Goal: Task Accomplishment & Management: Manage account settings

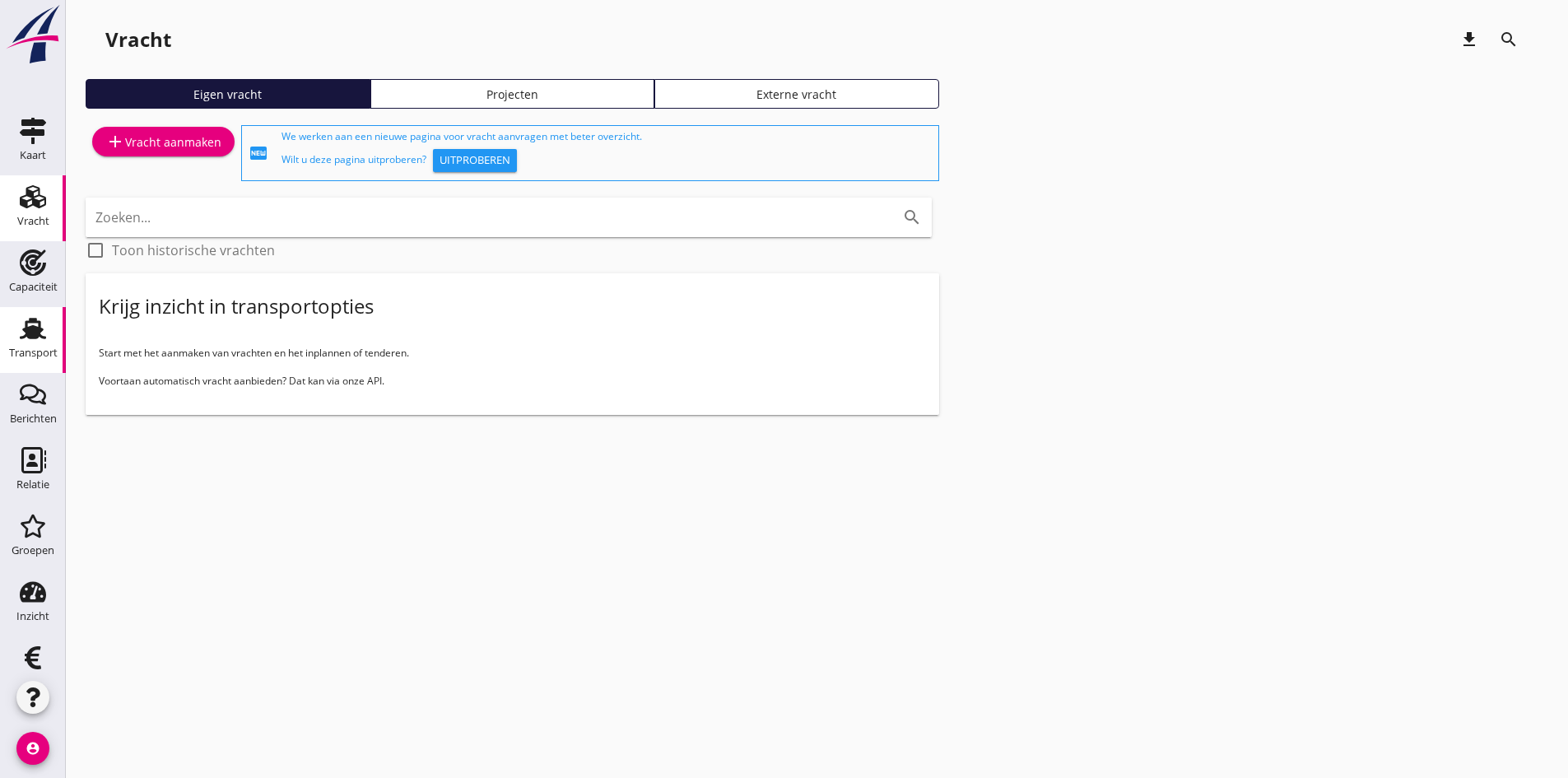
click at [20, 332] on icon "Transport" at bounding box center [33, 329] width 27 height 27
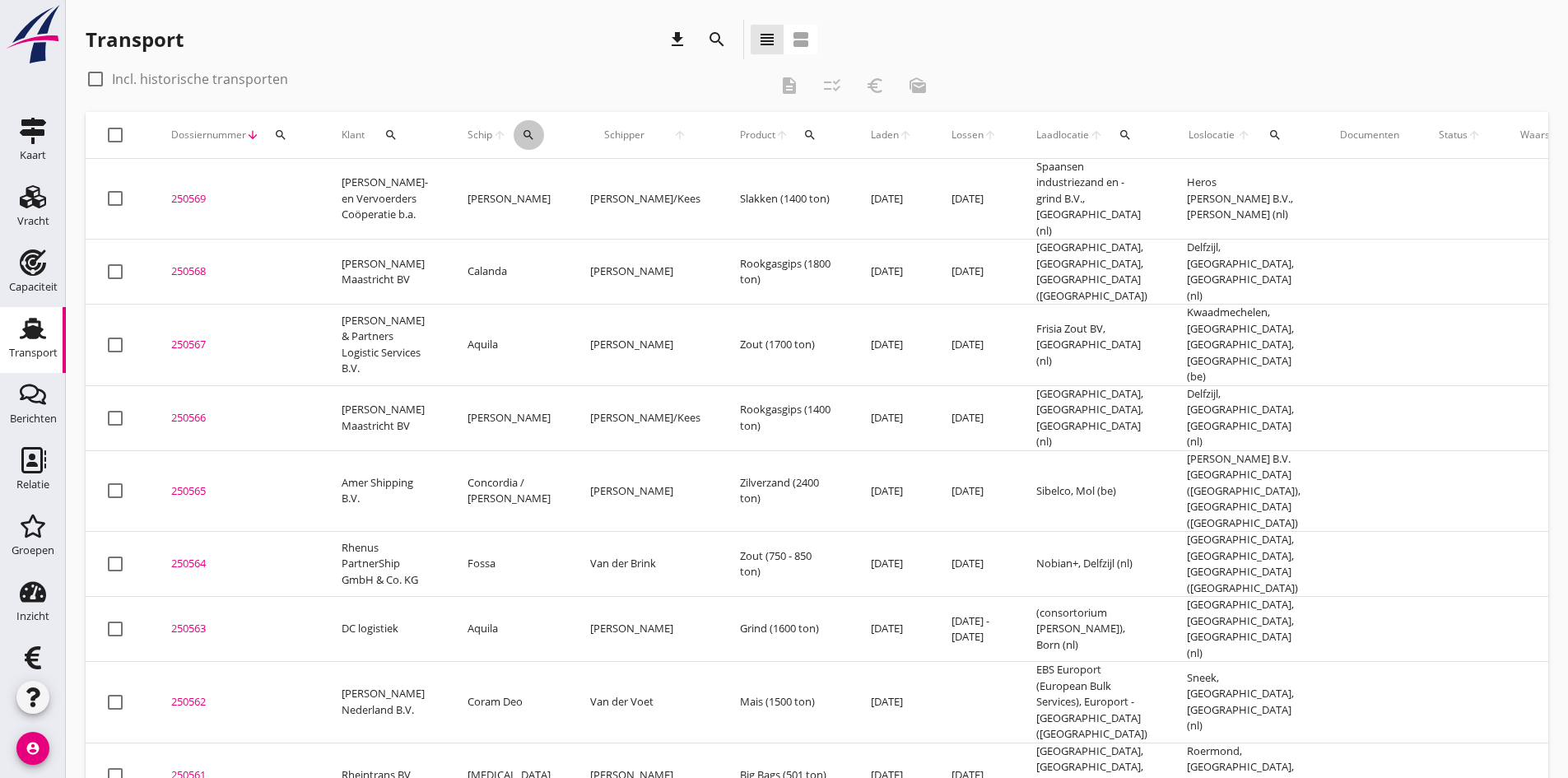
click at [522, 133] on icon "search" at bounding box center [528, 135] width 13 height 13
click at [527, 180] on input "Zoek op (scheeps)naam" at bounding box center [585, 183] width 172 height 27
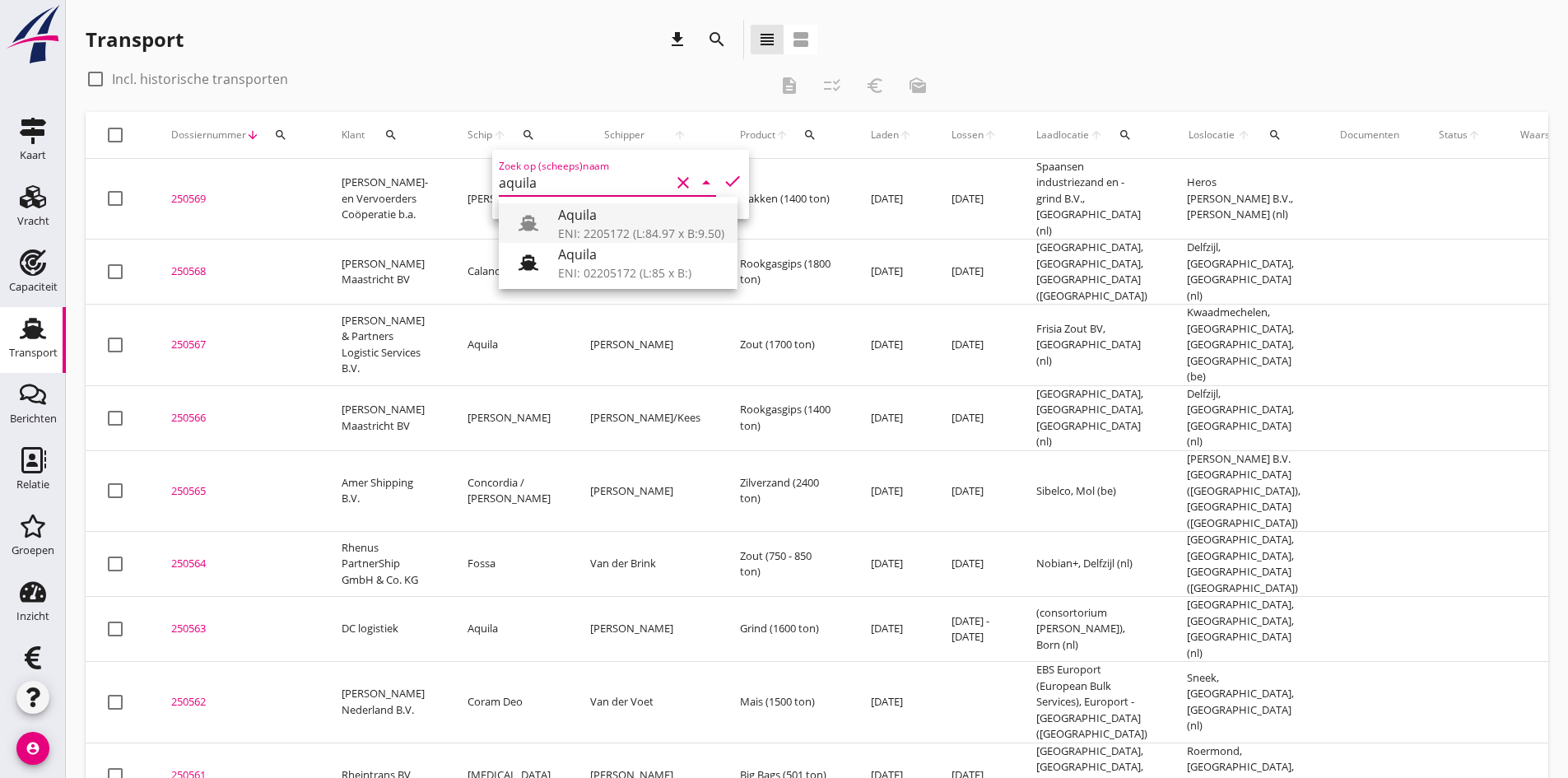
click at [592, 224] on div "Aquila" at bounding box center [642, 214] width 166 height 20
click at [723, 178] on icon "check" at bounding box center [733, 181] width 20 height 20
type input "Aquila"
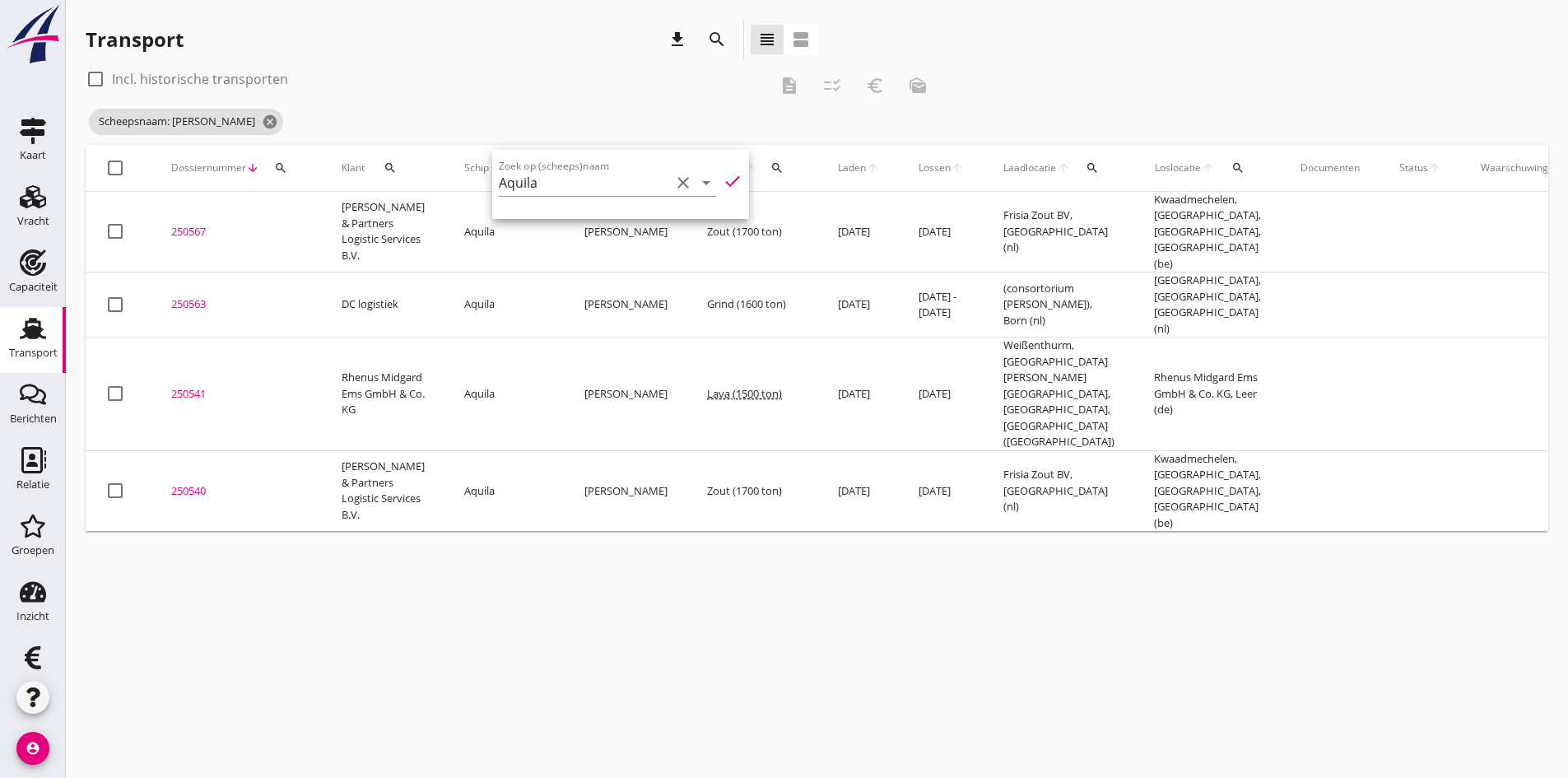
click at [184, 386] on div "250541" at bounding box center [237, 394] width 131 height 16
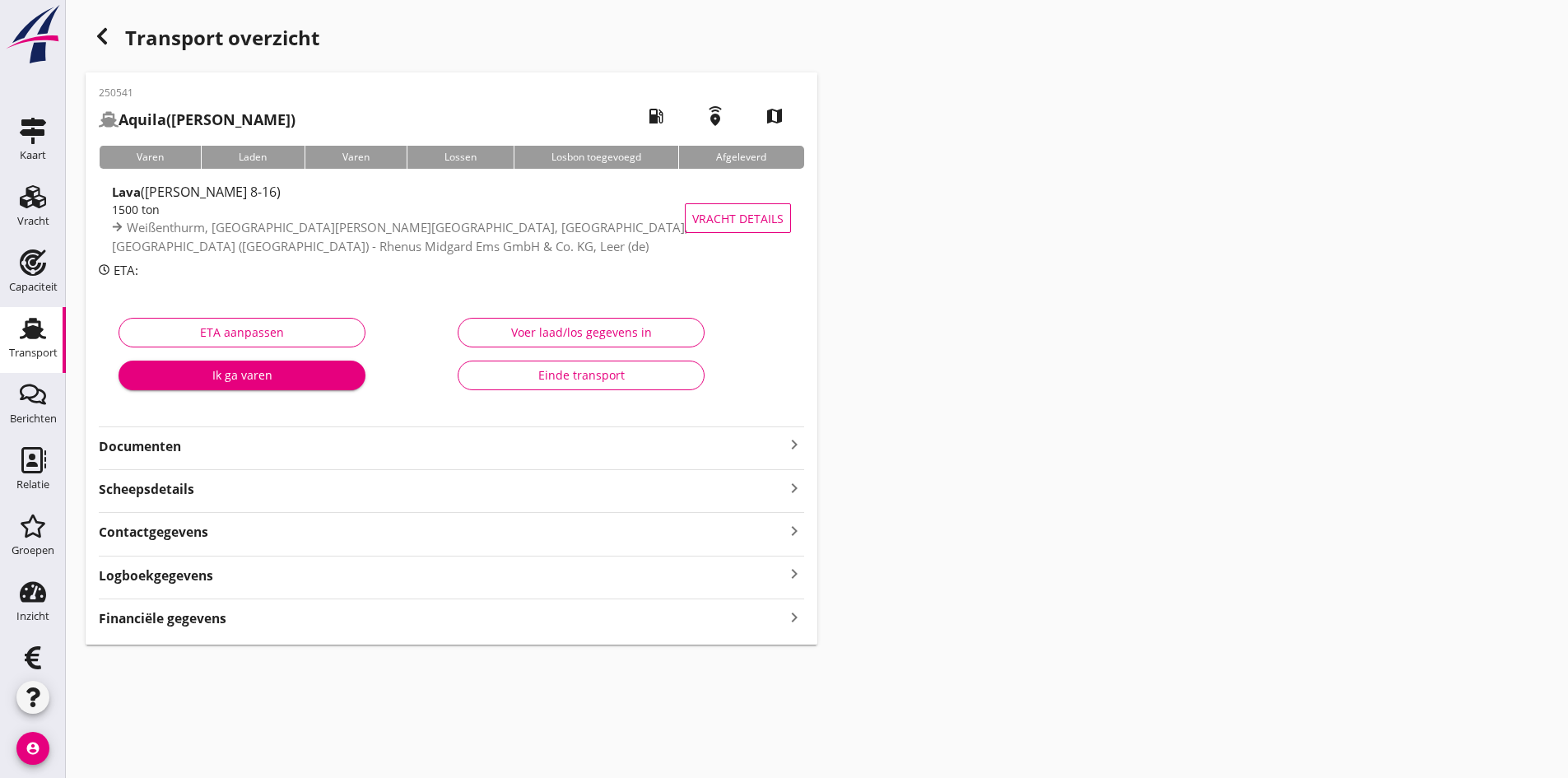
click at [216, 618] on strong "Financiële gegevens" at bounding box center [162, 618] width 128 height 19
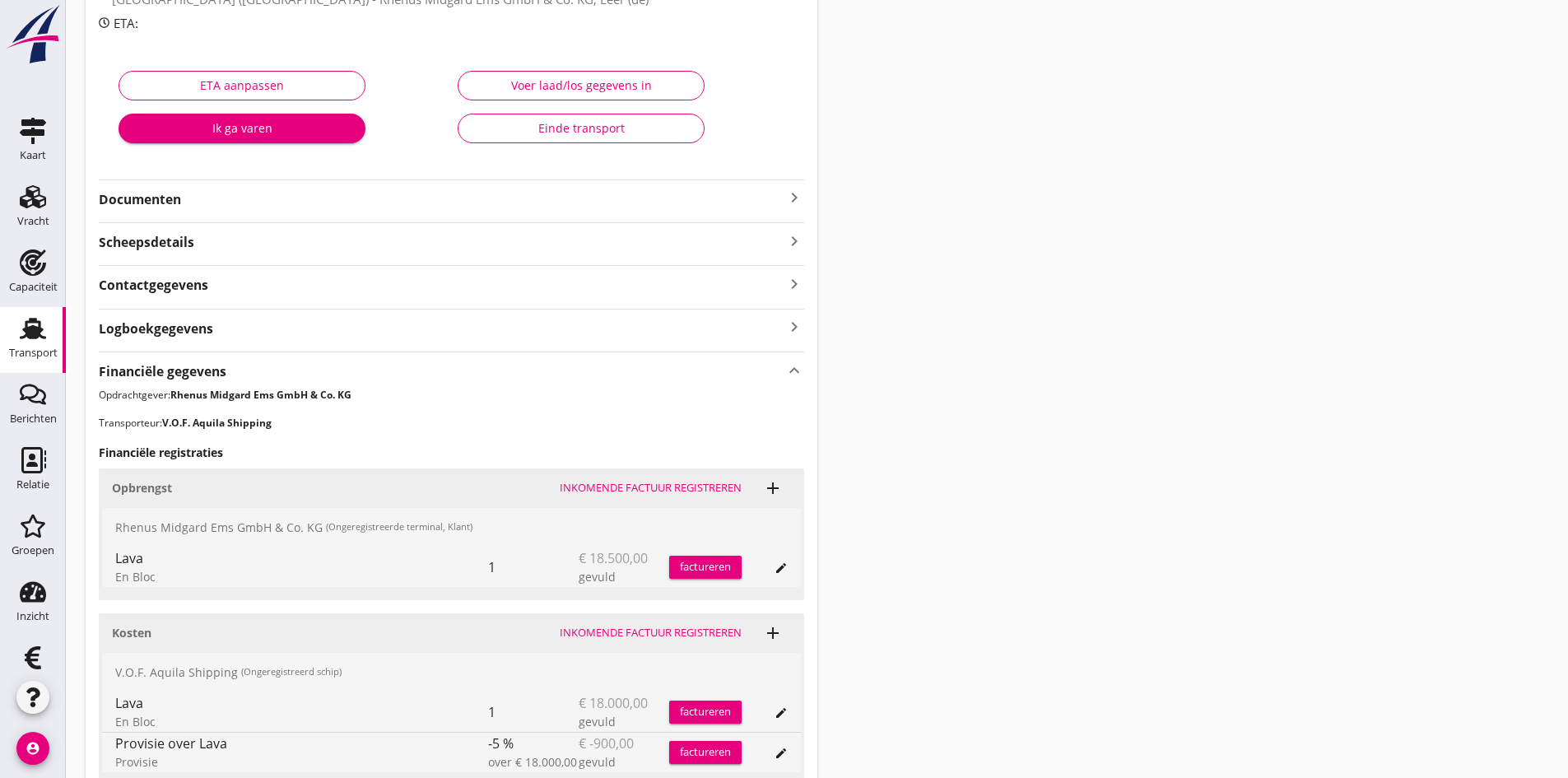
scroll to position [391, 0]
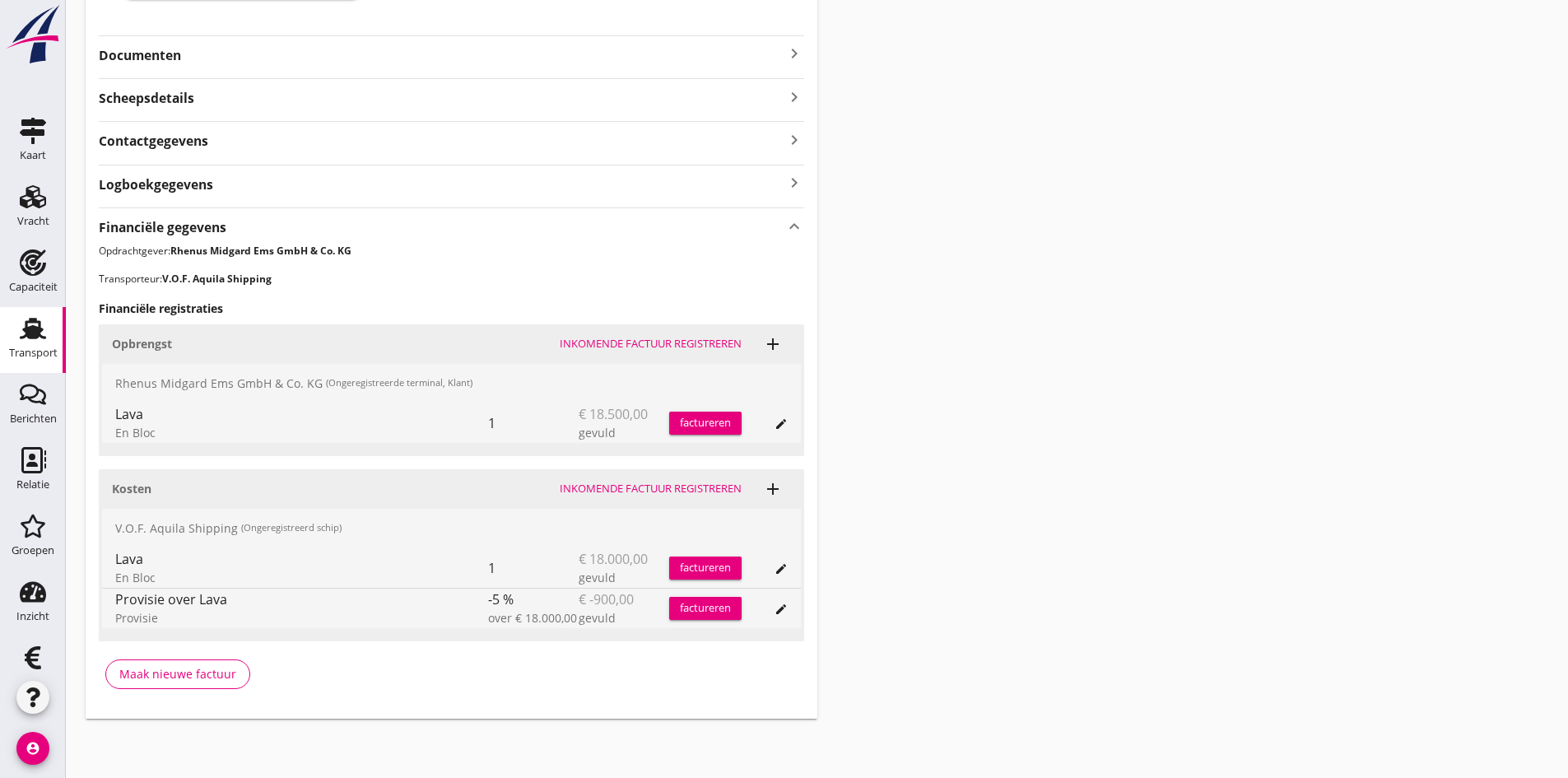
click at [599, 343] on div "Inkomende factuur registreren" at bounding box center [651, 344] width 182 height 16
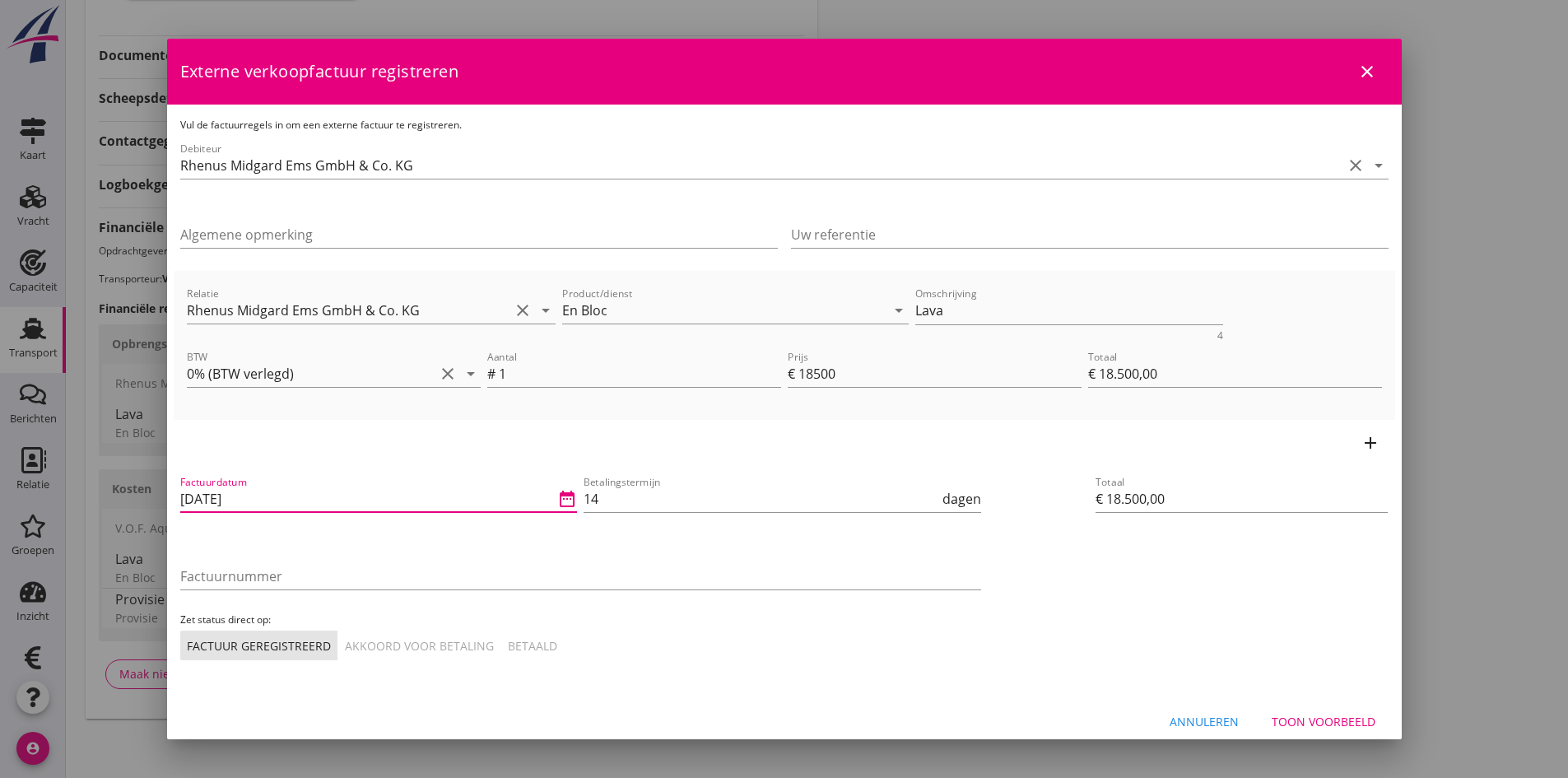
click at [261, 499] on input "[DATE]" at bounding box center [367, 498] width 375 height 27
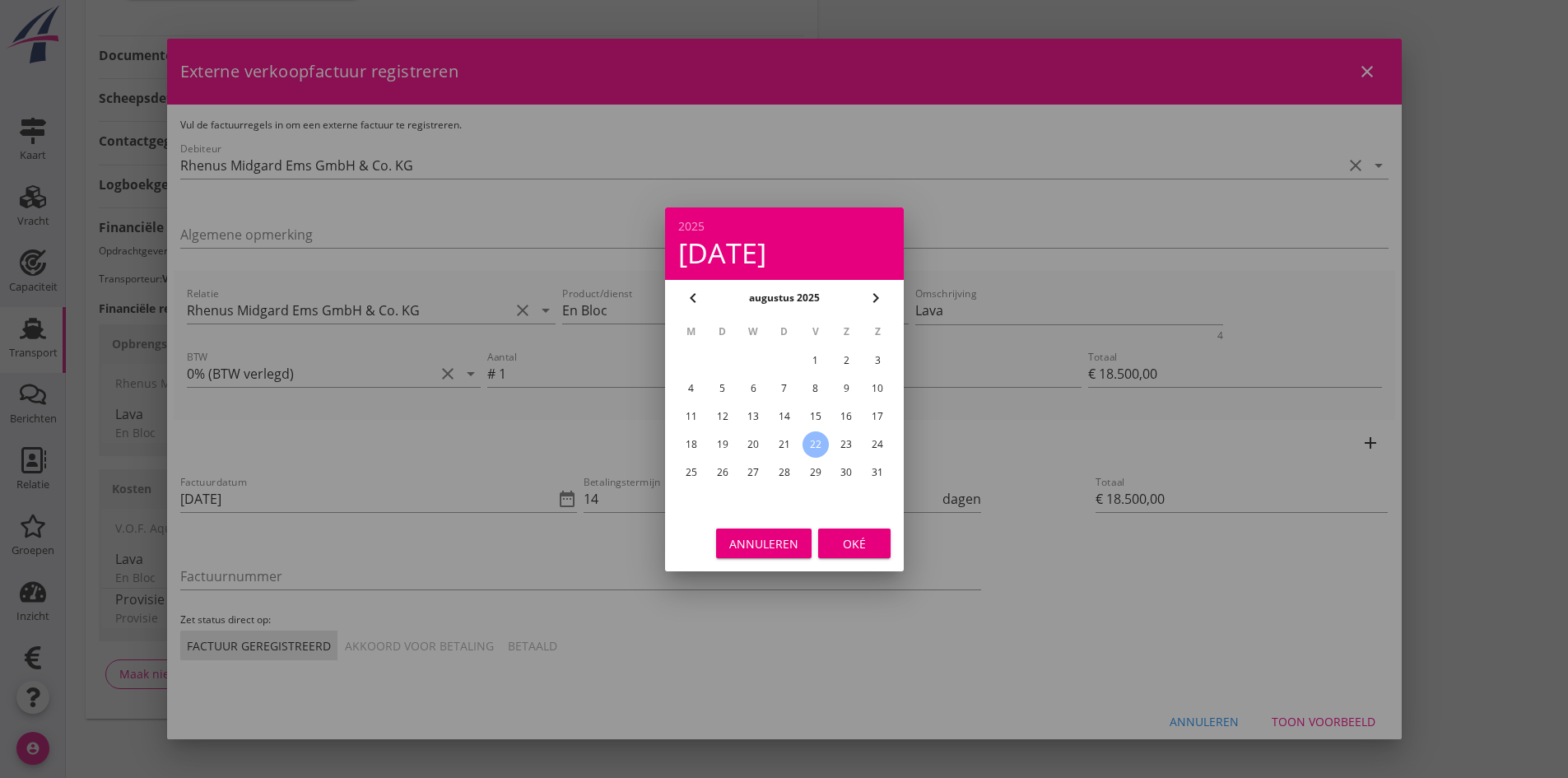
click at [777, 440] on div "21" at bounding box center [783, 444] width 27 height 27
type input "21-08-2025"
click at [844, 538] on div "Oké" at bounding box center [854, 543] width 46 height 17
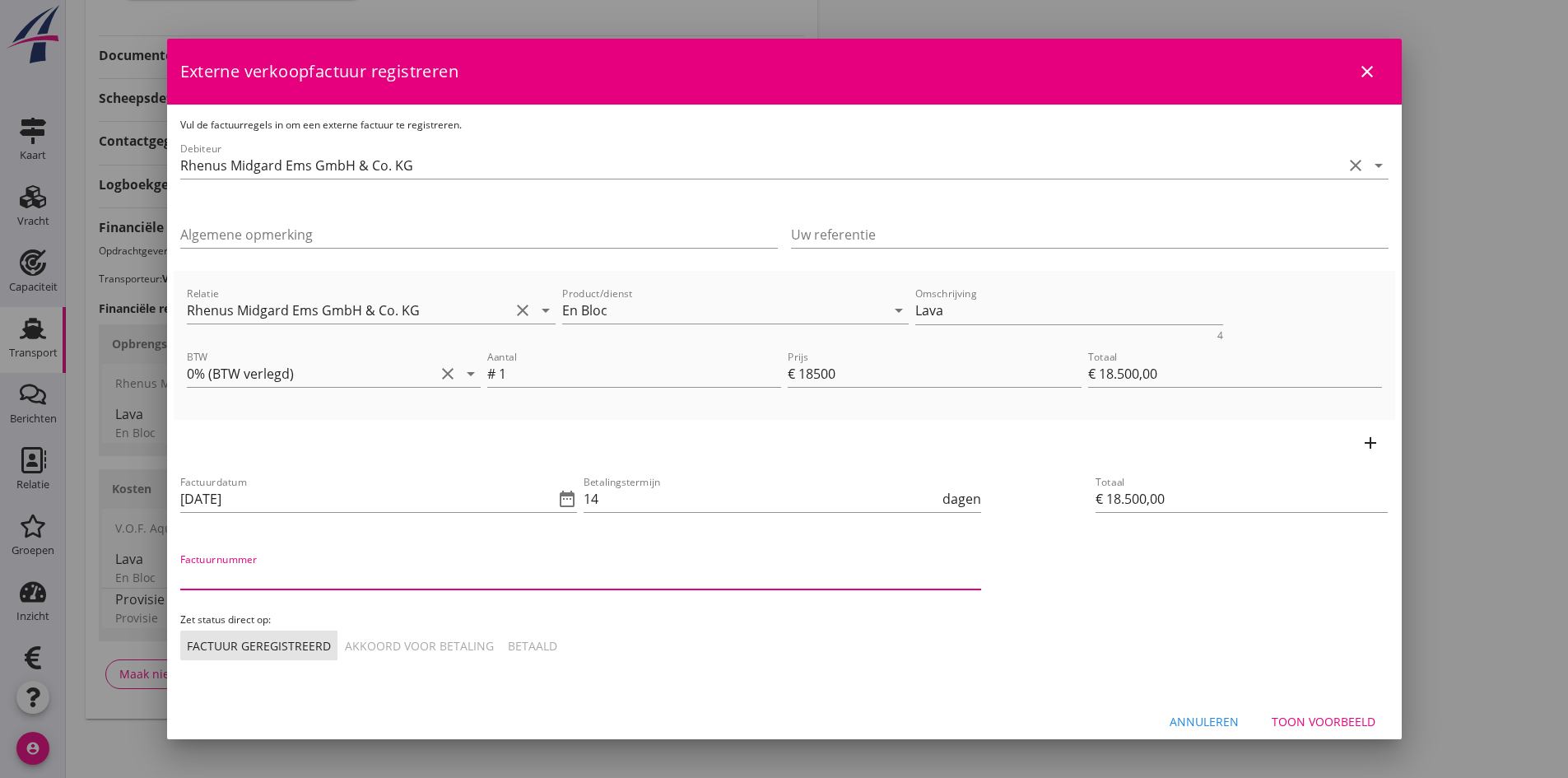
click at [304, 580] on input "Factuurnummer" at bounding box center [581, 576] width 801 height 27
type input "9250080007 / [DATE]"
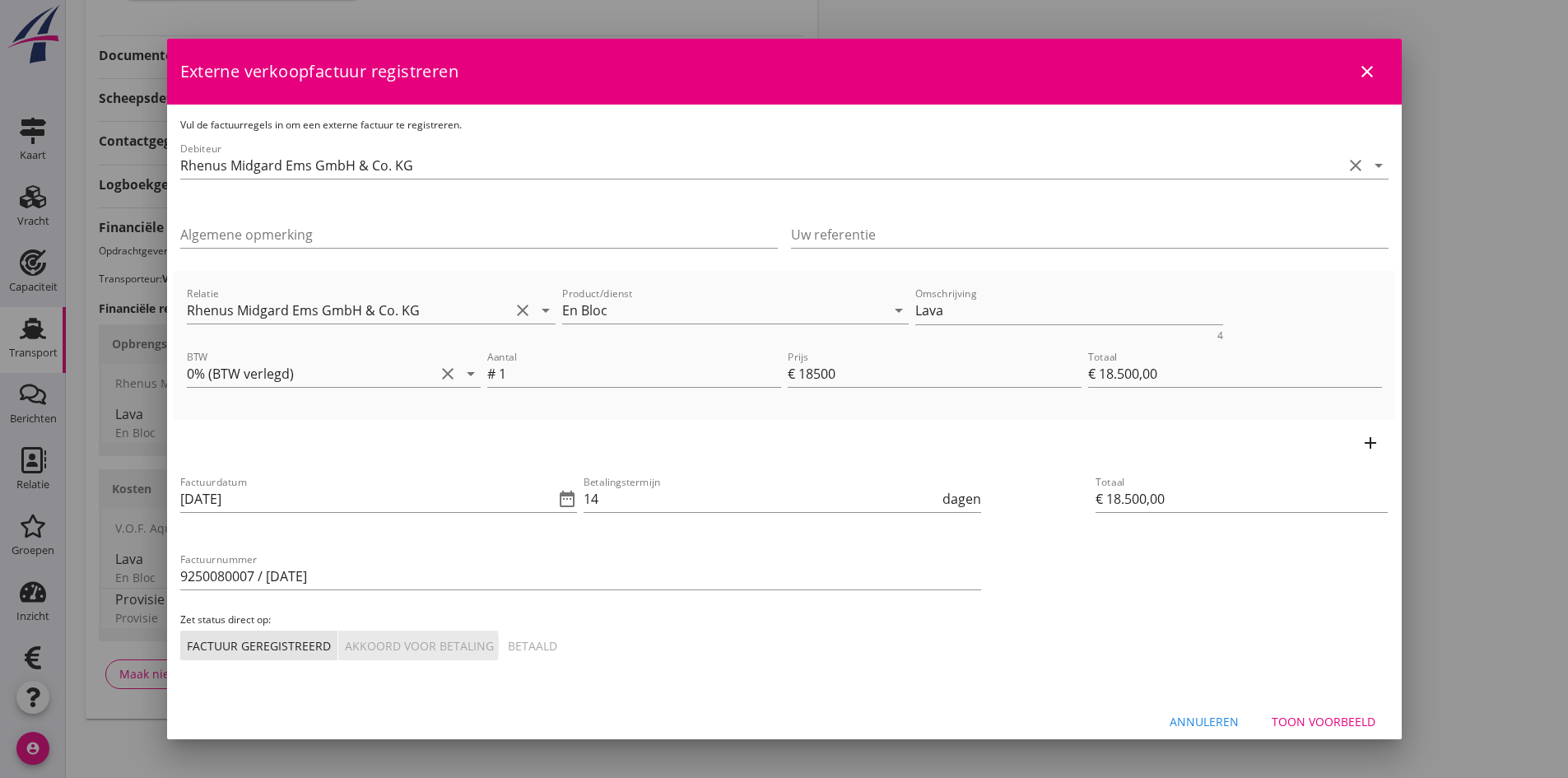
click at [395, 644] on div "Akkoord voor betaling" at bounding box center [419, 646] width 149 height 17
click at [1302, 720] on div "Toon voorbeeld" at bounding box center [1324, 721] width 104 height 17
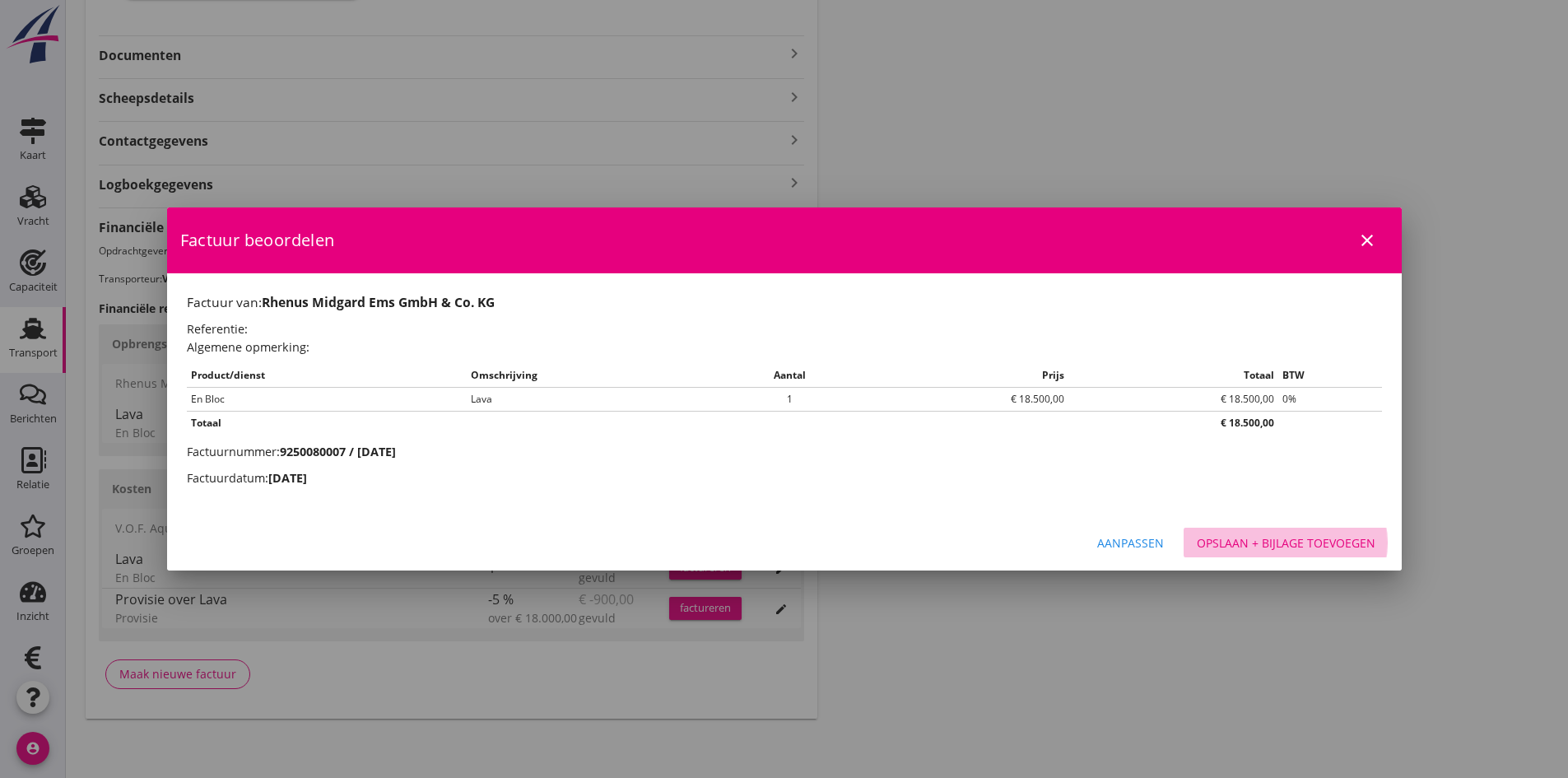
click at [1229, 540] on div "Opslaan + bijlage toevoegen" at bounding box center [1287, 543] width 178 height 17
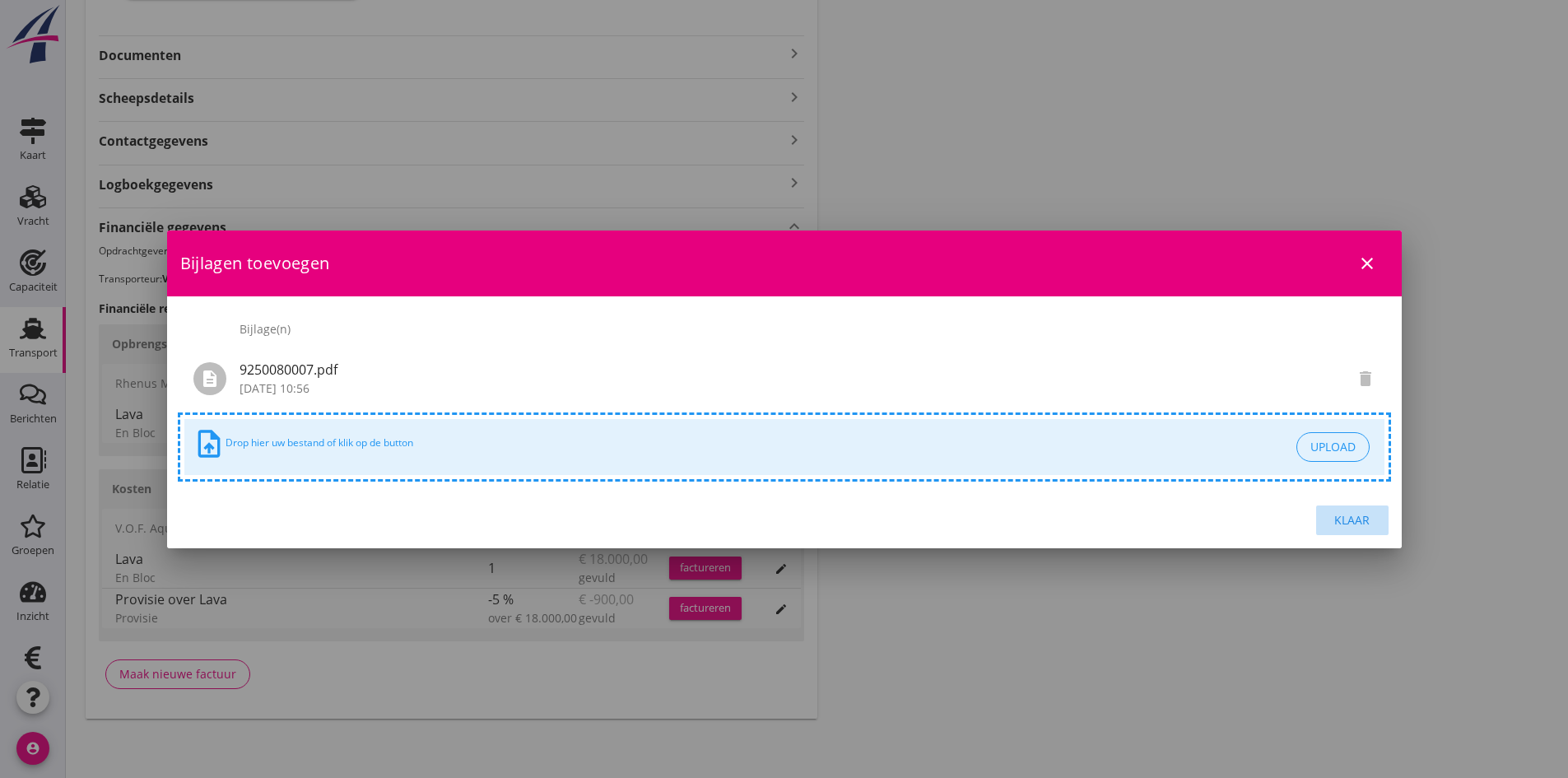
click at [1341, 518] on div "Klaar" at bounding box center [1353, 520] width 46 height 17
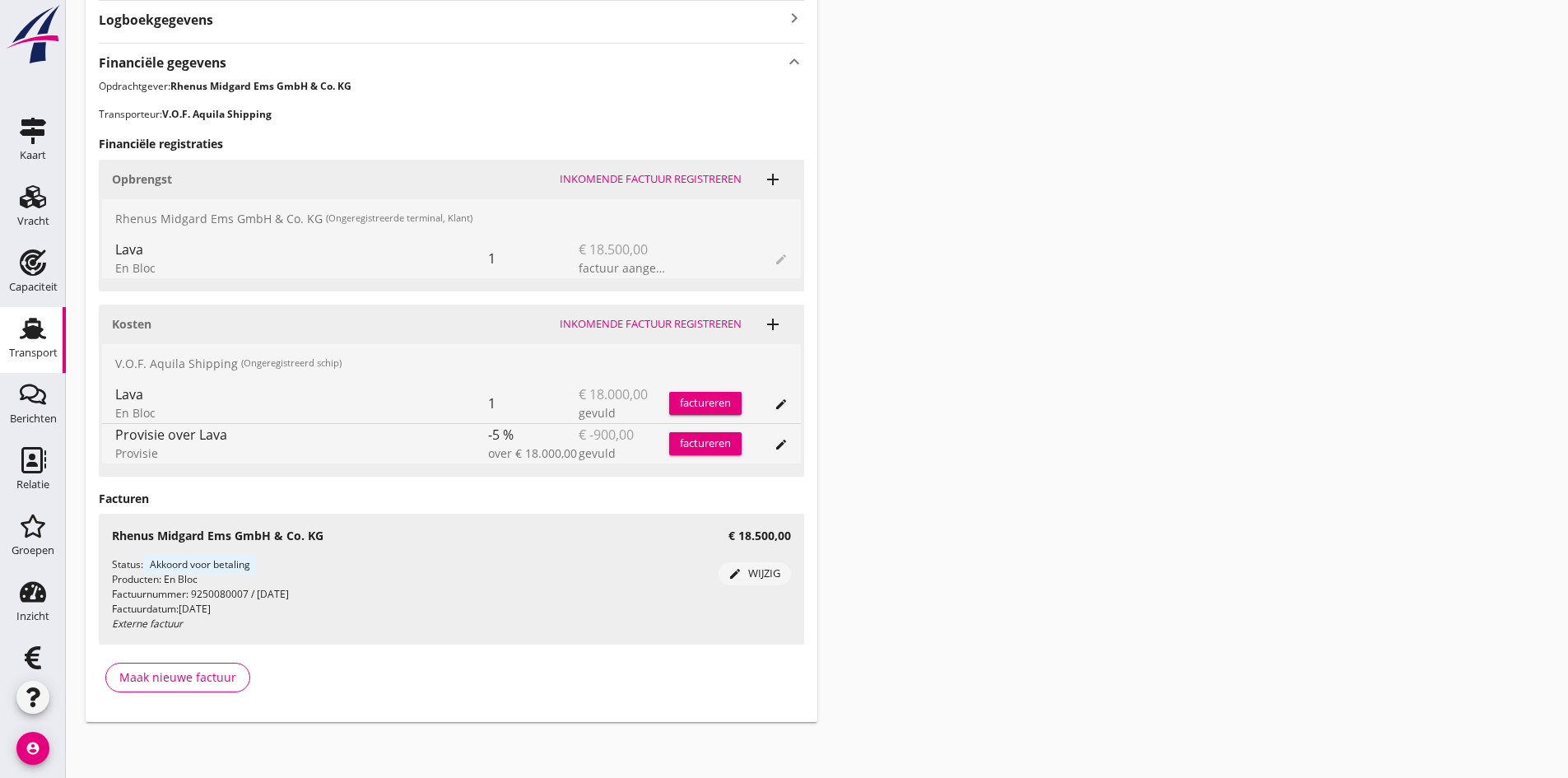
scroll to position [559, 0]
click at [27, 329] on use at bounding box center [33, 328] width 27 height 21
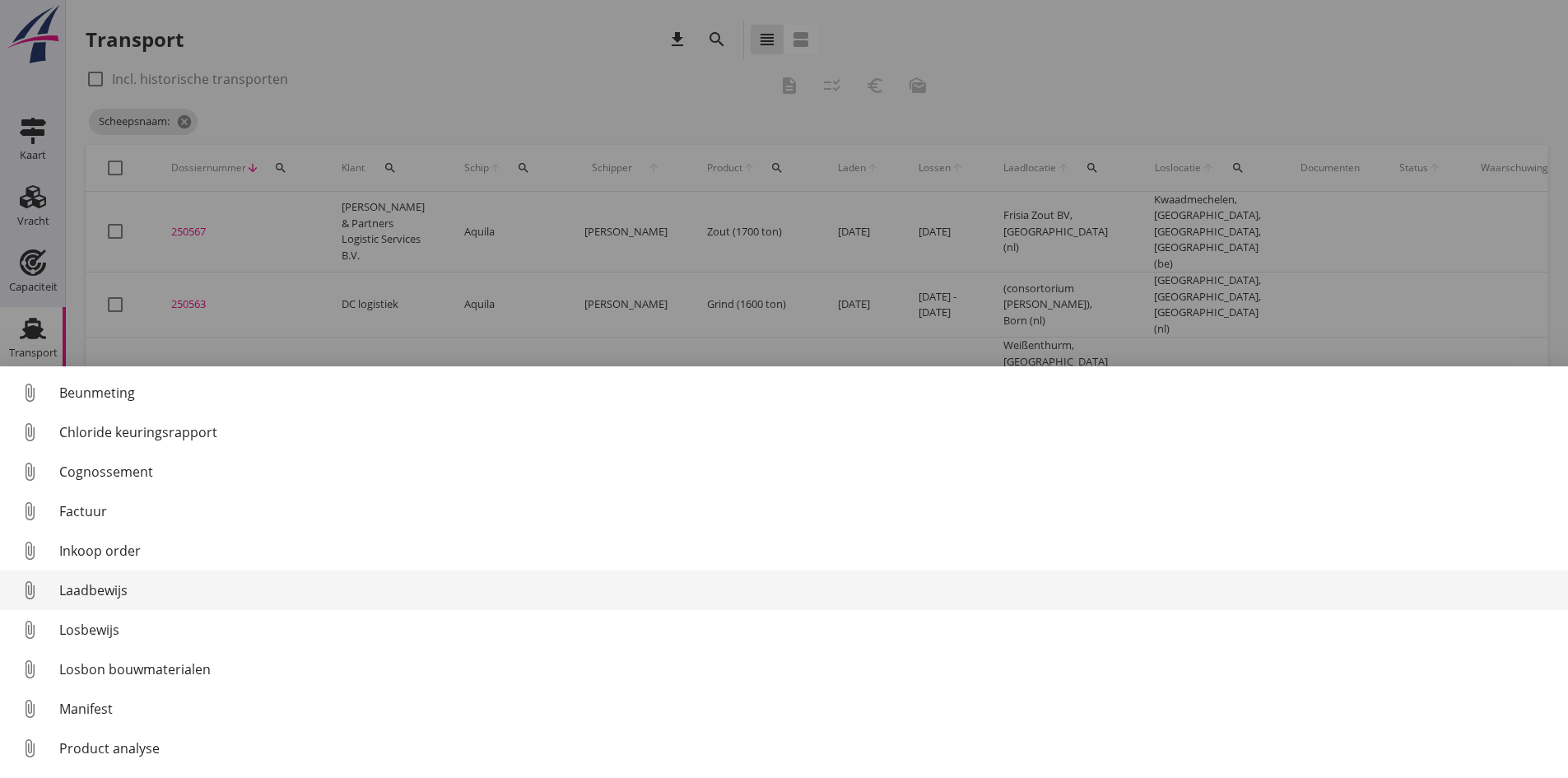
click at [92, 589] on div "Laadbewijs" at bounding box center [807, 590] width 1496 height 20
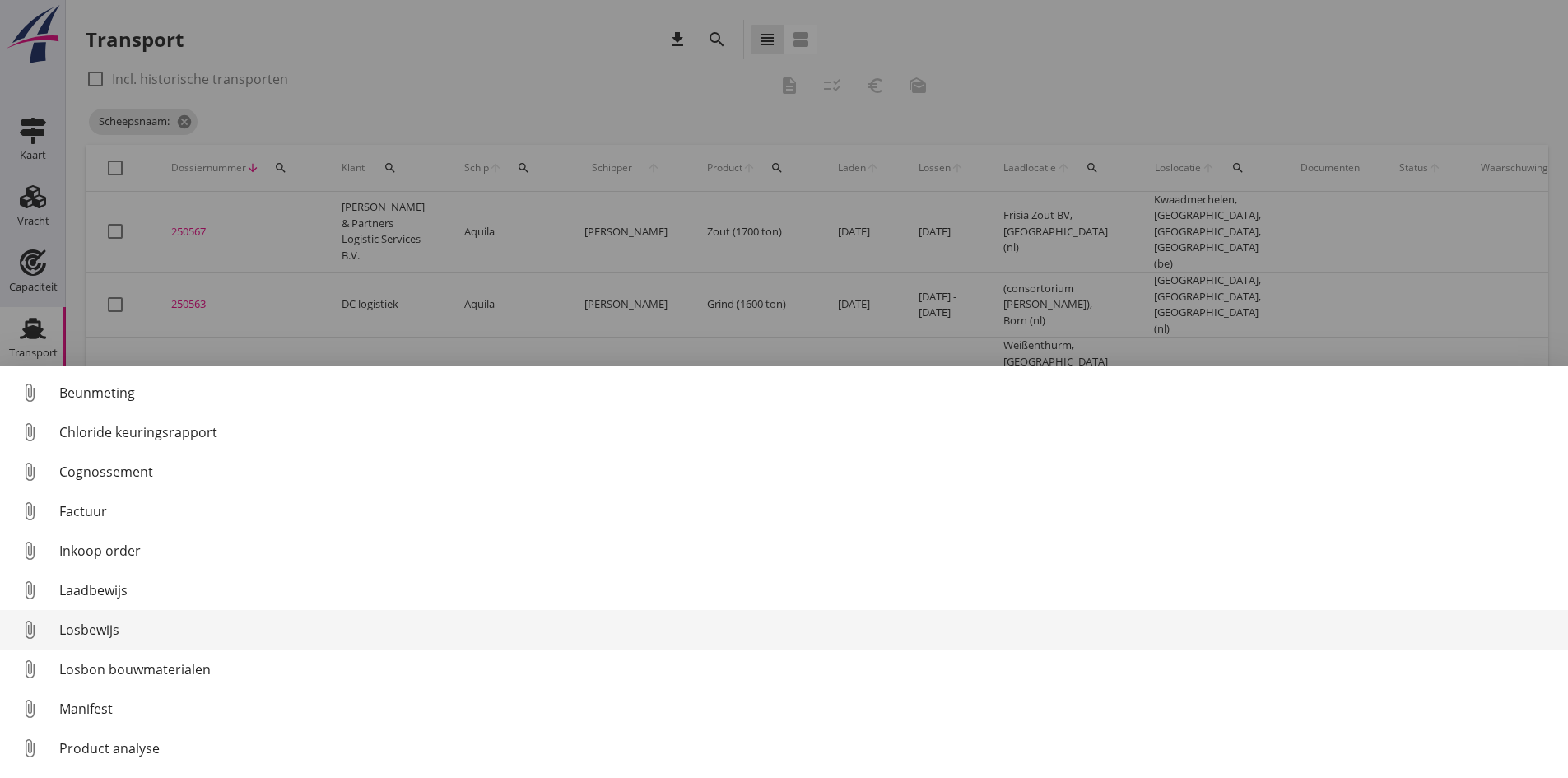
click at [85, 630] on div "Losbewijs" at bounding box center [807, 630] width 1496 height 20
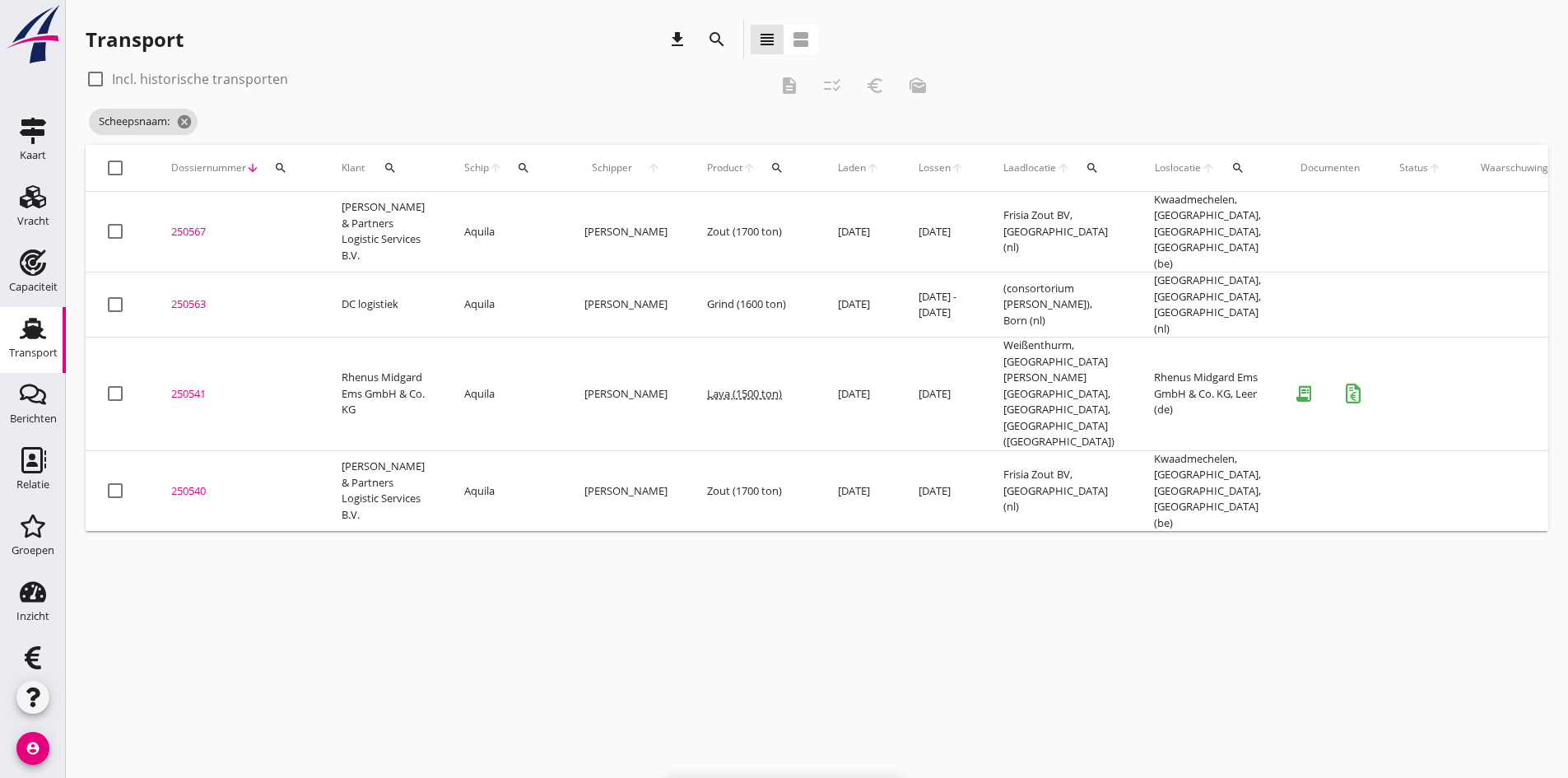
click at [195, 386] on div "250541" at bounding box center [237, 394] width 131 height 16
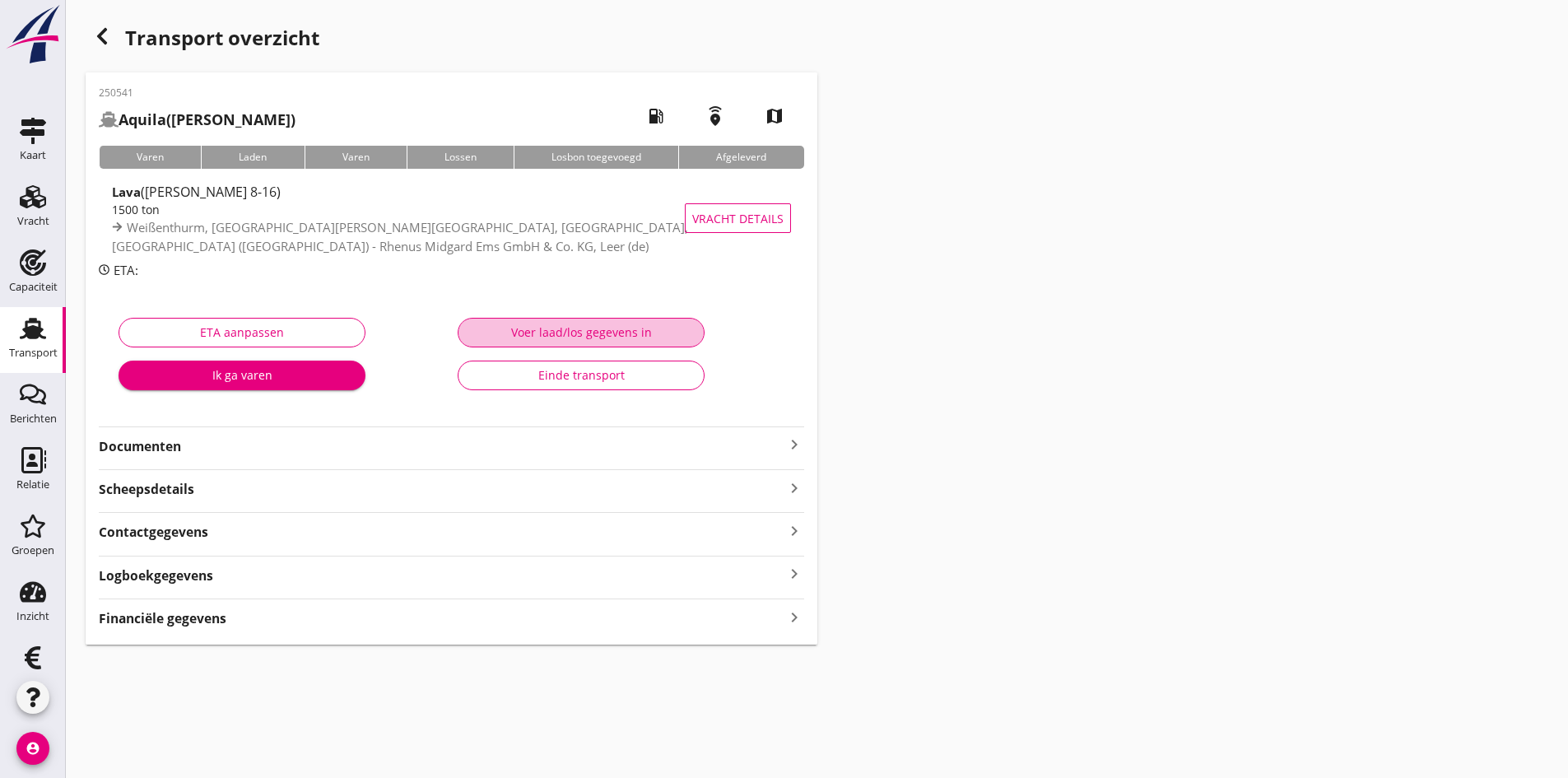
click at [539, 335] on div "Voer laad/los gegevens in" at bounding box center [581, 332] width 219 height 17
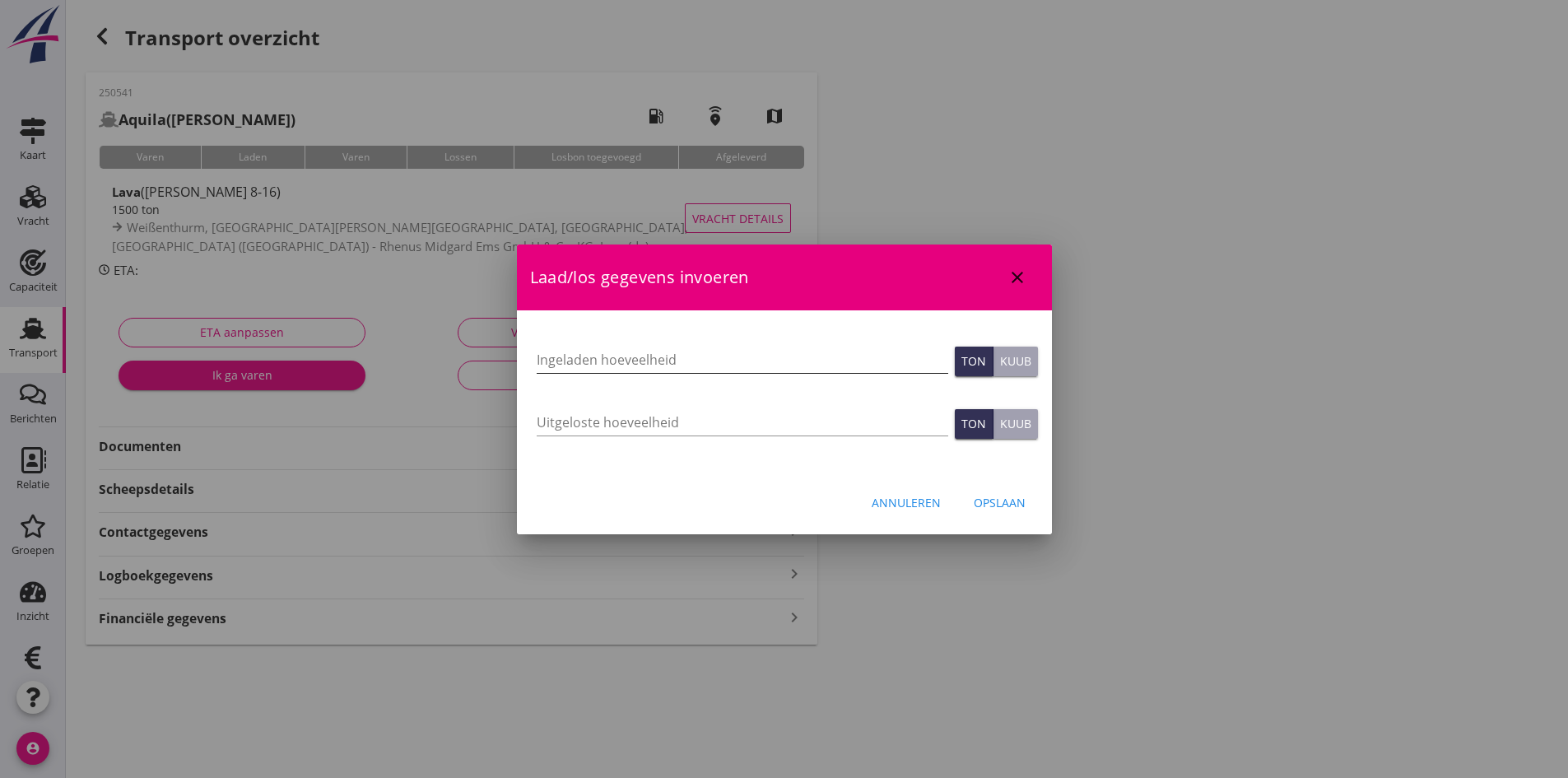
click at [566, 353] on input "Ingeladen hoeveelheid" at bounding box center [743, 359] width 412 height 27
type input "1432"
type input "1432.988"
click at [638, 424] on input "Uitgeloste hoeveelheid" at bounding box center [743, 422] width 412 height 27
click at [658, 424] on input "Uitgeloste hoeveelheid" at bounding box center [743, 422] width 412 height 27
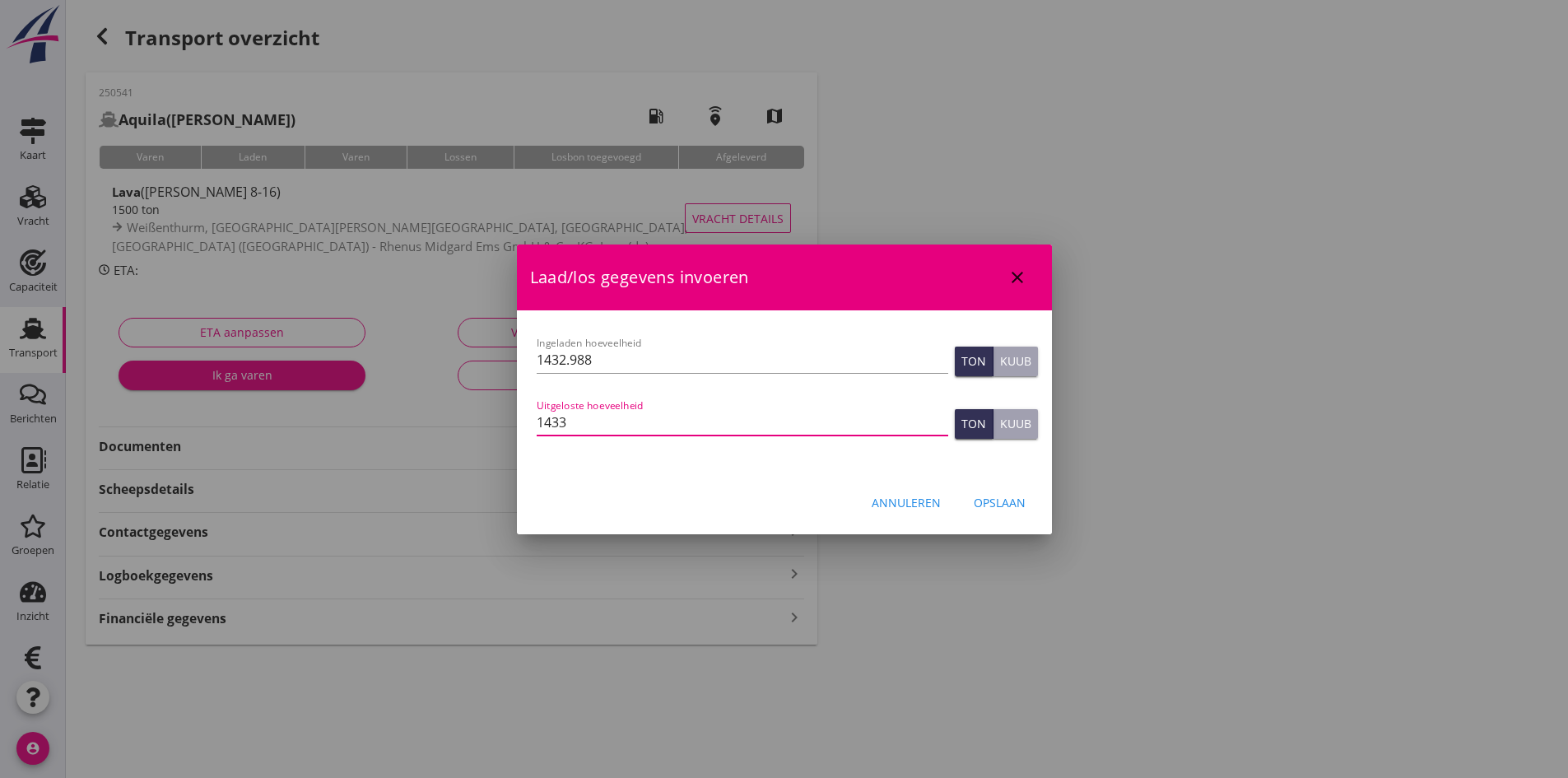
type input "1433"
drag, startPoint x: 1000, startPoint y: 501, endPoint x: 985, endPoint y: 501, distance: 15.0
click at [999, 501] on div "Opslaan" at bounding box center [999, 503] width 51 height 17
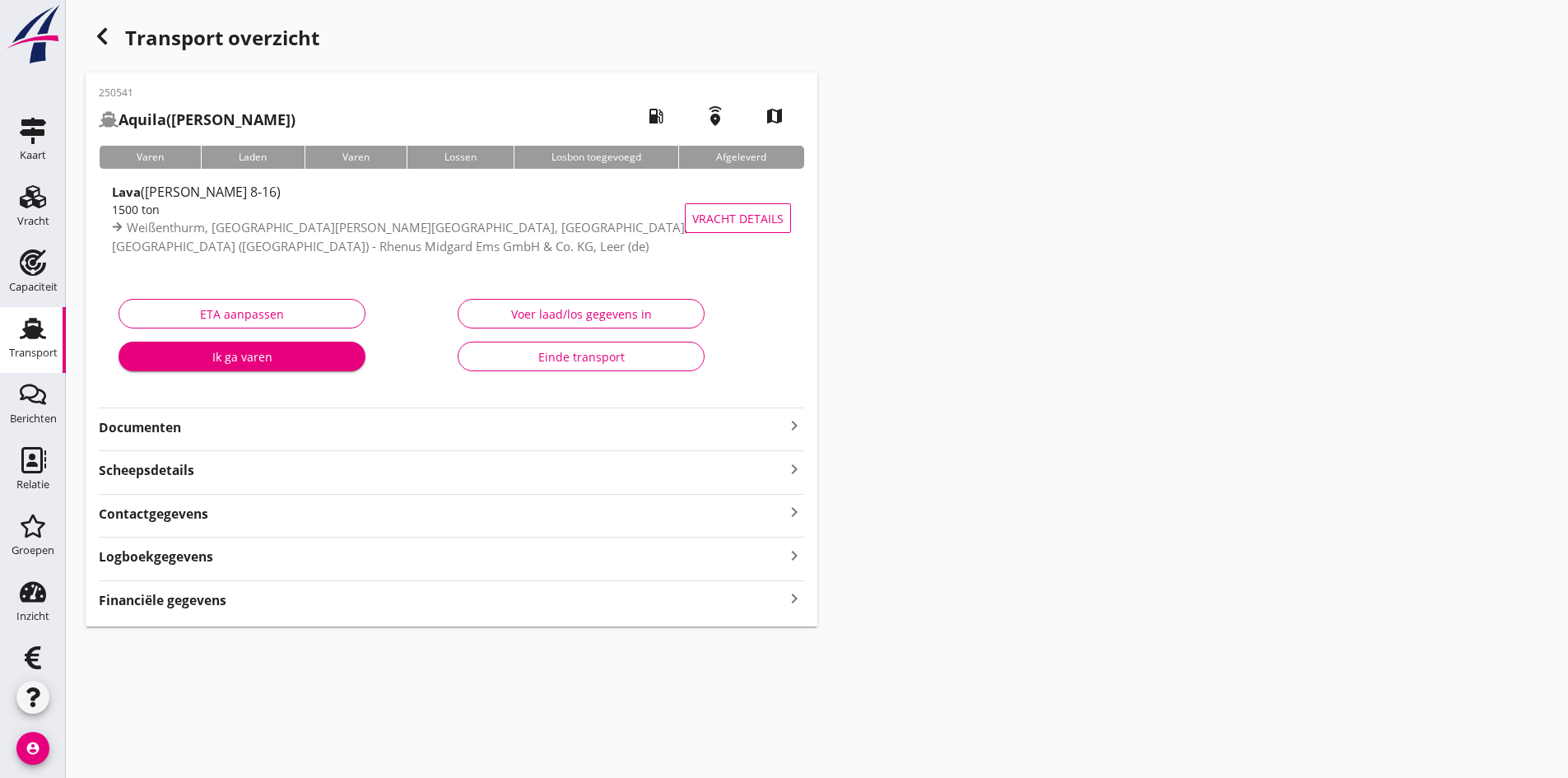
click at [140, 428] on strong "Documenten" at bounding box center [442, 428] width 686 height 19
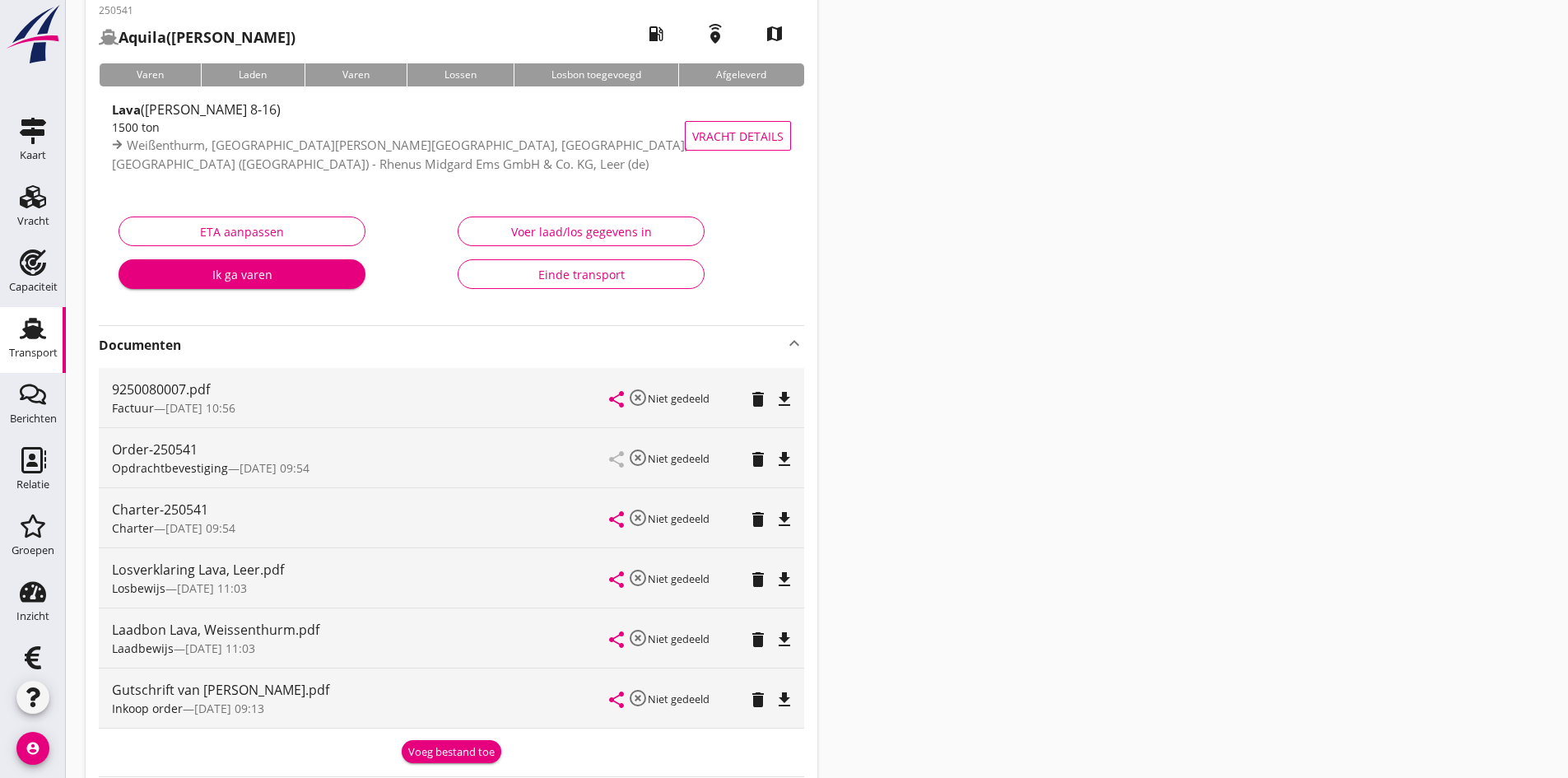
scroll to position [165, 0]
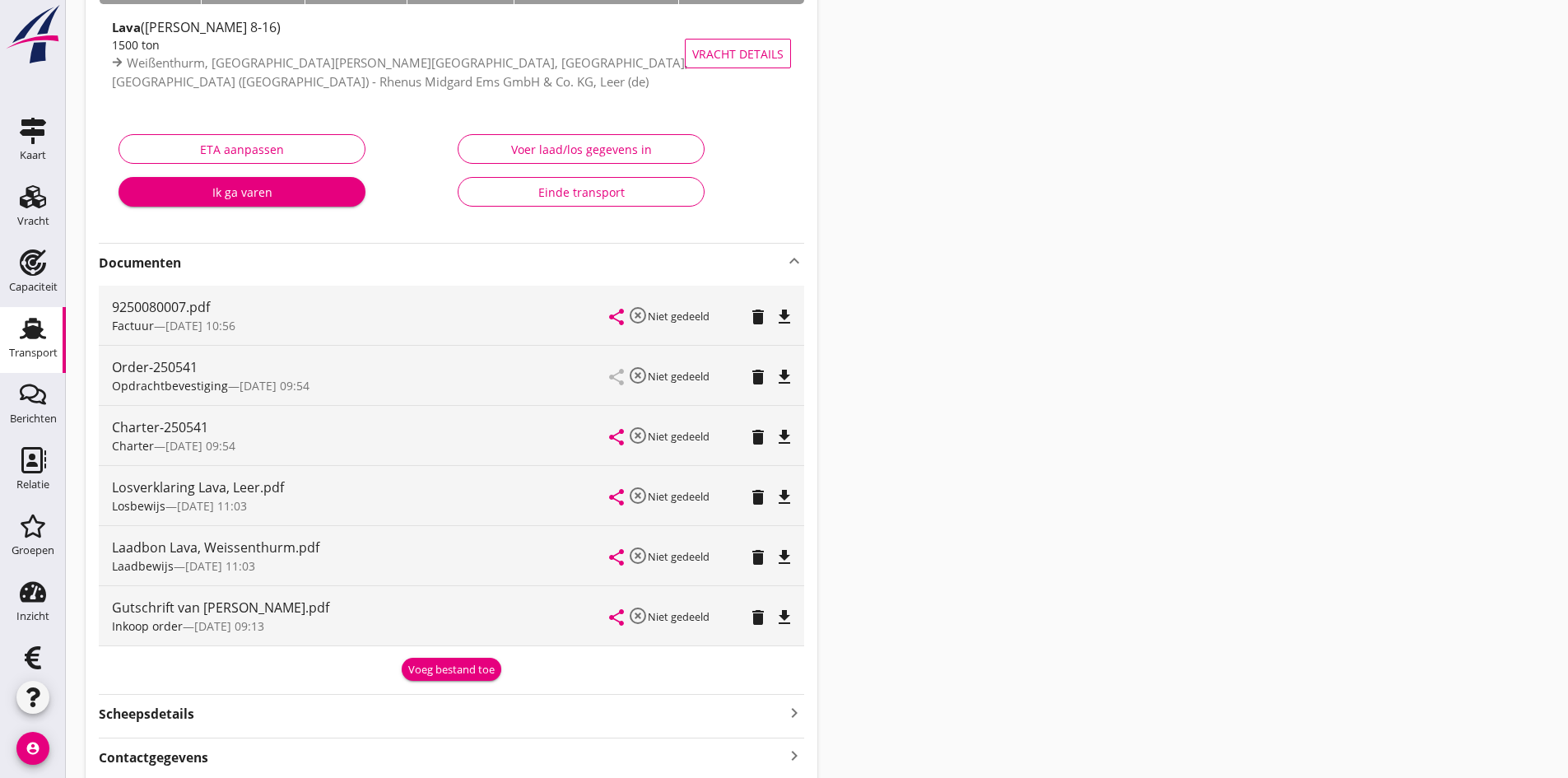
click at [784, 616] on icon "file_download" at bounding box center [784, 617] width 20 height 20
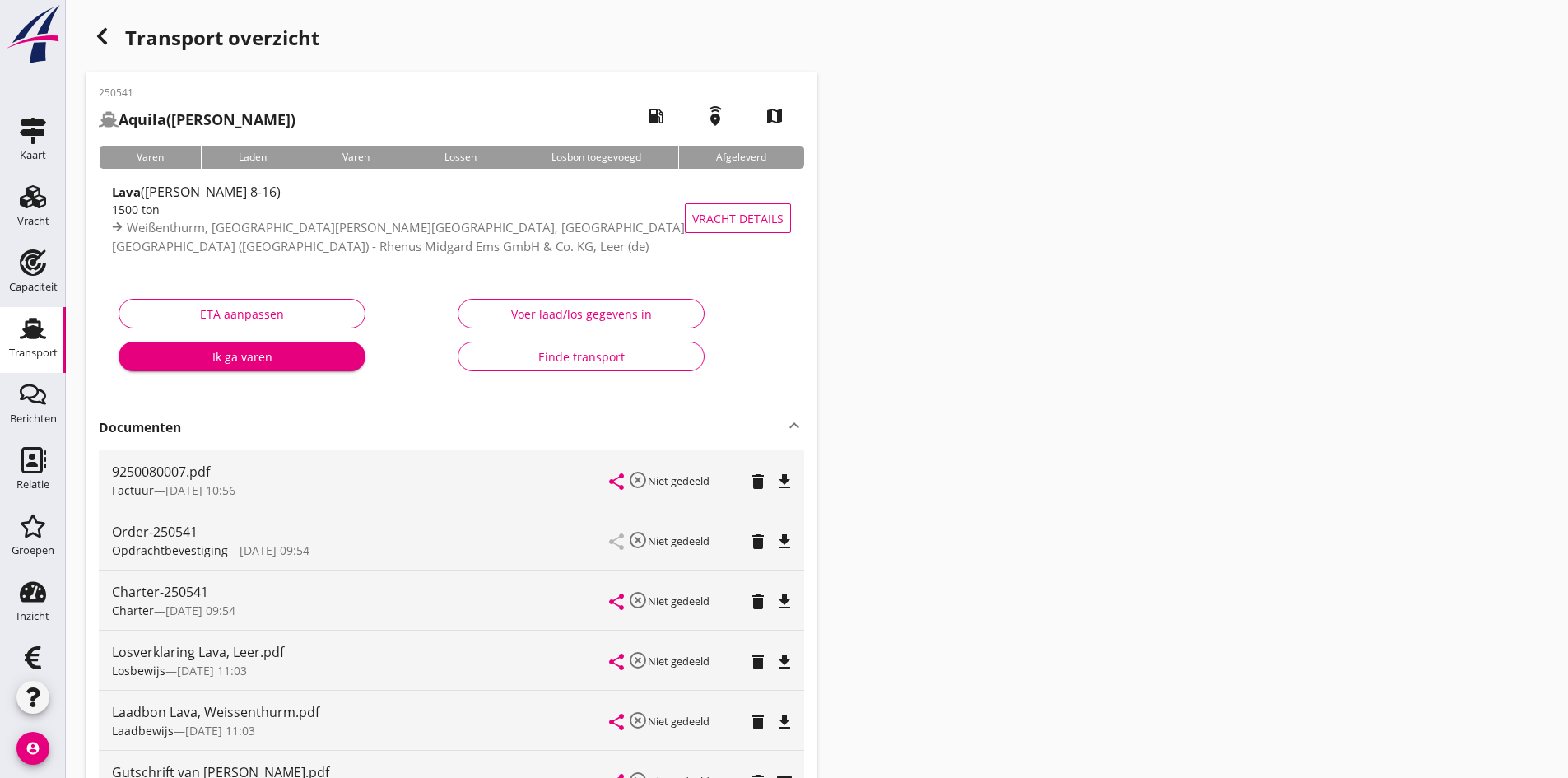
scroll to position [317, 0]
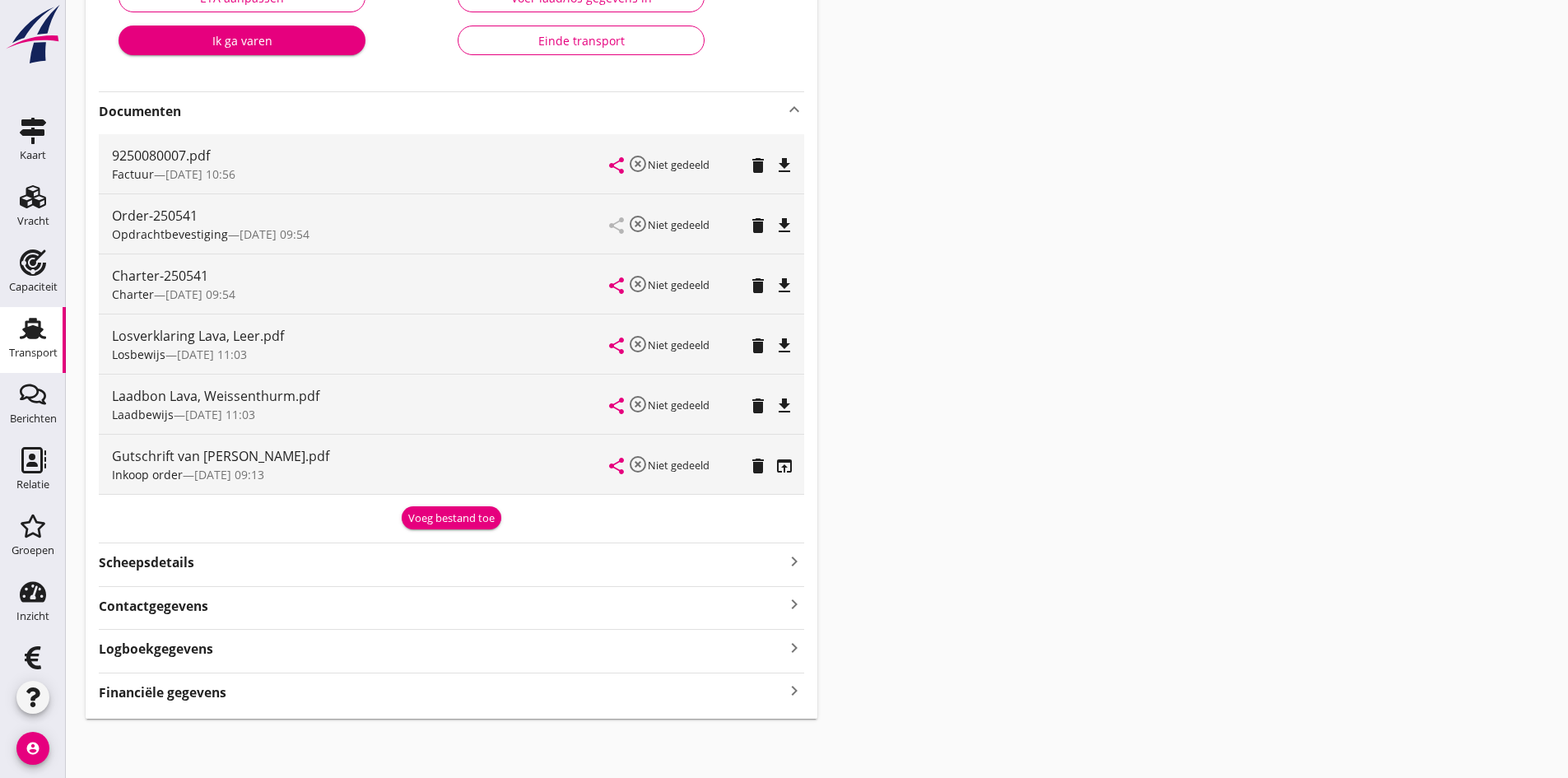
click at [790, 690] on icon "keyboard_arrow_right" at bounding box center [794, 691] width 20 height 22
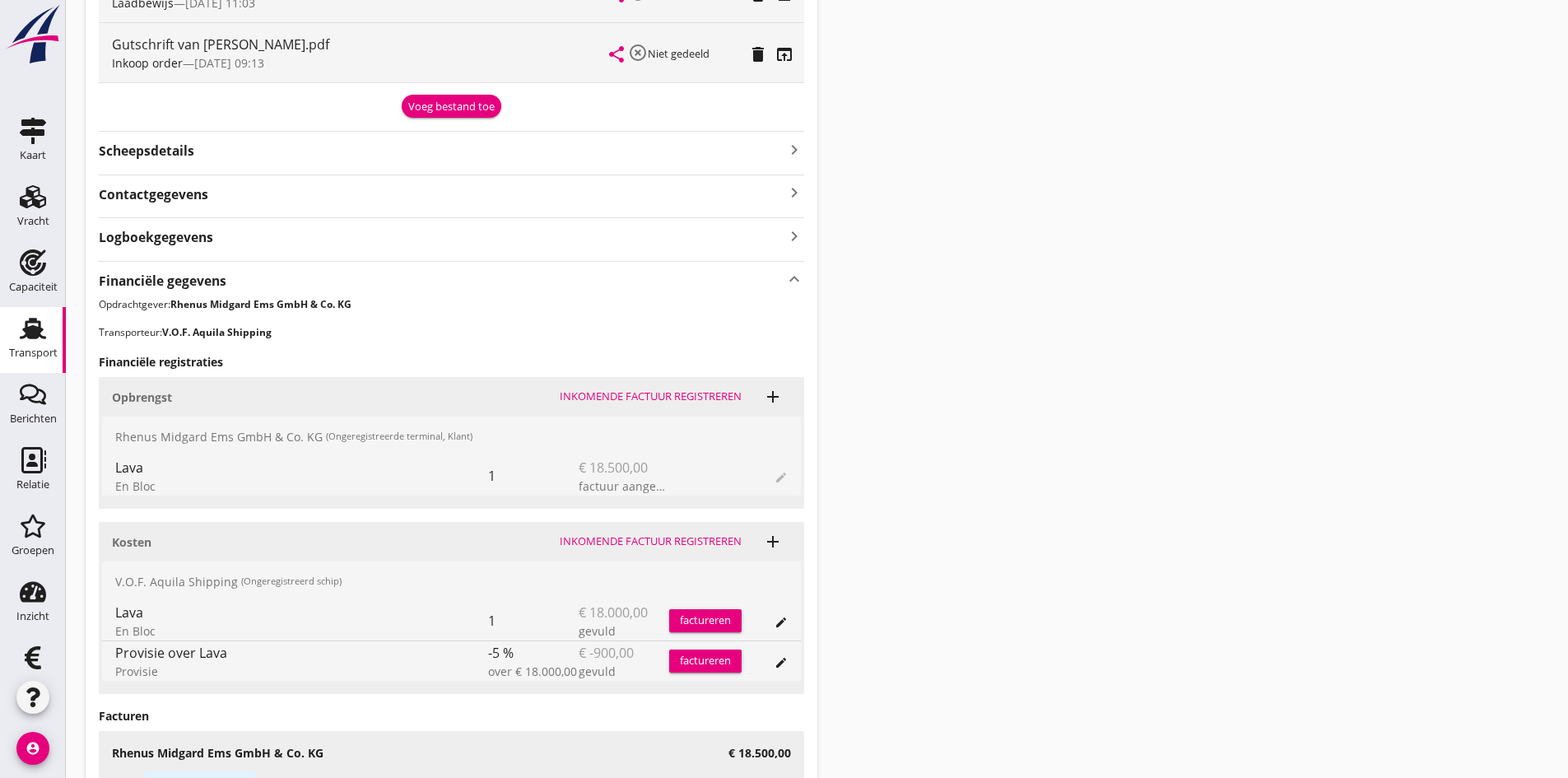
scroll to position [949, 0]
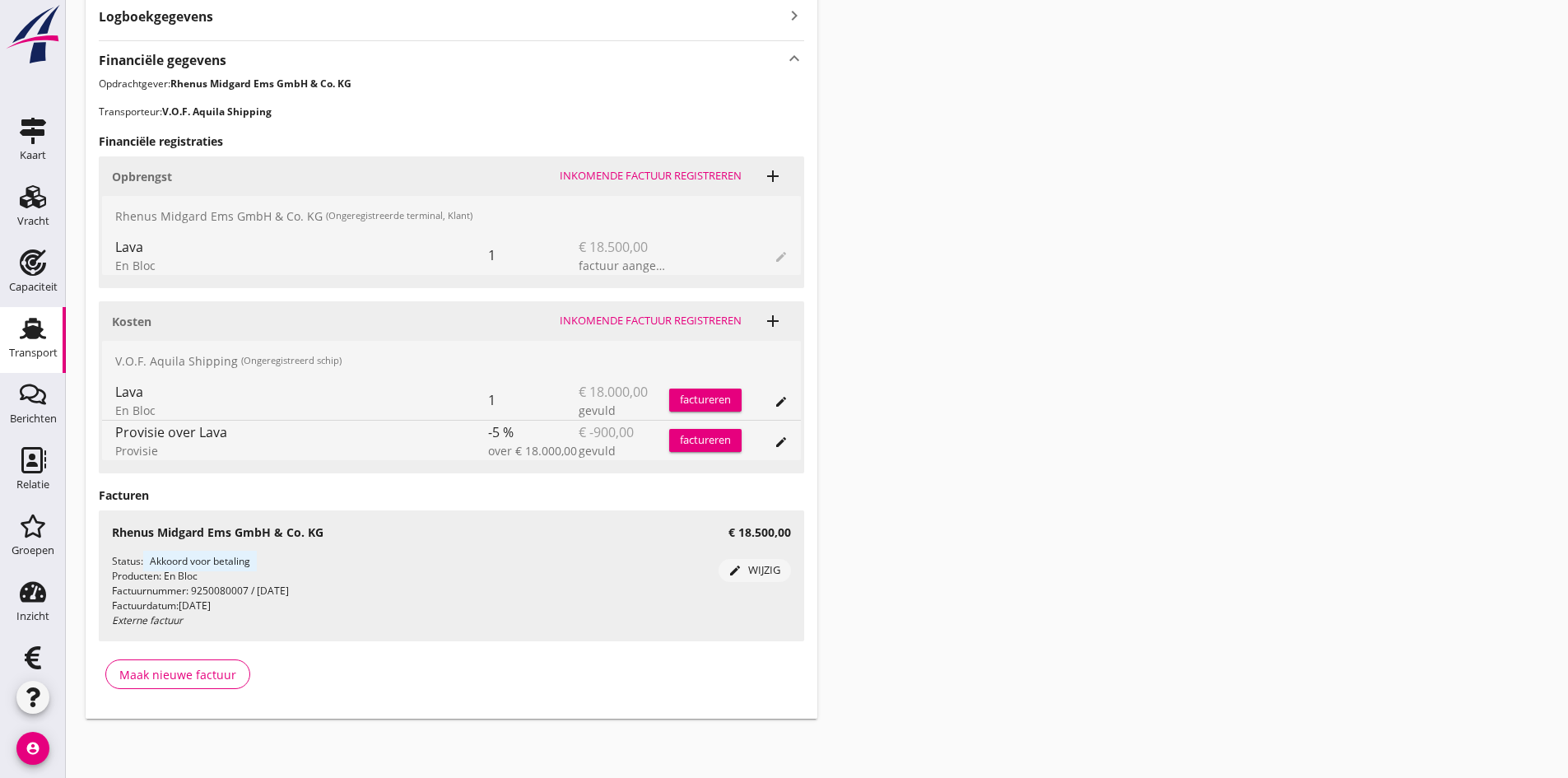
click at [633, 317] on div "Inkomende factuur registreren" at bounding box center [651, 321] width 182 height 16
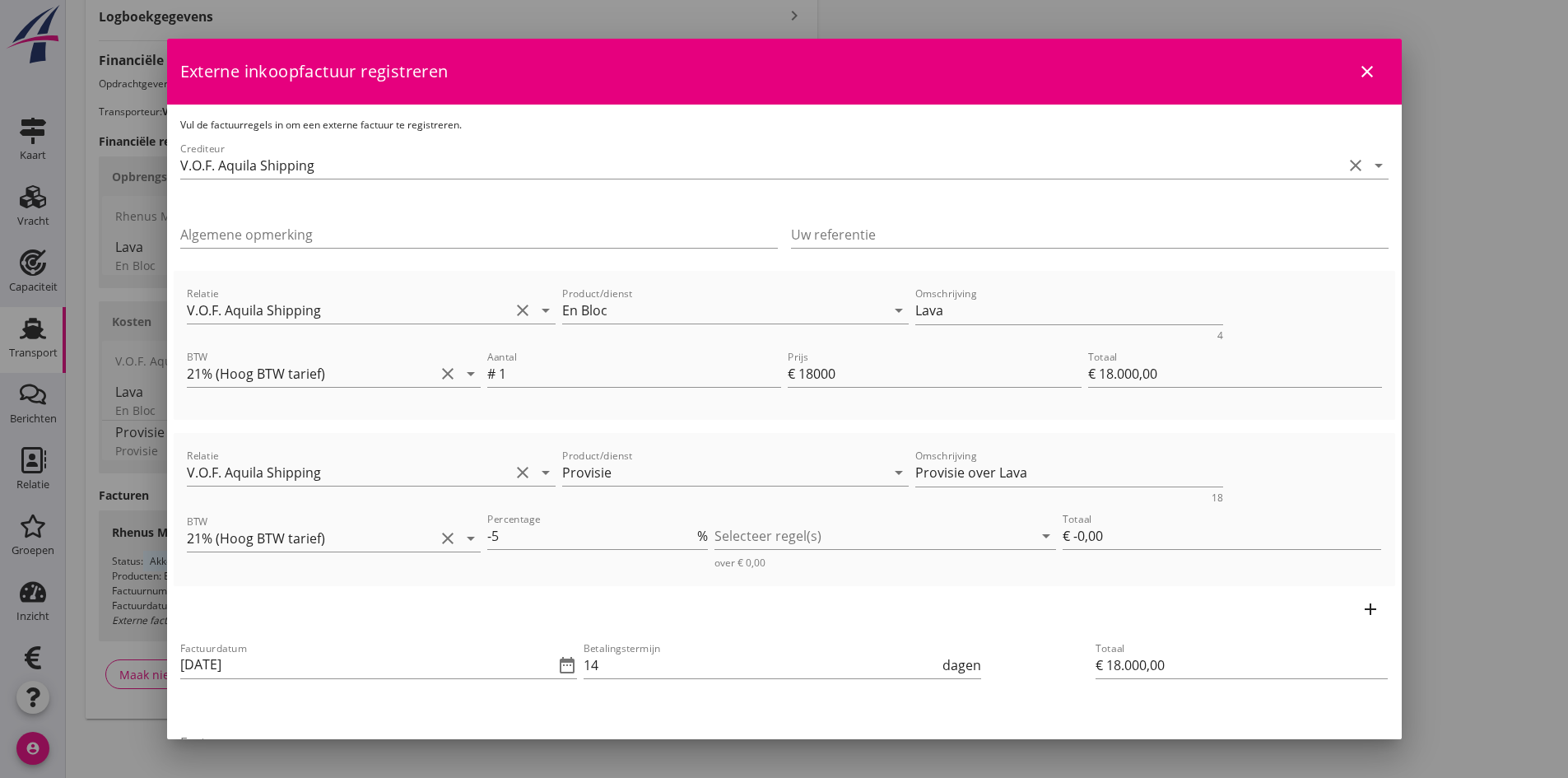
scroll to position [82, 0]
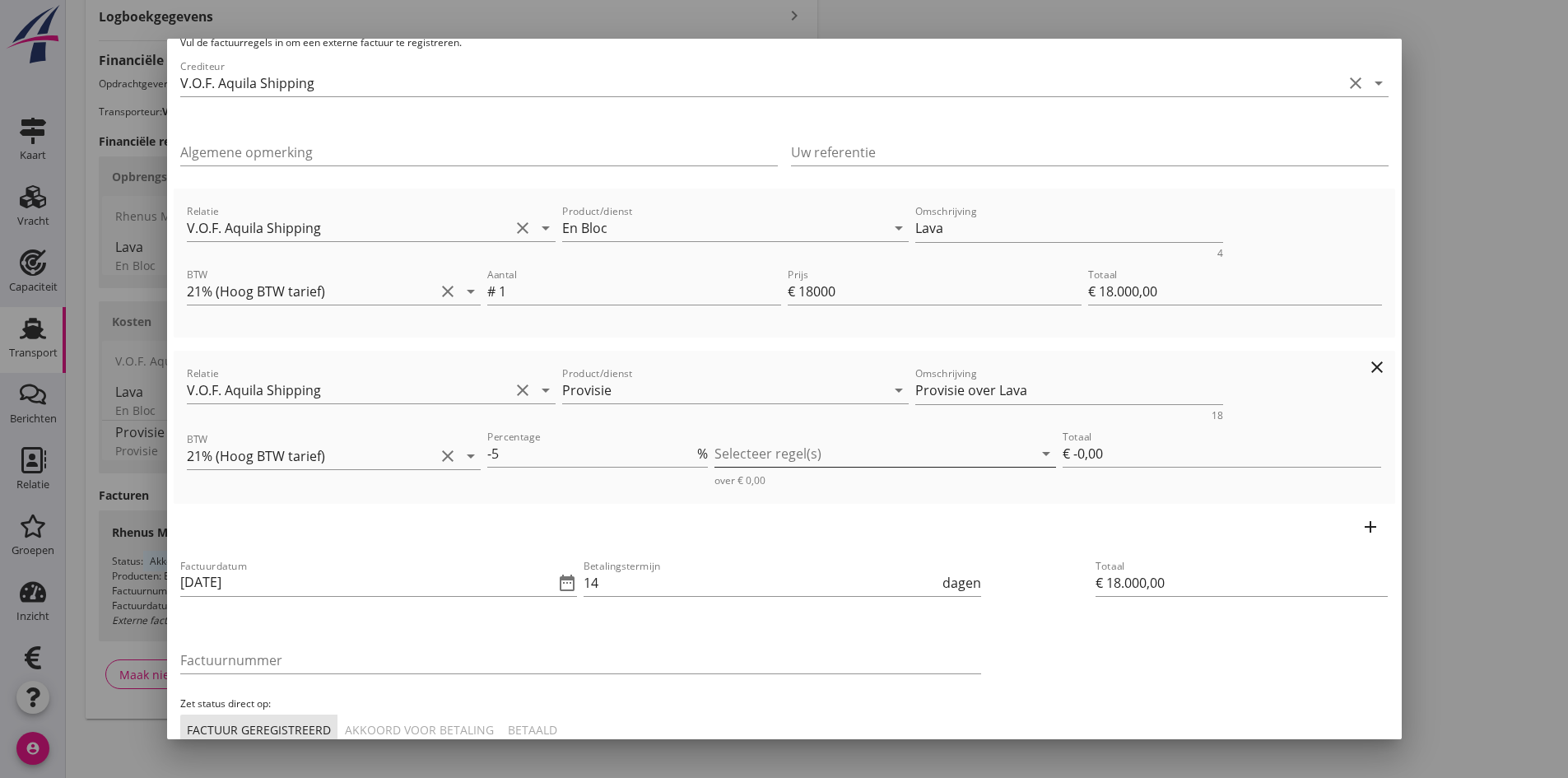
click at [1038, 453] on icon "arrow_drop_down" at bounding box center [1046, 453] width 20 height 20
click at [749, 464] on icon "check_box_outline_blank" at bounding box center [747, 467] width 33 height 33
type input "€ -900,00"
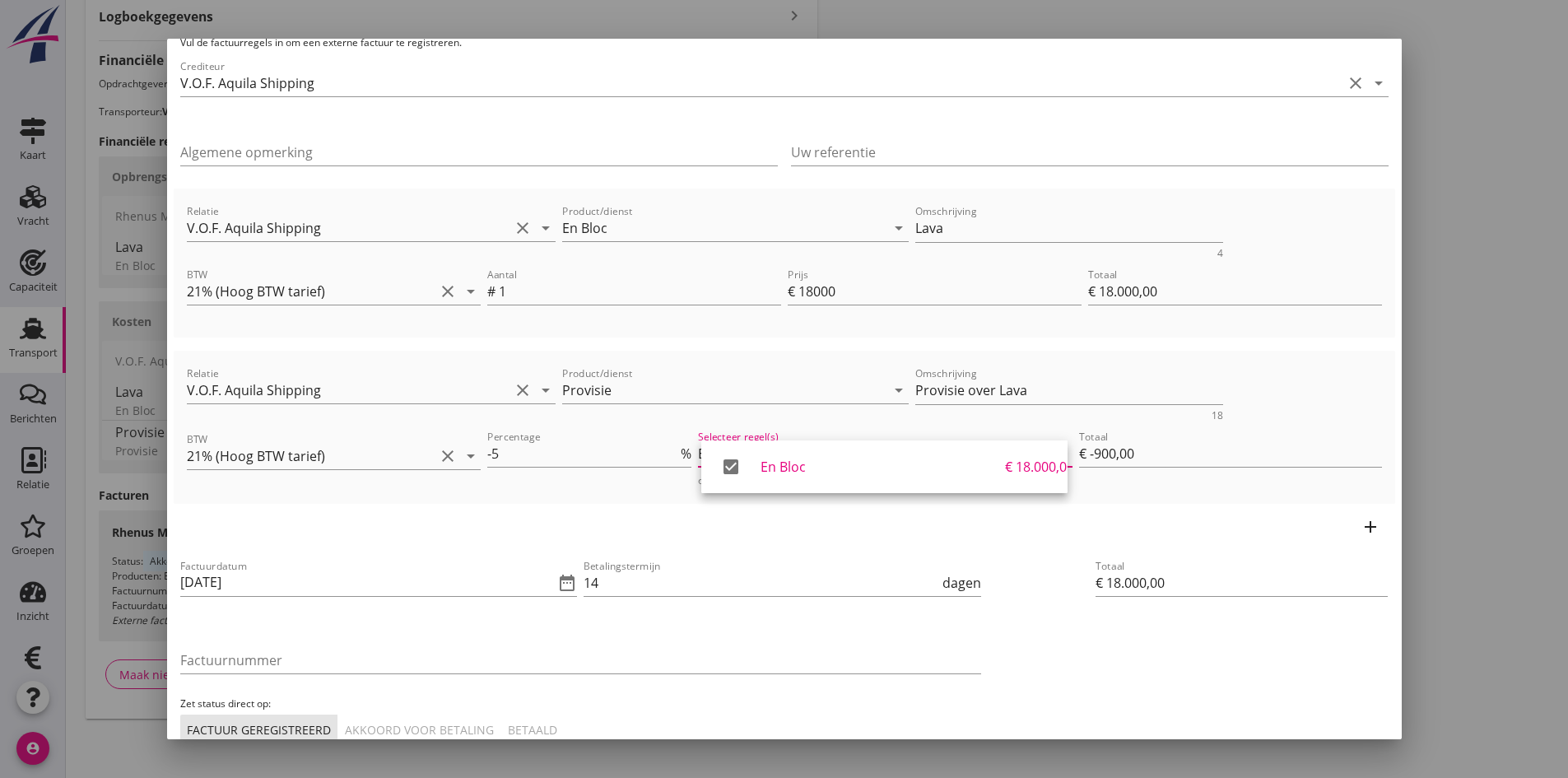
click at [991, 640] on div "Factuurdatum 22-08-2025 date_range Betalingstermijn 14 dagen Factuurnummer Zet …" at bounding box center [785, 650] width 1221 height 201
click at [329, 588] on input "[DATE]" at bounding box center [367, 582] width 375 height 27
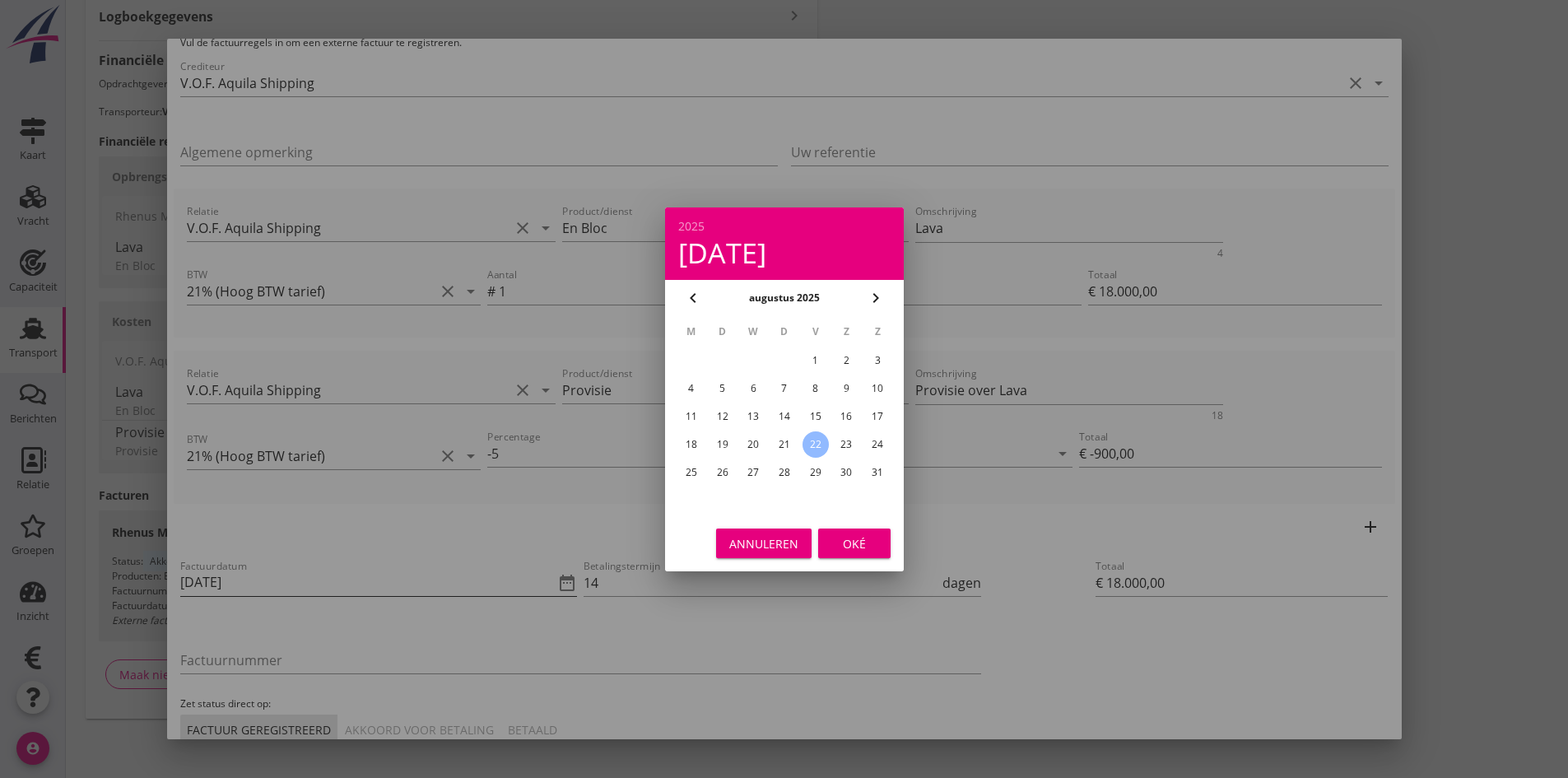
scroll to position [0, 0]
click at [695, 441] on div "18" at bounding box center [691, 444] width 27 height 27
type input "18-08-2025"
click at [846, 545] on div "Oké" at bounding box center [854, 543] width 46 height 17
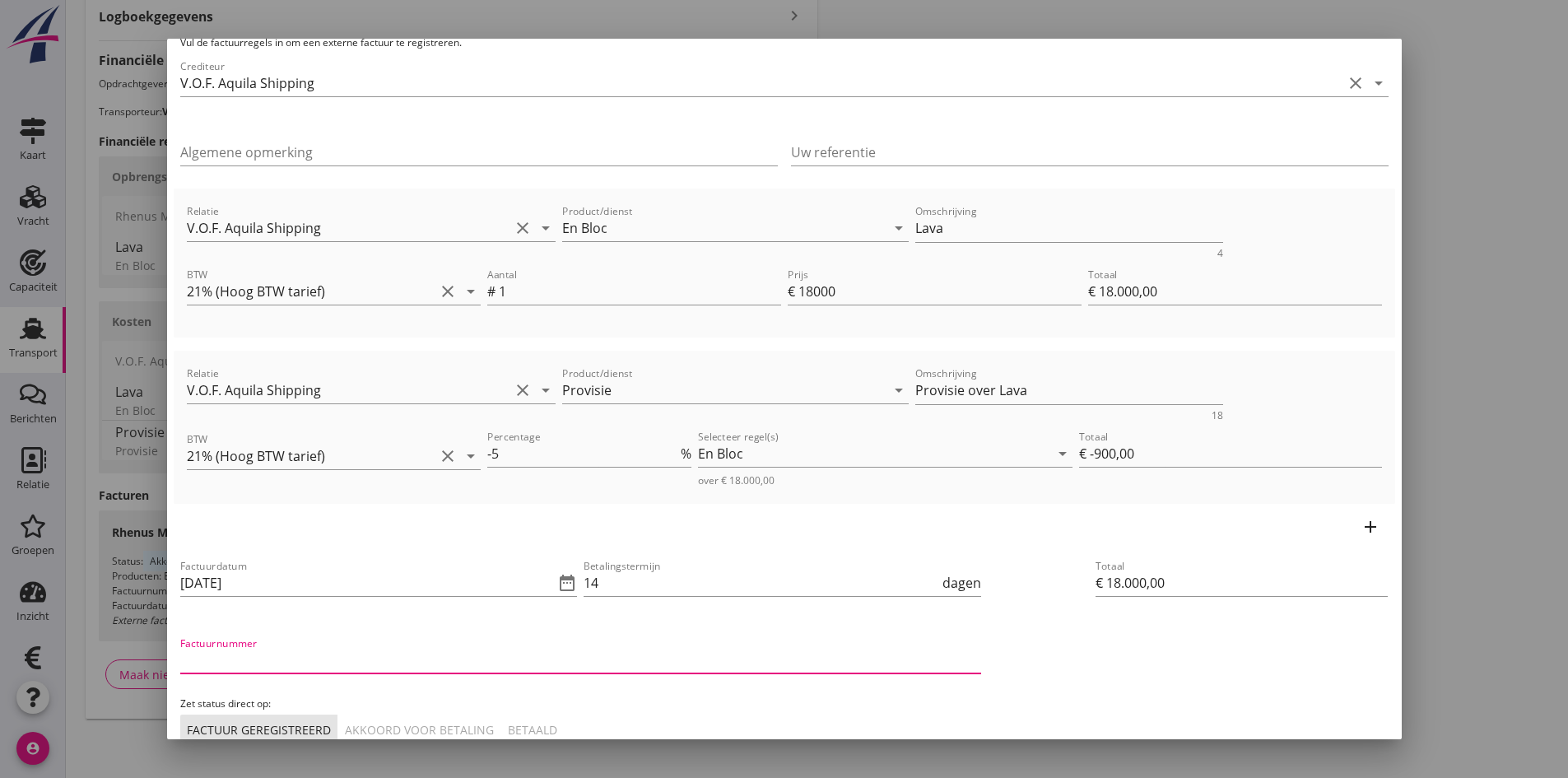
click at [418, 661] on input "Factuurnummer" at bounding box center [581, 660] width 801 height 27
type input "202535"
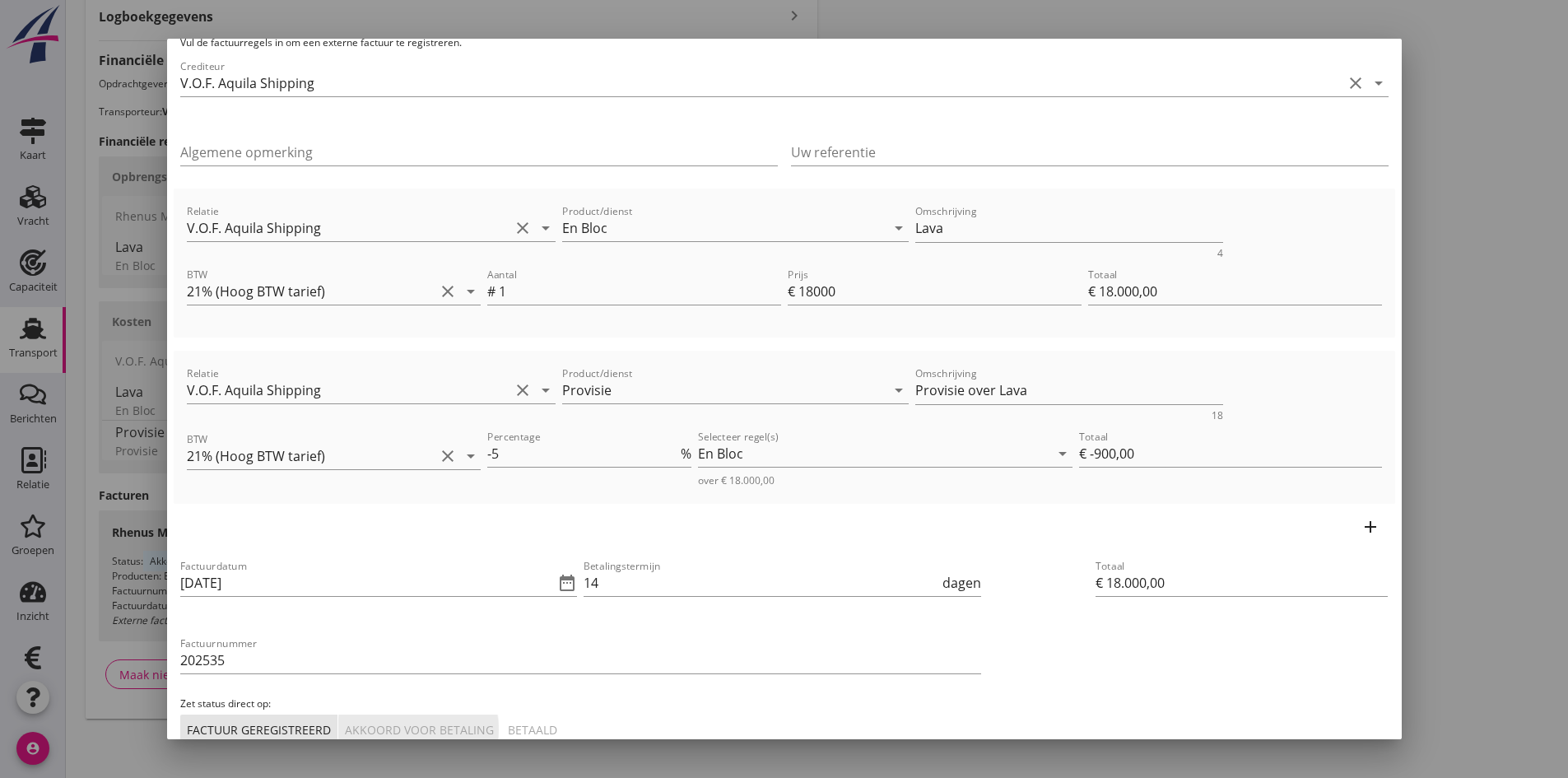
click at [451, 727] on div "Akkoord voor betaling" at bounding box center [419, 730] width 149 height 17
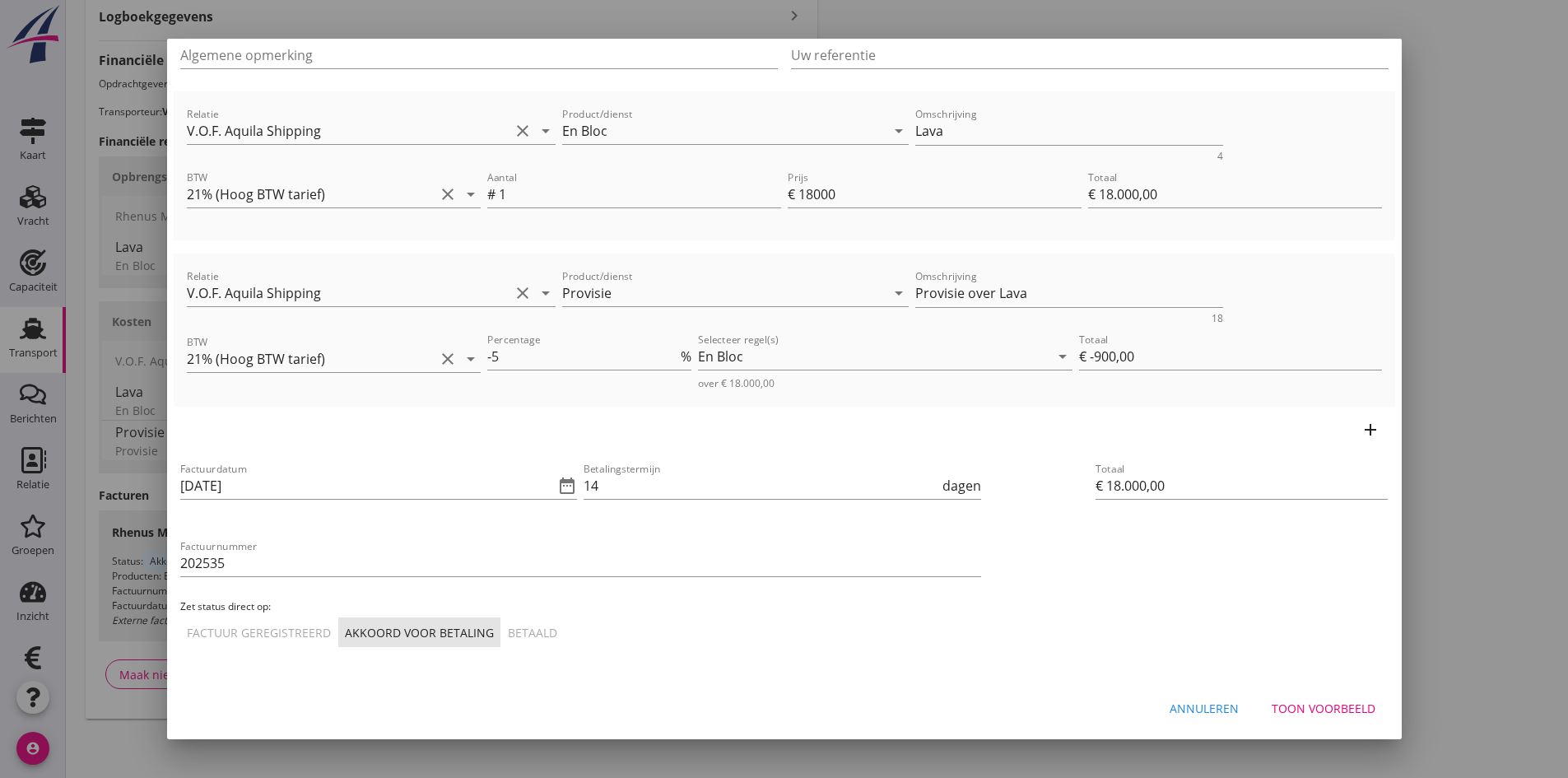
click at [1282, 706] on div "Toon voorbeeld" at bounding box center [1324, 709] width 104 height 17
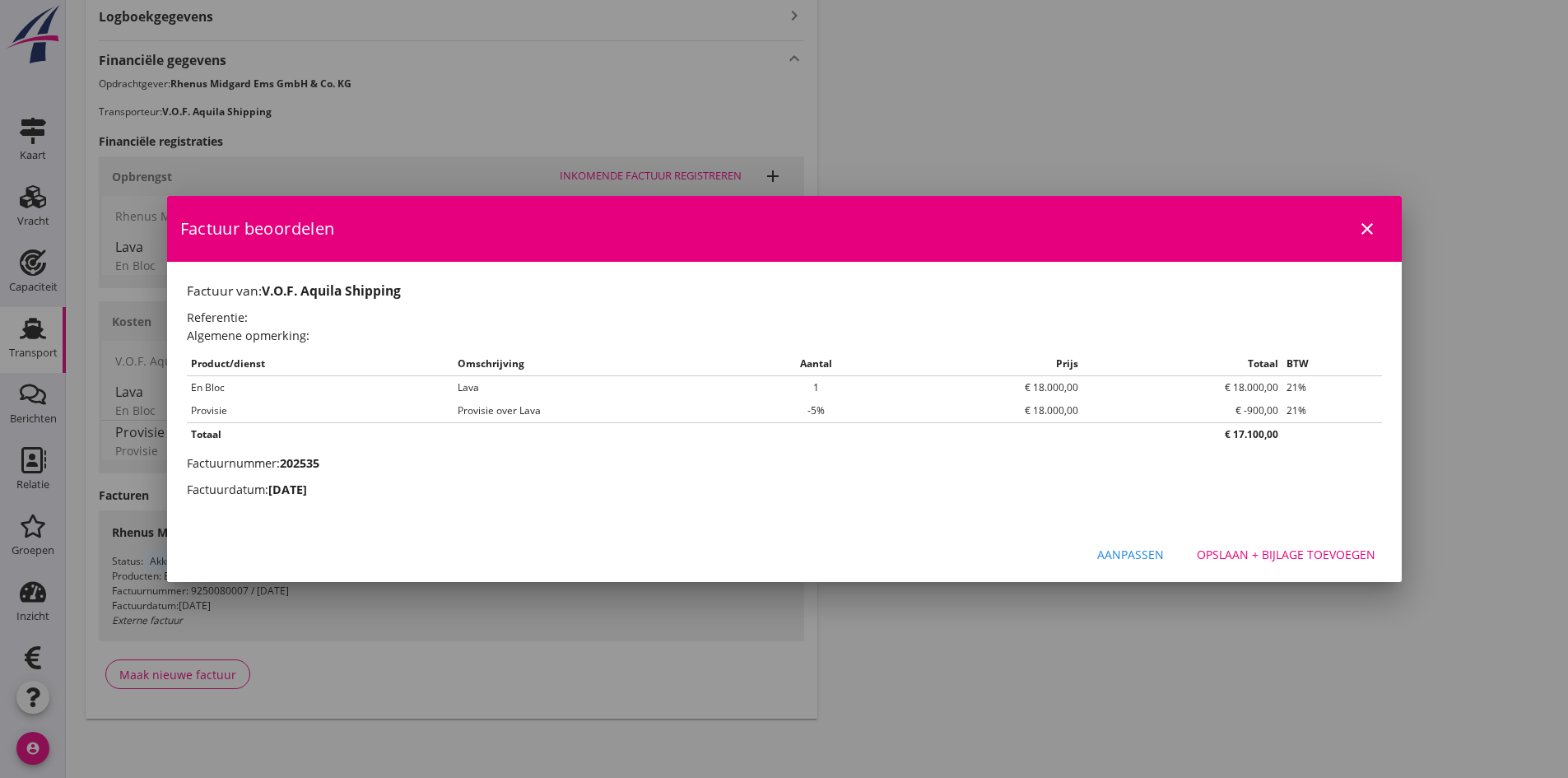
scroll to position [0, 0]
click at [1244, 548] on div "Opslaan + bijlage toevoegen" at bounding box center [1287, 554] width 178 height 17
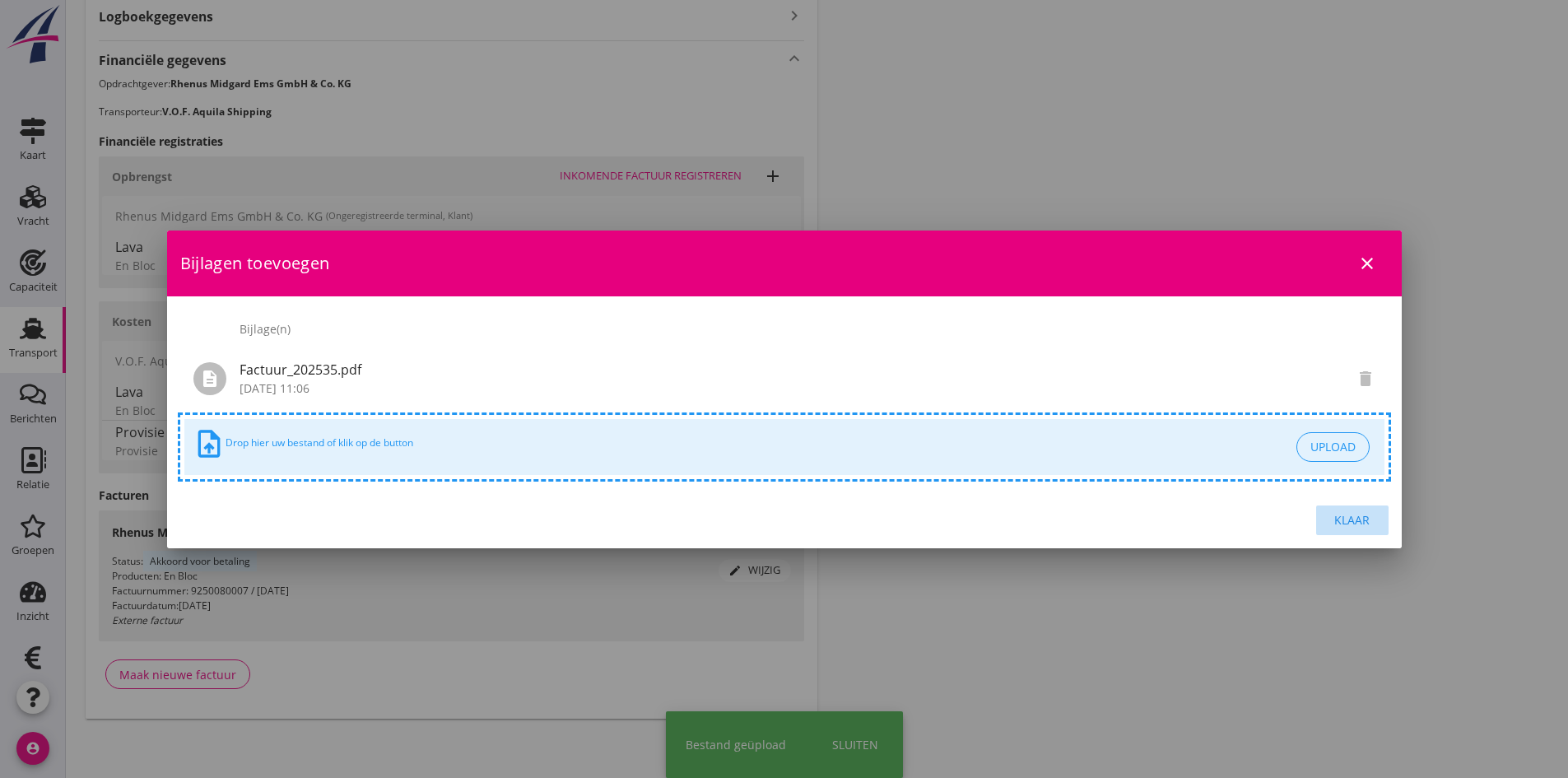
click at [1343, 516] on div "Klaar" at bounding box center [1353, 520] width 46 height 17
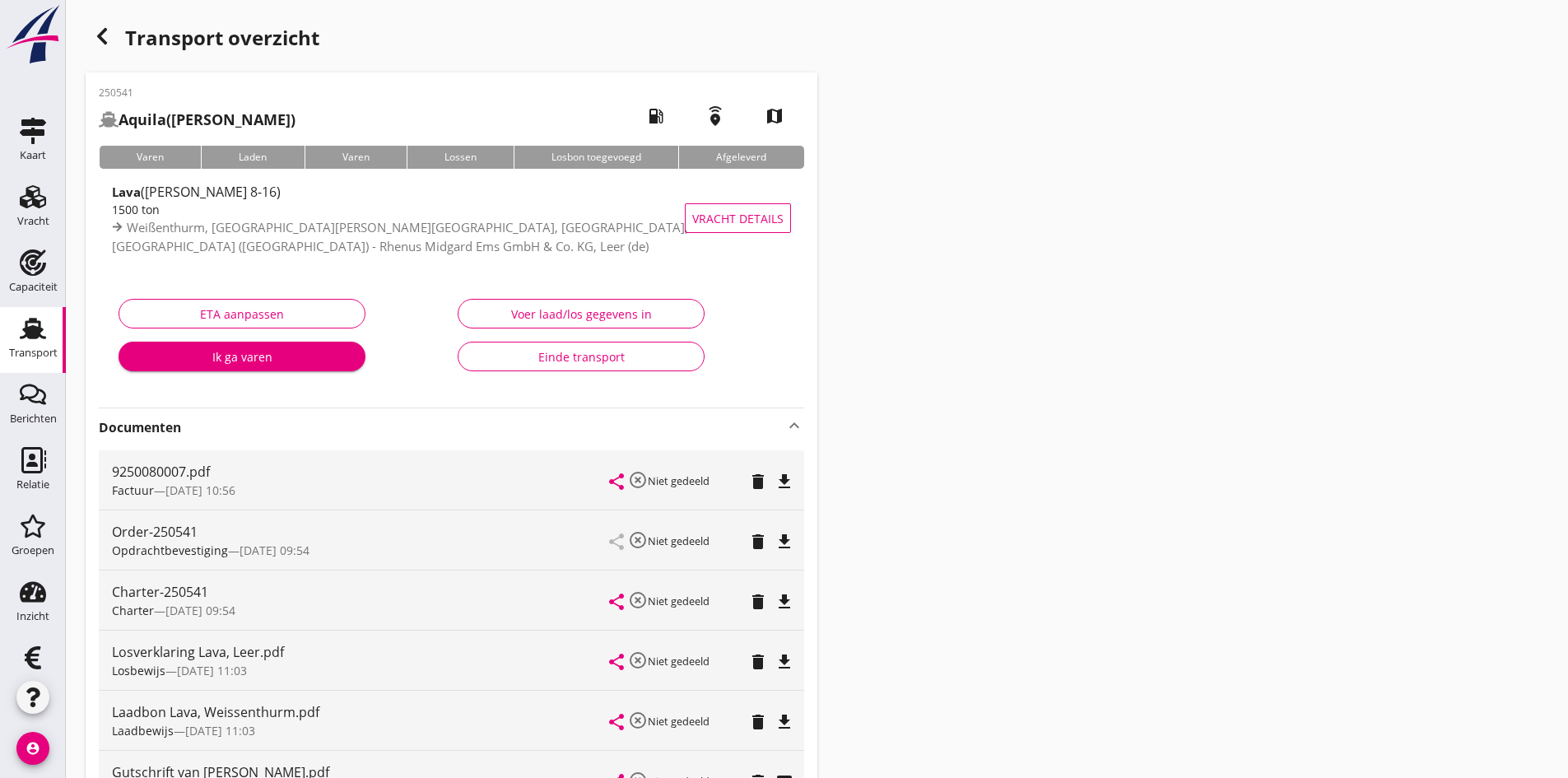
scroll to position [165, 0]
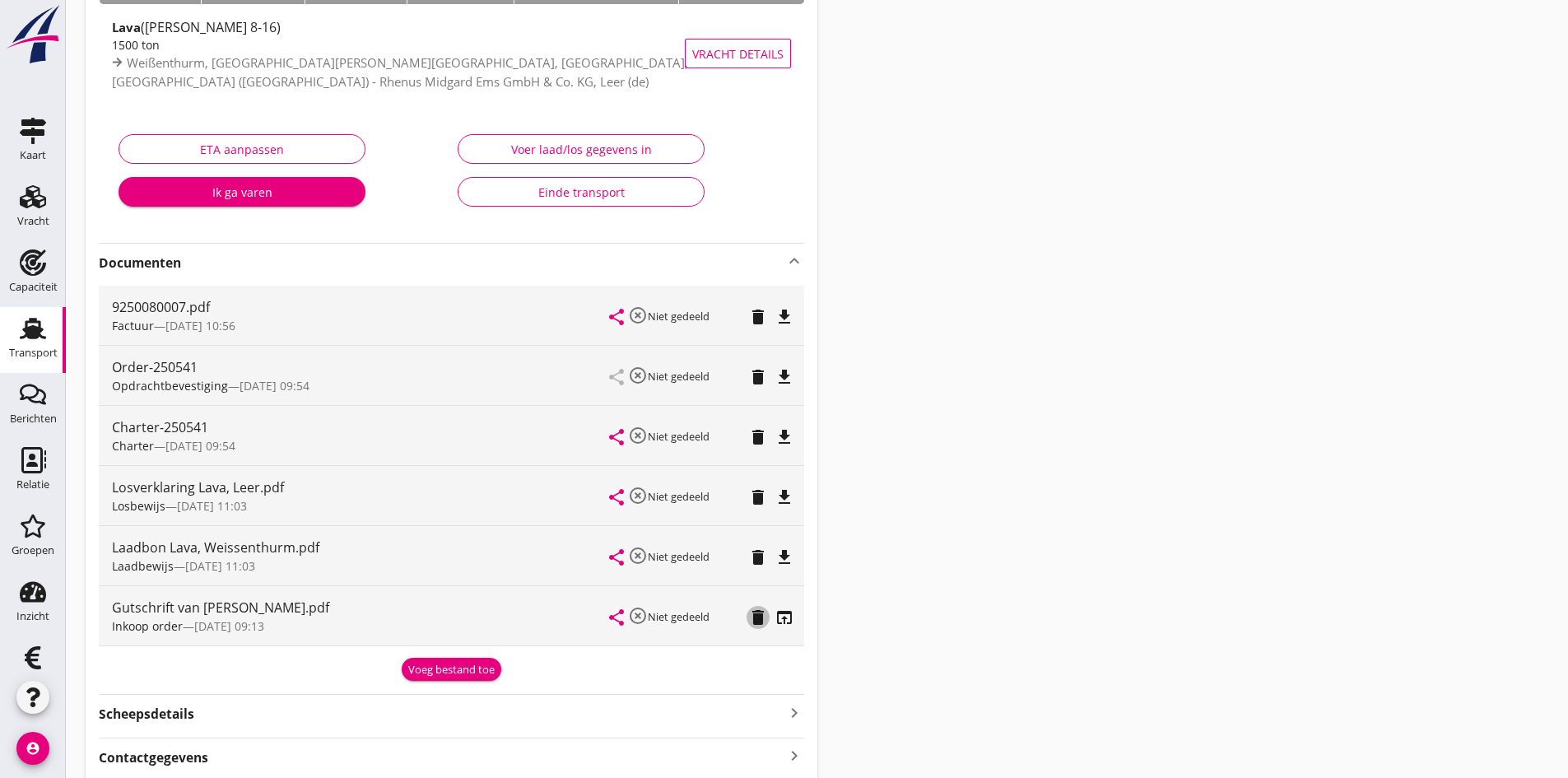
click at [756, 617] on icon "delete" at bounding box center [757, 617] width 20 height 20
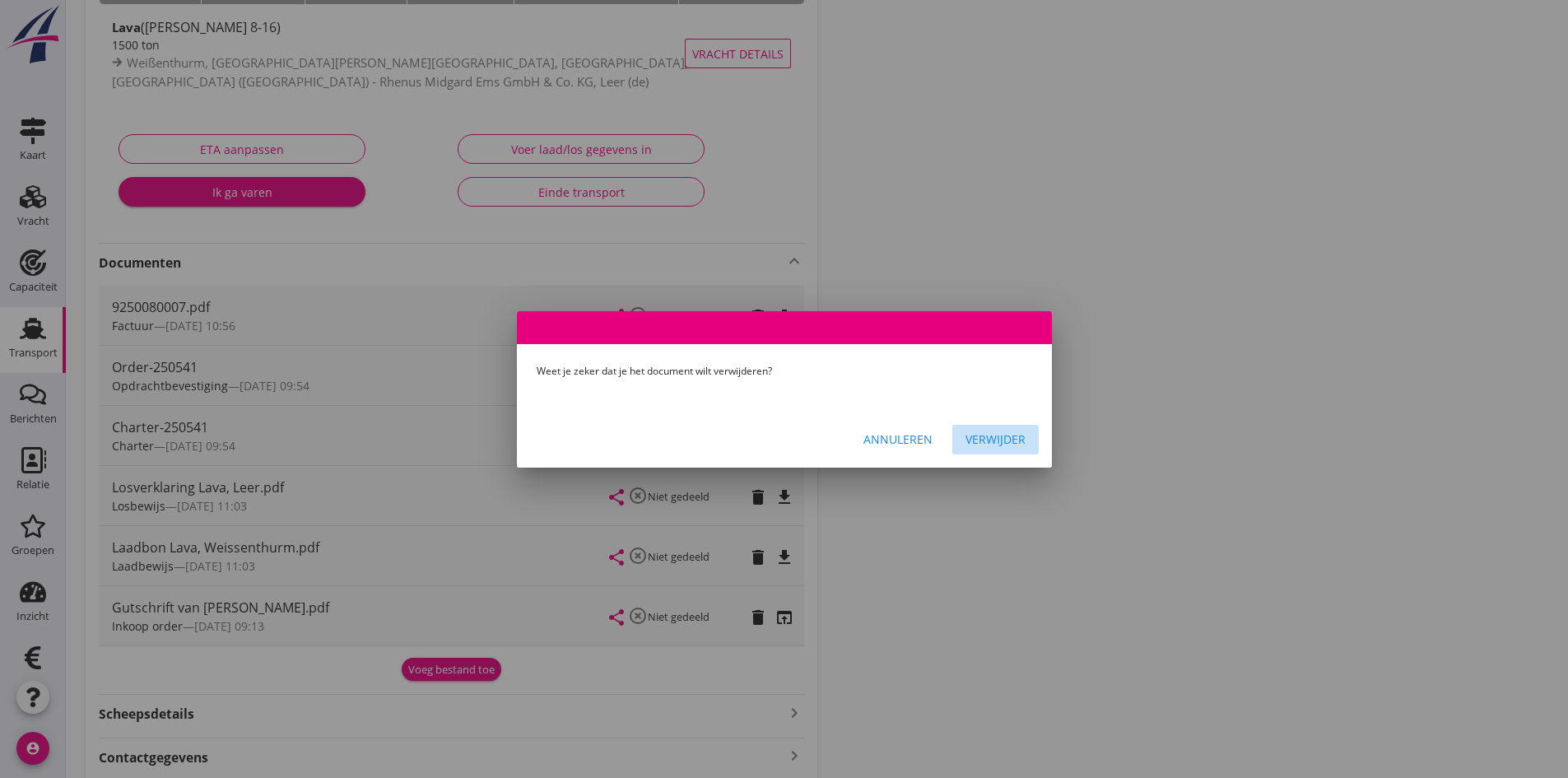
click at [999, 435] on div "Verwijder" at bounding box center [996, 439] width 60 height 17
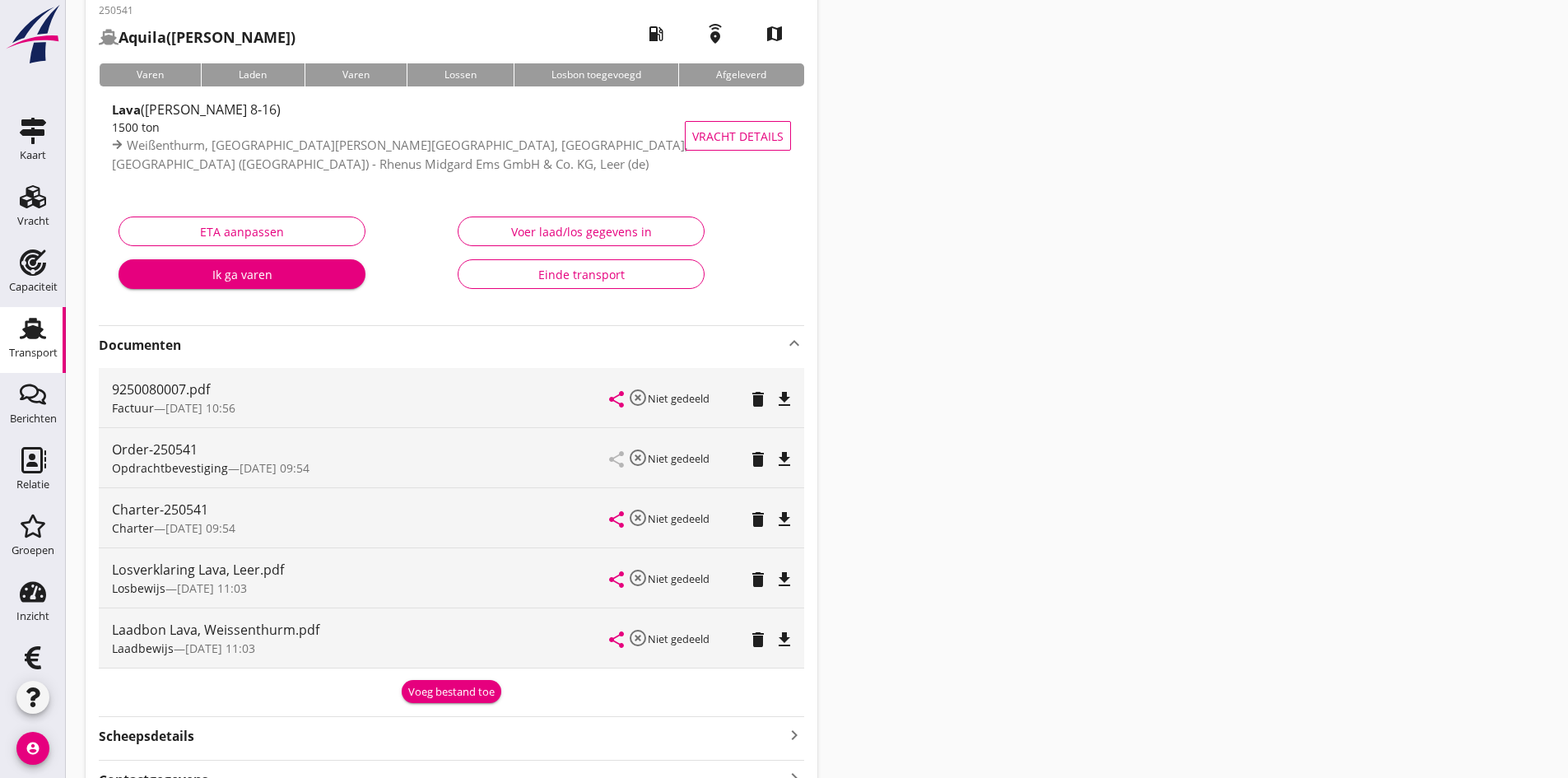
scroll to position [0, 0]
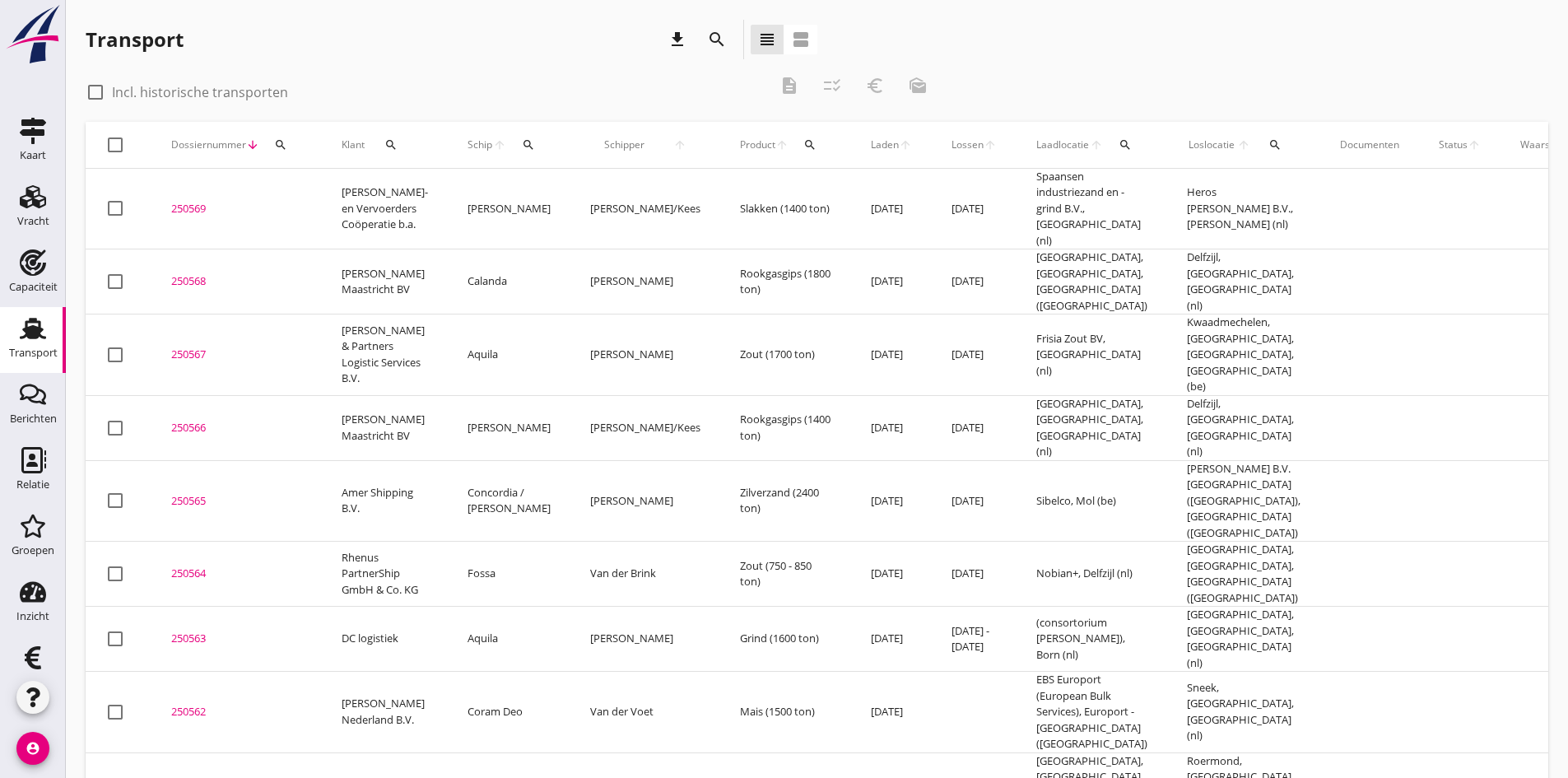
click at [522, 142] on icon "search" at bounding box center [528, 144] width 13 height 13
click at [515, 184] on input "Zoek op (scheeps)naam" at bounding box center [585, 192] width 172 height 27
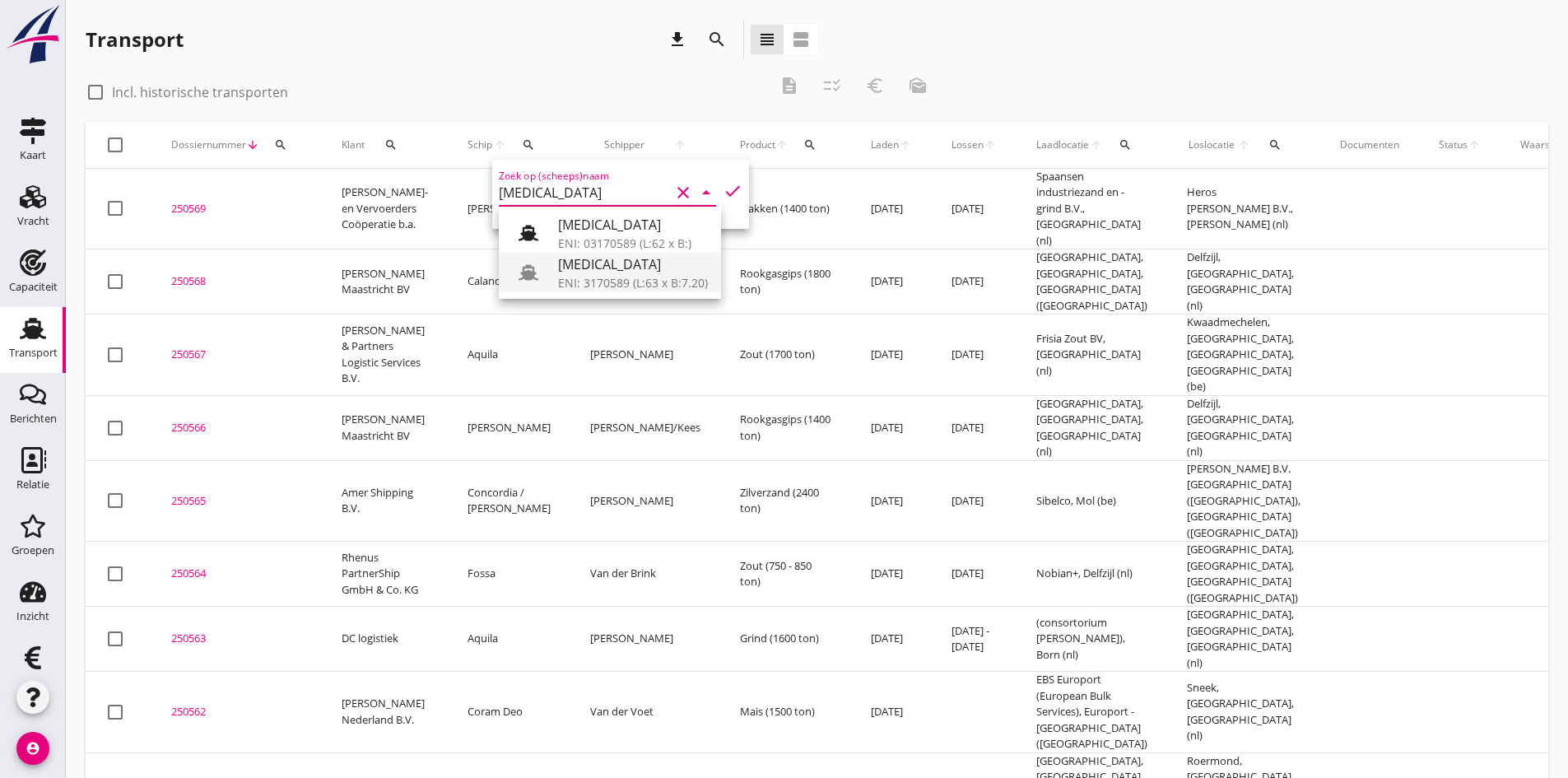
click at [604, 276] on div "ENI: 3170589 (L:63 x B:7.20)" at bounding box center [633, 283] width 150 height 17
click at [723, 188] on icon "check" at bounding box center [733, 190] width 20 height 20
type input "[MEDICAL_DATA]"
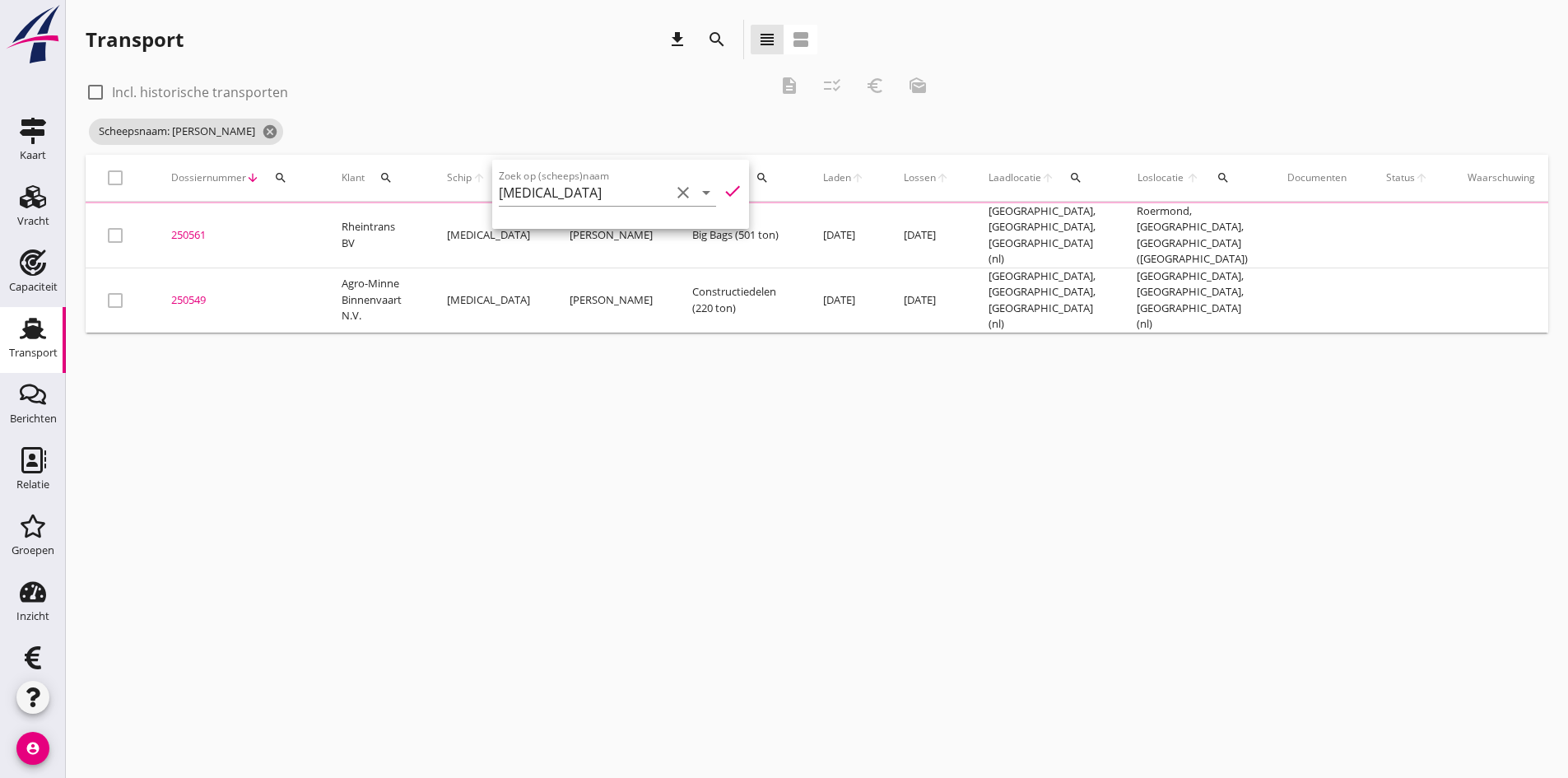
click at [307, 516] on div "cancel You are impersonating another user. Transport download search view_headl…" at bounding box center [817, 389] width 1503 height 778
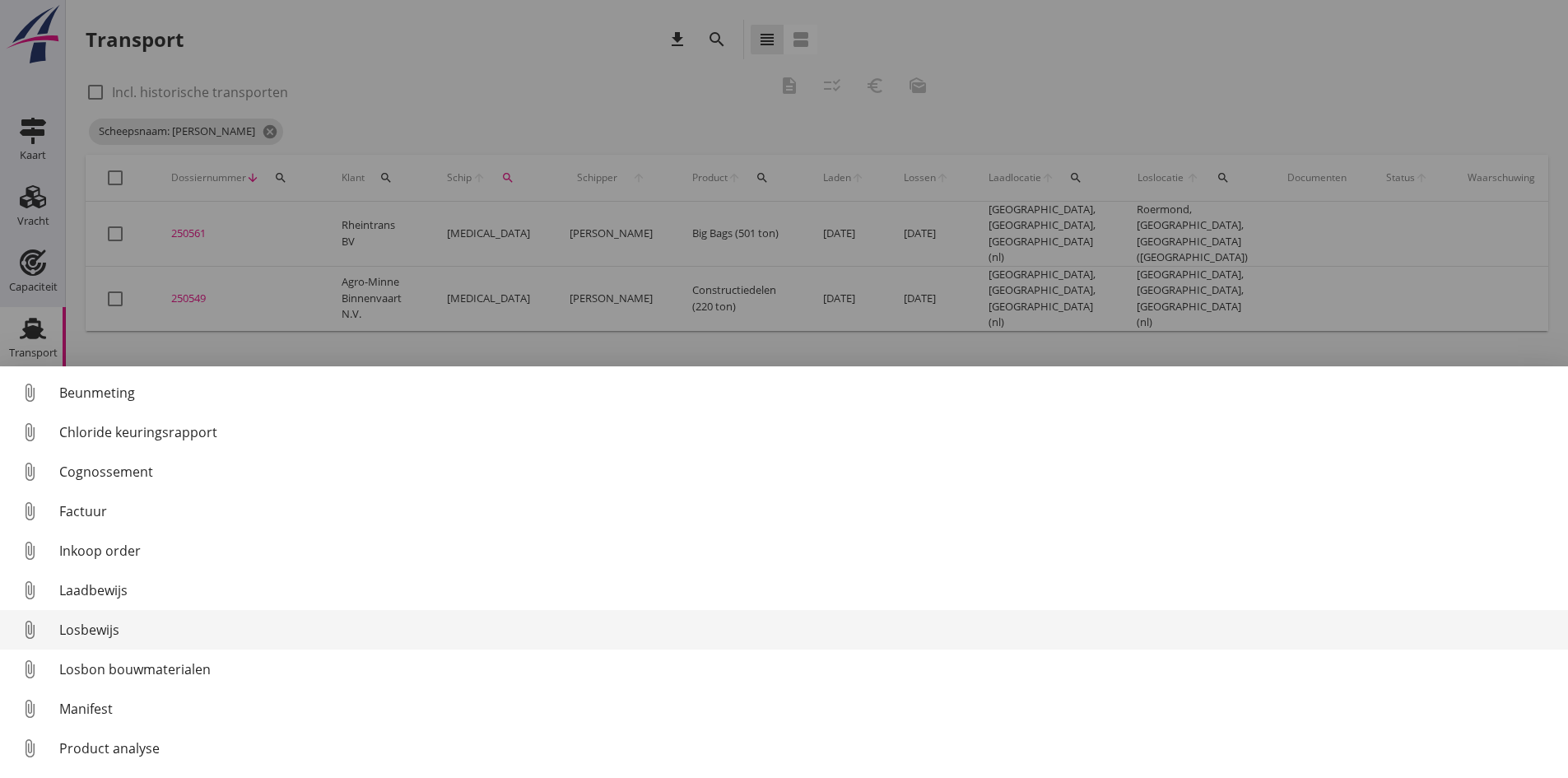
click at [87, 624] on div "Losbewijs" at bounding box center [807, 630] width 1496 height 20
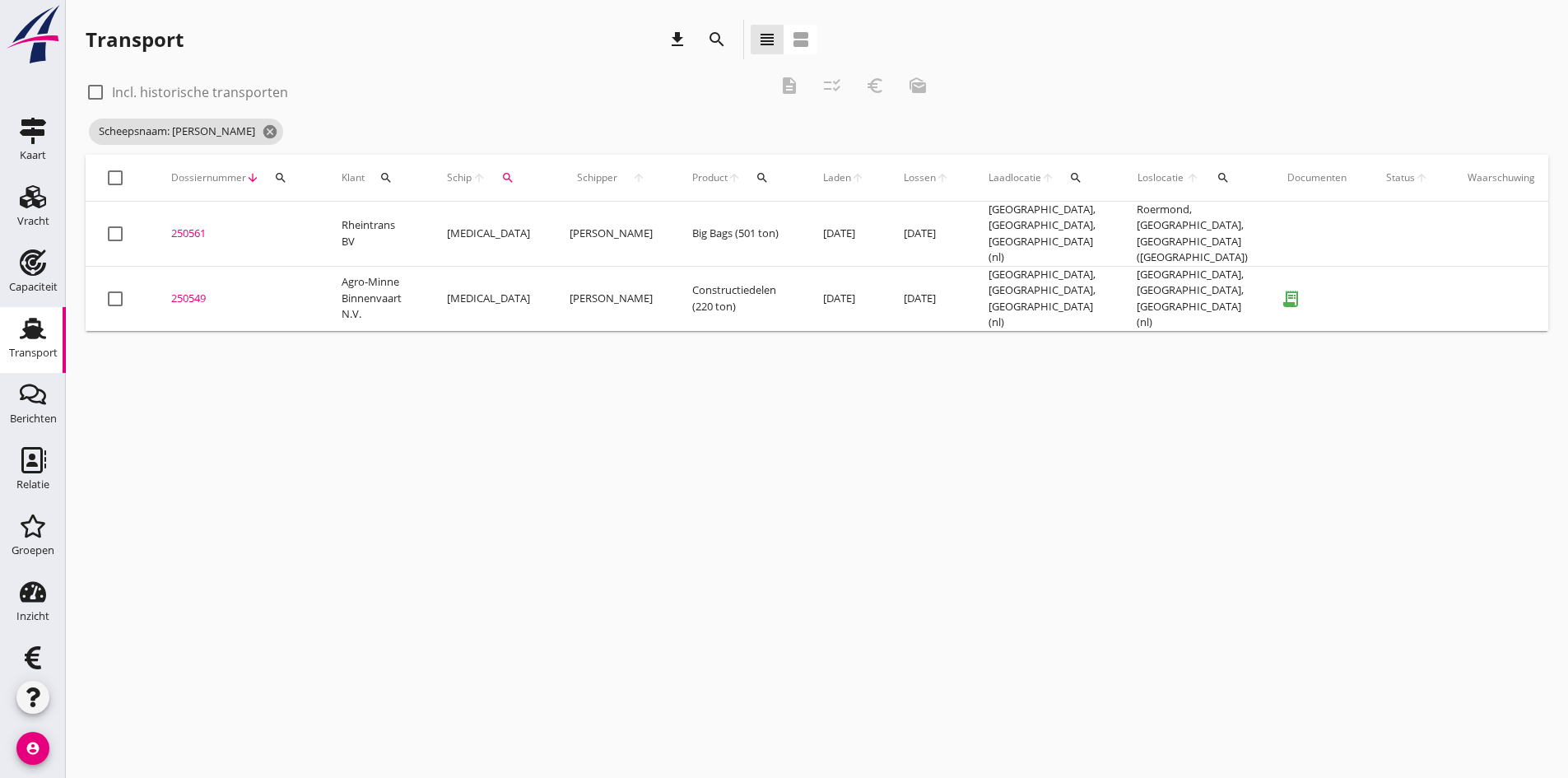
click at [184, 291] on div "250549" at bounding box center [237, 299] width 131 height 16
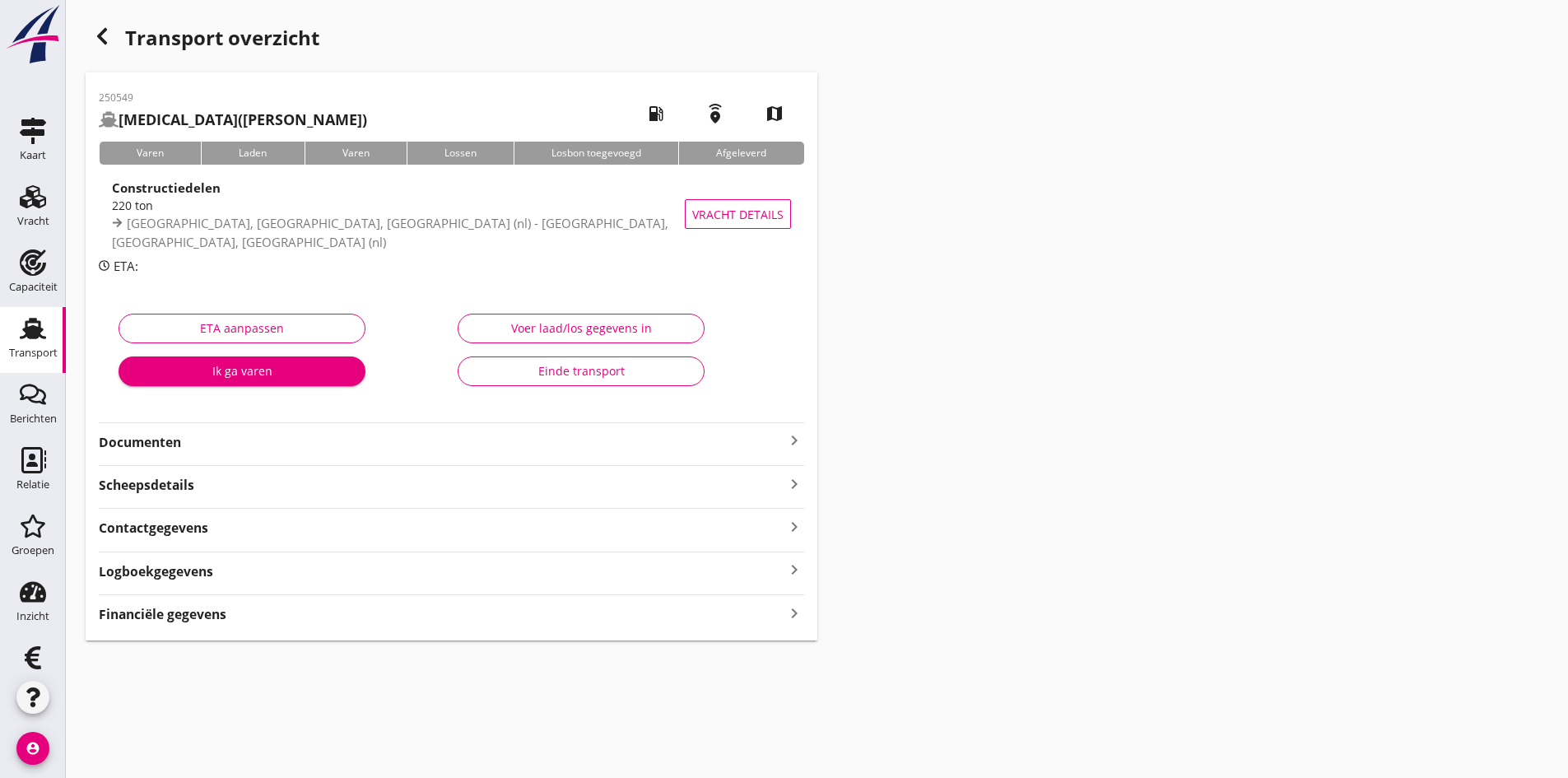
click at [179, 617] on strong "Financiële gegevens" at bounding box center [162, 614] width 128 height 19
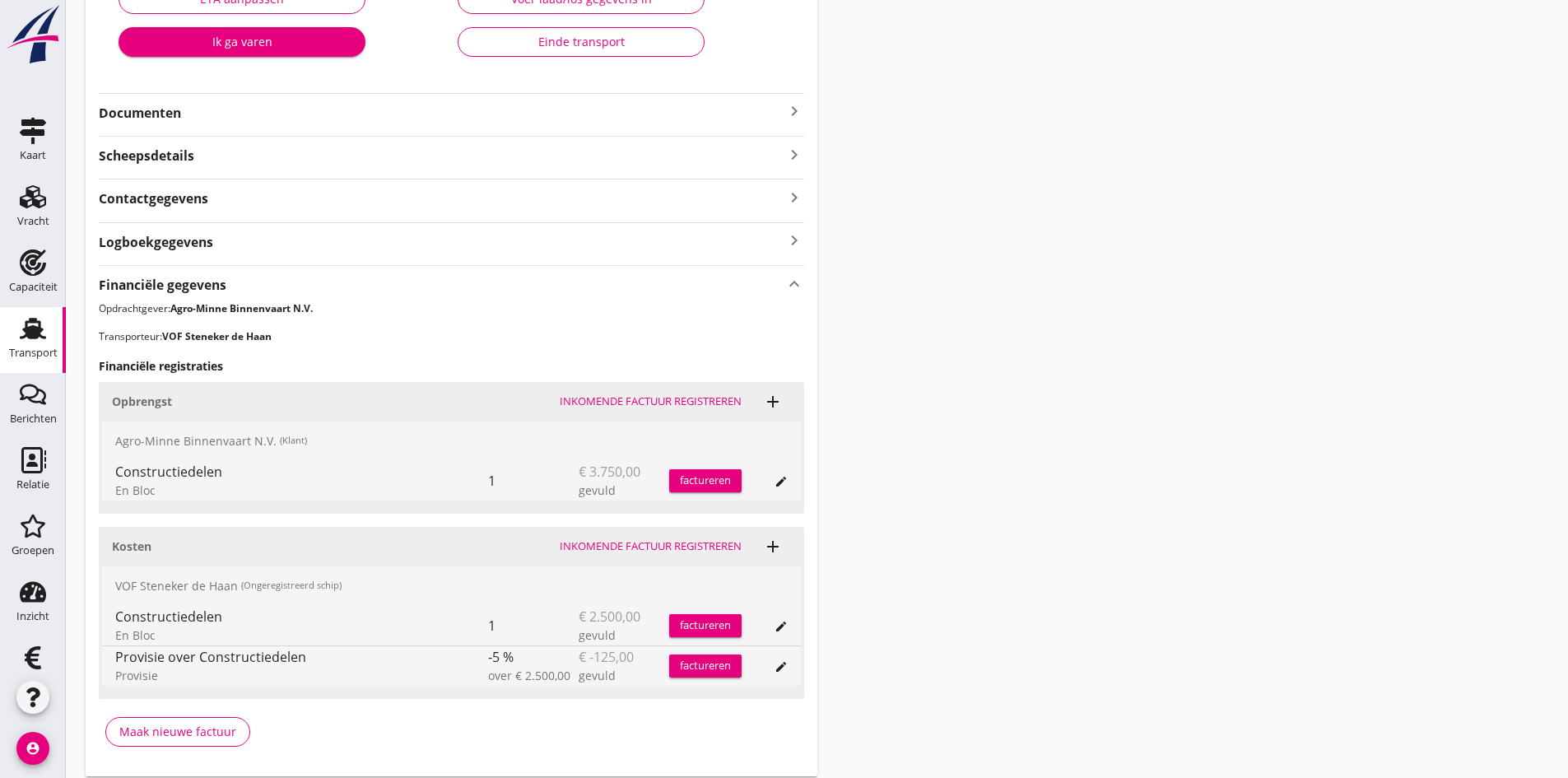
scroll to position [387, 0]
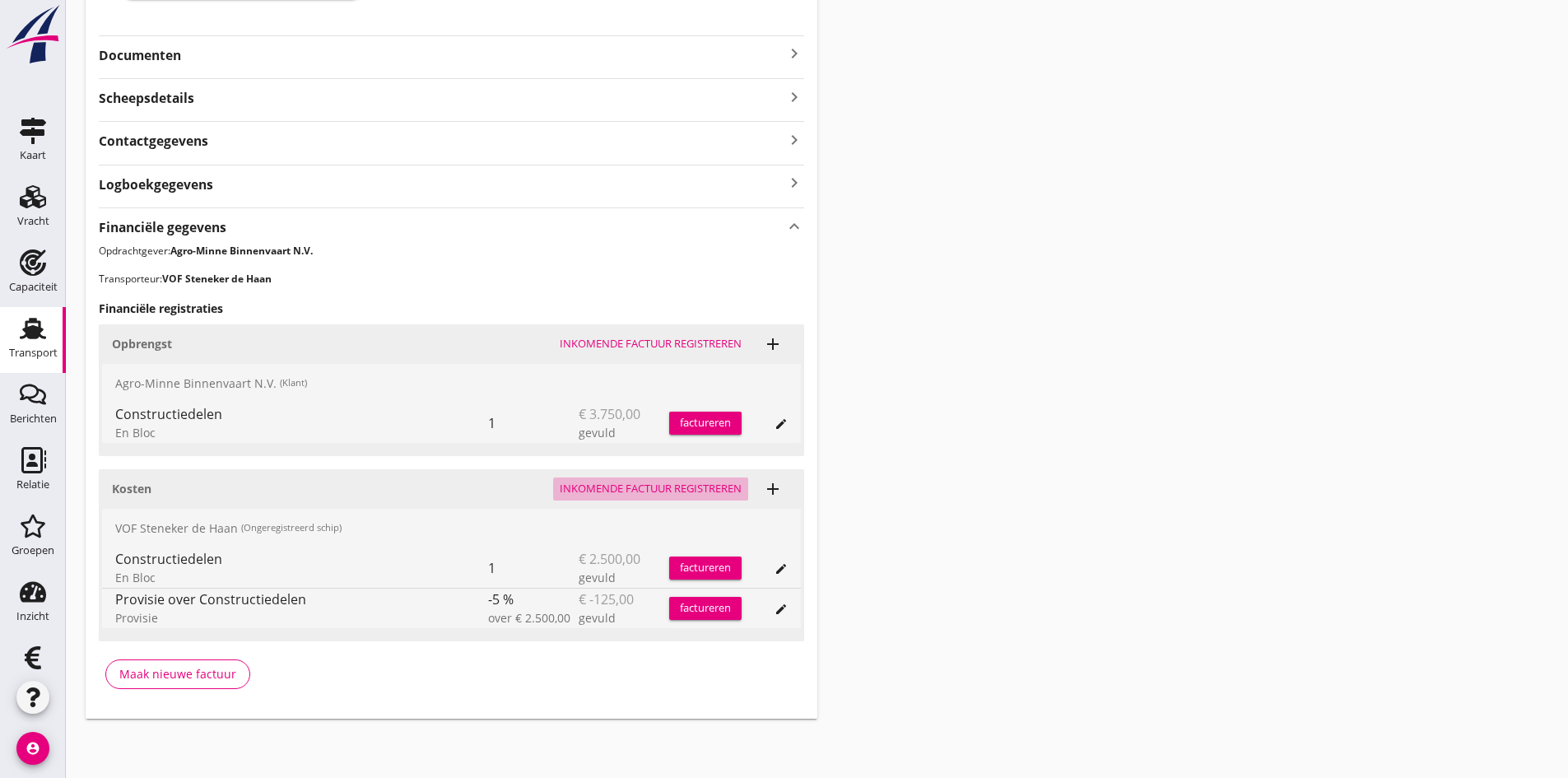
click at [636, 489] on div "Inkomende factuur registreren" at bounding box center [651, 489] width 182 height 16
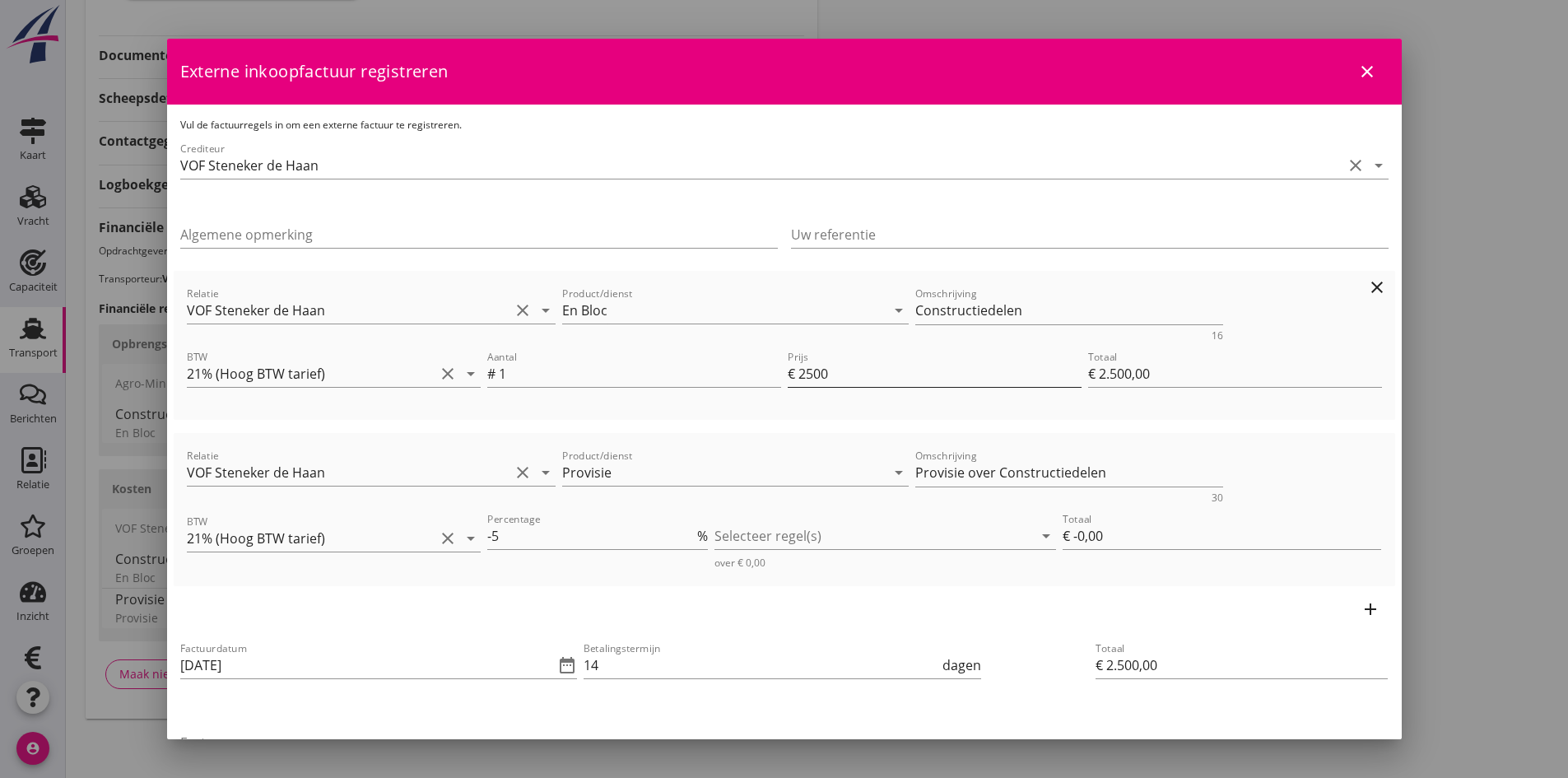
click at [842, 377] on input "2500" at bounding box center [940, 373] width 283 height 27
type input "250"
type input "€ 250,00"
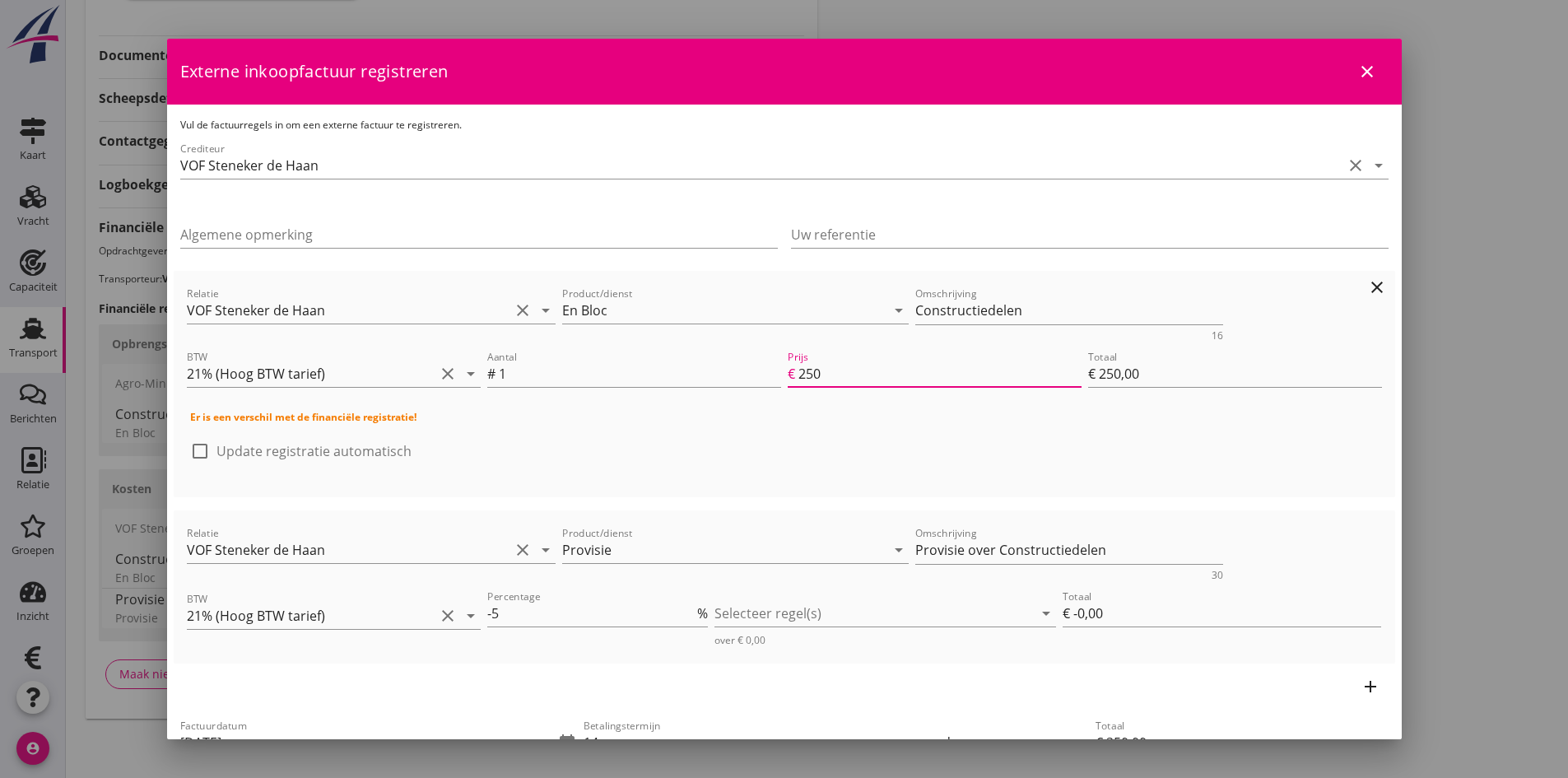
type input "25"
type input "€ 25,00"
type input "2"
type input "€ 2,00"
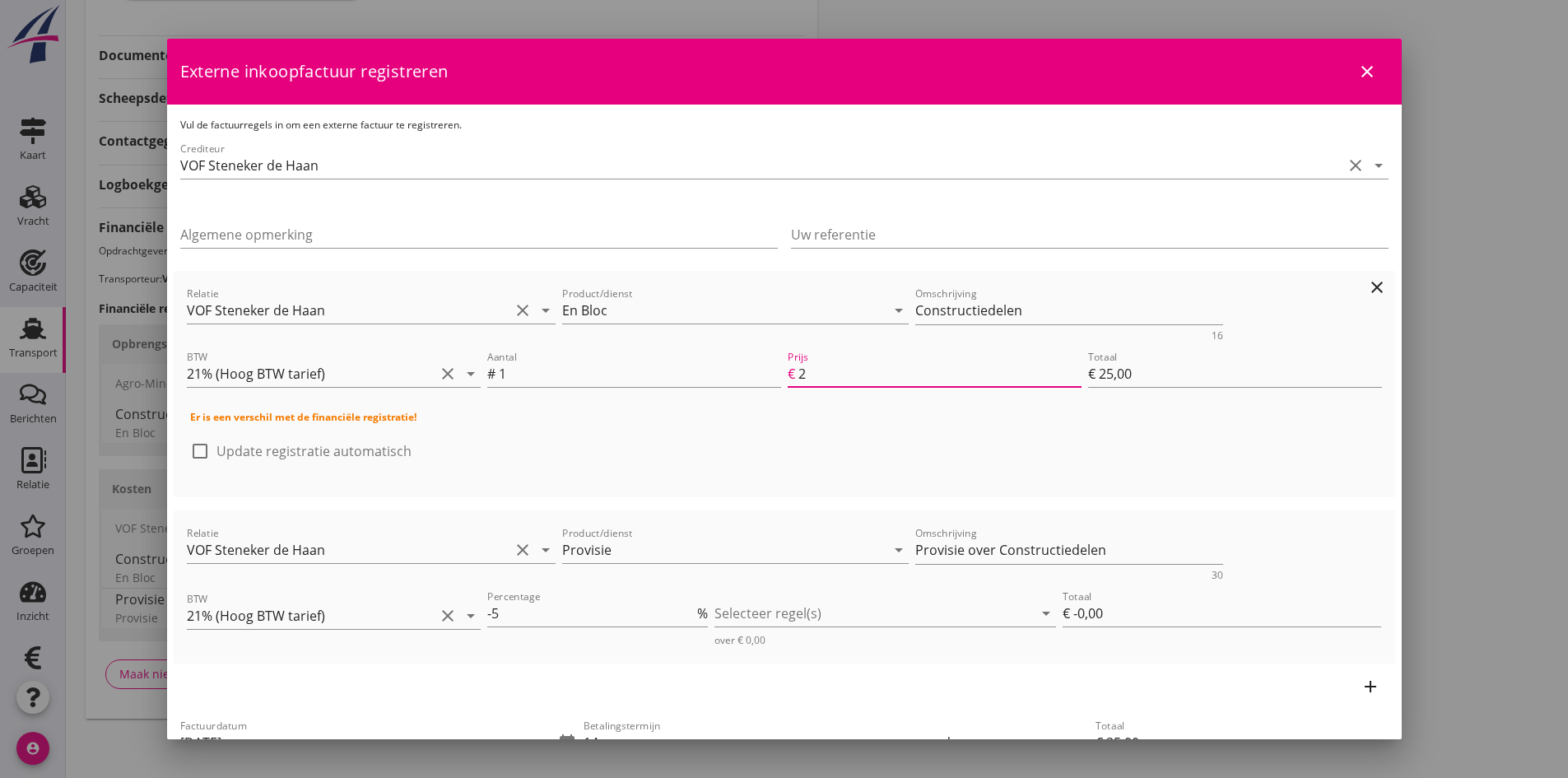
type input "€ 2,00"
type input "€ 0,00"
type input "3"
type input "€ 3,00"
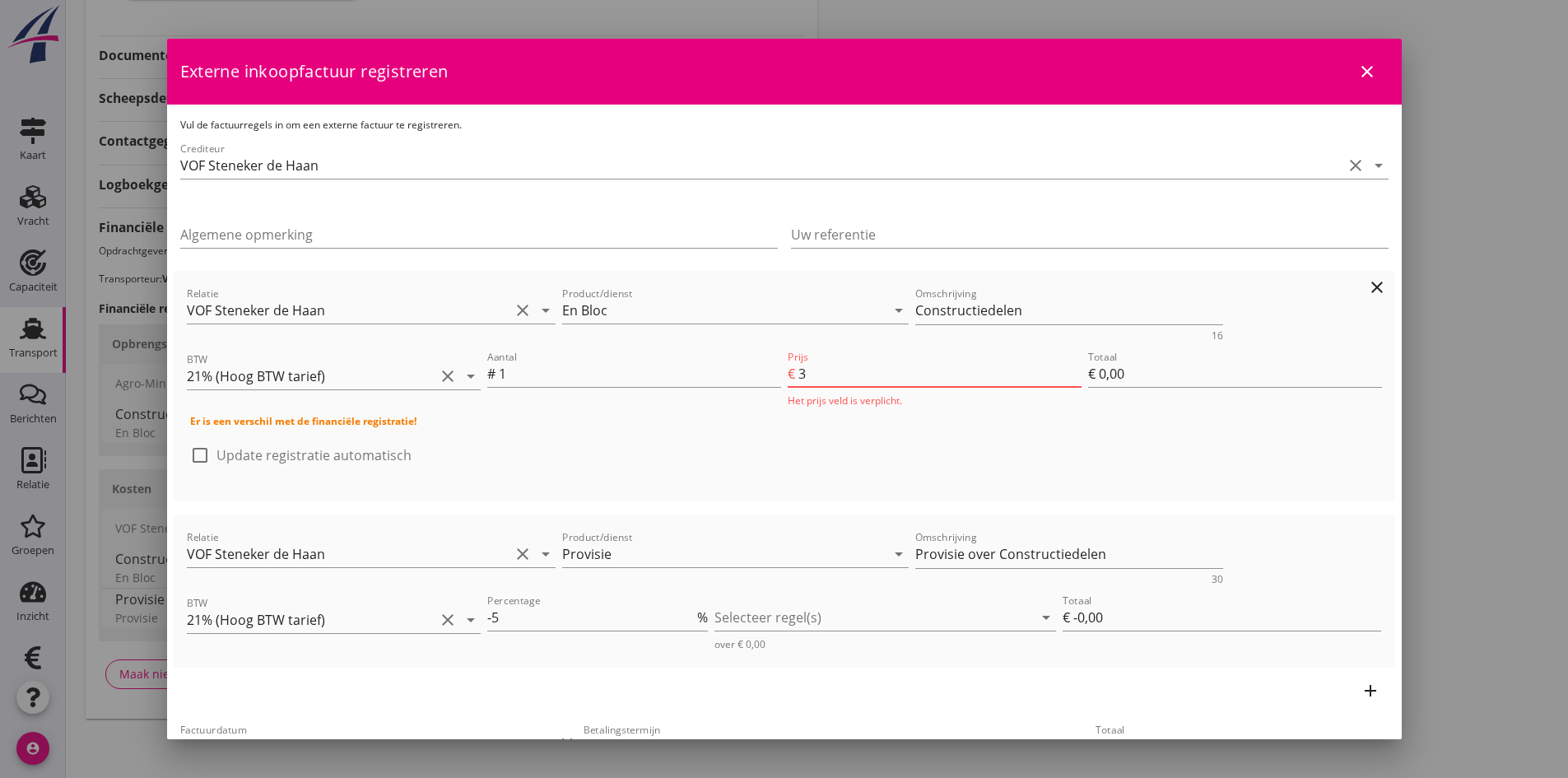
type input "€ 3,00"
type input "32"
type input "€ 32,00"
type input "325"
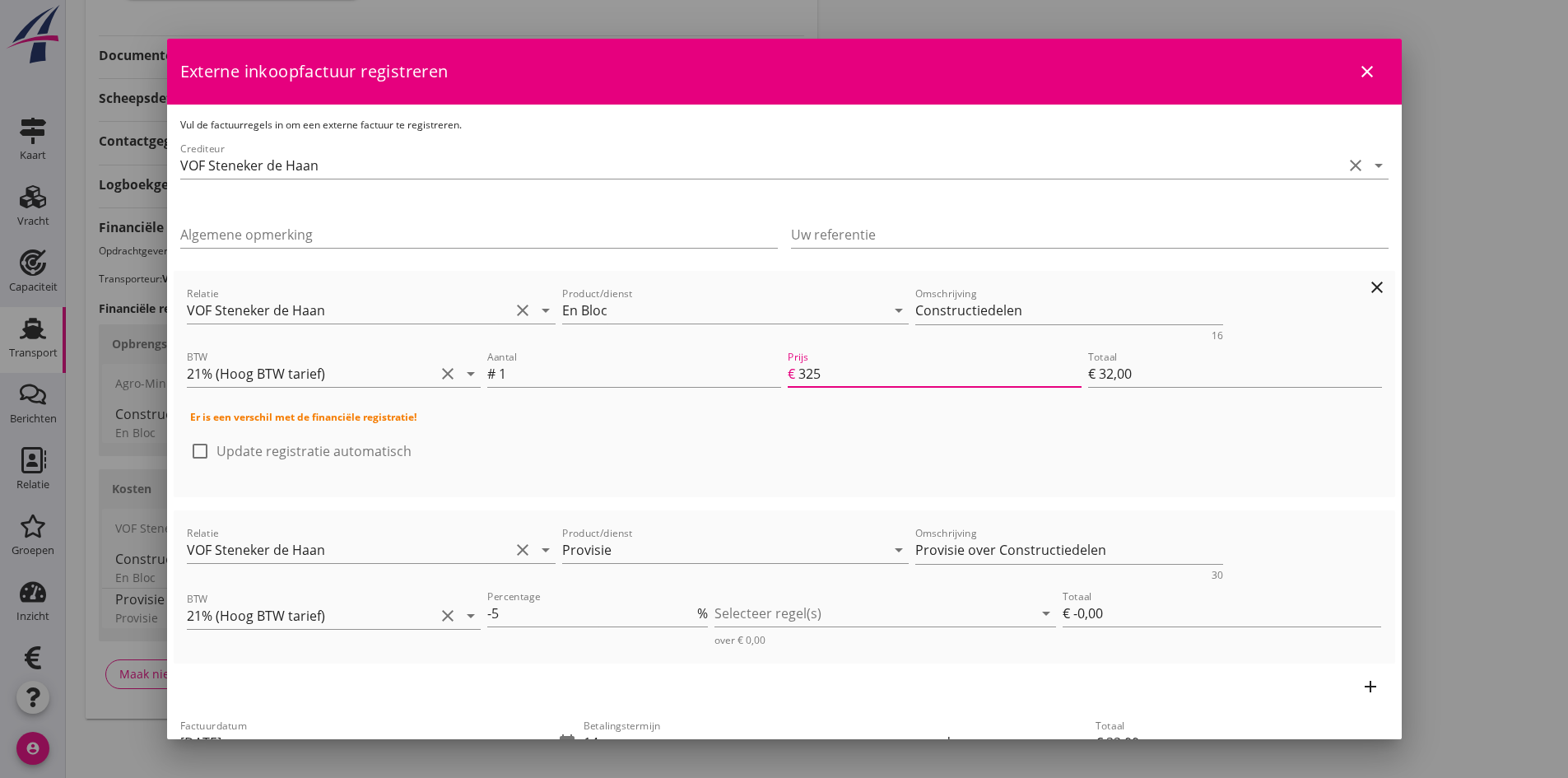
type input "€ 325,00"
type input "3250"
type input "€ 3.250,00"
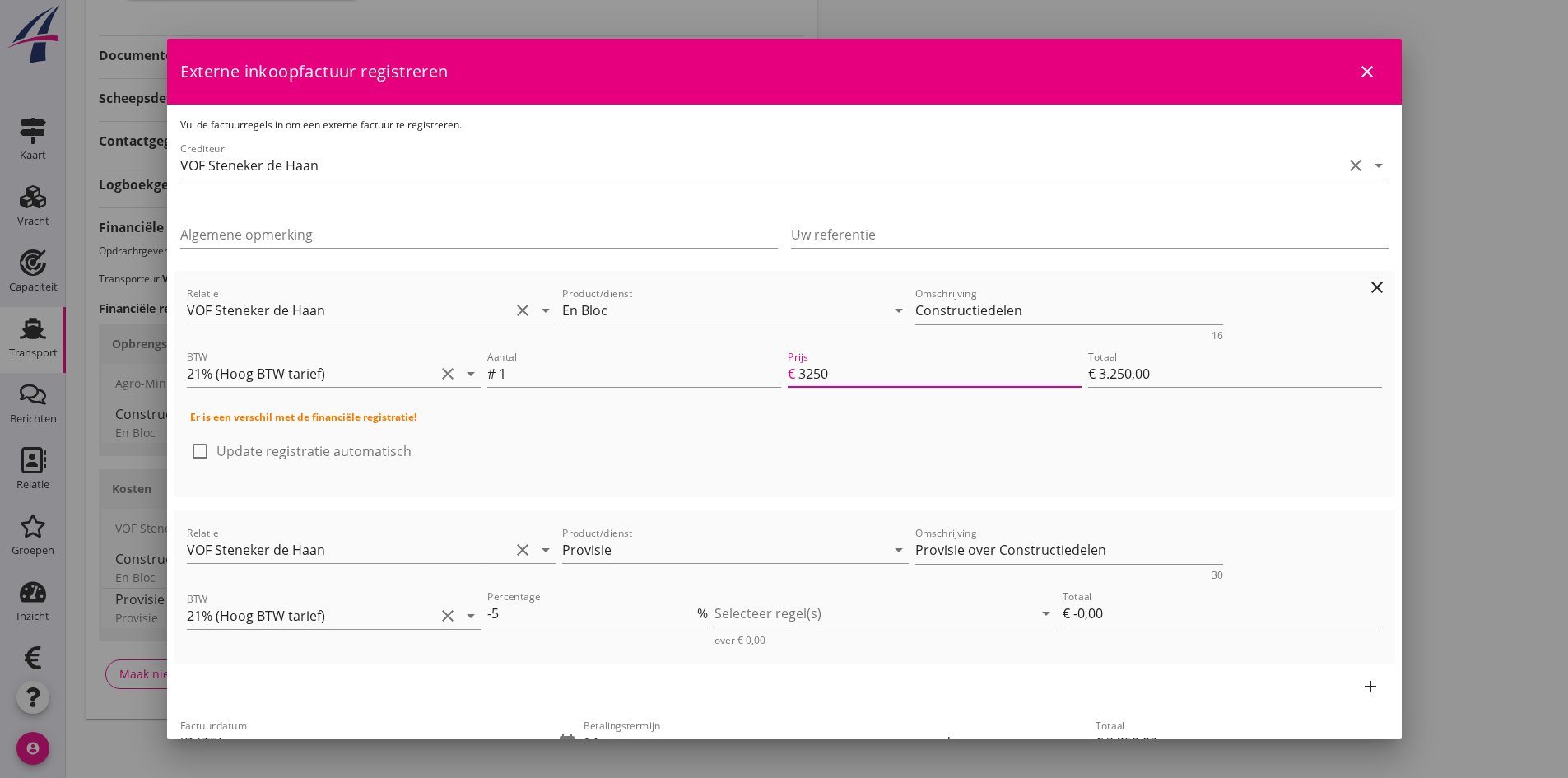
type input "3250"
click at [202, 451] on div at bounding box center [200, 451] width 28 height 28
checkbox input "true"
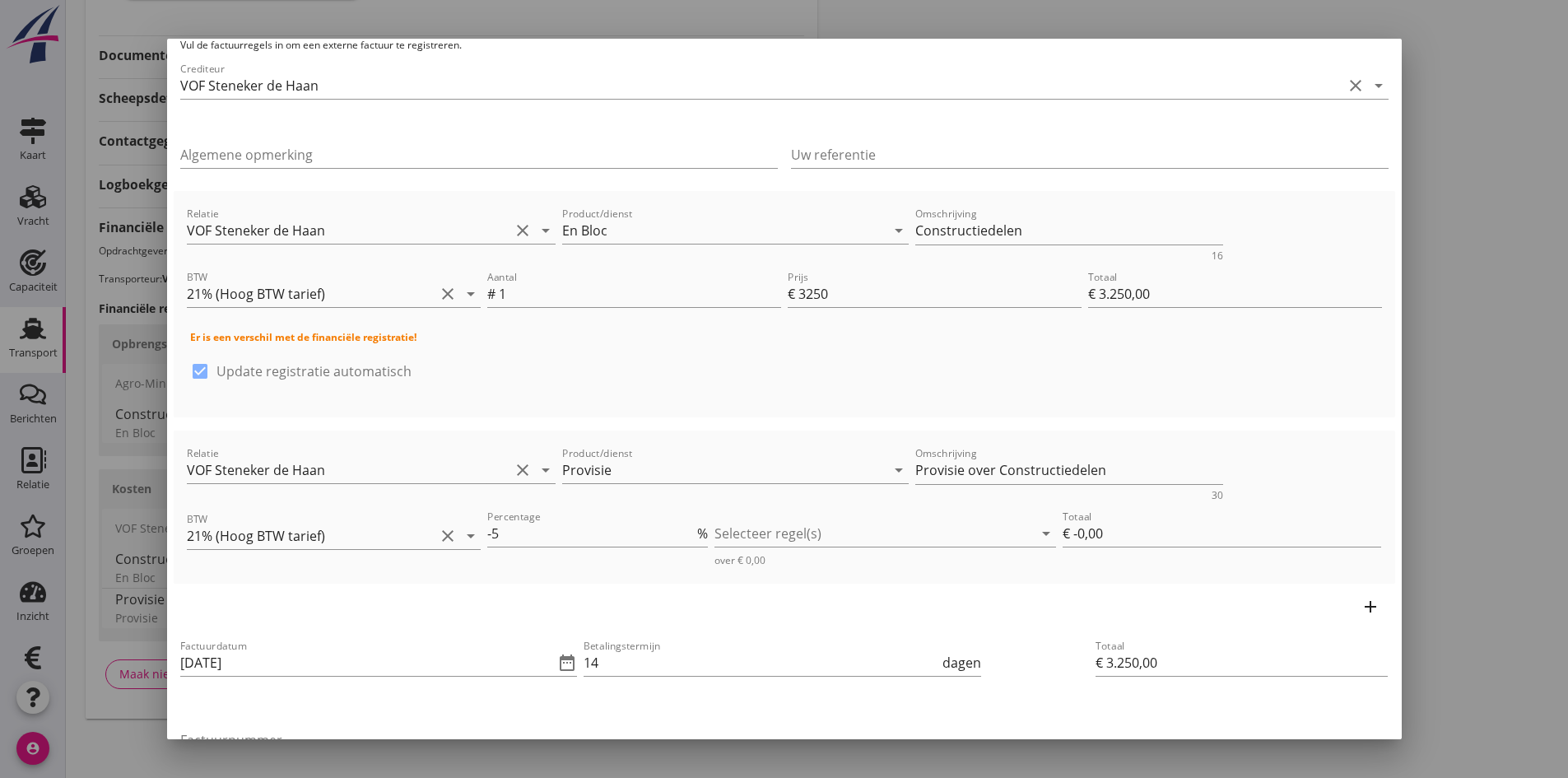
scroll to position [164, 0]
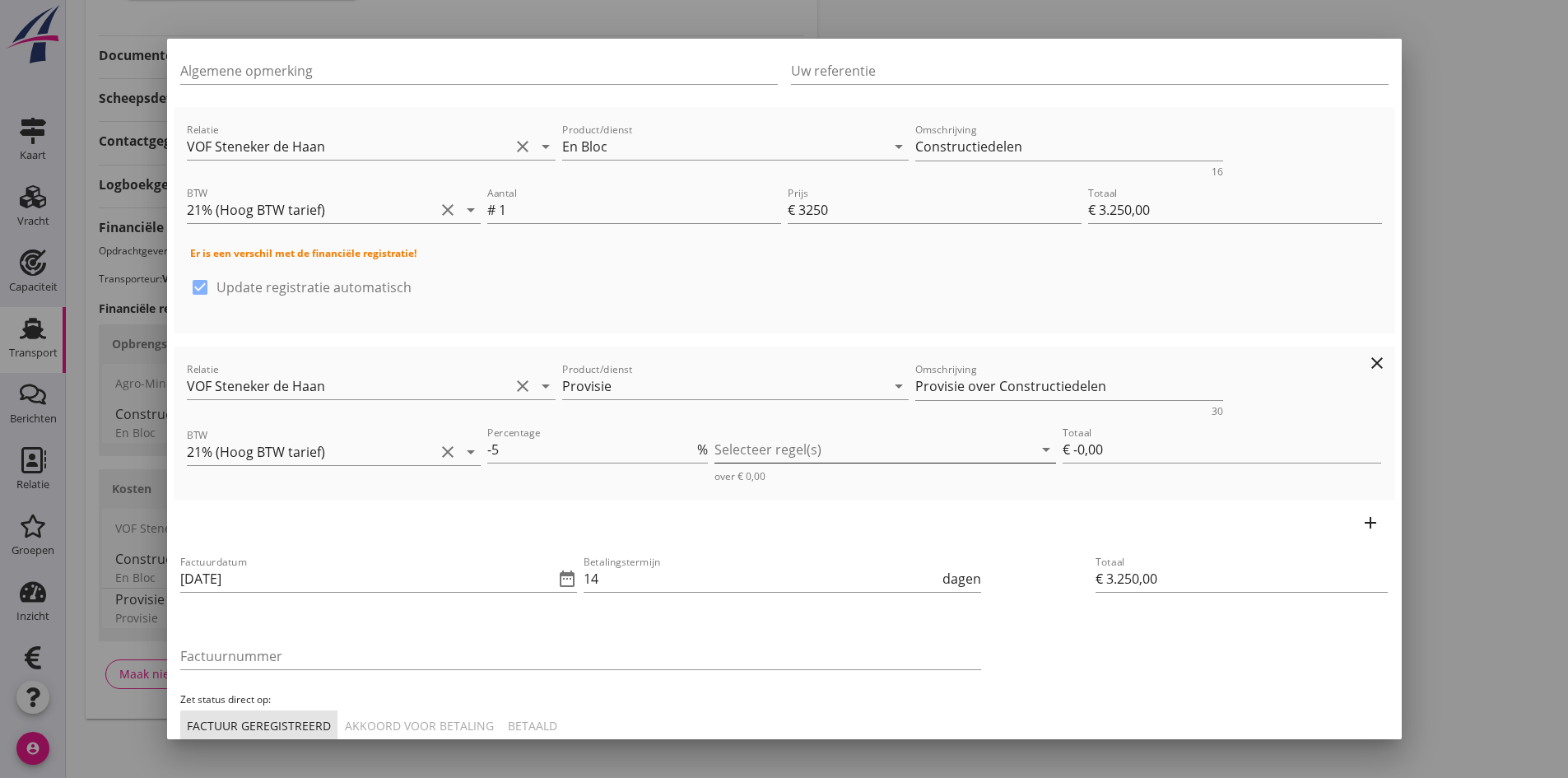
click at [854, 451] on div at bounding box center [873, 449] width 318 height 27
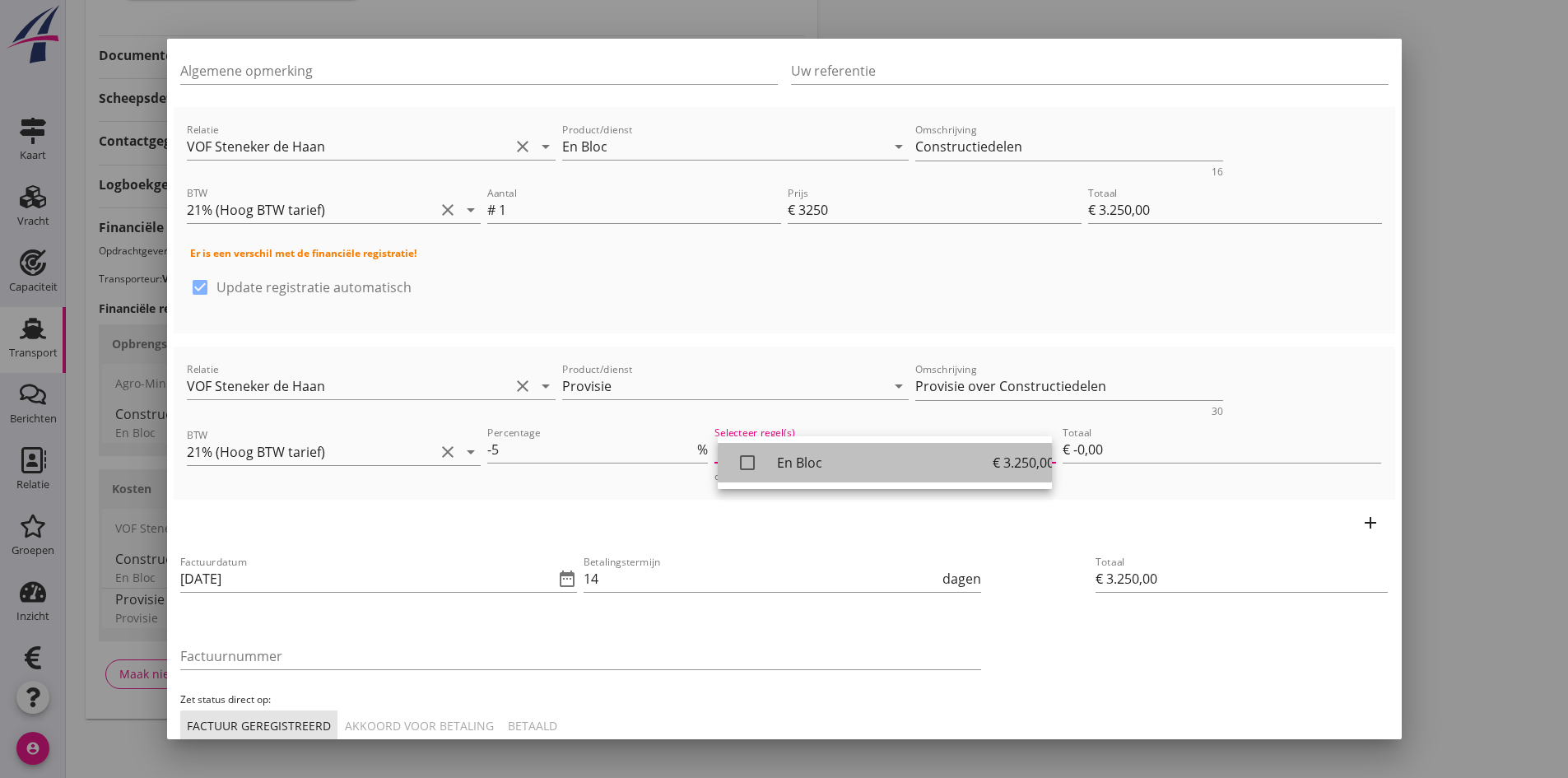
click at [744, 458] on icon "check_box_outline_blank" at bounding box center [747, 462] width 33 height 33
type input "€ -162,50"
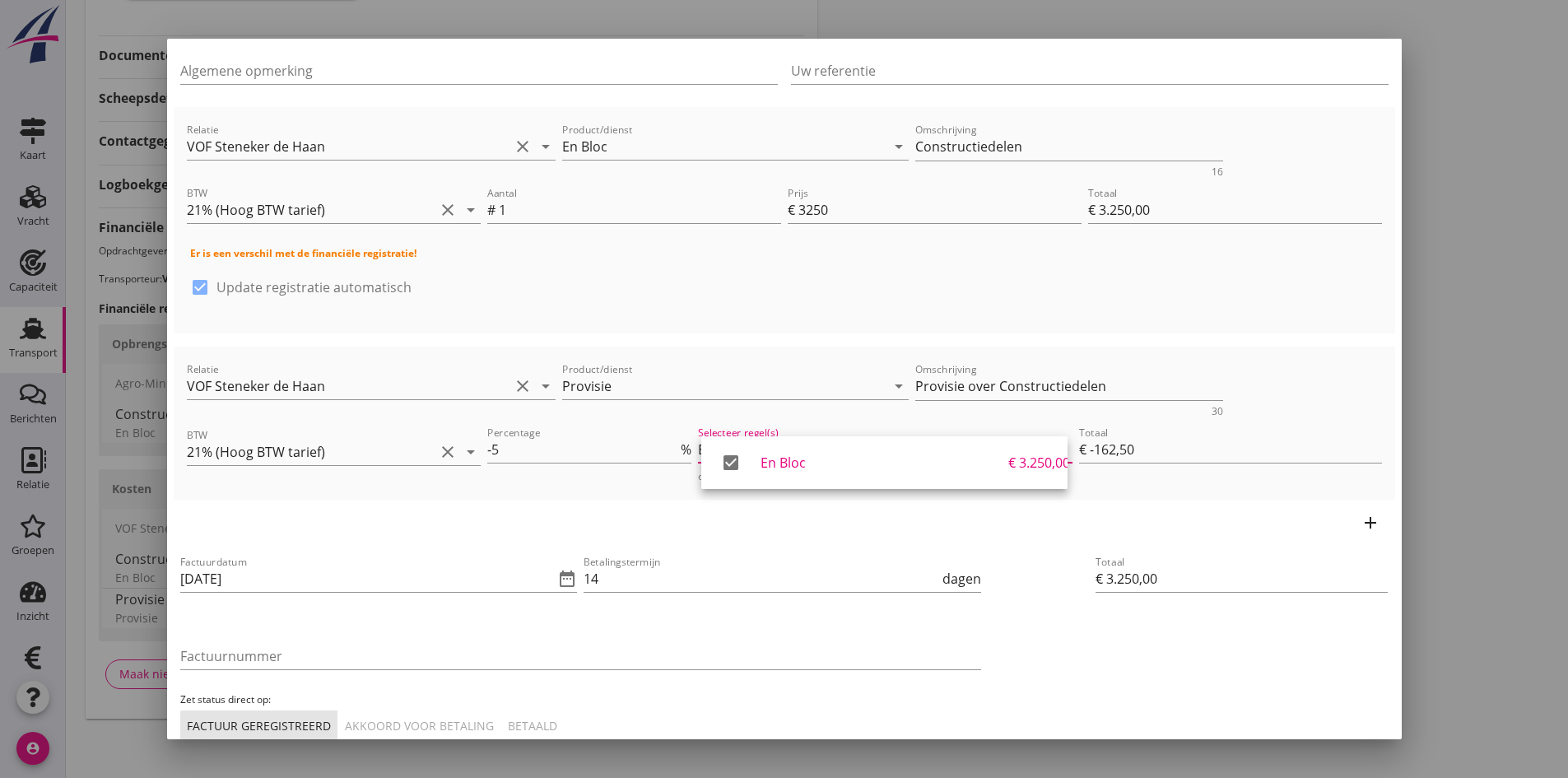
scroll to position [246, 0]
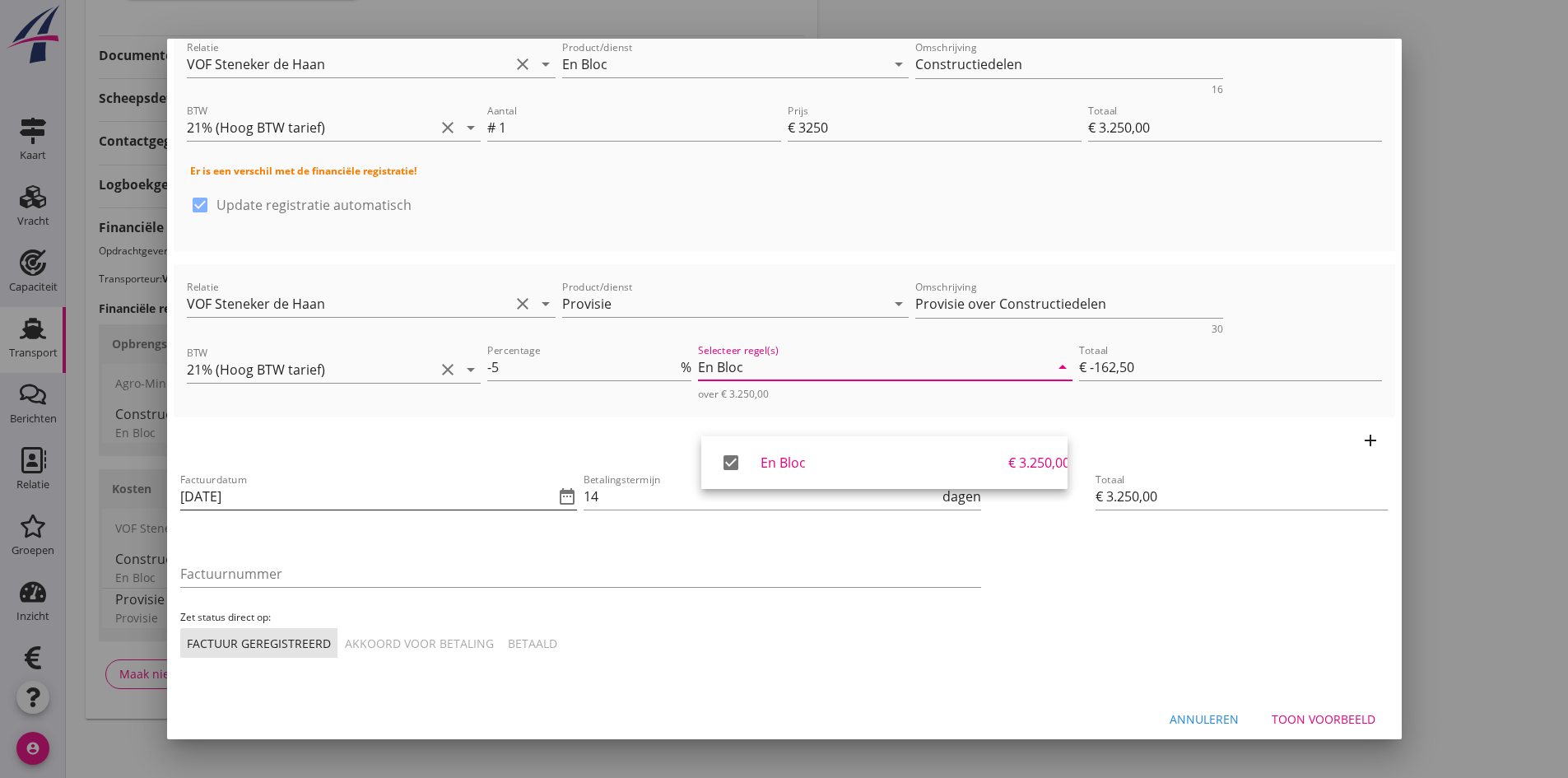
click at [324, 494] on input "[DATE]" at bounding box center [367, 496] width 375 height 27
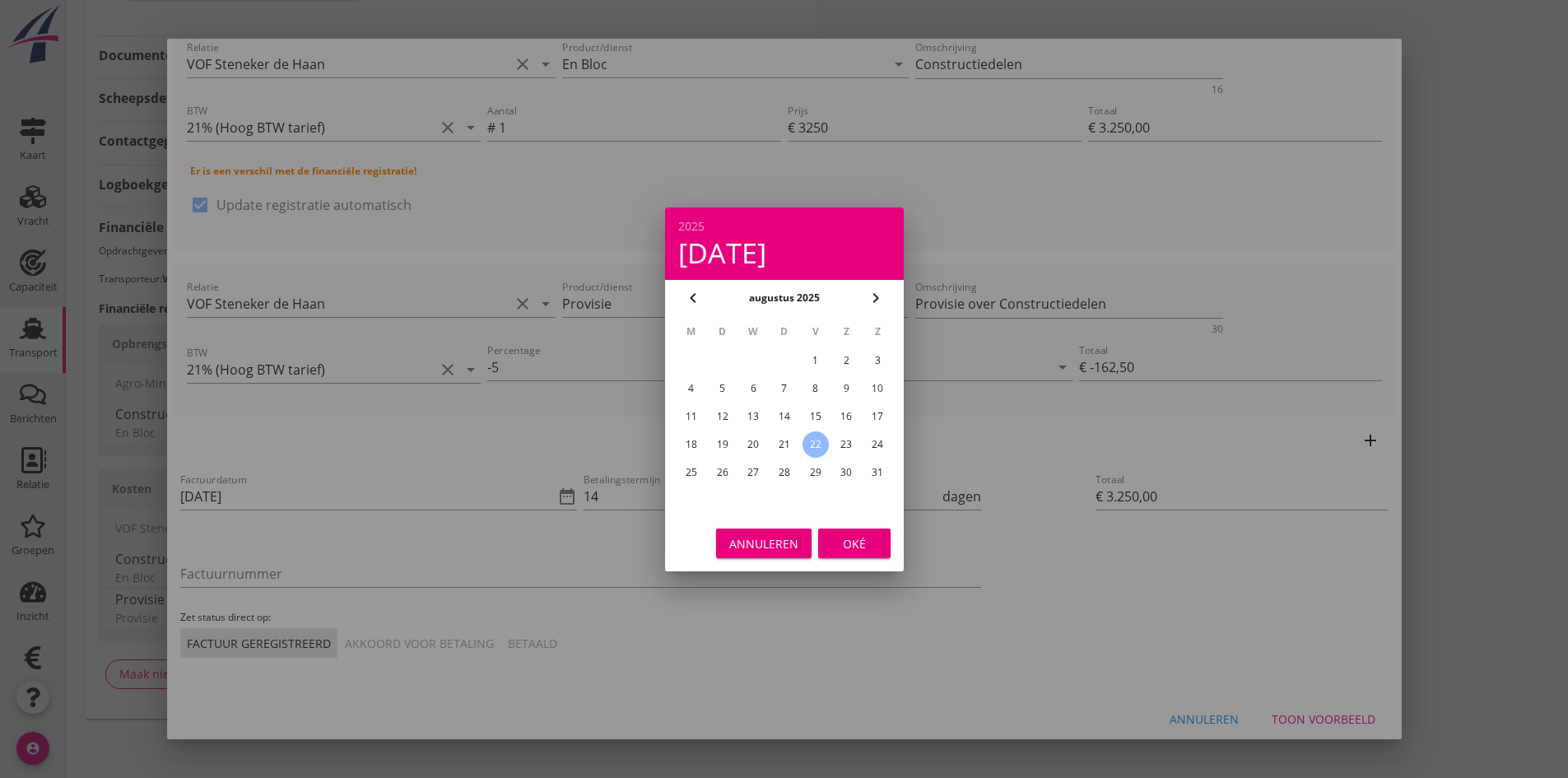
click at [691, 441] on div "18" at bounding box center [691, 444] width 27 height 27
type input "18-08-2025"
click at [850, 538] on div "Oké" at bounding box center [854, 543] width 46 height 17
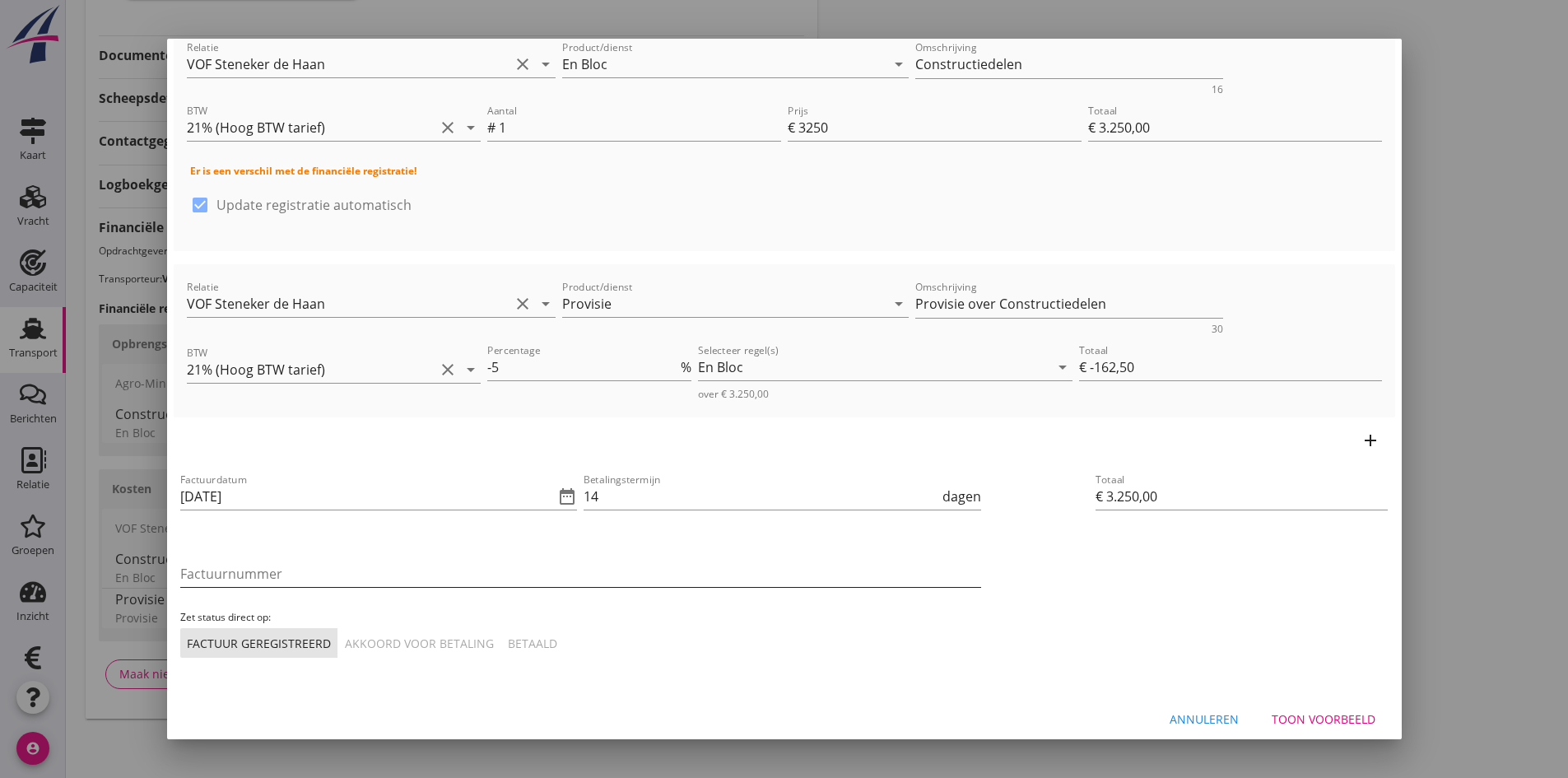
click at [232, 566] on input "Factuurnummer" at bounding box center [581, 574] width 801 height 27
type input "factuur 21"
click at [416, 645] on div "Akkoord voor betaling" at bounding box center [419, 643] width 149 height 17
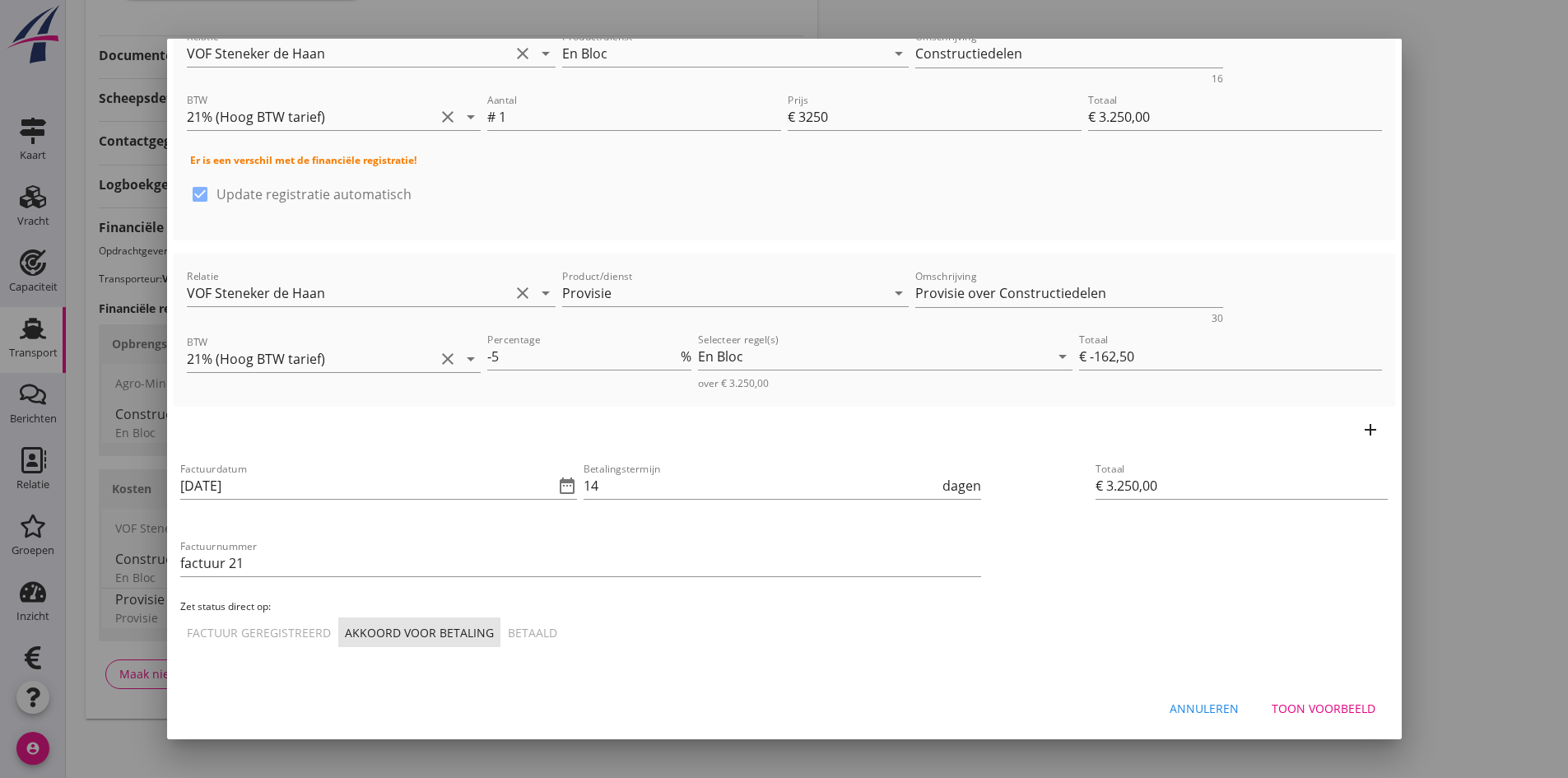
click at [1293, 708] on div "Toon voorbeeld" at bounding box center [1324, 709] width 104 height 17
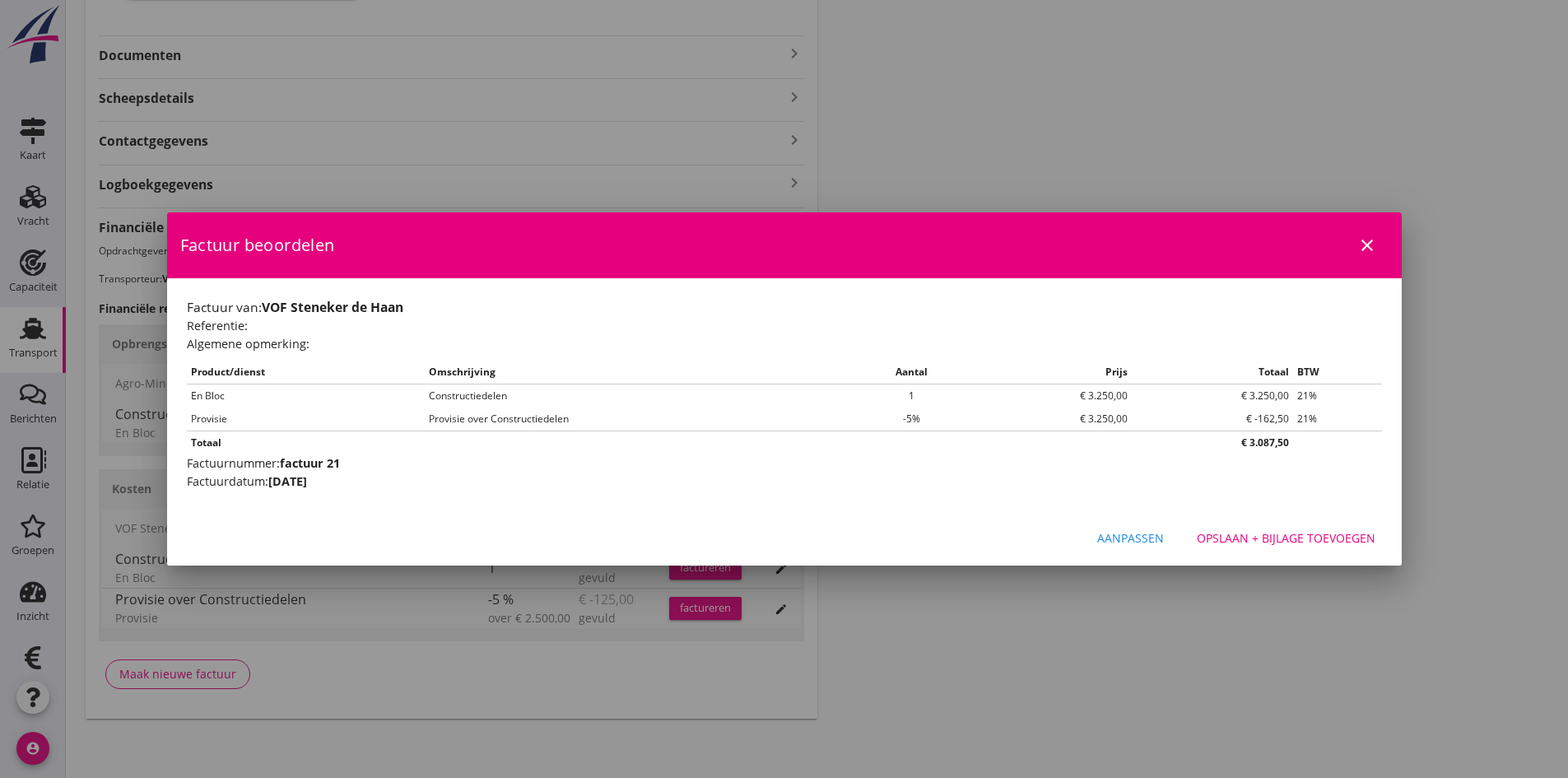
scroll to position [0, 0]
click at [1288, 534] on div "Opslaan + bijlage toevoegen" at bounding box center [1287, 538] width 178 height 17
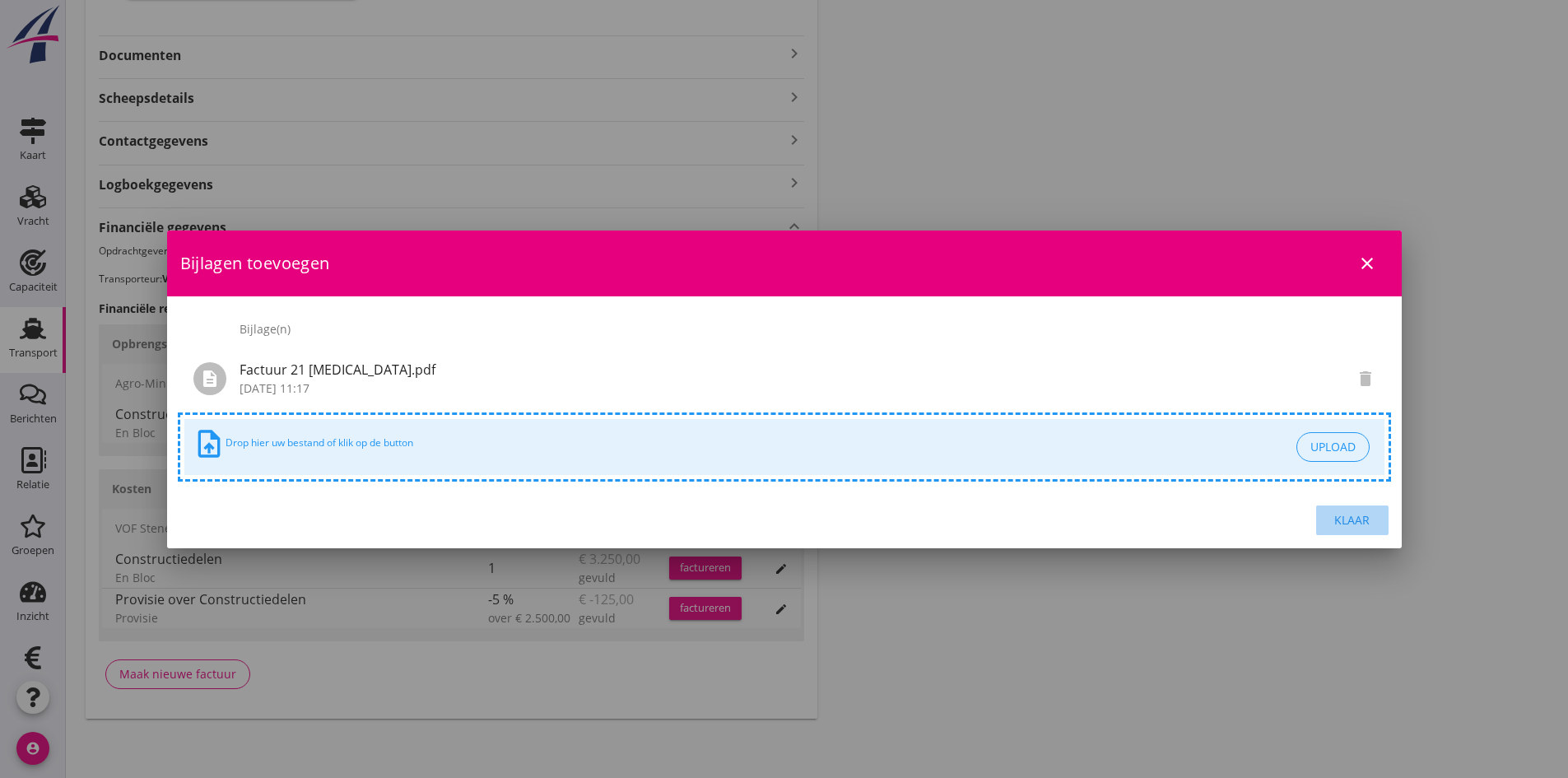
click at [1356, 519] on div "Klaar" at bounding box center [1353, 520] width 46 height 17
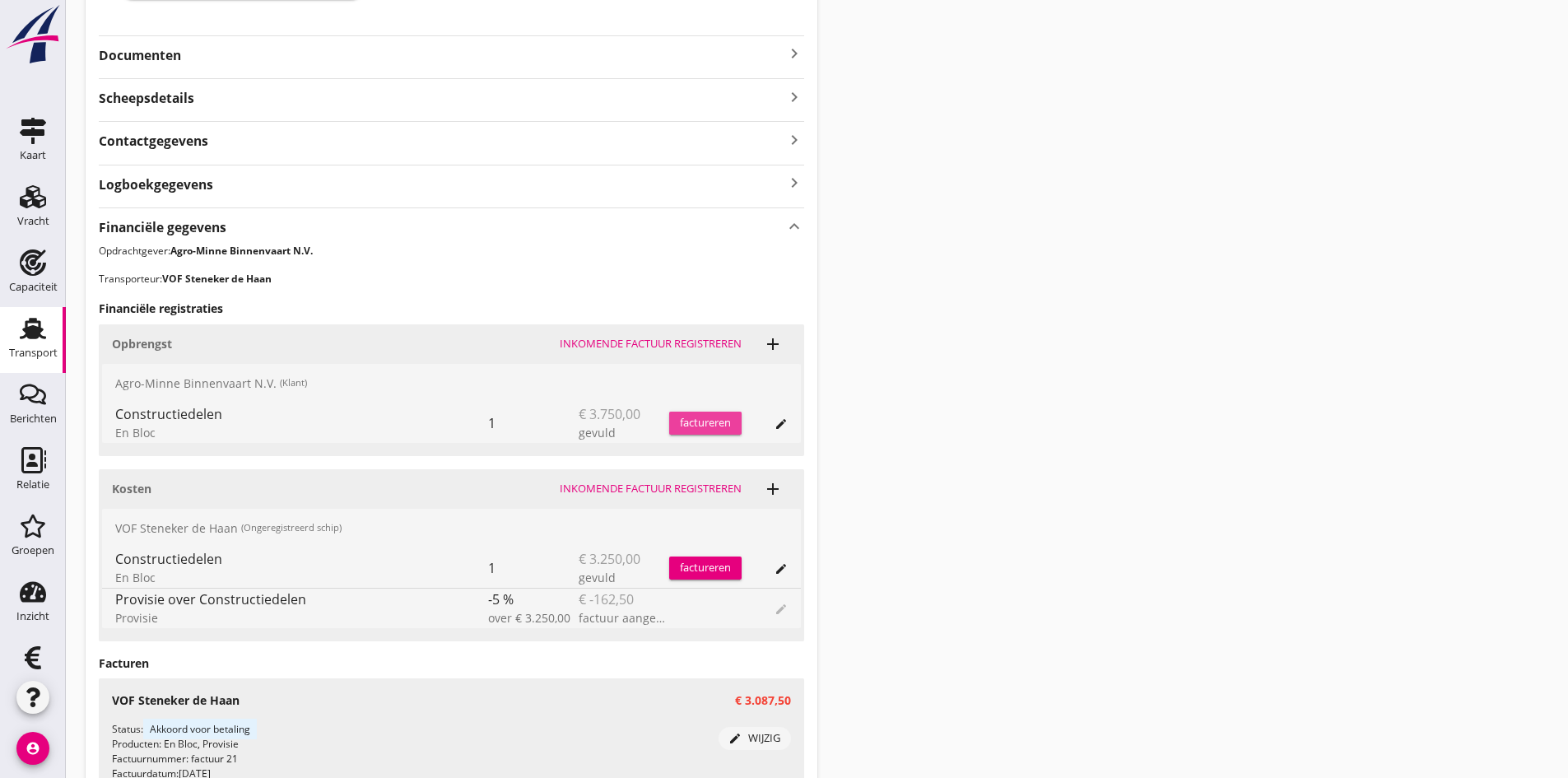
click at [694, 421] on div "factureren" at bounding box center [705, 423] width 72 height 16
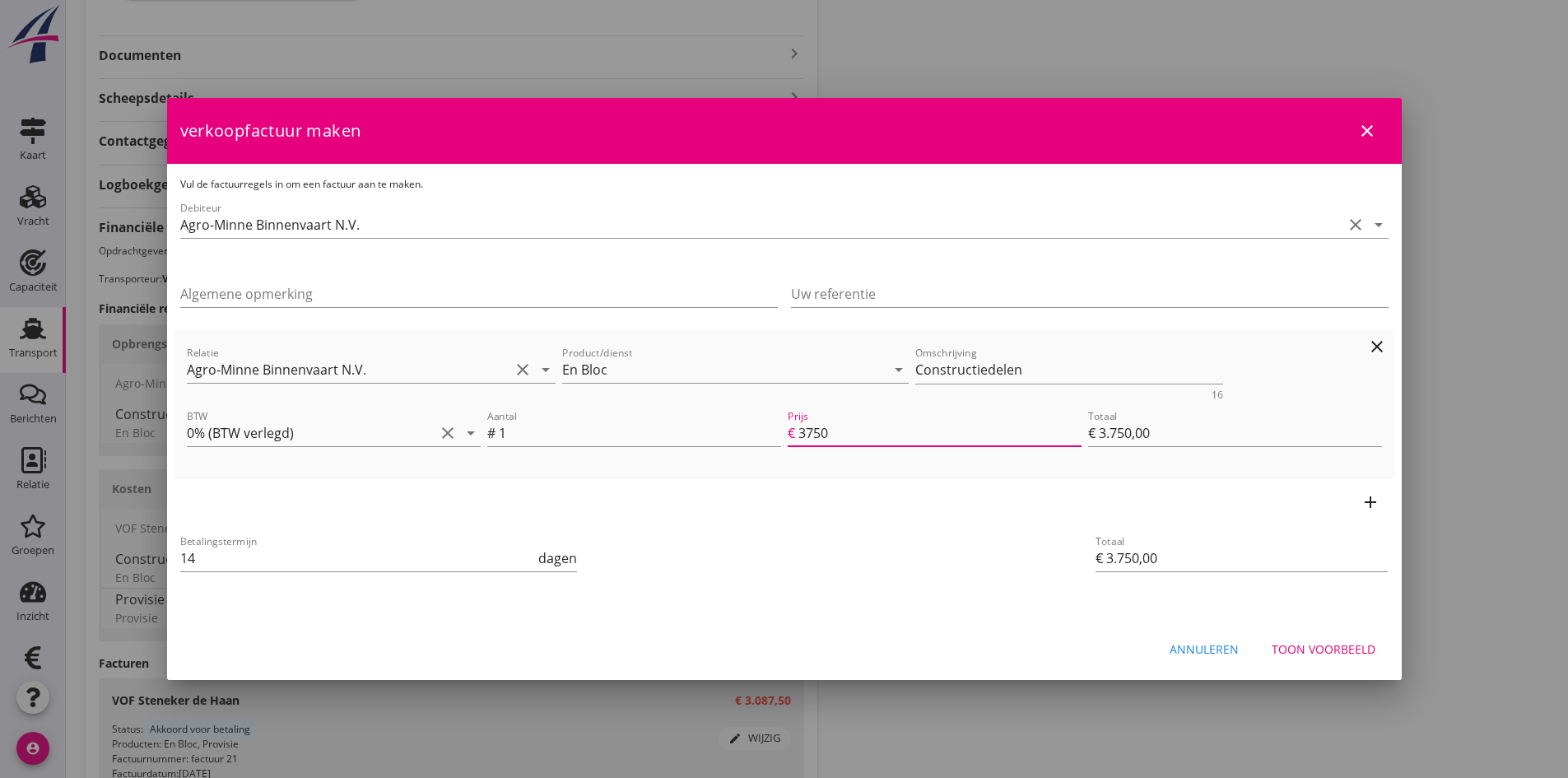
click at [858, 433] on input "3750" at bounding box center [940, 432] width 283 height 27
type input "375"
type input "€ 375,00"
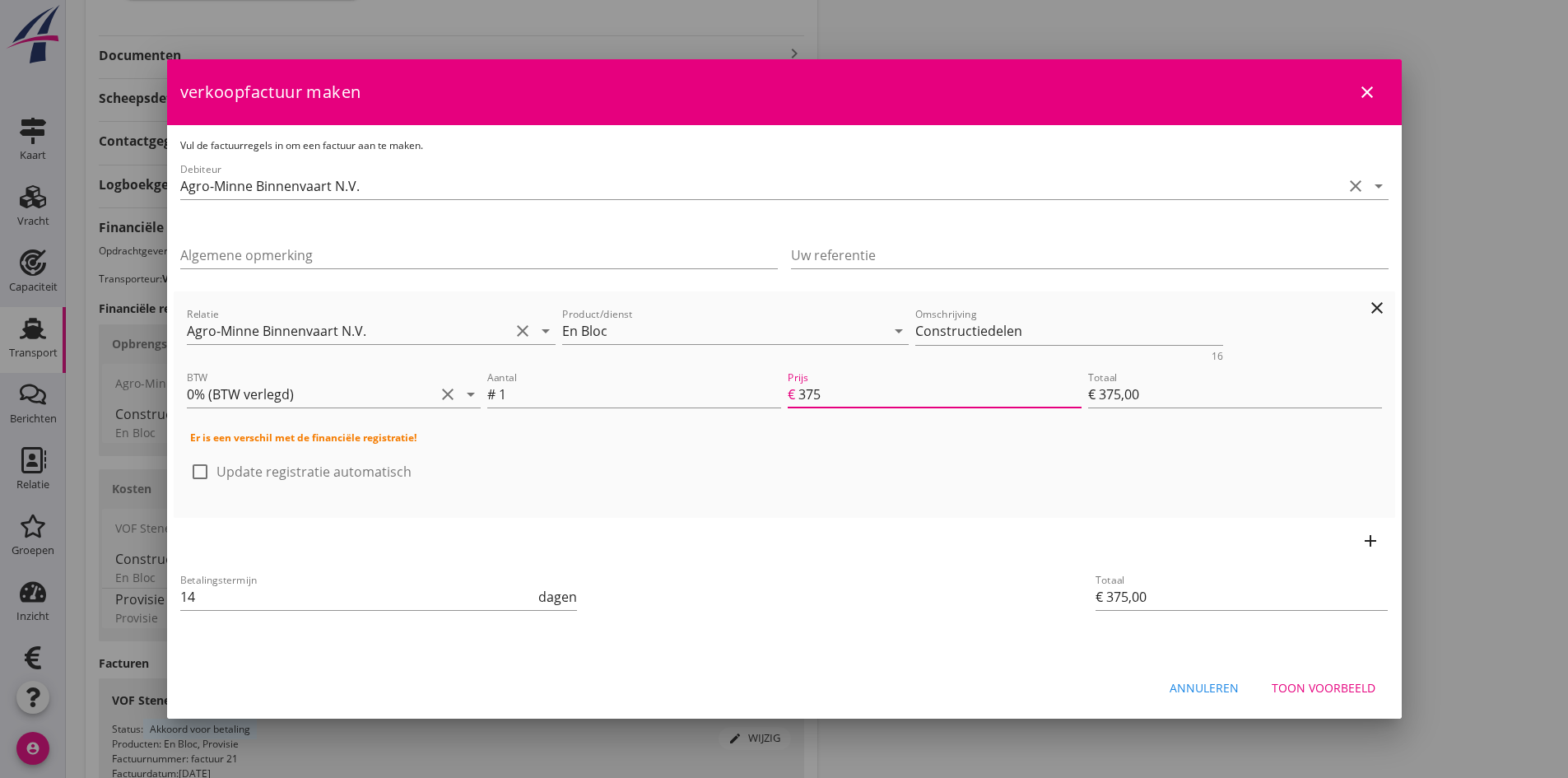
type input "37"
type input "€ 37,00"
type input "3"
type input "€ 3,00"
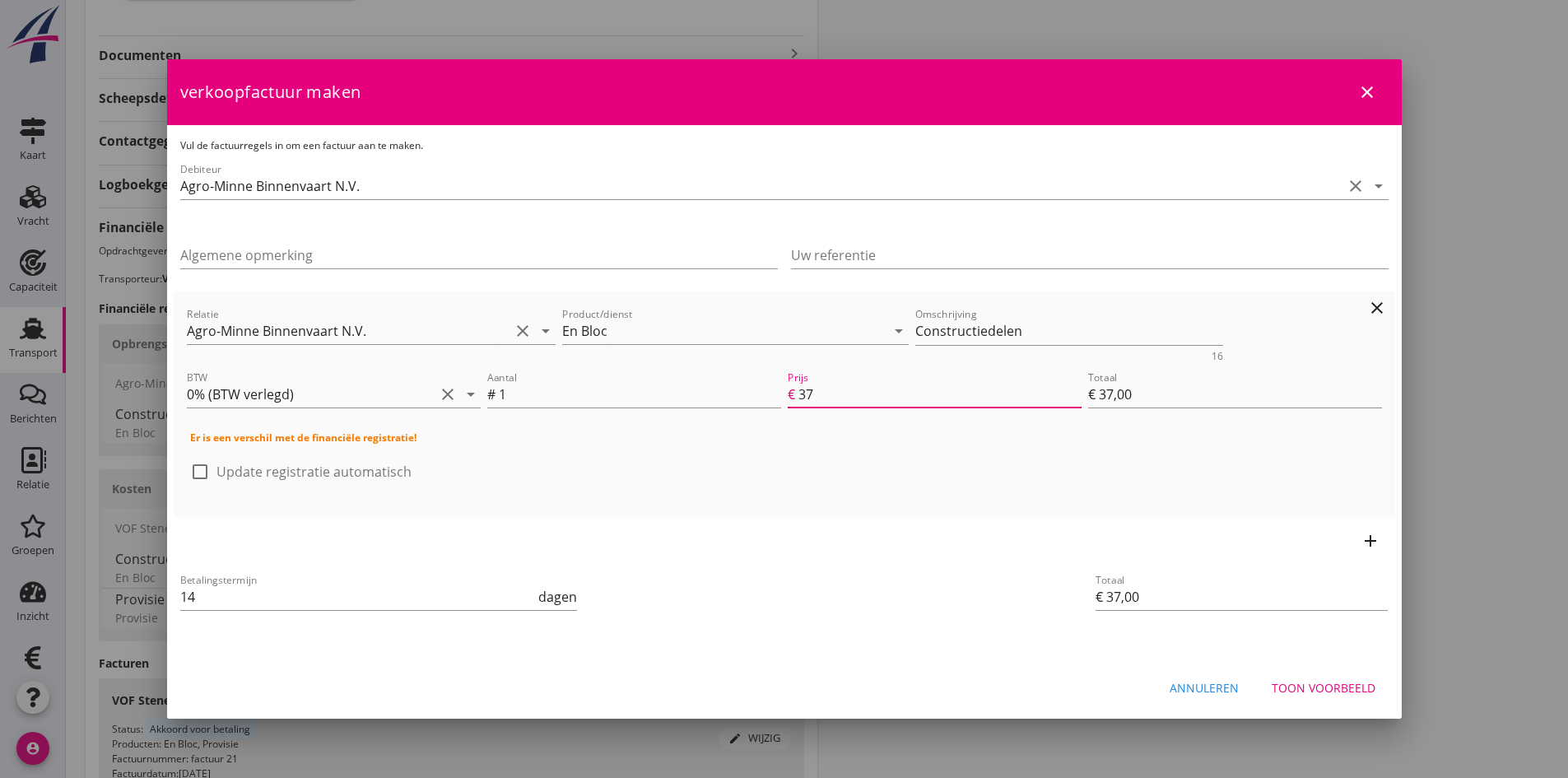
type input "€ 3,00"
type input "€ 0,00"
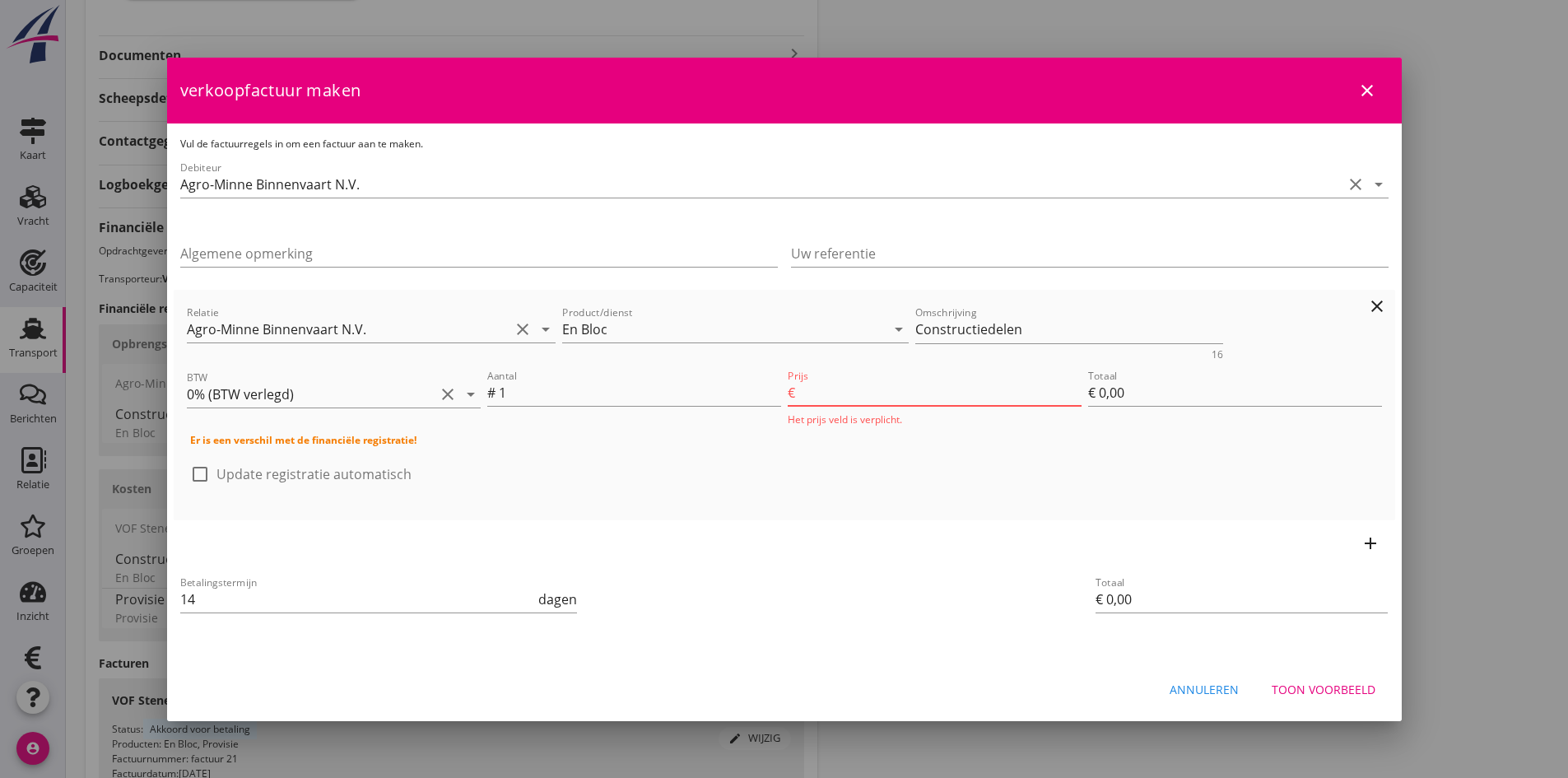
type input "4"
type input "€ 4,00"
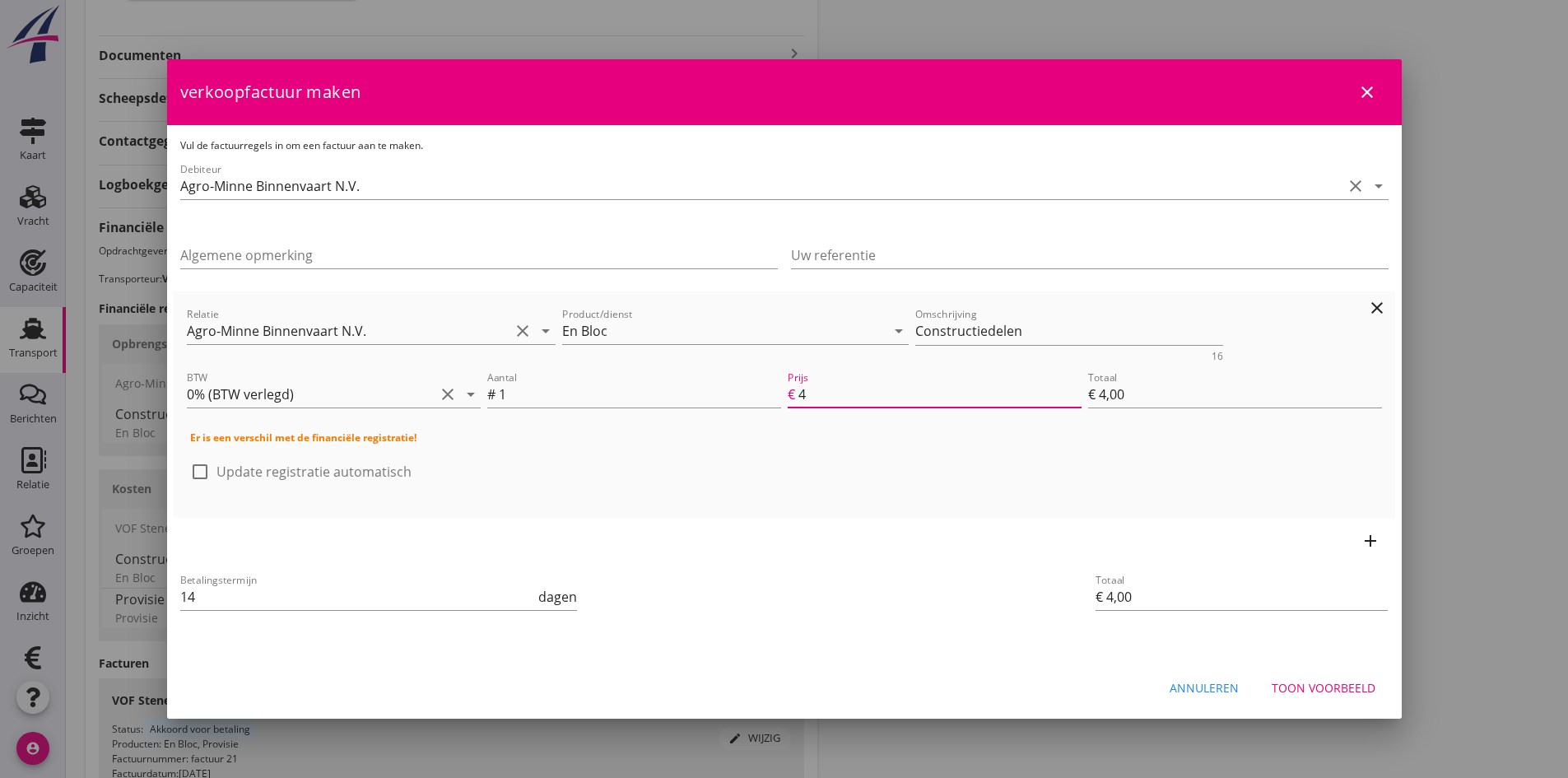
type input "45"
type input "€ 45,00"
type input "450"
type input "€ 450,00"
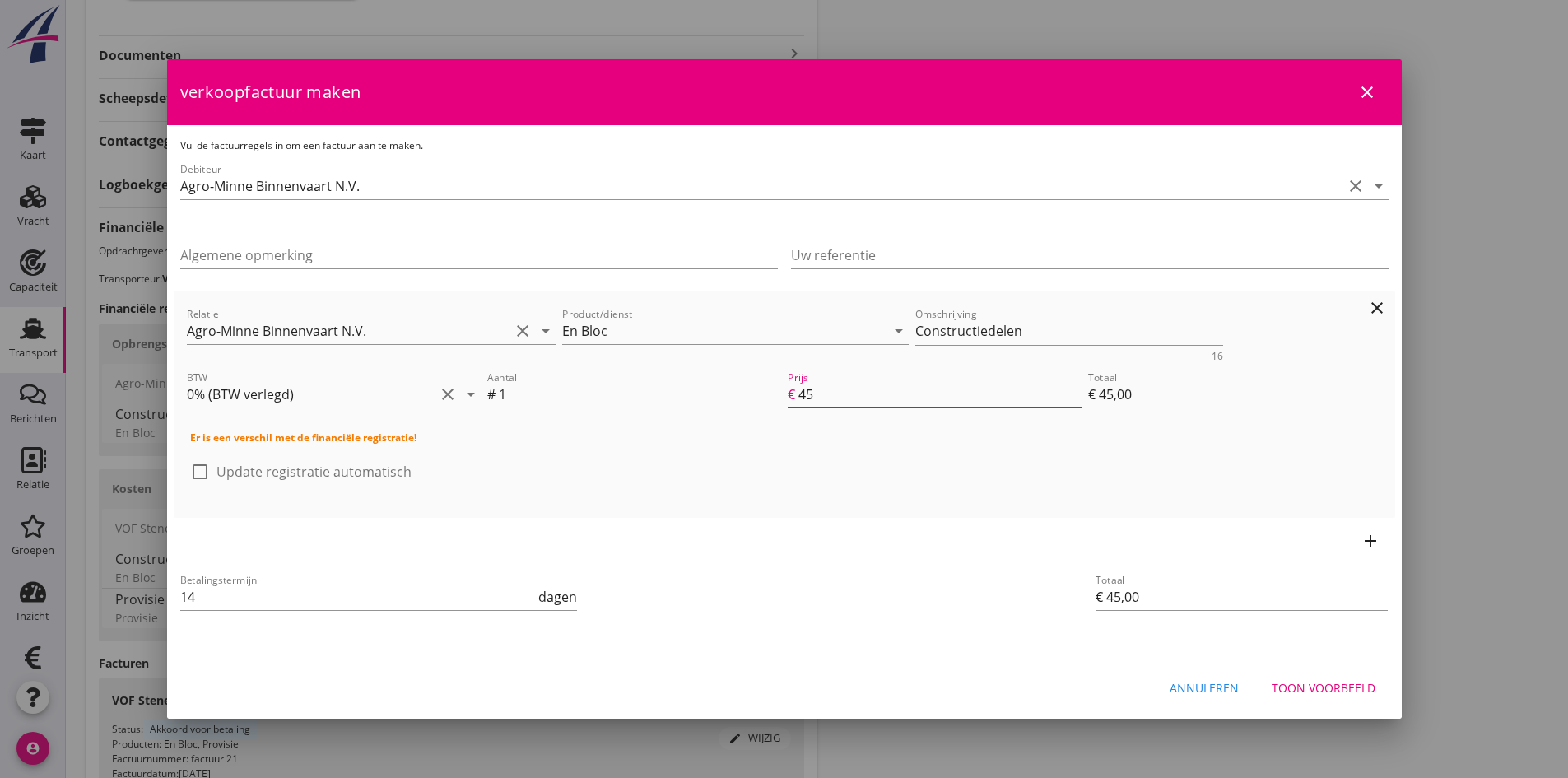
type input "€ 450,00"
type input "4500"
type input "€ 4.500,00"
type input "4500"
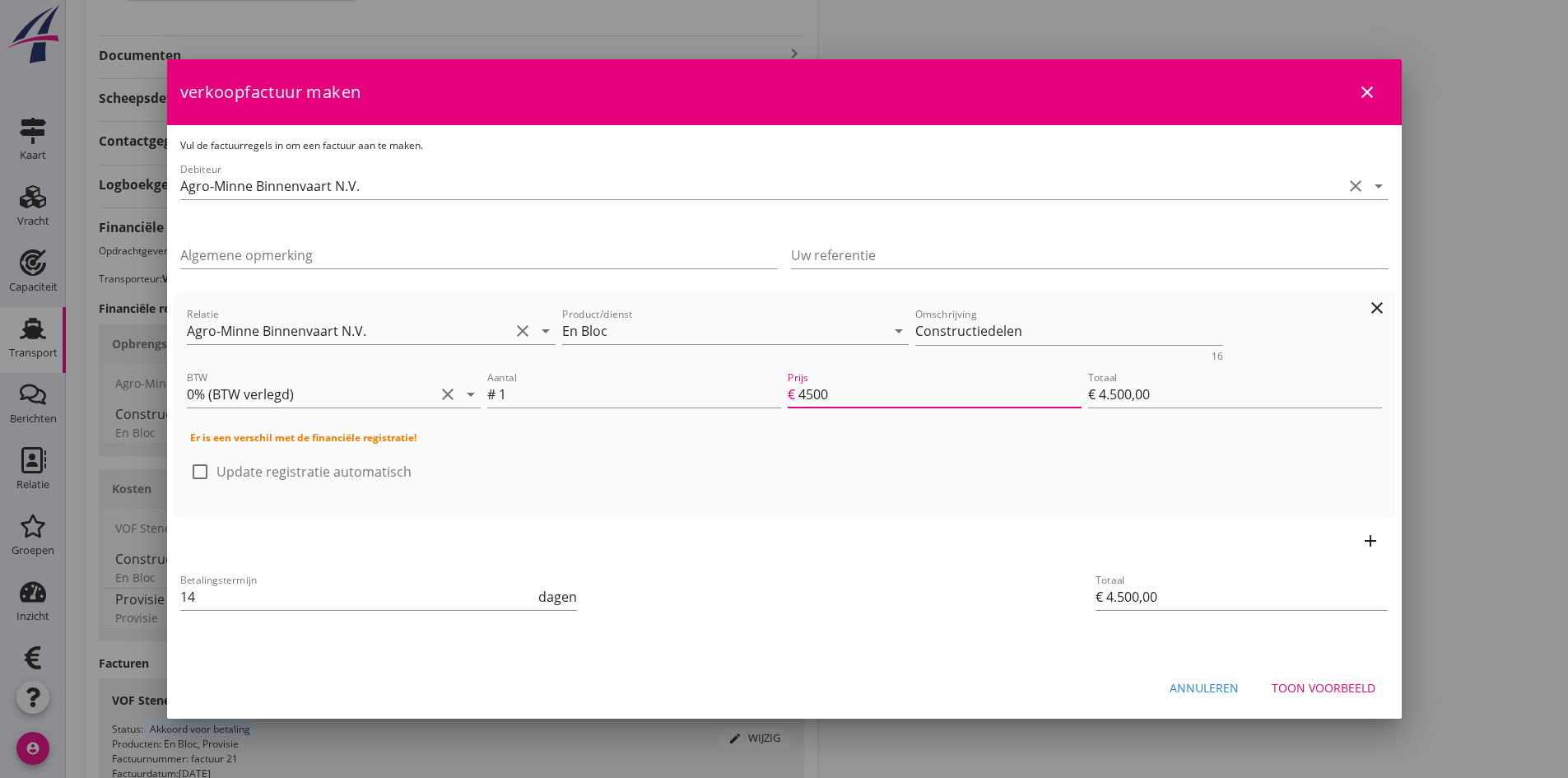
click at [198, 473] on div at bounding box center [200, 472] width 28 height 28
checkbox input "true"
click at [914, 254] on input "Uw referentie" at bounding box center [1089, 255] width 598 height 27
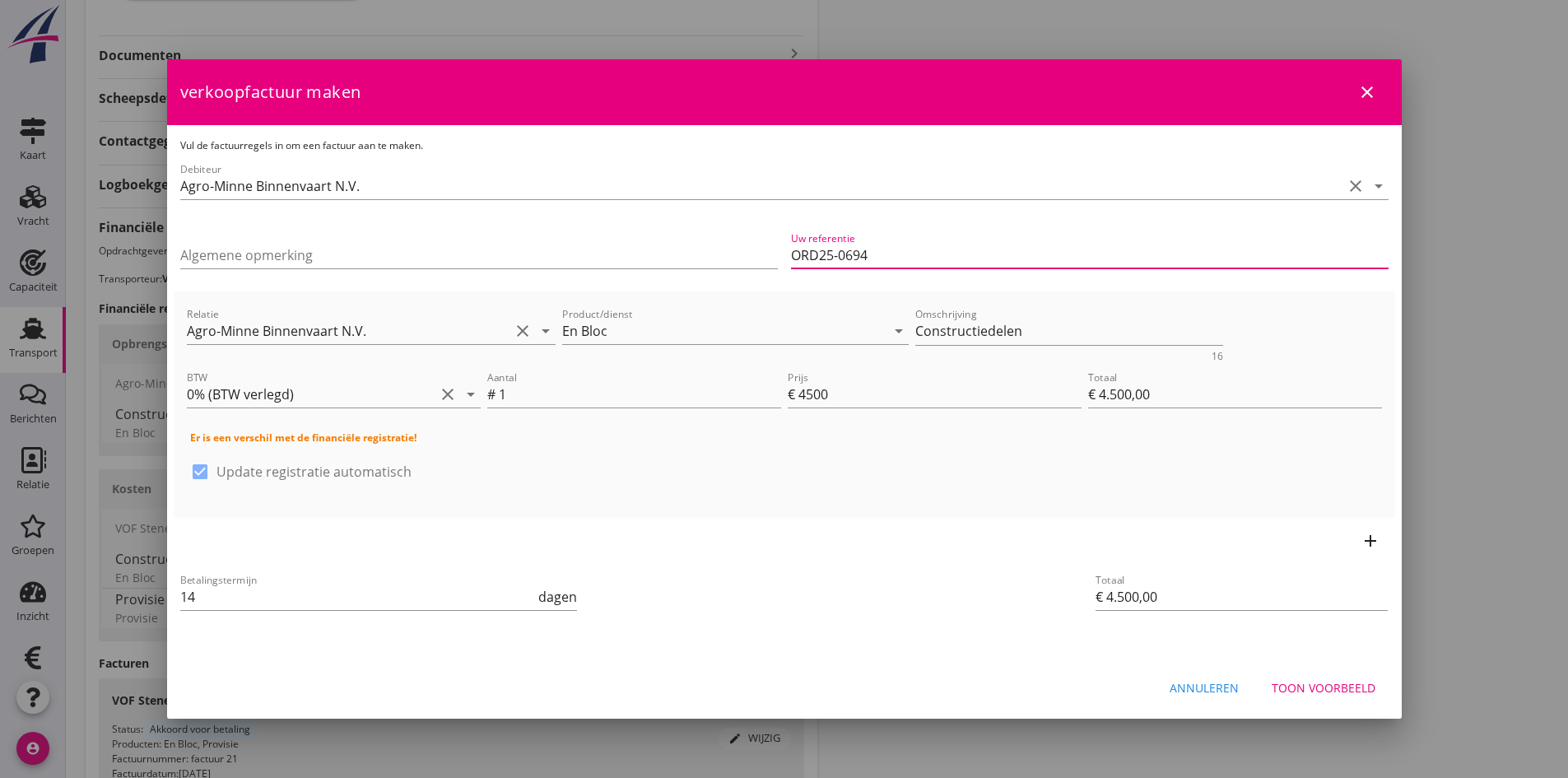
type input "ORD25-0694"
click at [1327, 686] on div "Toon voorbeeld" at bounding box center [1324, 688] width 104 height 17
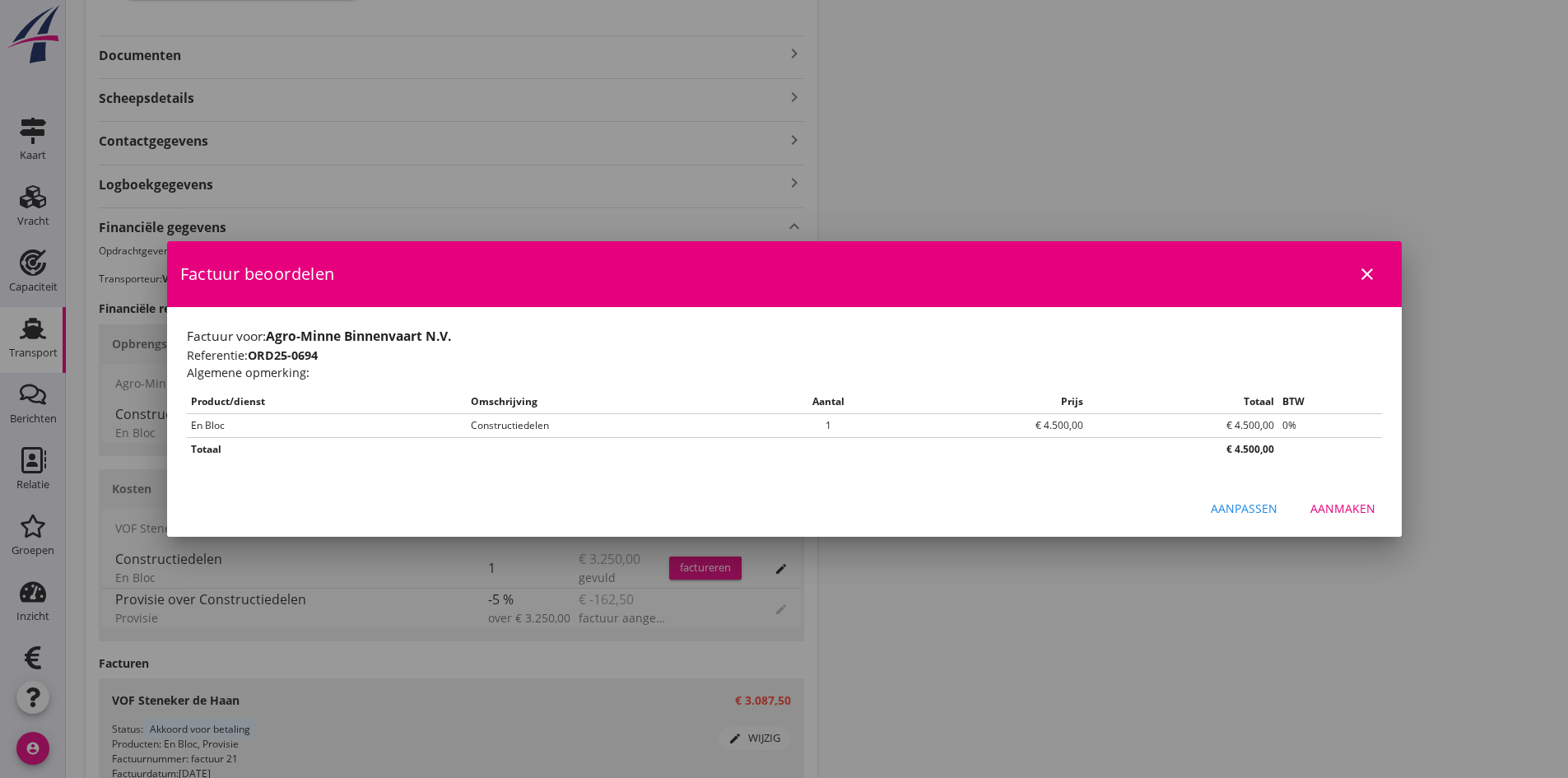
click at [1330, 502] on div "Aanmaken" at bounding box center [1343, 509] width 65 height 17
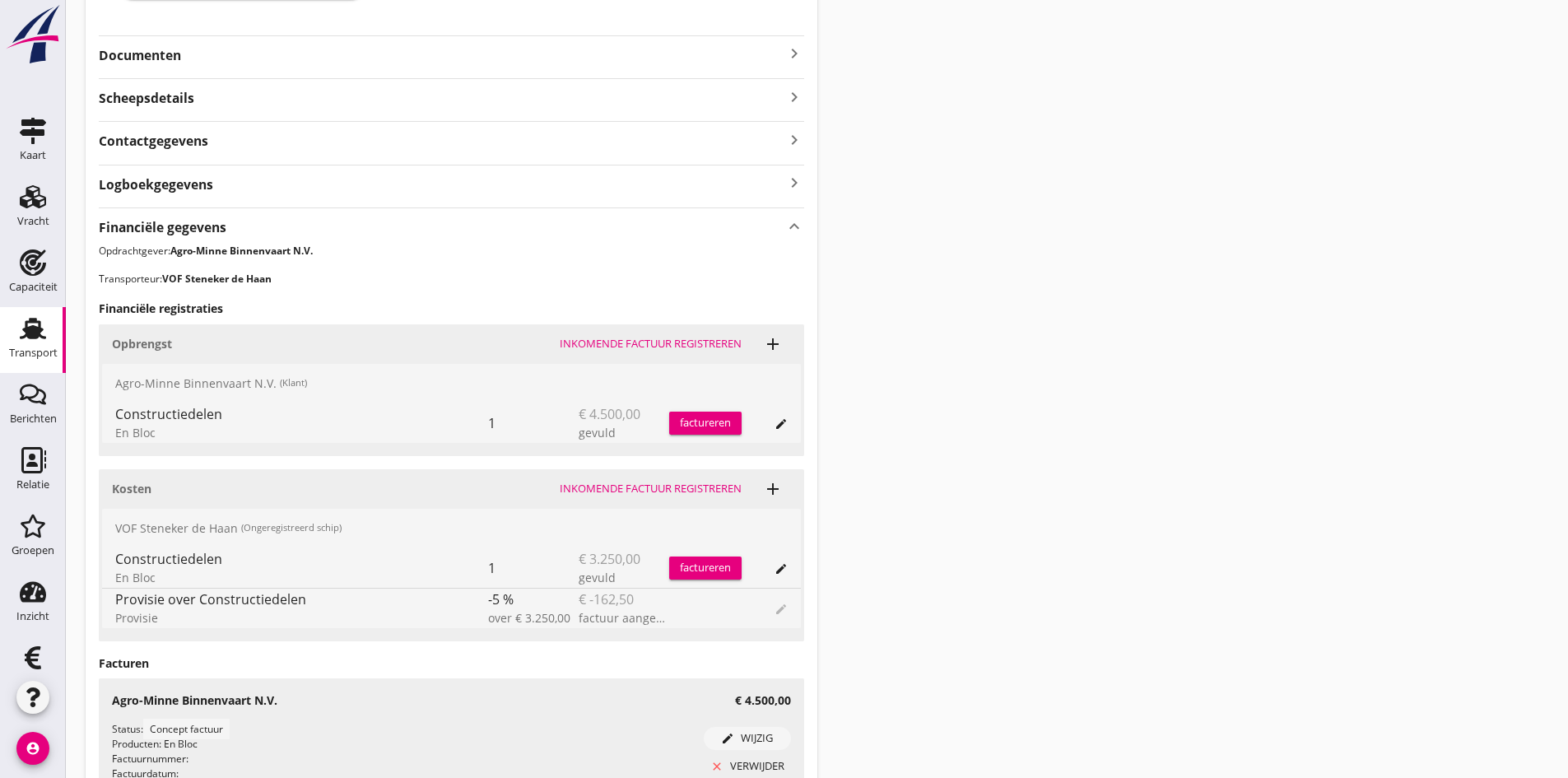
scroll to position [140, 0]
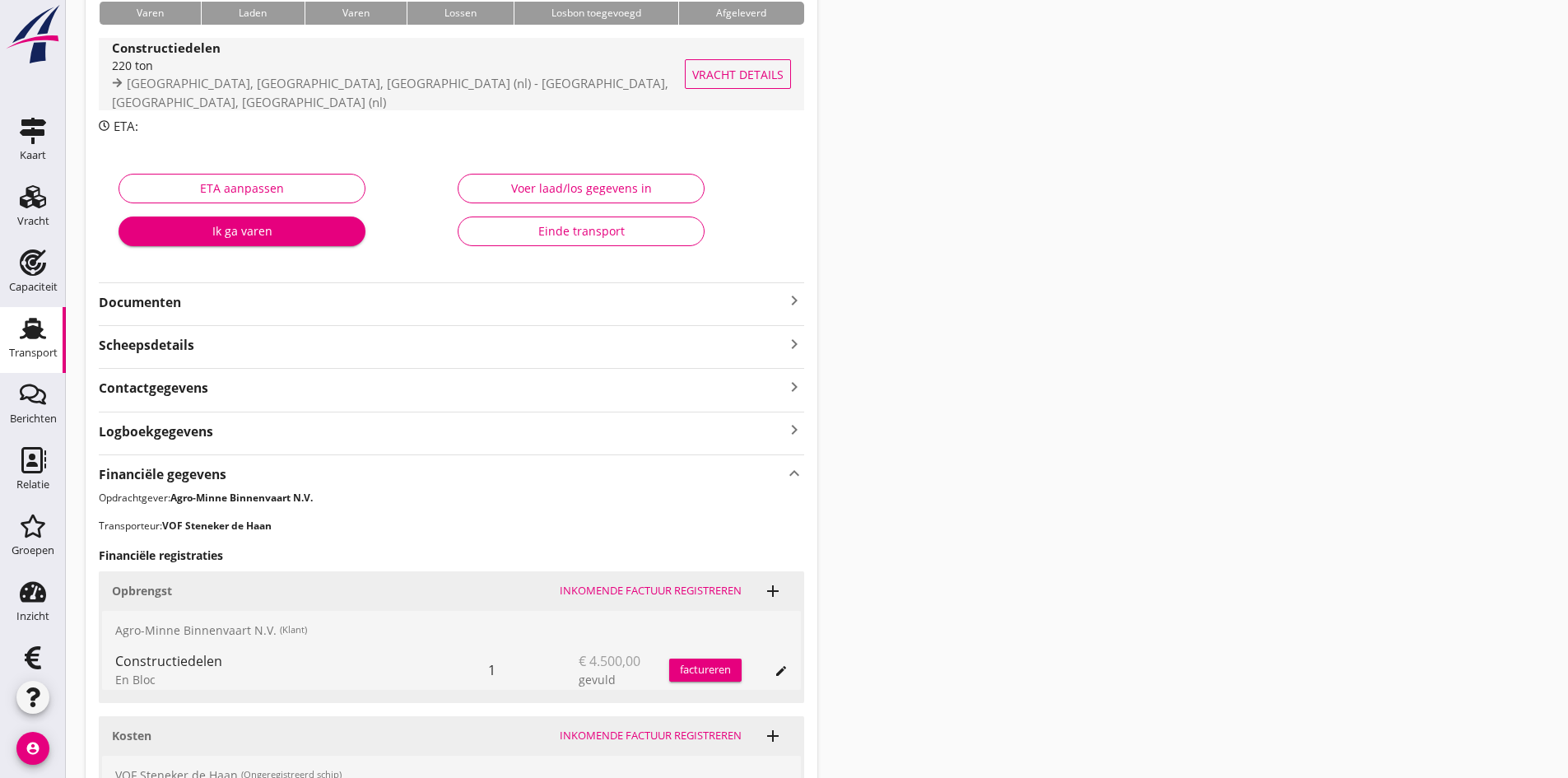
click at [198, 56] on strong "Constructiedelen" at bounding box center [166, 47] width 109 height 16
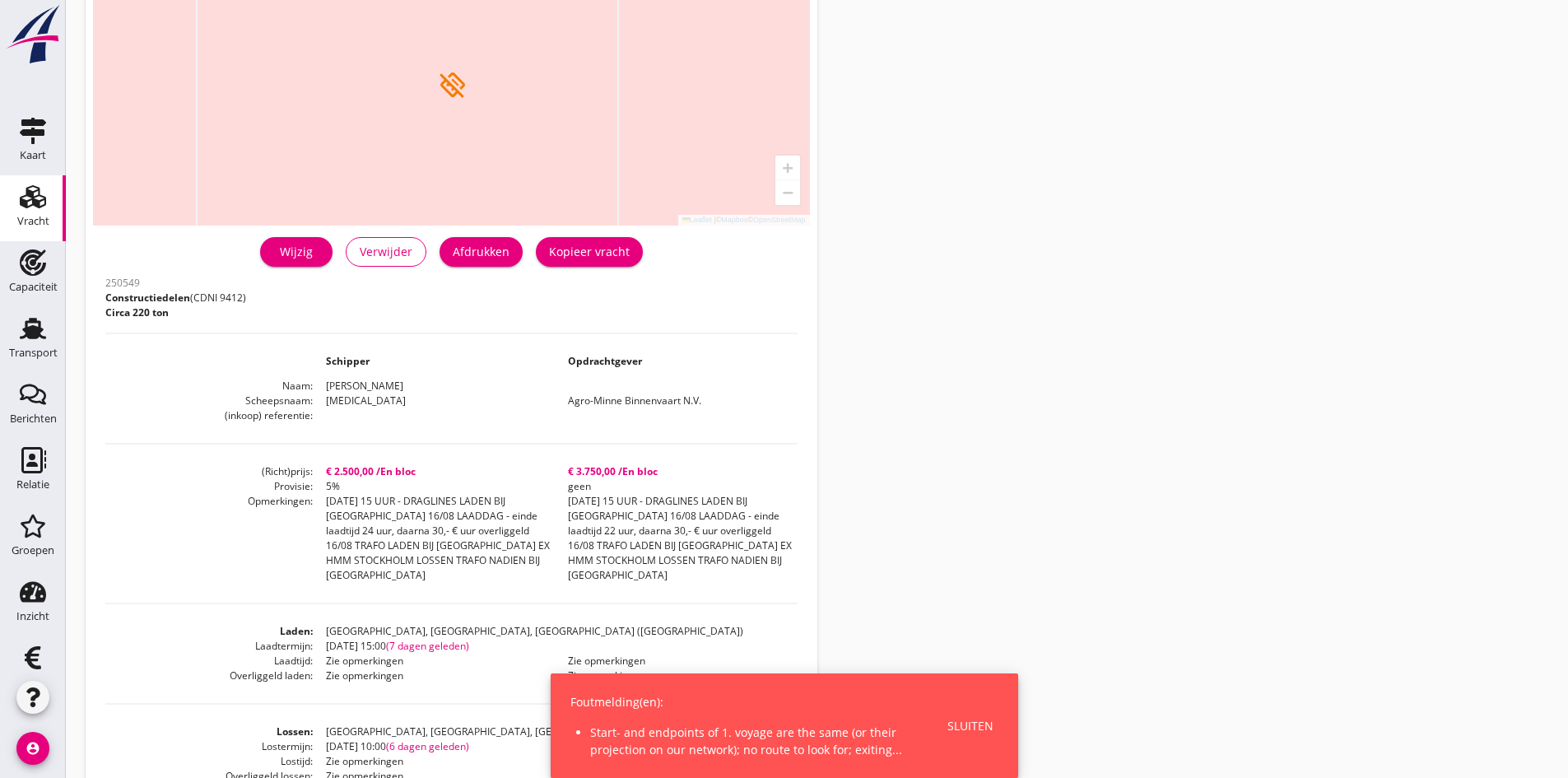
scroll to position [329, 0]
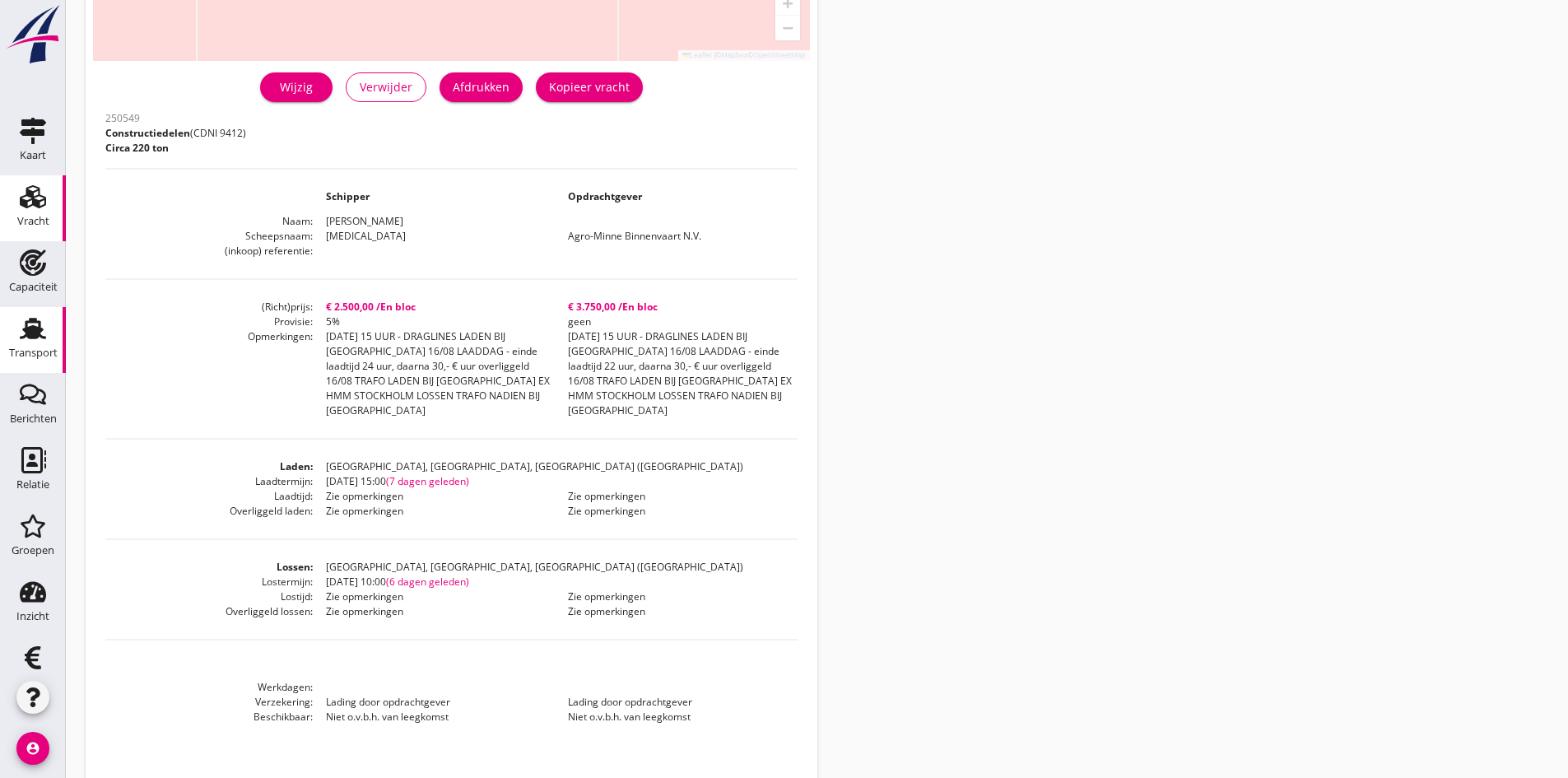
click at [27, 334] on use at bounding box center [33, 328] width 27 height 21
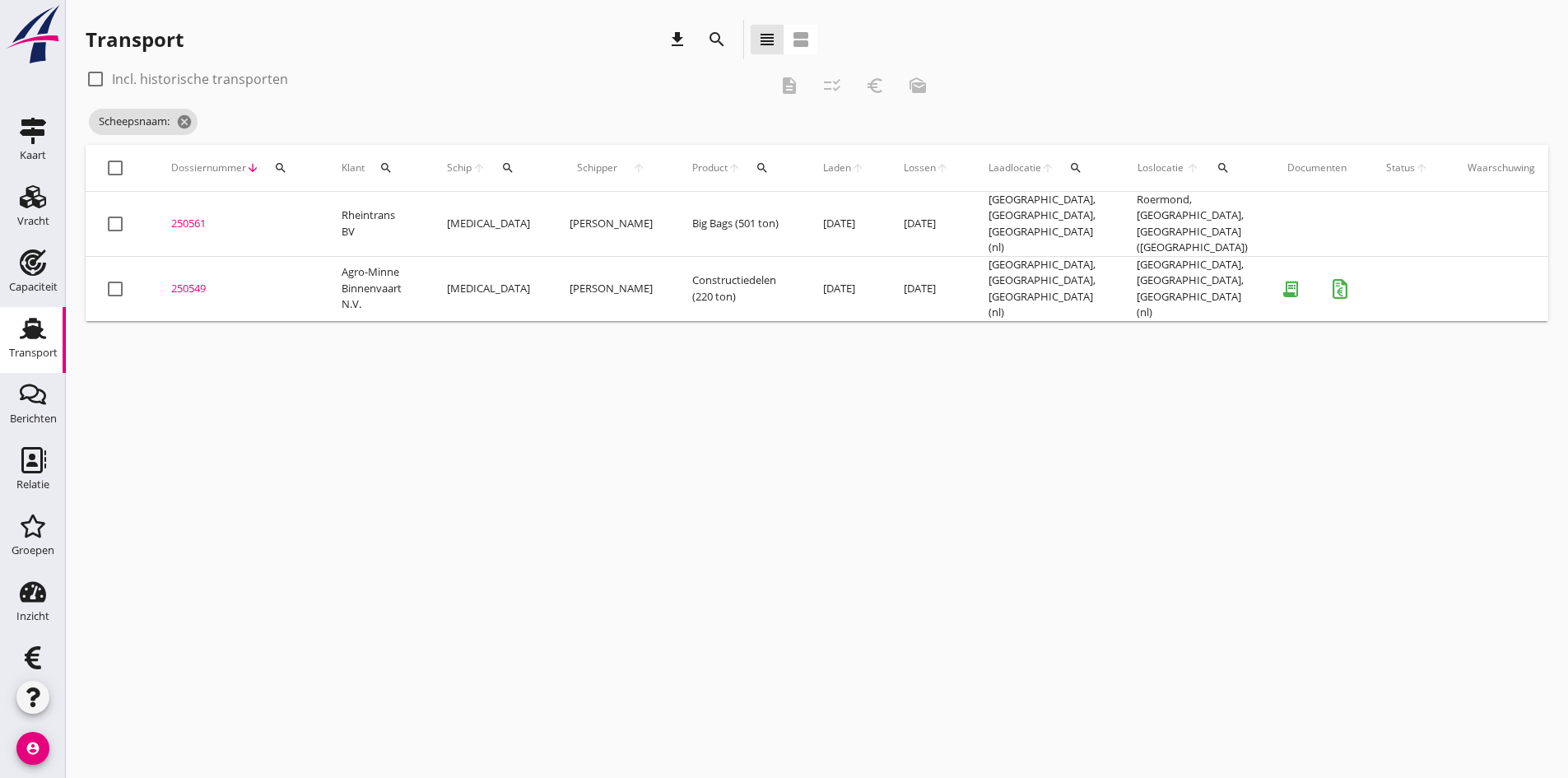
click at [503, 168] on icon "search" at bounding box center [508, 167] width 13 height 13
click at [520, 210] on input "Zoek op (scheeps)naam" at bounding box center [585, 215] width 172 height 27
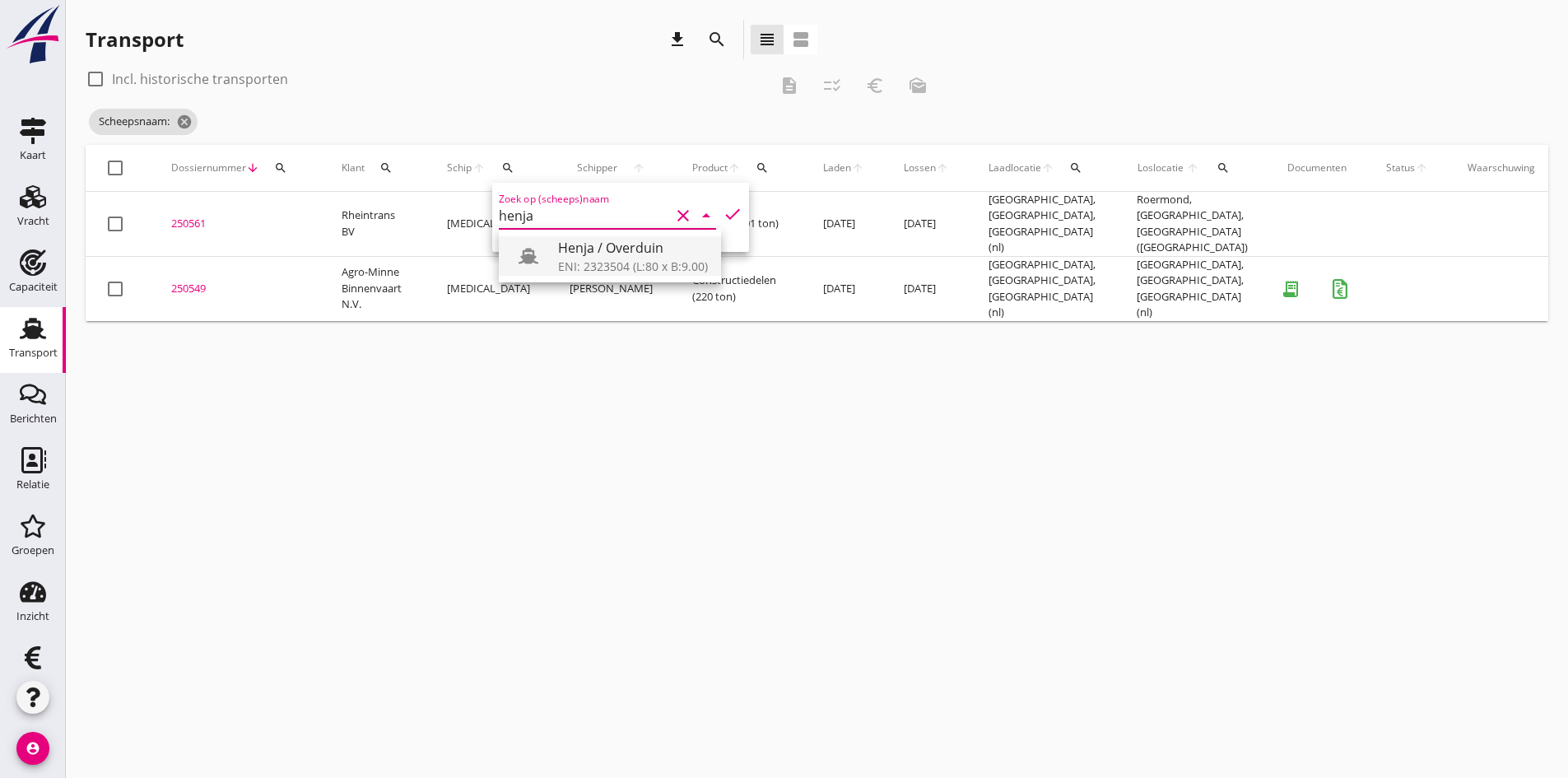
click at [594, 263] on div "ENI: 2323504 (L:80 x B:9.00)" at bounding box center [633, 266] width 150 height 17
click at [723, 211] on icon "check" at bounding box center [733, 214] width 20 height 20
type input "Henja / Overduin"
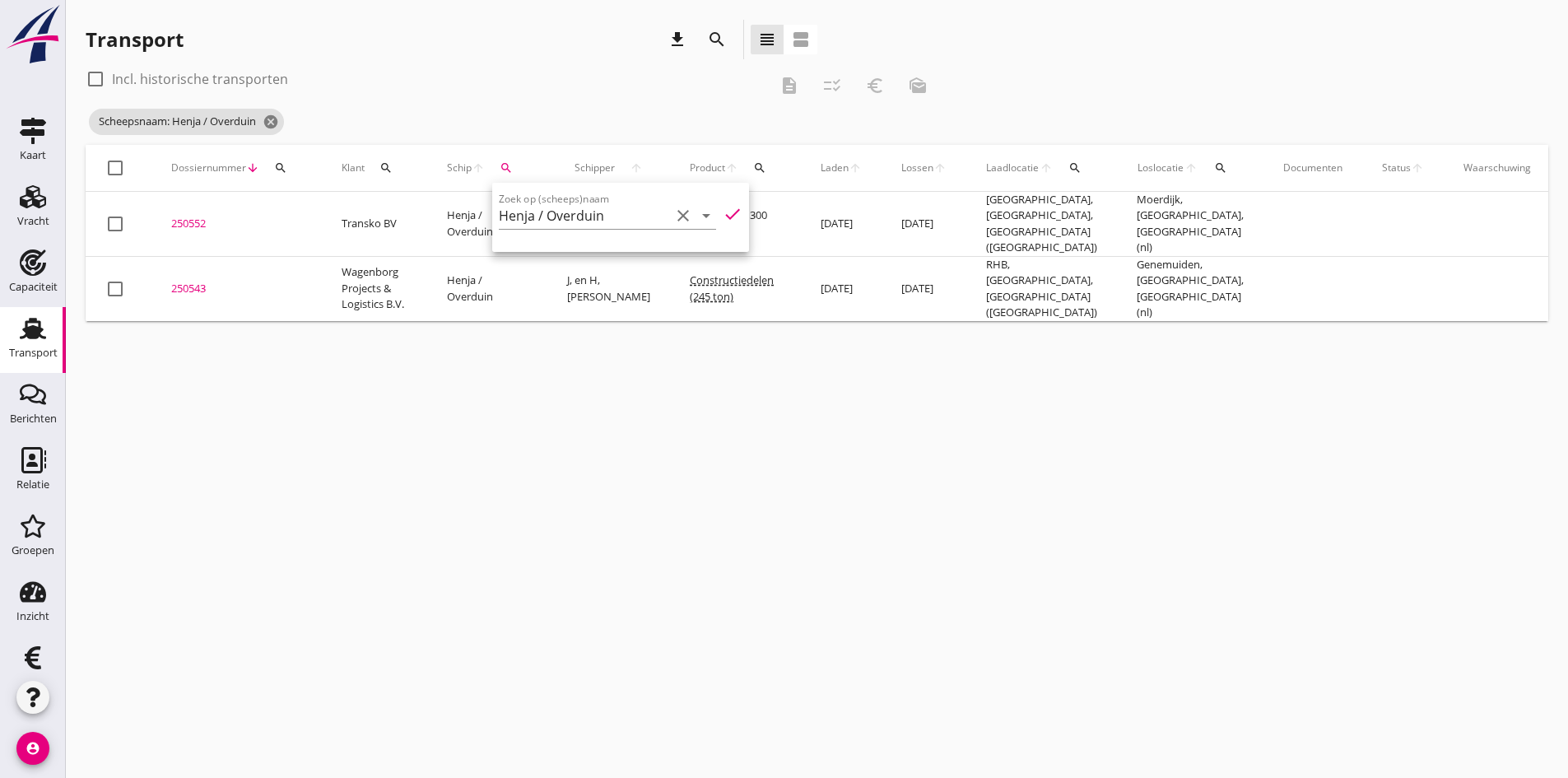
click at [411, 561] on div "cancel You are impersonating another user. Transport download search view_headl…" at bounding box center [817, 389] width 1503 height 778
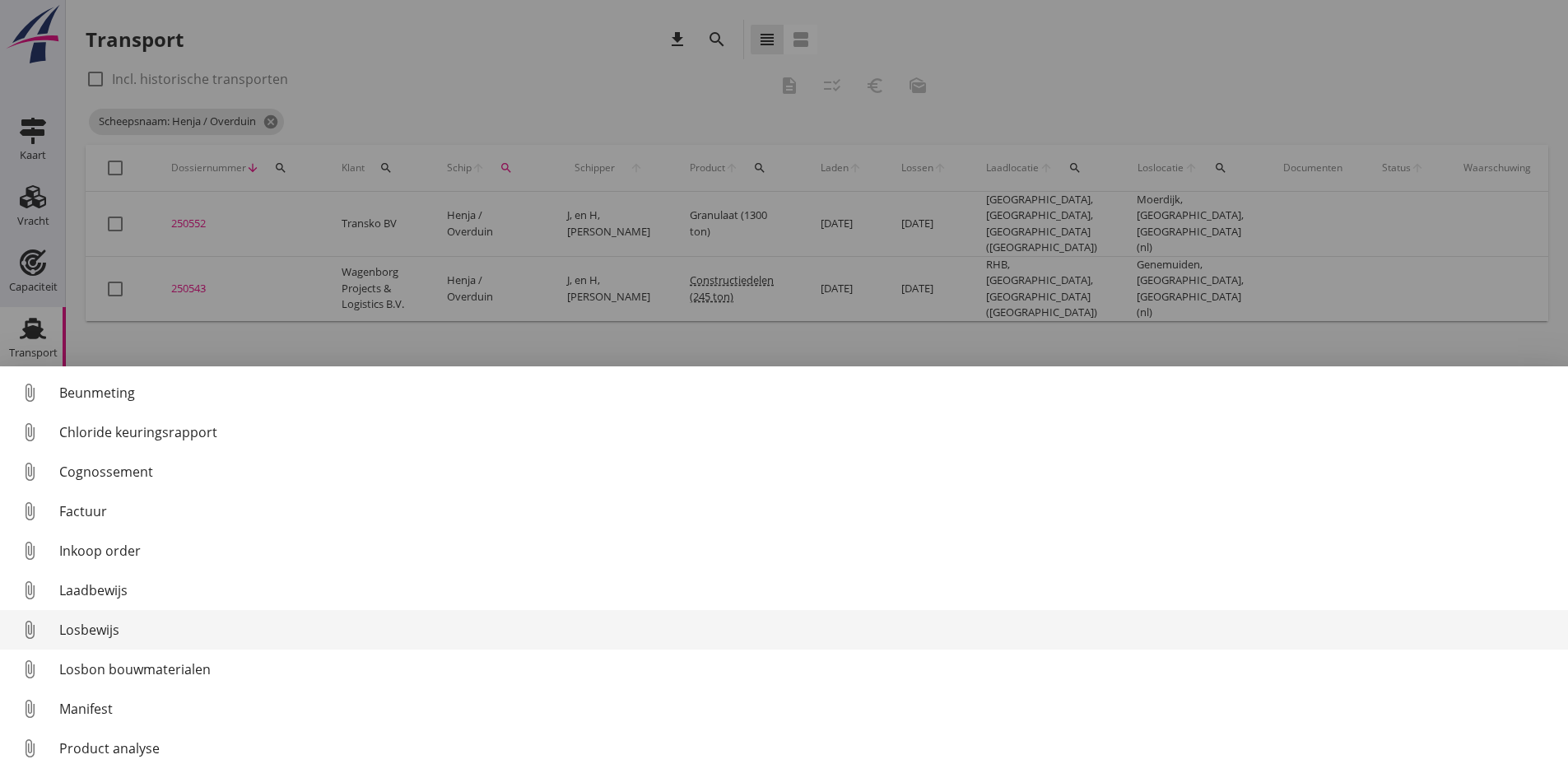
click at [86, 627] on div "Losbewijs" at bounding box center [807, 630] width 1496 height 20
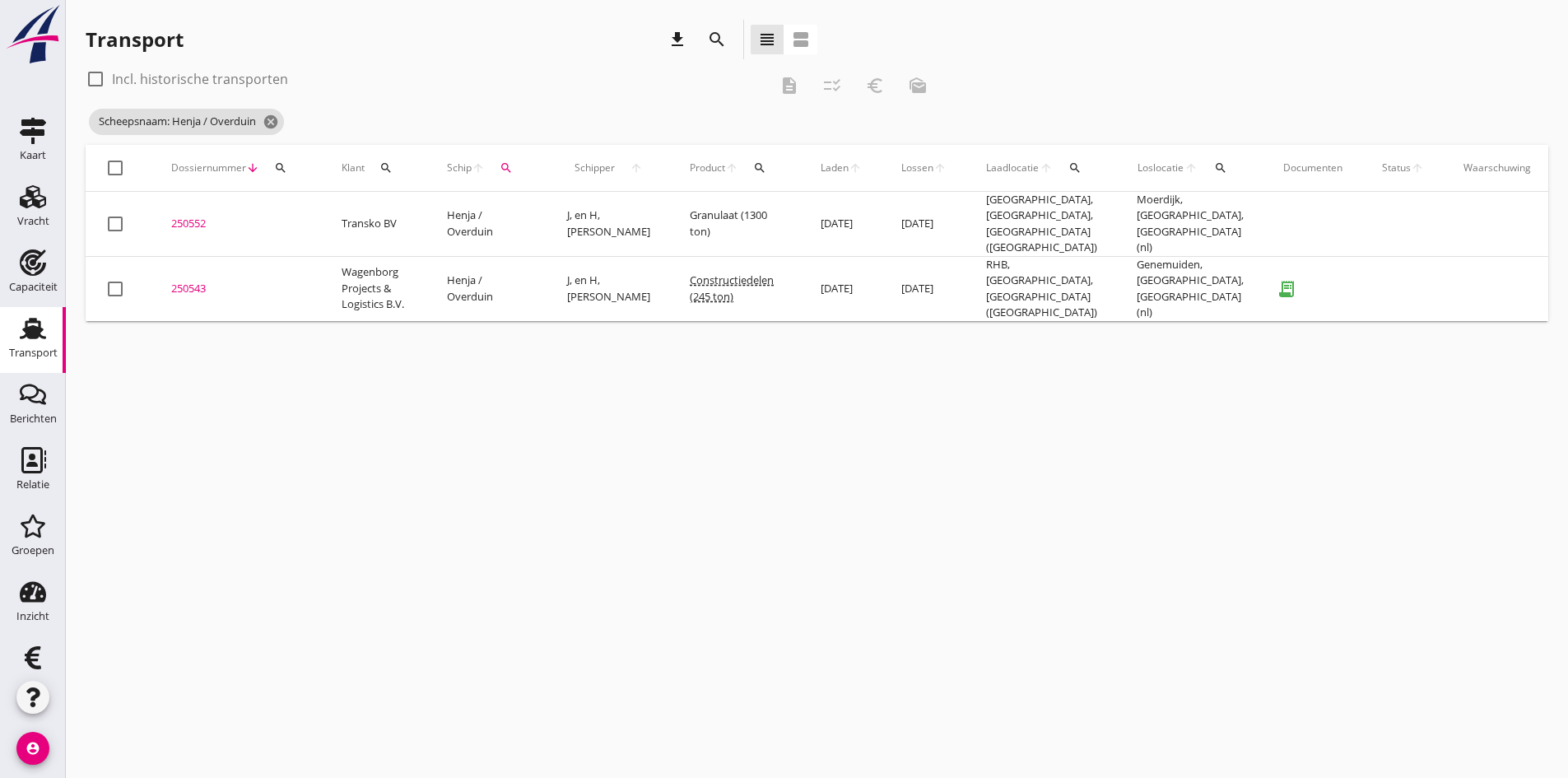
click at [192, 280] on div "250543" at bounding box center [237, 288] width 131 height 16
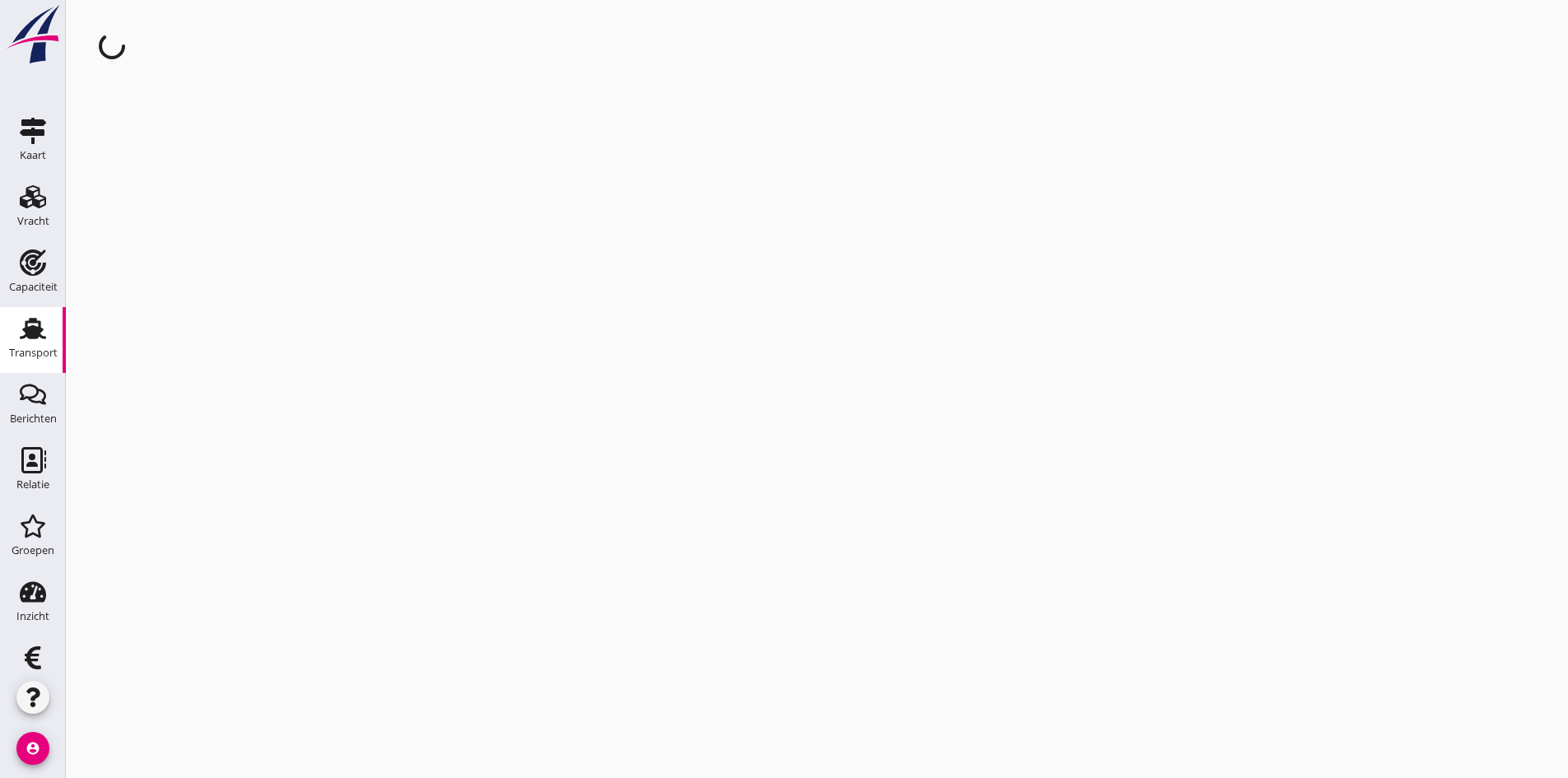
click at [192, 272] on div "cancel You are impersonating another user." at bounding box center [817, 389] width 1503 height 778
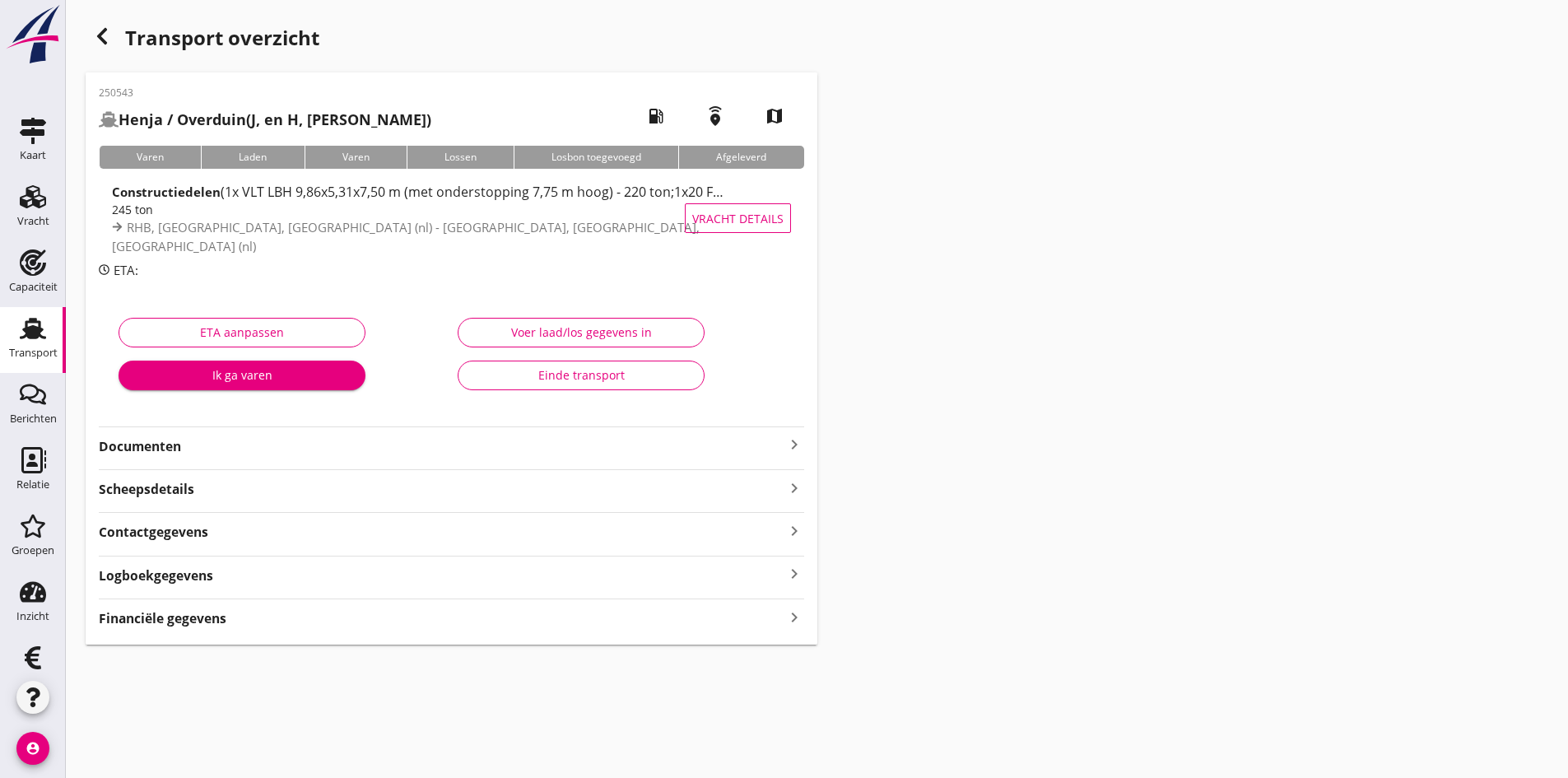
click at [791, 618] on icon "keyboard_arrow_right" at bounding box center [794, 617] width 20 height 22
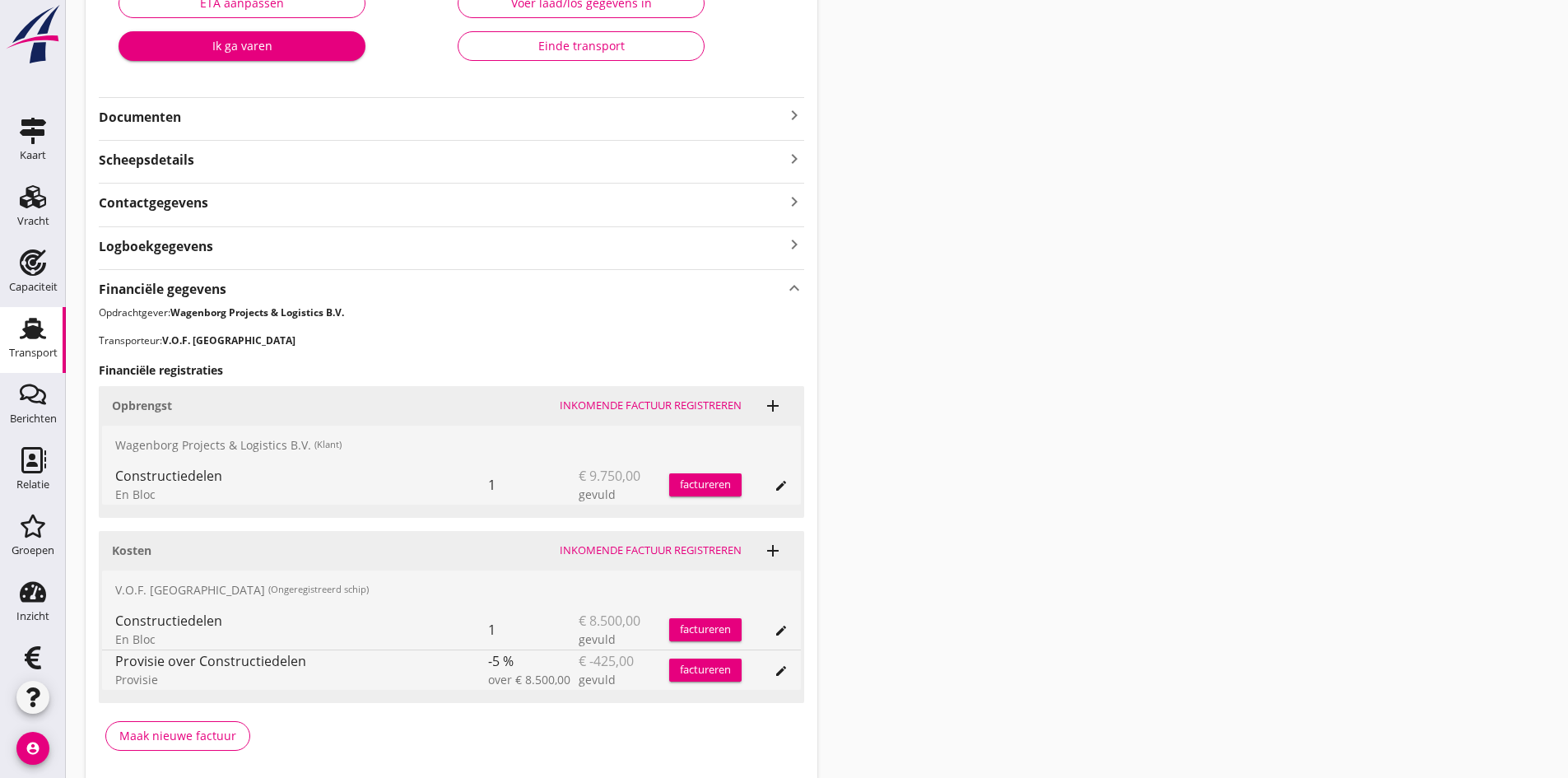
scroll to position [391, 0]
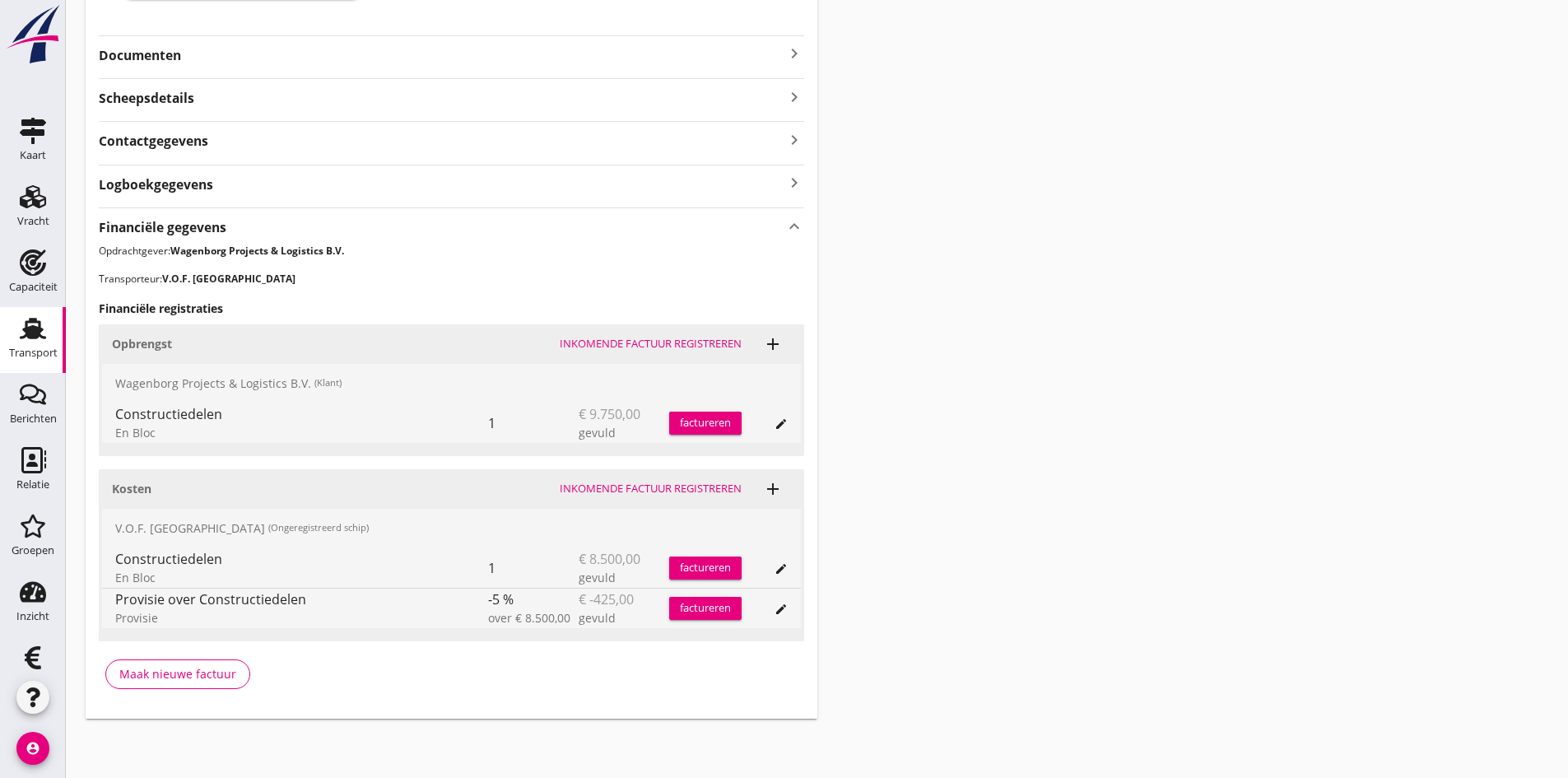
click at [654, 485] on div "Inkomende factuur registreren" at bounding box center [651, 489] width 182 height 16
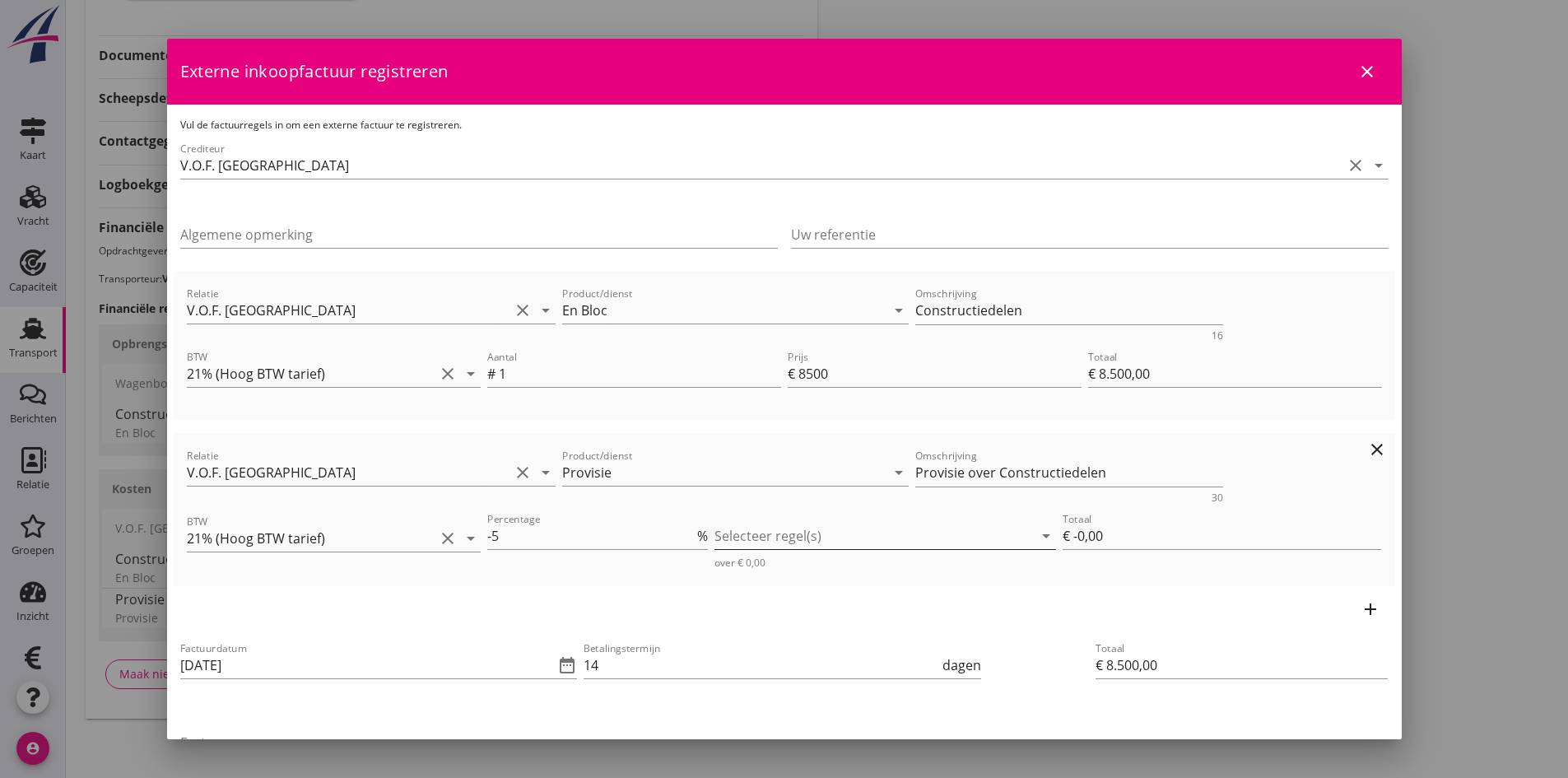
click at [814, 537] on div at bounding box center [873, 535] width 318 height 27
click at [751, 546] on icon "check_box_outline_blank" at bounding box center [747, 549] width 33 height 33
type input "€ -425,00"
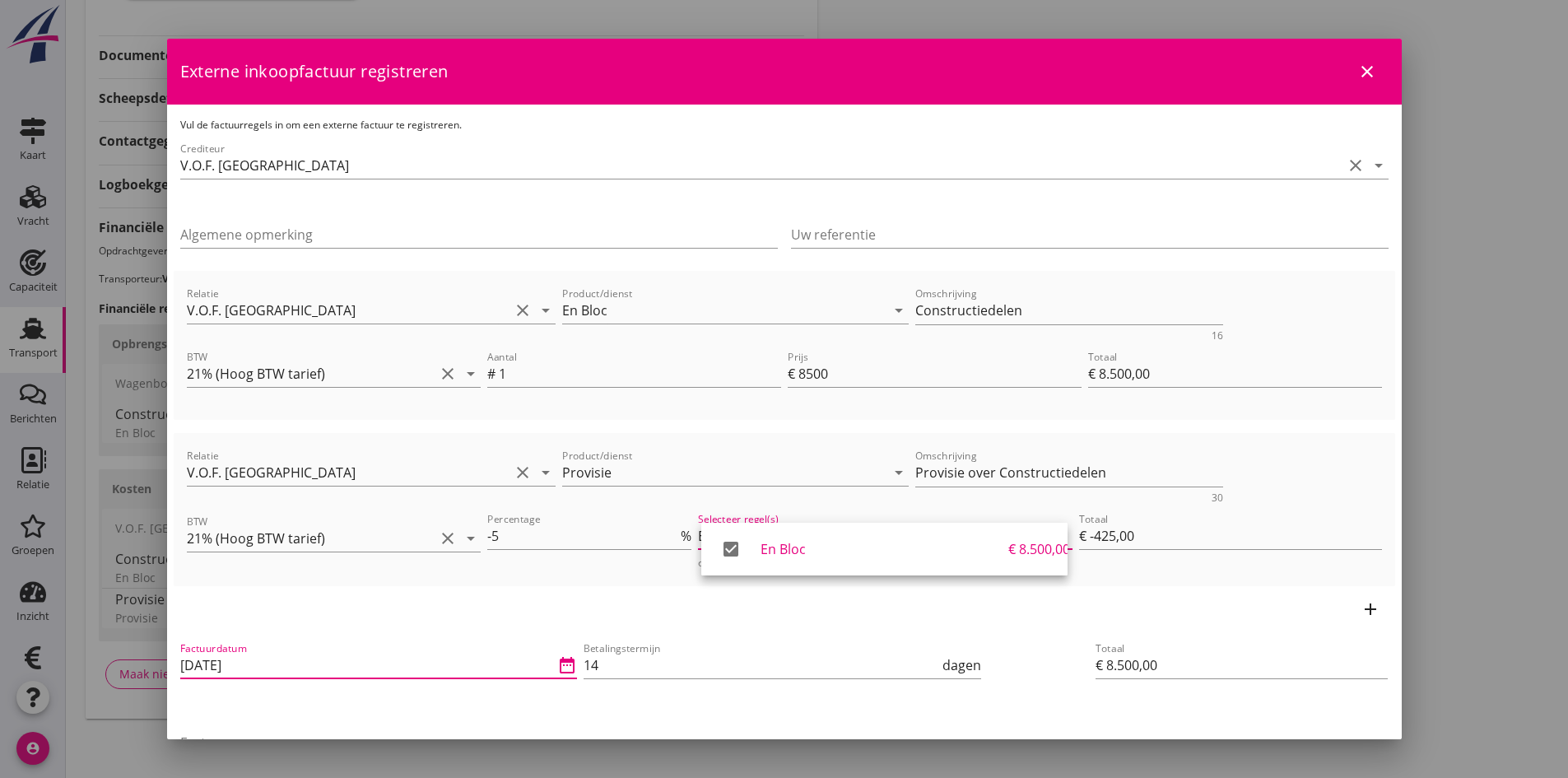
click at [317, 661] on input "[DATE]" at bounding box center [367, 665] width 375 height 27
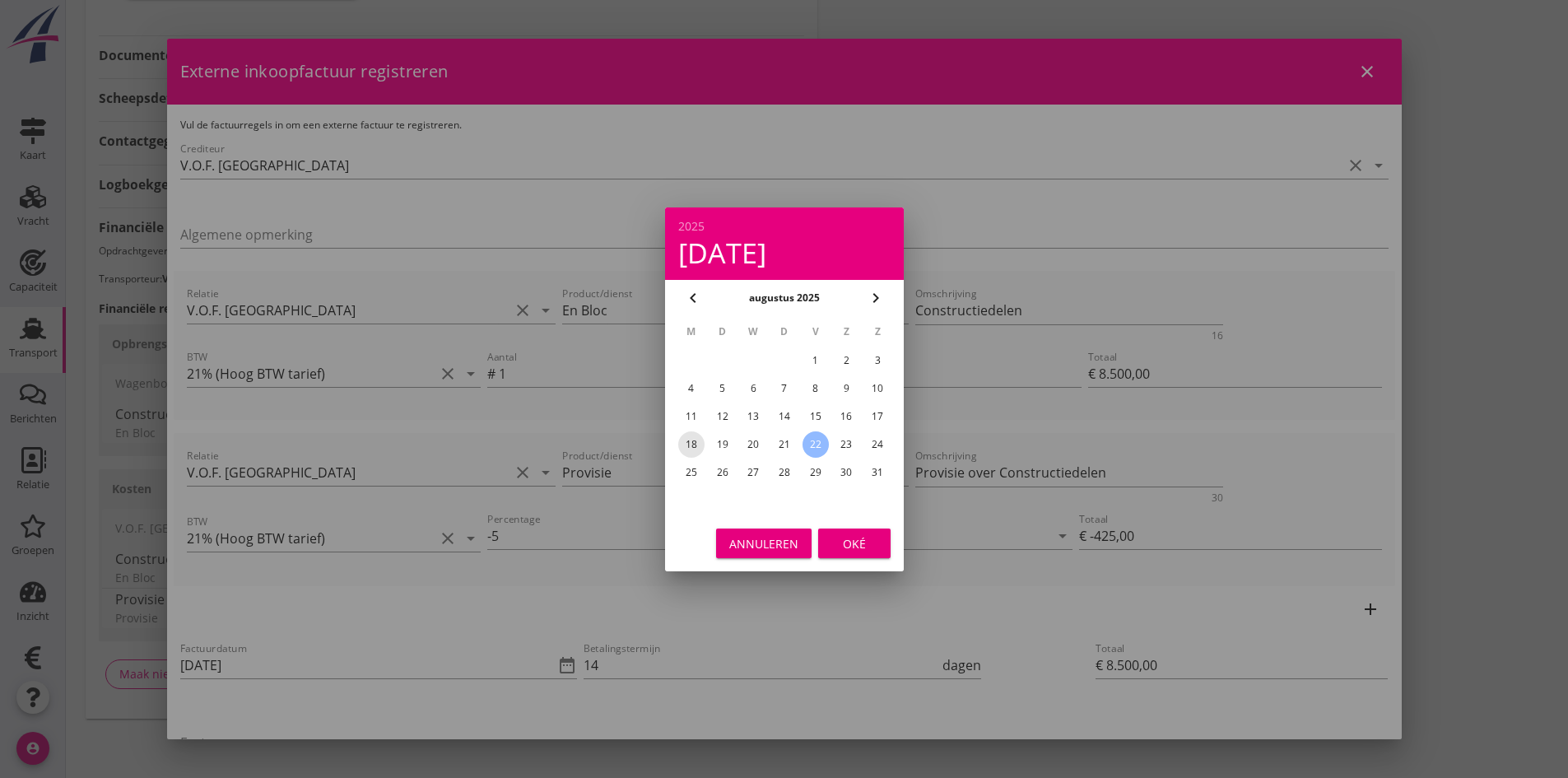
drag, startPoint x: 687, startPoint y: 443, endPoint x: 747, endPoint y: 464, distance: 63.6
click at [689, 443] on div "18" at bounding box center [691, 444] width 27 height 27
type input "18-08-2025"
click at [853, 542] on div "Oké" at bounding box center [854, 543] width 46 height 17
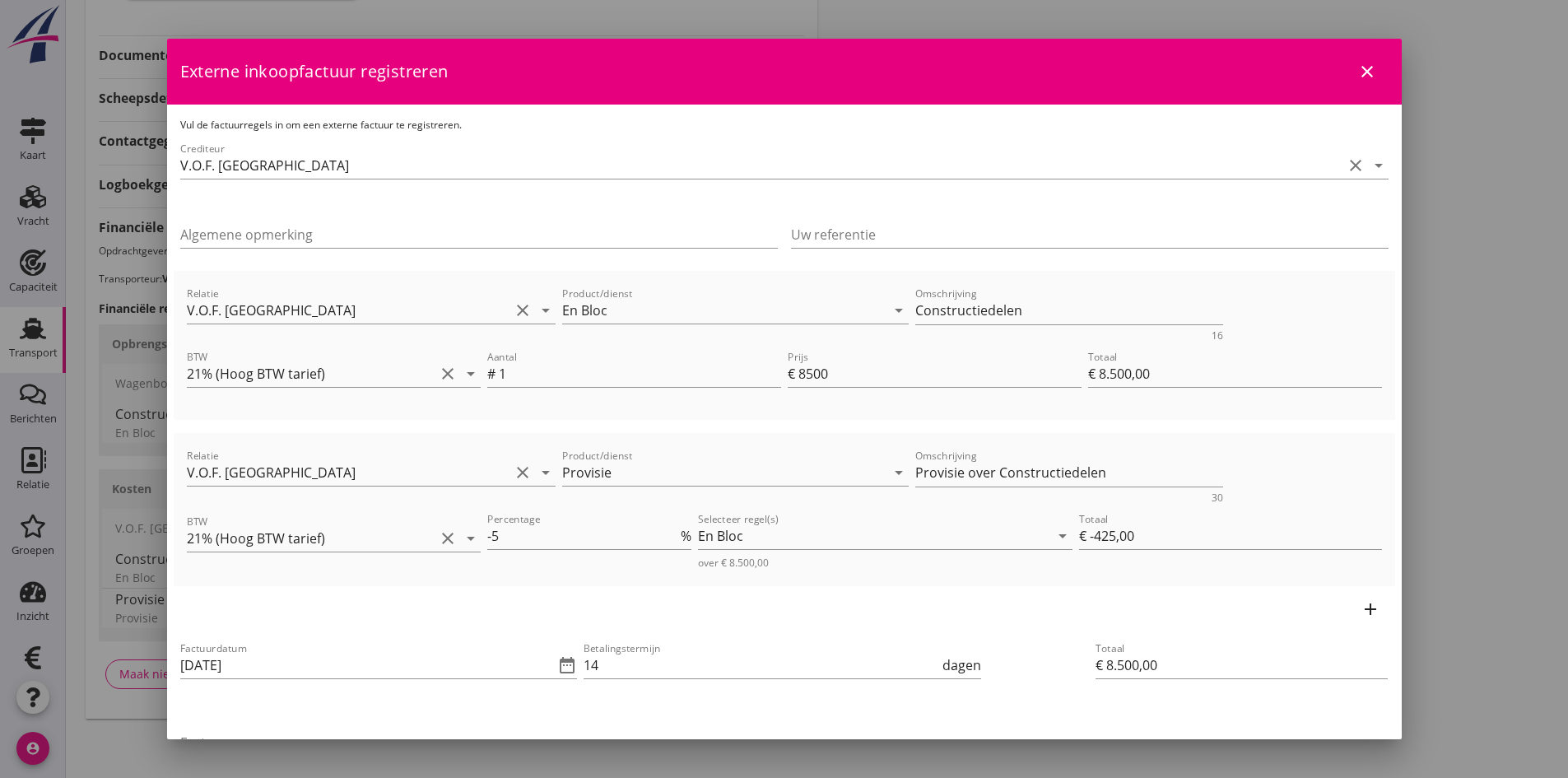
scroll to position [179, 0]
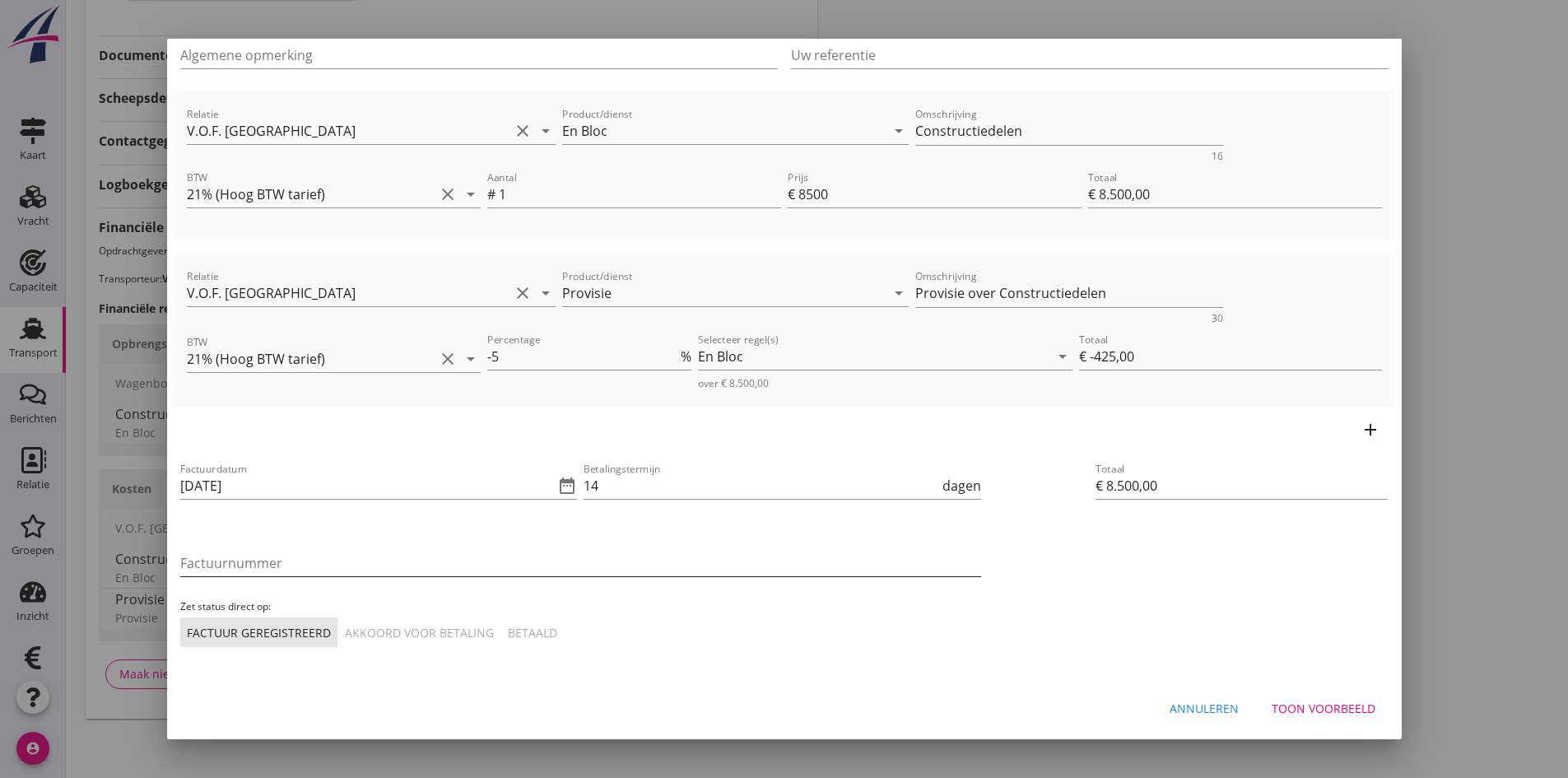
click at [248, 567] on input "Factuurnummer" at bounding box center [581, 563] width 801 height 27
type input "reis 26"
click at [377, 635] on div "Akkoord voor betaling" at bounding box center [419, 633] width 149 height 17
click at [1317, 710] on div "Toon voorbeeld" at bounding box center [1324, 709] width 104 height 17
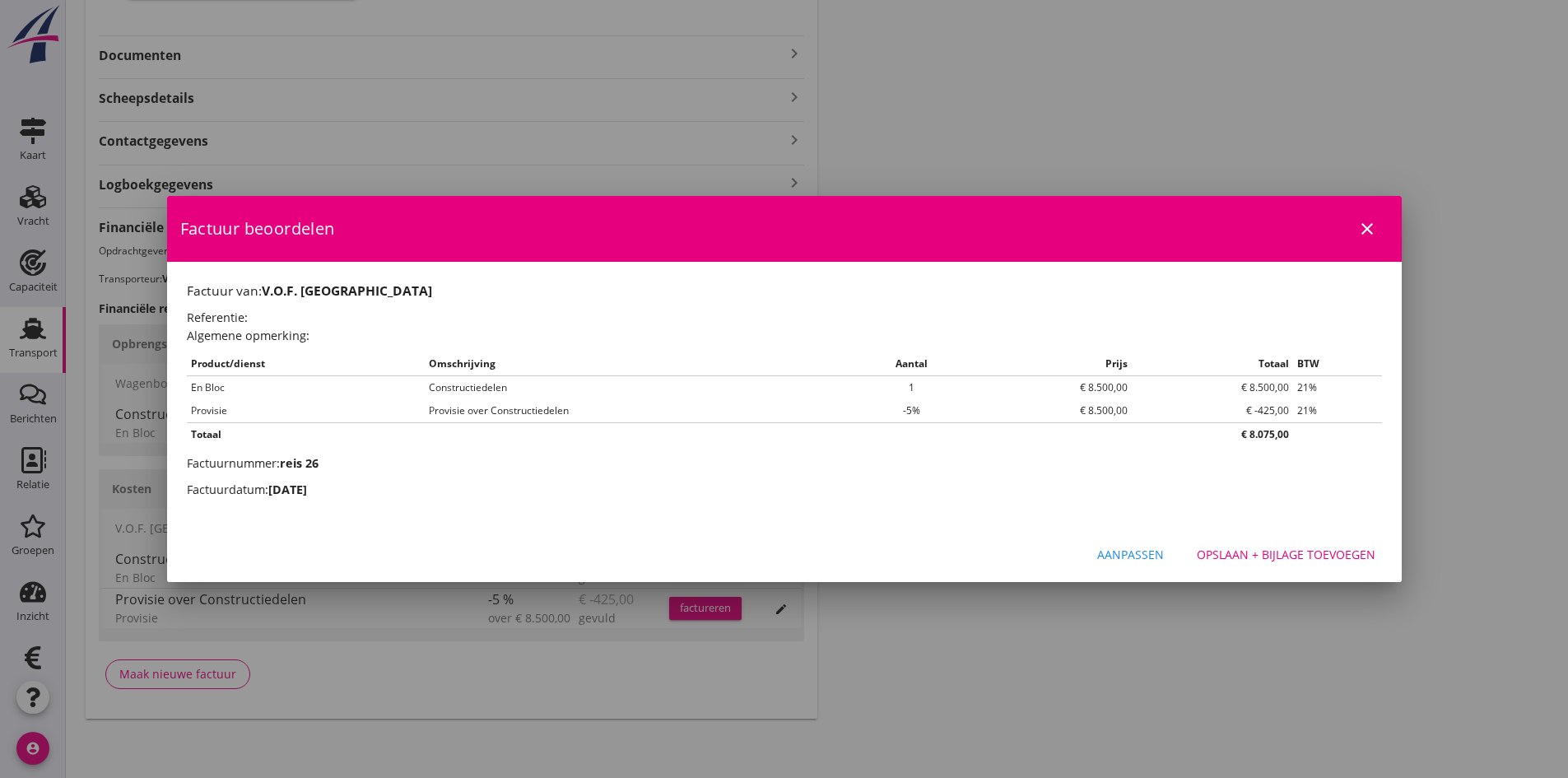
scroll to position [0, 0]
click at [1261, 550] on div "Opslaan + bijlage toevoegen" at bounding box center [1287, 554] width 178 height 17
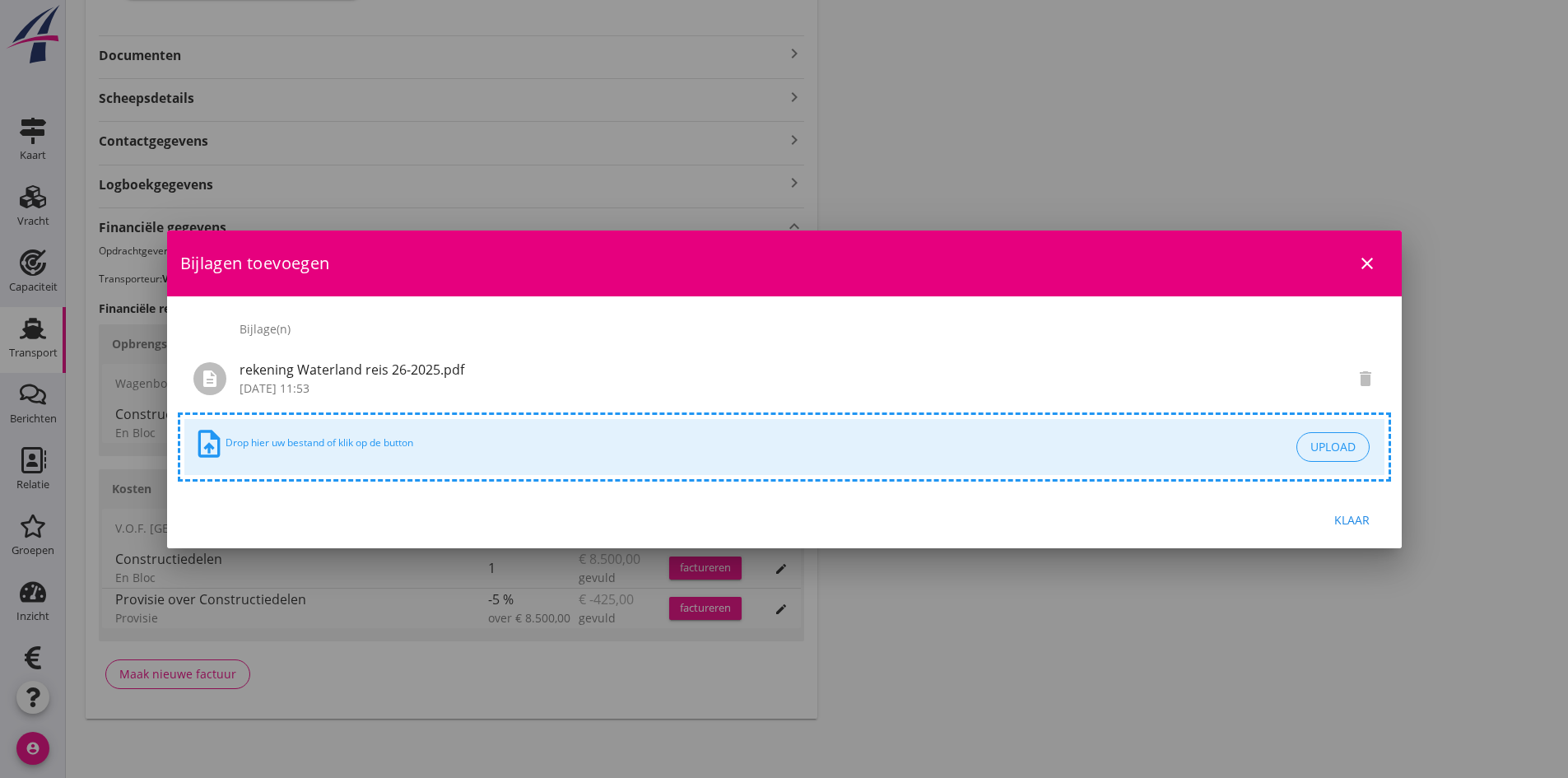
click at [1342, 522] on div "Klaar" at bounding box center [1353, 520] width 46 height 17
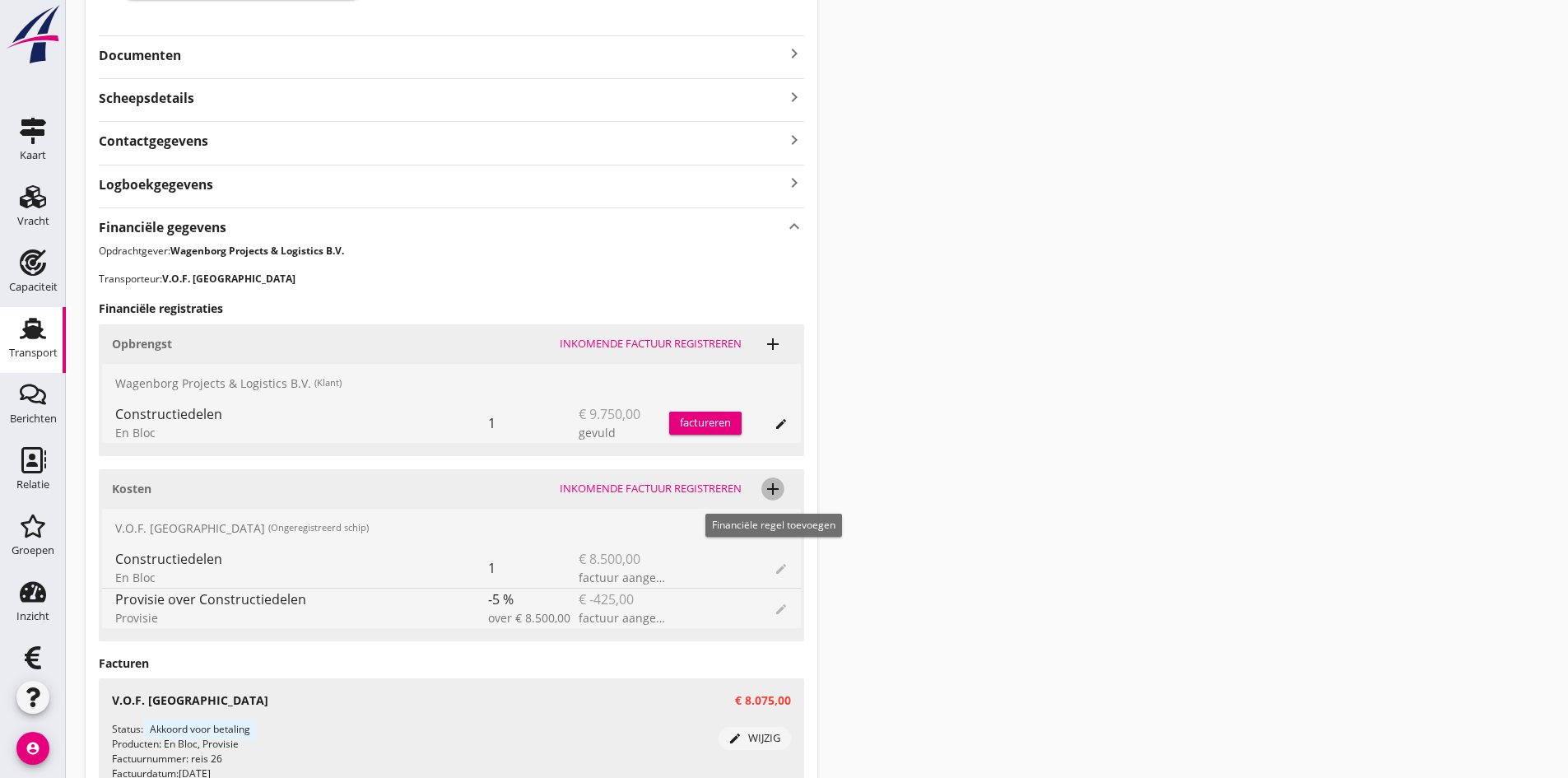
click at [774, 487] on icon "add" at bounding box center [773, 489] width 20 height 20
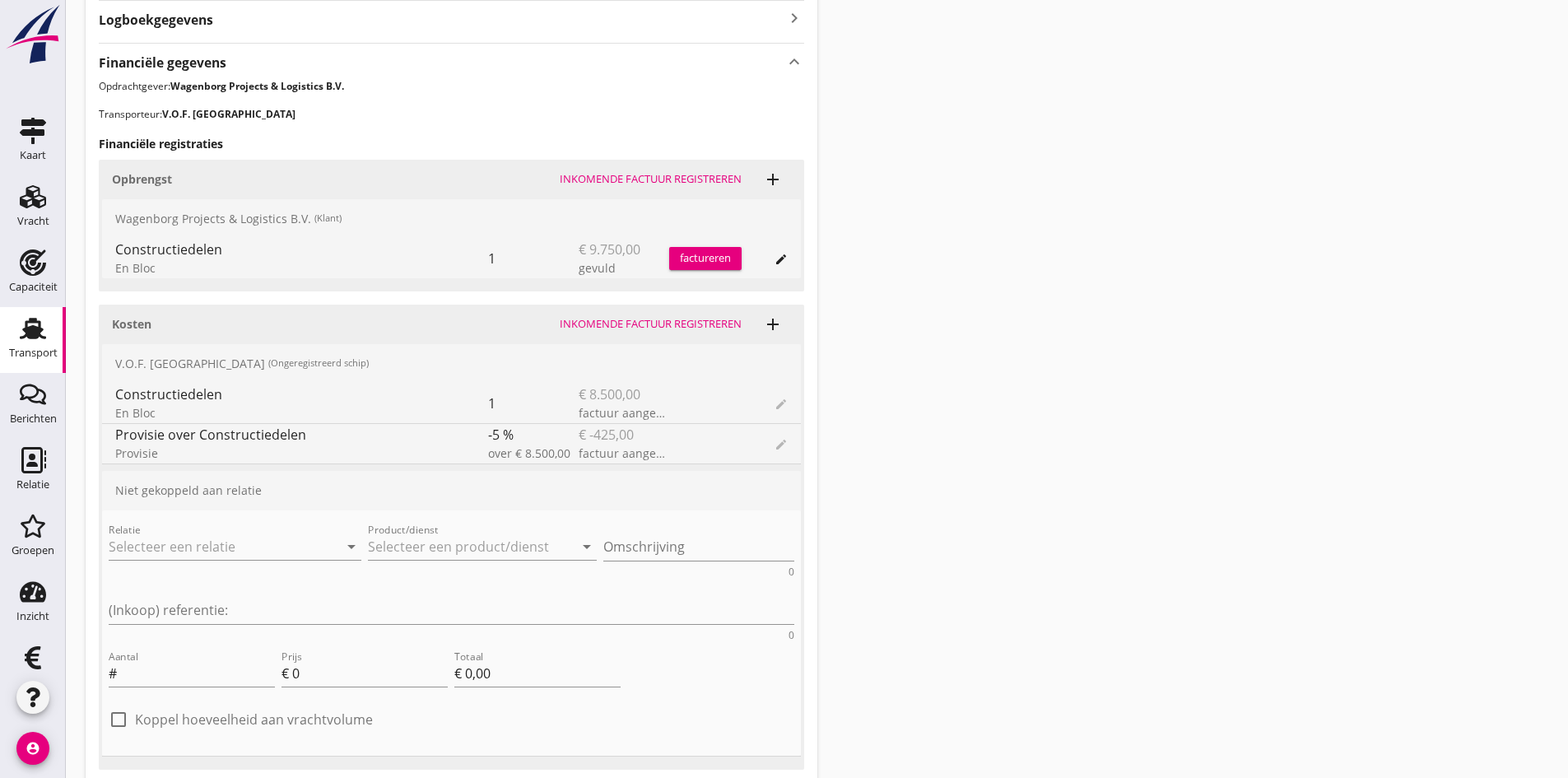
scroll to position [638, 0]
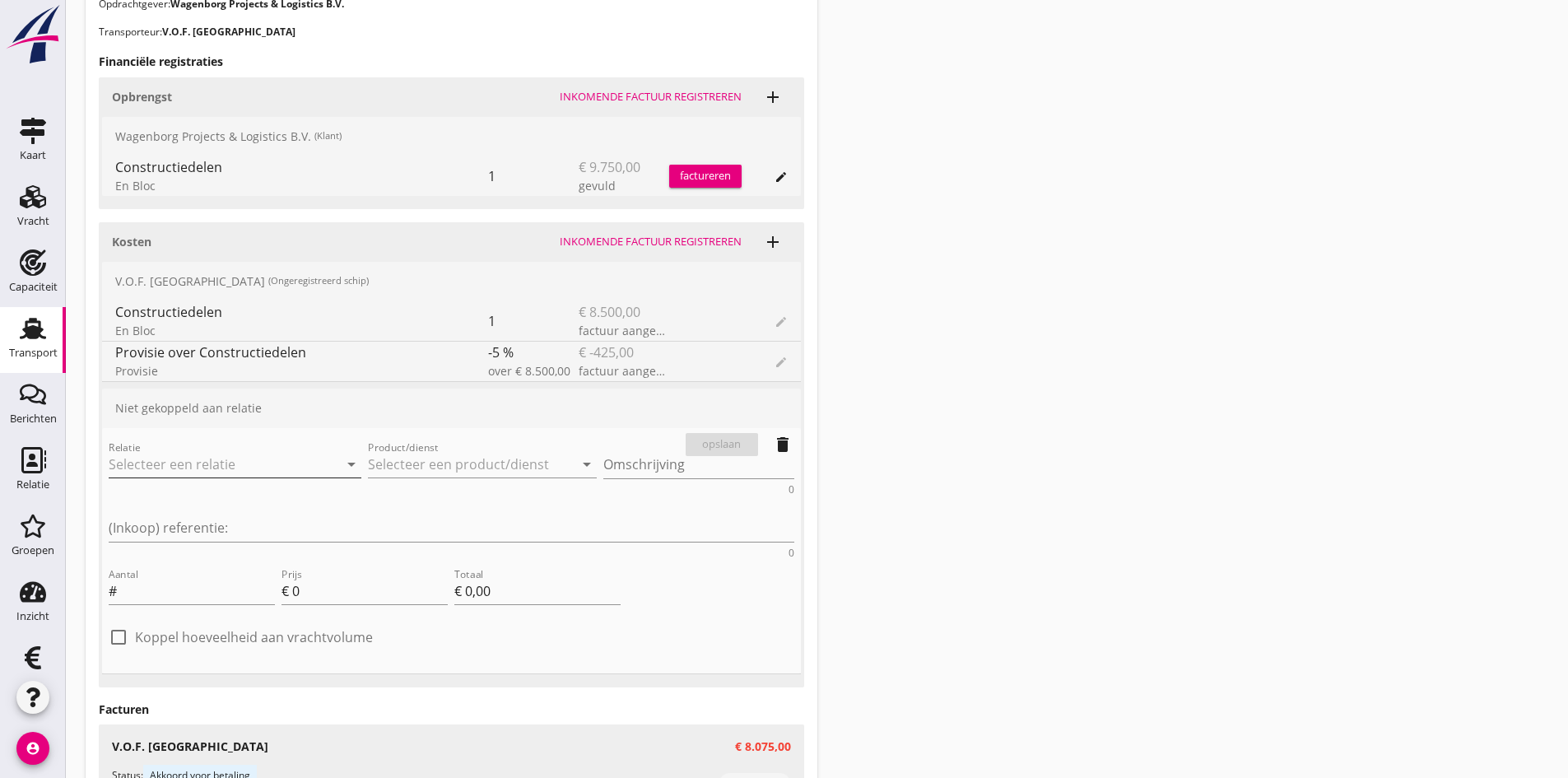
click at [182, 463] on input "Relatie" at bounding box center [212, 464] width 207 height 27
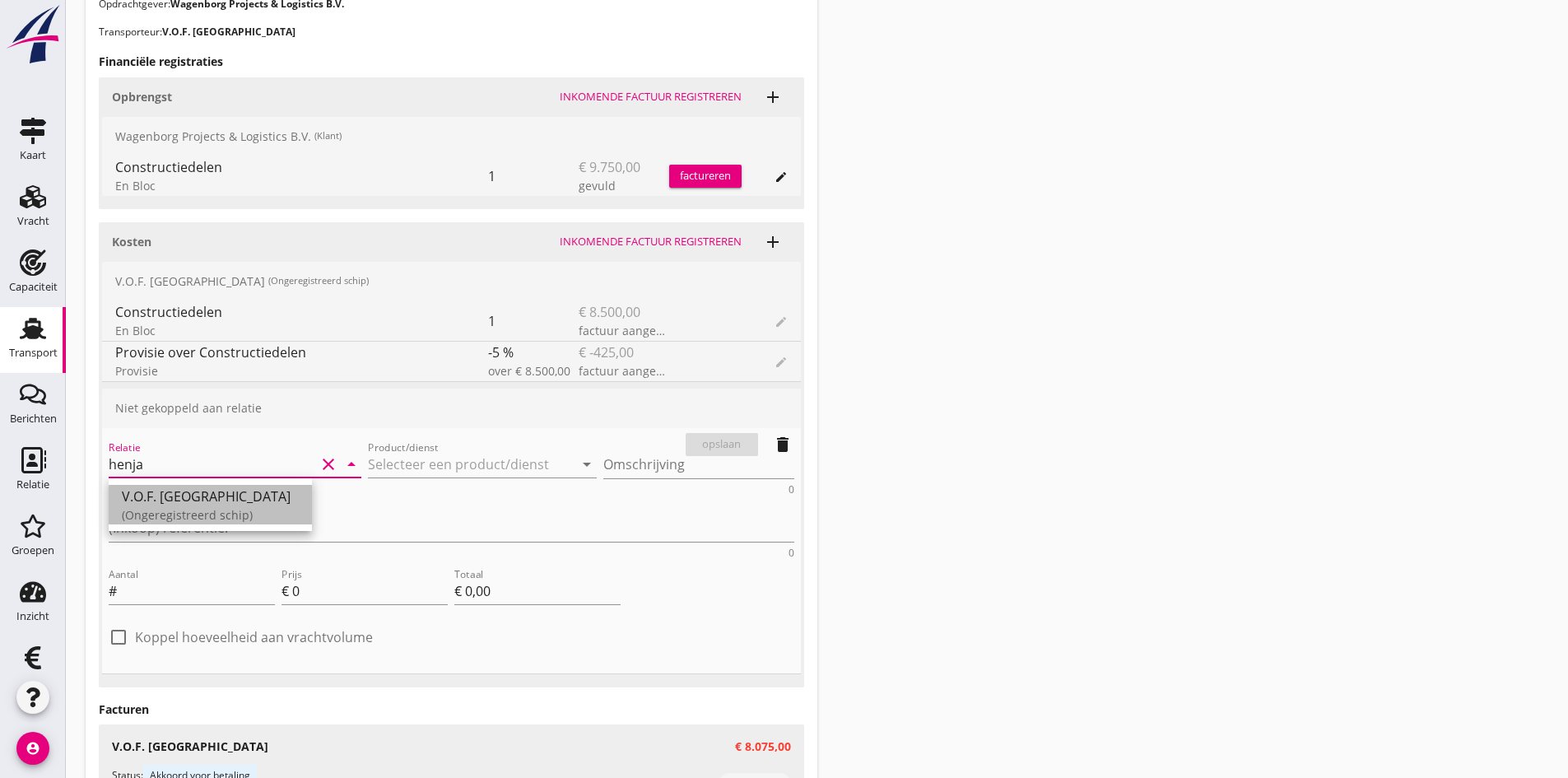
click at [176, 502] on div "V.O.F. HENJA" at bounding box center [210, 496] width 177 height 20
type input "V.O.F. HENJA"
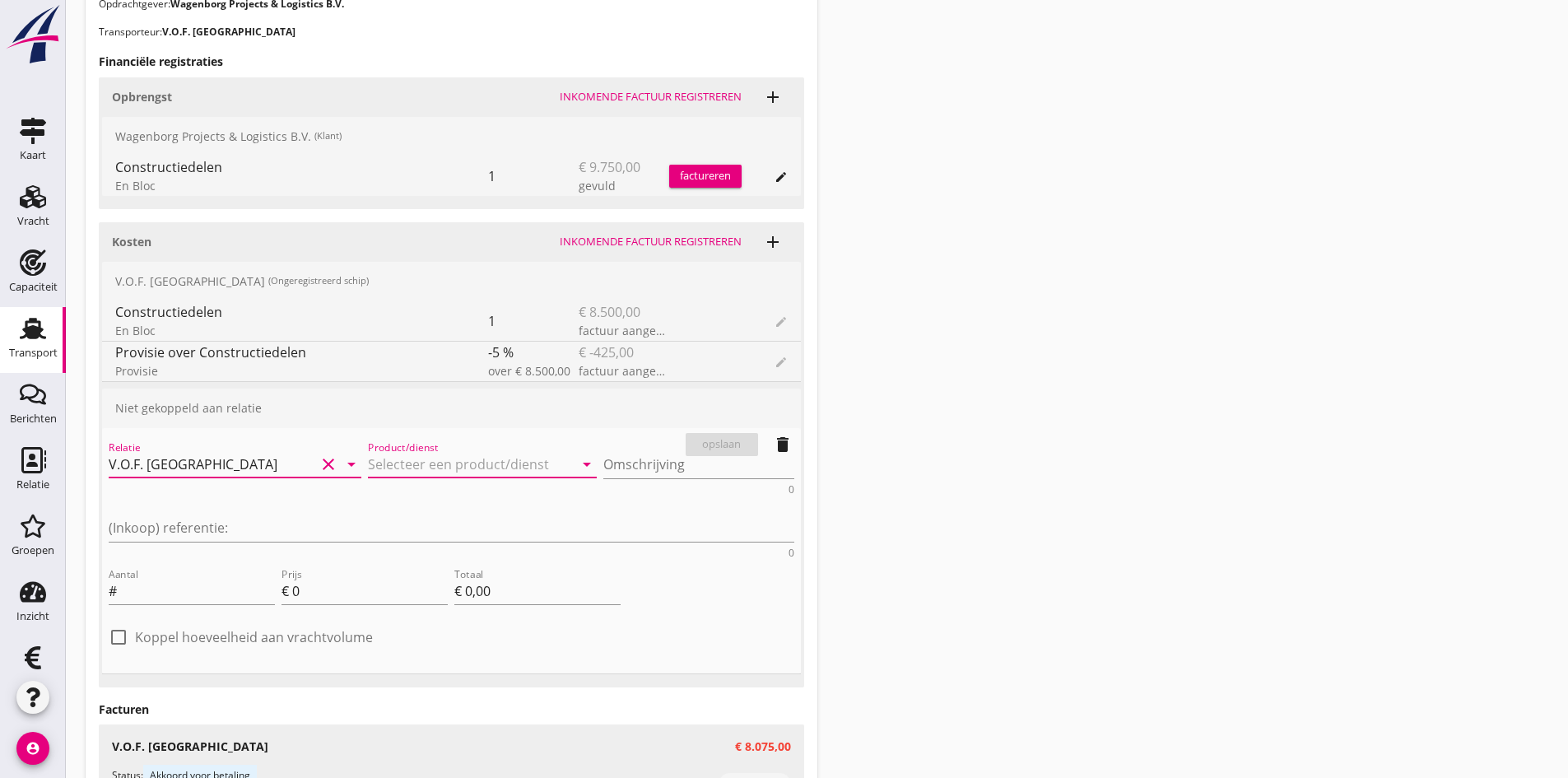
click at [368, 468] on input "Product/dienst" at bounding box center [471, 464] width 207 height 27
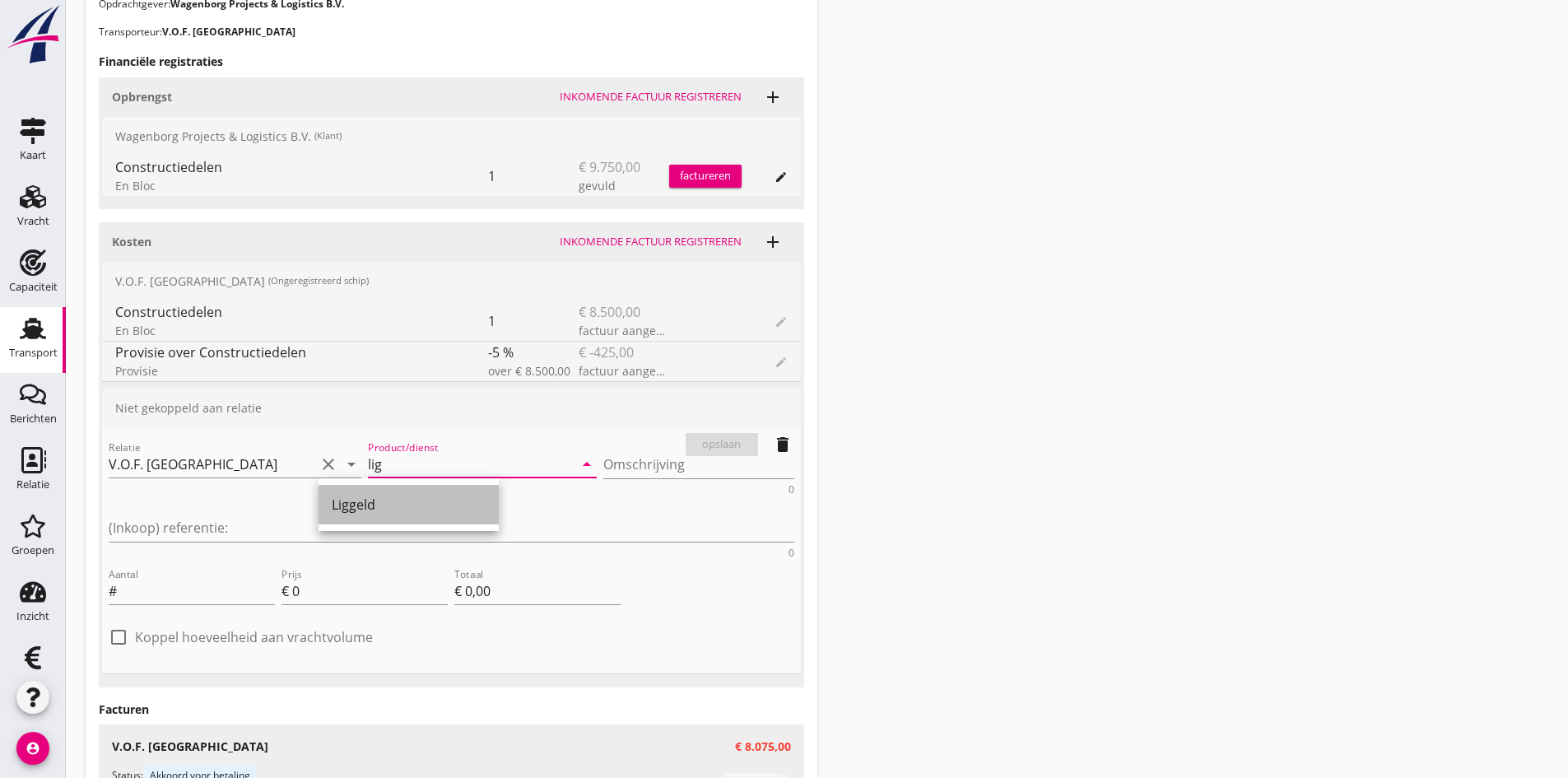
click at [365, 509] on div "Liggeld" at bounding box center [408, 504] width 154 height 20
type input "Liggeld"
click at [604, 465] on textarea "Omschrijving" at bounding box center [699, 465] width 191 height 27
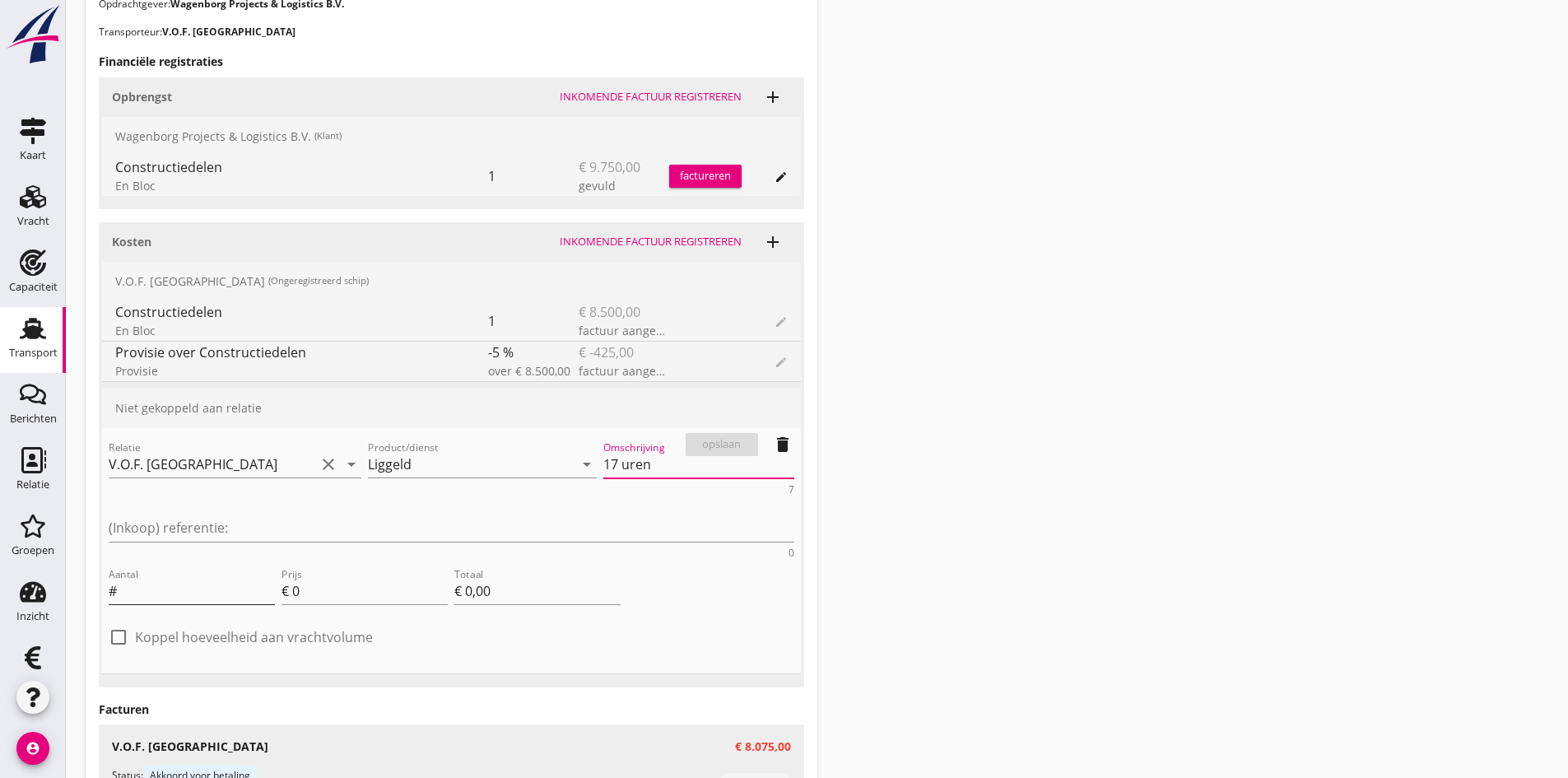
type textarea "17 uren"
click at [181, 578] on input "Aantal" at bounding box center [197, 591] width 154 height 27
type input "17"
click at [307, 578] on input "0" at bounding box center [370, 591] width 155 height 27
type input "5"
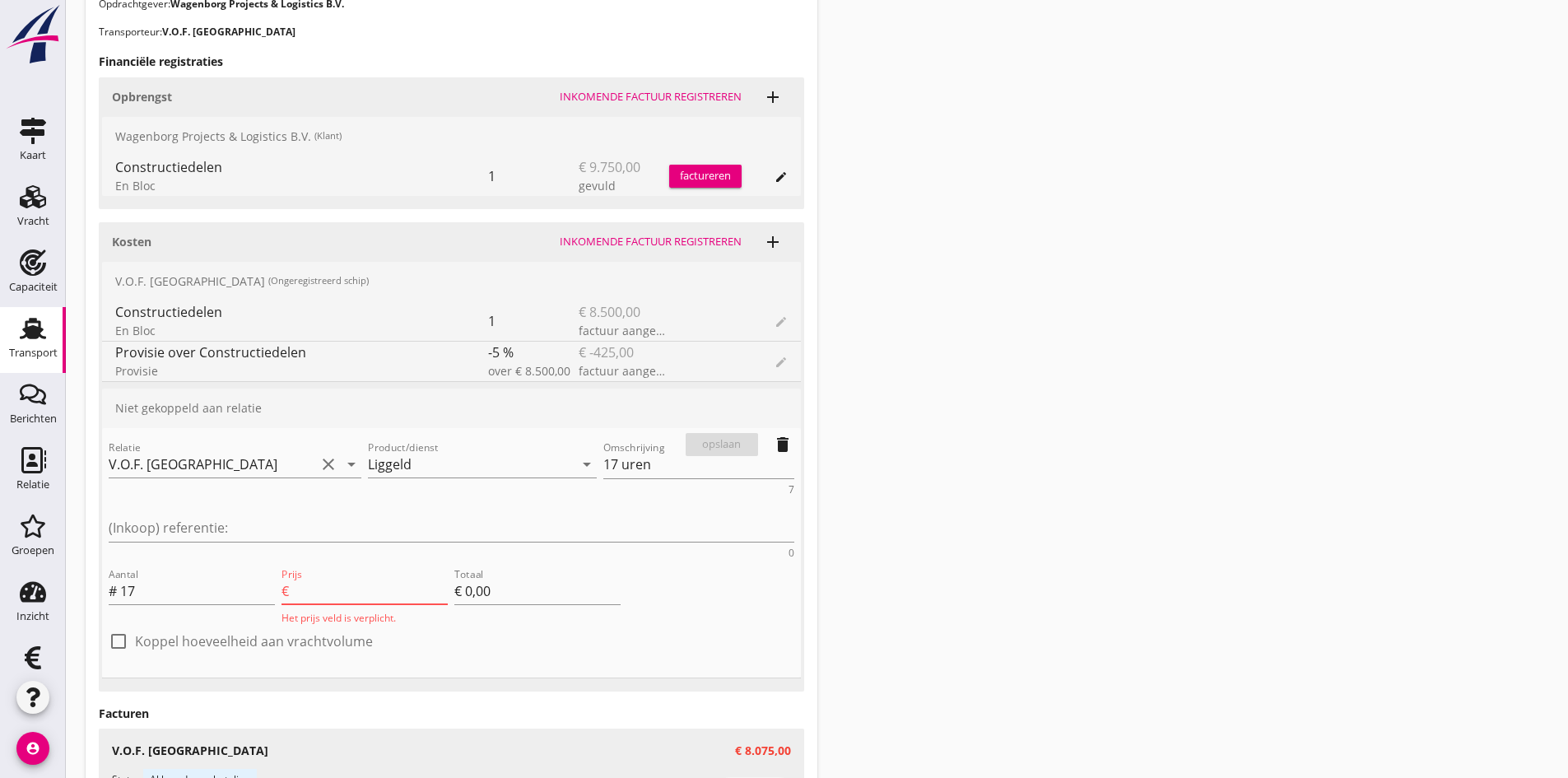
type input "€ 85,00"
type input "50"
type input "€ 850,00"
type input "50"
click at [712, 445] on div "opslaan" at bounding box center [721, 444] width 59 height 16
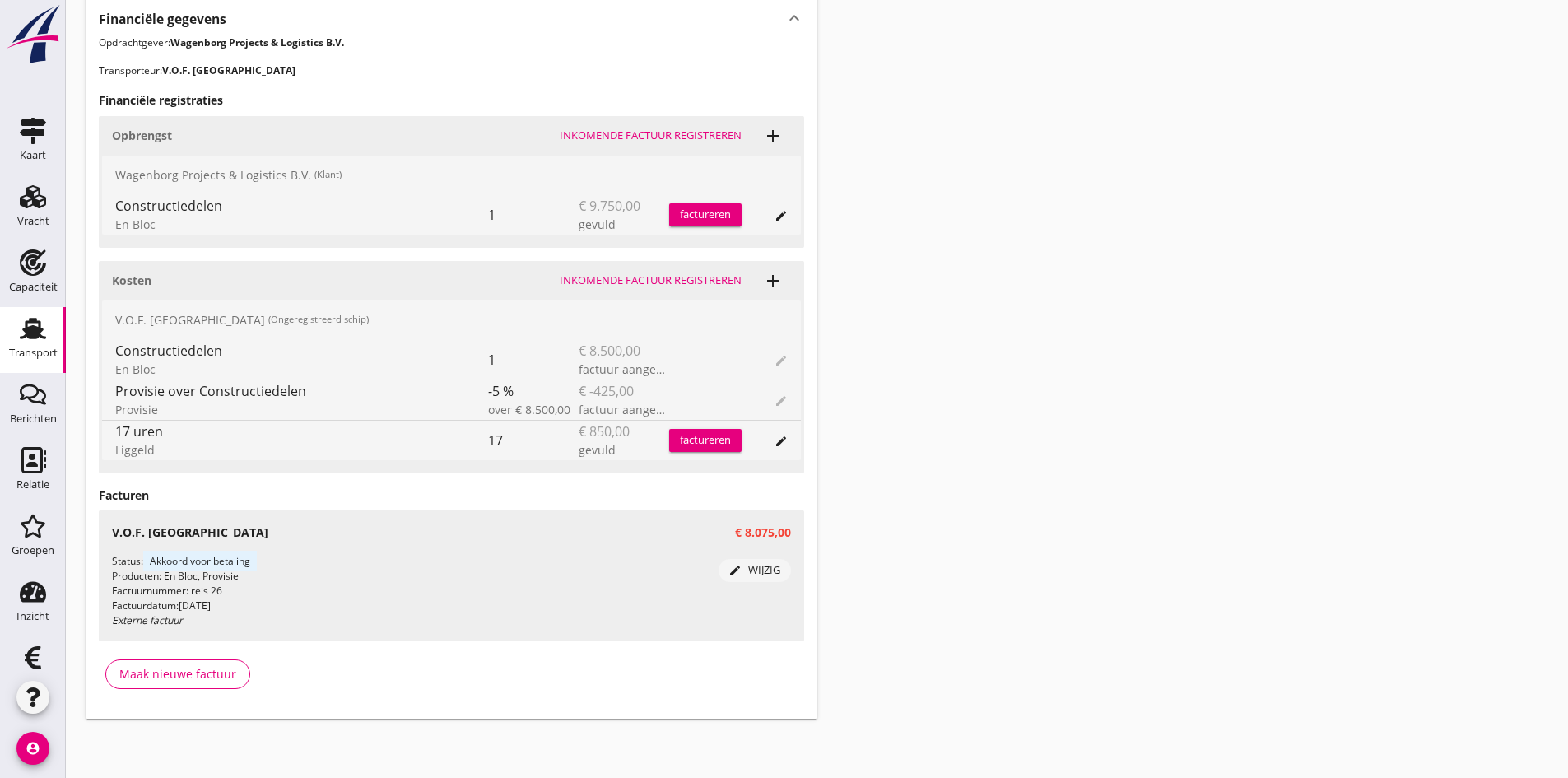
scroll to position [600, 0]
click at [610, 276] on div "Inkomende factuur registreren" at bounding box center [651, 280] width 182 height 16
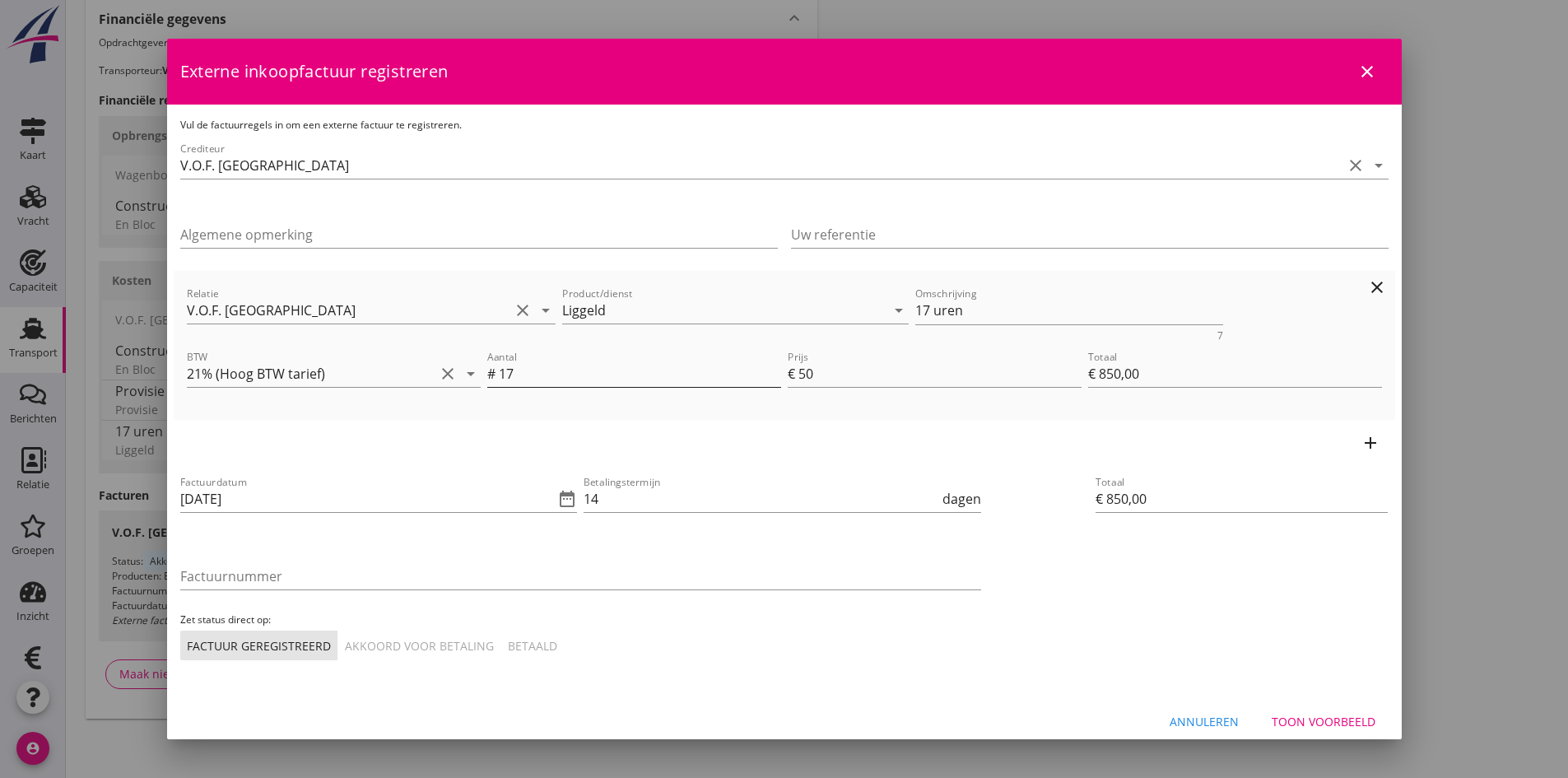
click at [550, 374] on input "17" at bounding box center [640, 373] width 282 height 27
type input "1"
type input "€ 50,00"
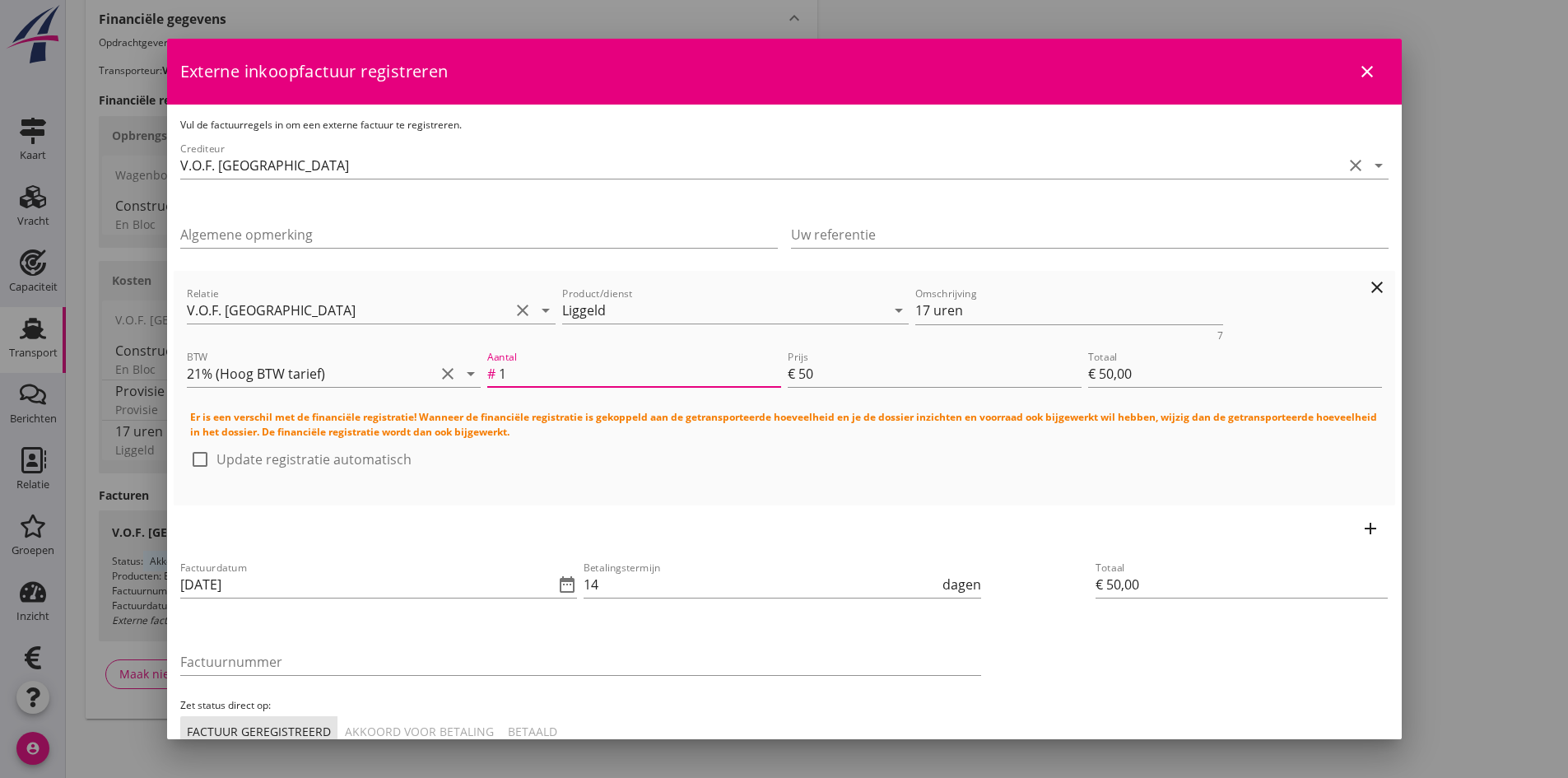
type input "16"
type input "€ 800,00"
type input "16.5"
type input "€ 825,00"
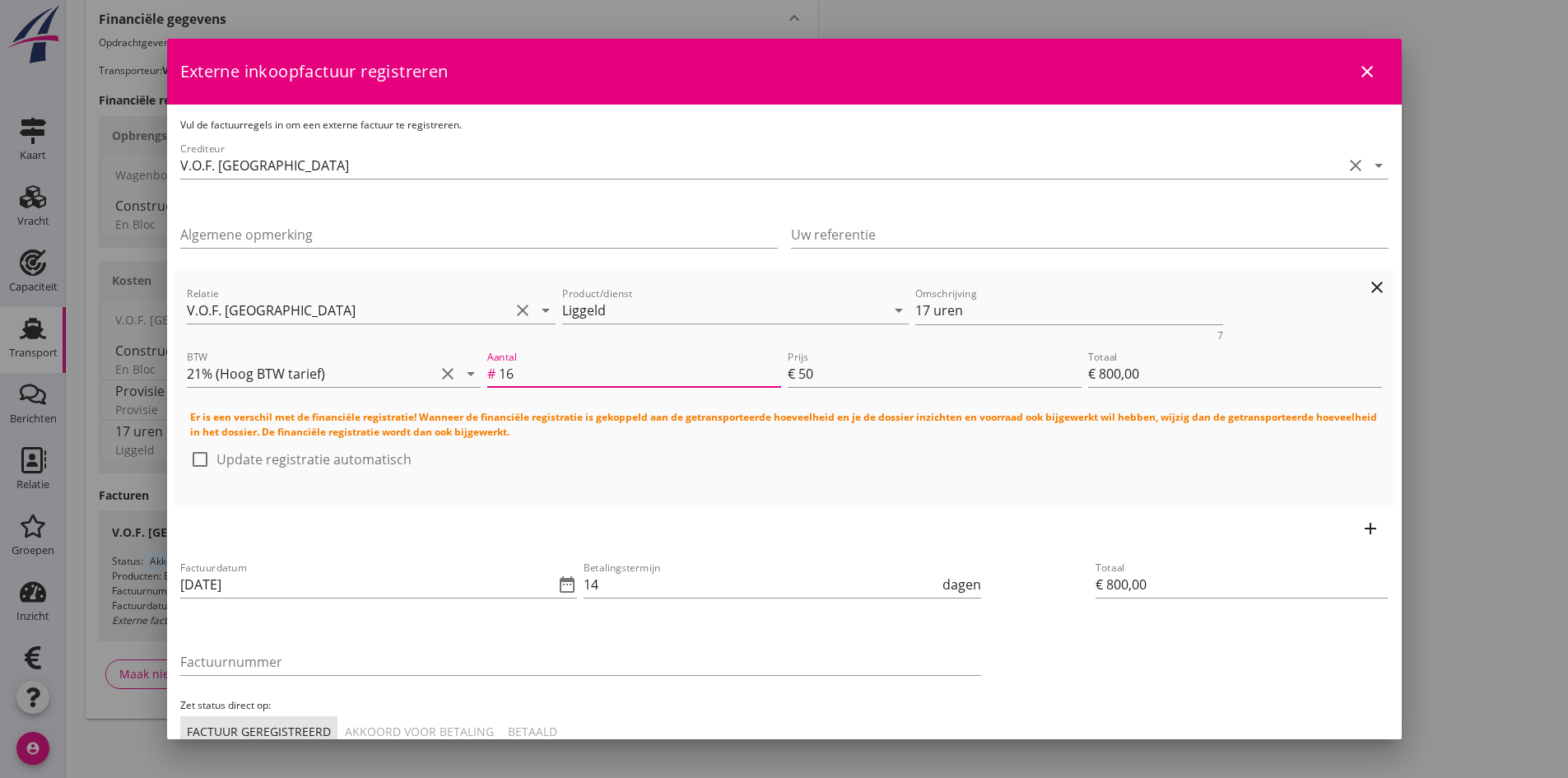
type input "€ 825,00"
type input "16.5"
click at [204, 455] on div at bounding box center [200, 459] width 28 height 28
checkbox input "true"
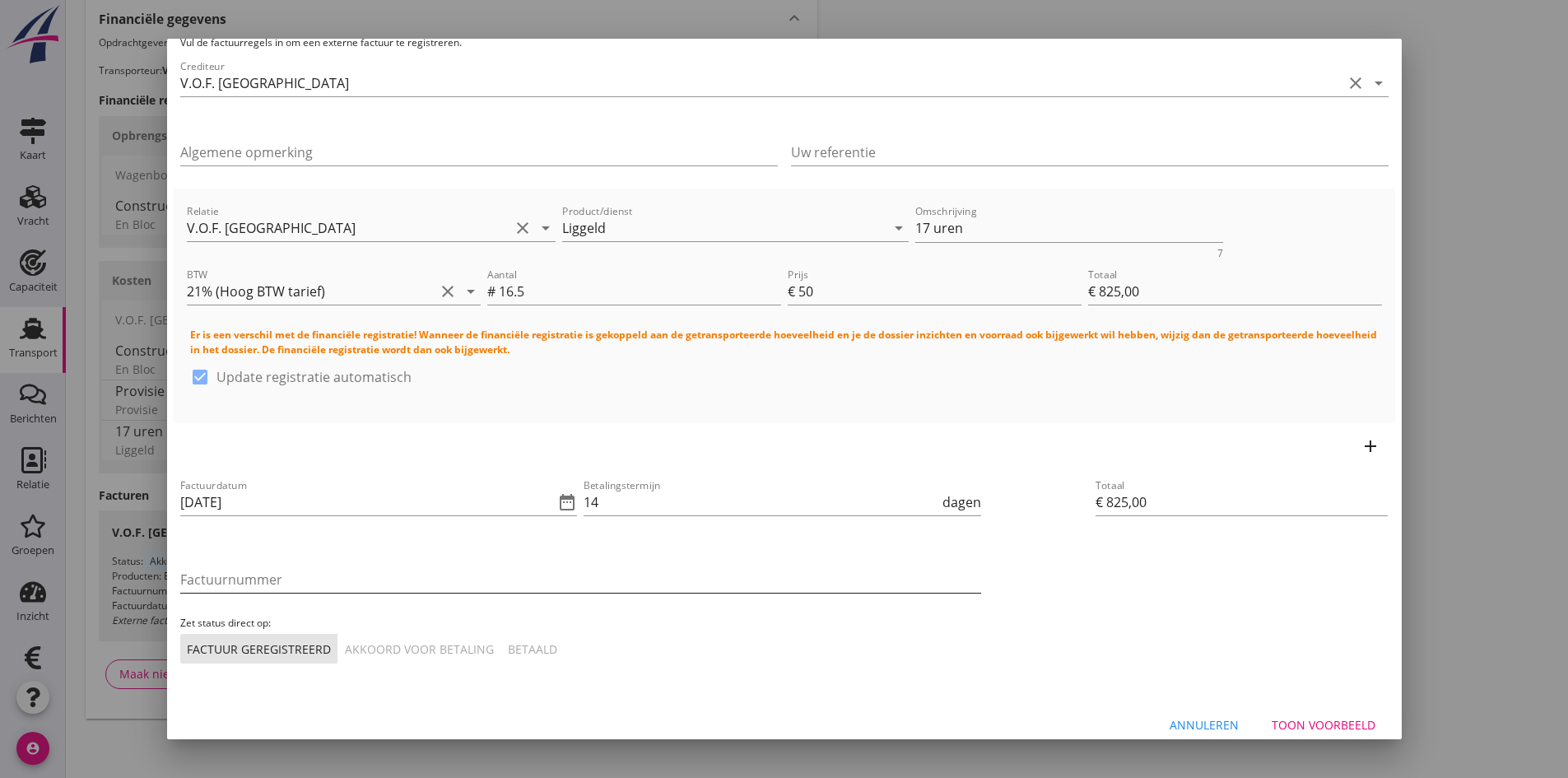
scroll to position [99, 0]
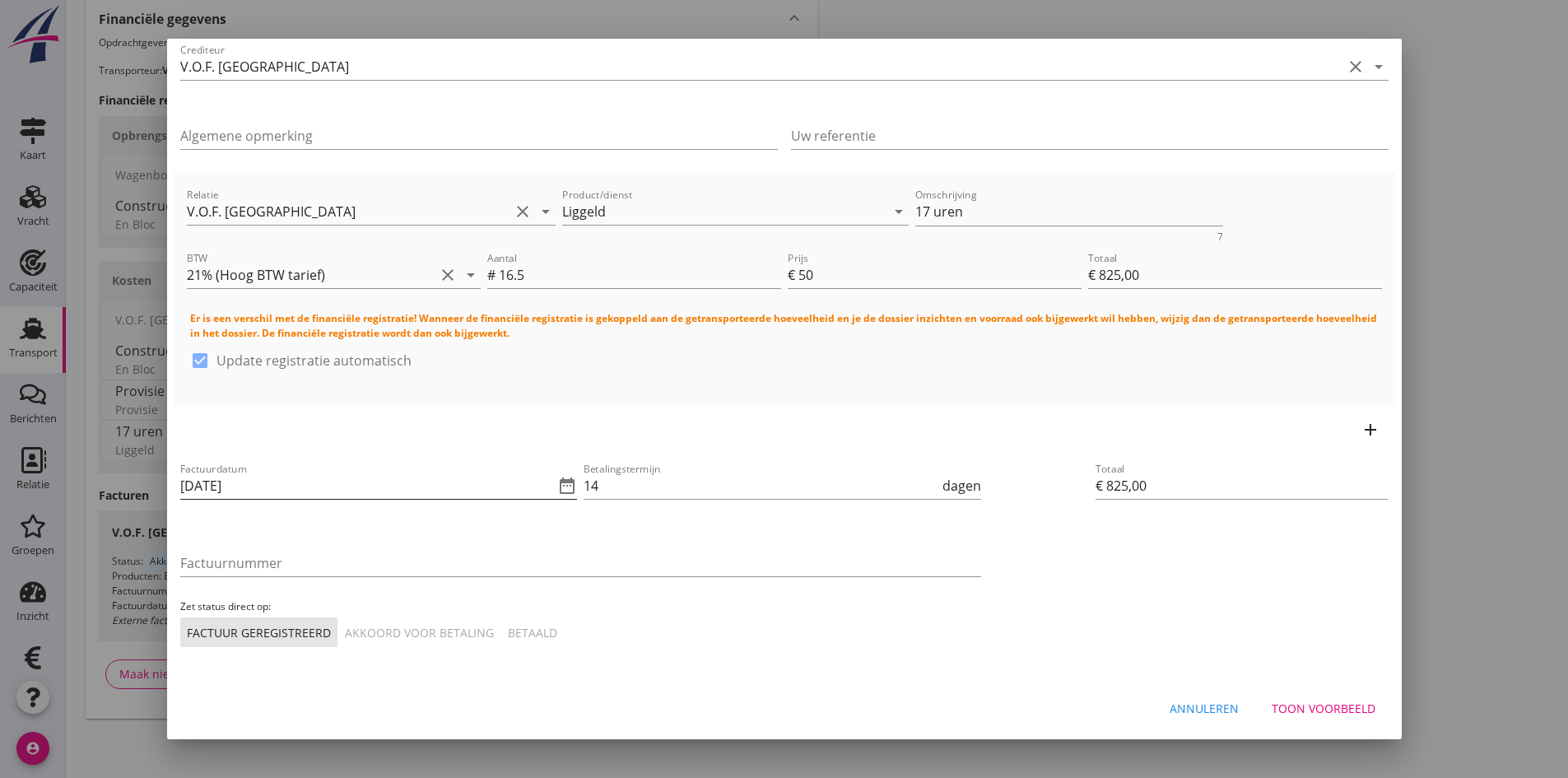
click at [262, 486] on input "[DATE]" at bounding box center [367, 485] width 375 height 27
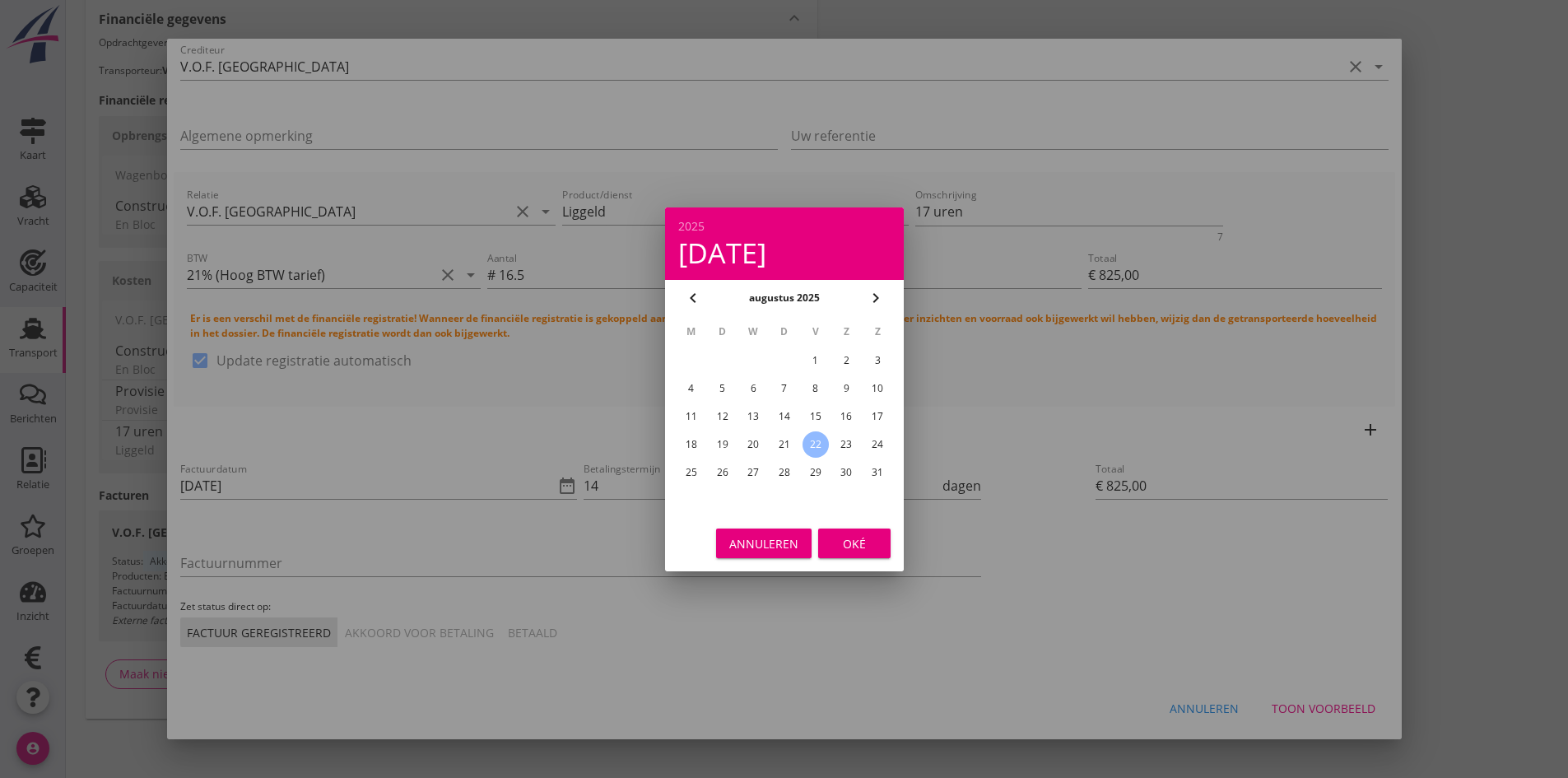
click at [692, 442] on div "18" at bounding box center [691, 444] width 27 height 27
type input "18-08-2025"
click at [844, 535] on div "Oké" at bounding box center [854, 543] width 46 height 17
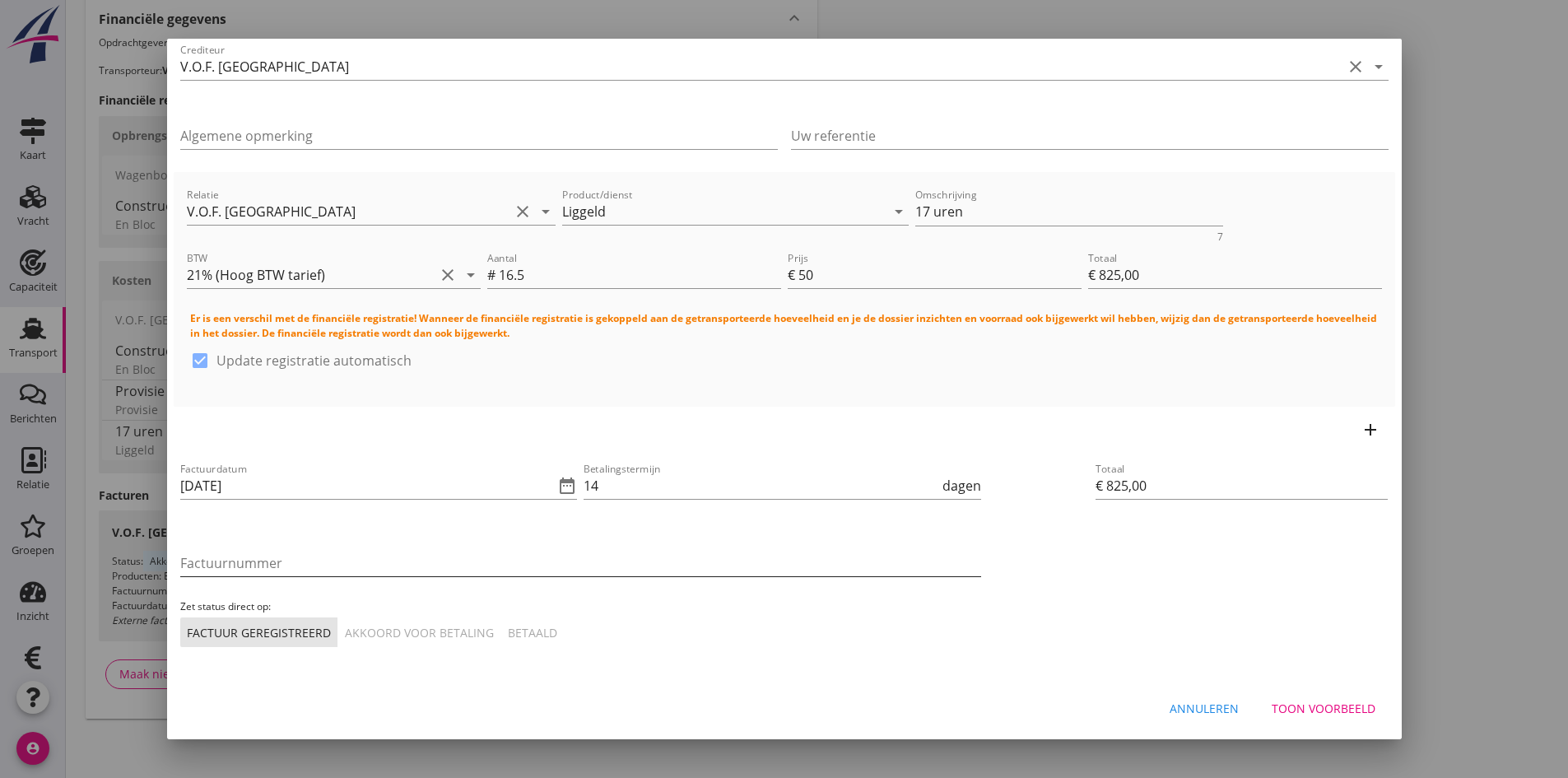
click at [279, 564] on input "Factuurnummer" at bounding box center [581, 563] width 801 height 27
type input "reis 26 liggeld"
click at [367, 631] on div "Akkoord voor betaling" at bounding box center [419, 633] width 149 height 17
click at [1325, 705] on div "Toon voorbeeld" at bounding box center [1324, 709] width 104 height 17
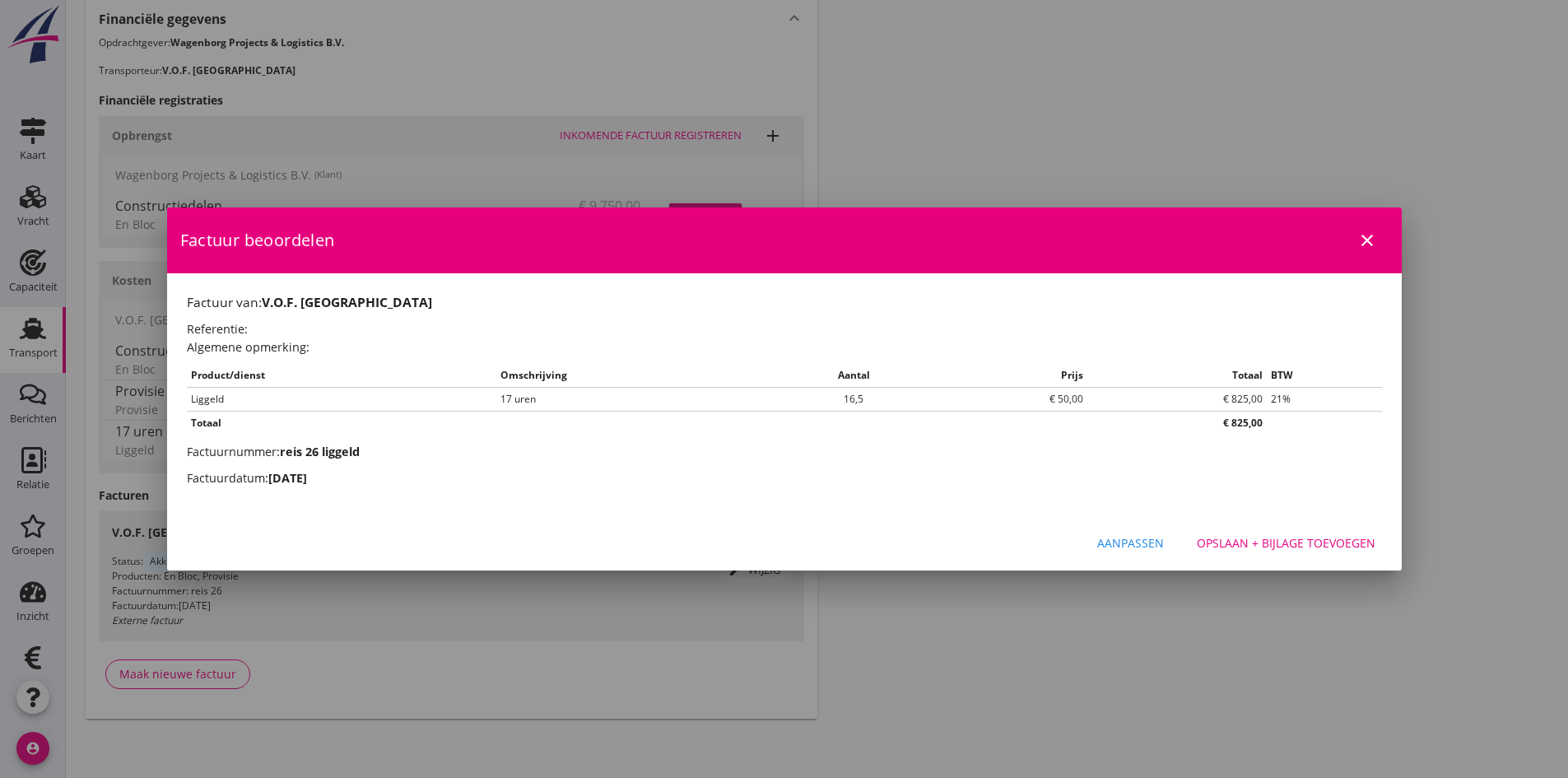
scroll to position [0, 0]
click at [1257, 542] on div "Opslaan + bijlage toevoegen" at bounding box center [1287, 543] width 178 height 17
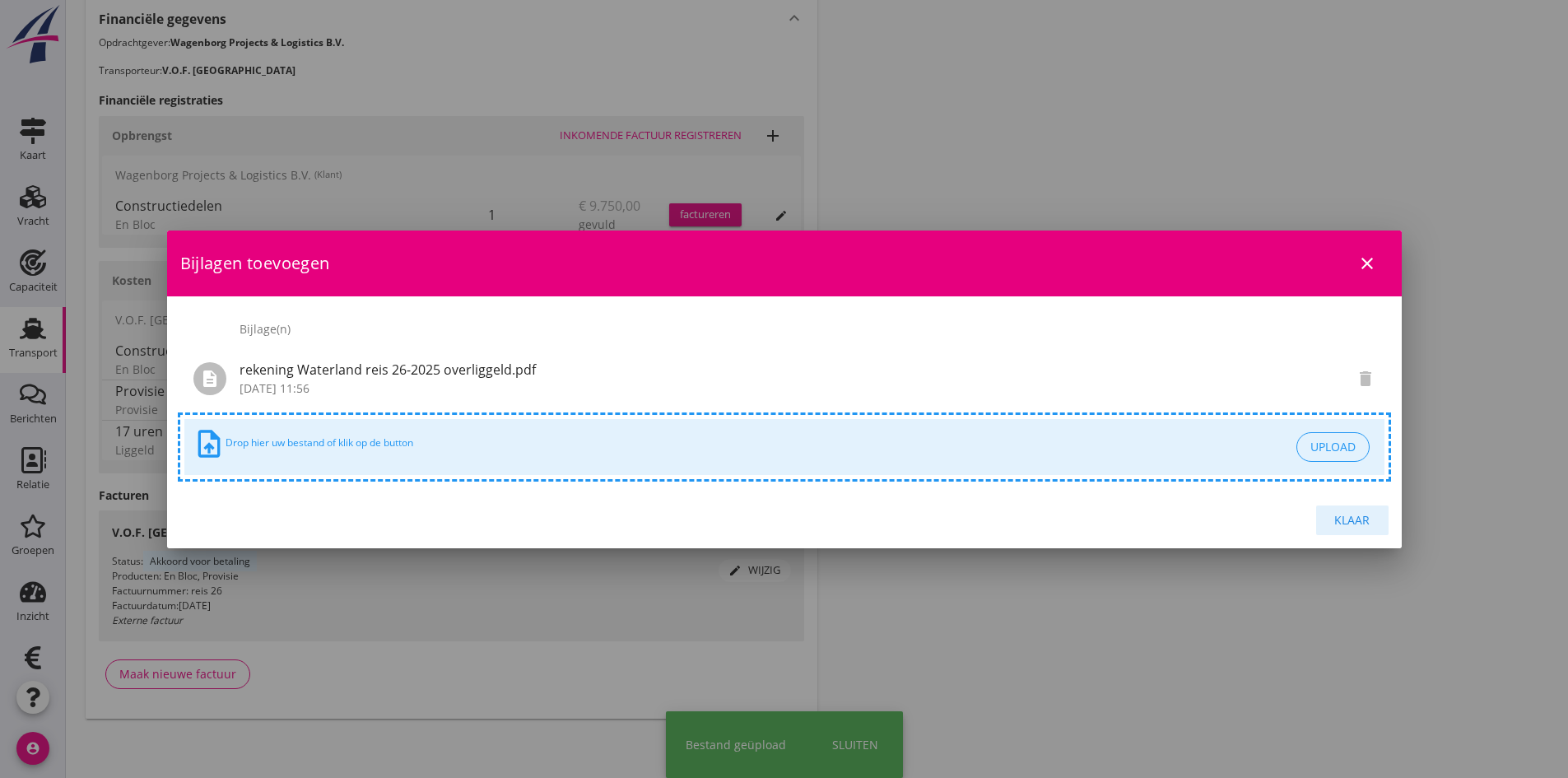
click at [1353, 520] on div "Klaar" at bounding box center [1353, 520] width 46 height 17
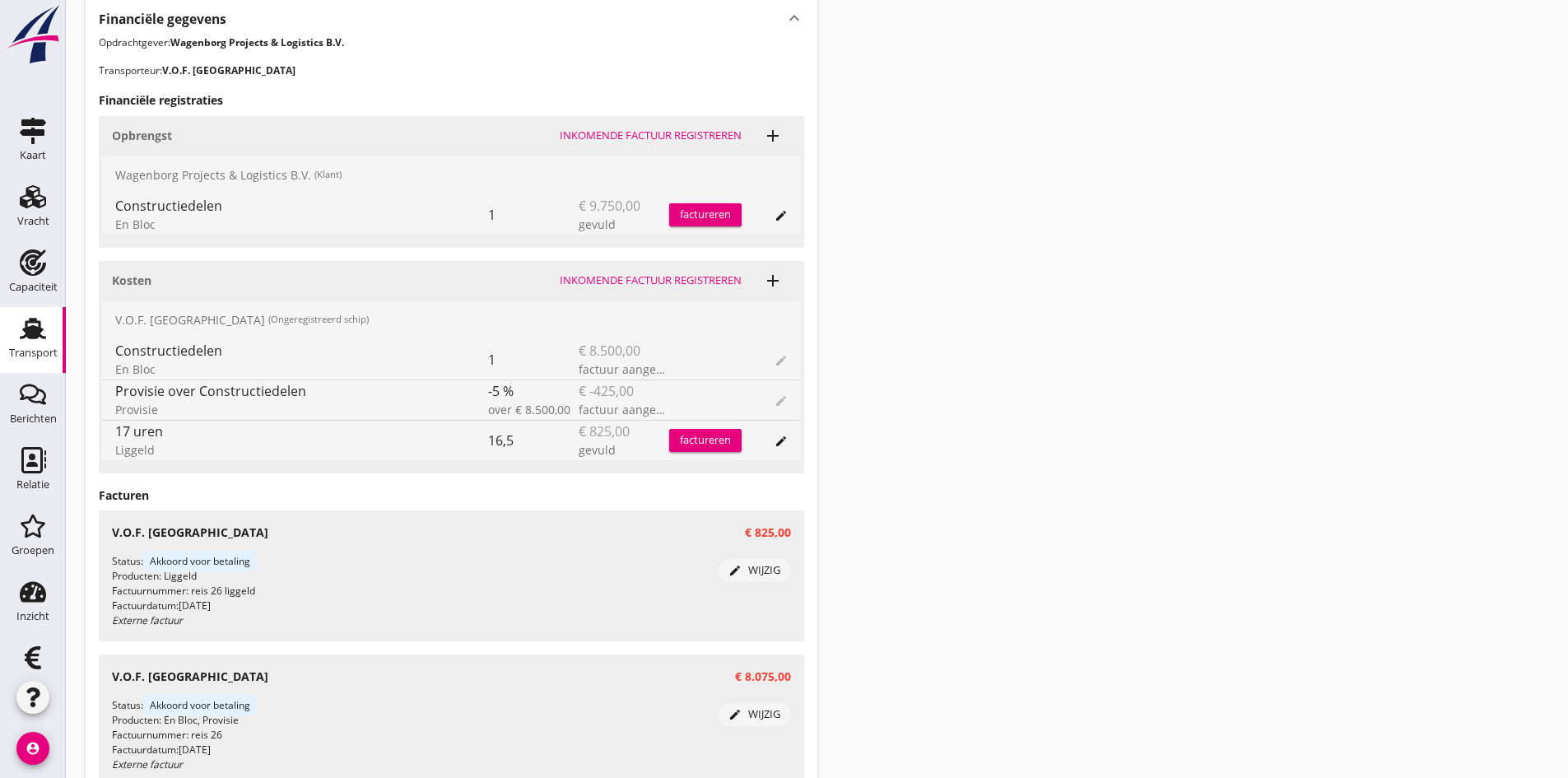
click at [712, 214] on div "factureren" at bounding box center [705, 214] width 72 height 16
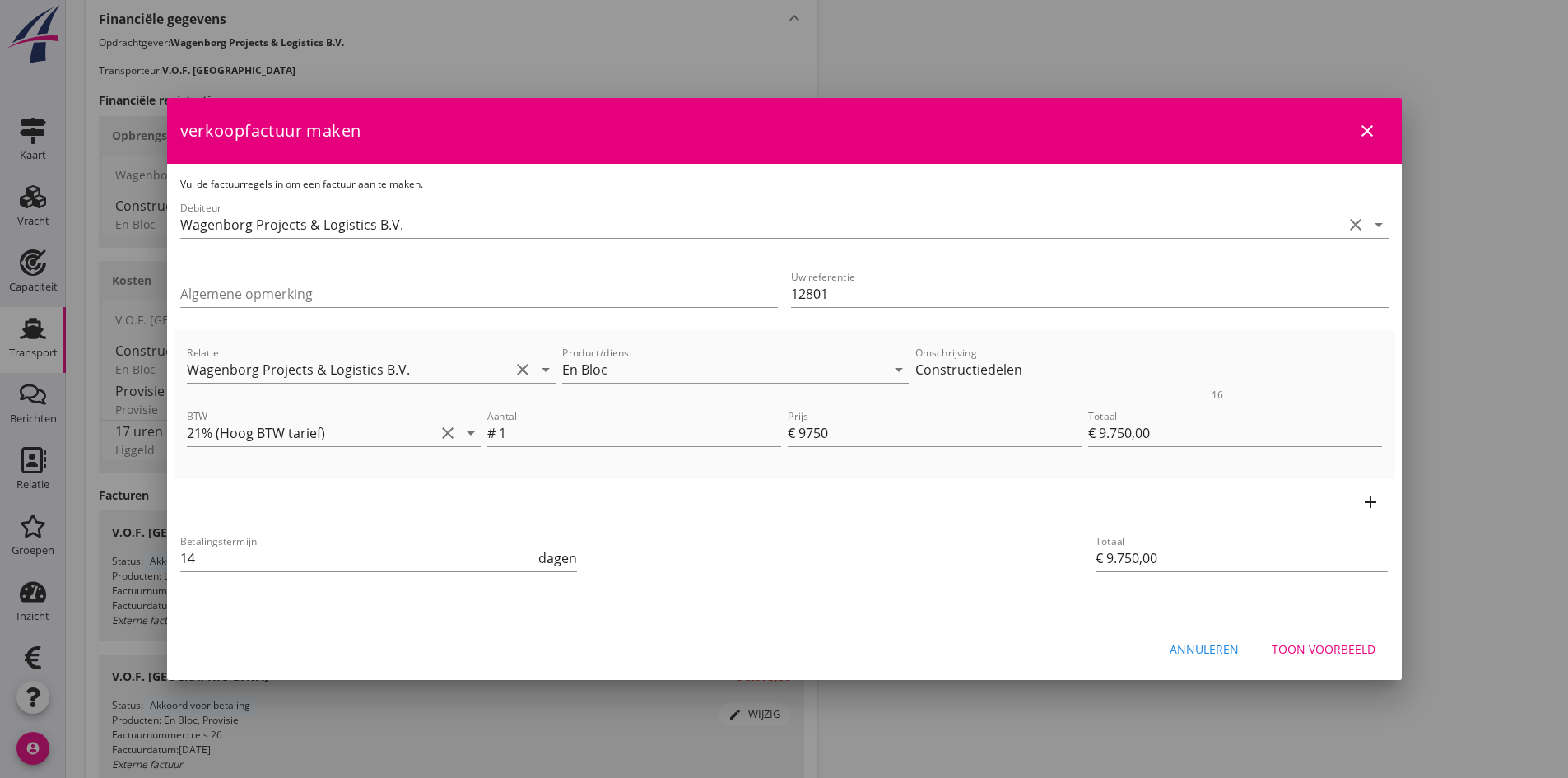
click at [1372, 502] on icon "add" at bounding box center [1371, 502] width 20 height 20
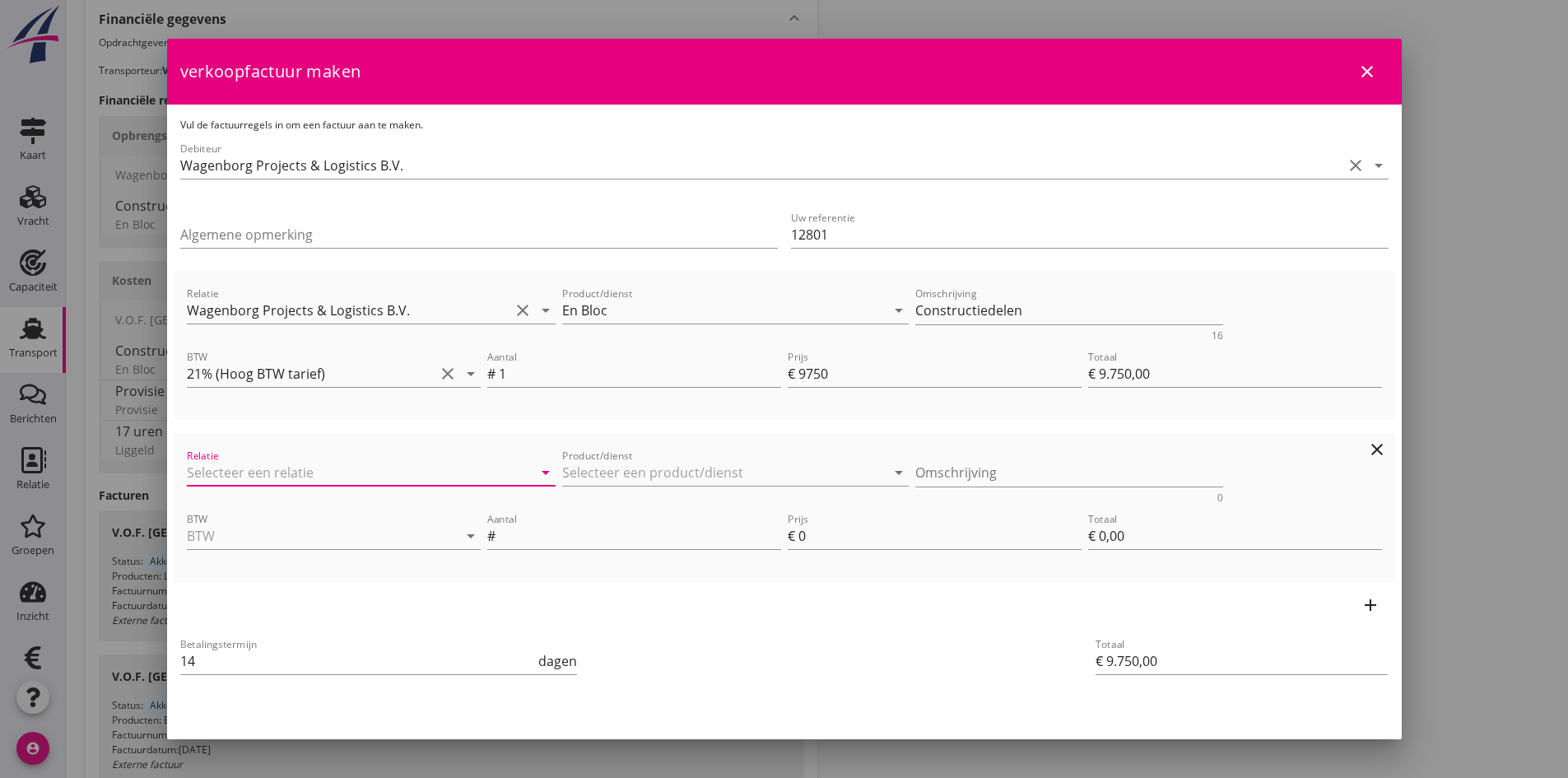
click at [256, 473] on input "Relatie" at bounding box center [348, 473] width 323 height 27
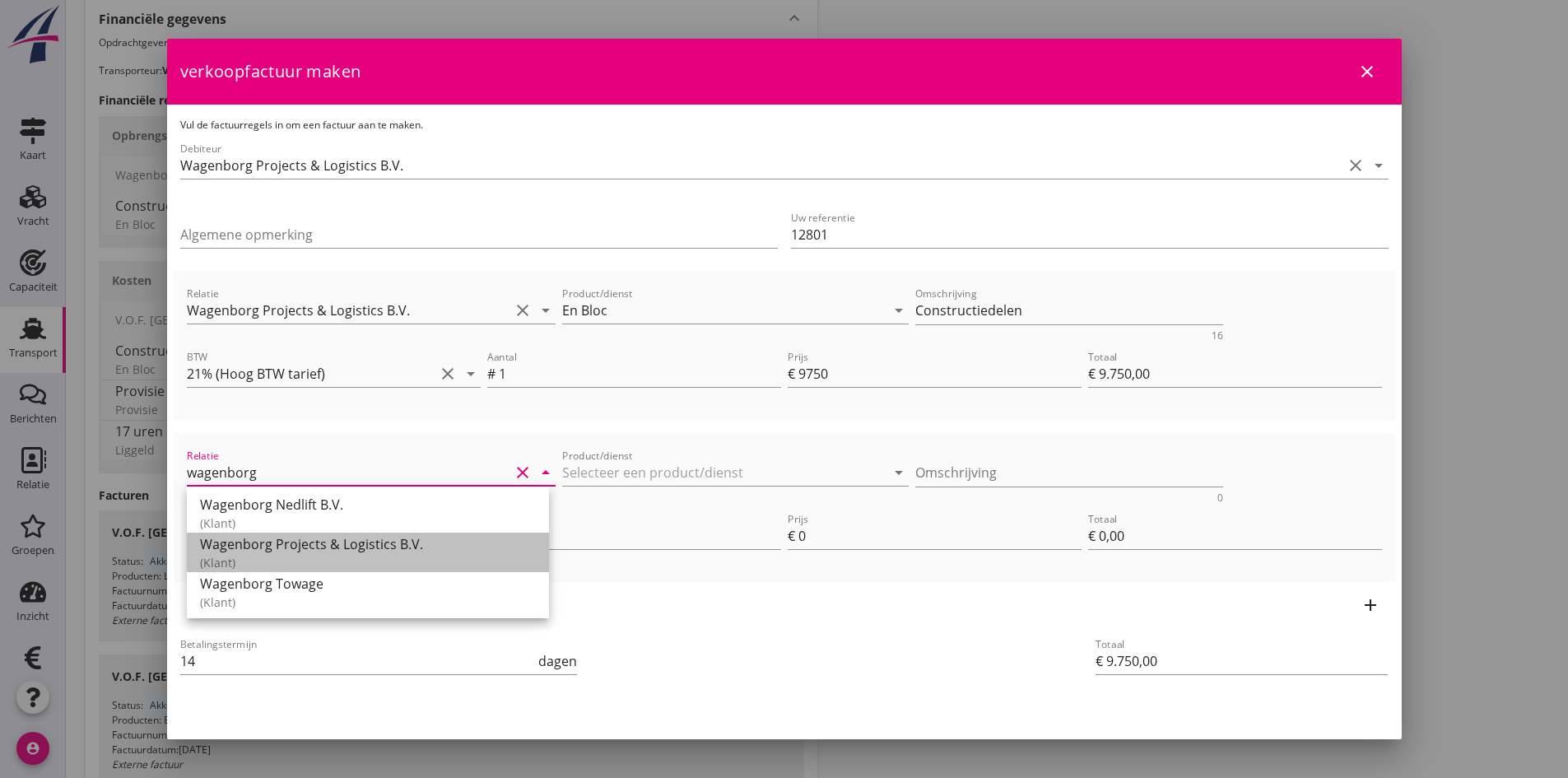
click at [282, 539] on div "Wagenborg Projects & Logistics B.V." at bounding box center [368, 544] width 336 height 20
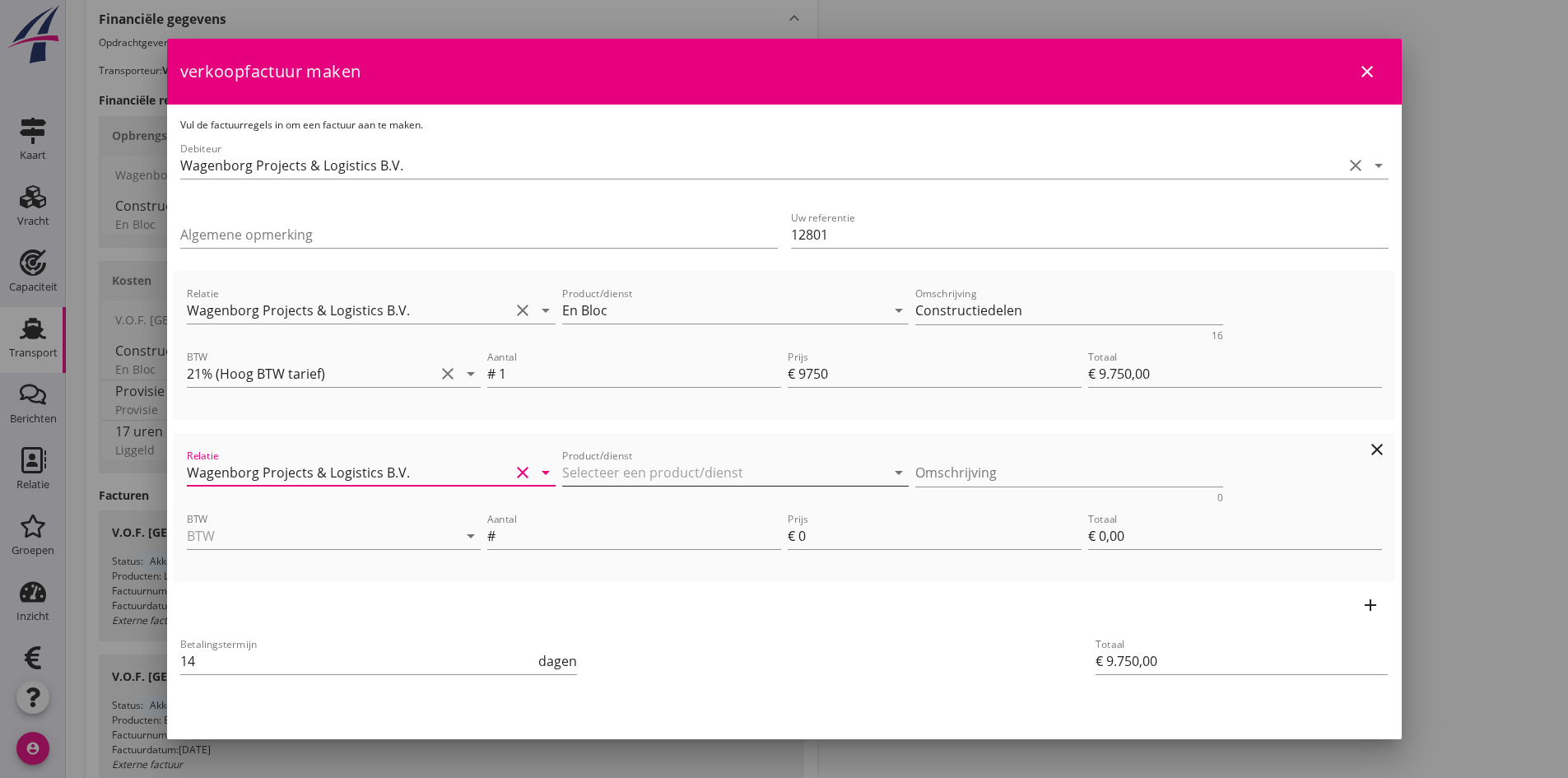
type input "Wagenborg Projects & Logistics B.V."
click at [623, 472] on input "Product/dienst" at bounding box center [724, 473] width 323 height 27
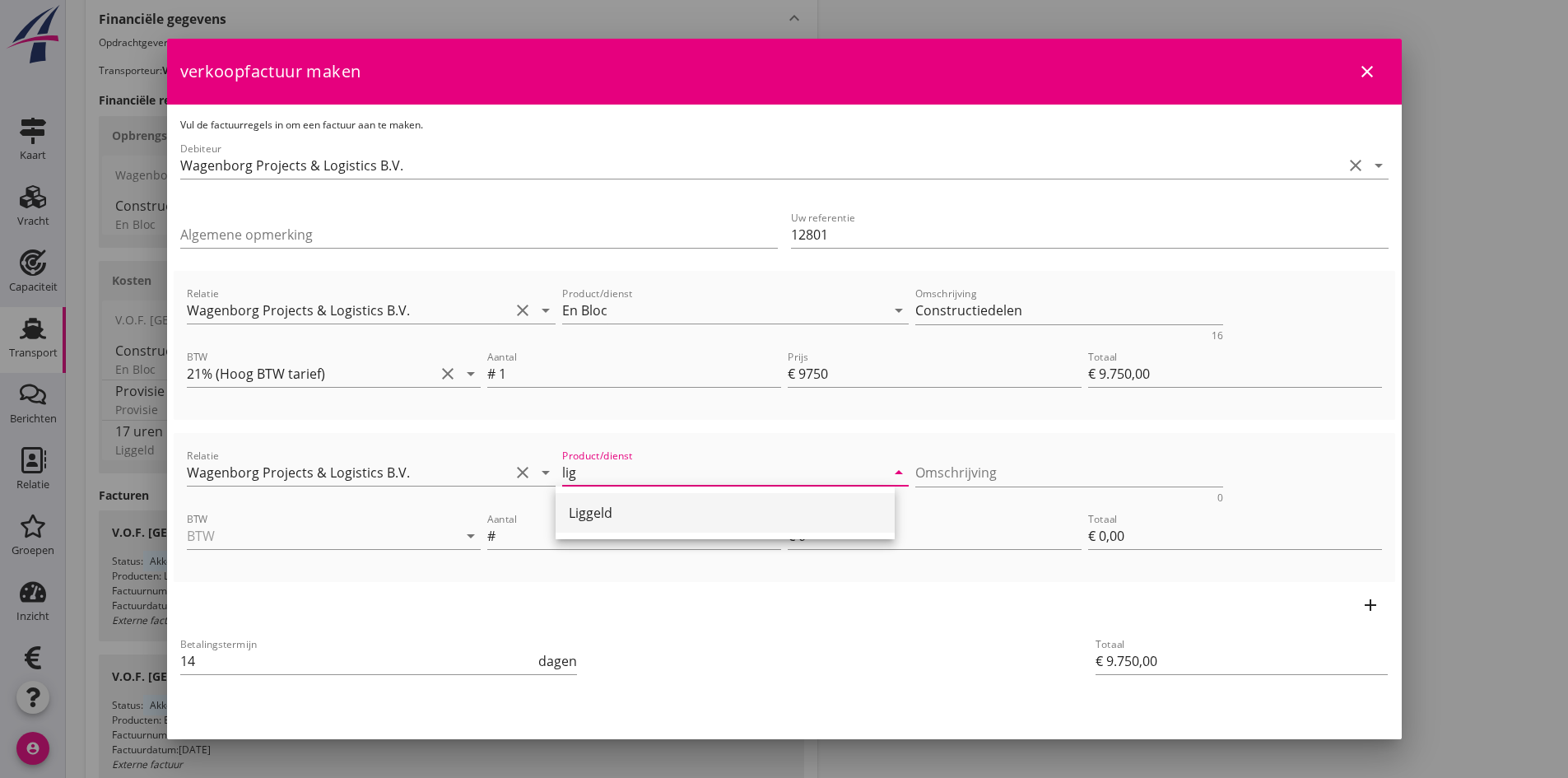
click at [589, 515] on div "Liggeld" at bounding box center [725, 512] width 313 height 20
type input "Liggeld"
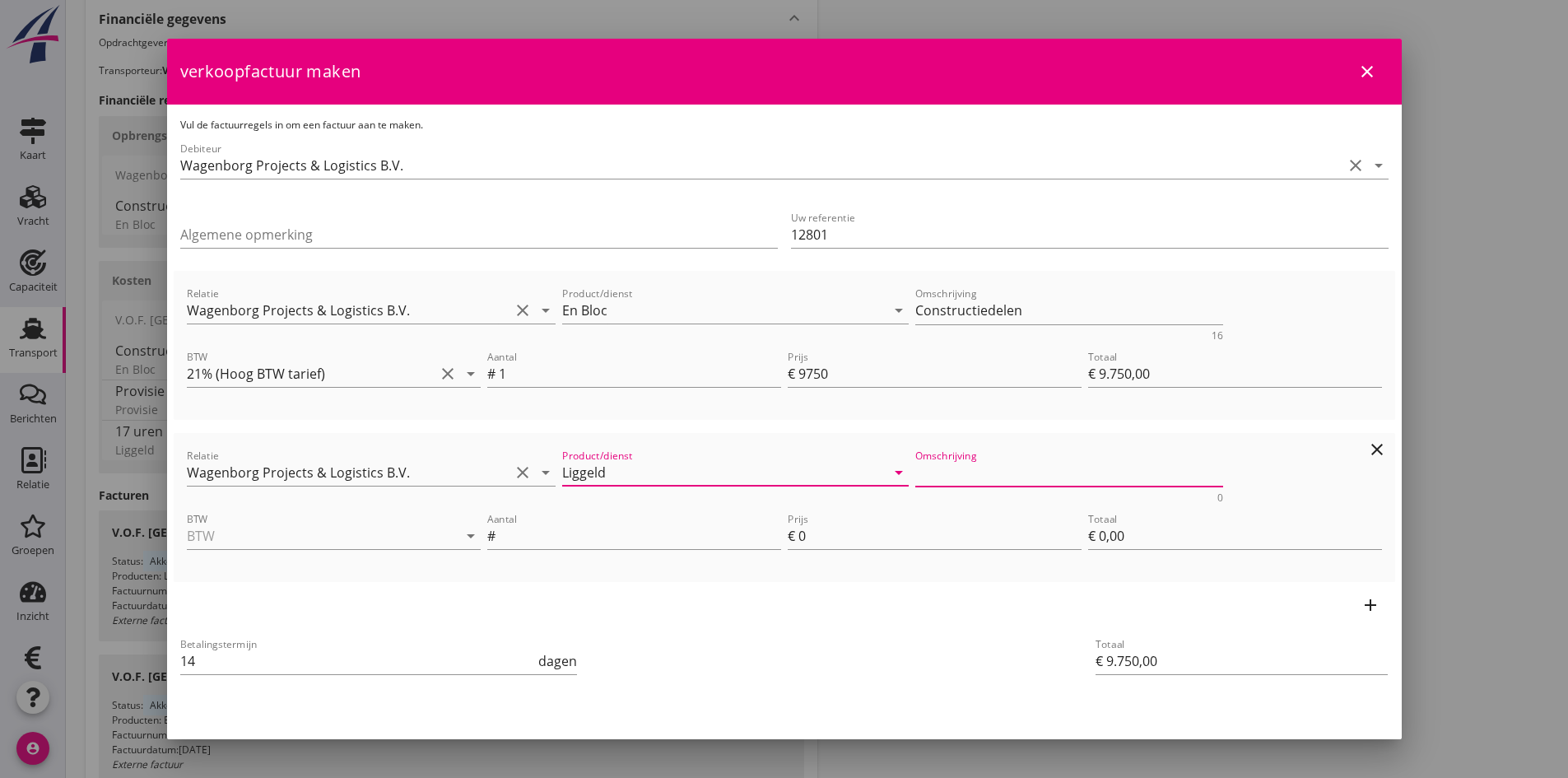
click at [946, 472] on textarea "Omschrijving" at bounding box center [1069, 473] width 308 height 27
type textarea "Rotterdam 19 uren"
click at [311, 532] on input "BTW" at bounding box center [311, 535] width 248 height 27
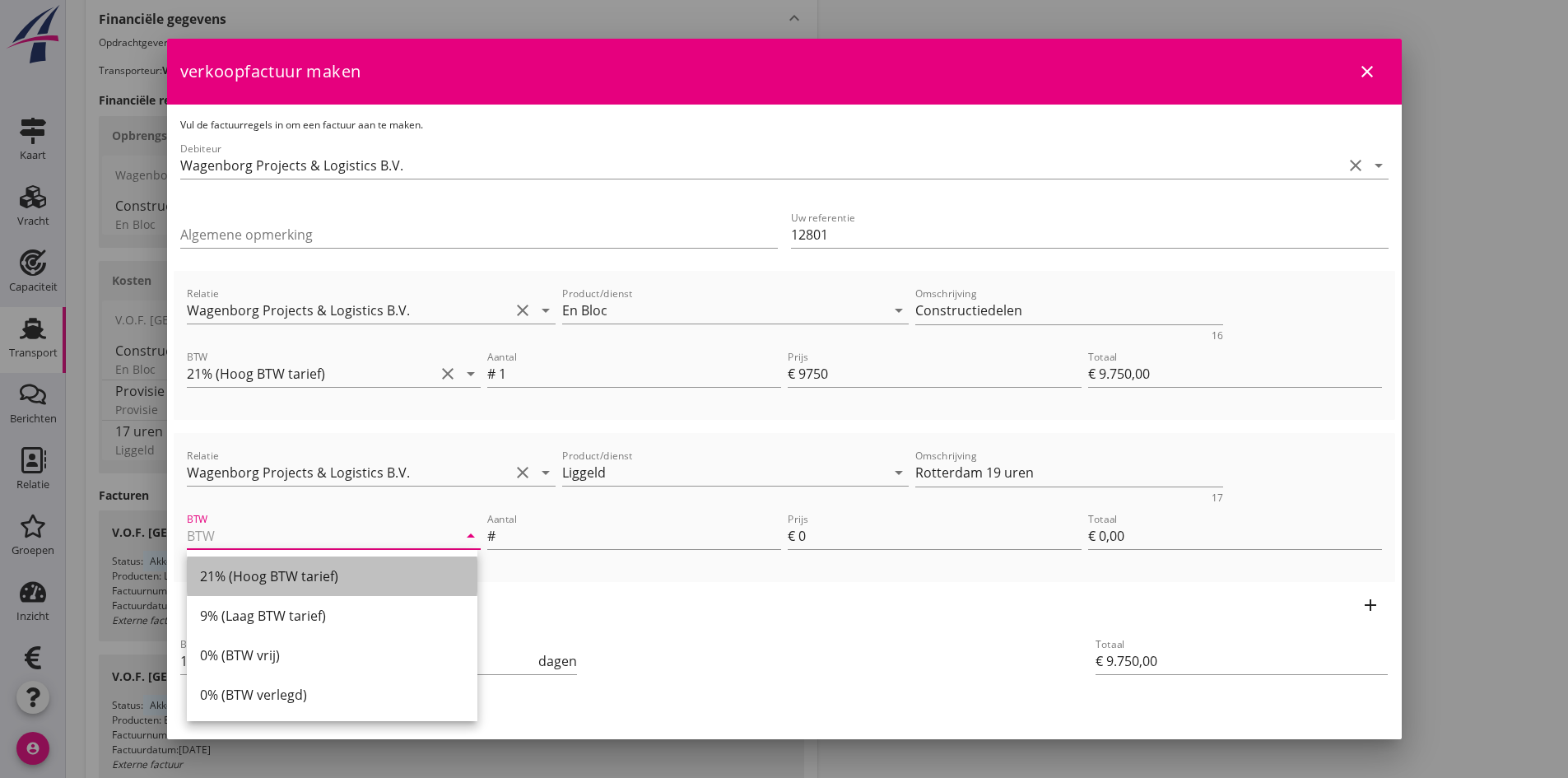
click at [304, 571] on div "21% (Hoog BTW tarief)" at bounding box center [332, 576] width 264 height 20
type input "21% (Hoog BTW tarief)"
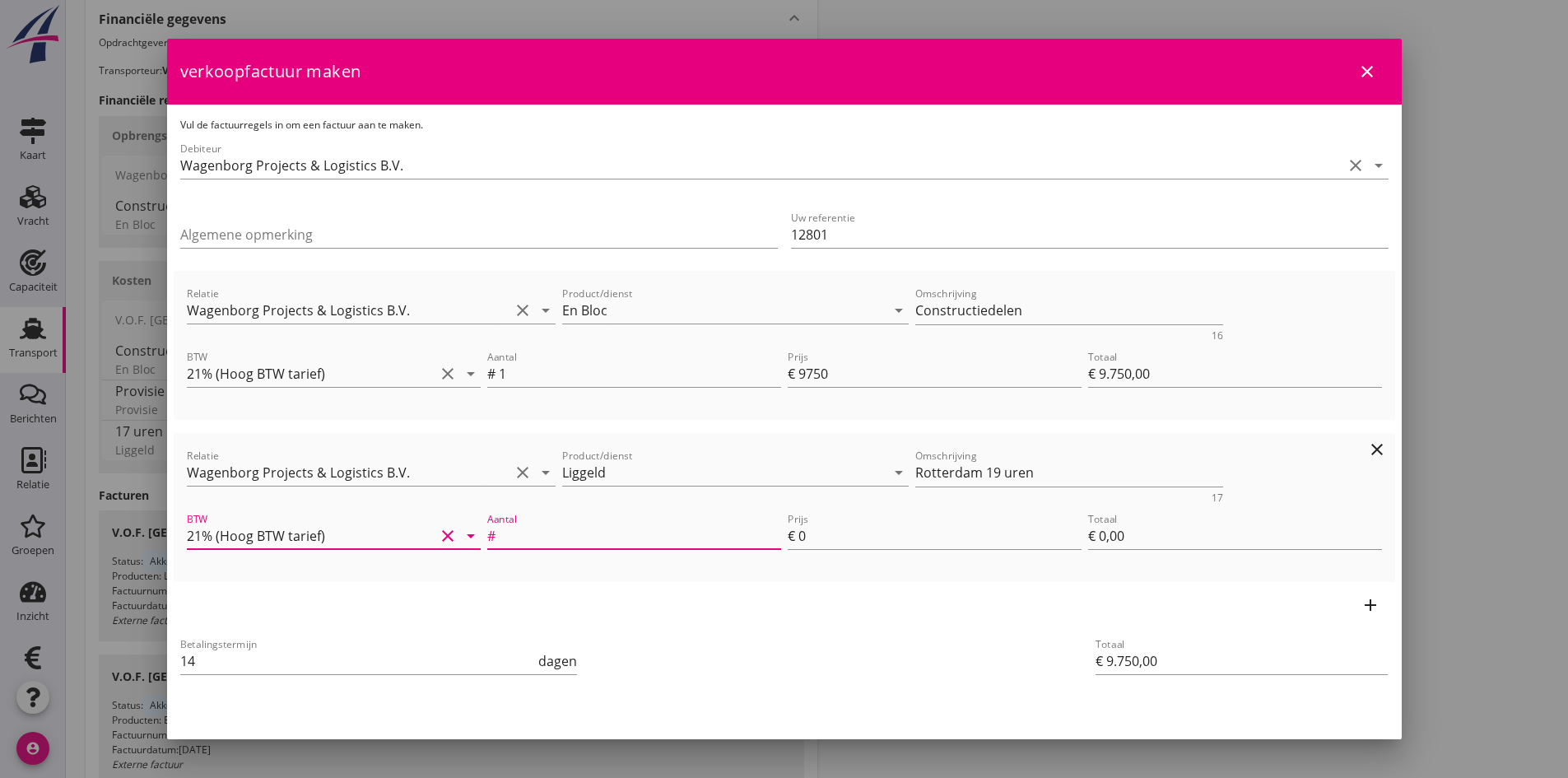
click at [538, 542] on input "Aantal" at bounding box center [640, 535] width 282 height 27
type input "19"
click at [806, 536] on input "0" at bounding box center [940, 535] width 283 height 27
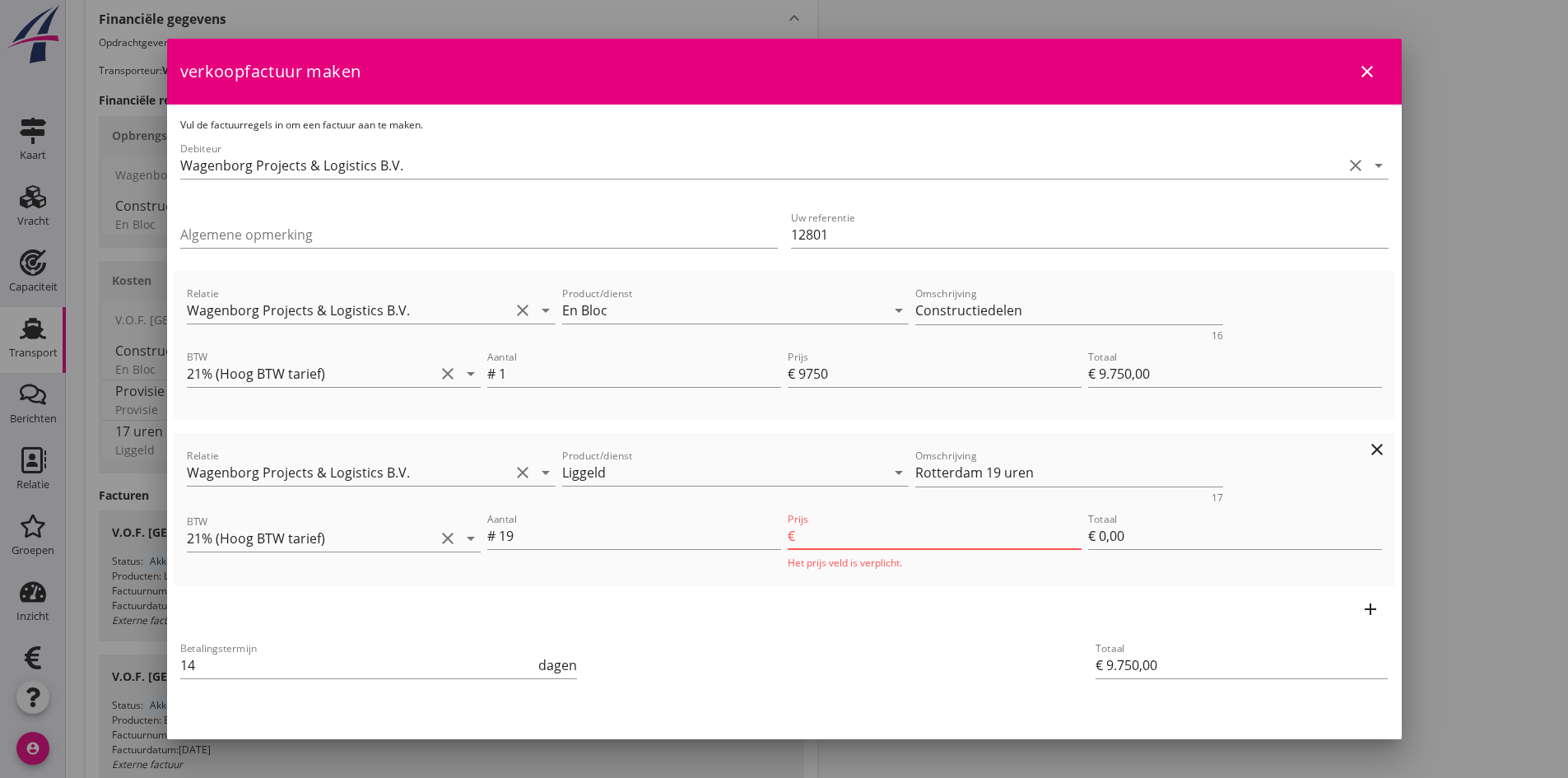
type input "€ 9.883,00"
type input "7"
type input "€ 133,00"
type input "75"
type input "€ 11.175,00"
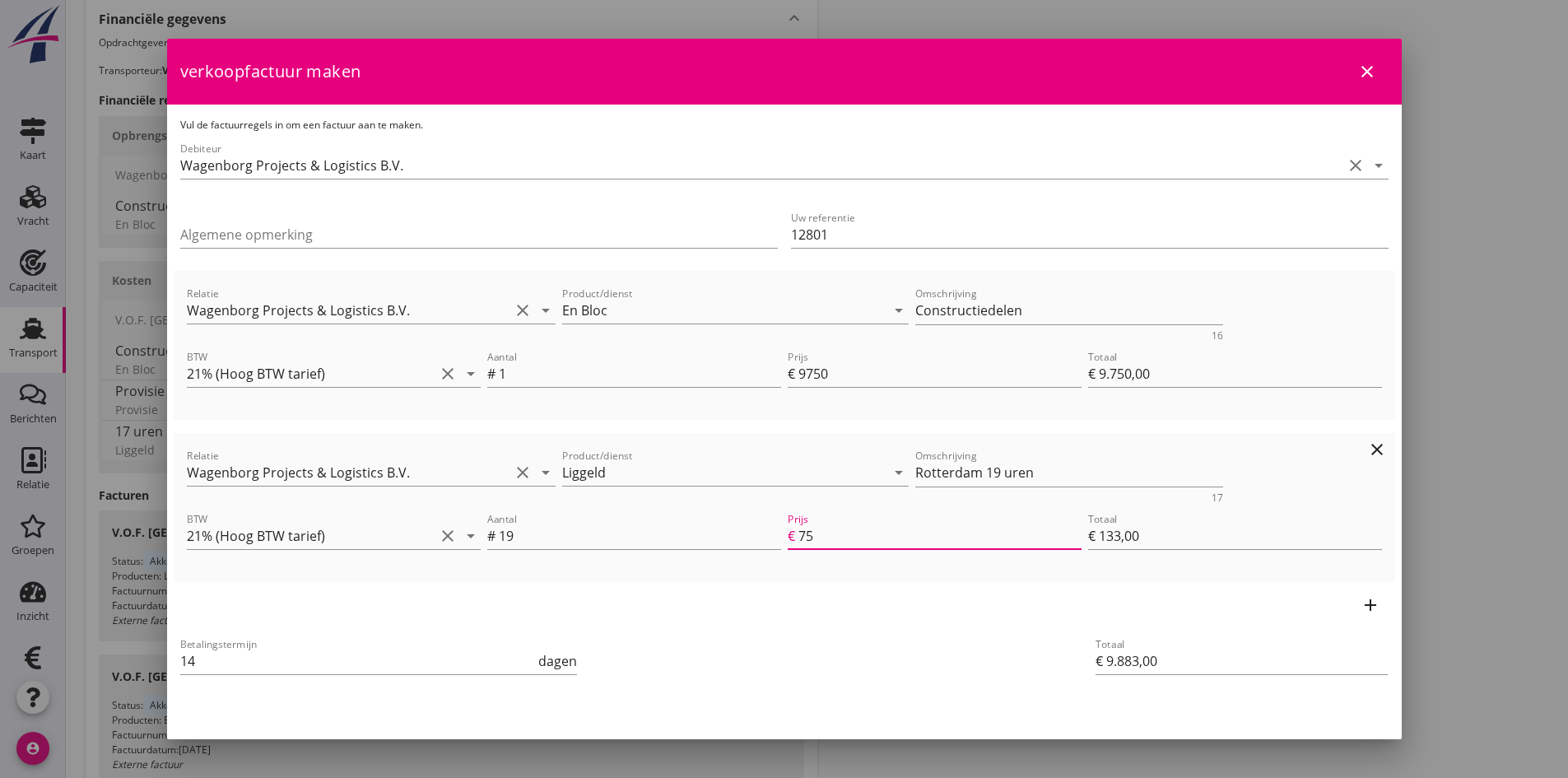
type input "€ 1.425,00"
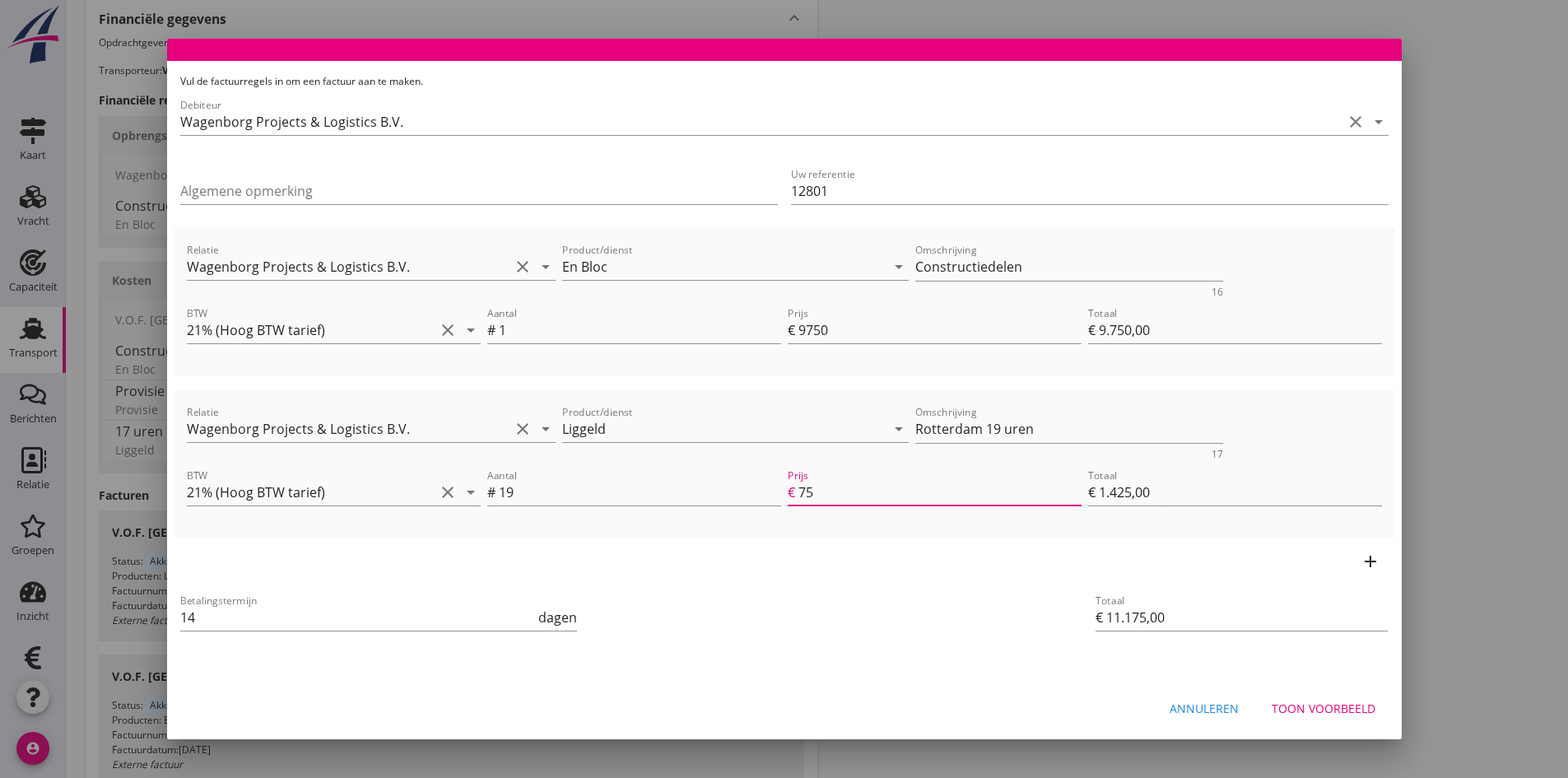
type input "75"
click at [1287, 703] on div "Toon voorbeeld" at bounding box center [1324, 709] width 104 height 17
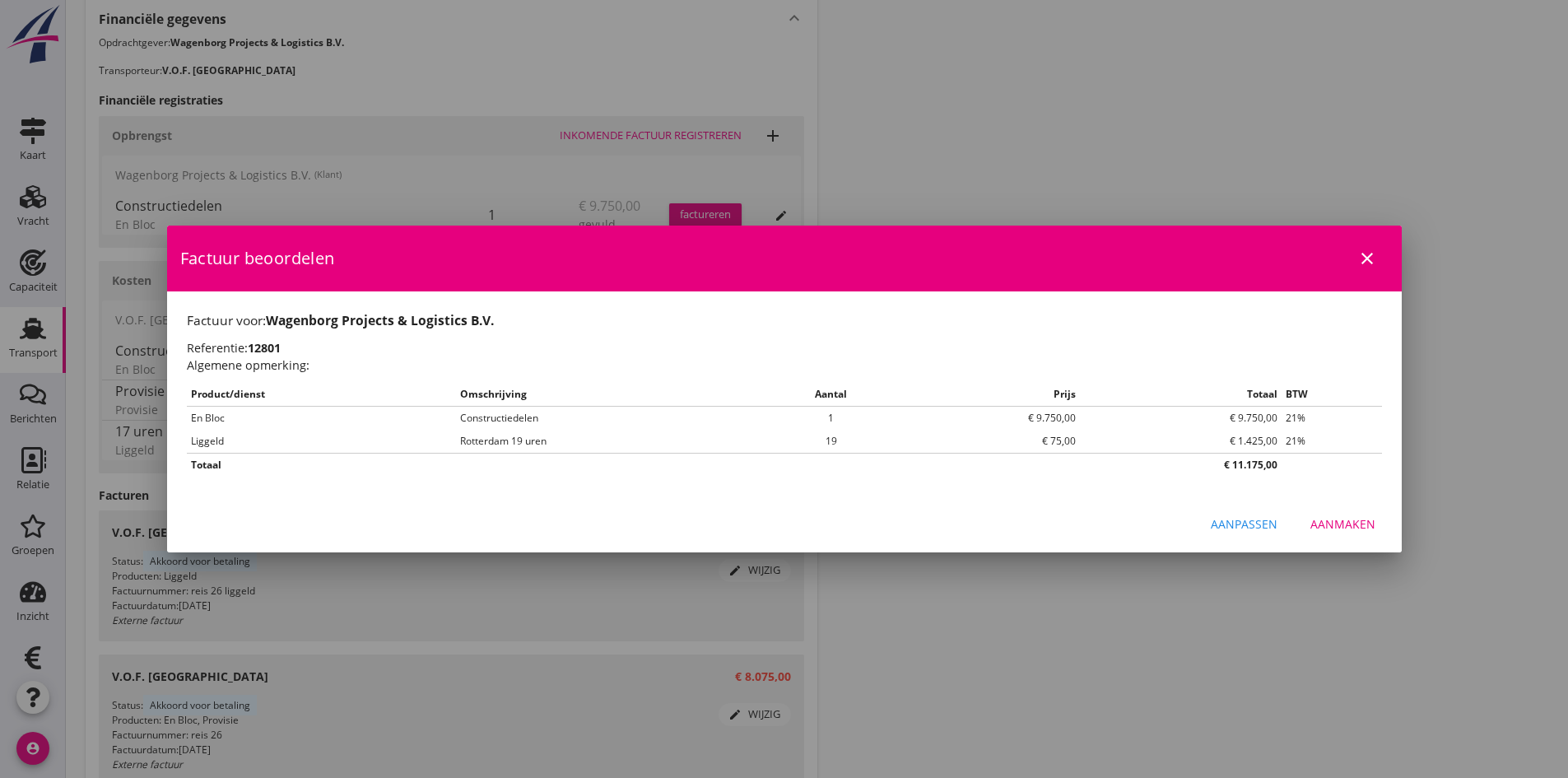
scroll to position [316, 0]
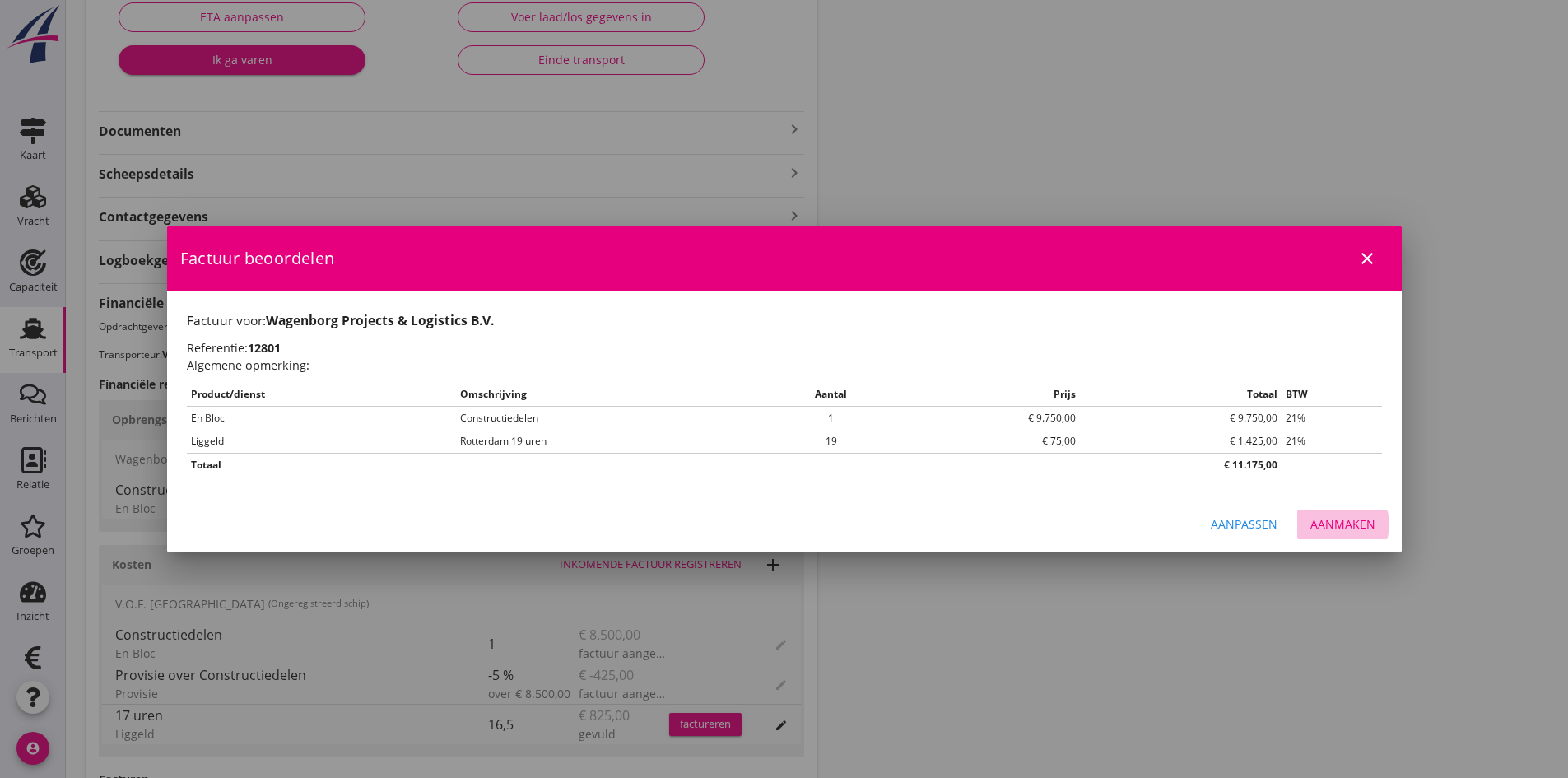
click at [1331, 523] on div "Aanmaken" at bounding box center [1343, 524] width 65 height 17
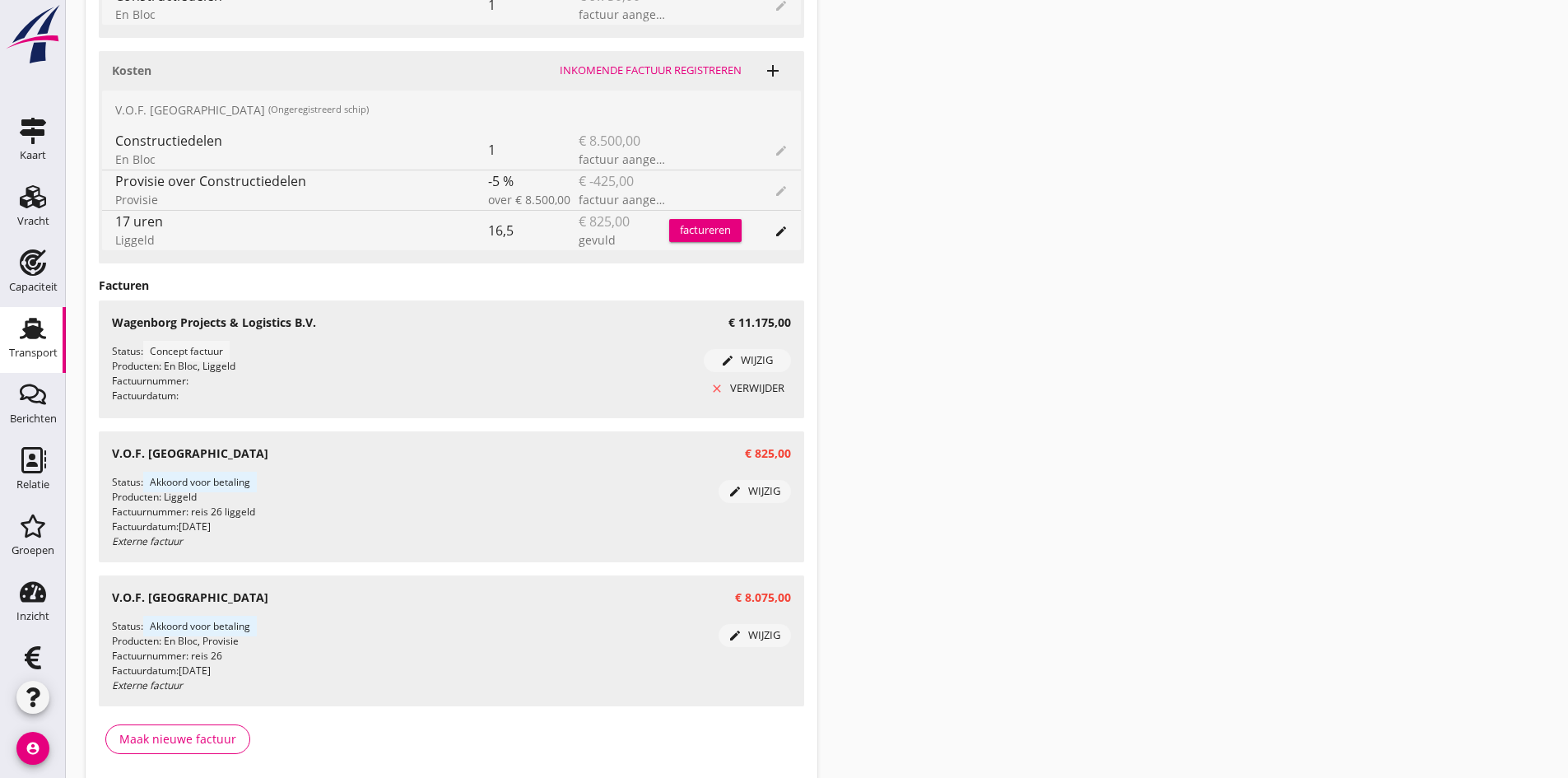
scroll to position [874, 0]
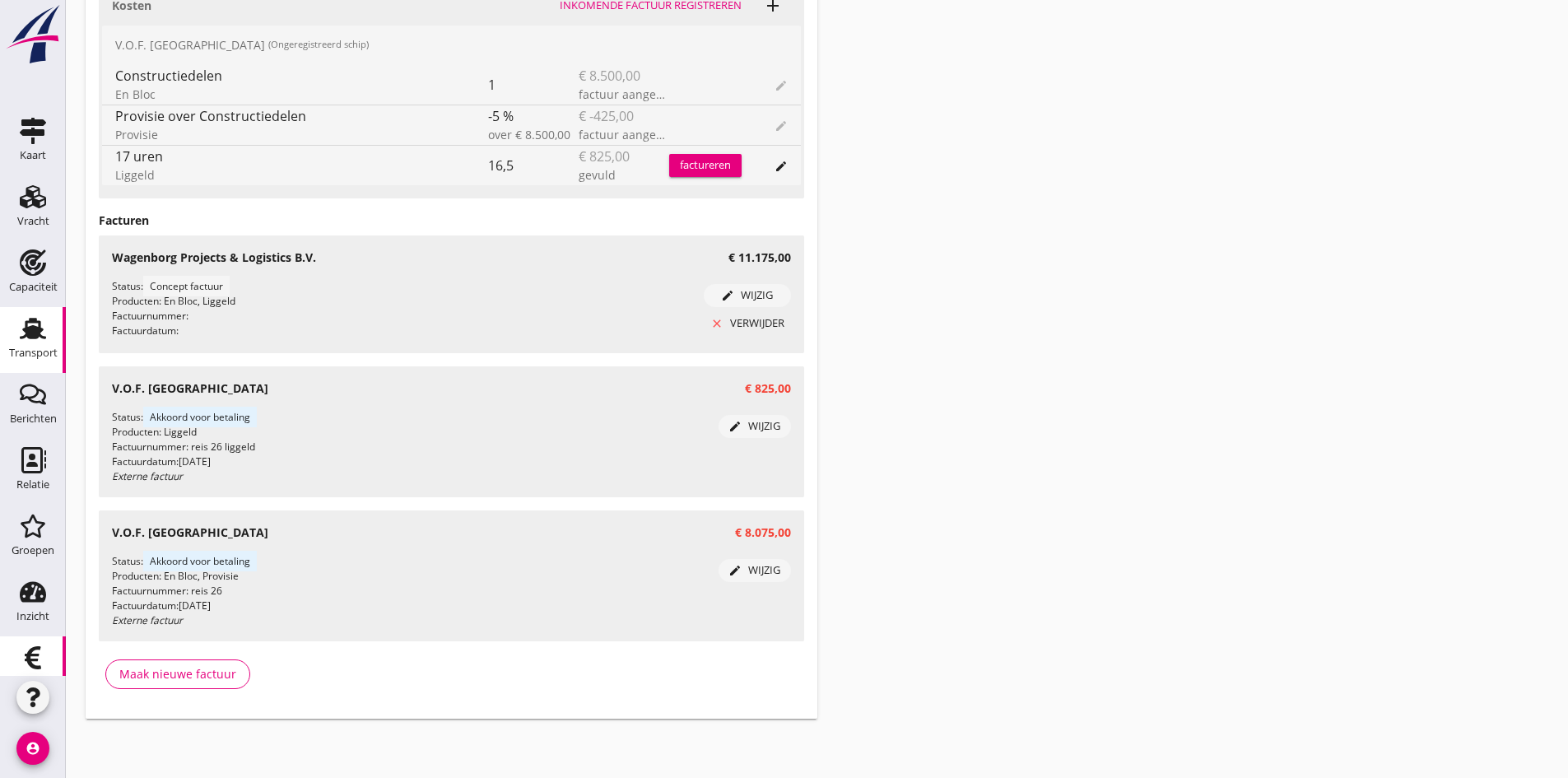
click at [29, 653] on icon "Financieel" at bounding box center [33, 658] width 27 height 27
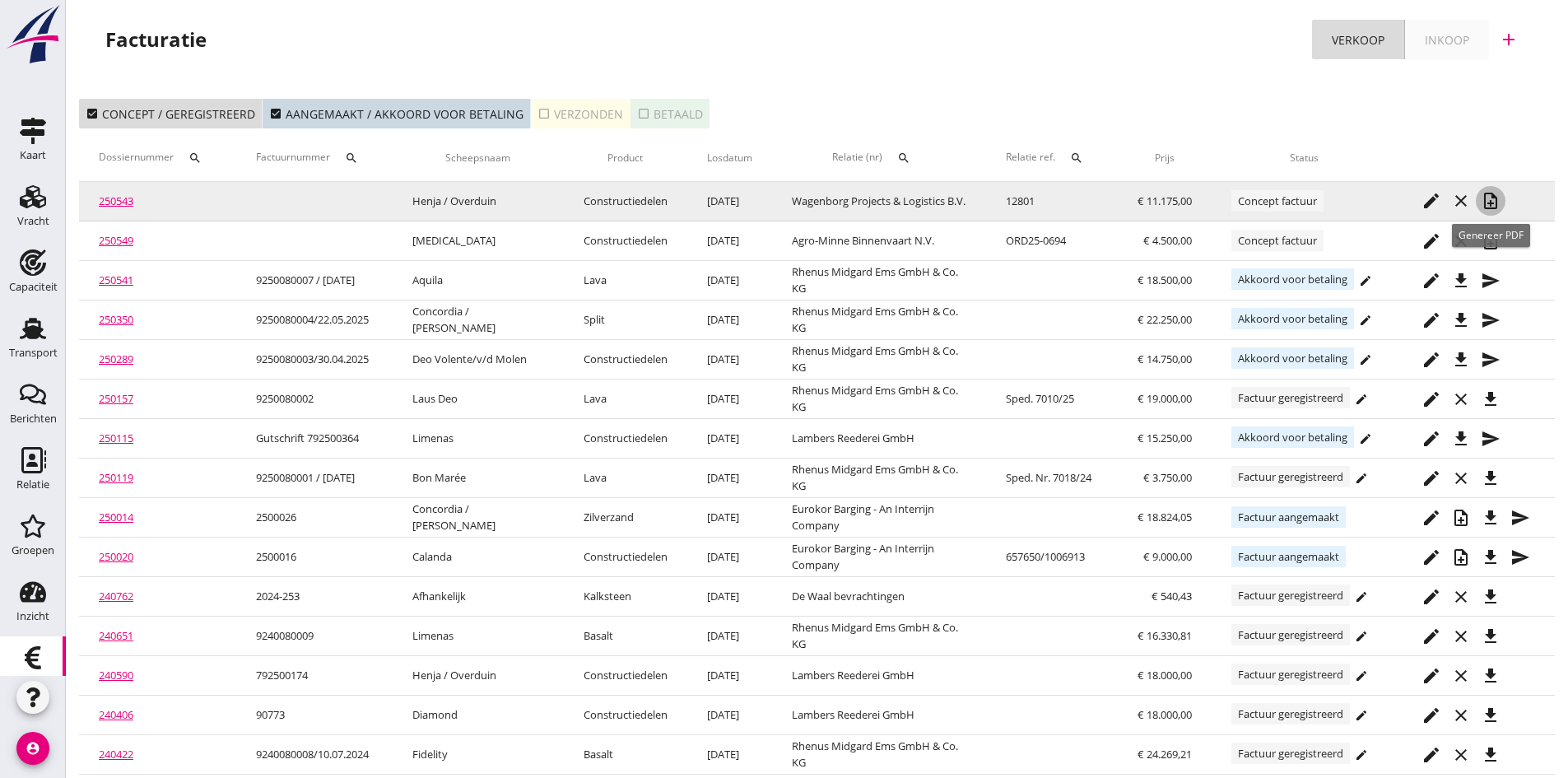
click at [1493, 198] on icon "note_add" at bounding box center [1491, 201] width 20 height 20
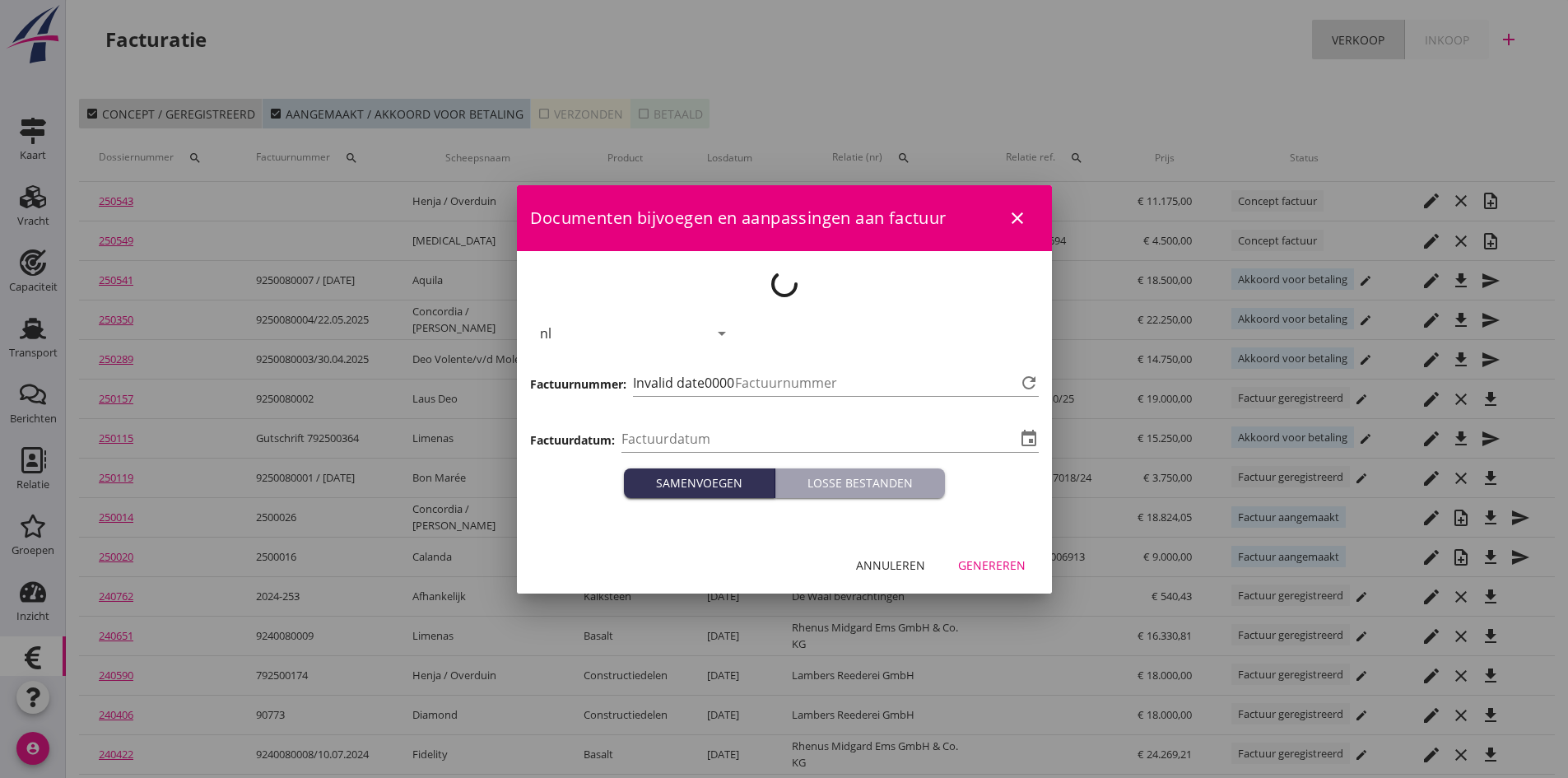
type input "[DATE]"
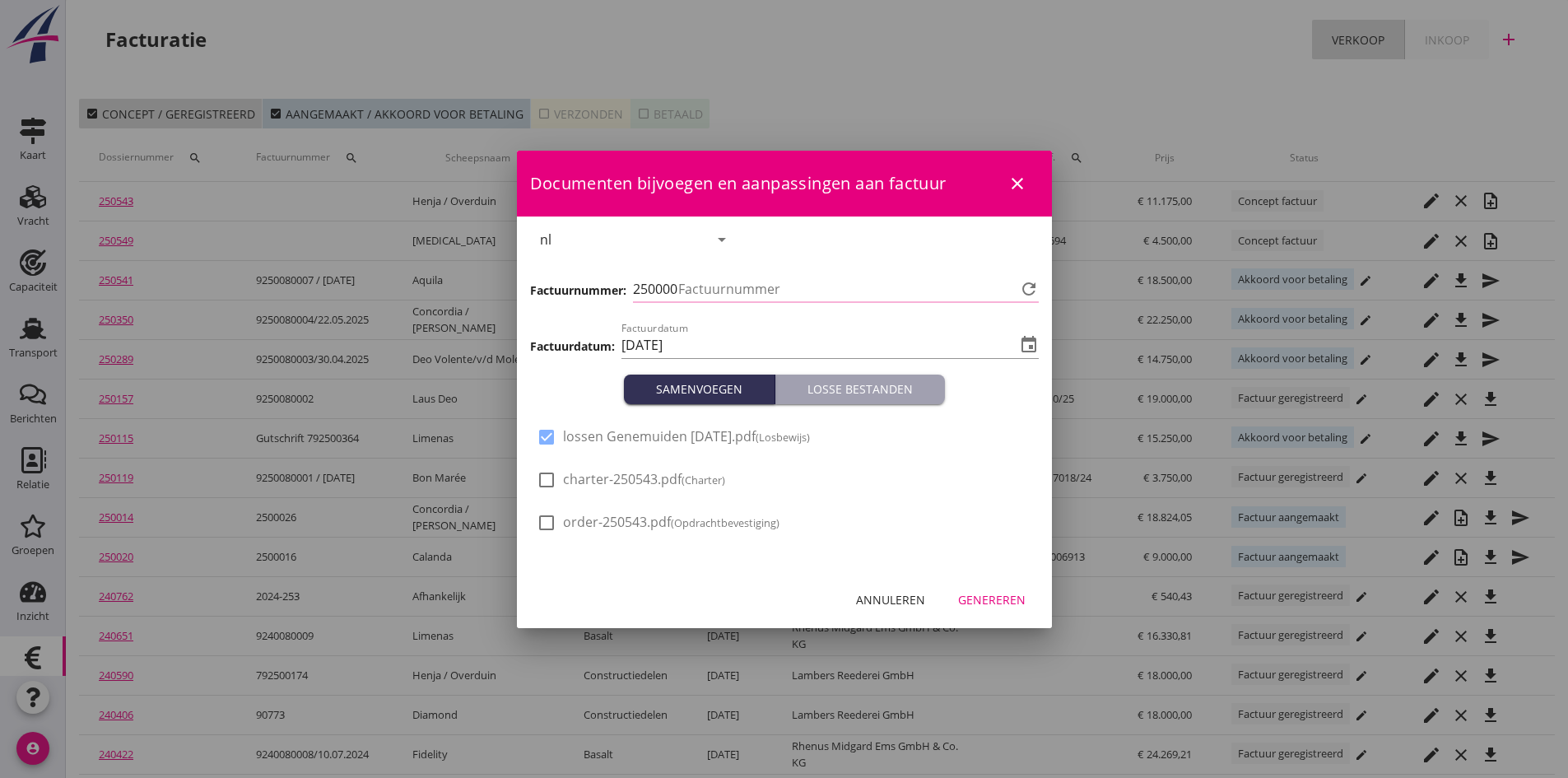
type input "695"
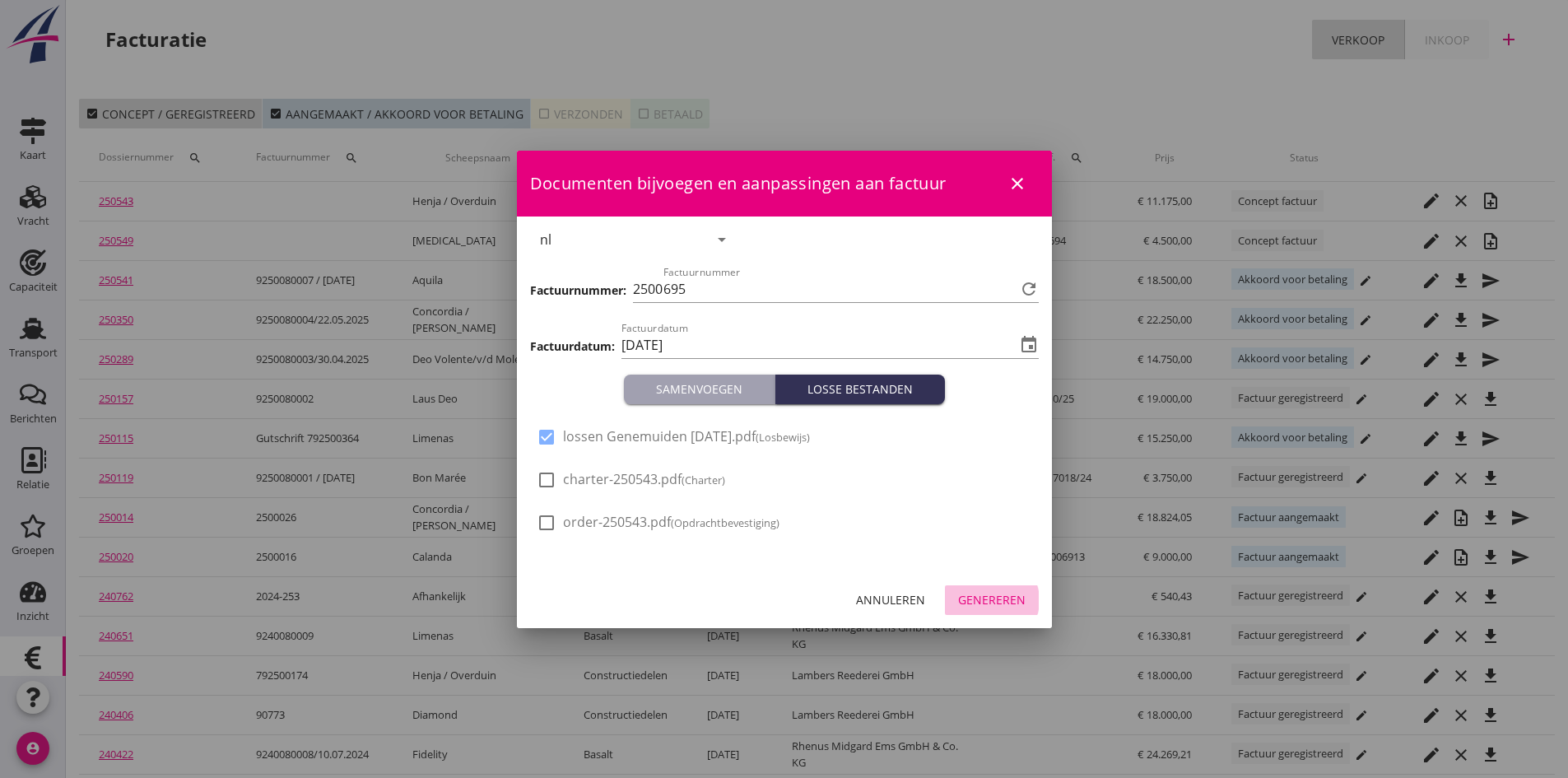
click at [992, 597] on div "Genereren" at bounding box center [992, 600] width 68 height 17
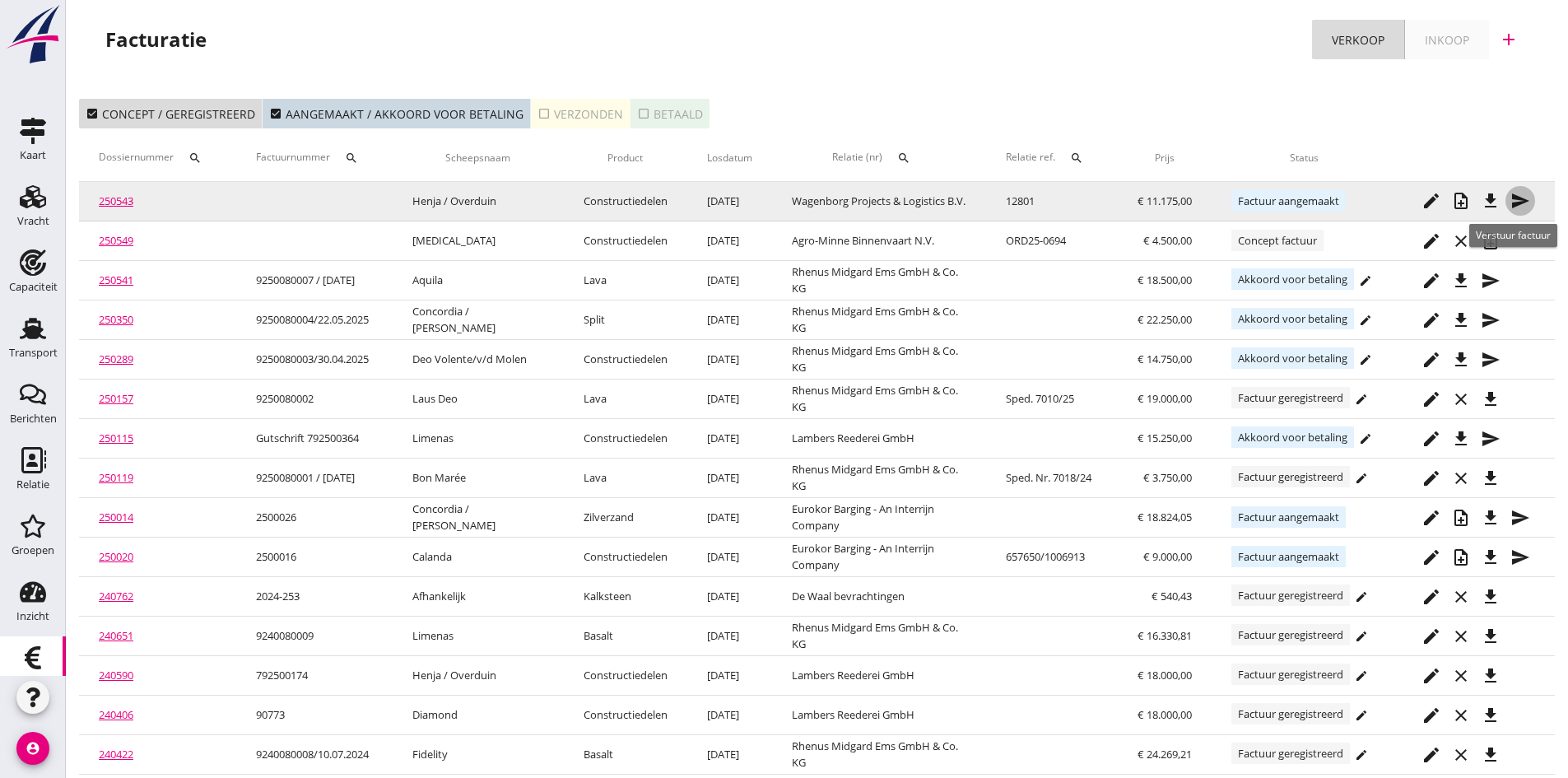
click at [1517, 196] on icon "send" at bounding box center [1520, 201] width 20 height 20
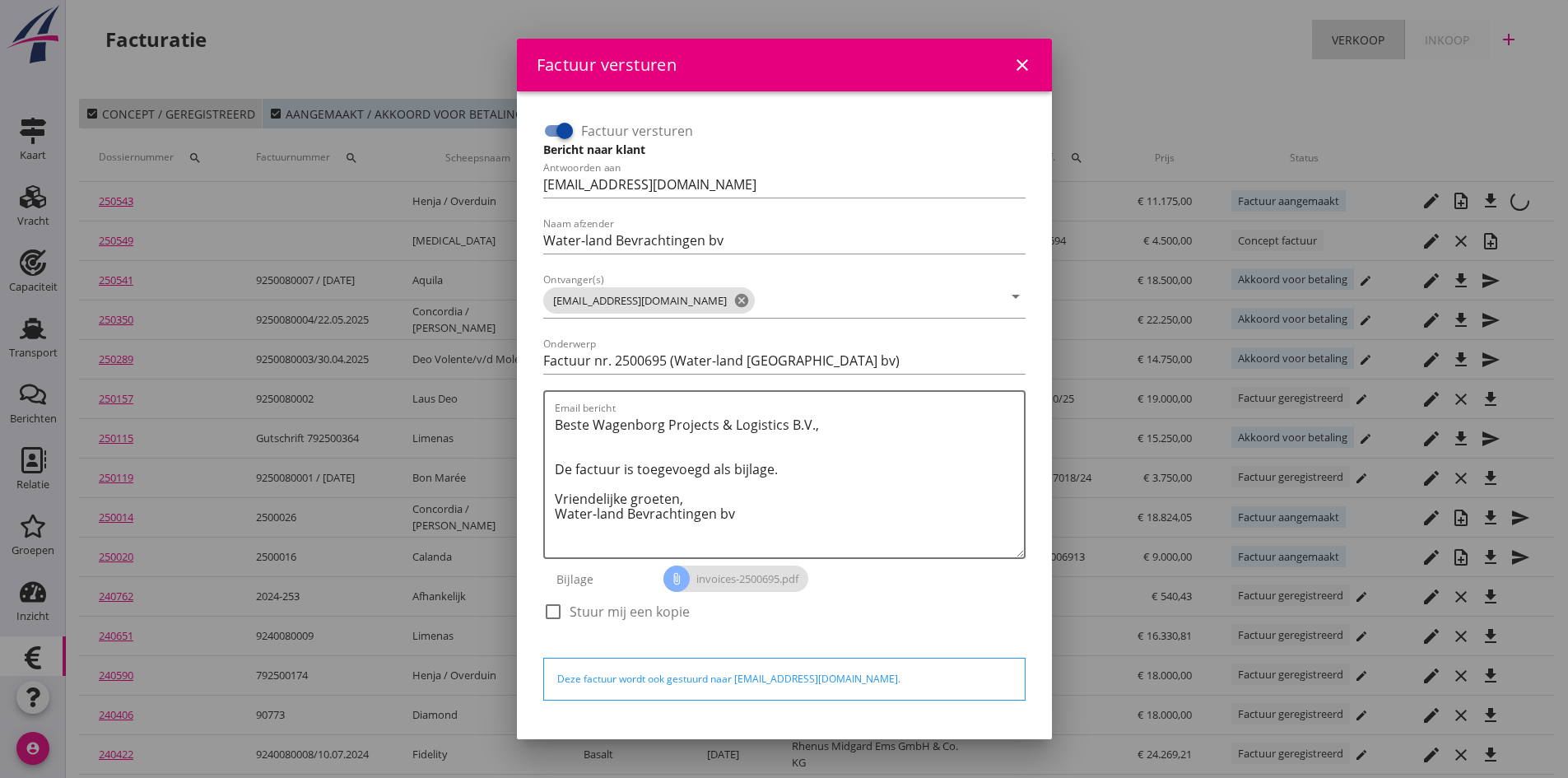
scroll to position [47, 0]
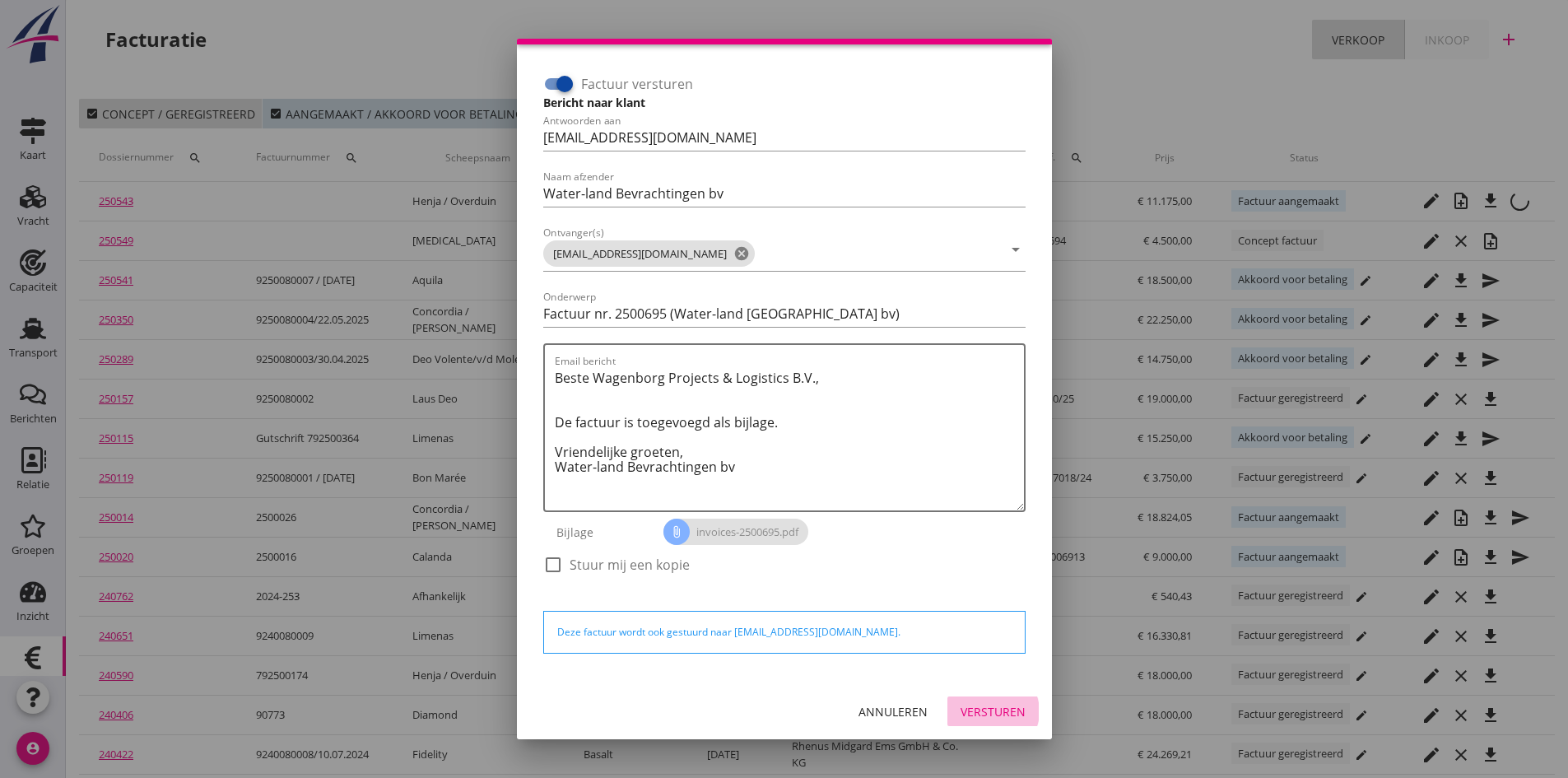
click at [970, 709] on div "Versturen" at bounding box center [993, 712] width 65 height 17
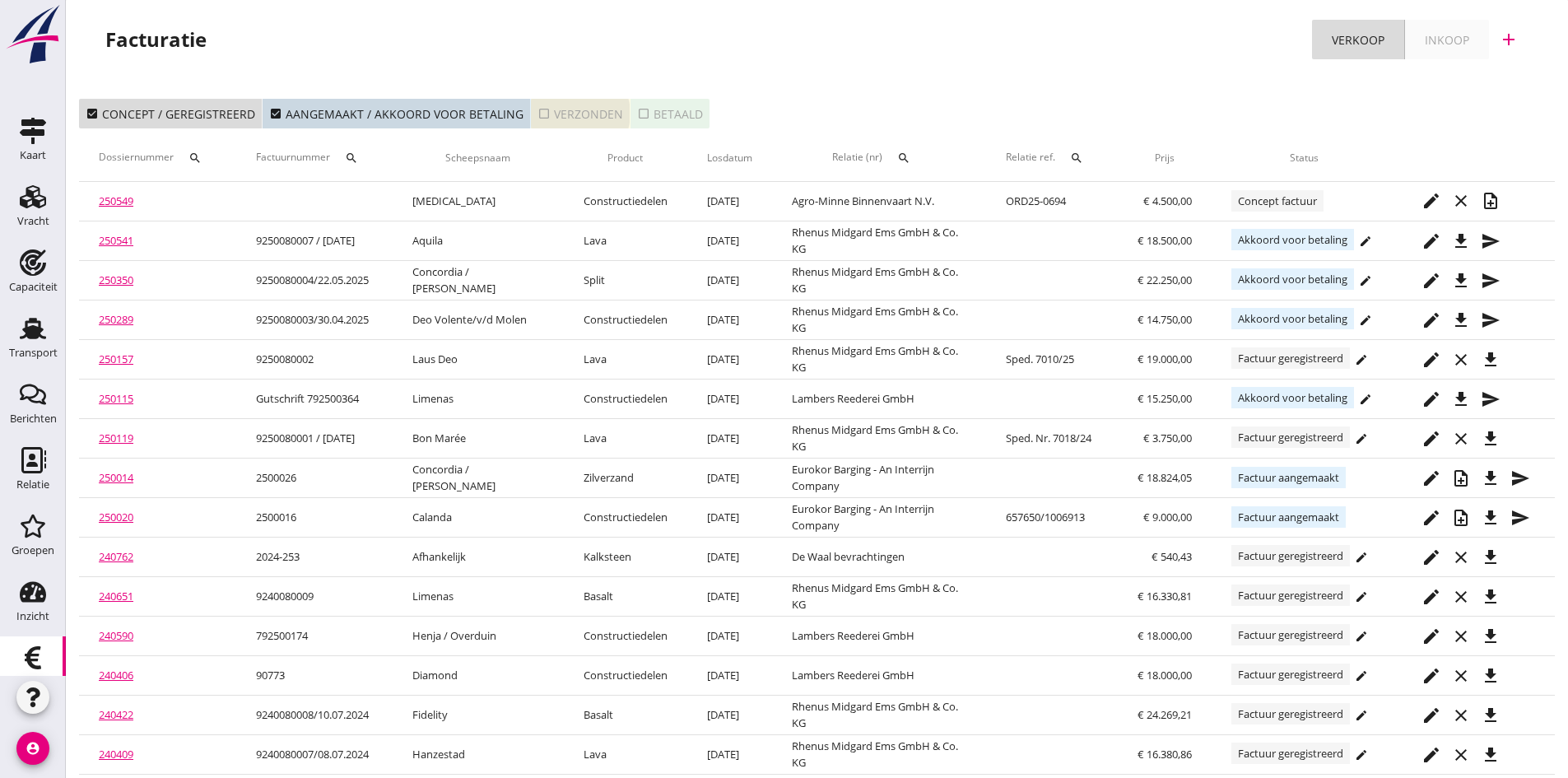
click at [565, 111] on div "check_box_outline_blank Verzonden" at bounding box center [581, 114] width 86 height 17
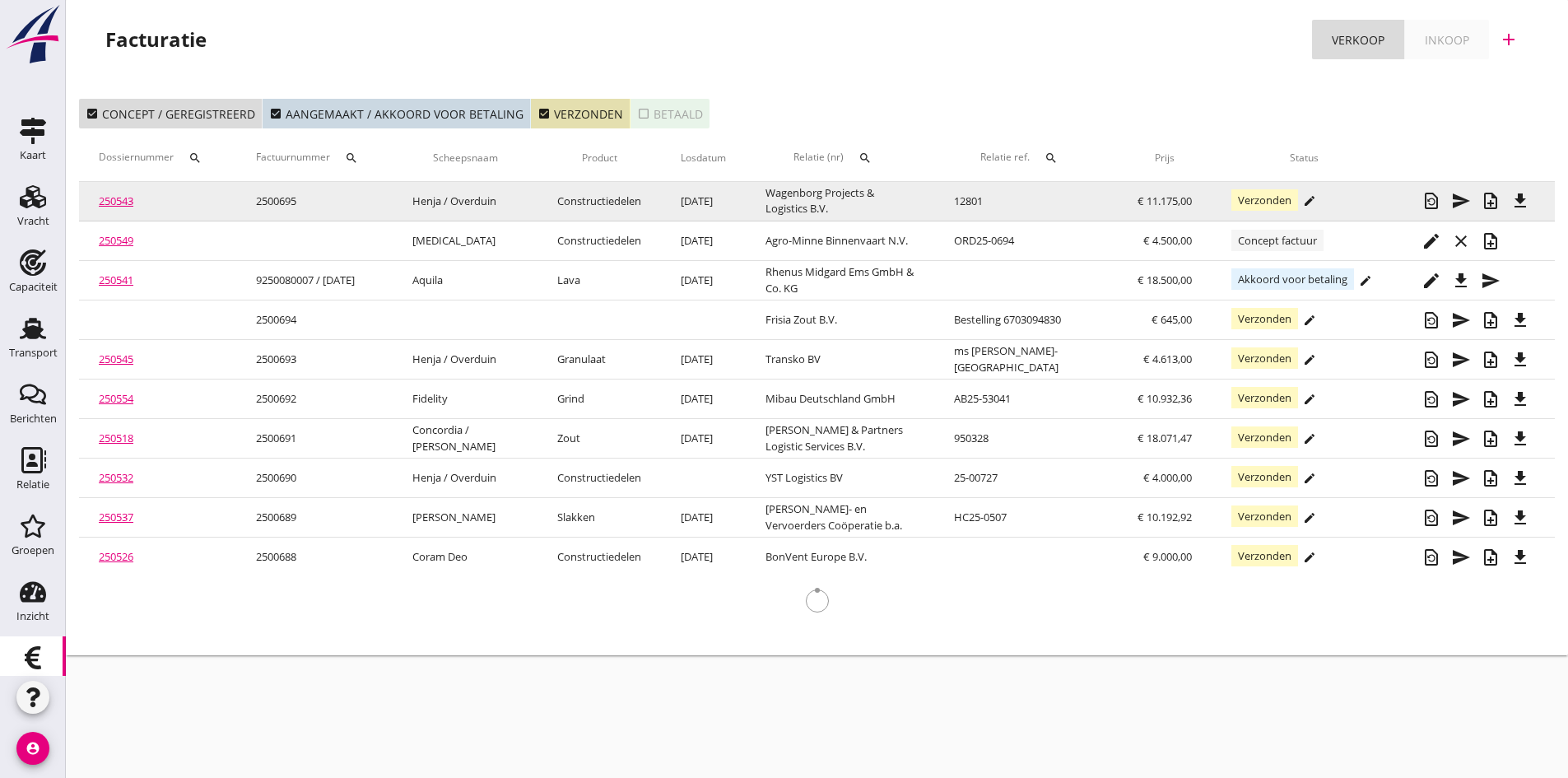
click at [115, 198] on link "250543" at bounding box center [116, 201] width 34 height 15
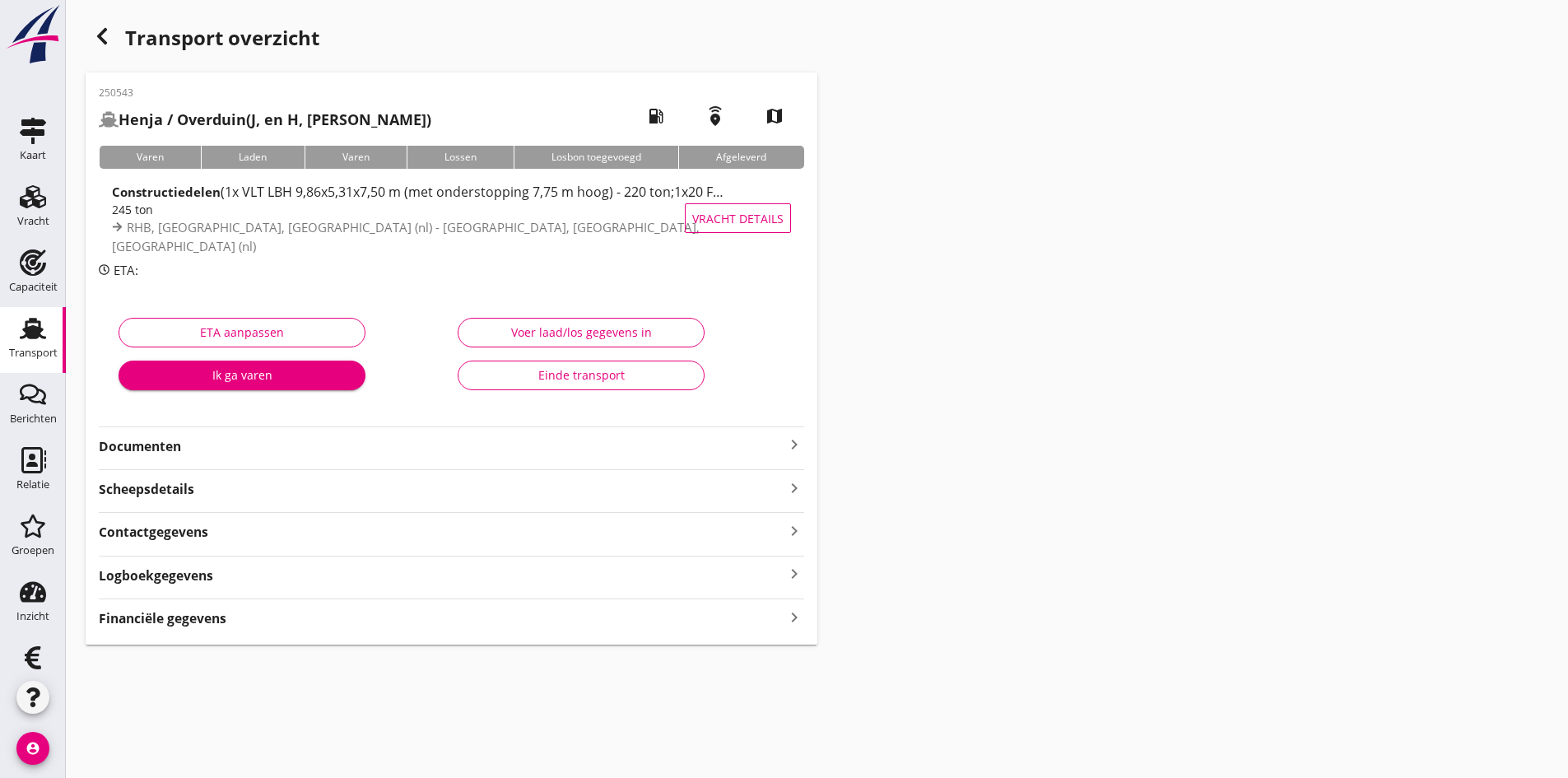
click at [122, 447] on strong "Documenten" at bounding box center [442, 447] width 686 height 19
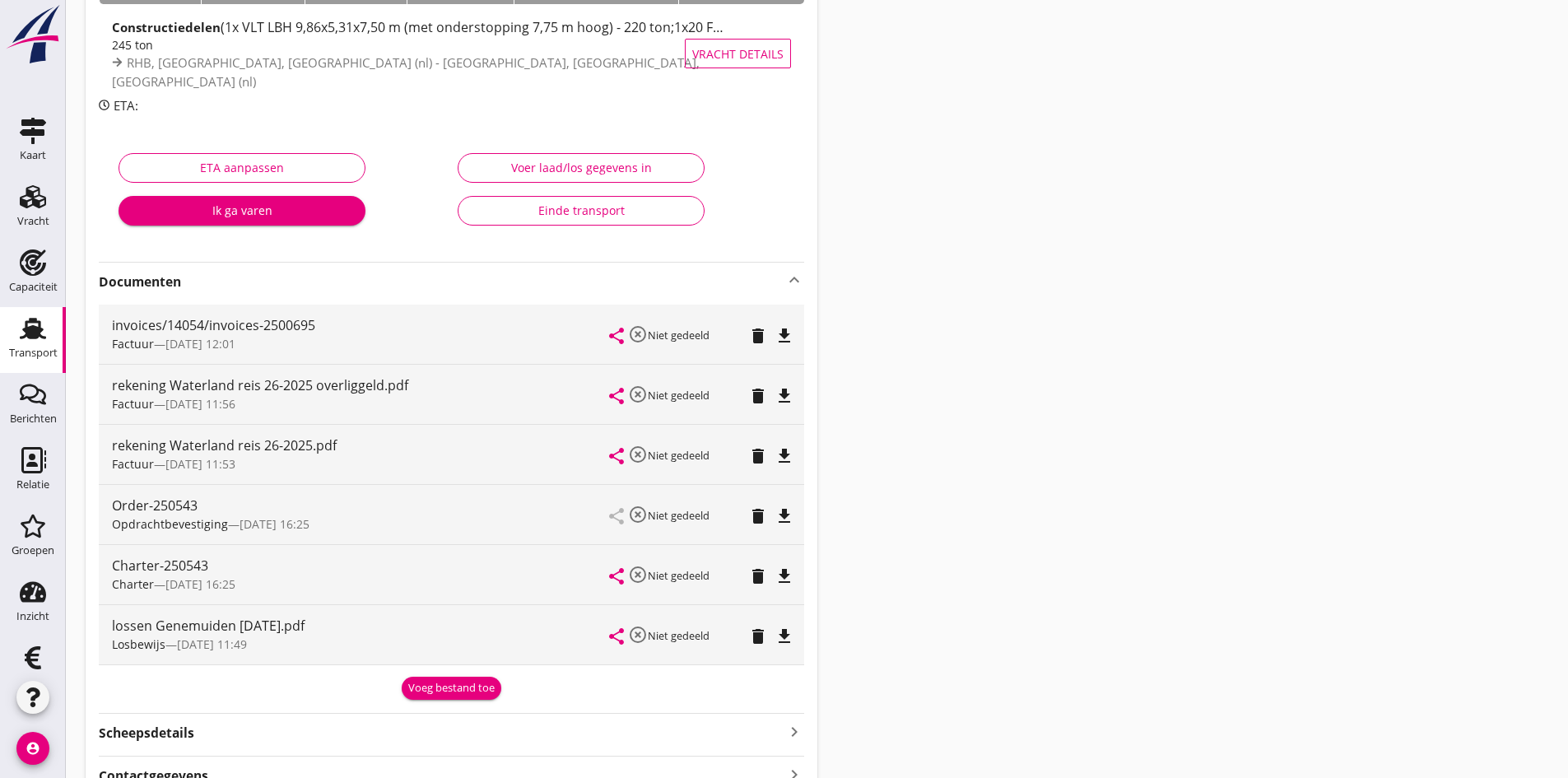
scroll to position [82, 0]
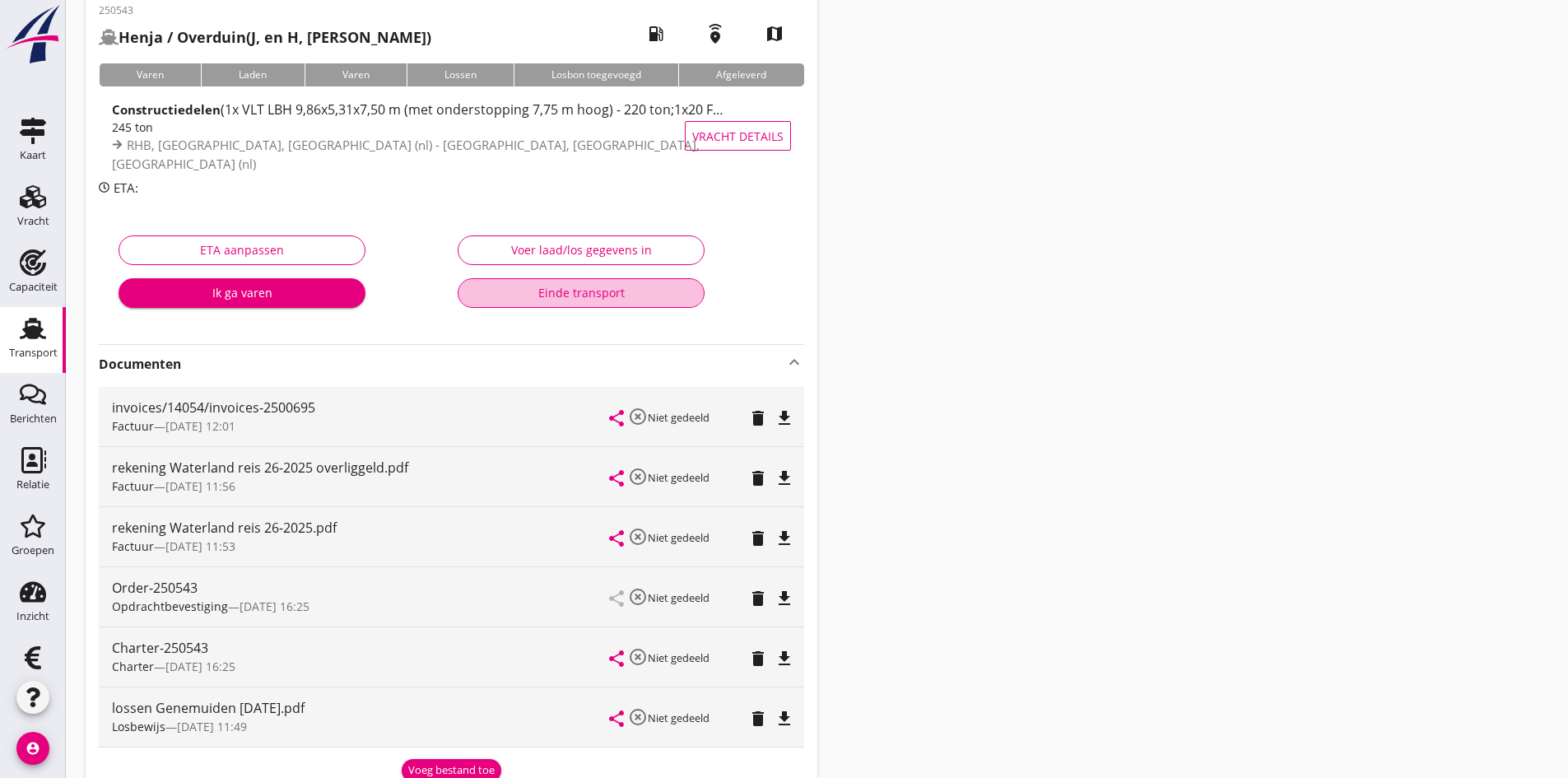
click at [564, 293] on div "Einde transport" at bounding box center [581, 293] width 219 height 17
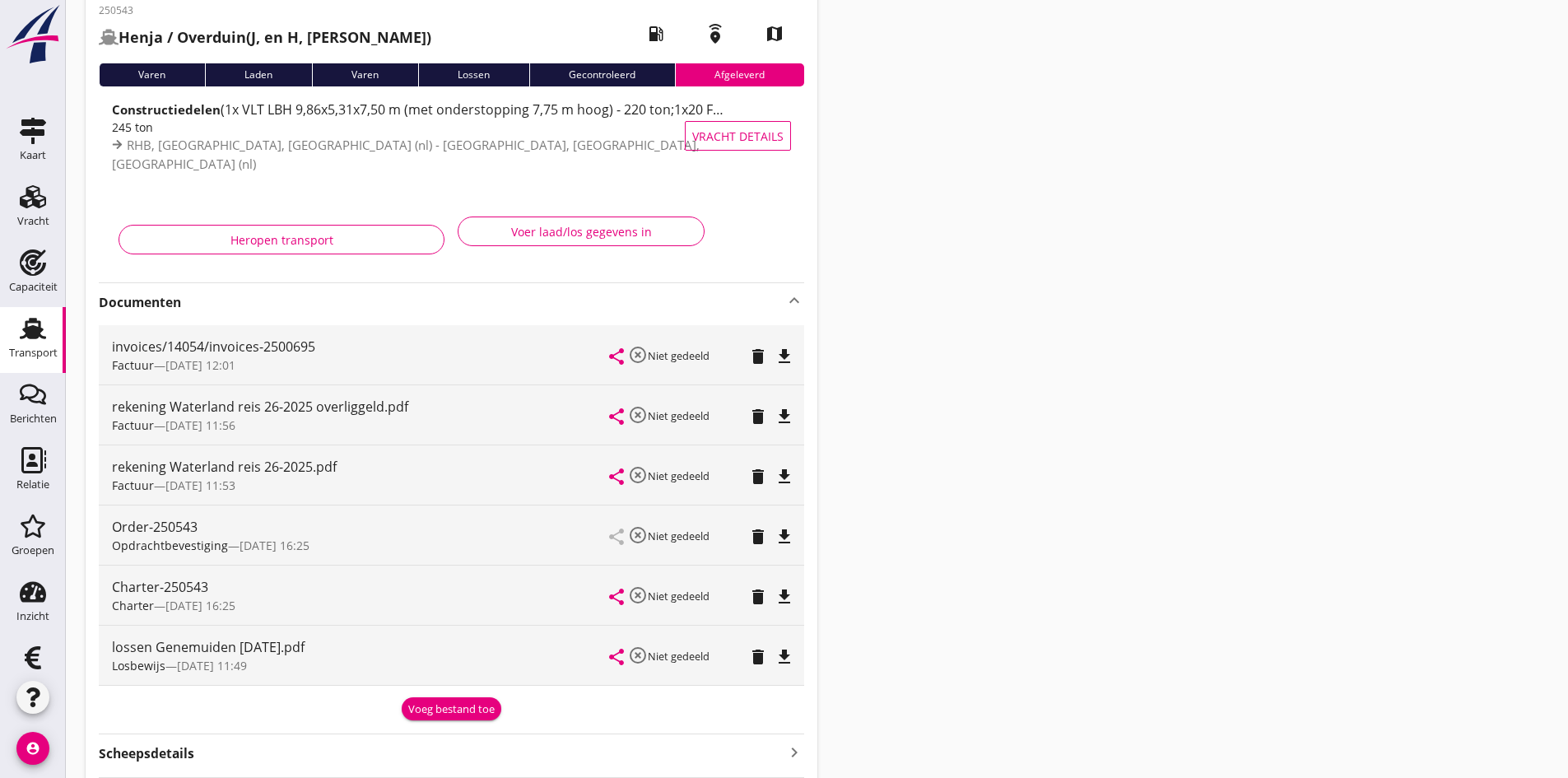
click at [20, 329] on icon "Transport" at bounding box center [33, 329] width 27 height 27
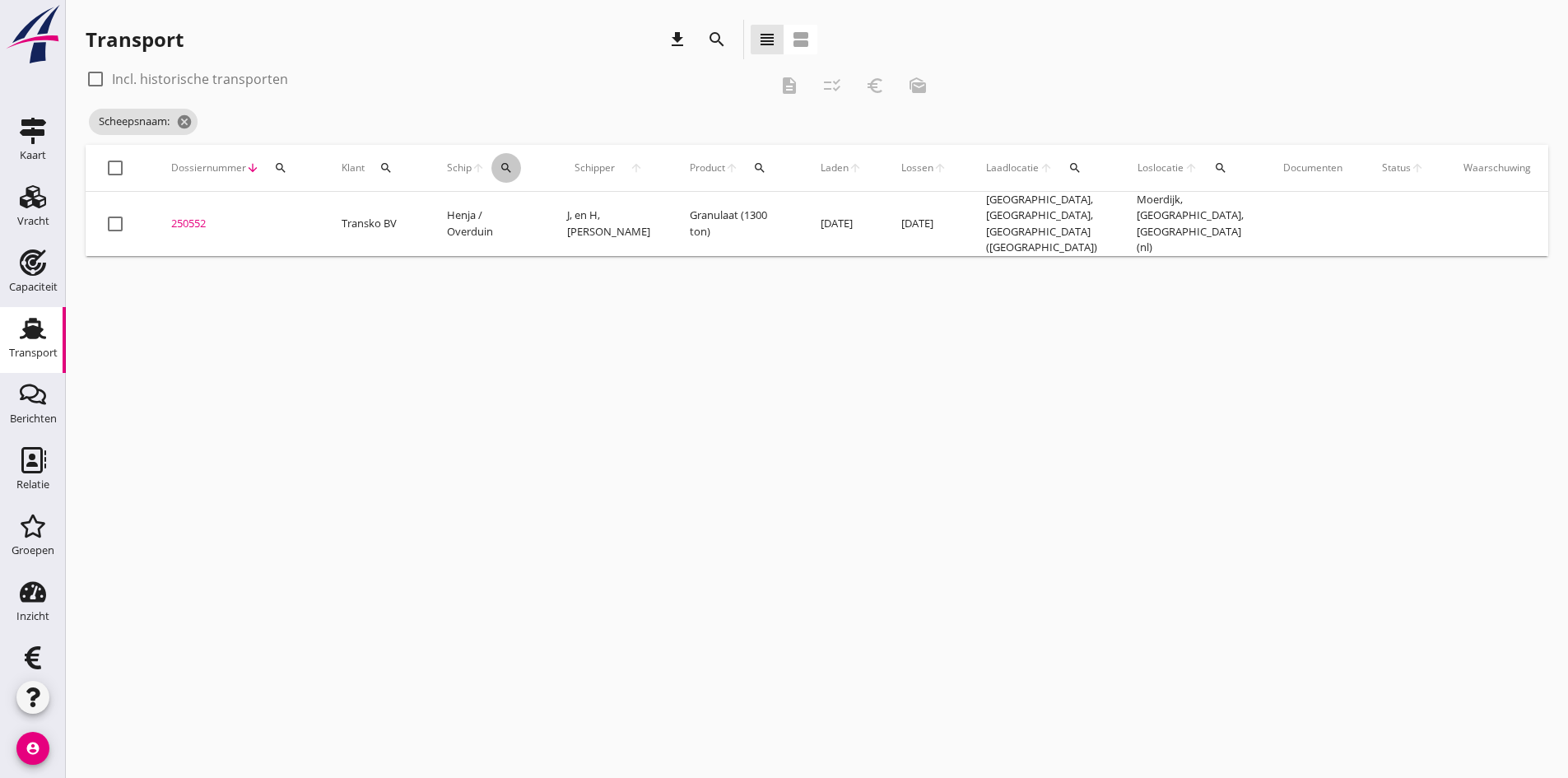
click at [507, 166] on icon "search" at bounding box center [506, 167] width 13 height 13
click at [529, 207] on input "Zoek op (scheeps)naam" at bounding box center [585, 215] width 172 height 27
click at [577, 244] on div "Tyro" at bounding box center [633, 247] width 150 height 20
click at [723, 211] on icon "check" at bounding box center [733, 214] width 20 height 20
type input "Tyro"
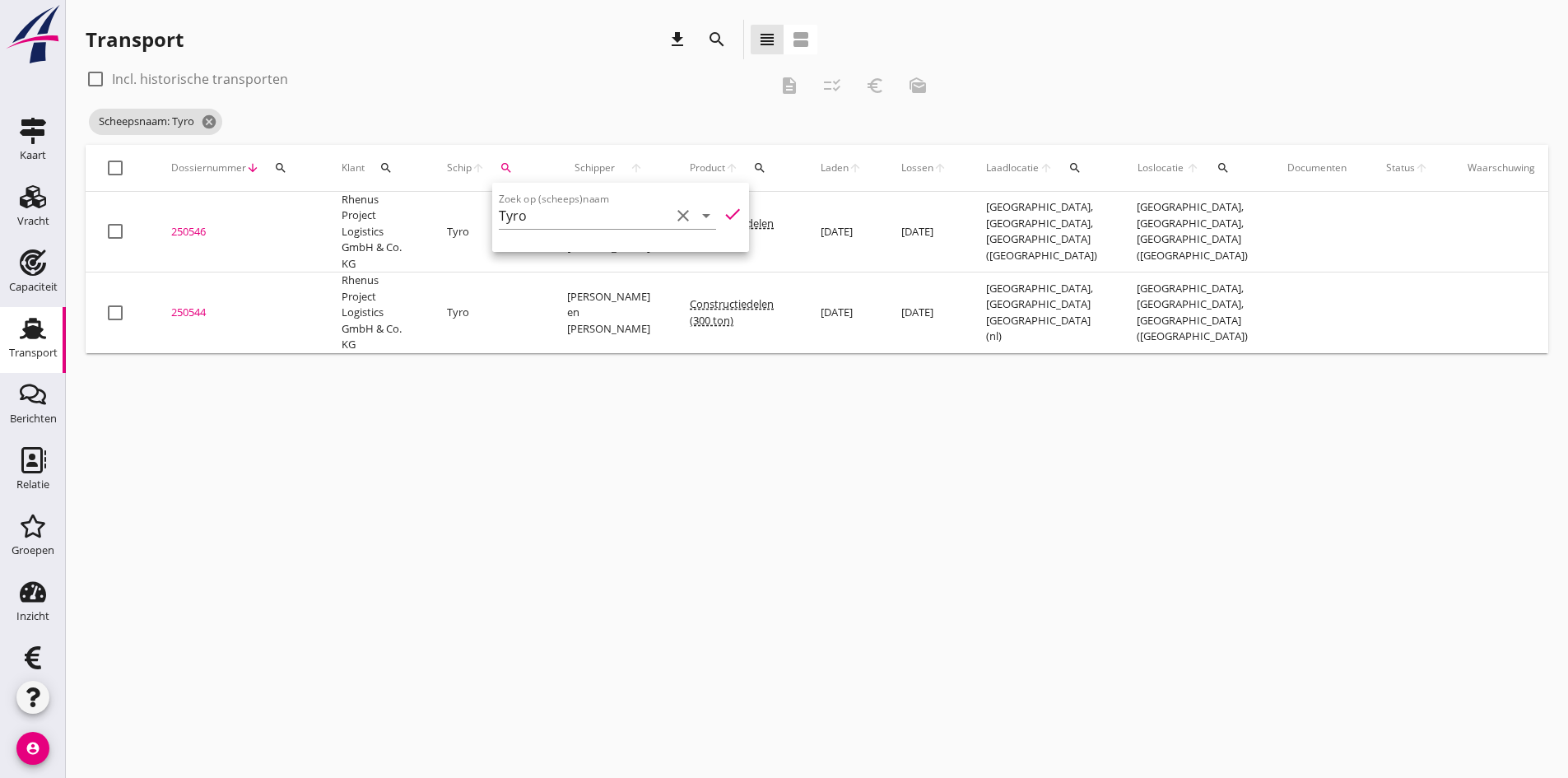
click at [447, 553] on div "cancel You are impersonating another user. Transport download search view_headl…" at bounding box center [817, 389] width 1503 height 778
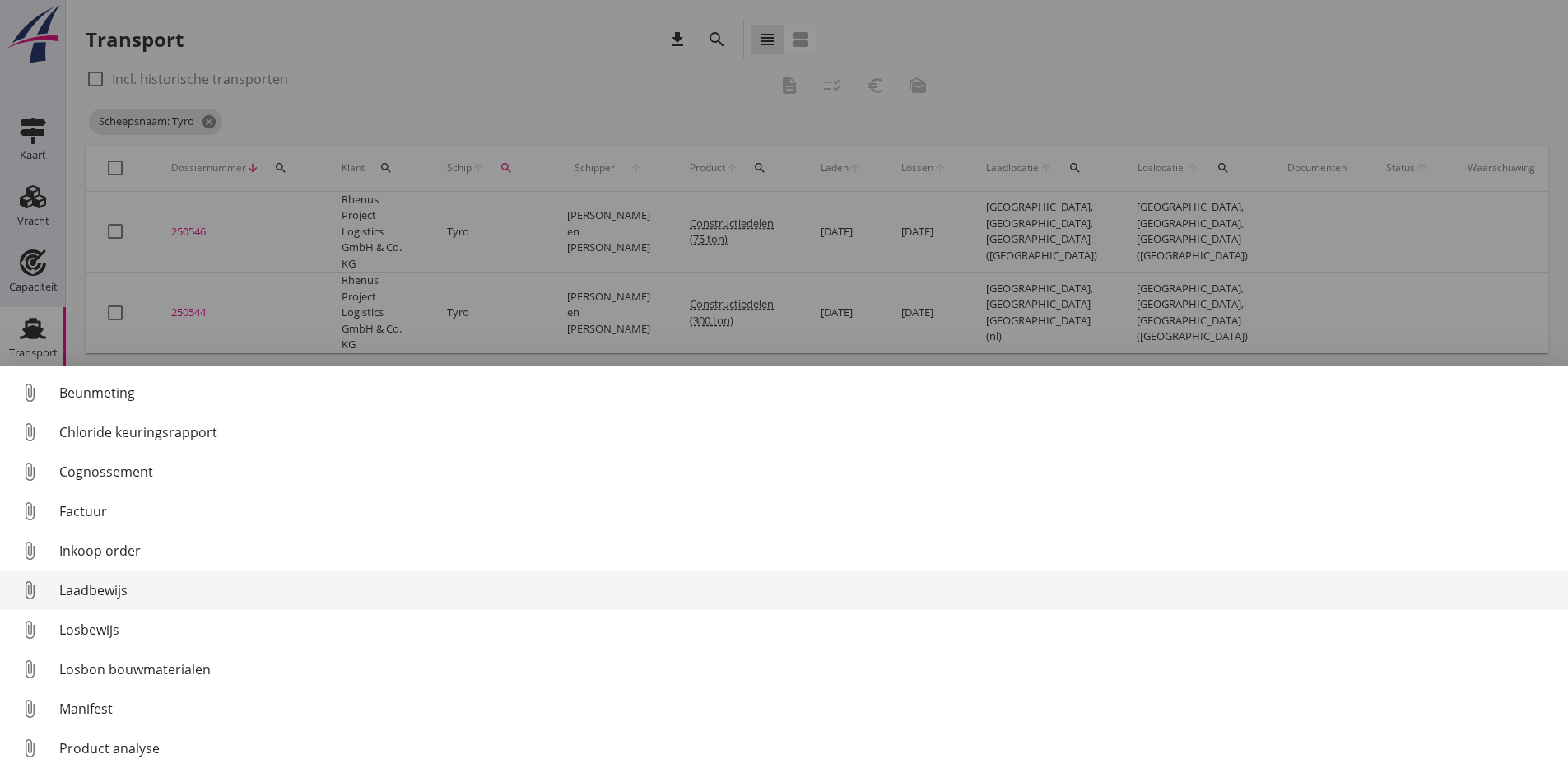
click at [92, 588] on div "Laadbewijs" at bounding box center [807, 590] width 1496 height 20
click at [75, 592] on div "Laadbewijs" at bounding box center [807, 590] width 1496 height 20
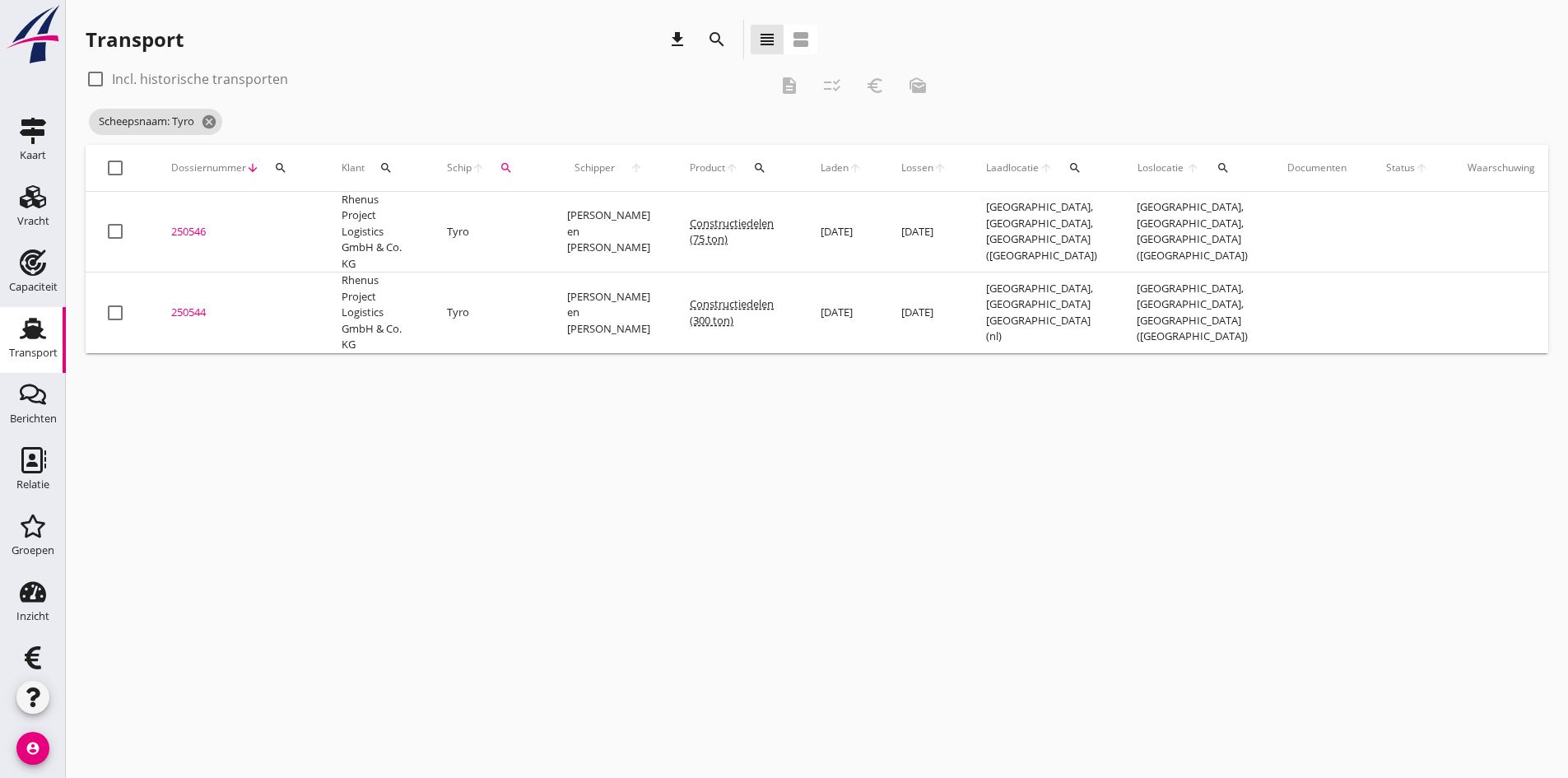
click at [189, 311] on div "250544" at bounding box center [237, 312] width 131 height 16
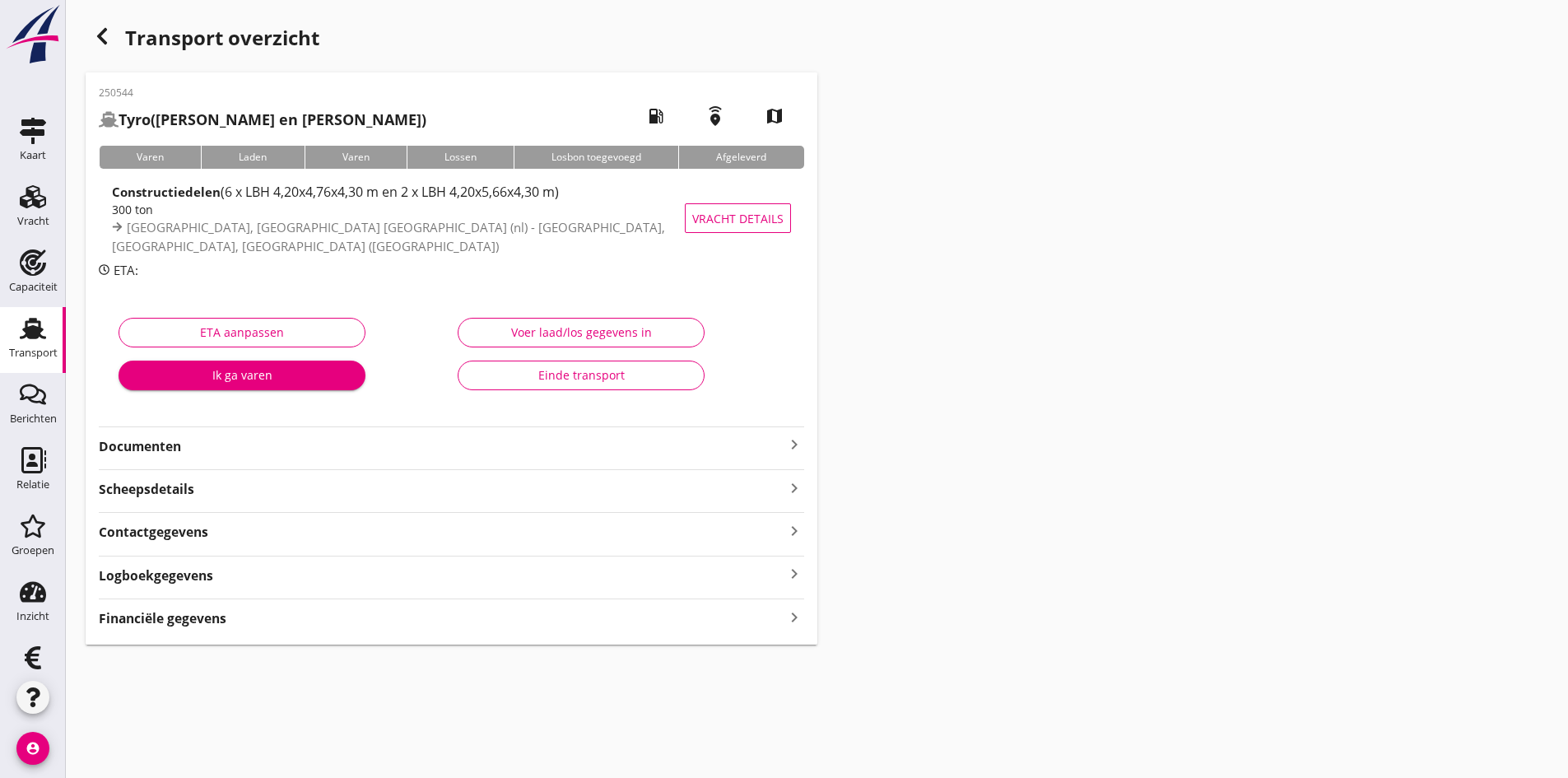
click at [766, 622] on div "Financiële gegevens keyboard_arrow_right" at bounding box center [451, 617] width 706 height 22
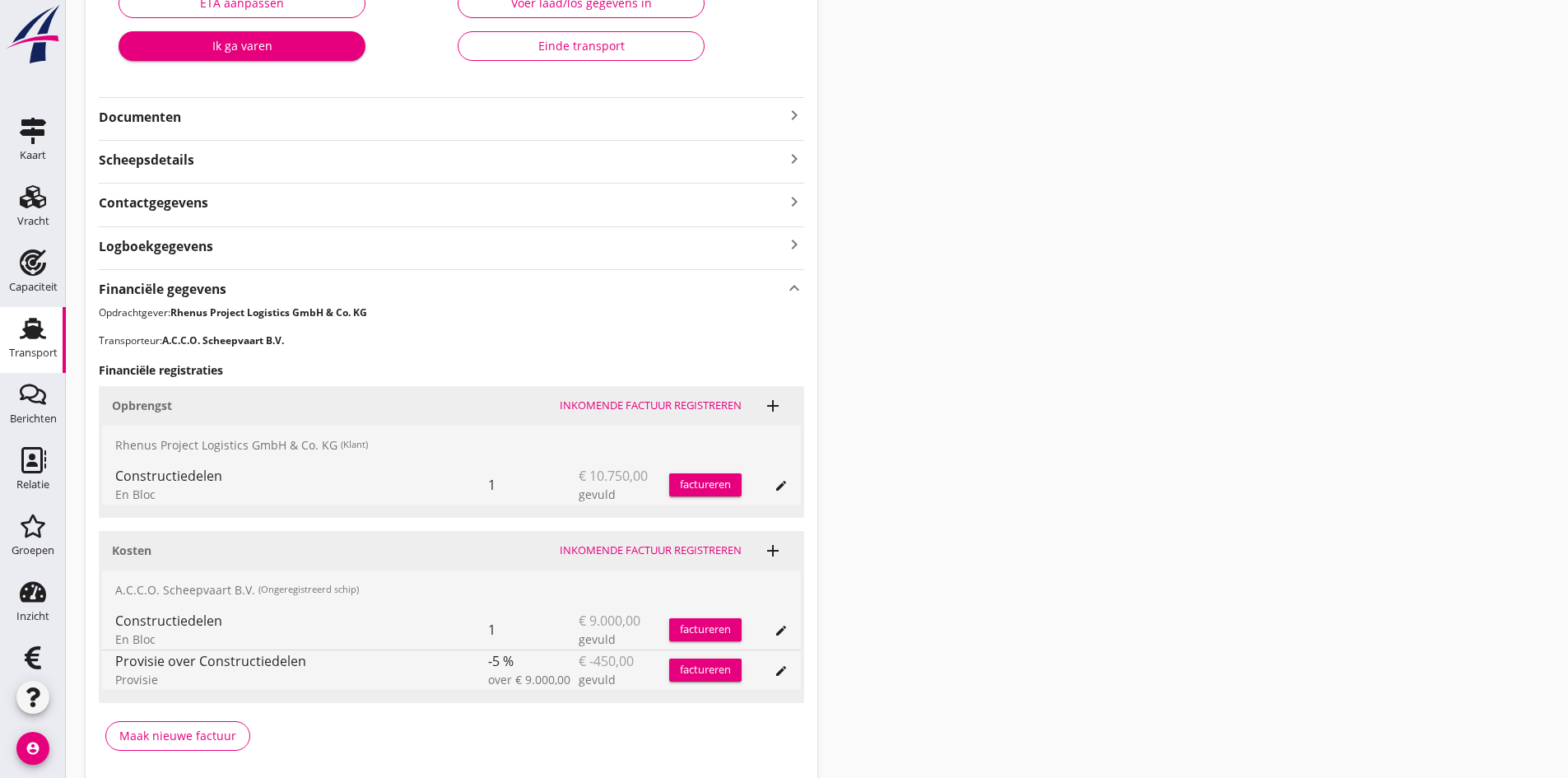
scroll to position [391, 0]
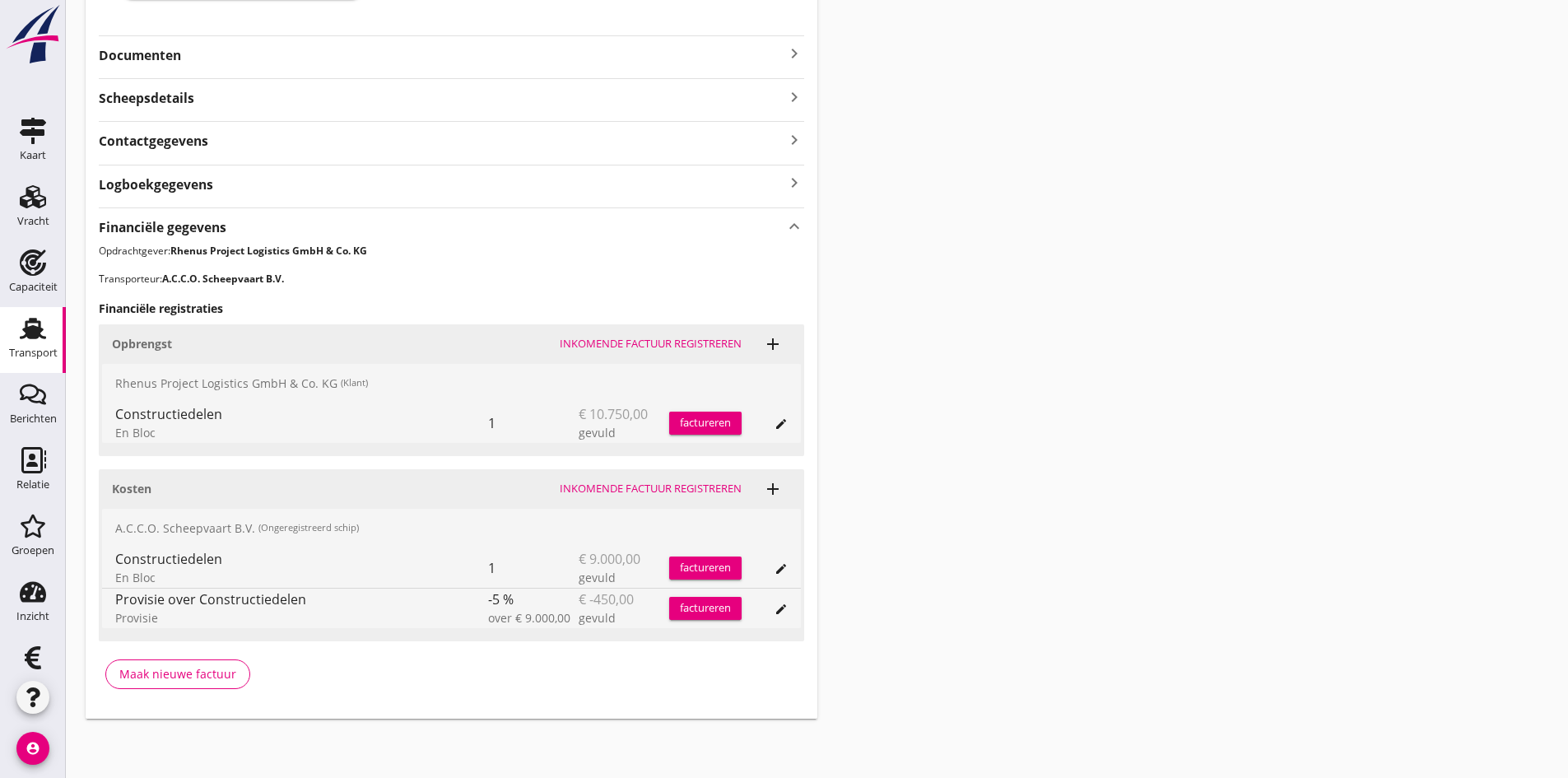
click at [570, 482] on div "Inkomende factuur registreren" at bounding box center [651, 489] width 182 height 16
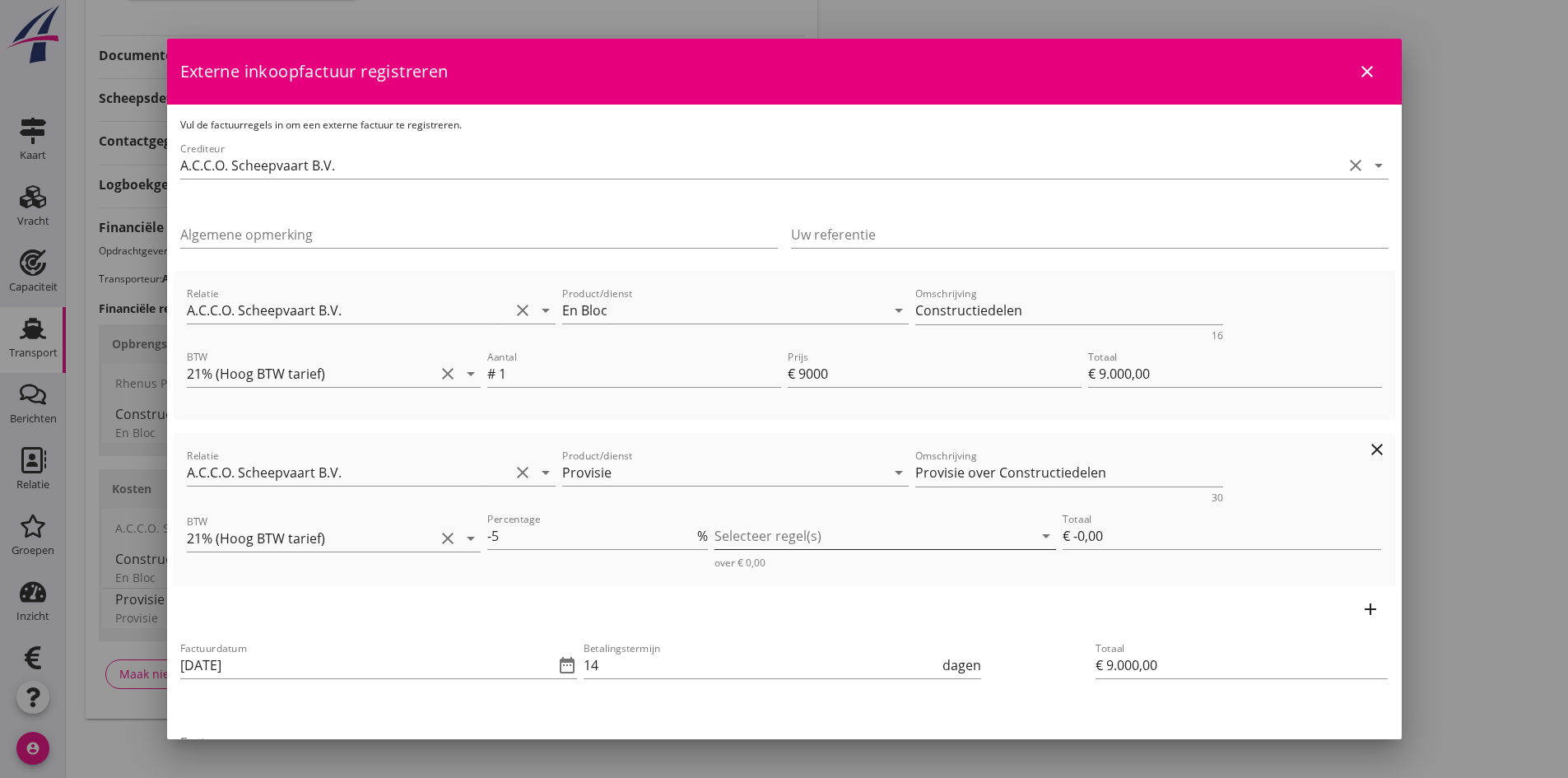
click at [805, 537] on div at bounding box center [873, 535] width 318 height 27
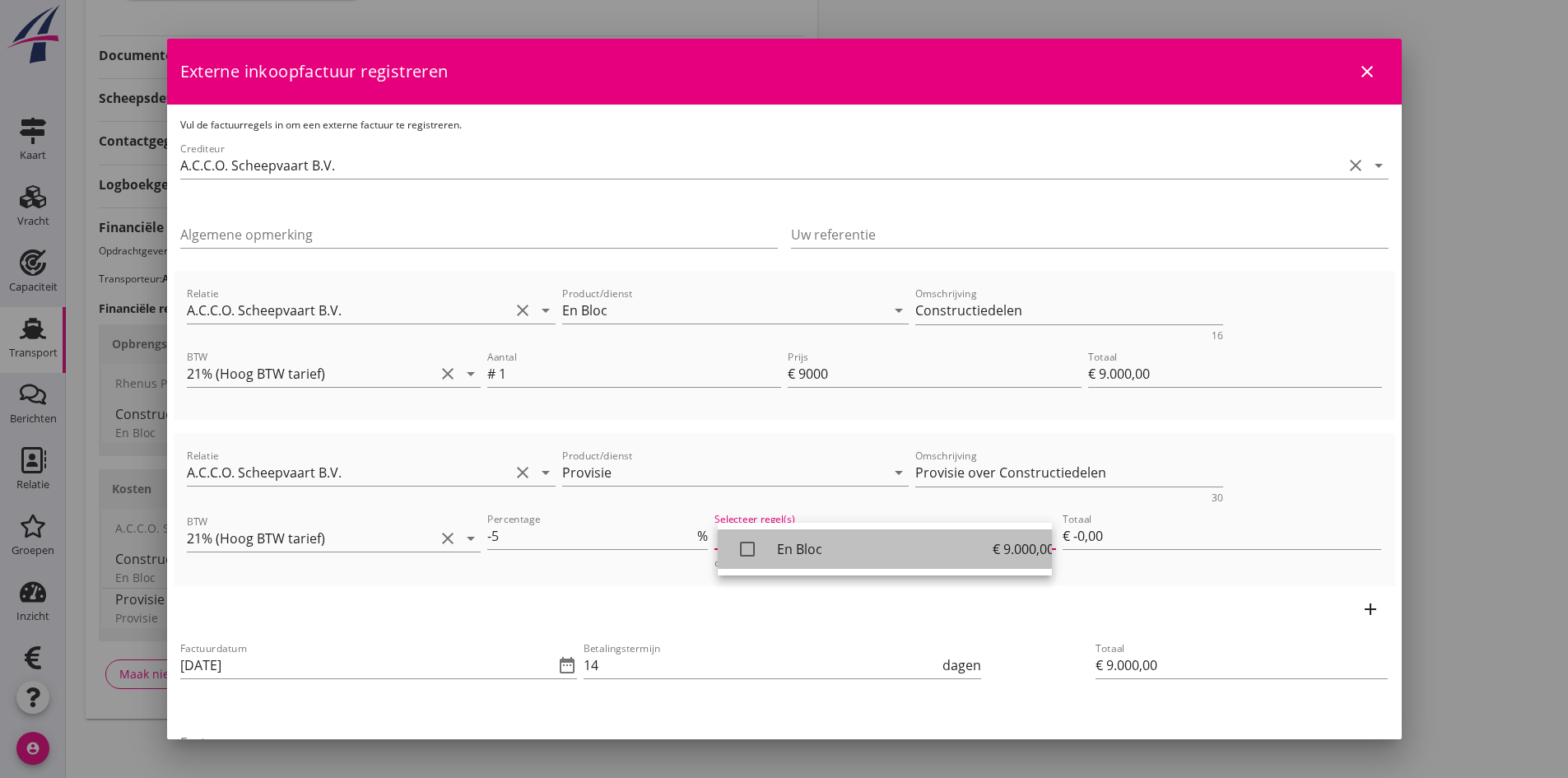
click at [749, 546] on icon "check_box_outline_blank" at bounding box center [747, 549] width 33 height 33
type input "€ -450,00"
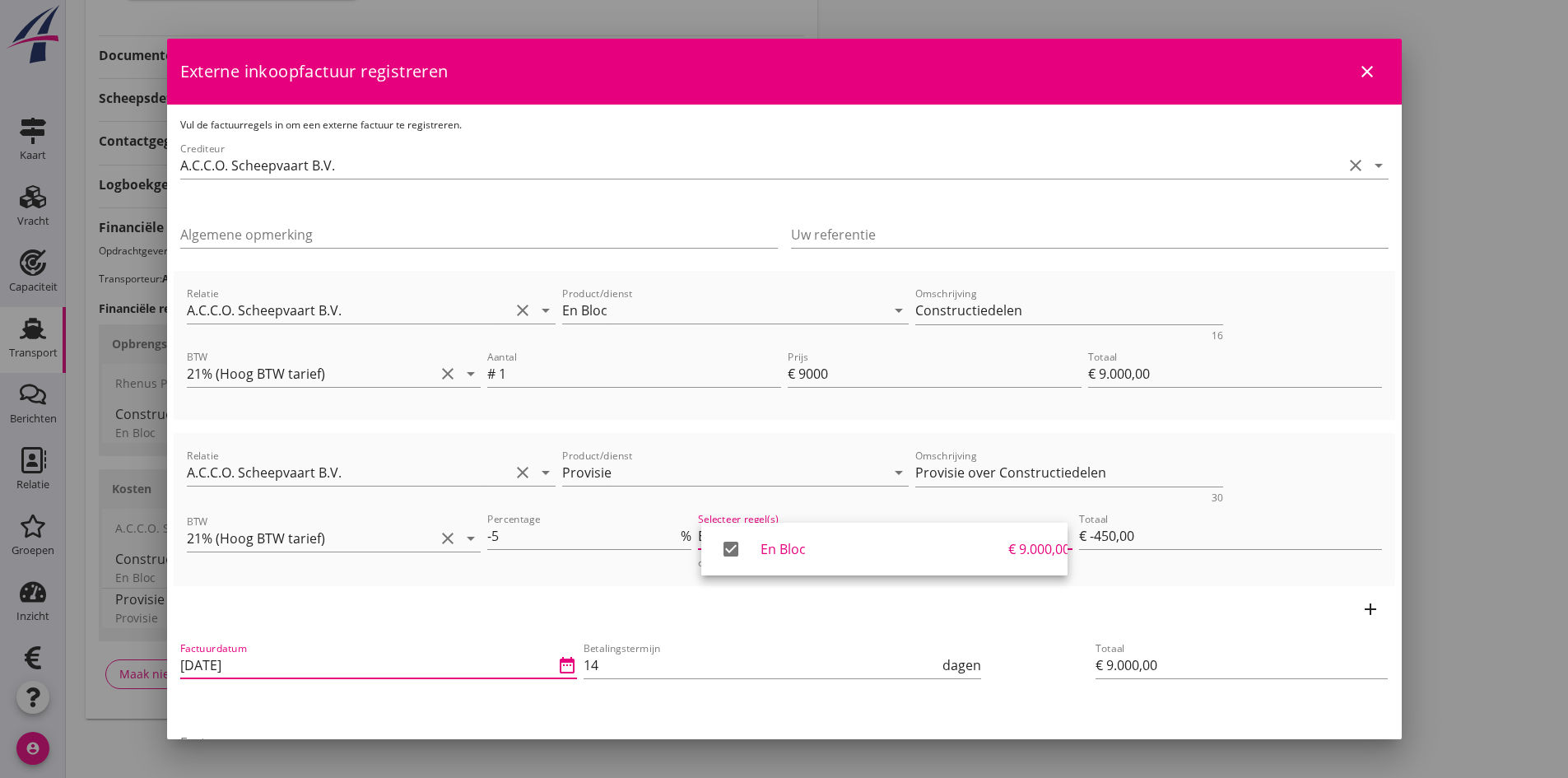
click at [274, 666] on input "[DATE]" at bounding box center [367, 665] width 375 height 27
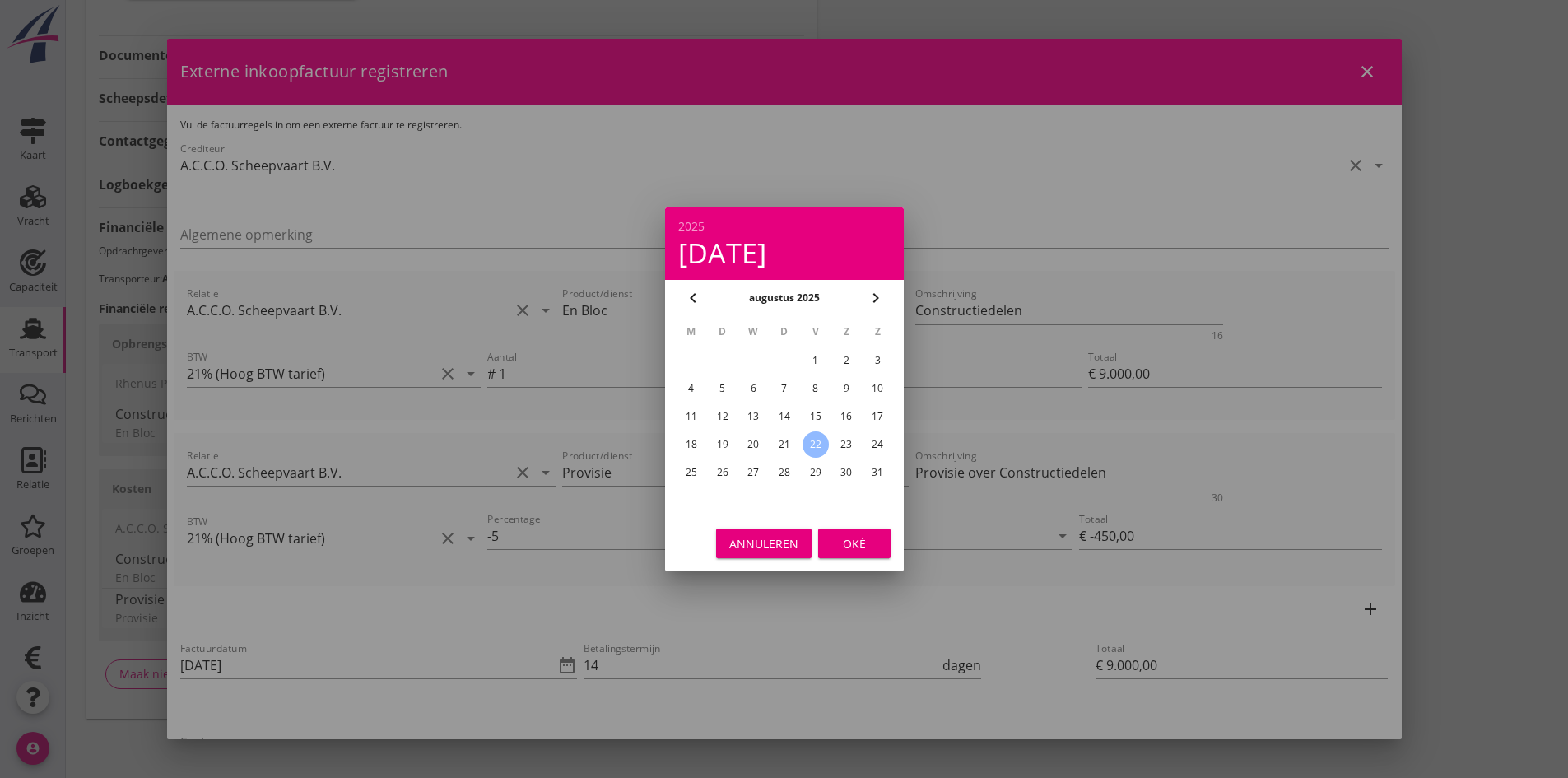
click at [719, 443] on div "19" at bounding box center [721, 444] width 27 height 27
type input "19-08-2025"
click at [856, 536] on div "Oké" at bounding box center [854, 543] width 46 height 17
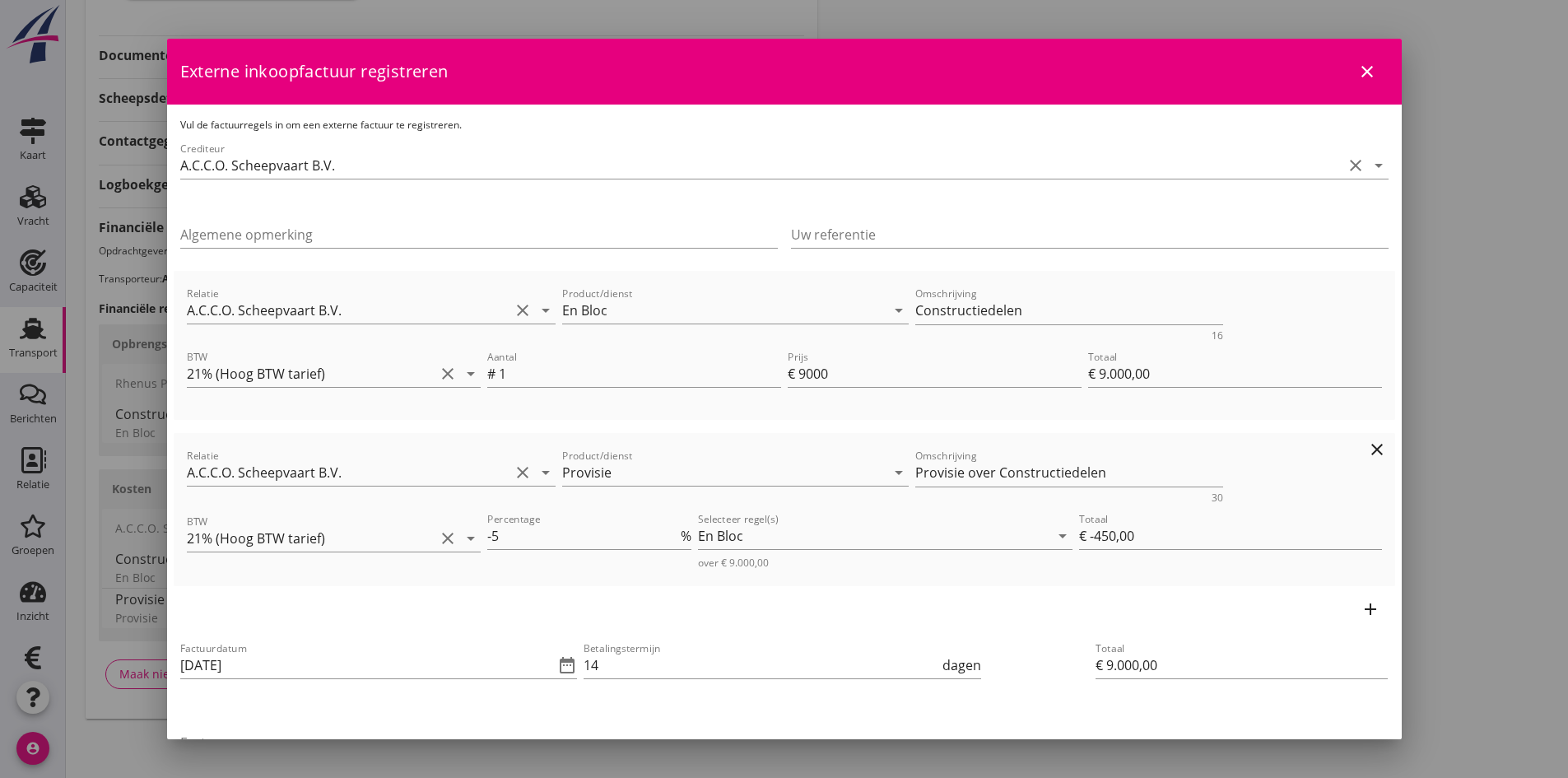
scroll to position [165, 0]
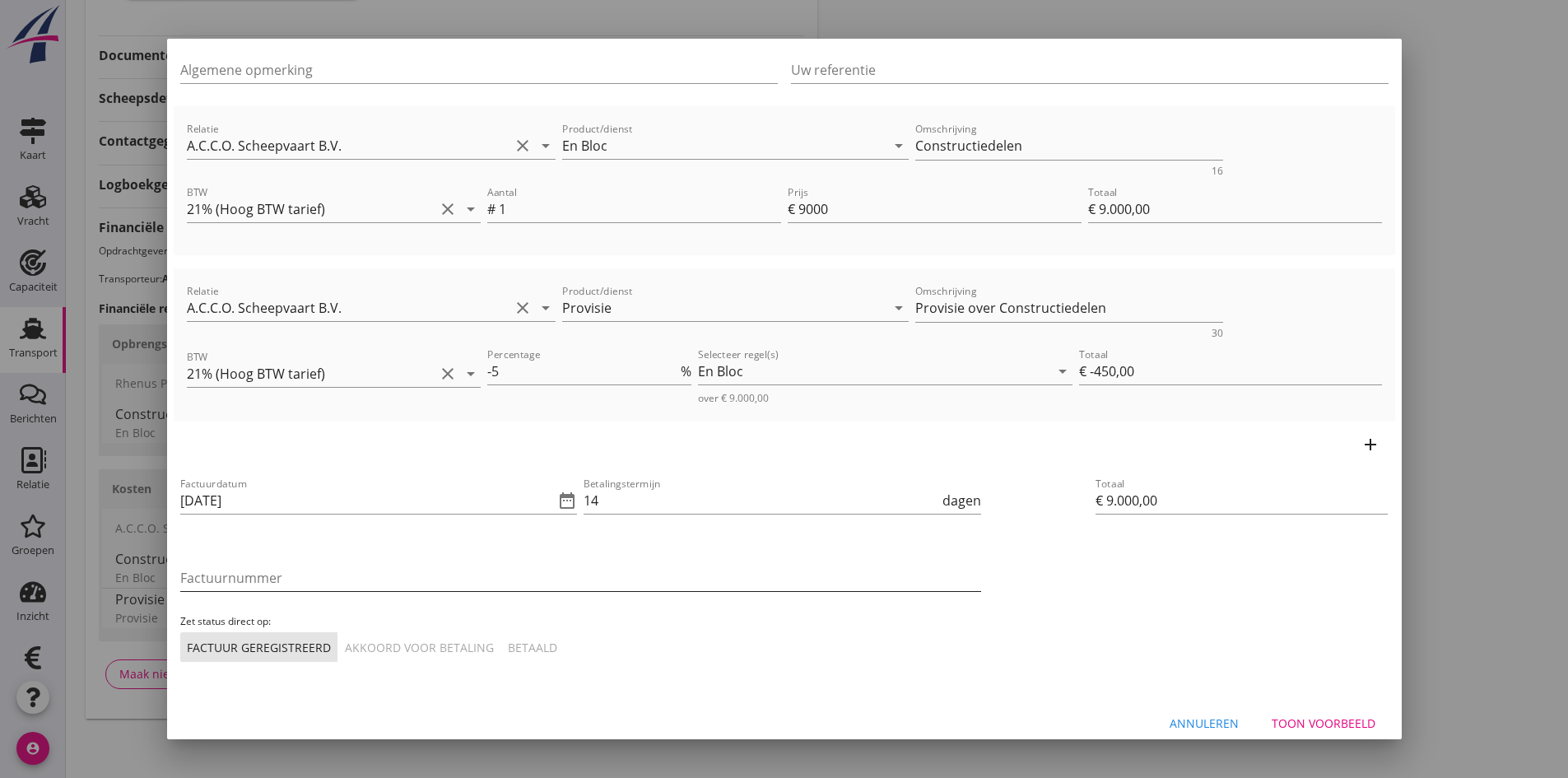
click at [303, 578] on input "Factuurnummer" at bounding box center [581, 577] width 801 height 27
type input "3"
type input "270"
click at [437, 644] on div "Akkoord voor betaling" at bounding box center [419, 648] width 149 height 17
click at [1288, 721] on div "Toon voorbeeld" at bounding box center [1324, 723] width 104 height 17
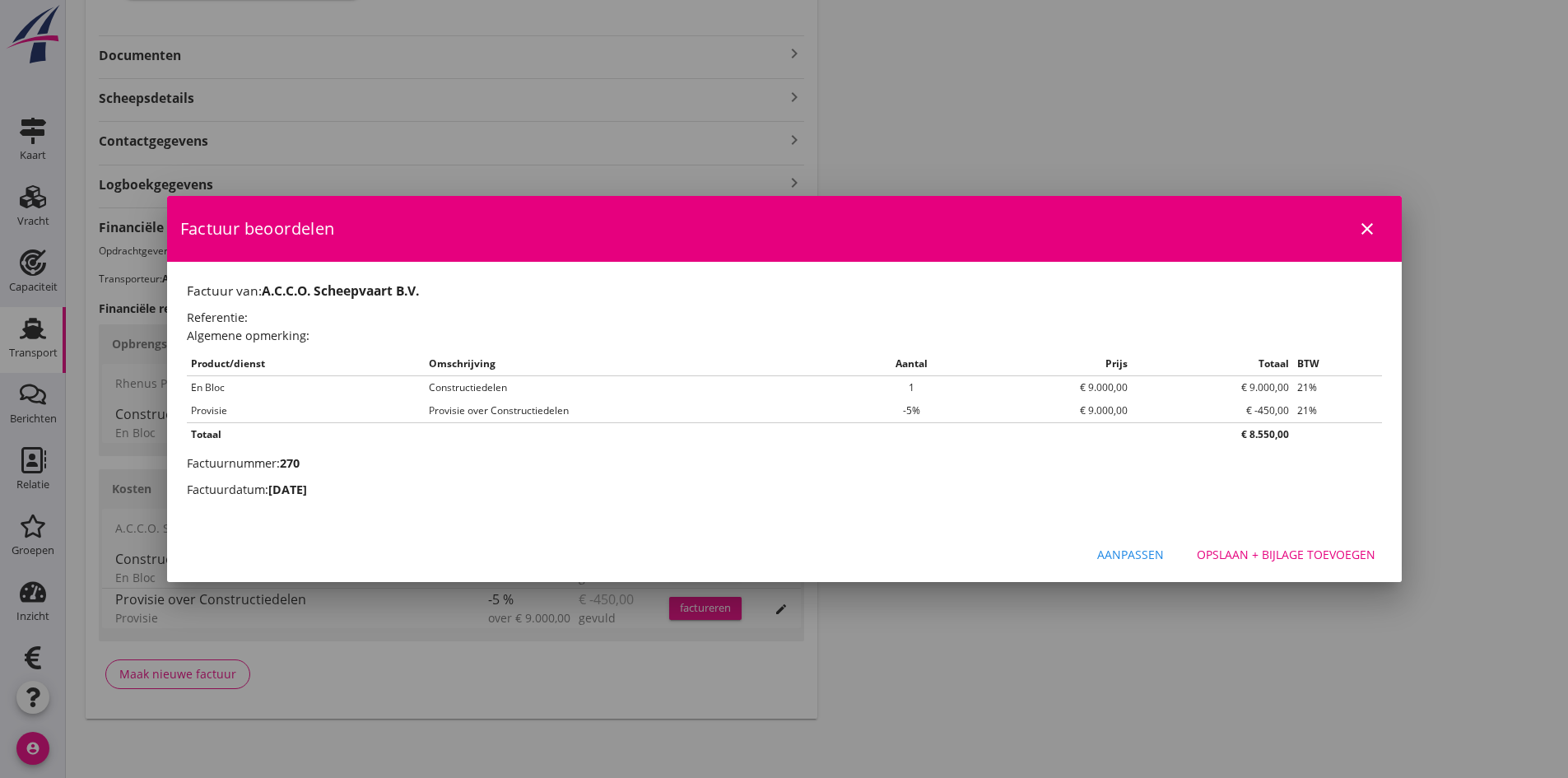
scroll to position [0, 0]
click at [1209, 548] on div "Opslaan + bijlage toevoegen" at bounding box center [1287, 554] width 178 height 17
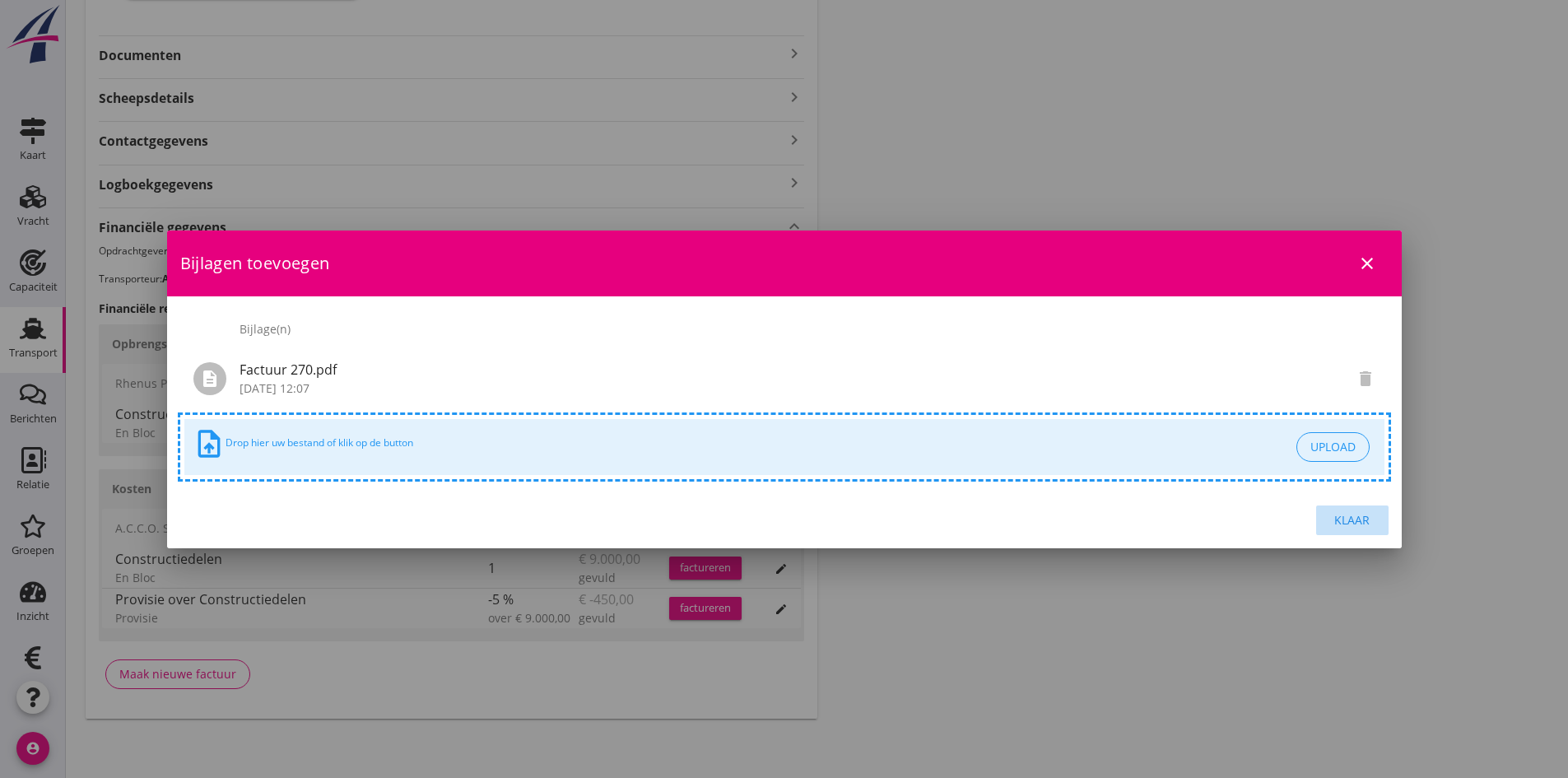
click at [1359, 517] on div "Klaar" at bounding box center [1353, 520] width 46 height 17
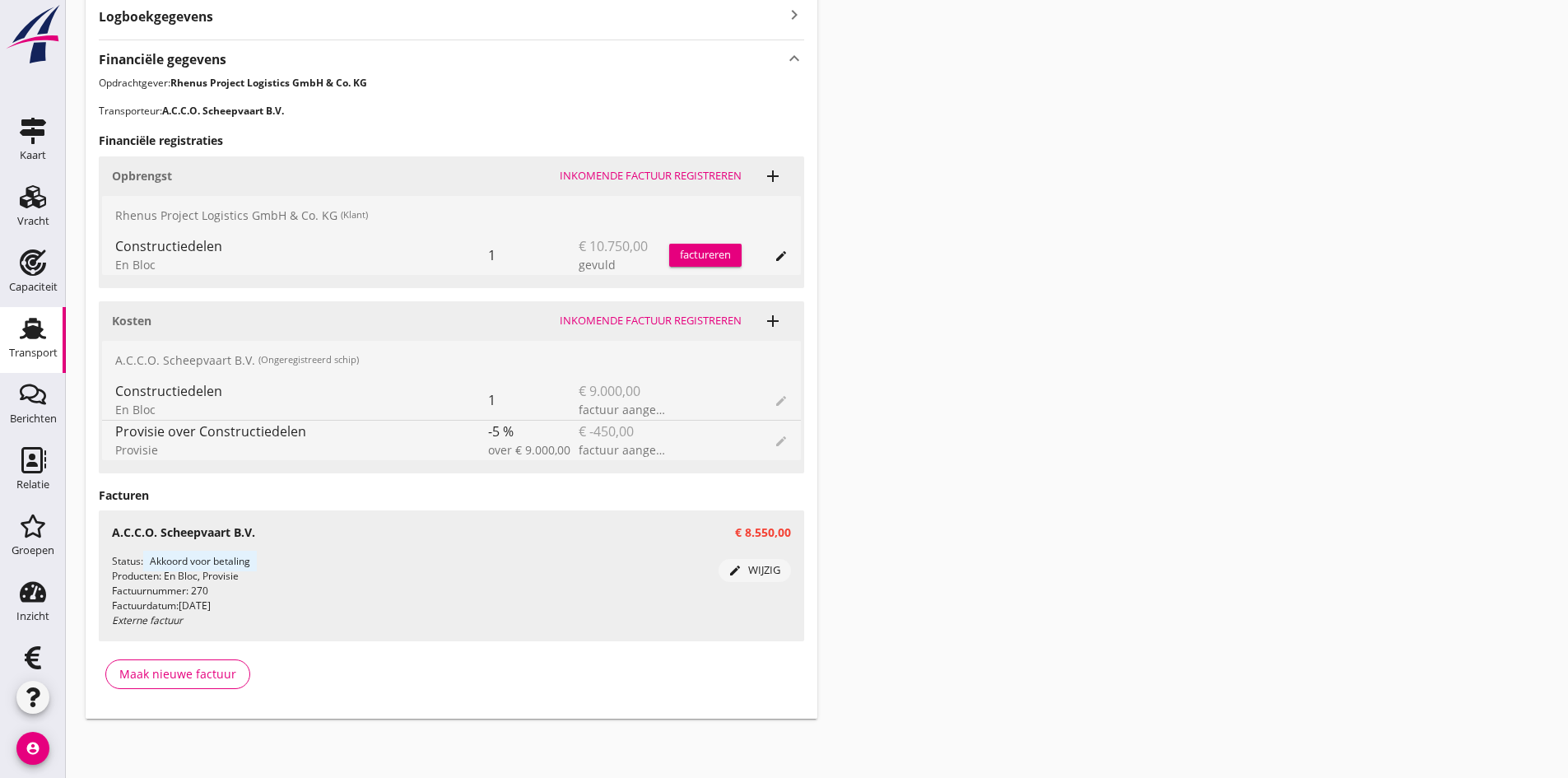
scroll to position [477, 0]
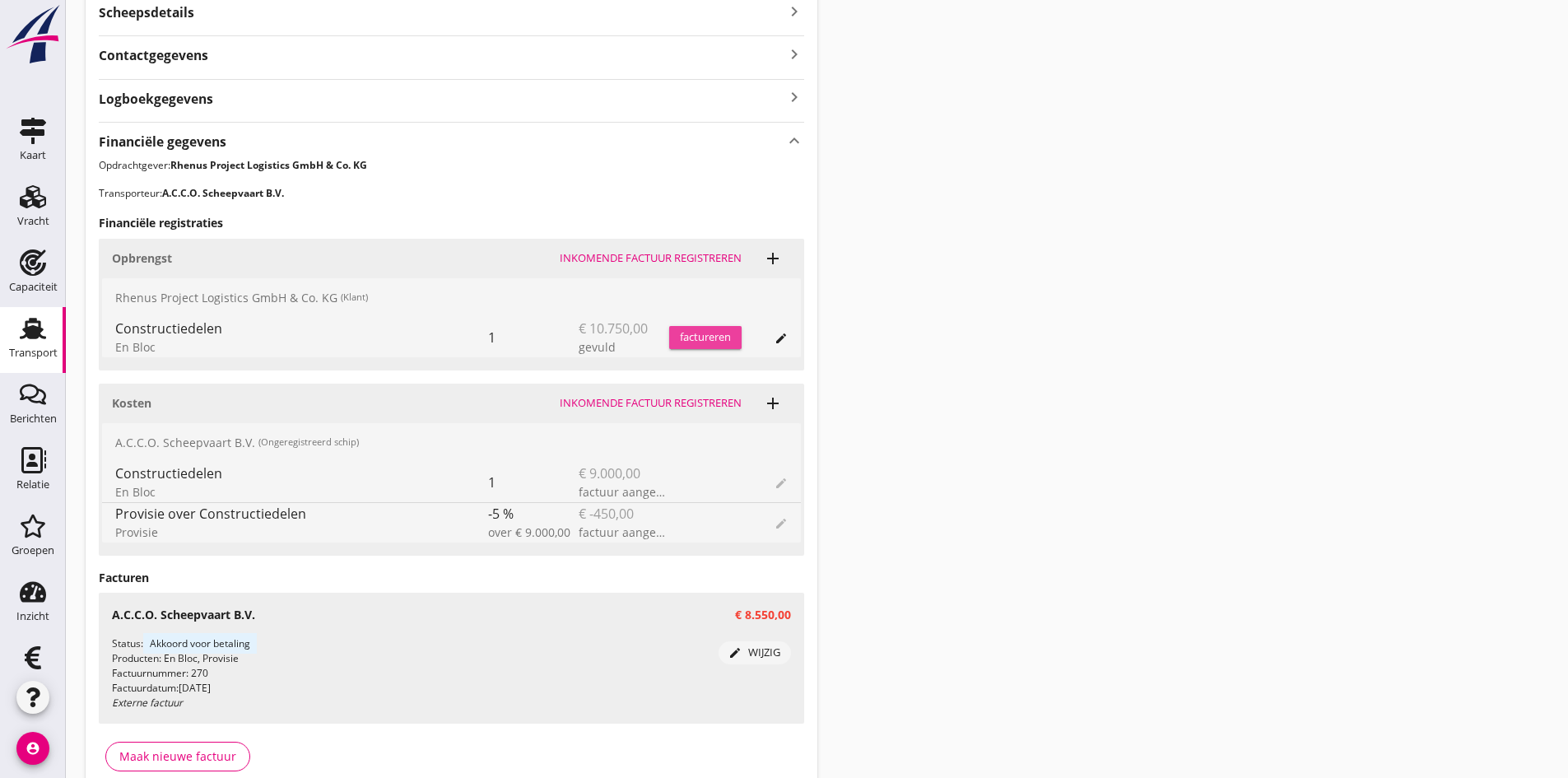
click at [691, 339] on div "factureren" at bounding box center [705, 337] width 72 height 16
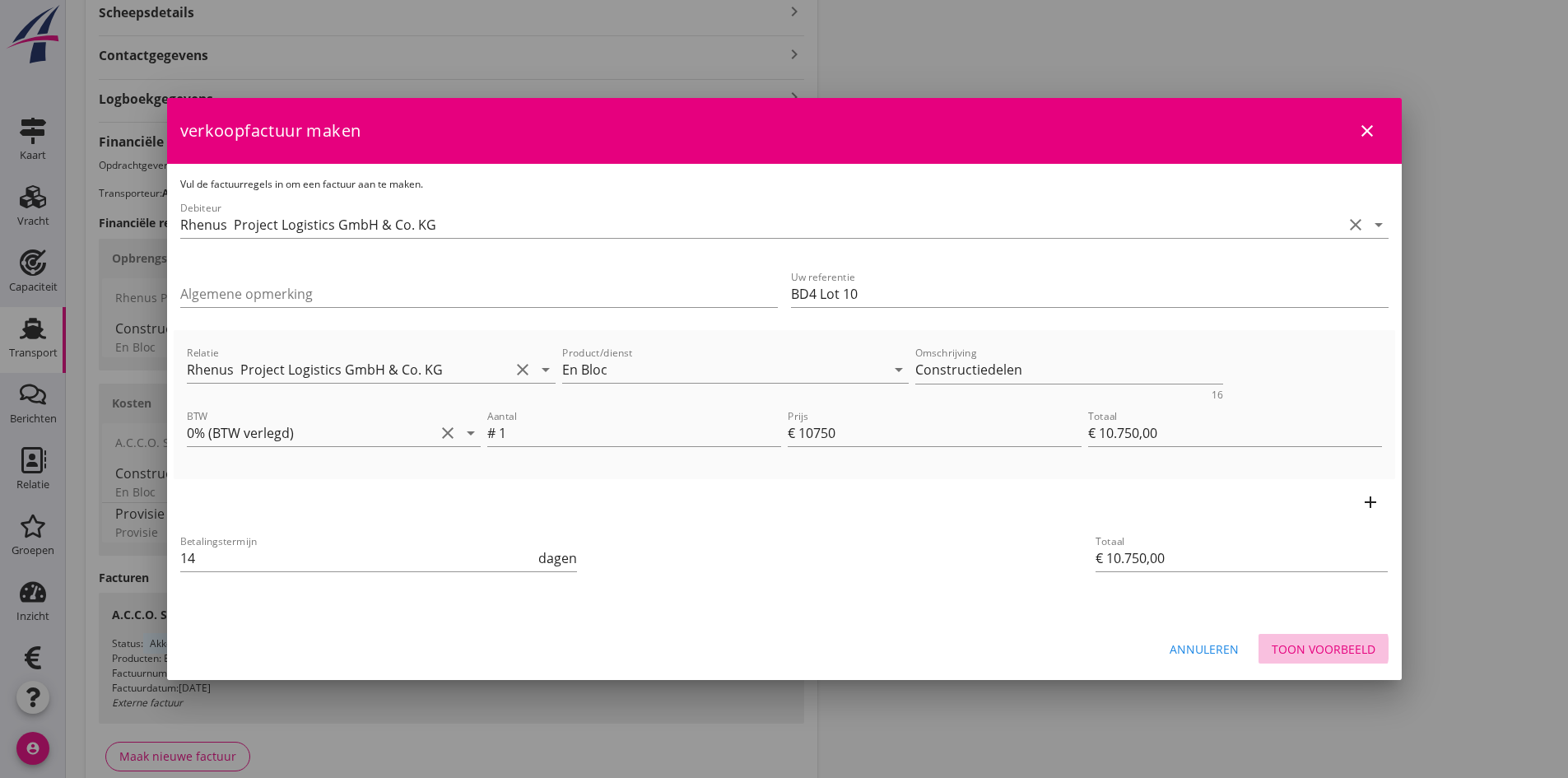
click at [1300, 645] on div "Toon voorbeeld" at bounding box center [1324, 649] width 104 height 17
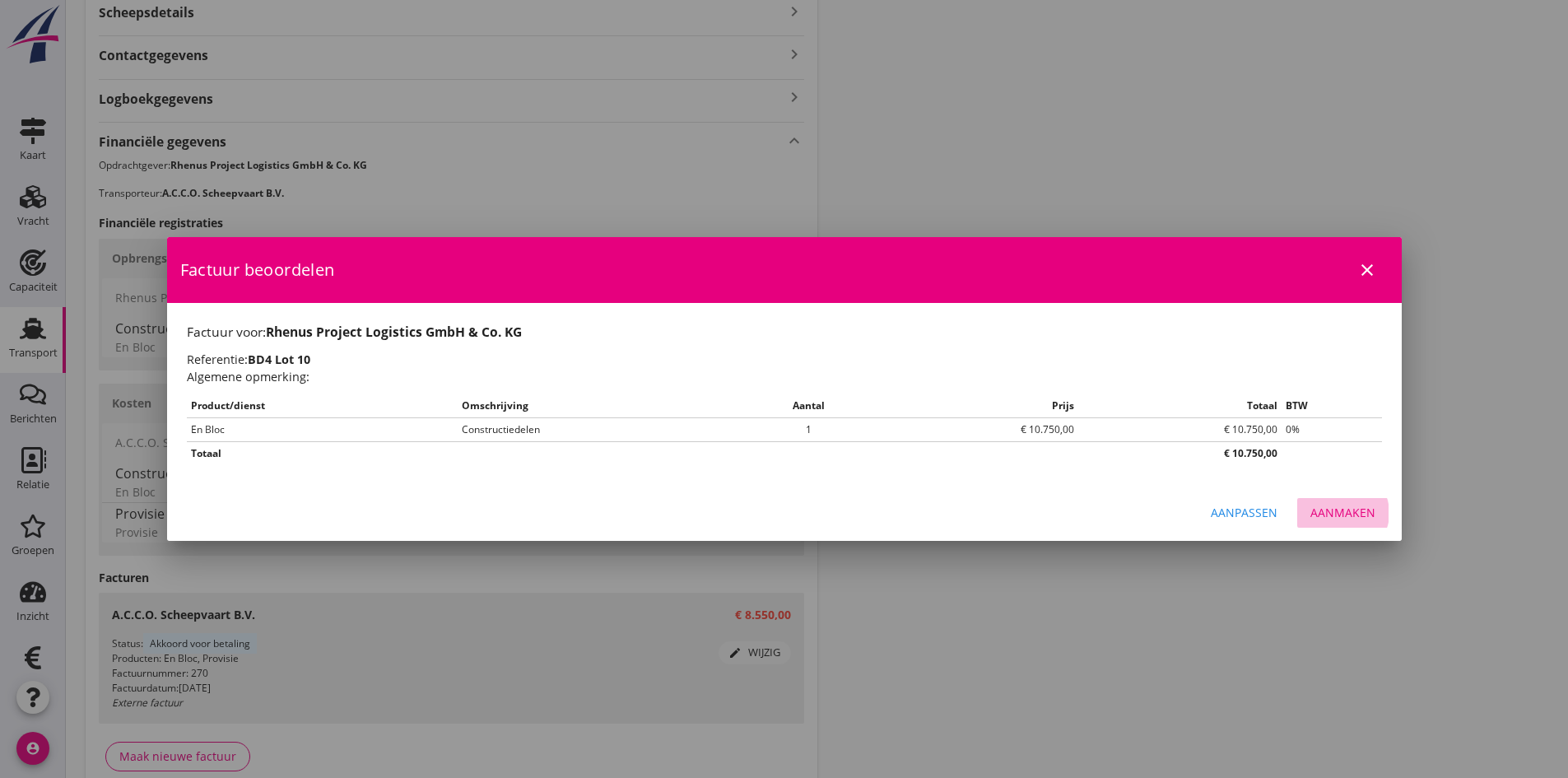
click at [1338, 512] on div "Aanmaken" at bounding box center [1343, 512] width 65 height 17
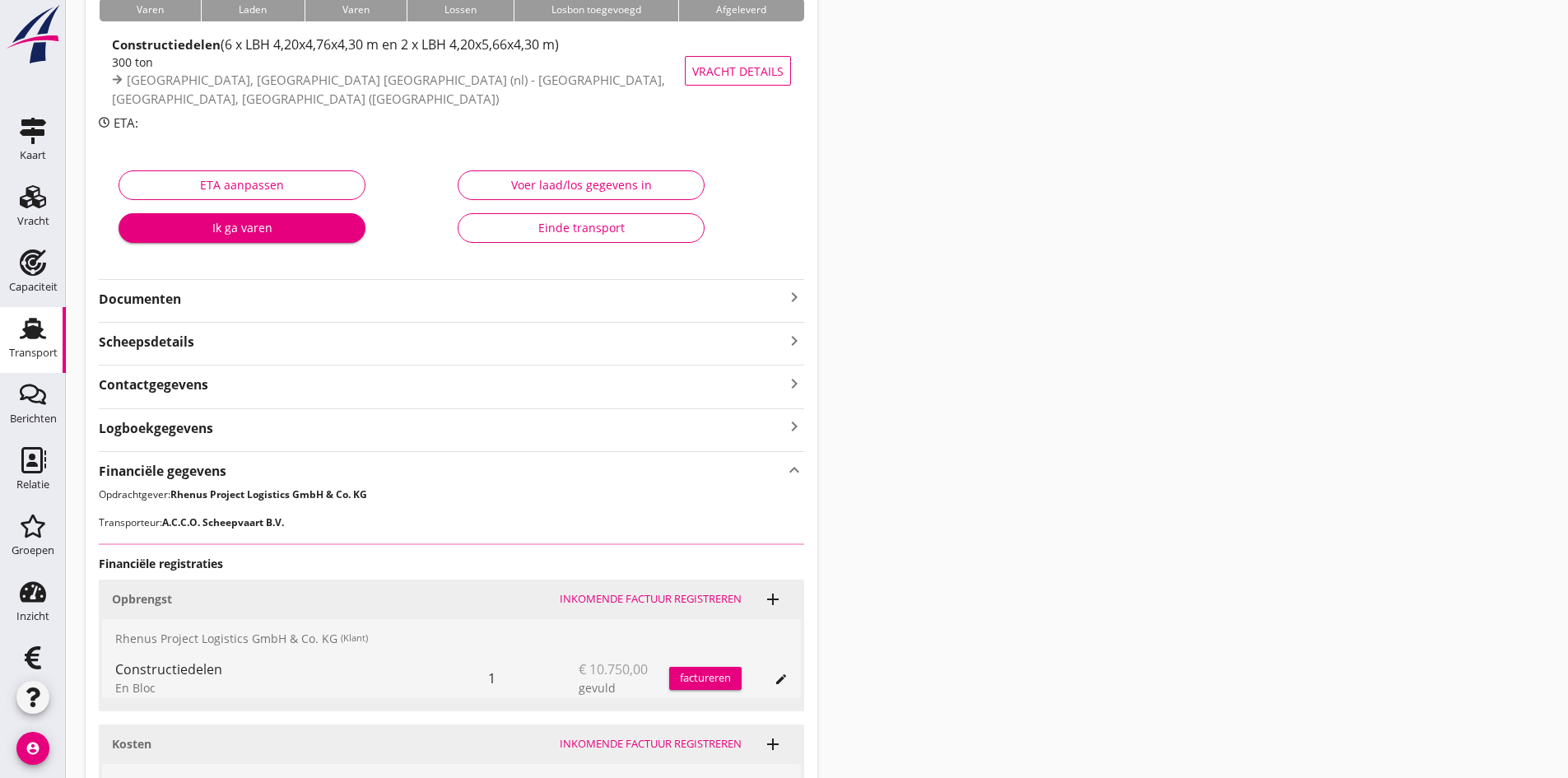
scroll to position [65, 0]
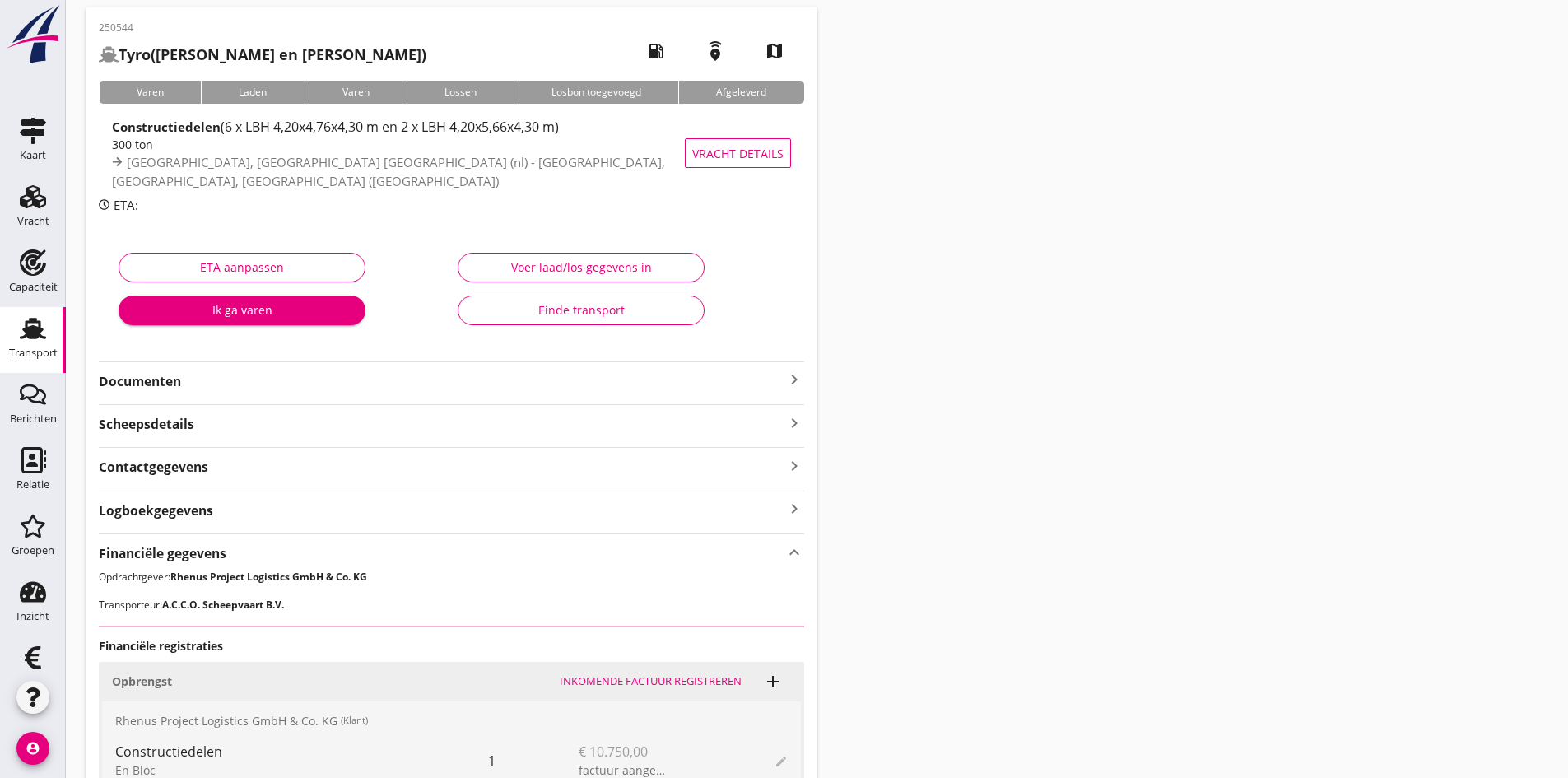
click at [790, 376] on icon "keyboard_arrow_right" at bounding box center [794, 379] width 20 height 20
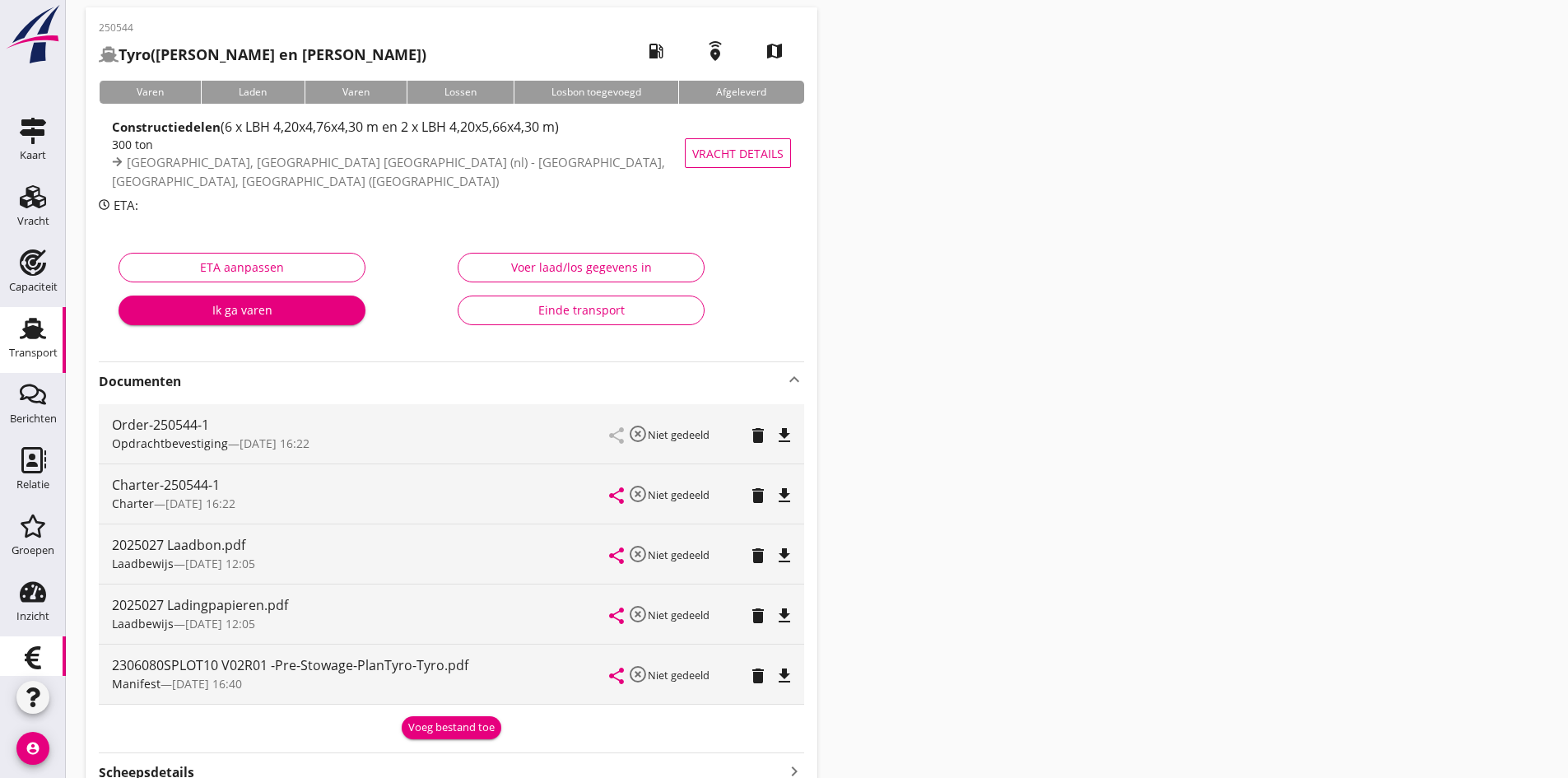
click at [25, 658] on use at bounding box center [33, 657] width 16 height 23
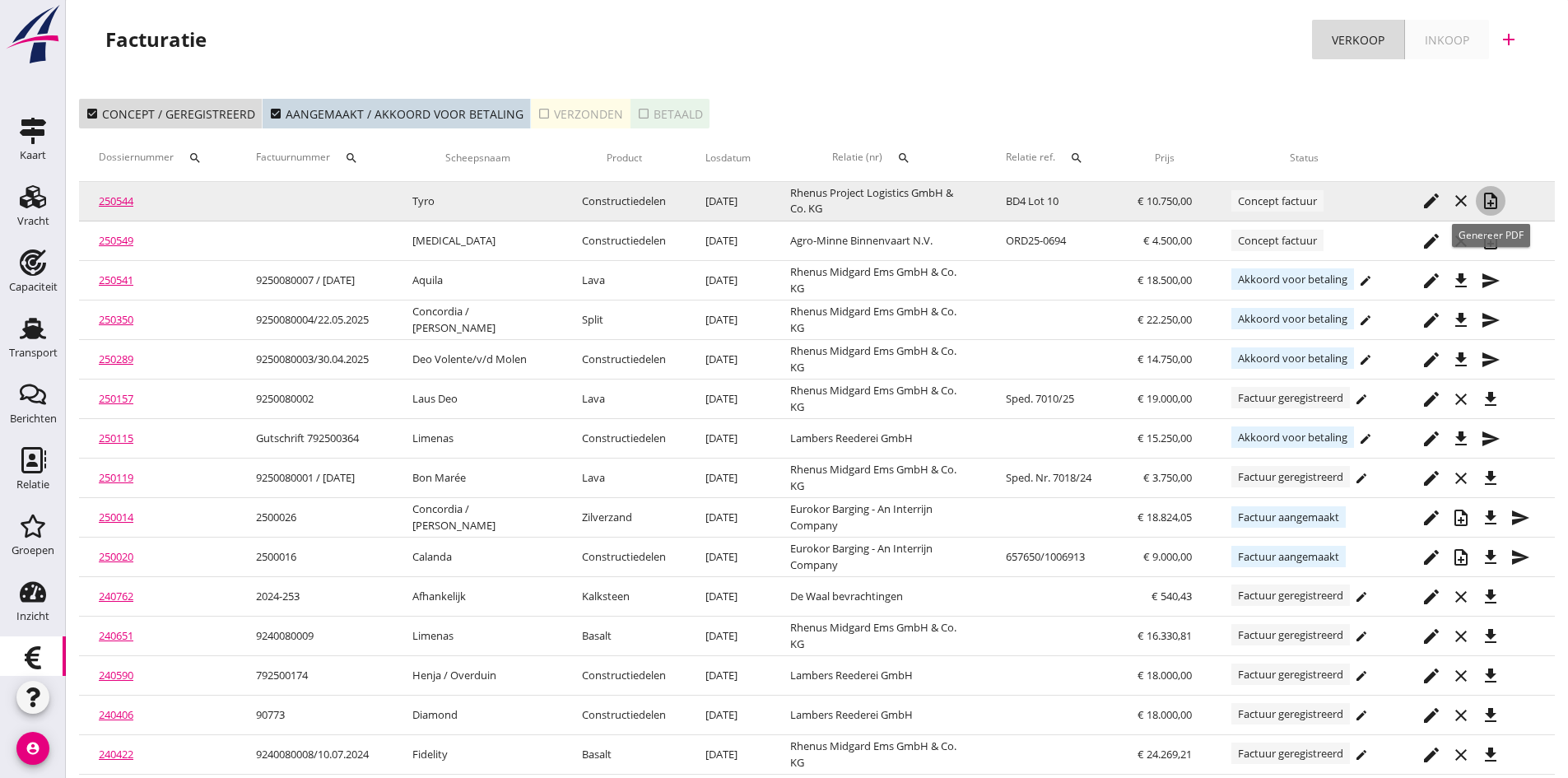
click at [1489, 198] on icon "note_add" at bounding box center [1491, 201] width 20 height 20
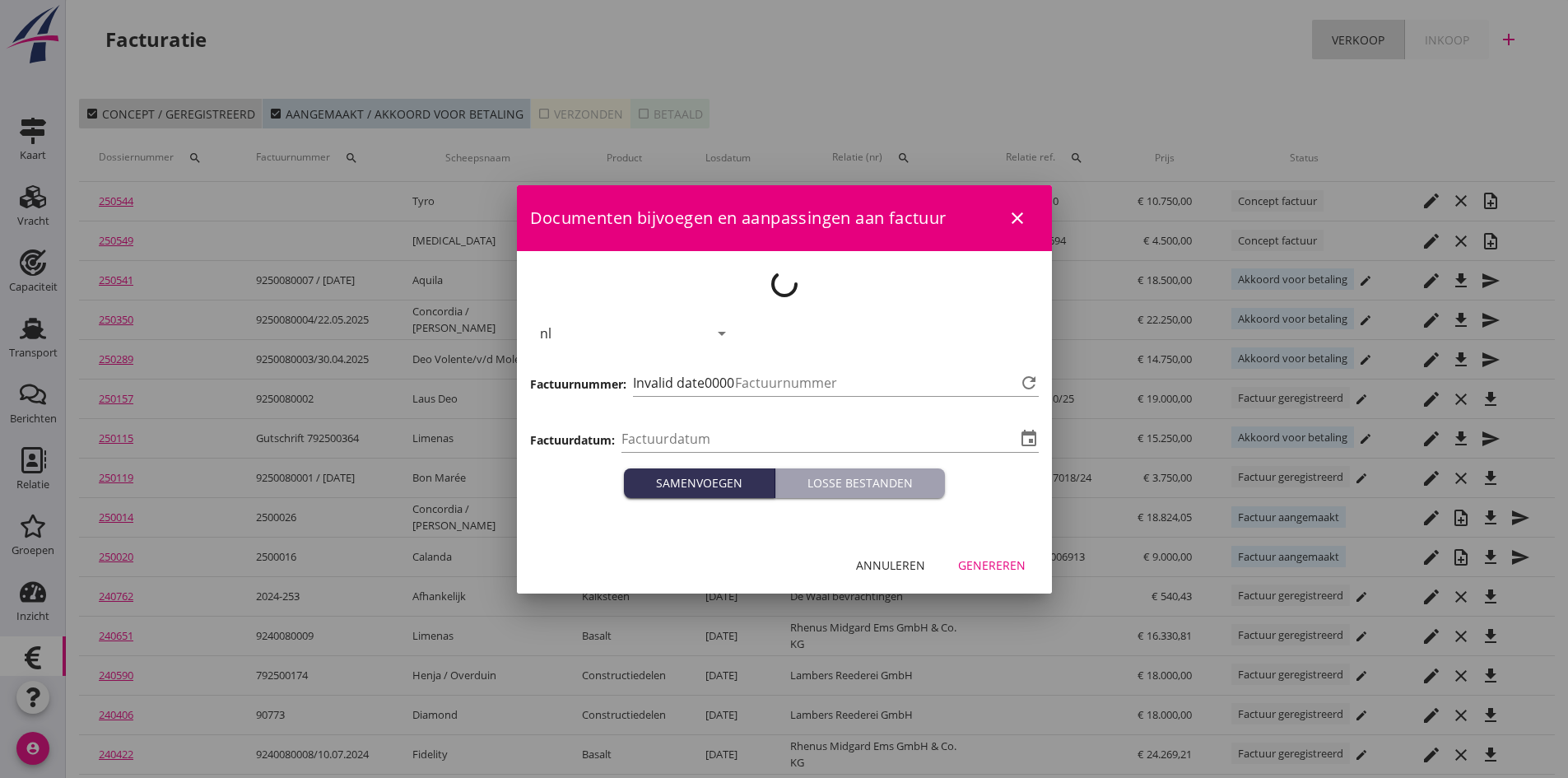
type input "[DATE]"
type input "696"
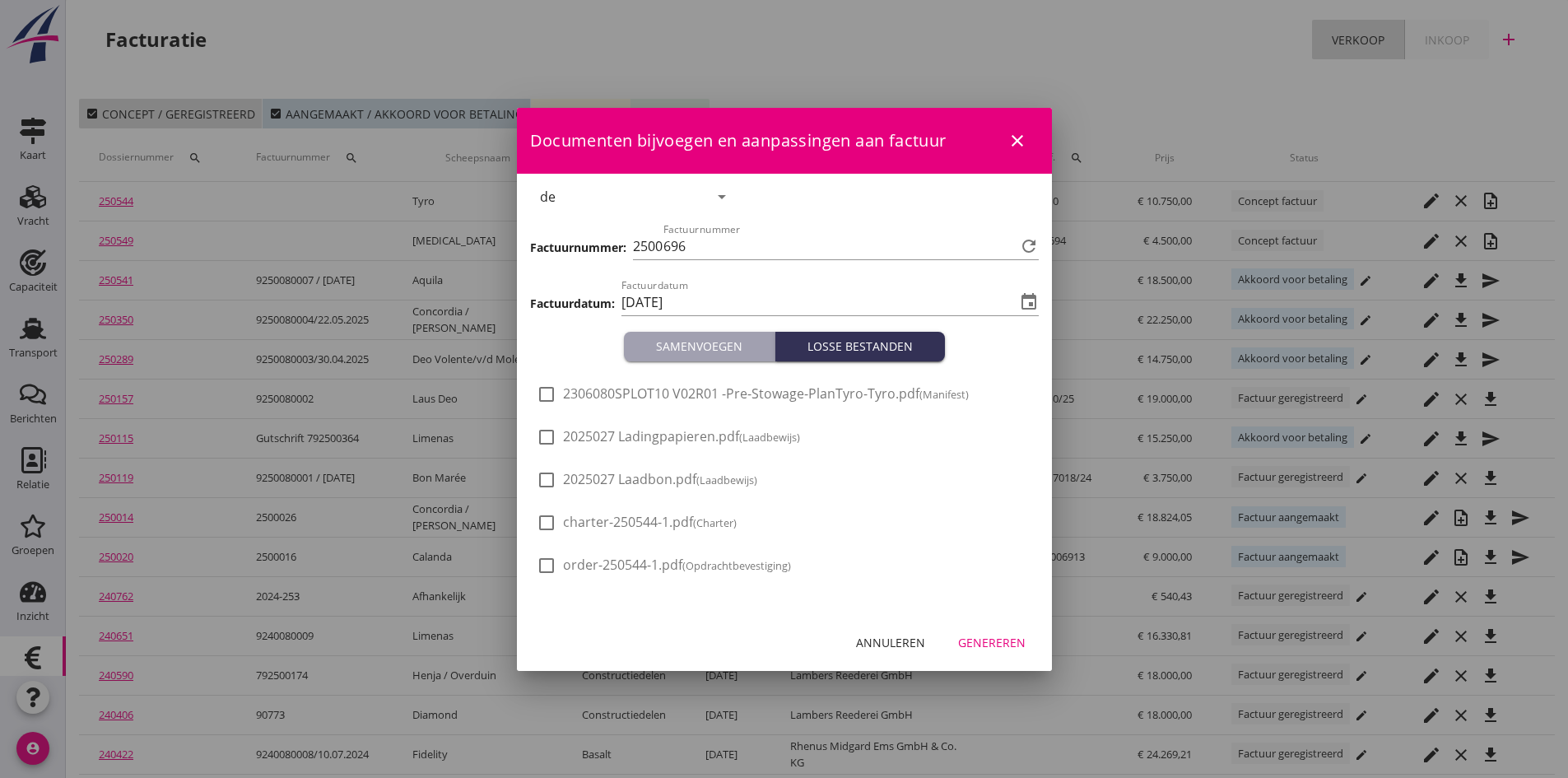
click at [545, 482] on div at bounding box center [546, 479] width 28 height 28
checkbox input "true"
click at [546, 439] on div at bounding box center [546, 437] width 28 height 28
checkbox input "true"
click at [968, 643] on div "Genereren" at bounding box center [992, 642] width 68 height 17
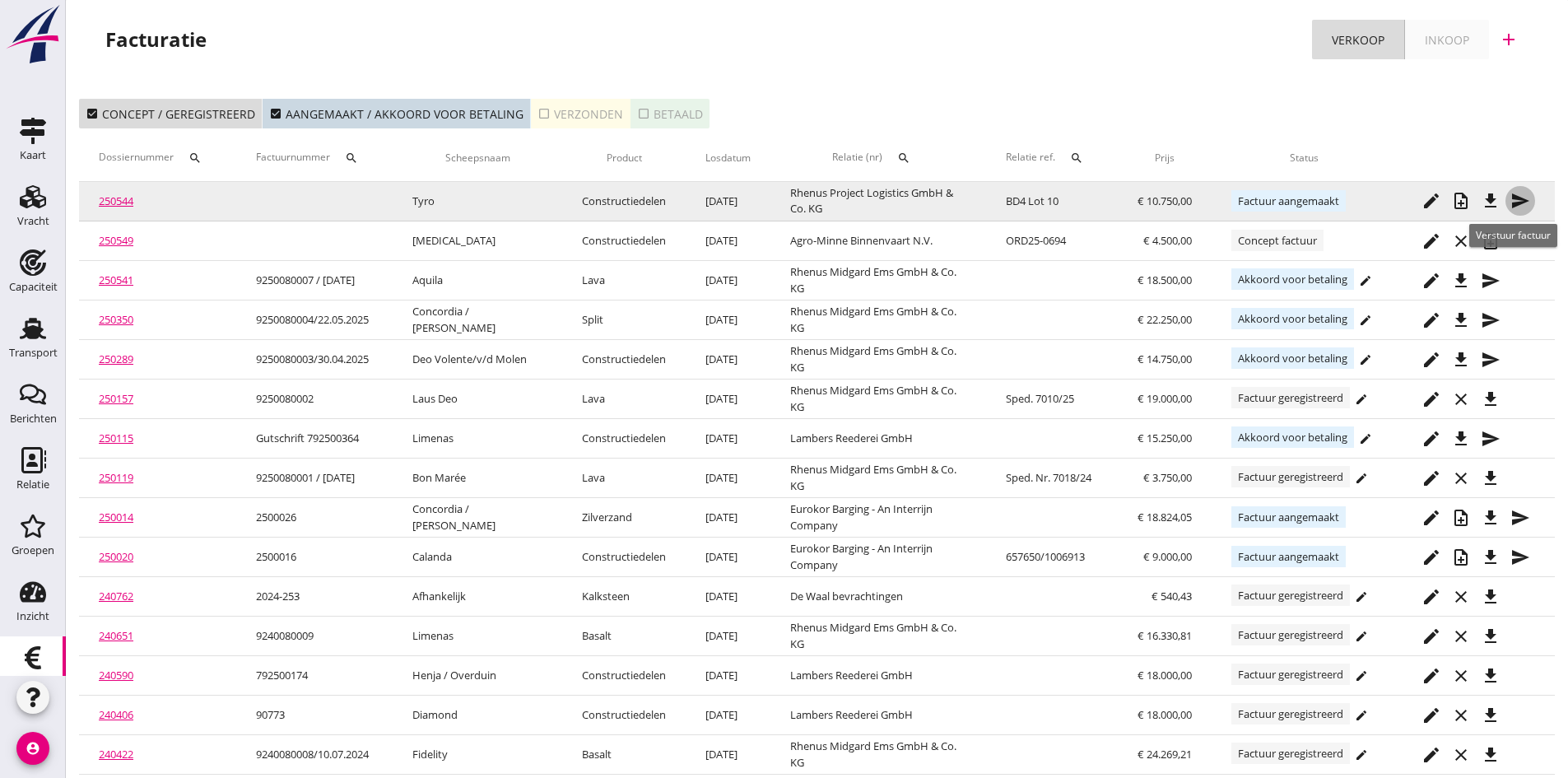
click at [1515, 199] on icon "send" at bounding box center [1520, 201] width 20 height 20
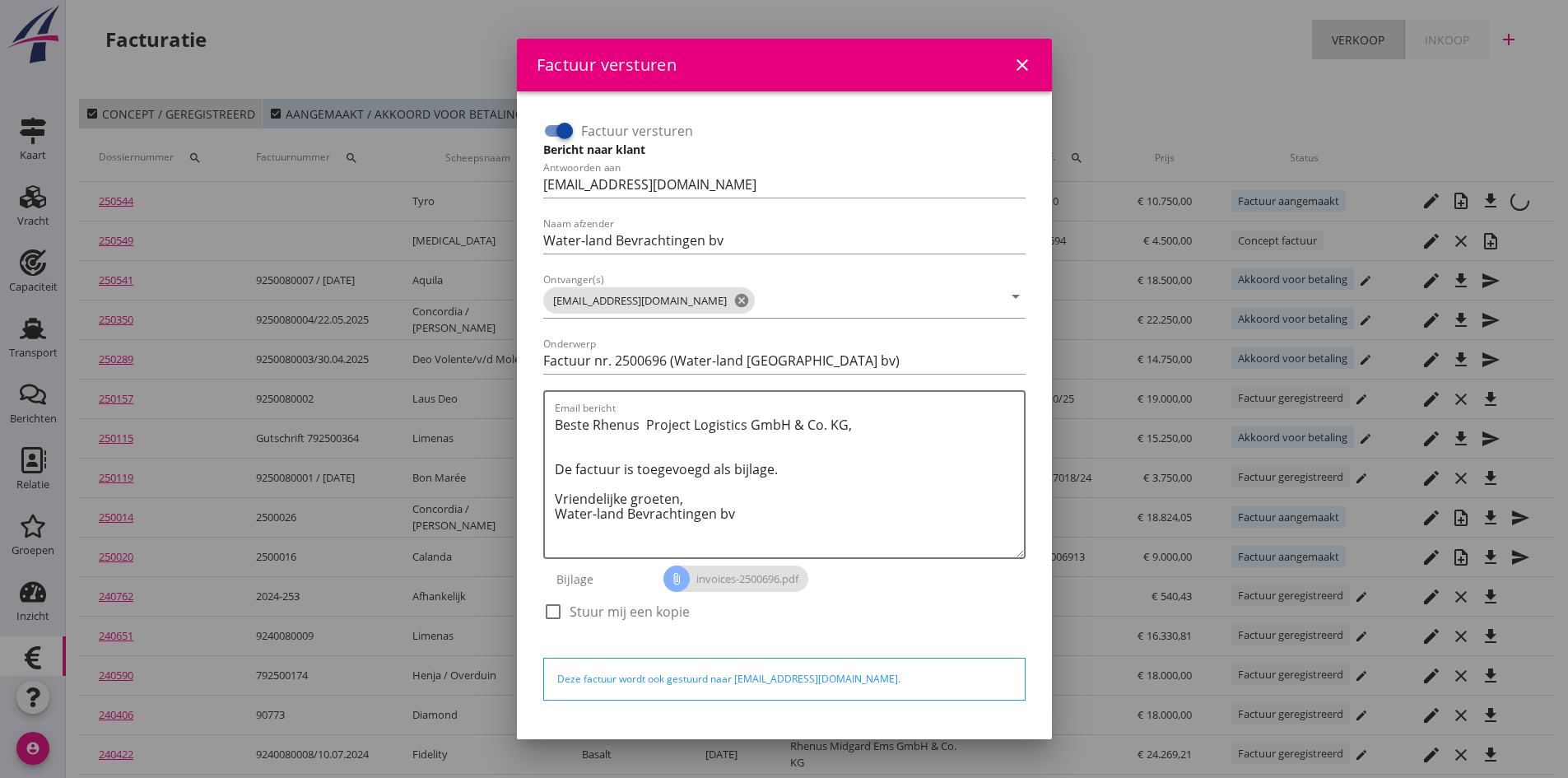
scroll to position [47, 0]
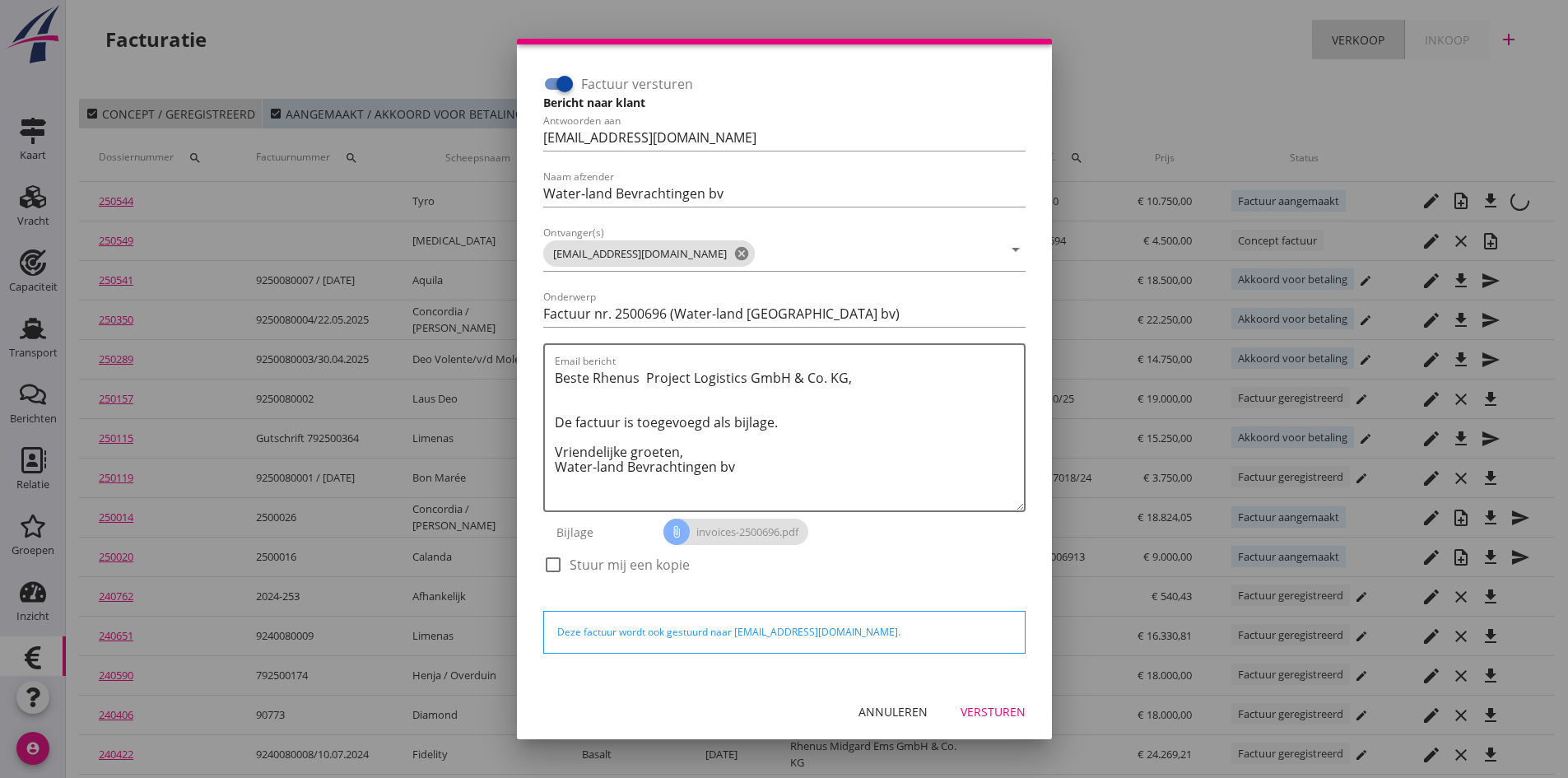
click at [993, 712] on div "Versturen" at bounding box center [993, 712] width 65 height 17
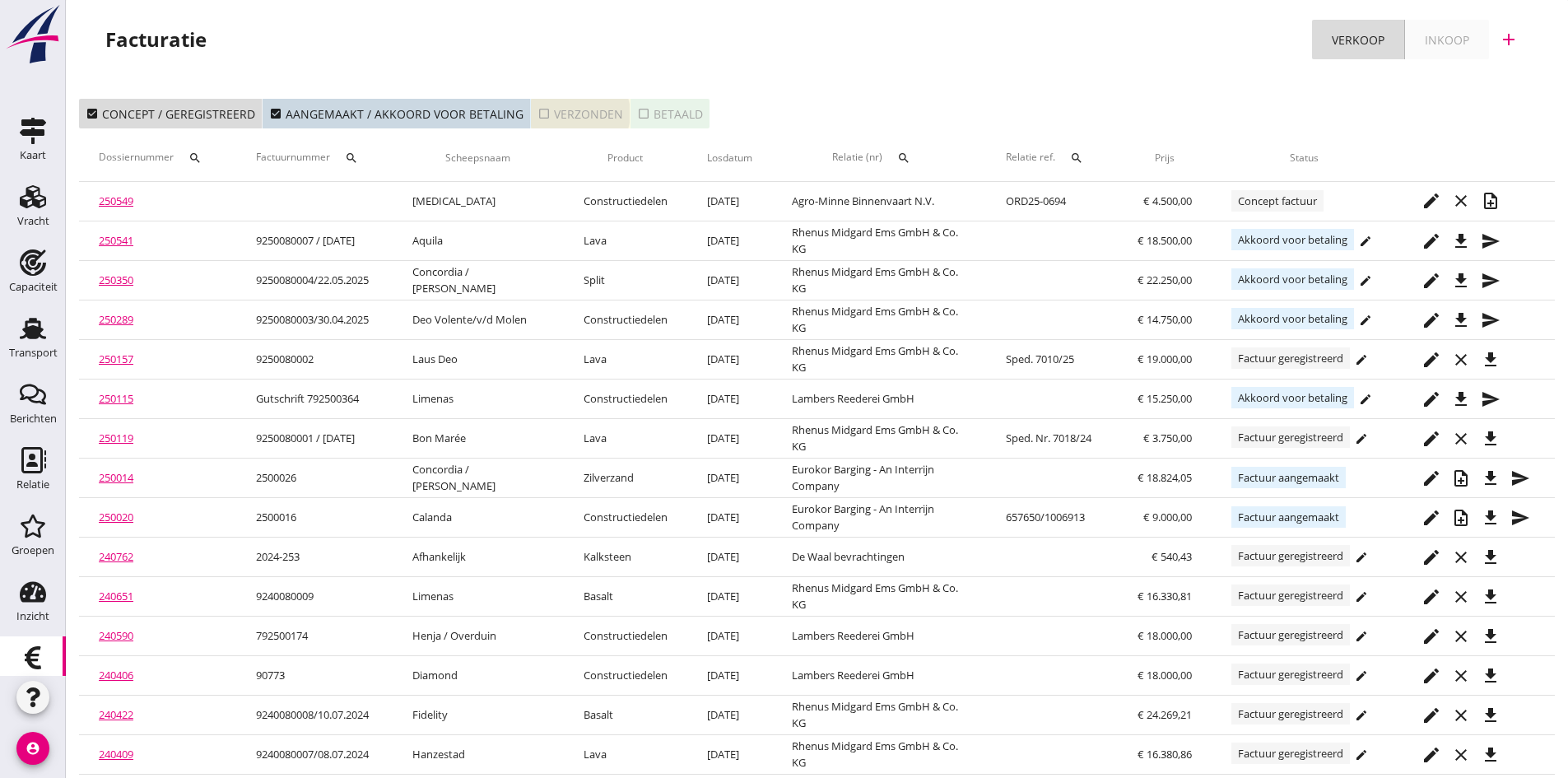
click at [563, 113] on div "check_box_outline_blank Verzonden" at bounding box center [581, 114] width 86 height 17
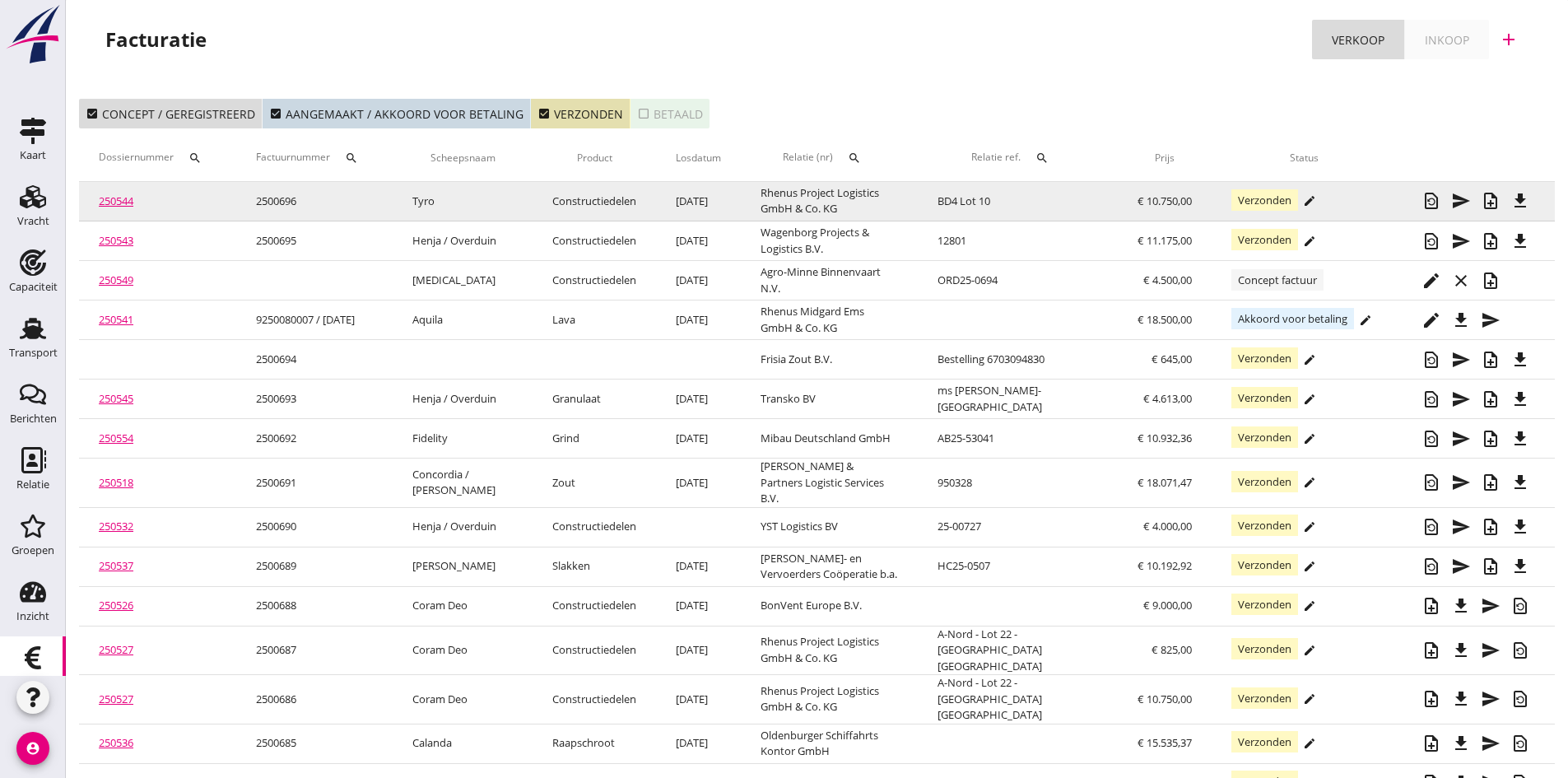
click at [109, 202] on link "250544" at bounding box center [116, 201] width 34 height 15
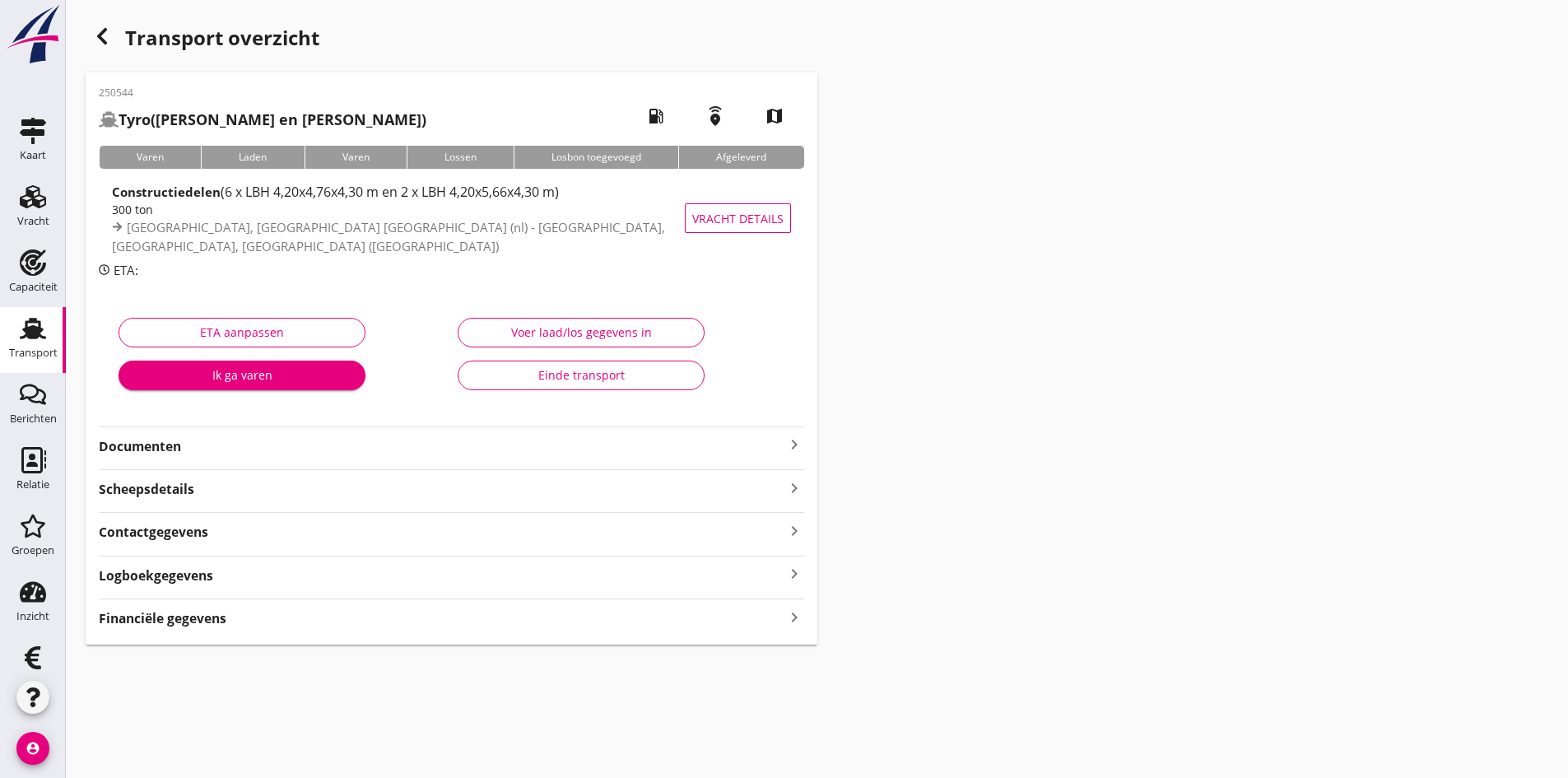
click at [155, 449] on strong "Documenten" at bounding box center [442, 447] width 686 height 19
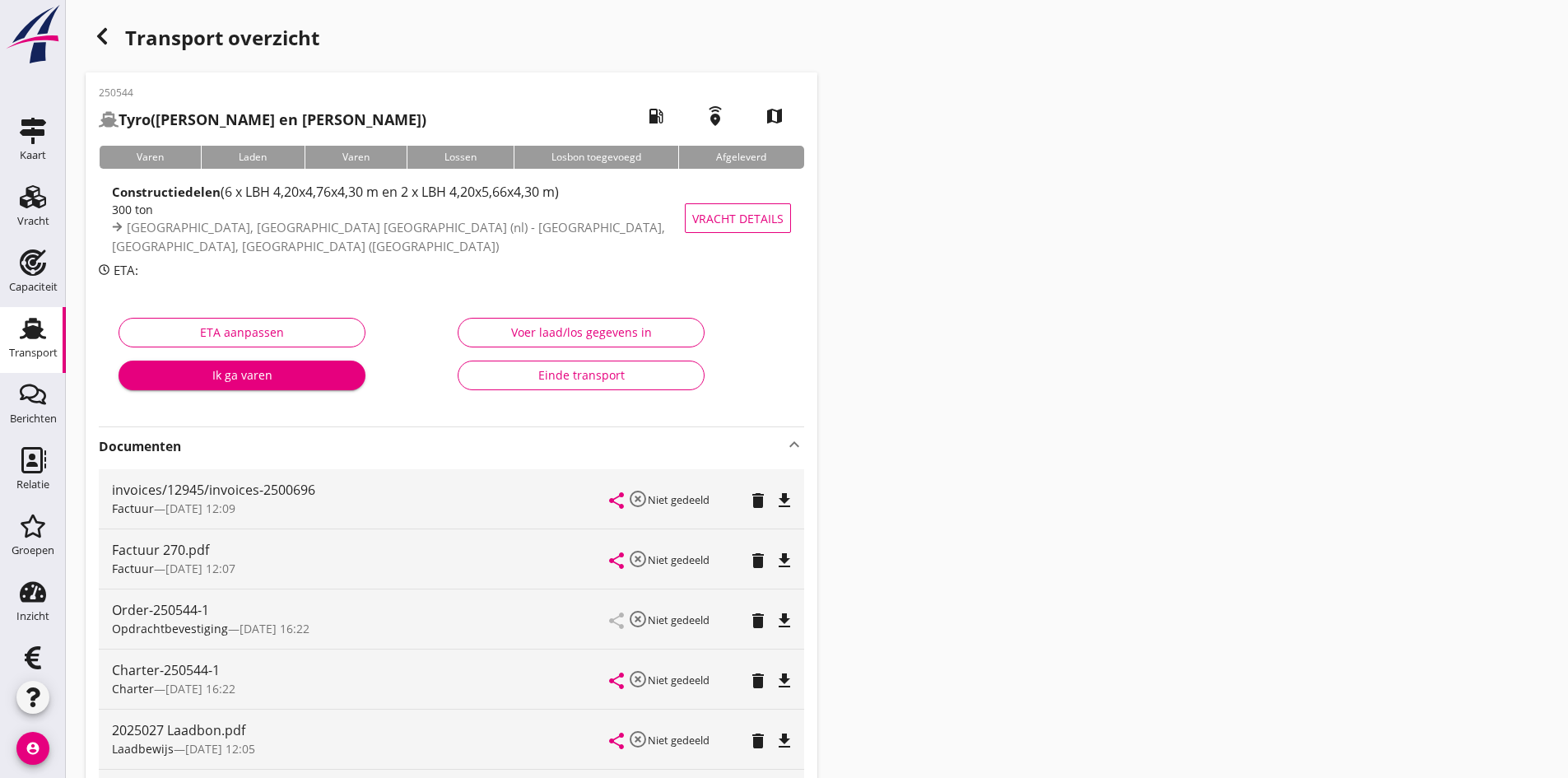
click at [20, 331] on use at bounding box center [33, 328] width 27 height 21
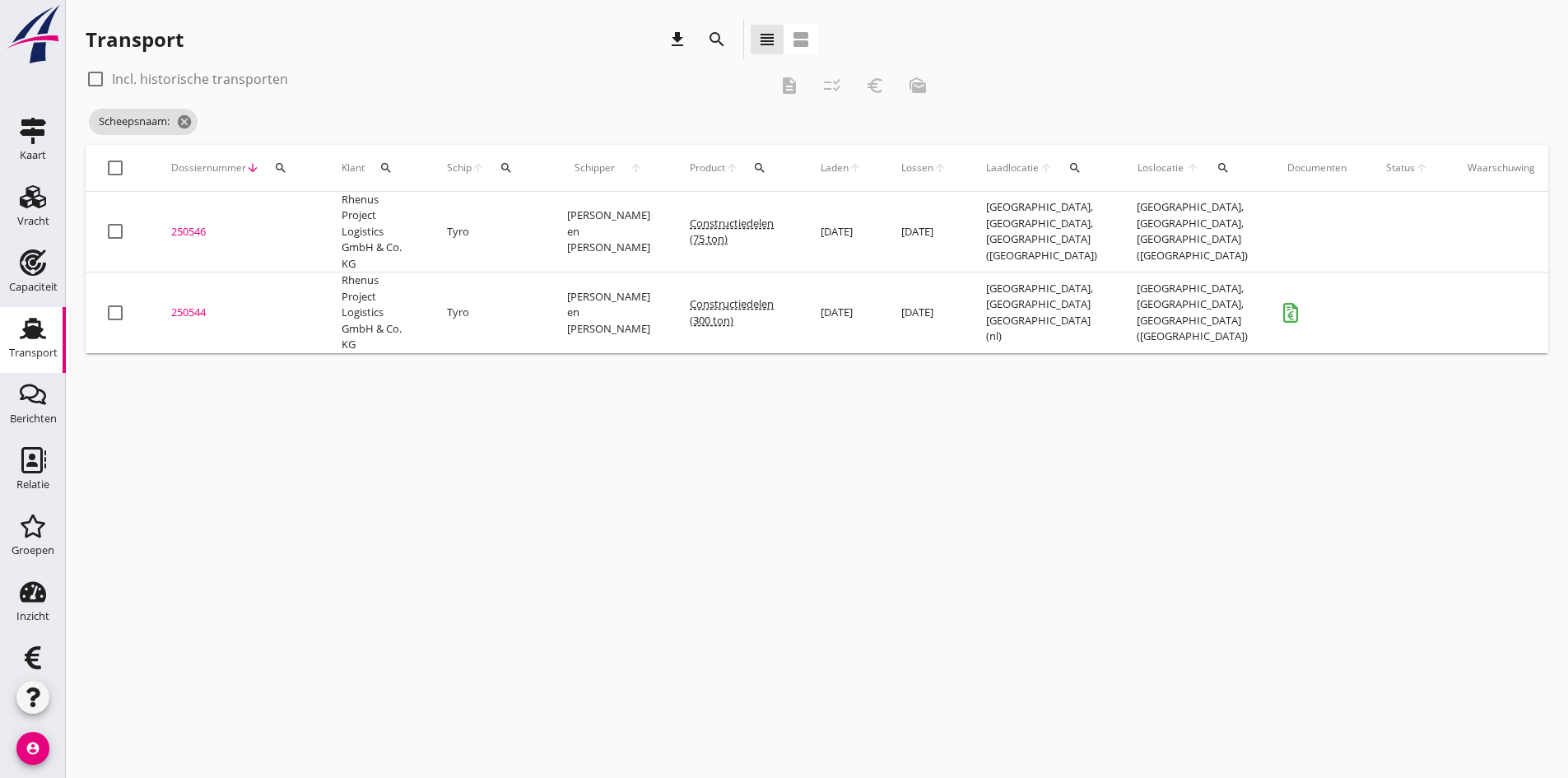
click at [190, 309] on div "250544" at bounding box center [237, 312] width 131 height 16
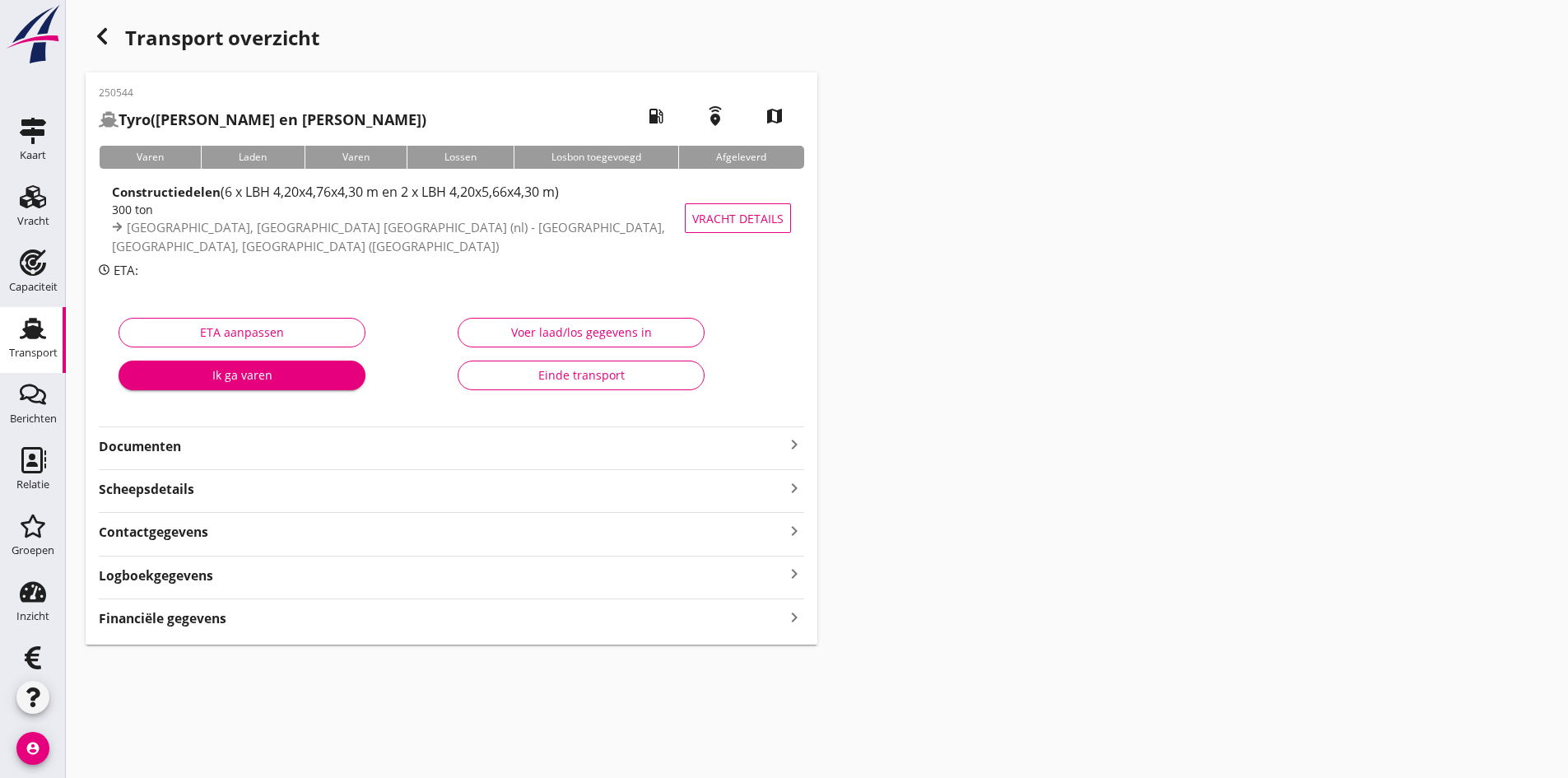
click at [563, 373] on div "Einde transport" at bounding box center [581, 375] width 219 height 17
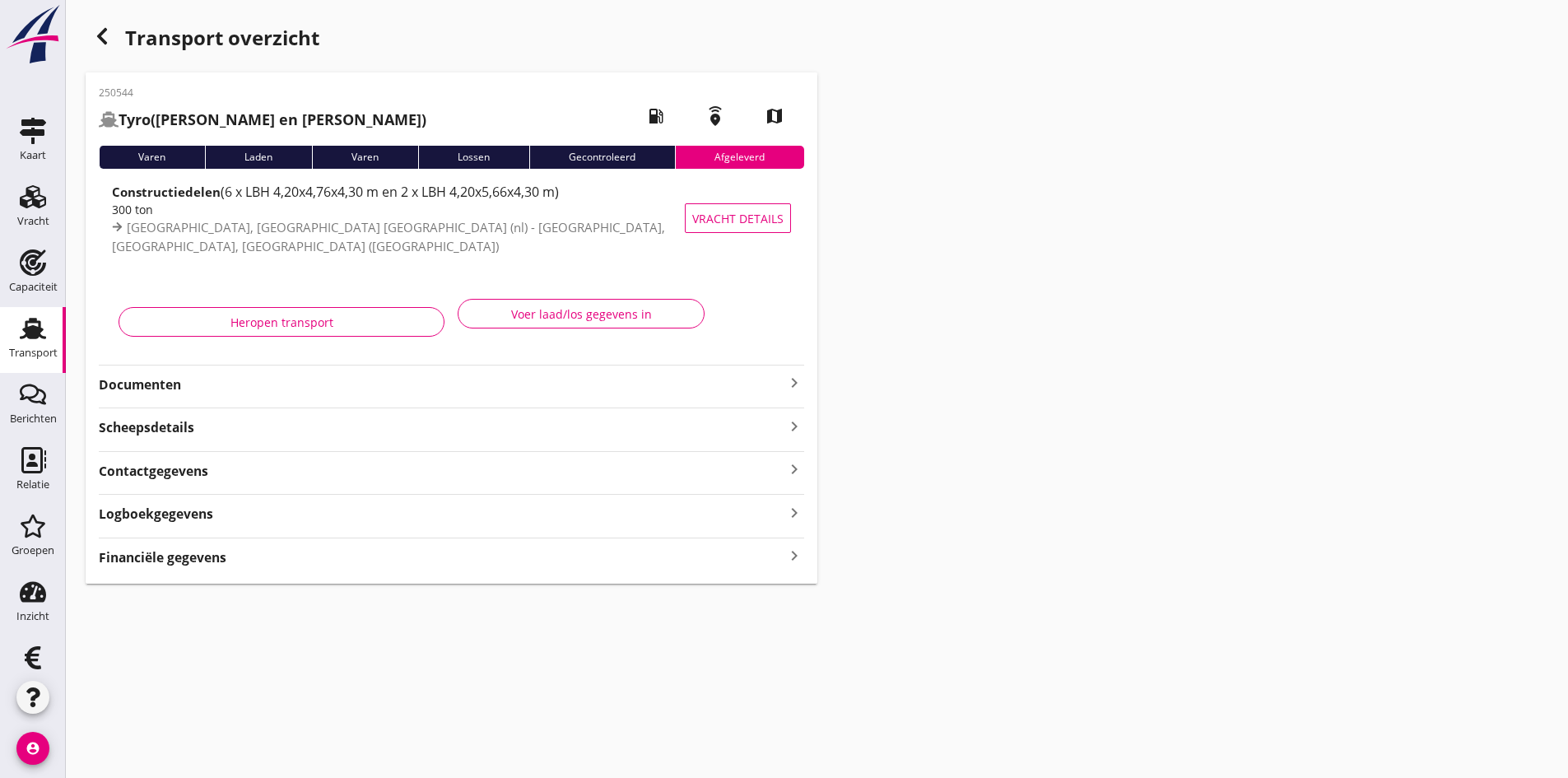
click at [21, 331] on use at bounding box center [33, 328] width 27 height 21
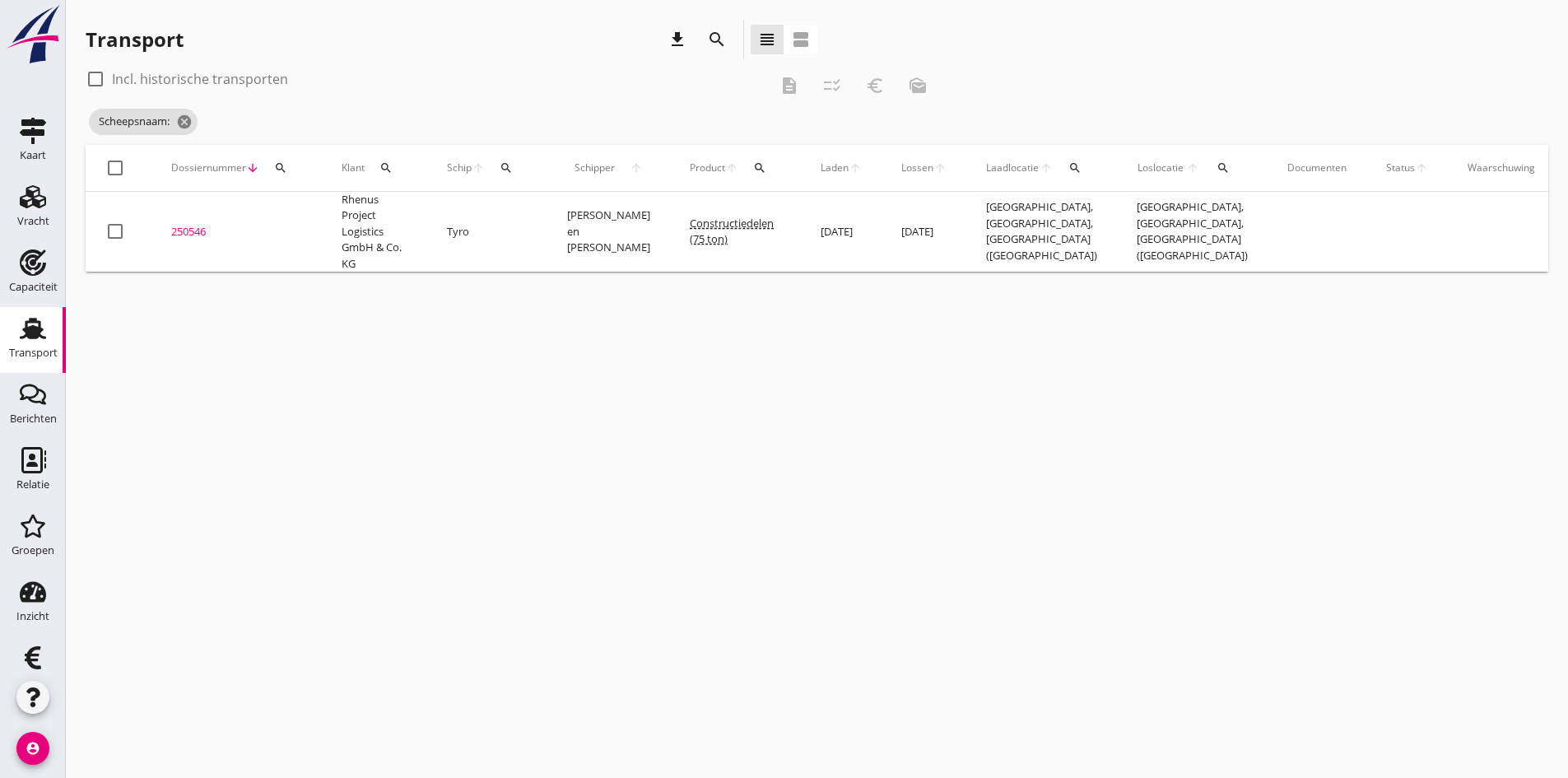
click at [505, 167] on icon "search" at bounding box center [506, 167] width 13 height 13
click at [521, 217] on input "Zoek op (scheeps)naam" at bounding box center [585, 215] width 172 height 27
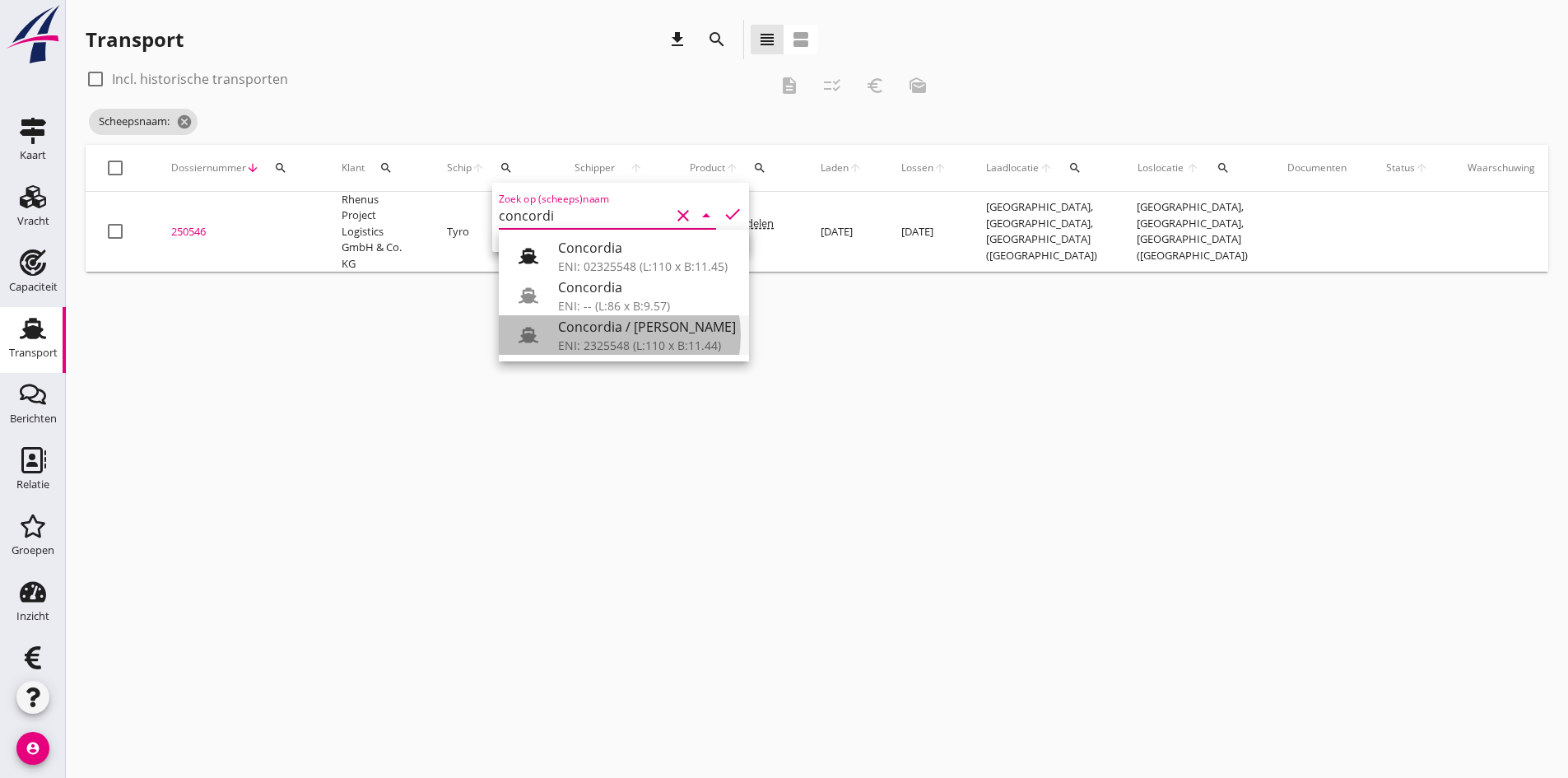
click at [586, 335] on div "Concordia / [PERSON_NAME]" at bounding box center [647, 327] width 178 height 20
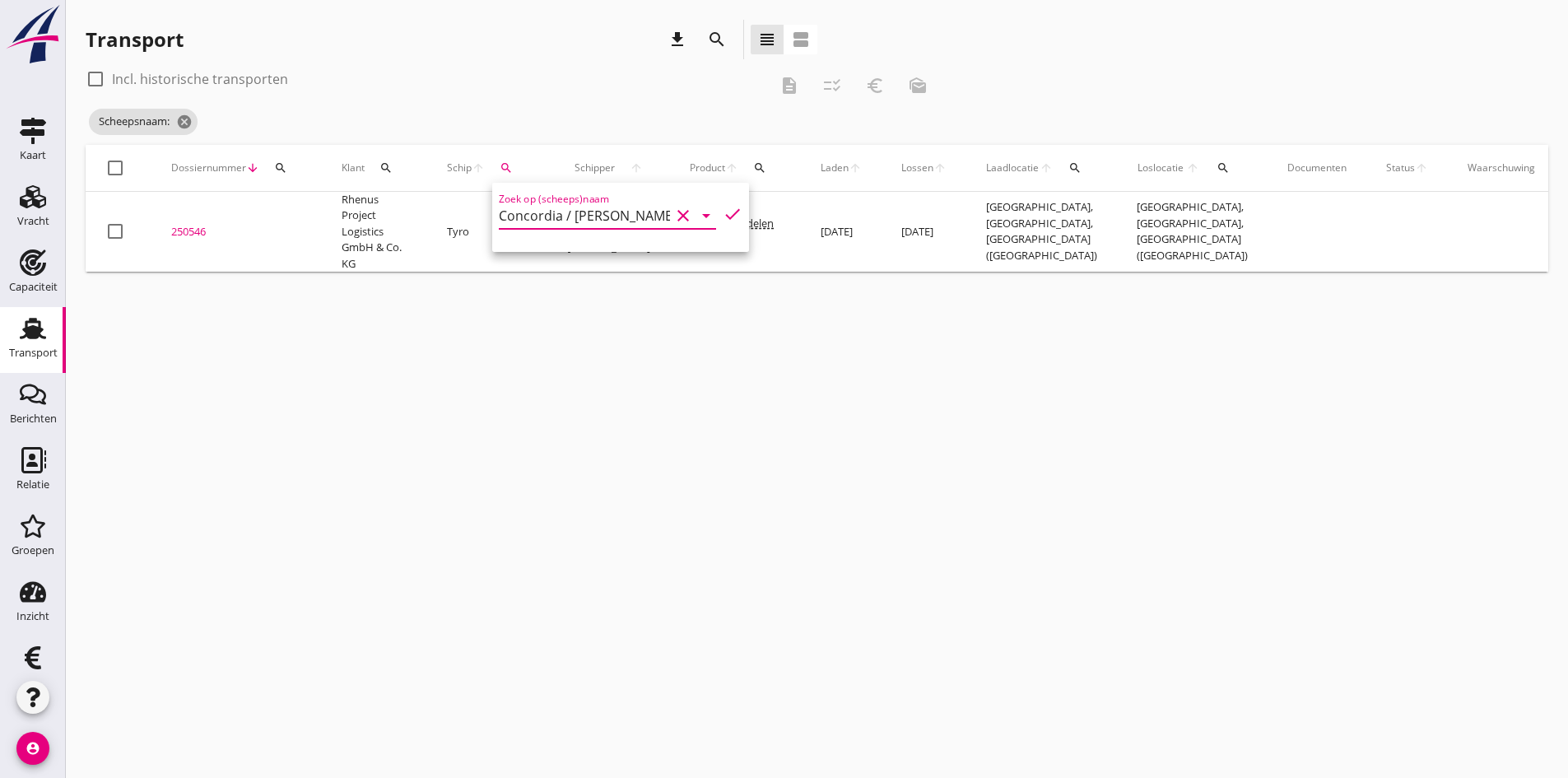
click at [723, 212] on icon "check" at bounding box center [733, 214] width 20 height 20
type input "Concordia / [PERSON_NAME]"
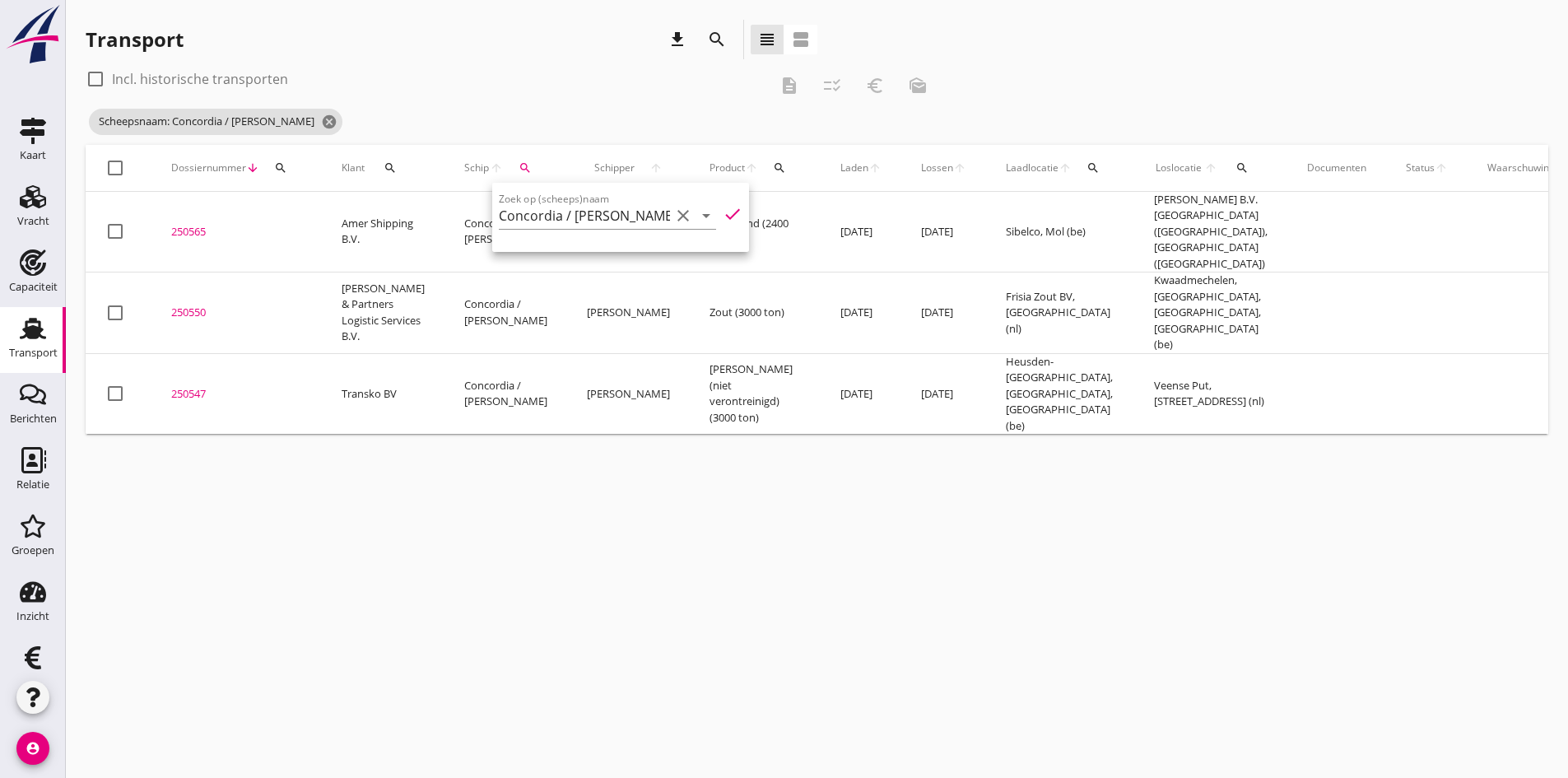
click at [383, 530] on div "cancel You are impersonating another user. Transport download search view_headl…" at bounding box center [817, 389] width 1503 height 778
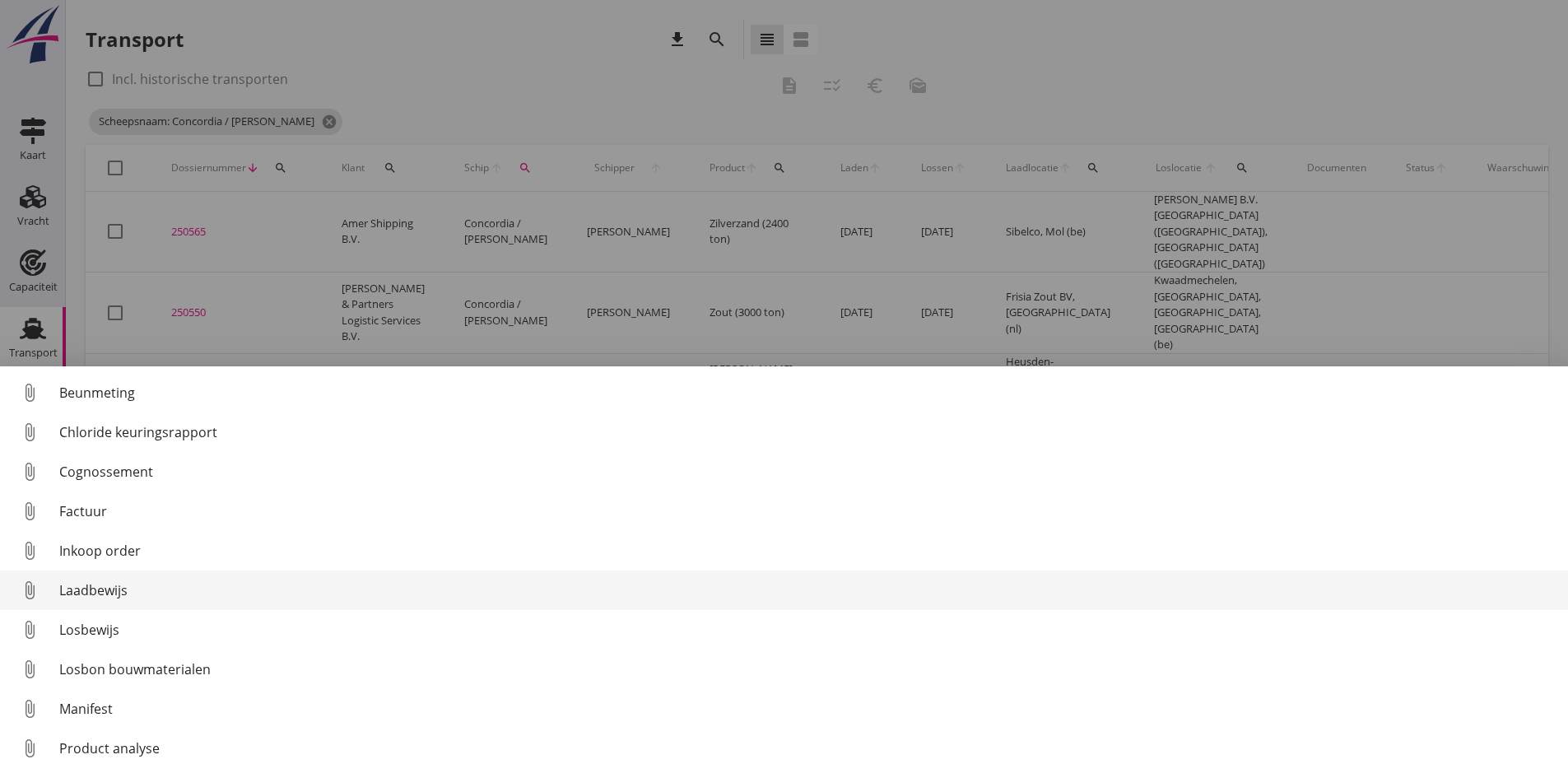
click at [102, 585] on div "Laadbewijs" at bounding box center [807, 590] width 1496 height 20
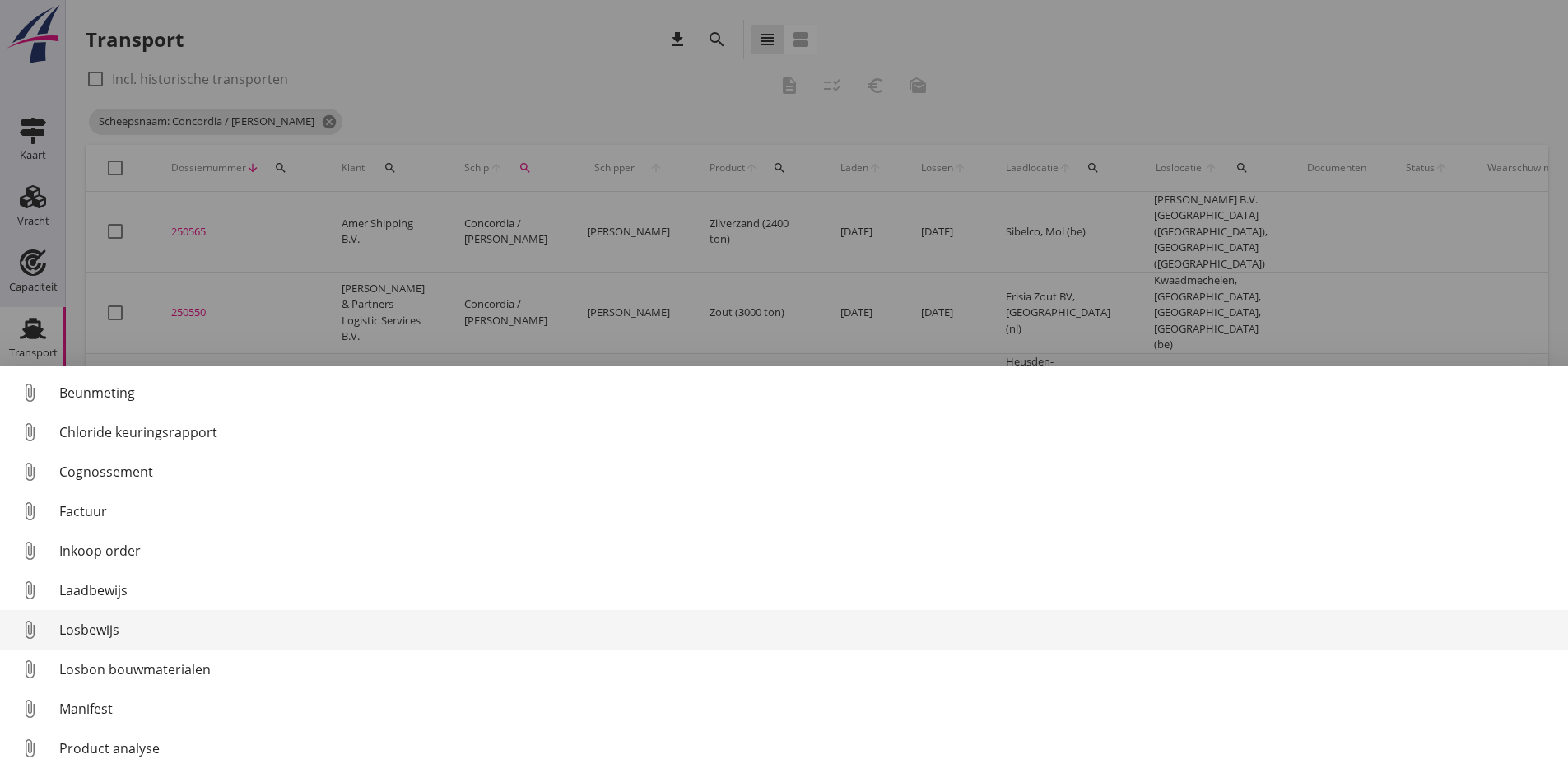
click at [97, 630] on div "Losbewijs" at bounding box center [807, 630] width 1496 height 20
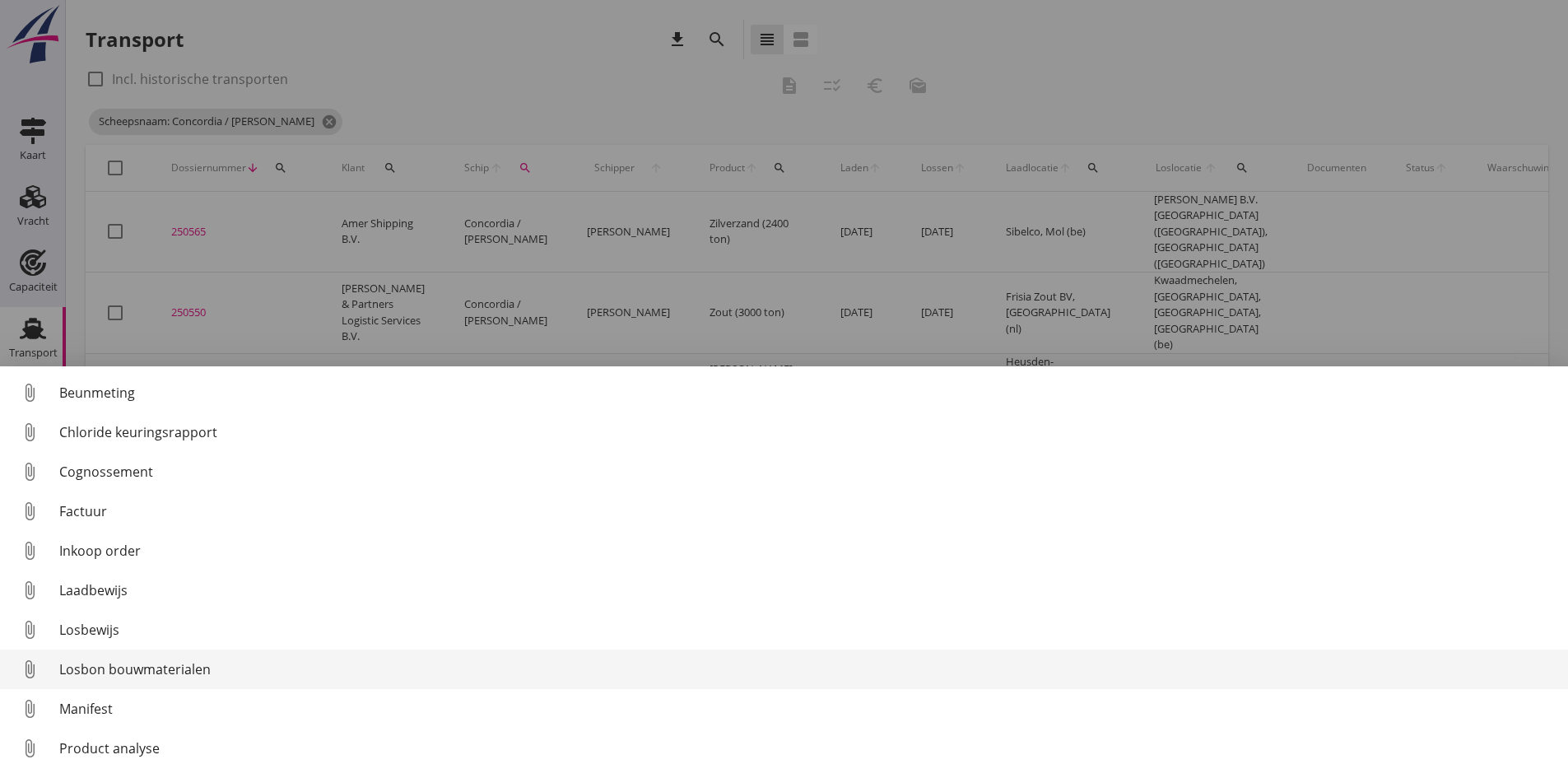
scroll to position [75, 0]
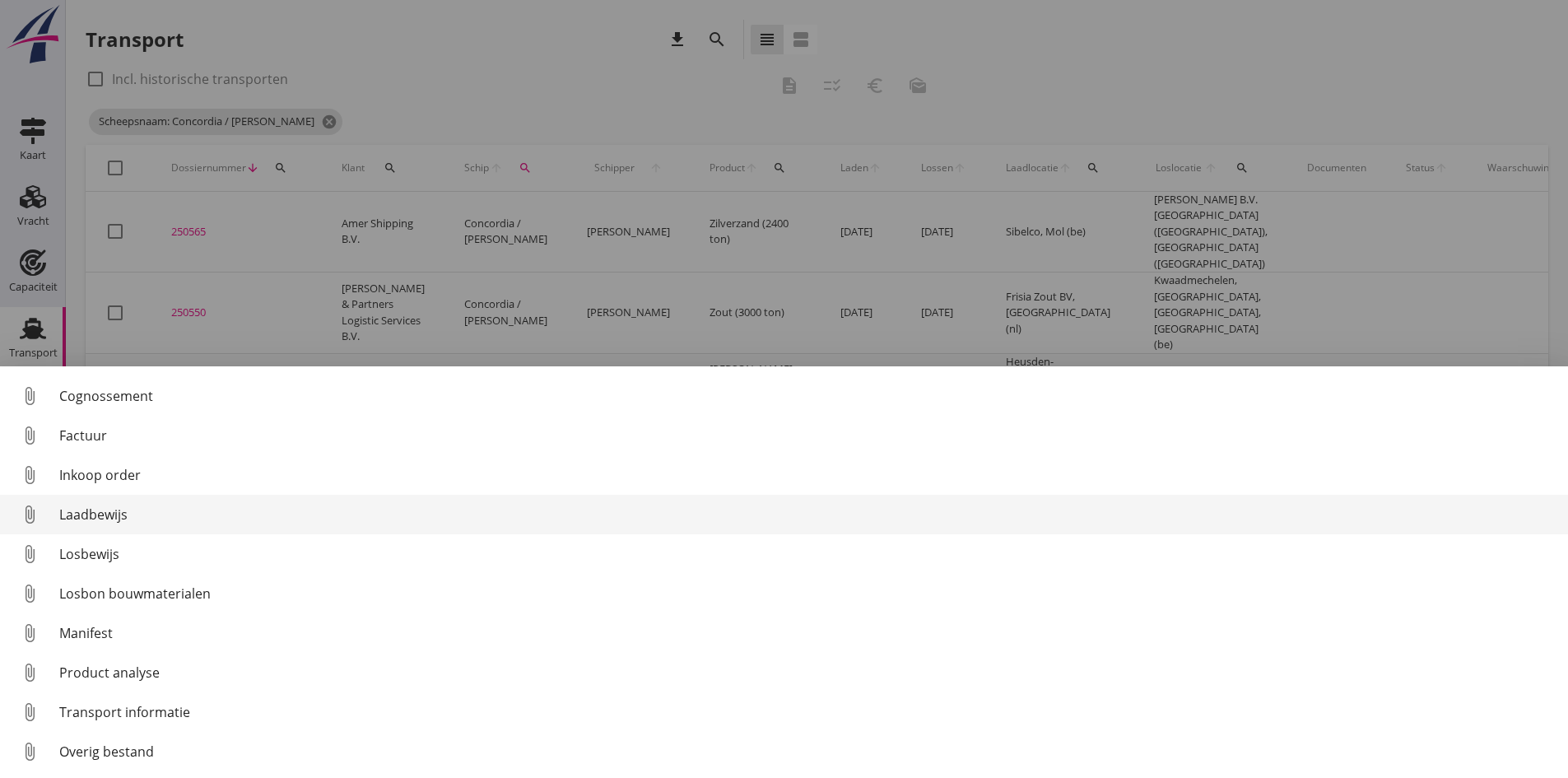
click at [100, 515] on div "Laadbewijs" at bounding box center [807, 514] width 1496 height 20
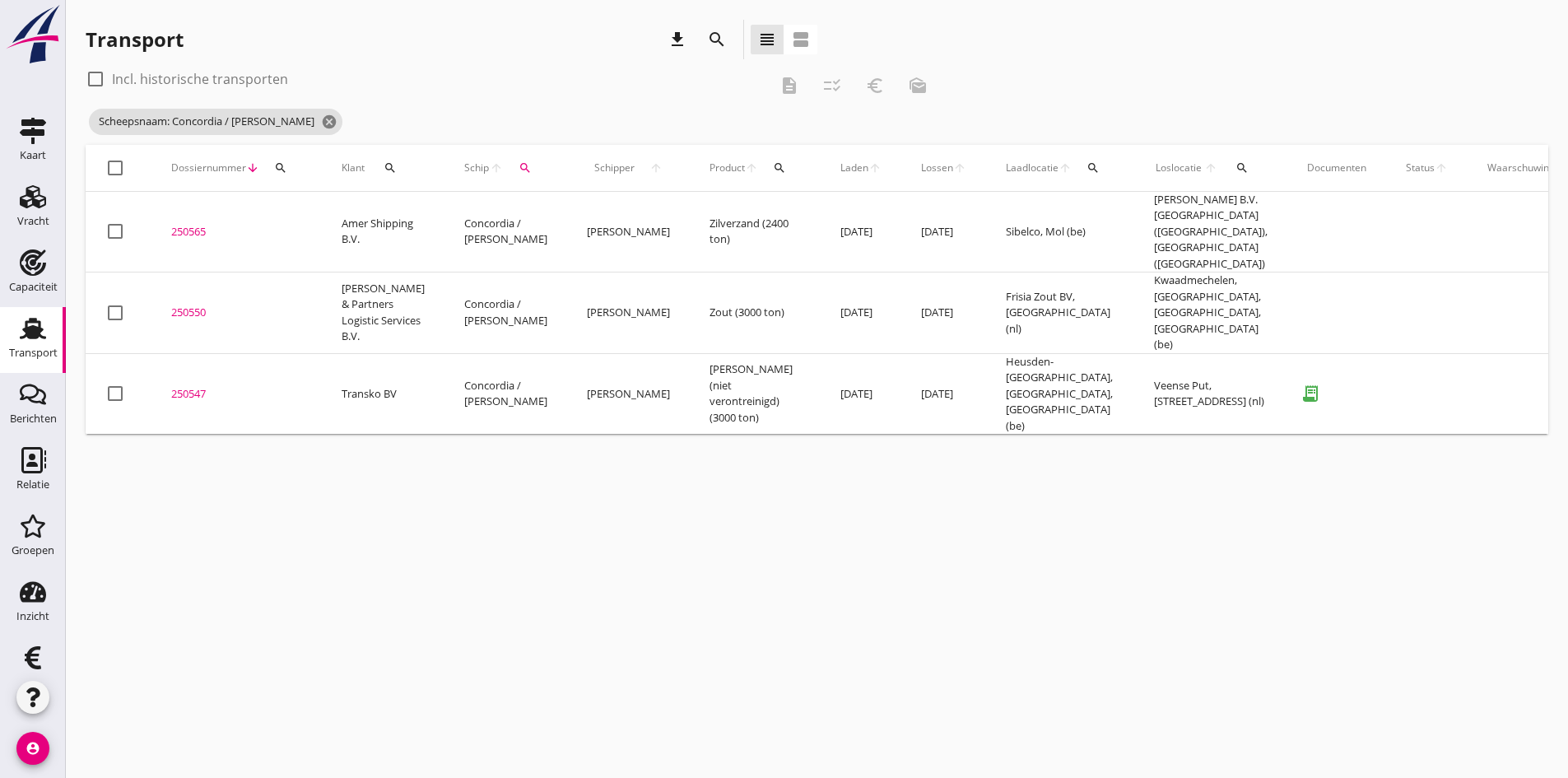
click at [190, 386] on div "250547" at bounding box center [237, 394] width 131 height 16
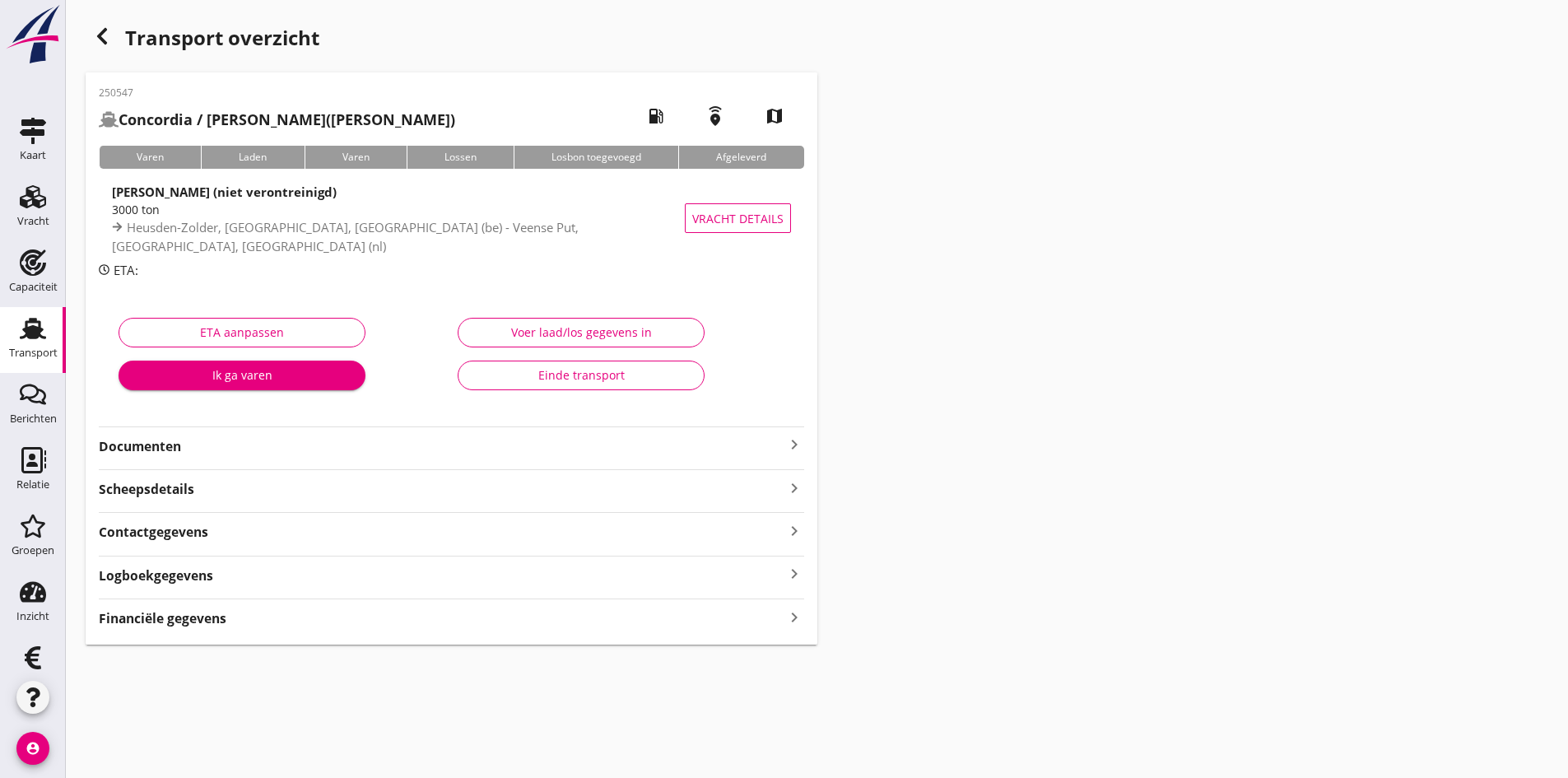
click at [154, 448] on strong "Documenten" at bounding box center [442, 447] width 686 height 19
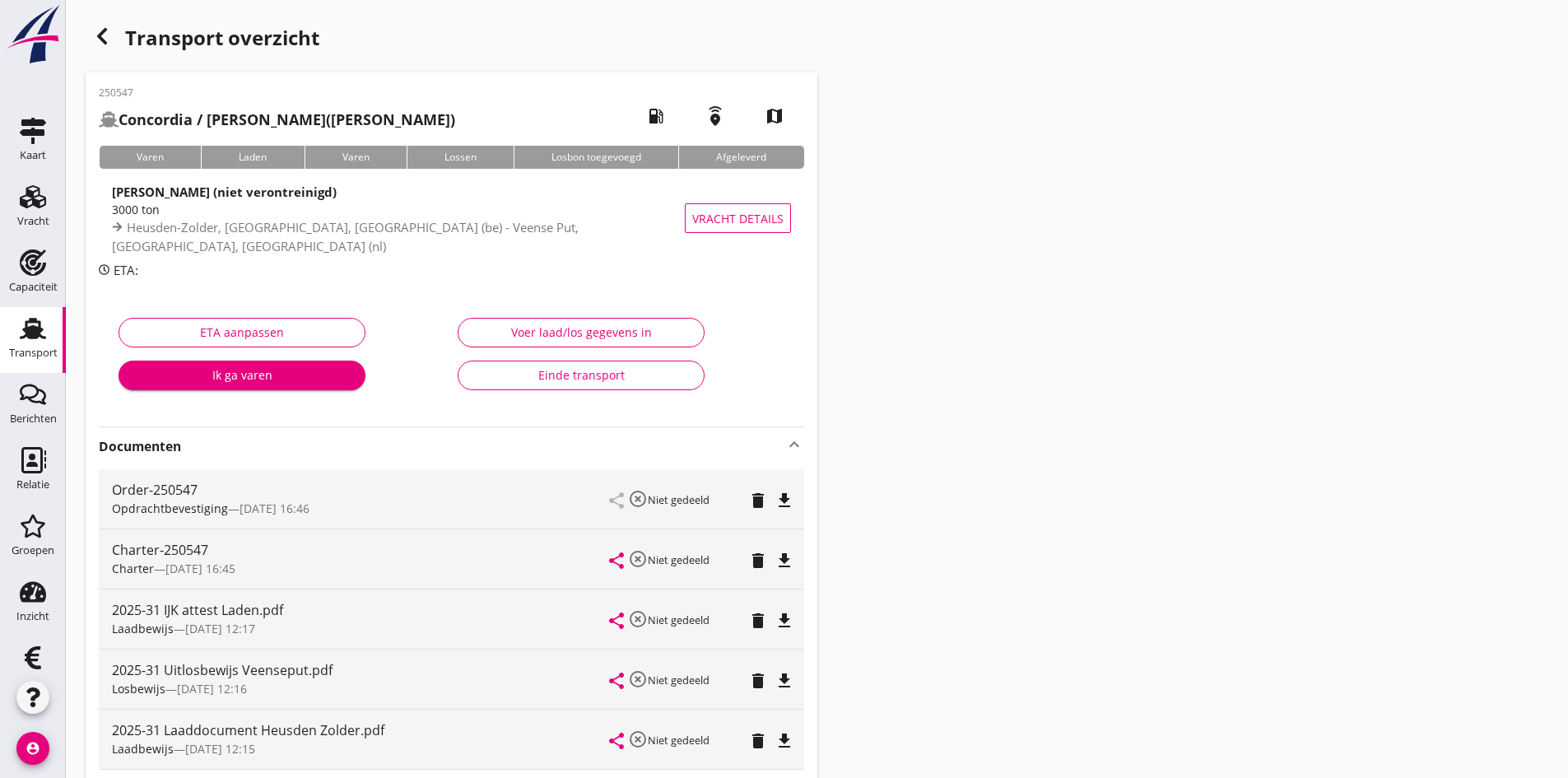
scroll to position [165, 0]
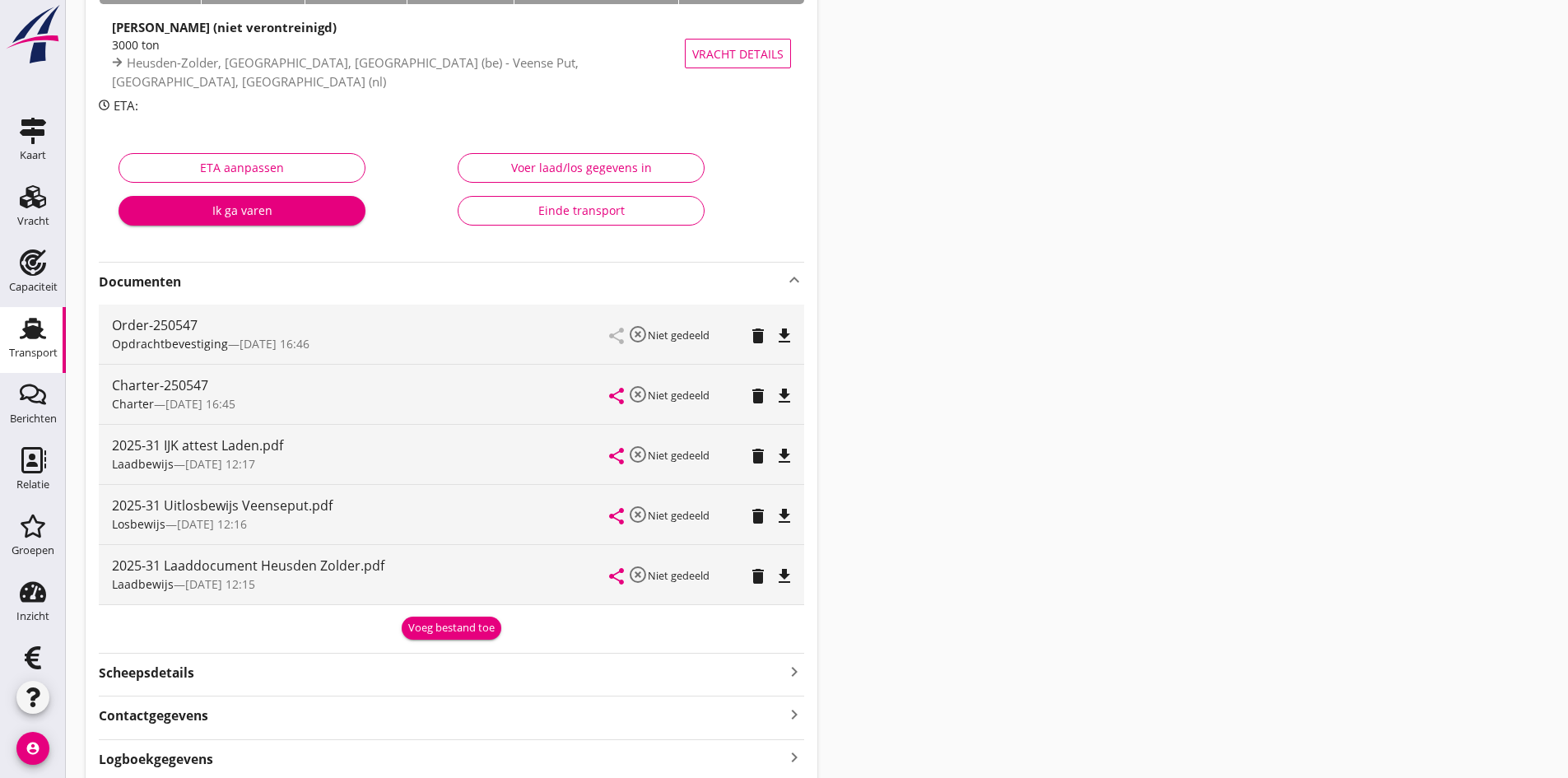
click at [543, 169] on div "Voer laad/los gegevens in" at bounding box center [581, 167] width 219 height 17
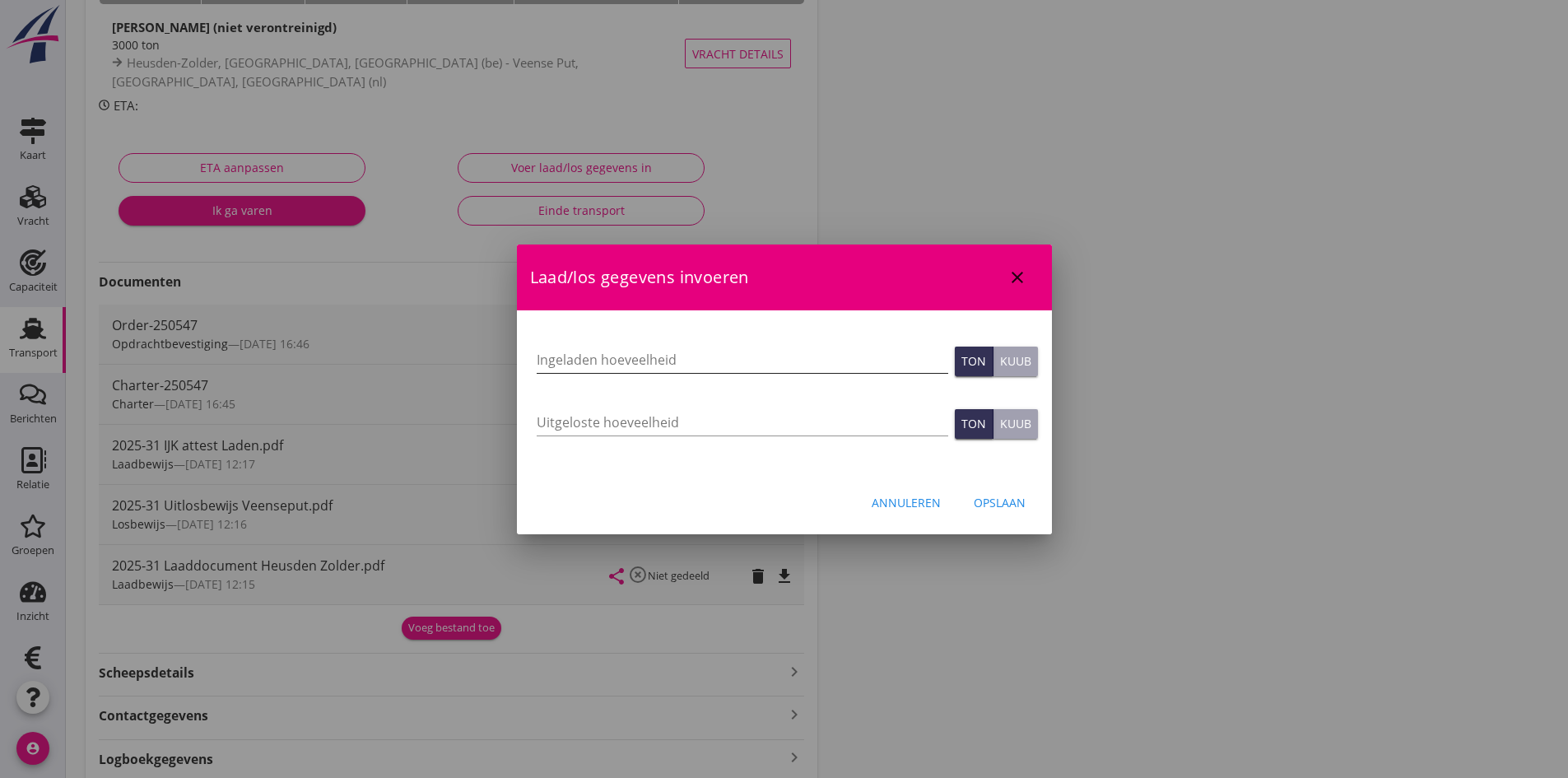
click at [561, 359] on input "Ingeladen hoeveelheid" at bounding box center [743, 359] width 412 height 27
type input "3014"
type input "3014.585"
click at [570, 422] on input "Uitgeloste hoeveelheid" at bounding box center [743, 422] width 412 height 27
type input "3015"
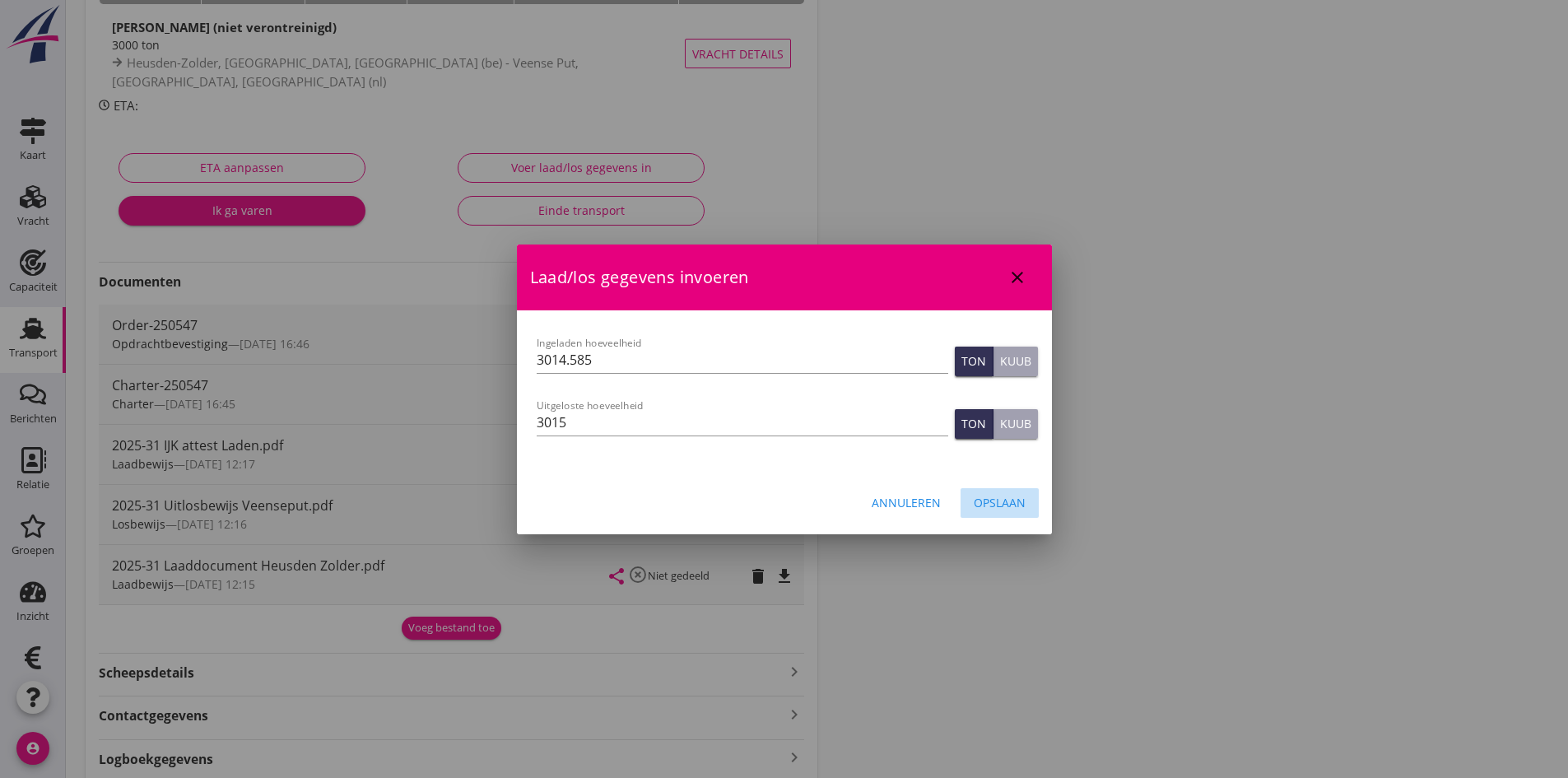
click at [994, 504] on div "Opslaan" at bounding box center [999, 503] width 51 height 17
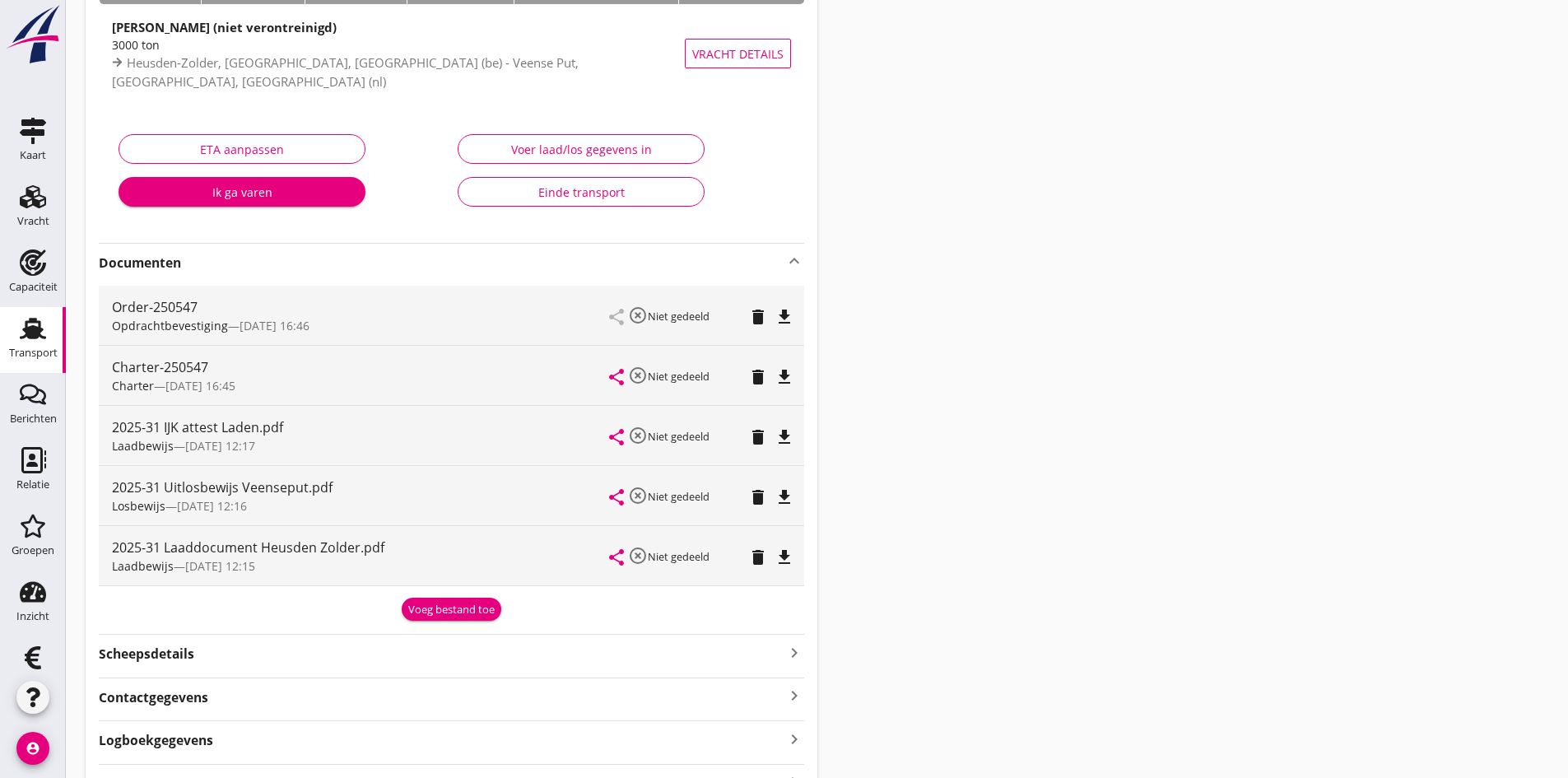
scroll to position [256, 0]
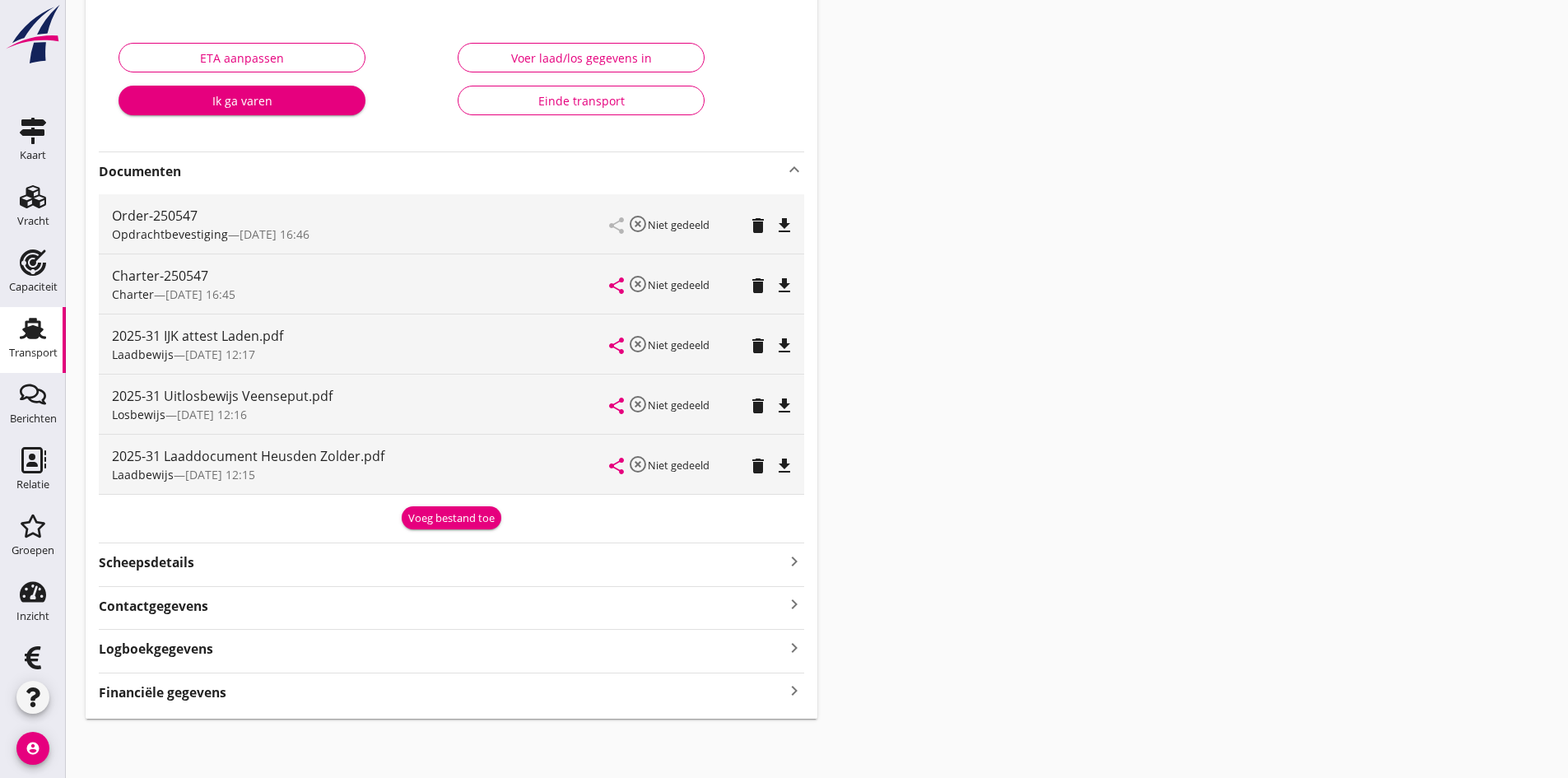
click at [789, 691] on icon "keyboard_arrow_right" at bounding box center [794, 691] width 20 height 22
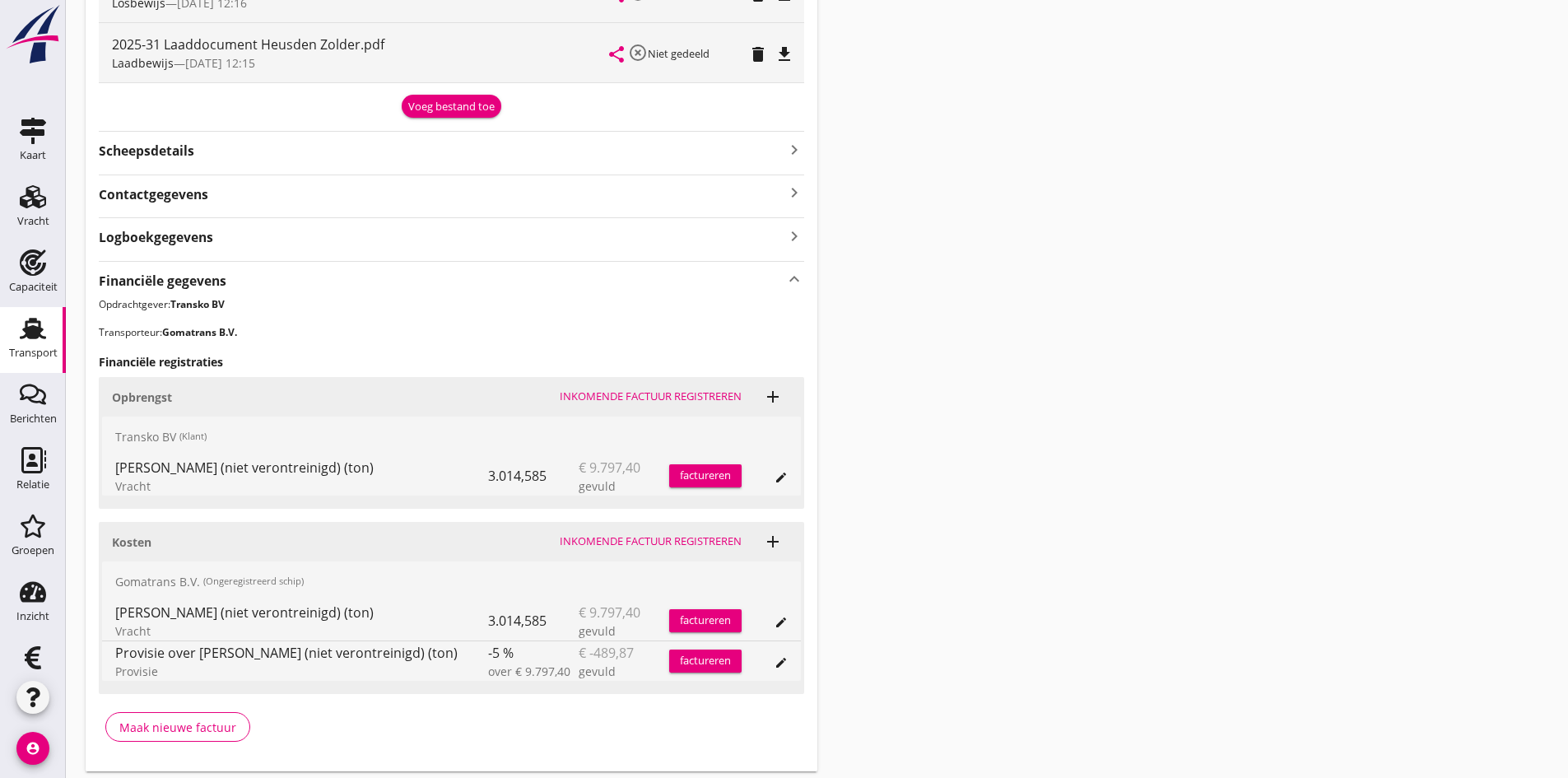
scroll to position [721, 0]
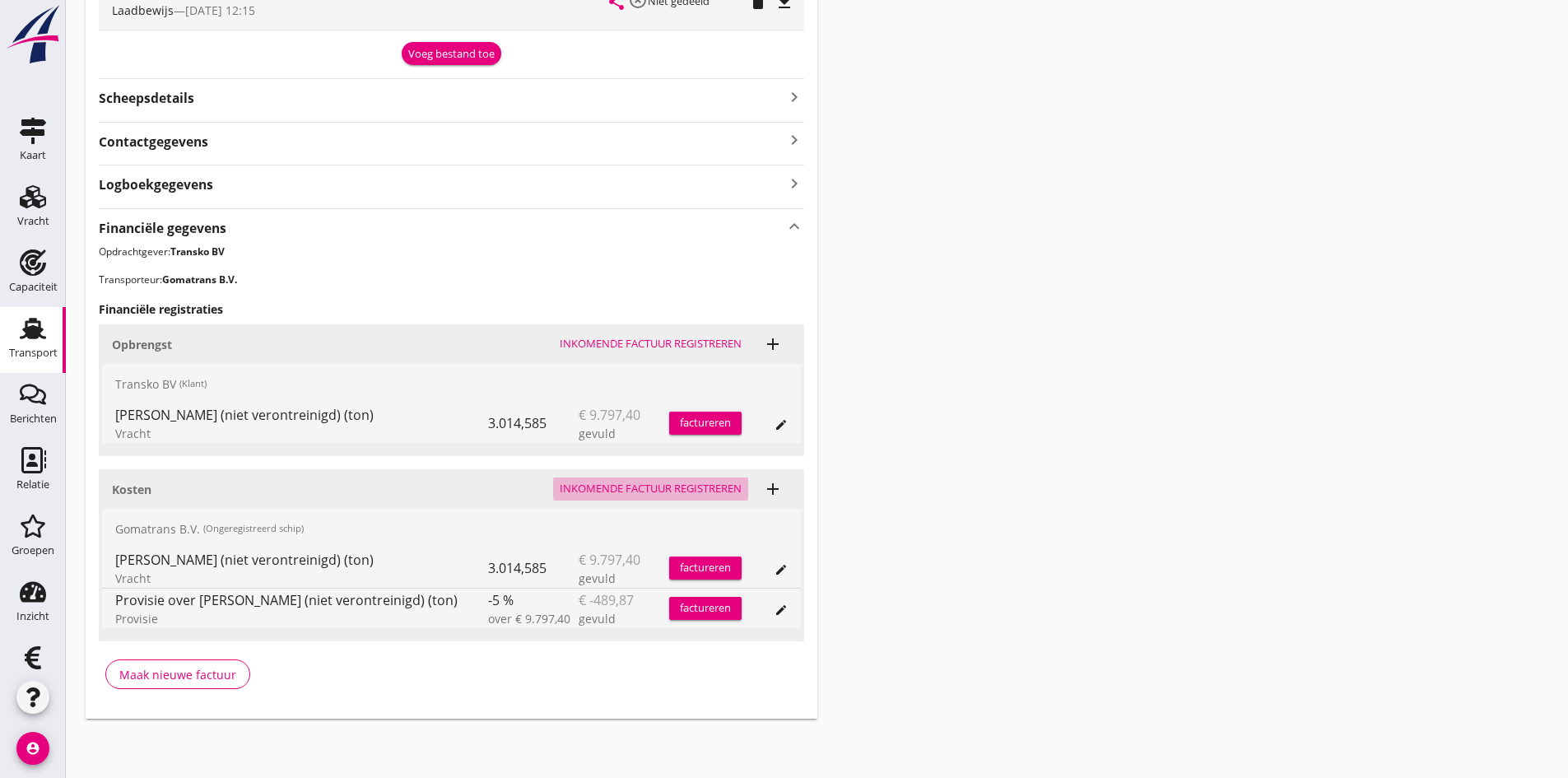
click at [603, 490] on div "Inkomende factuur registreren" at bounding box center [651, 489] width 182 height 16
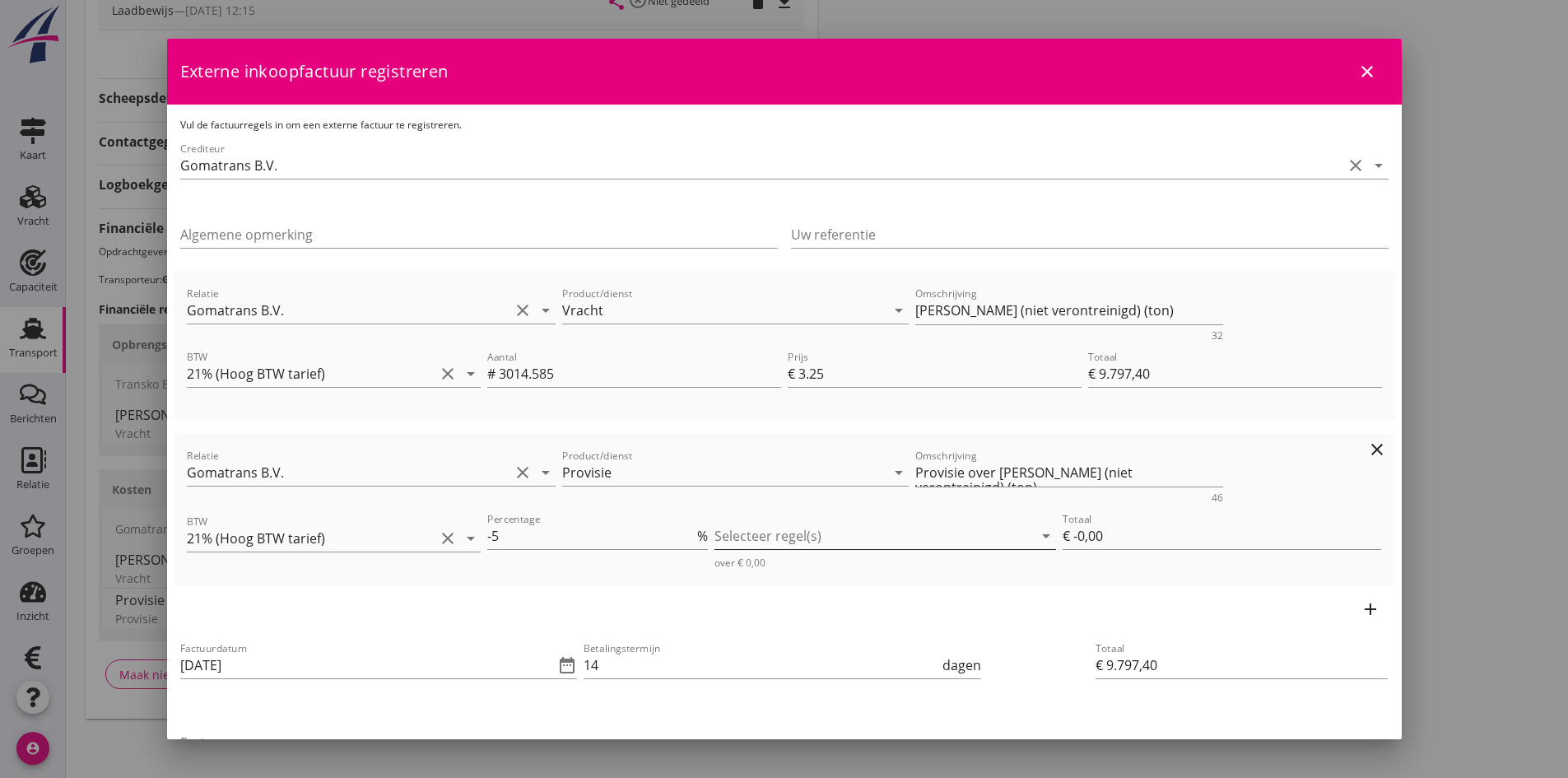
click at [1037, 535] on icon "arrow_drop_down" at bounding box center [1046, 535] width 20 height 20
click at [747, 544] on icon "check_box_outline_blank" at bounding box center [747, 549] width 33 height 33
type input "€ -489,87"
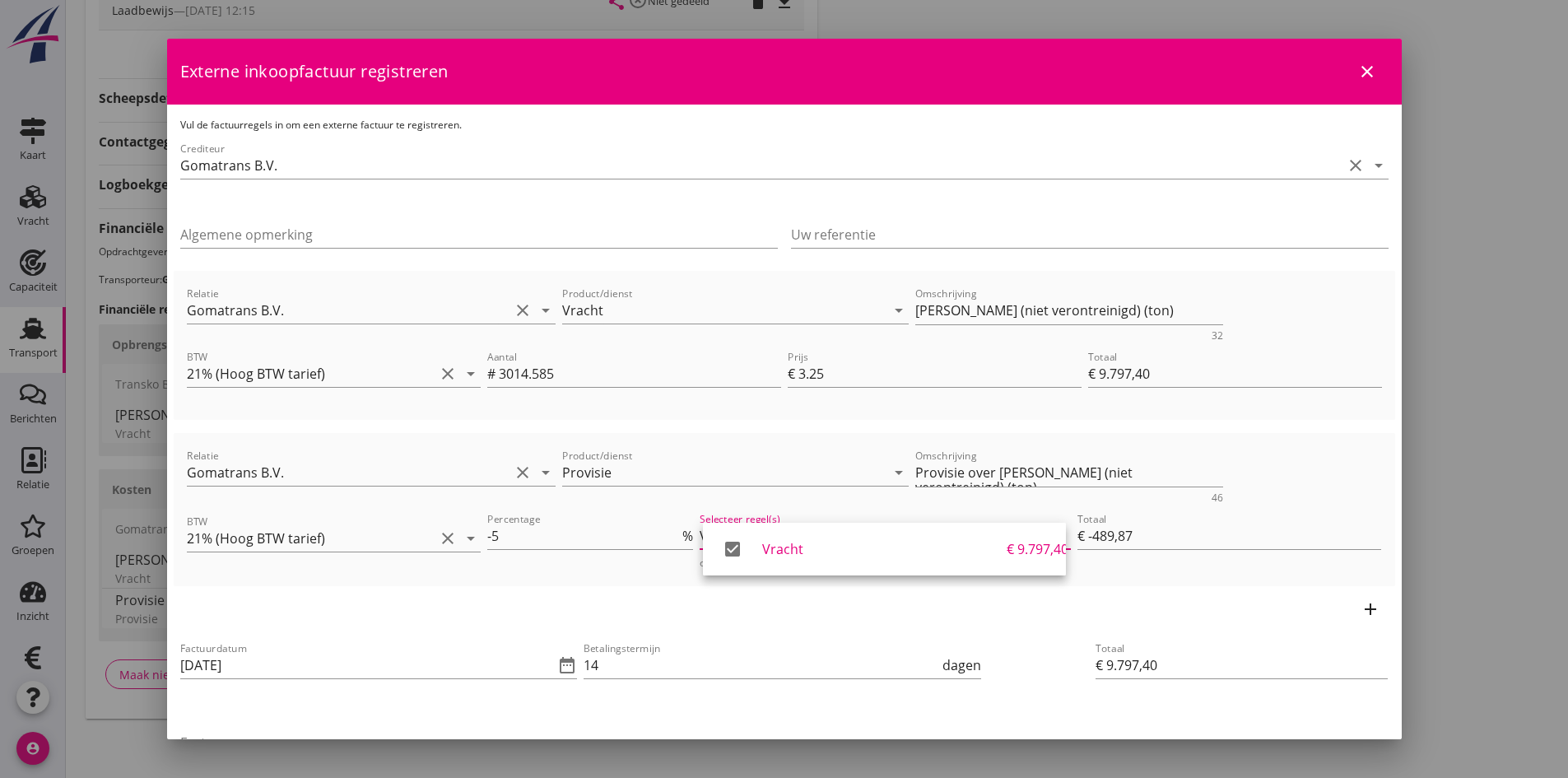
click at [877, 704] on div "Betalingstermijn 14 dagen" at bounding box center [782, 674] width 404 height 77
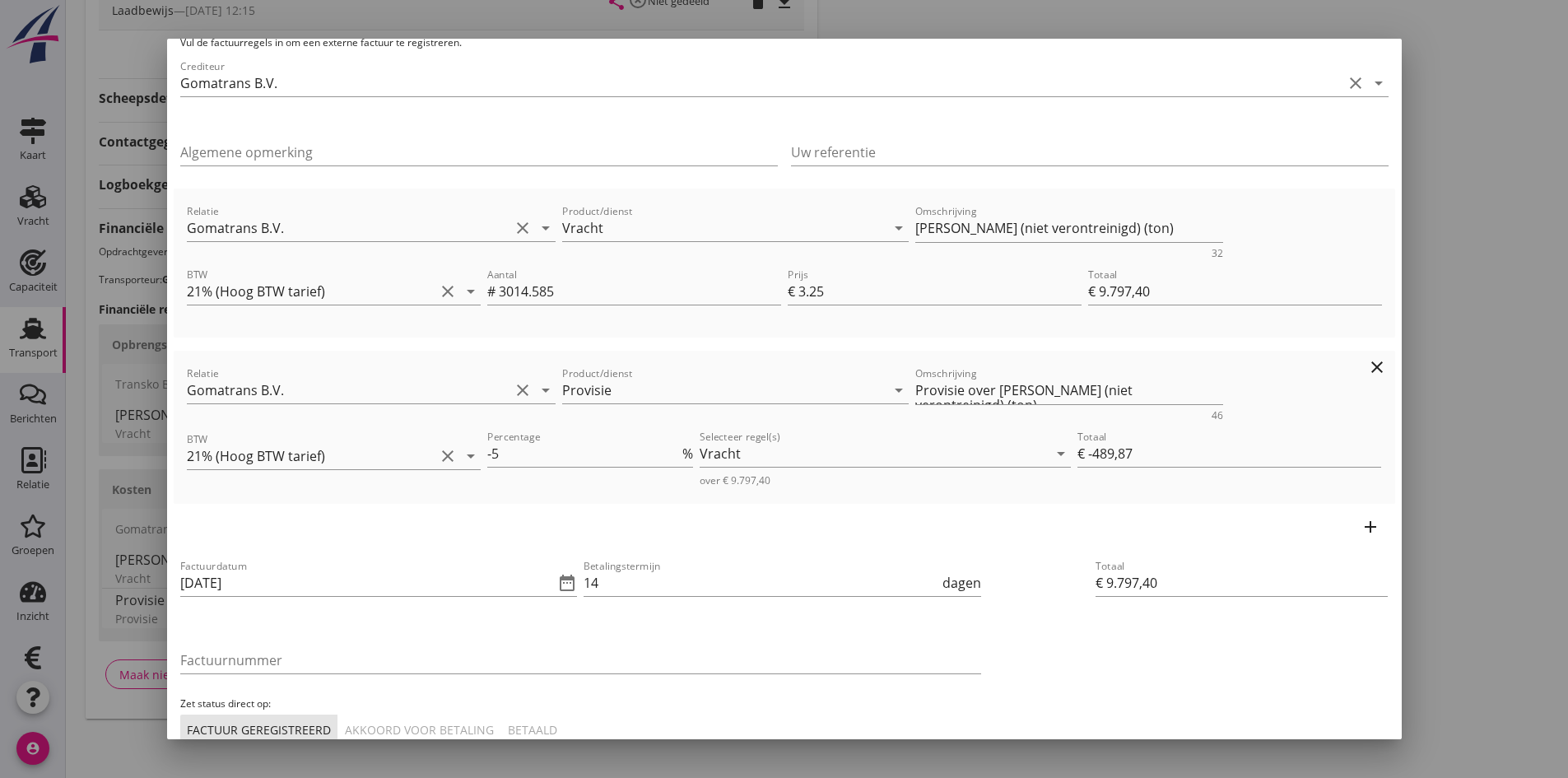
scroll to position [165, 0]
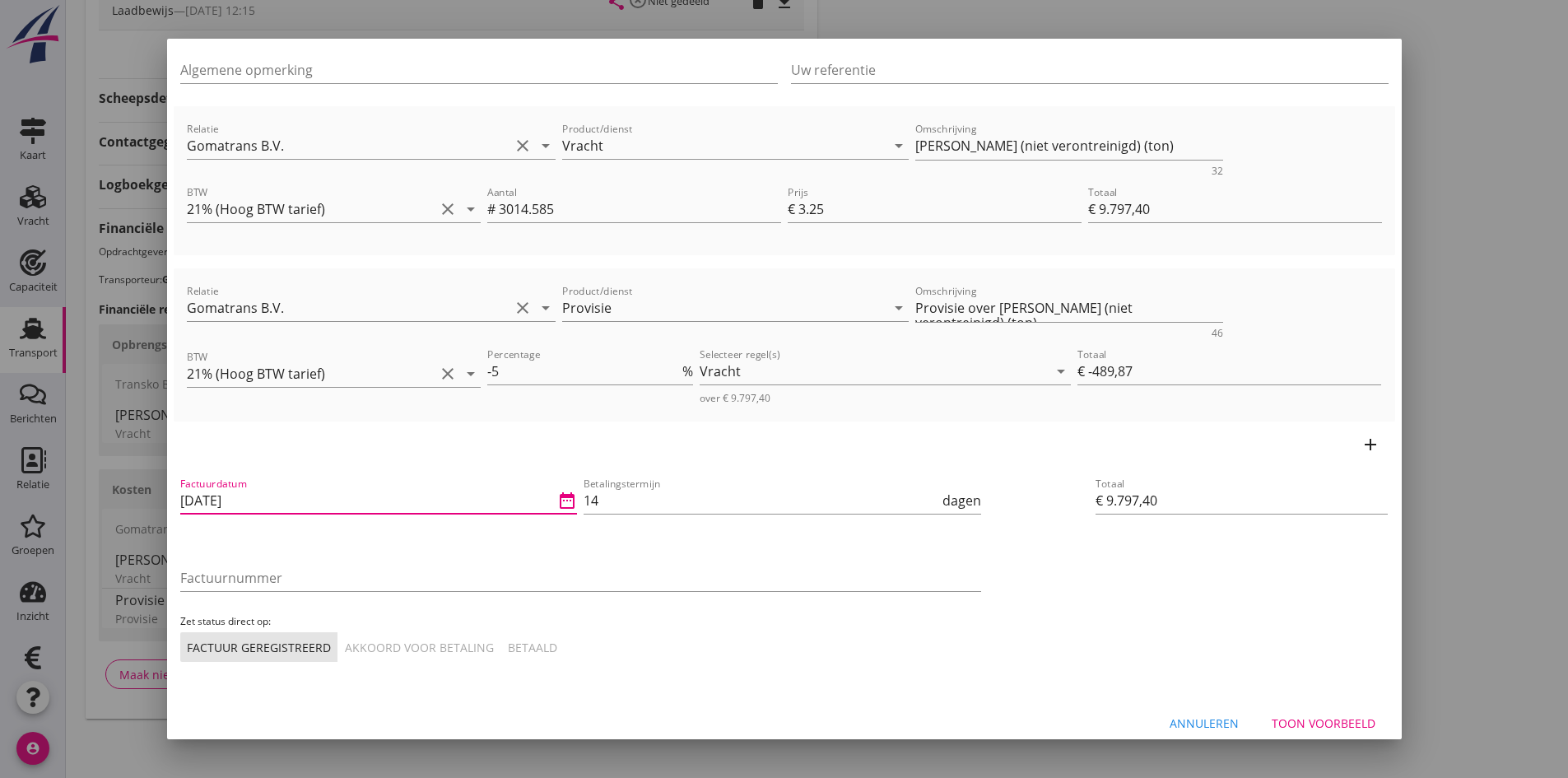
click at [280, 504] on input "[DATE]" at bounding box center [367, 500] width 375 height 27
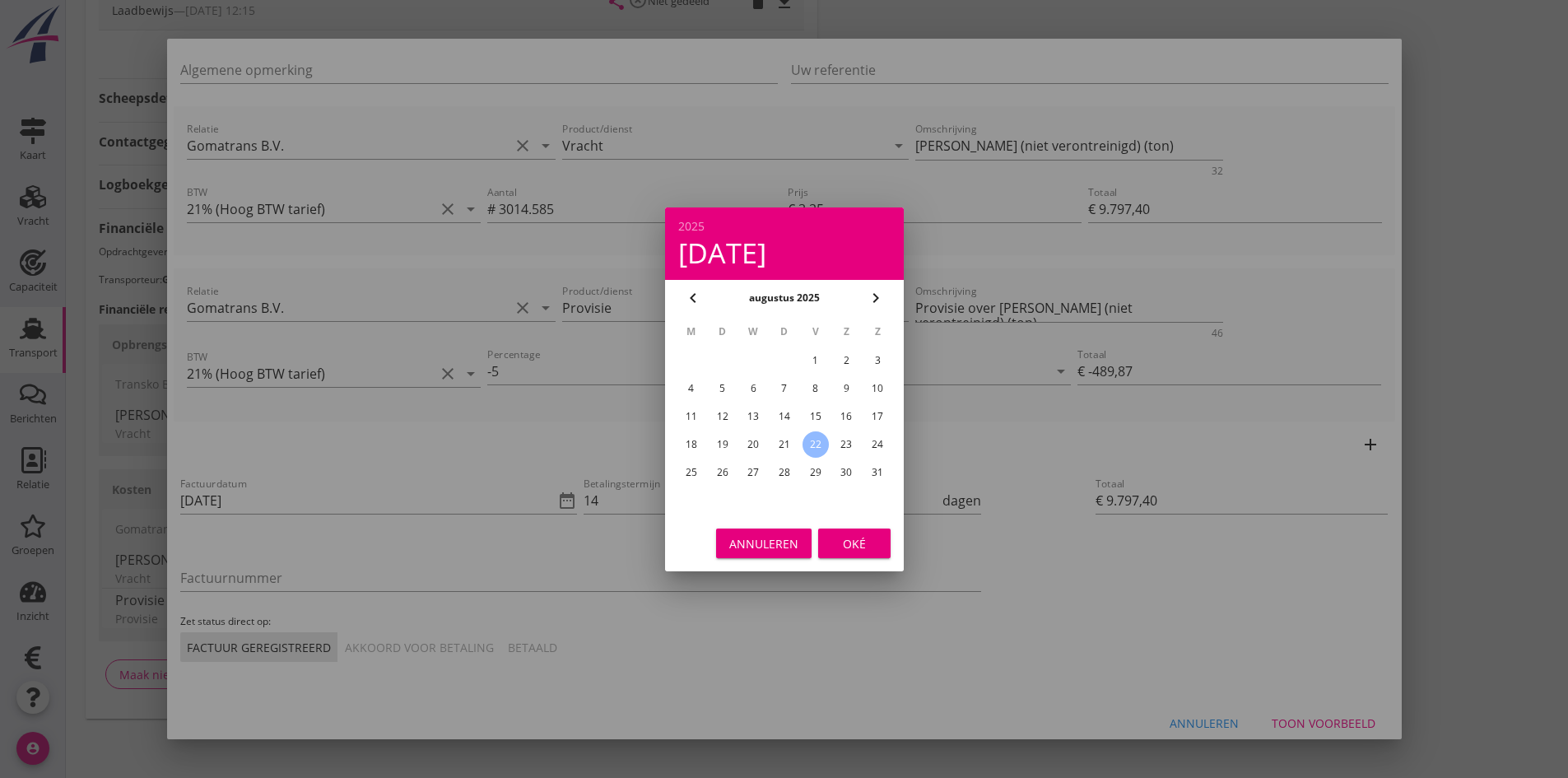
click at [722, 444] on div "19" at bounding box center [721, 444] width 27 height 27
type input "19-08-2025"
click at [854, 540] on div "Oké" at bounding box center [854, 543] width 46 height 17
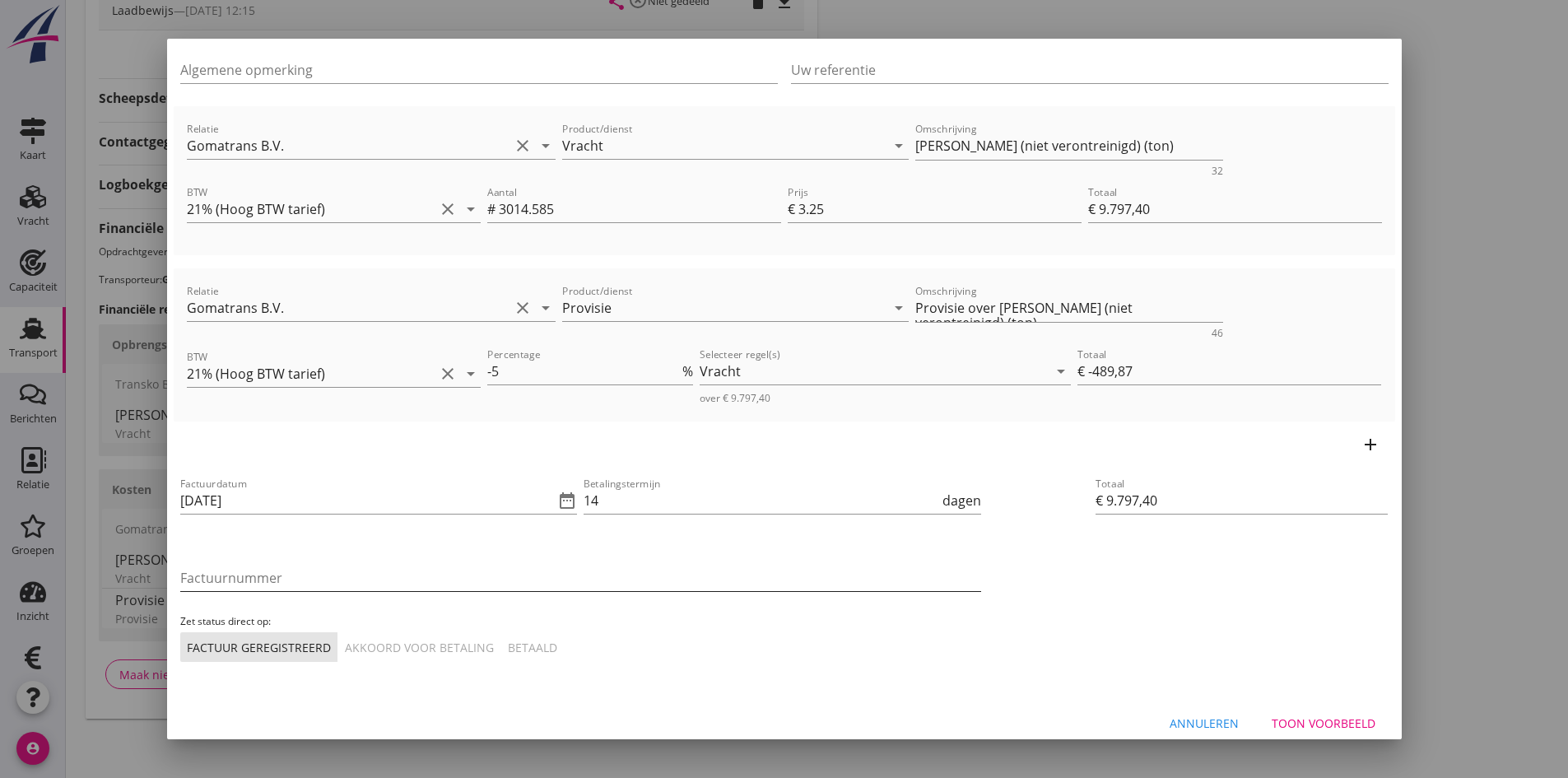
click at [273, 576] on input "Factuurnummer" at bounding box center [581, 577] width 801 height 27
type input "2025-31"
click at [389, 645] on div "Akkoord voor betaling" at bounding box center [419, 648] width 149 height 17
click at [1315, 722] on div "Toon voorbeeld" at bounding box center [1324, 723] width 104 height 17
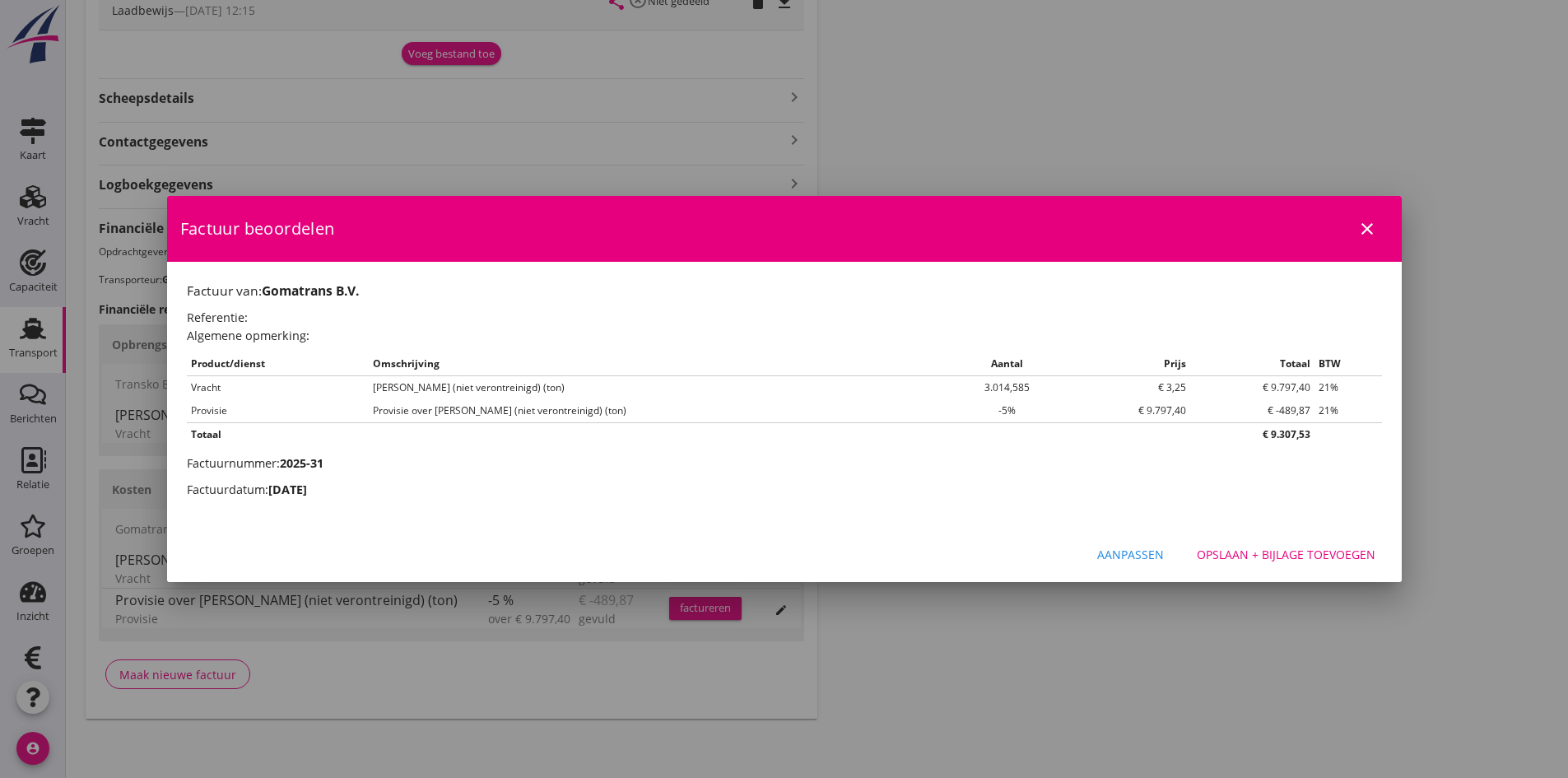
scroll to position [0, 0]
click at [1254, 552] on div "Opslaan + bijlage toevoegen" at bounding box center [1287, 554] width 178 height 17
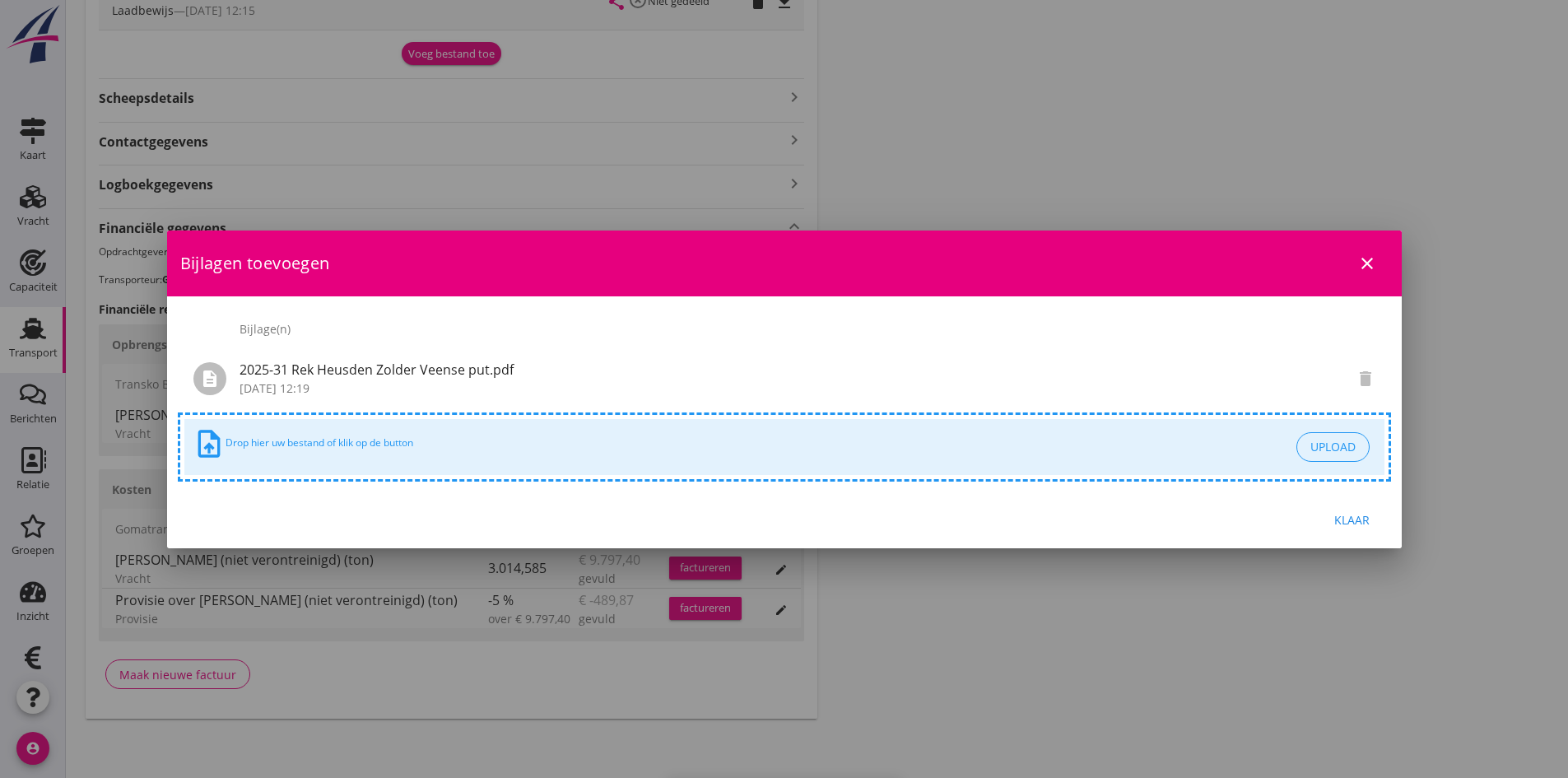
click at [1348, 525] on div "Klaar" at bounding box center [1353, 520] width 46 height 17
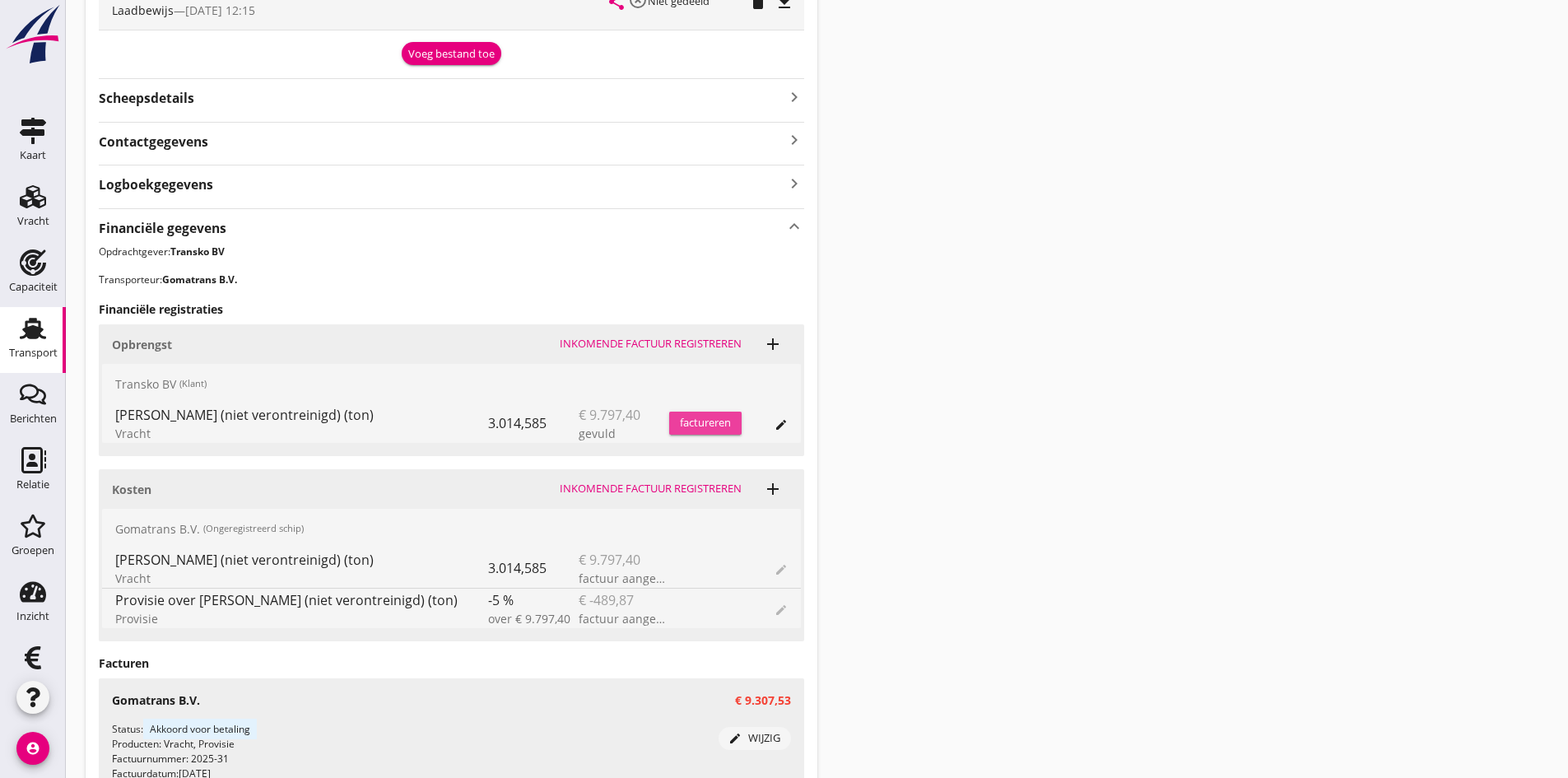
click at [691, 418] on div "factureren" at bounding box center [705, 423] width 72 height 16
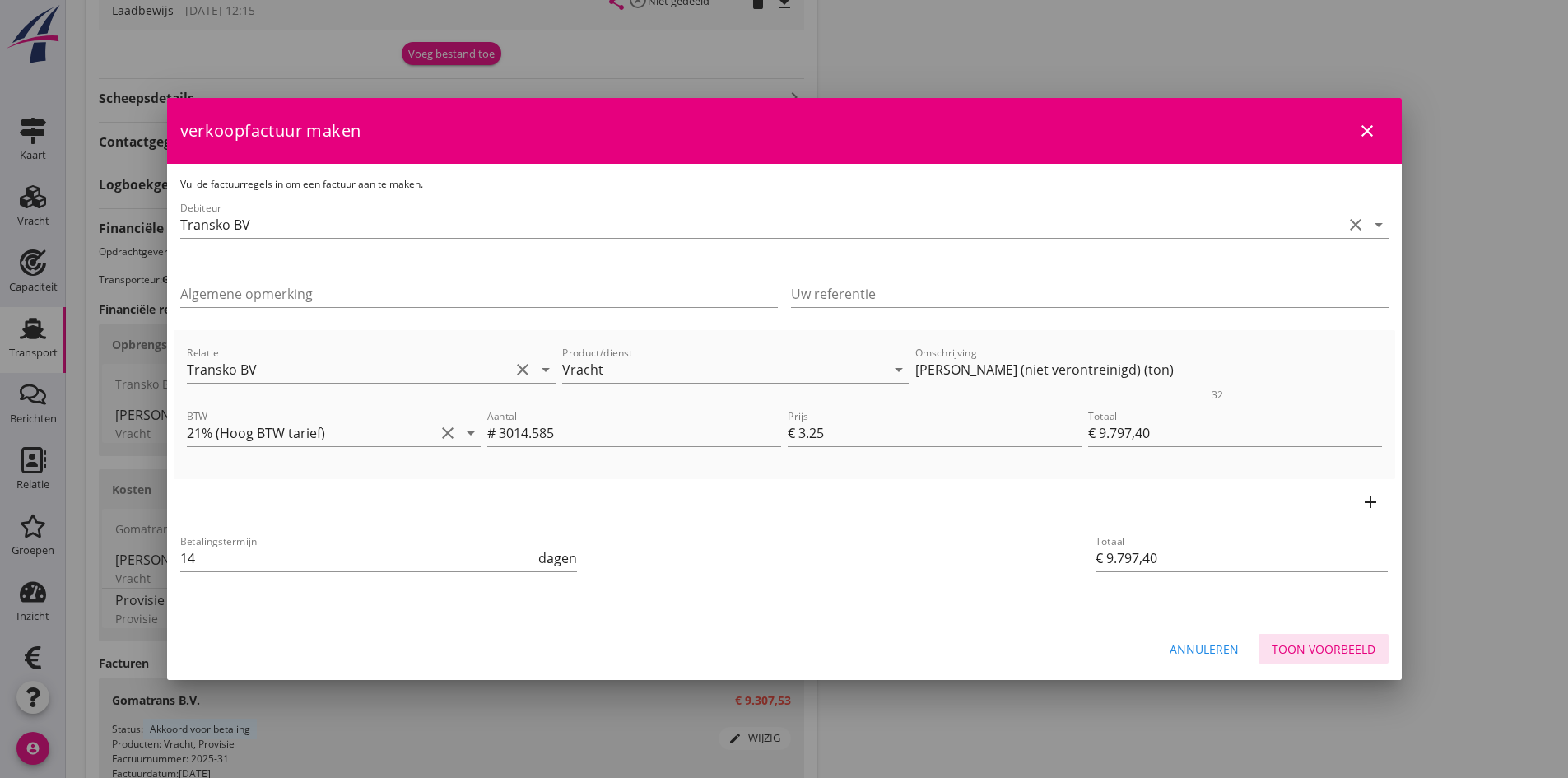
click at [1315, 646] on div "Toon voorbeeld" at bounding box center [1324, 649] width 104 height 17
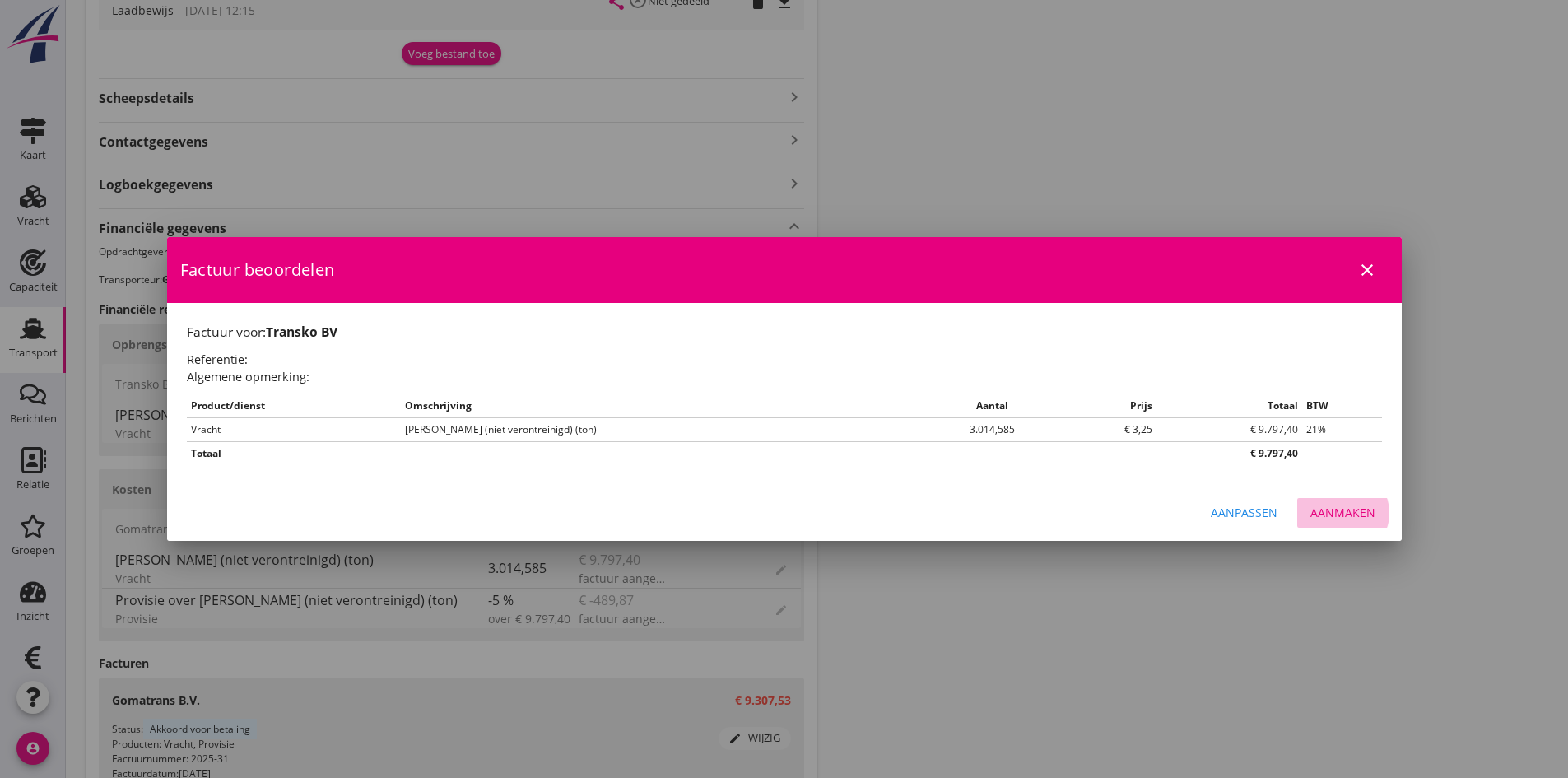
click at [1336, 508] on div "Aanmaken" at bounding box center [1343, 512] width 65 height 17
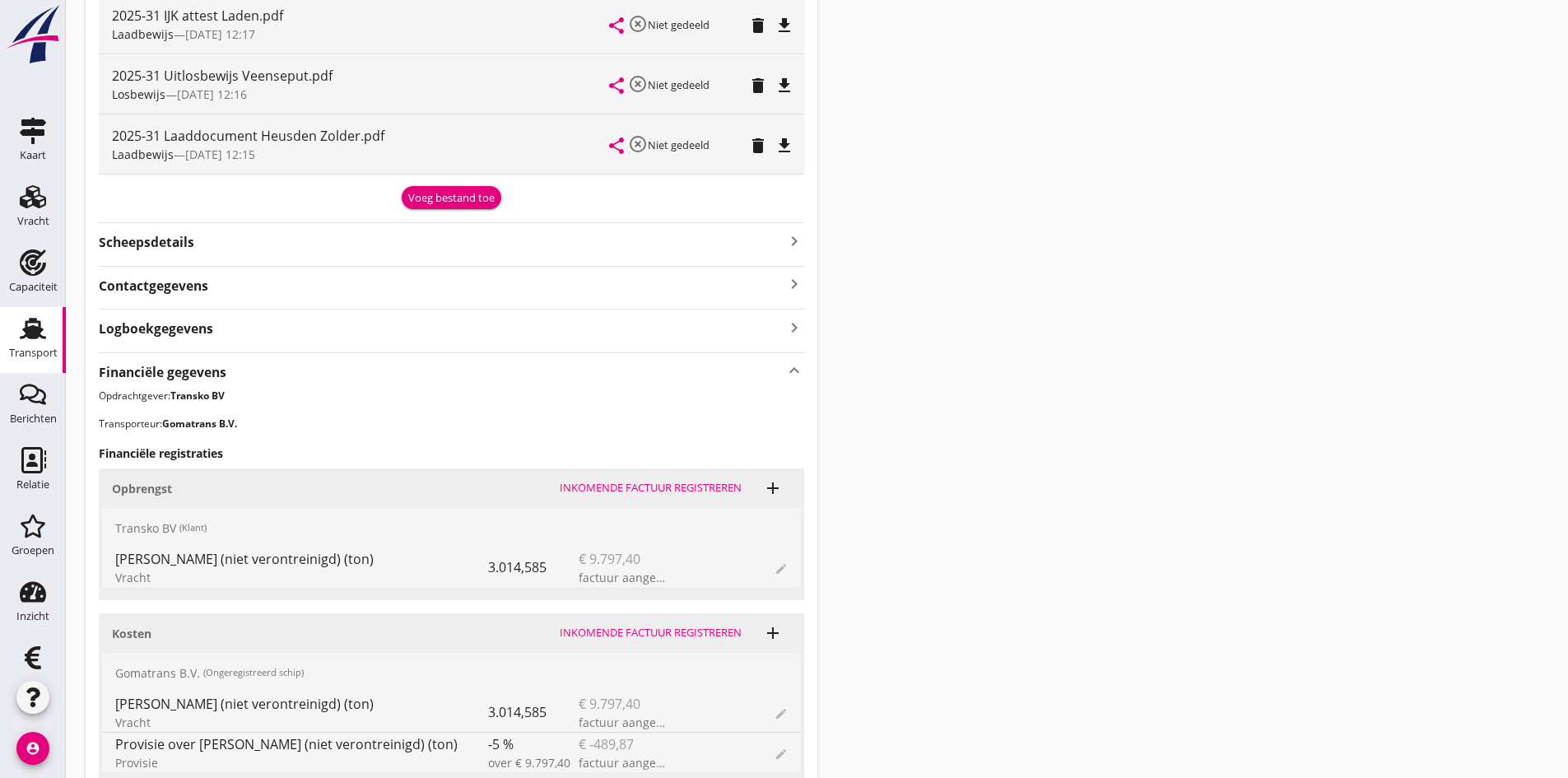
scroll to position [823, 0]
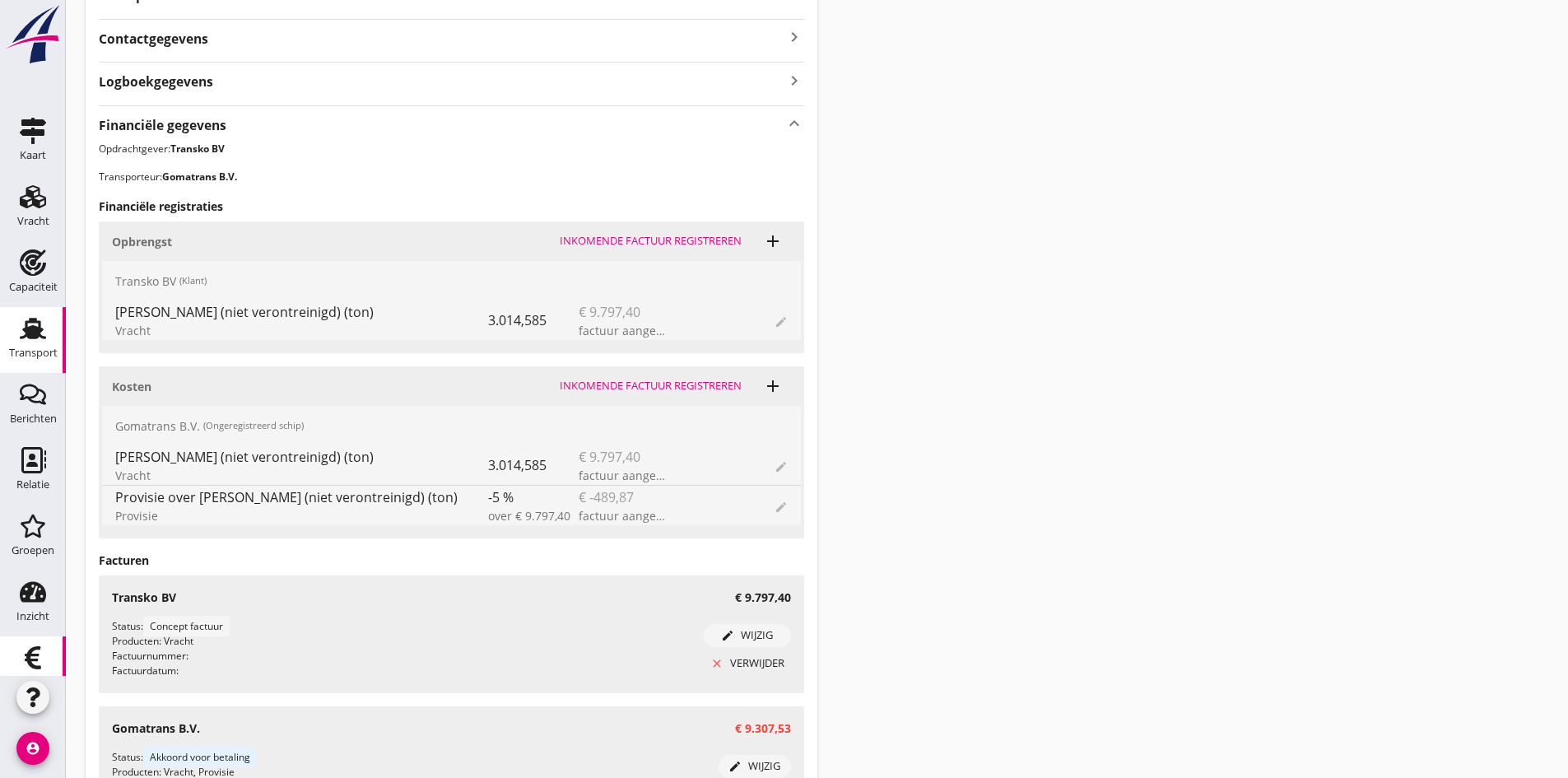
click at [32, 653] on icon "Financieel" at bounding box center [33, 658] width 27 height 27
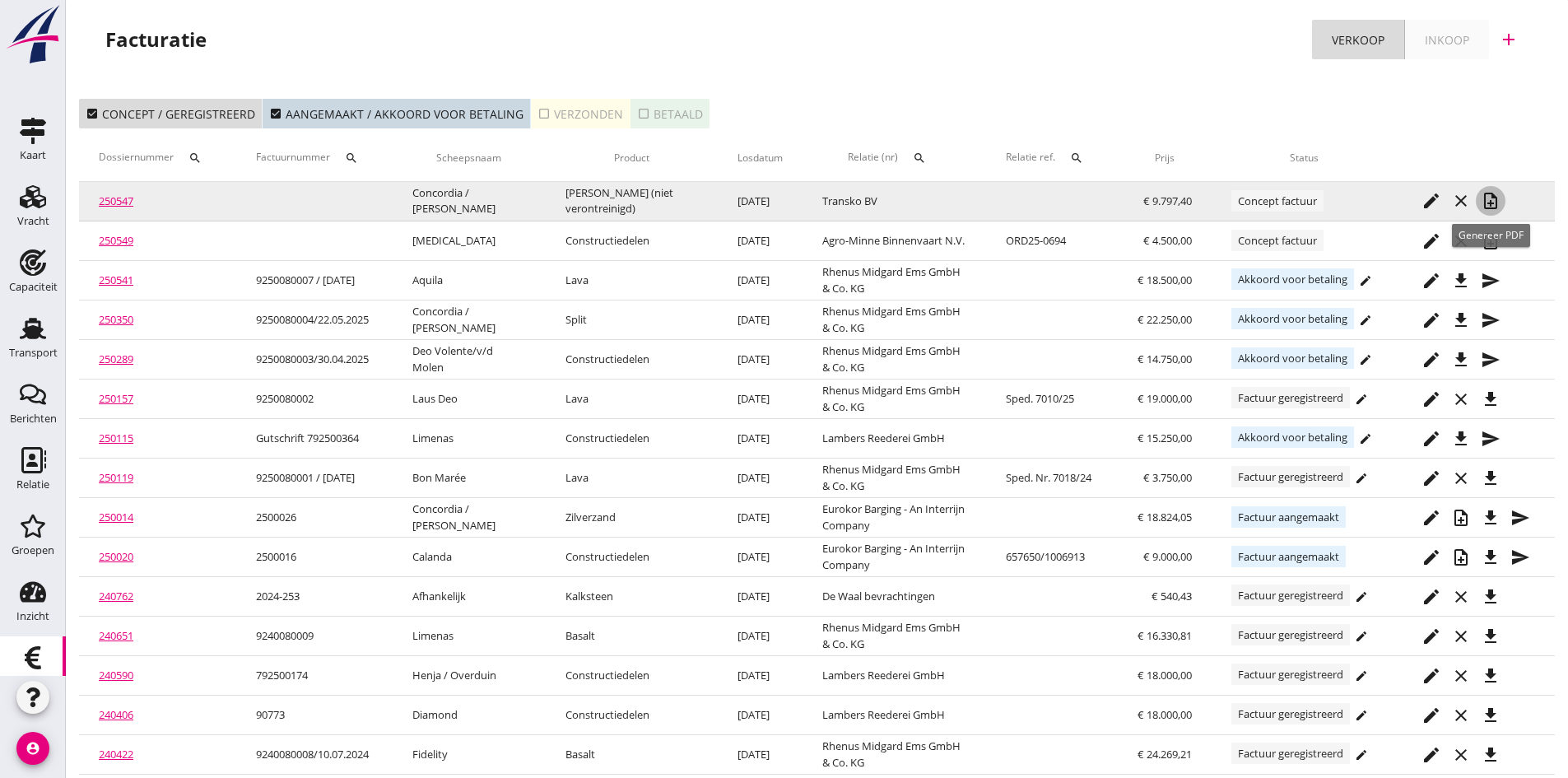
click at [1492, 198] on icon "note_add" at bounding box center [1491, 201] width 20 height 20
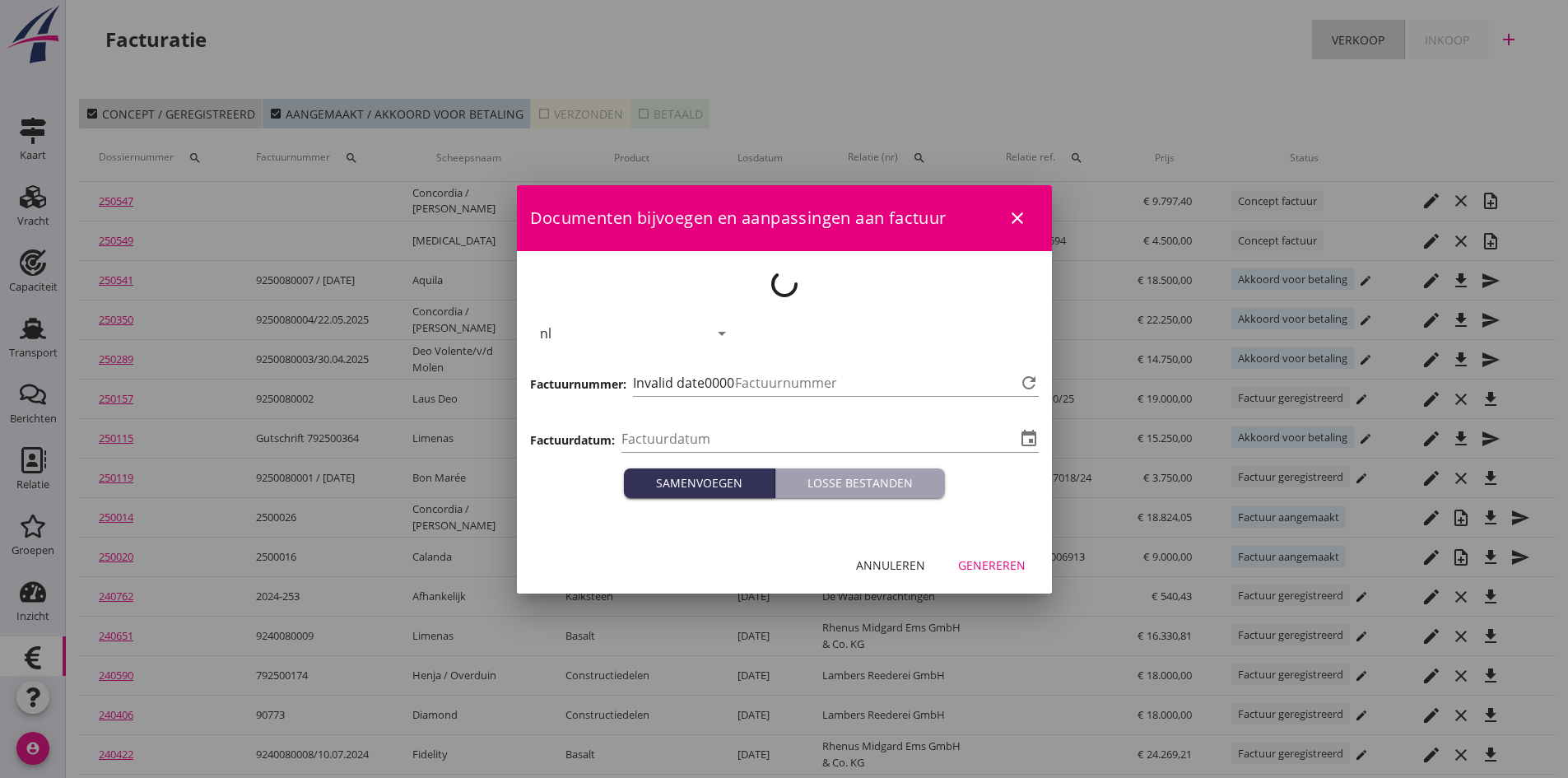
type input "[DATE]"
type input "697"
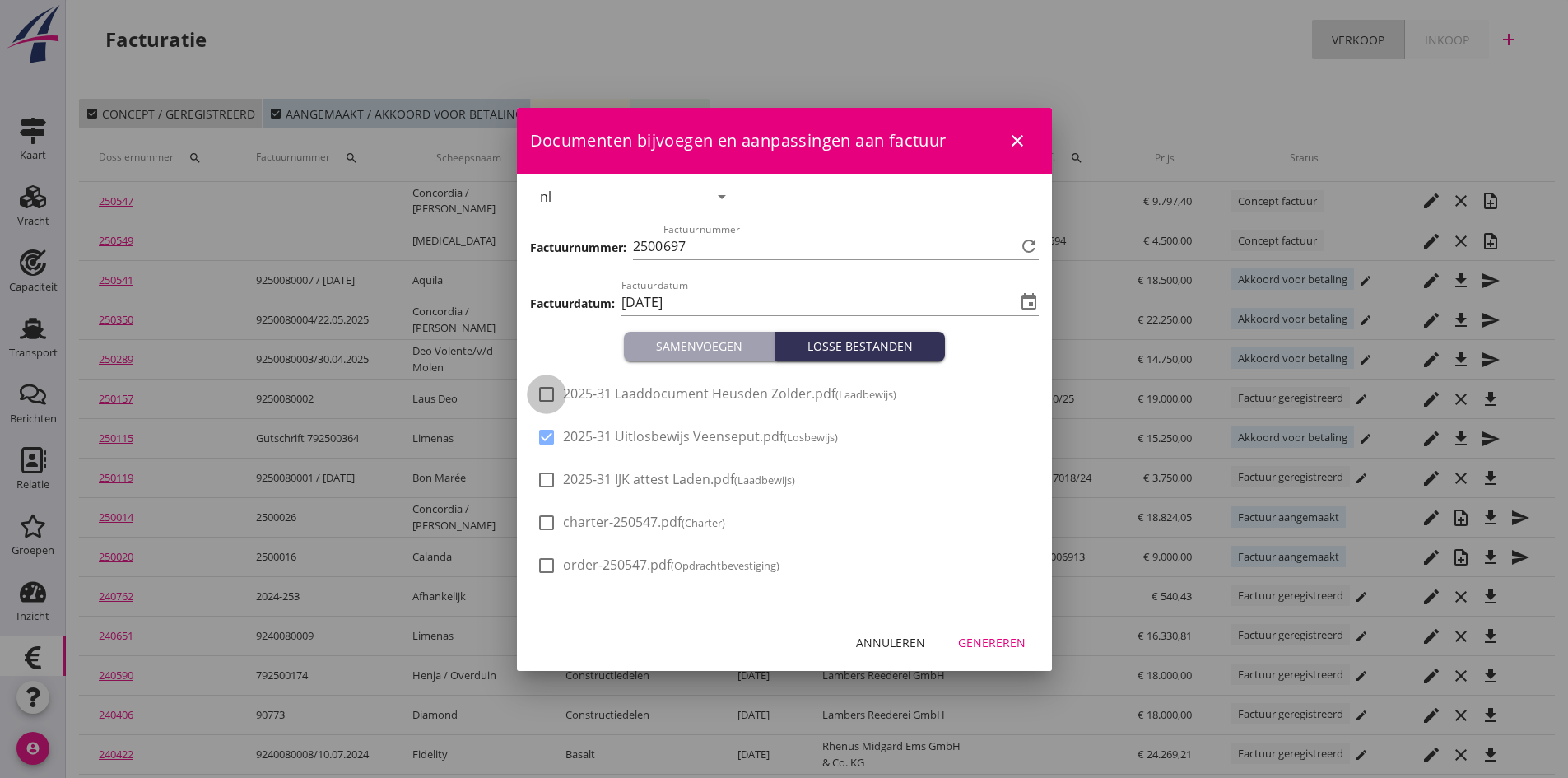
click at [550, 394] on div at bounding box center [546, 394] width 28 height 28
checkbox input "true"
click at [543, 481] on div at bounding box center [546, 479] width 28 height 28
checkbox input "true"
click at [987, 639] on div "Genereren" at bounding box center [992, 642] width 68 height 17
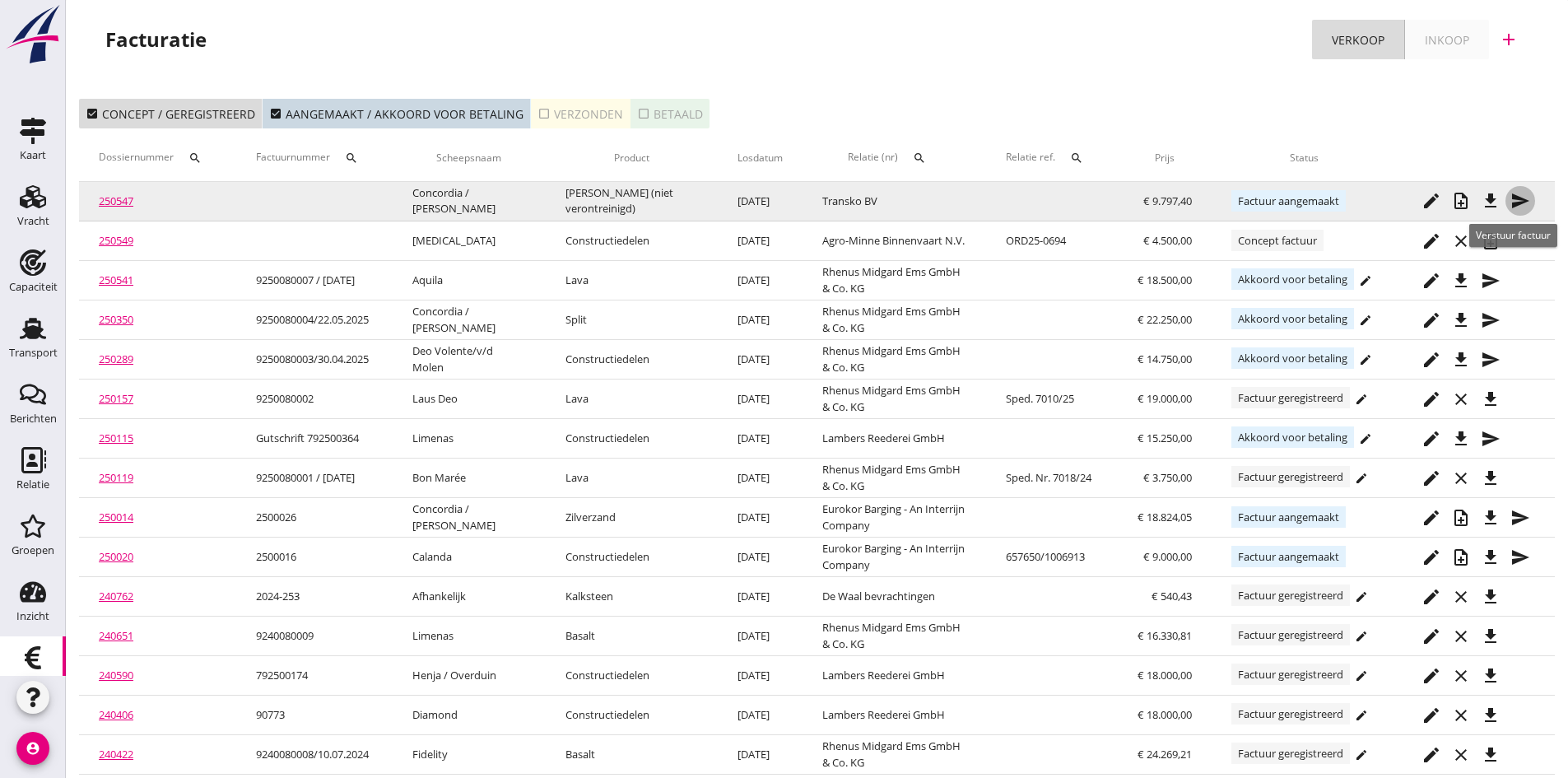
click at [1517, 202] on icon "send" at bounding box center [1520, 201] width 20 height 20
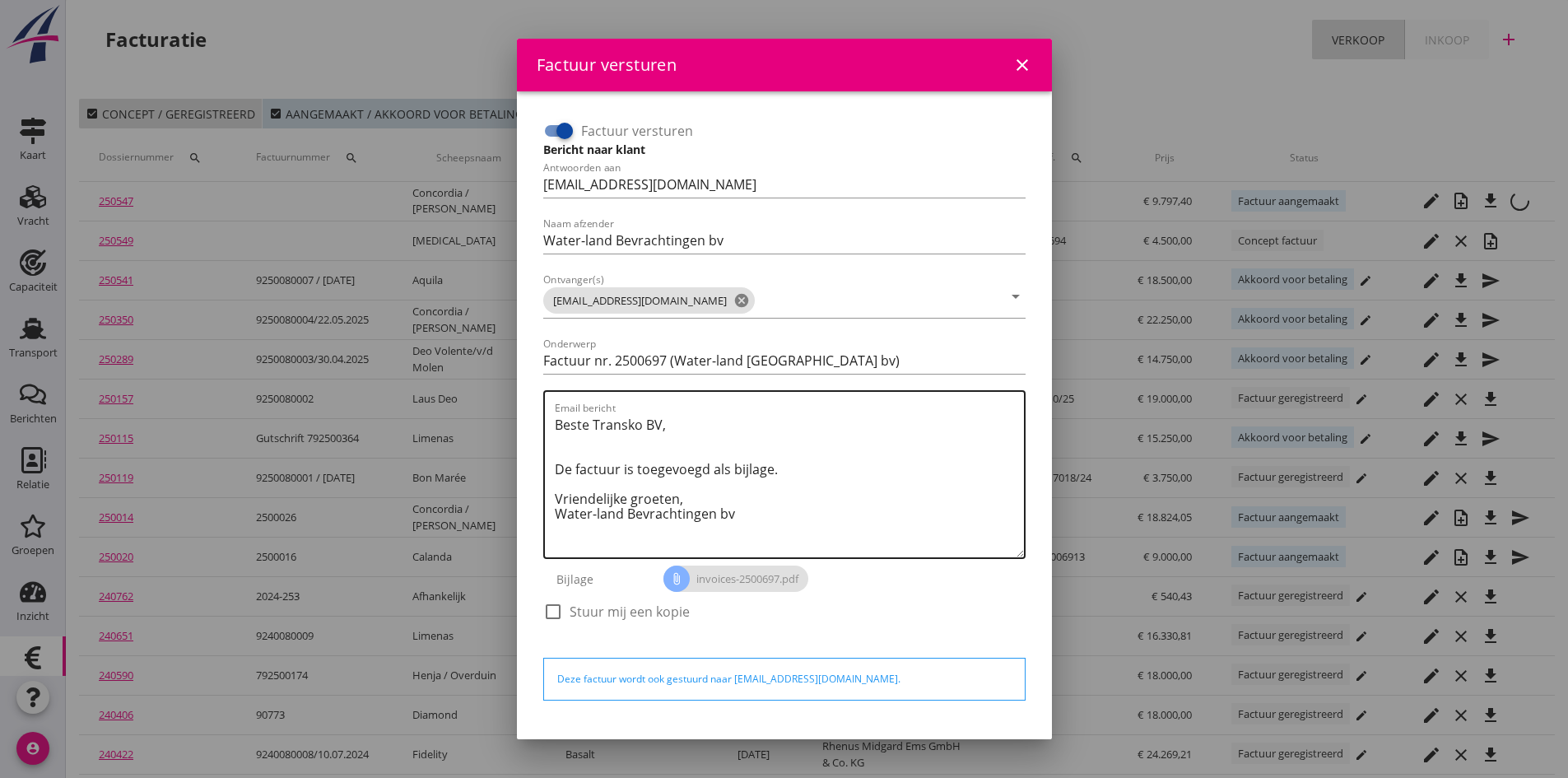
scroll to position [47, 0]
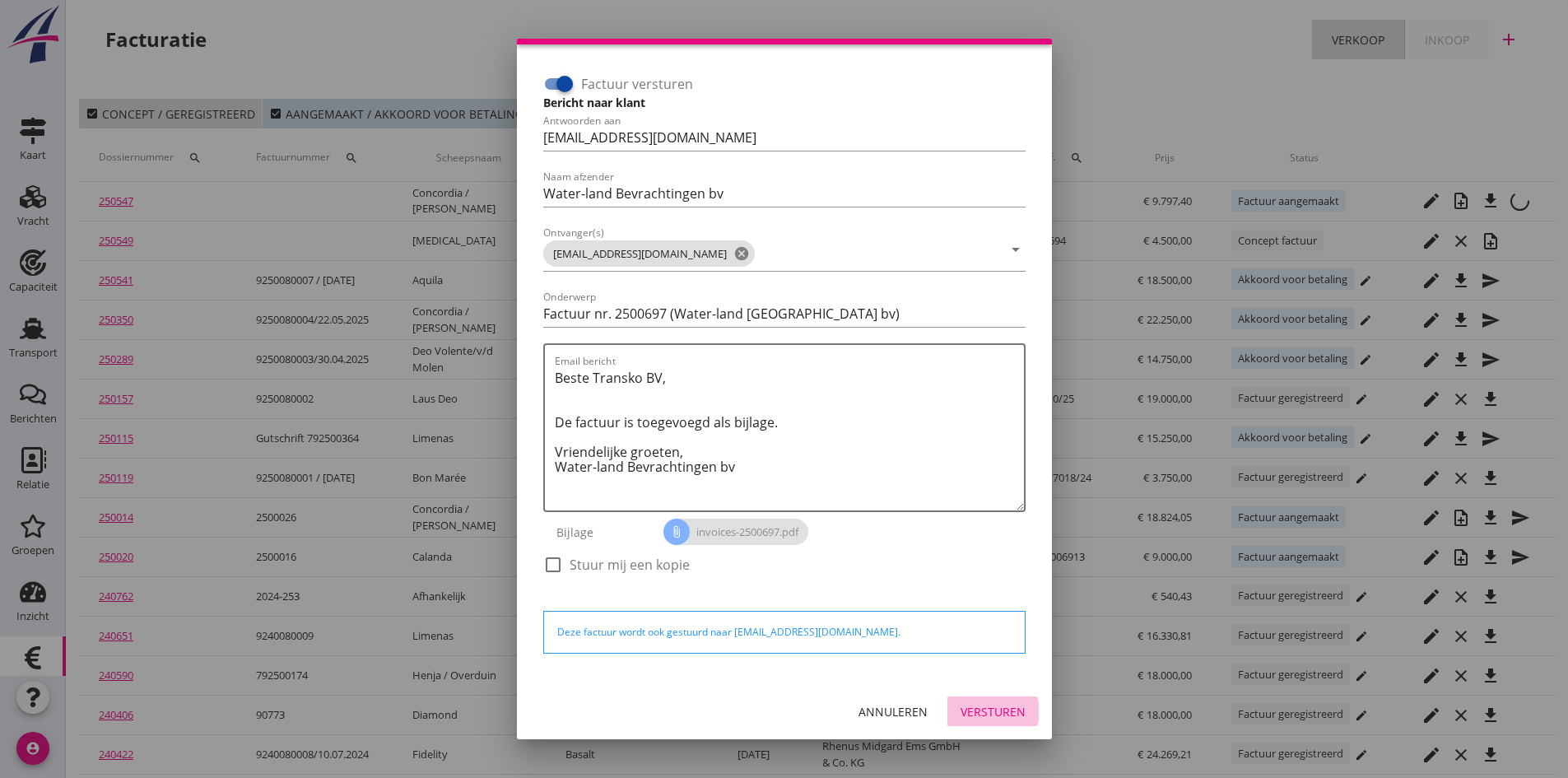
click at [968, 710] on div "Versturen" at bounding box center [993, 712] width 65 height 17
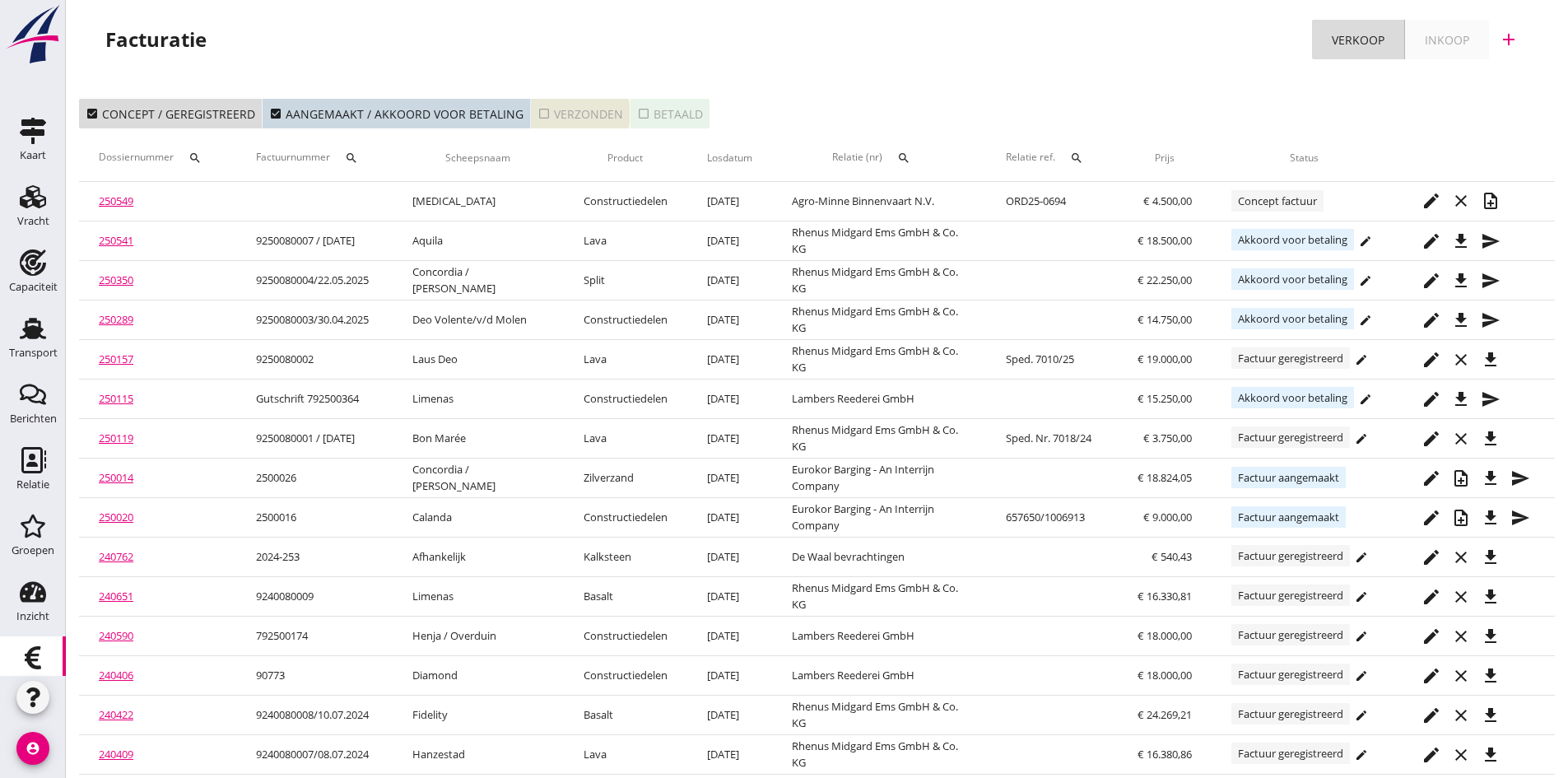
click at [570, 112] on div "check_box_outline_blank Verzonden" at bounding box center [581, 114] width 86 height 17
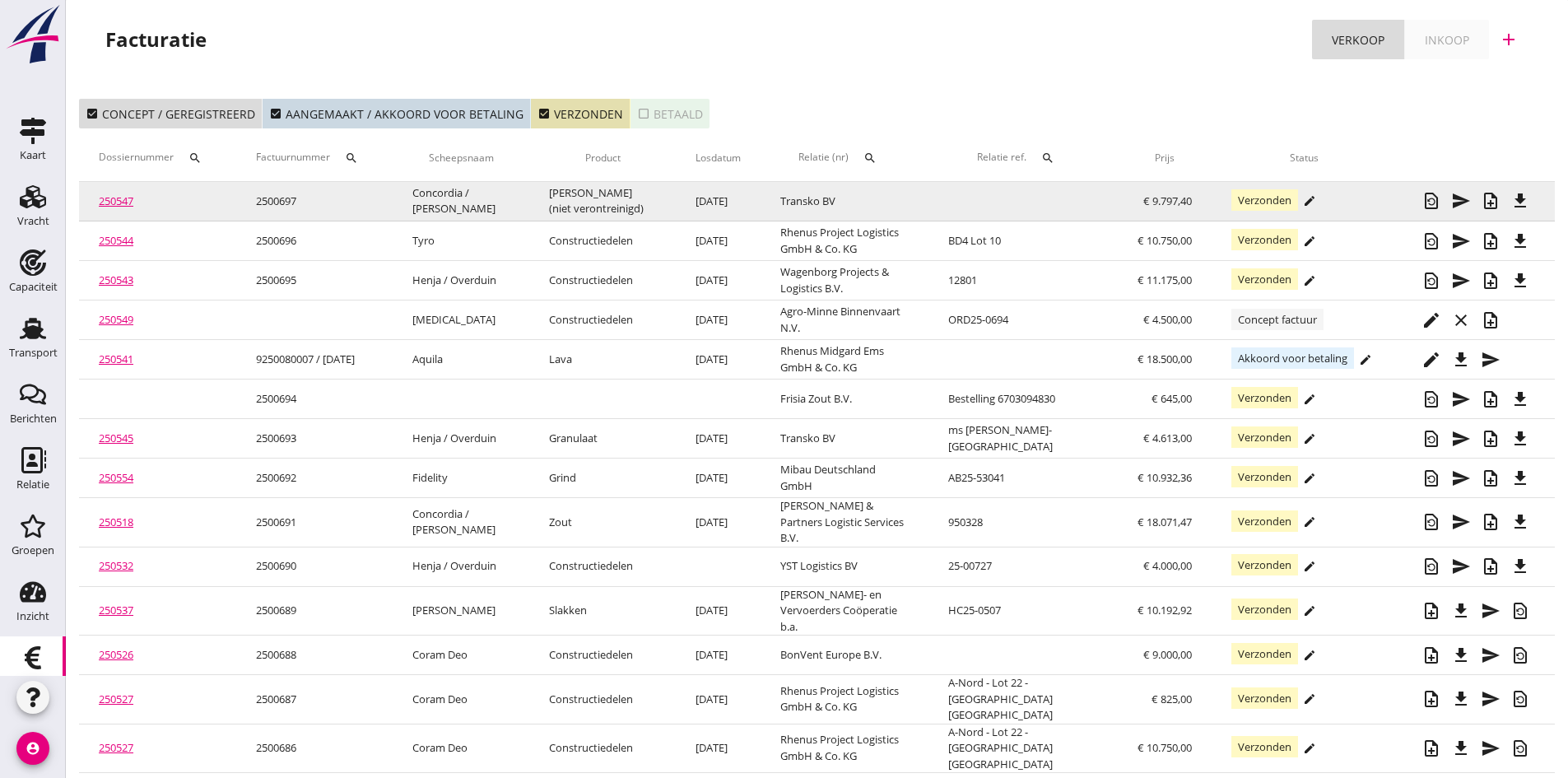
click at [114, 200] on link "250547" at bounding box center [116, 201] width 34 height 15
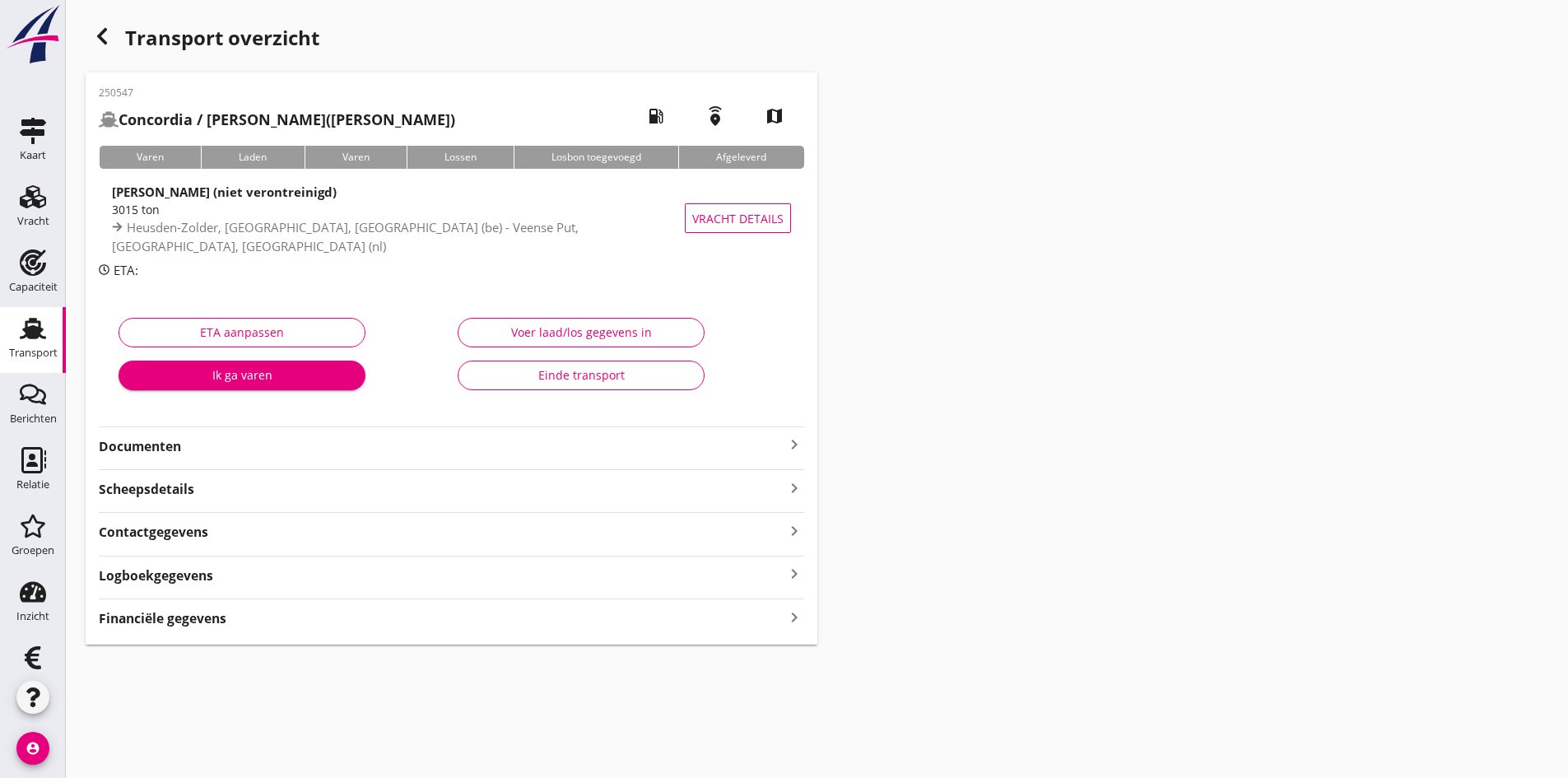
click at [442, 448] on strong "Documenten" at bounding box center [442, 447] width 686 height 19
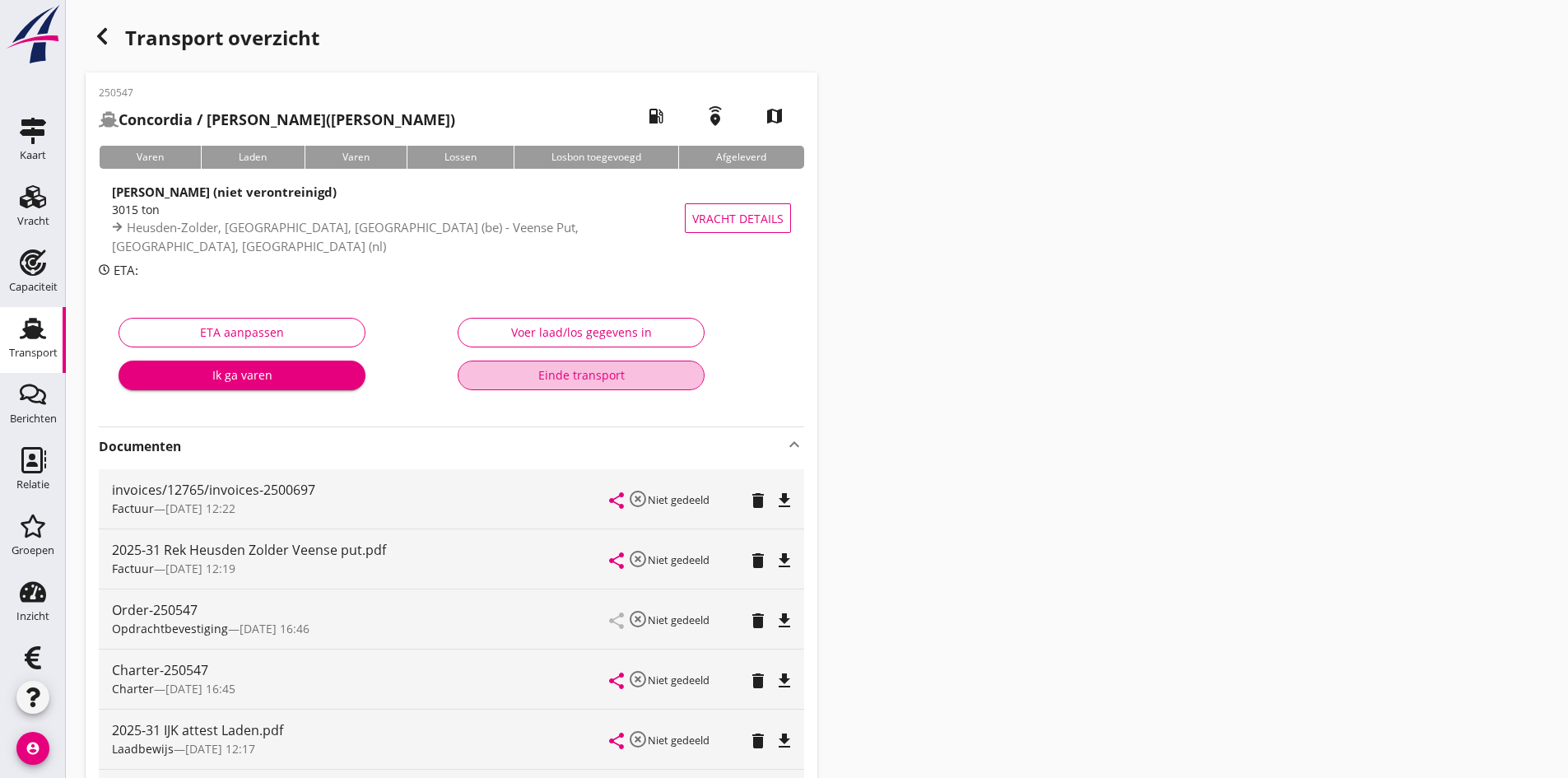
click at [582, 371] on div "Einde transport" at bounding box center [581, 375] width 219 height 17
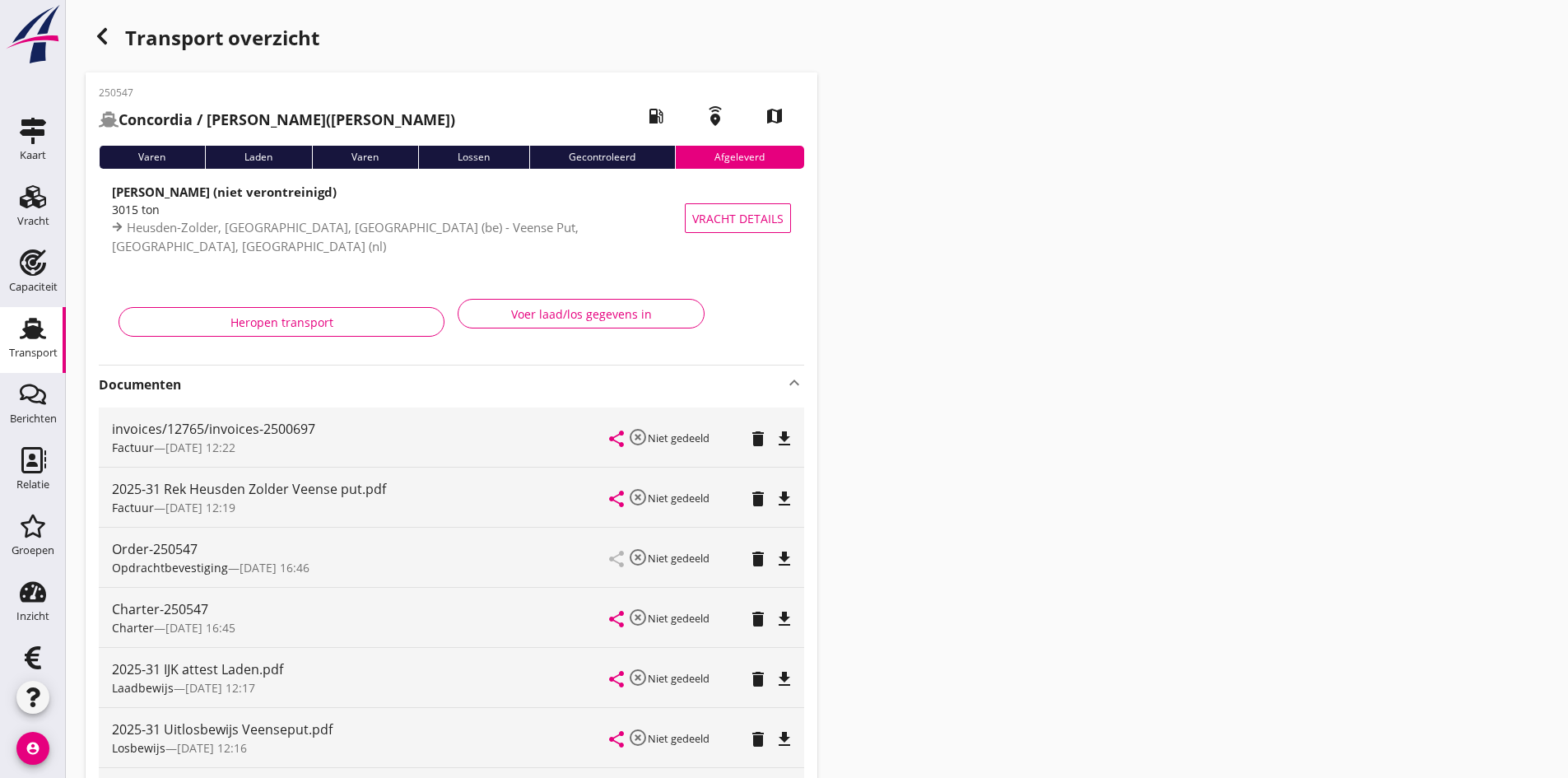
drag, startPoint x: 19, startPoint y: 328, endPoint x: 22, endPoint y: 351, distance: 23.2
click at [20, 328] on use at bounding box center [33, 328] width 27 height 21
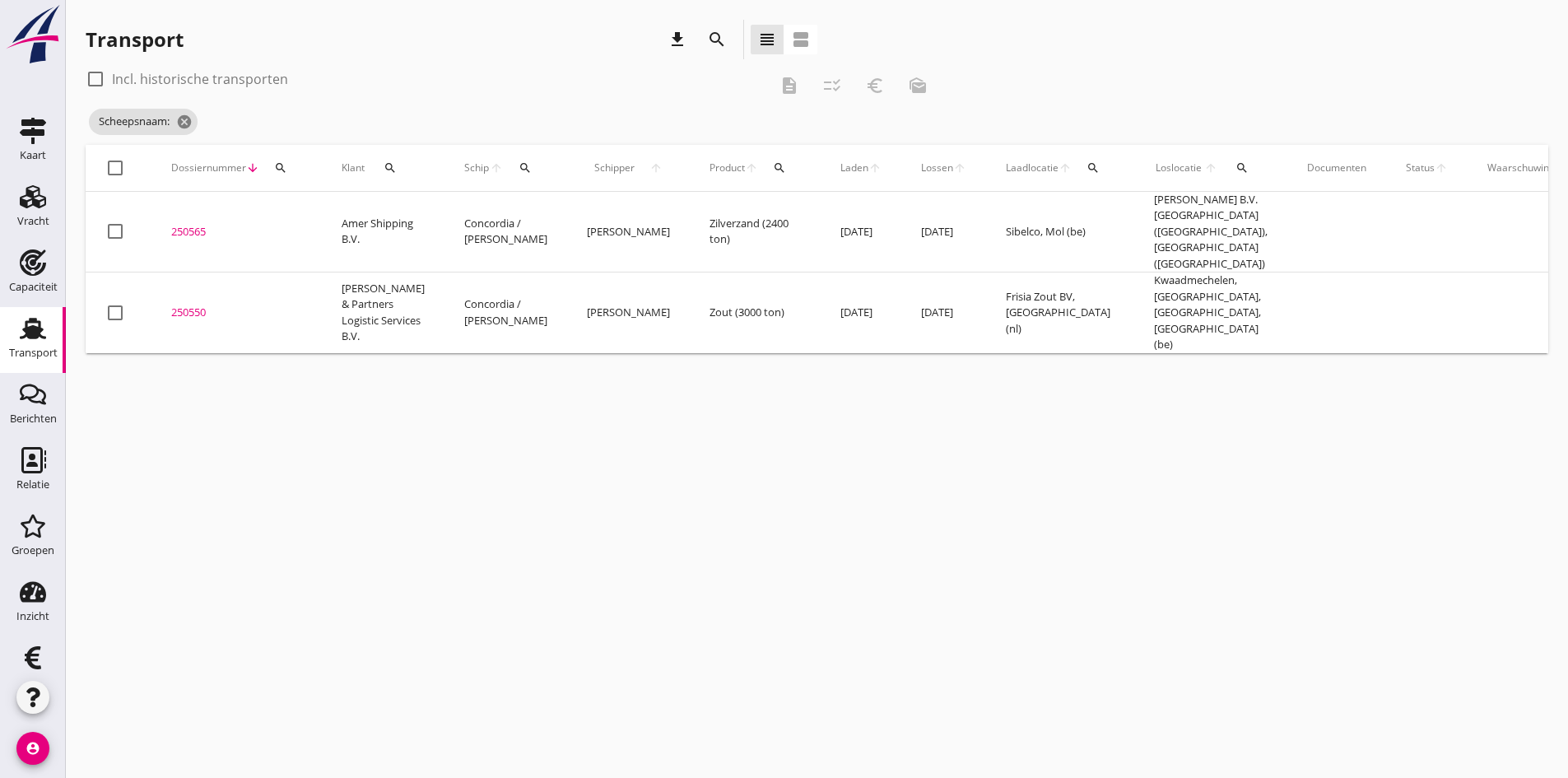
click at [519, 167] on icon "search" at bounding box center [525, 167] width 13 height 13
click at [532, 213] on input "Zoek op (scheeps)naam" at bounding box center [585, 215] width 172 height 27
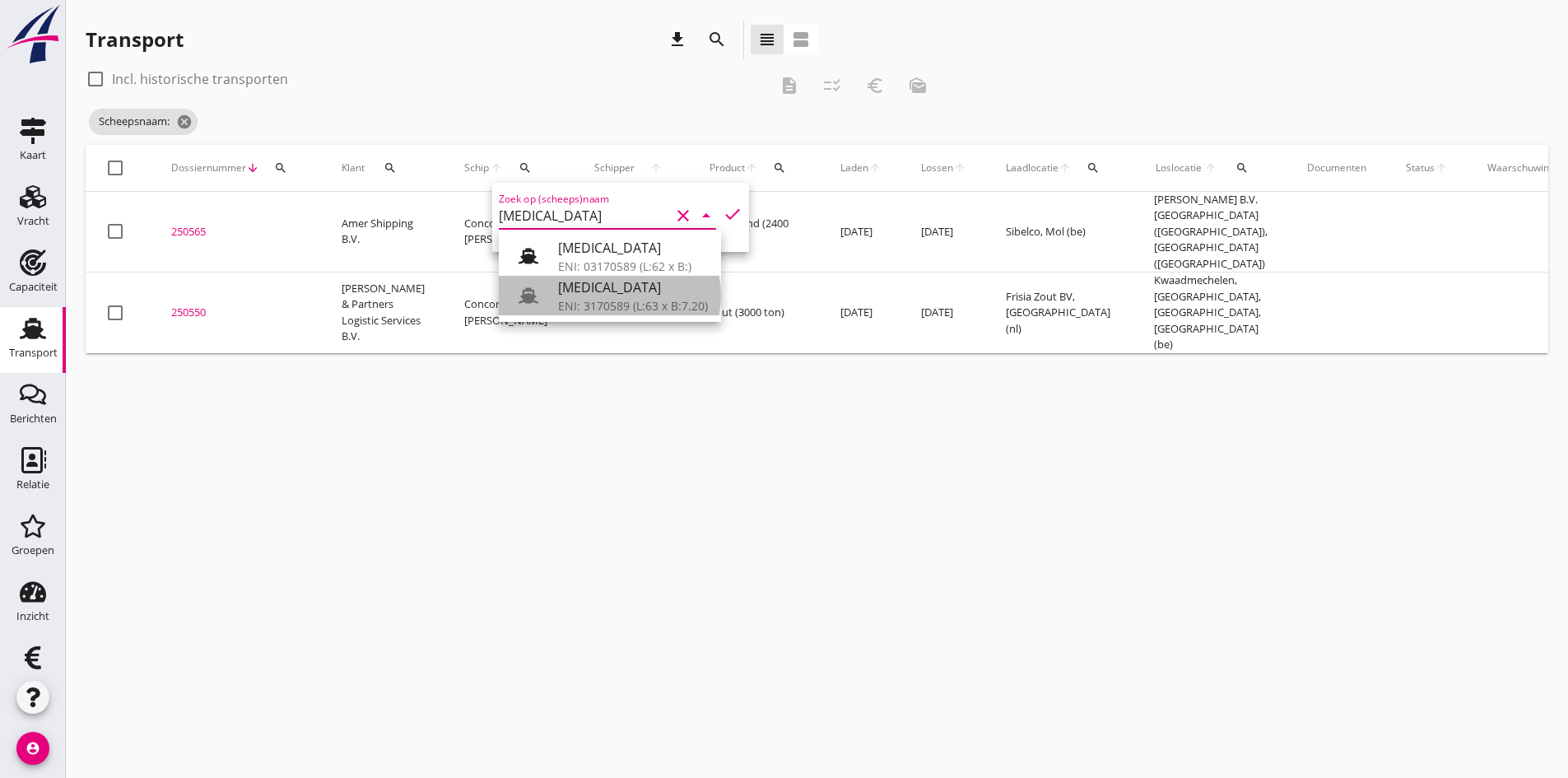
click at [596, 292] on div "[MEDICAL_DATA]" at bounding box center [633, 286] width 150 height 20
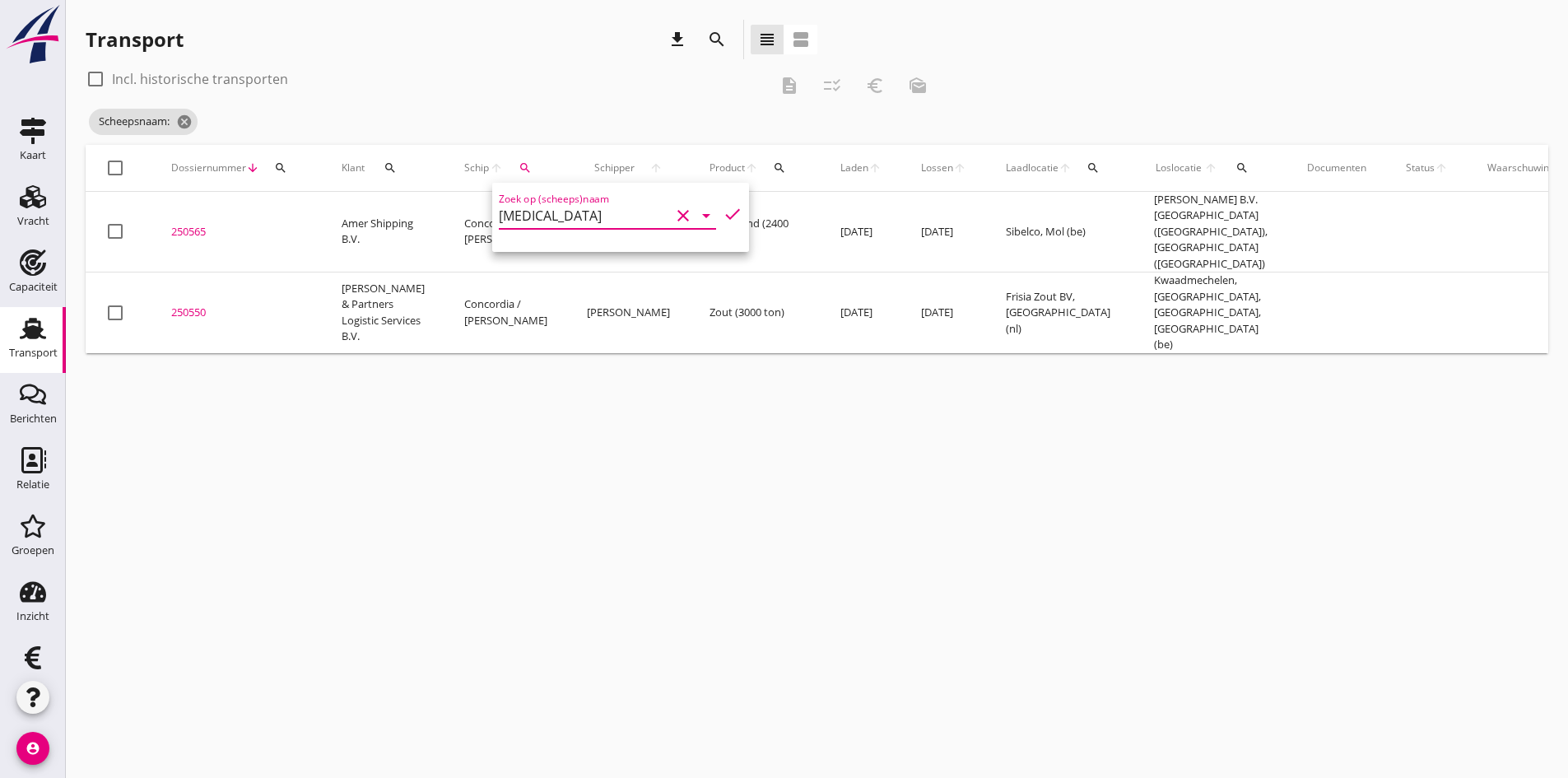
click at [723, 211] on icon "check" at bounding box center [733, 214] width 20 height 20
type input "[MEDICAL_DATA]"
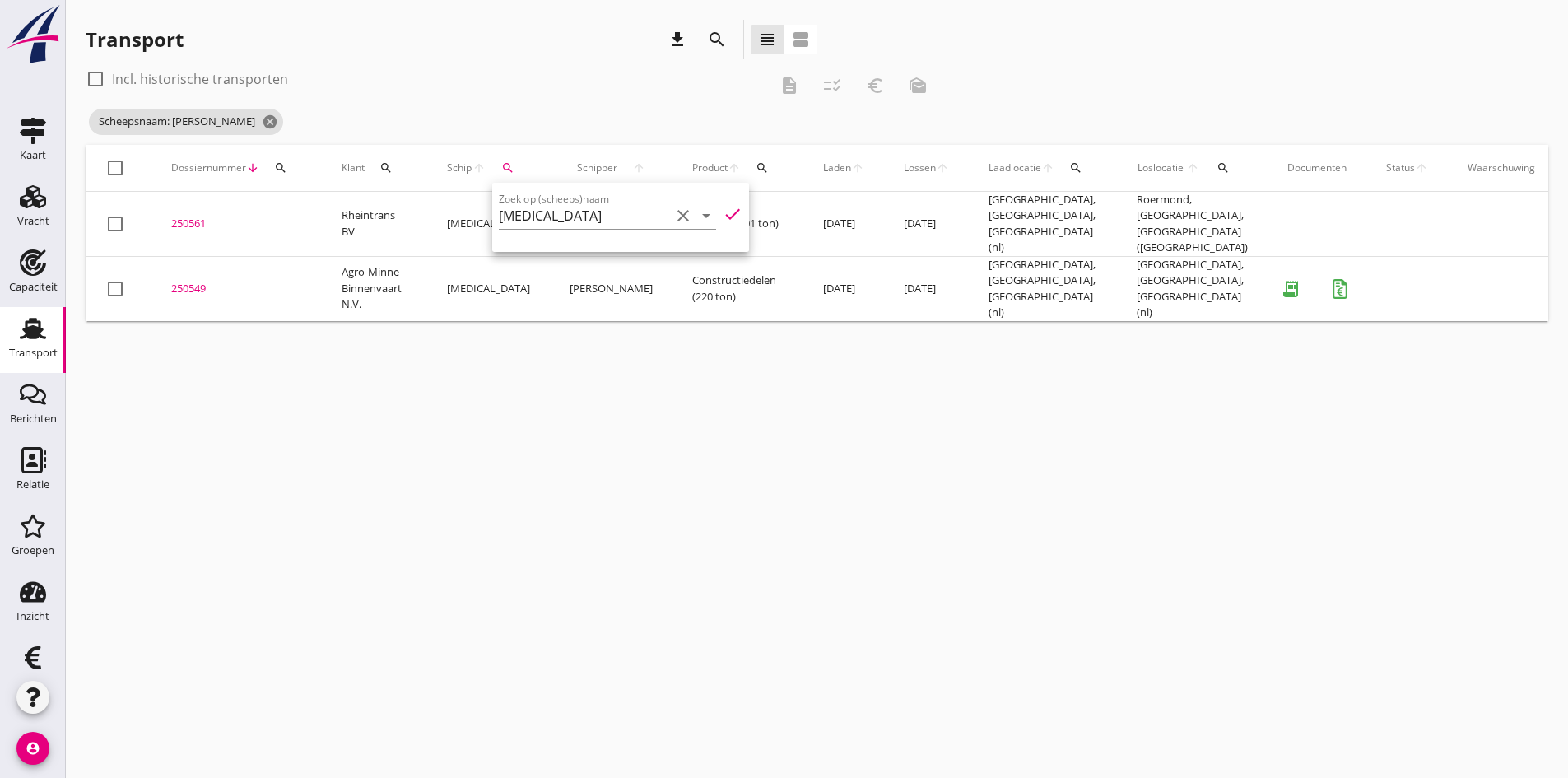
click at [181, 280] on div "250549" at bounding box center [237, 288] width 131 height 16
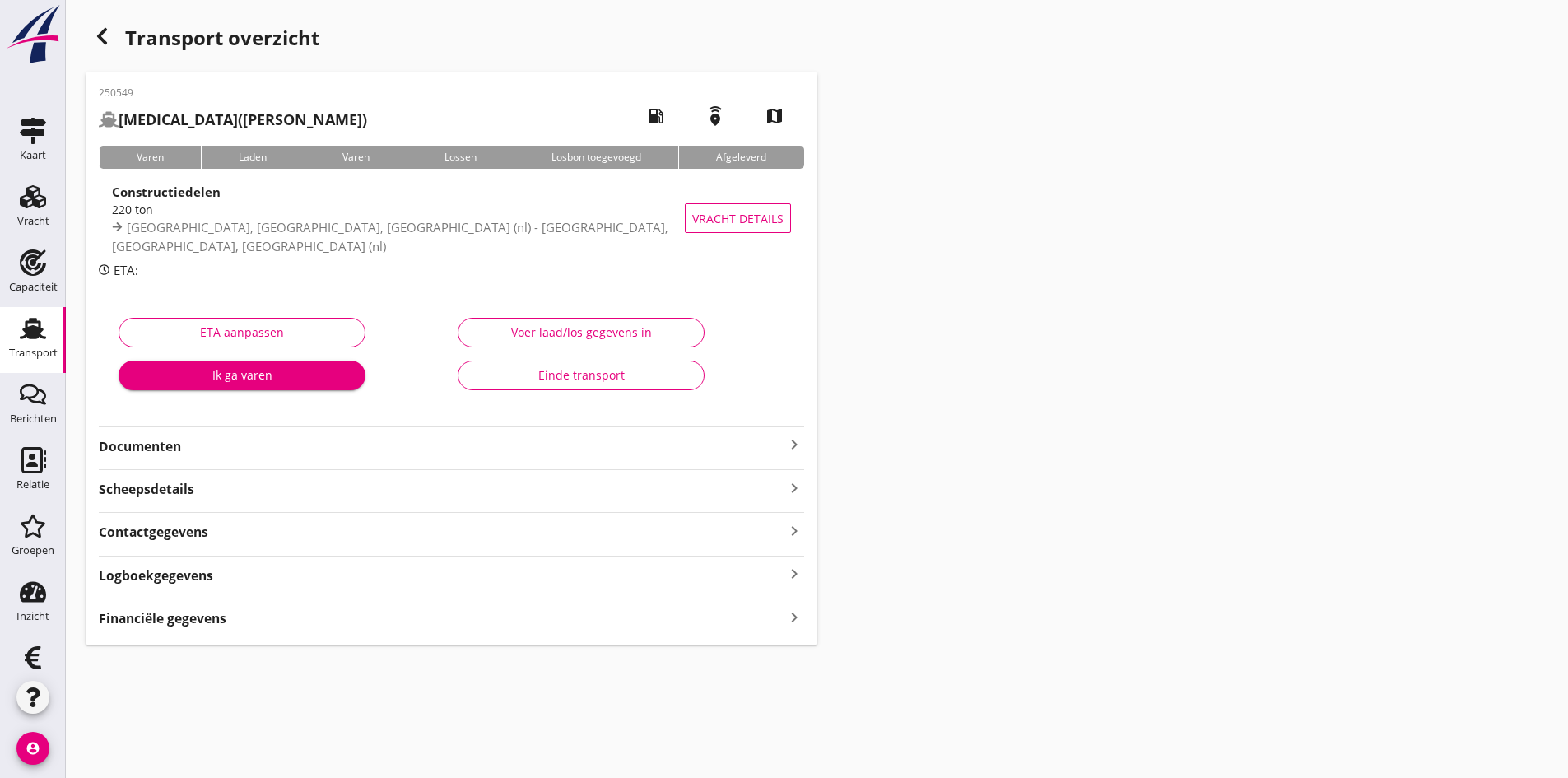
click at [164, 441] on strong "Documenten" at bounding box center [442, 447] width 686 height 19
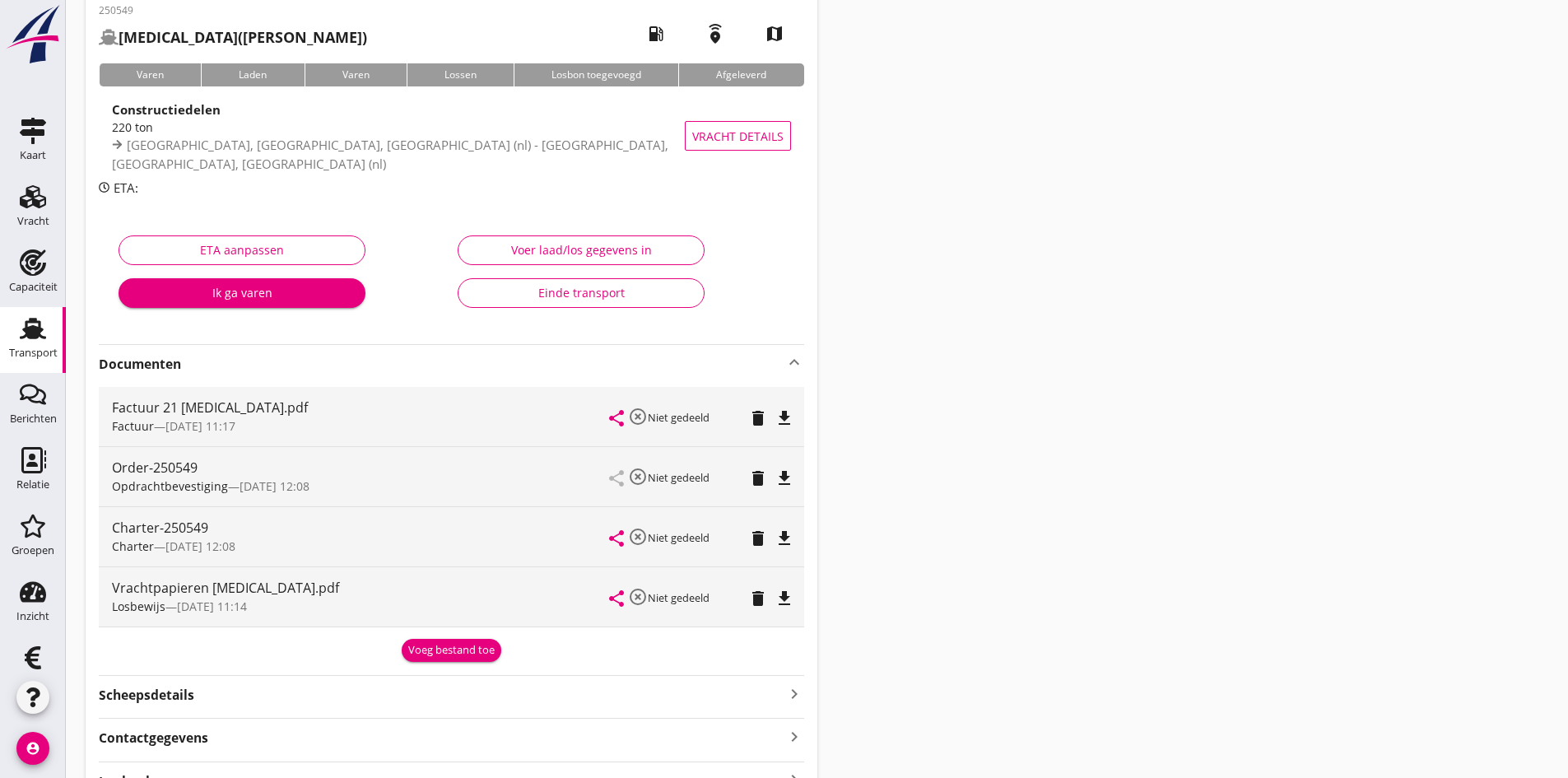
scroll to position [214, 0]
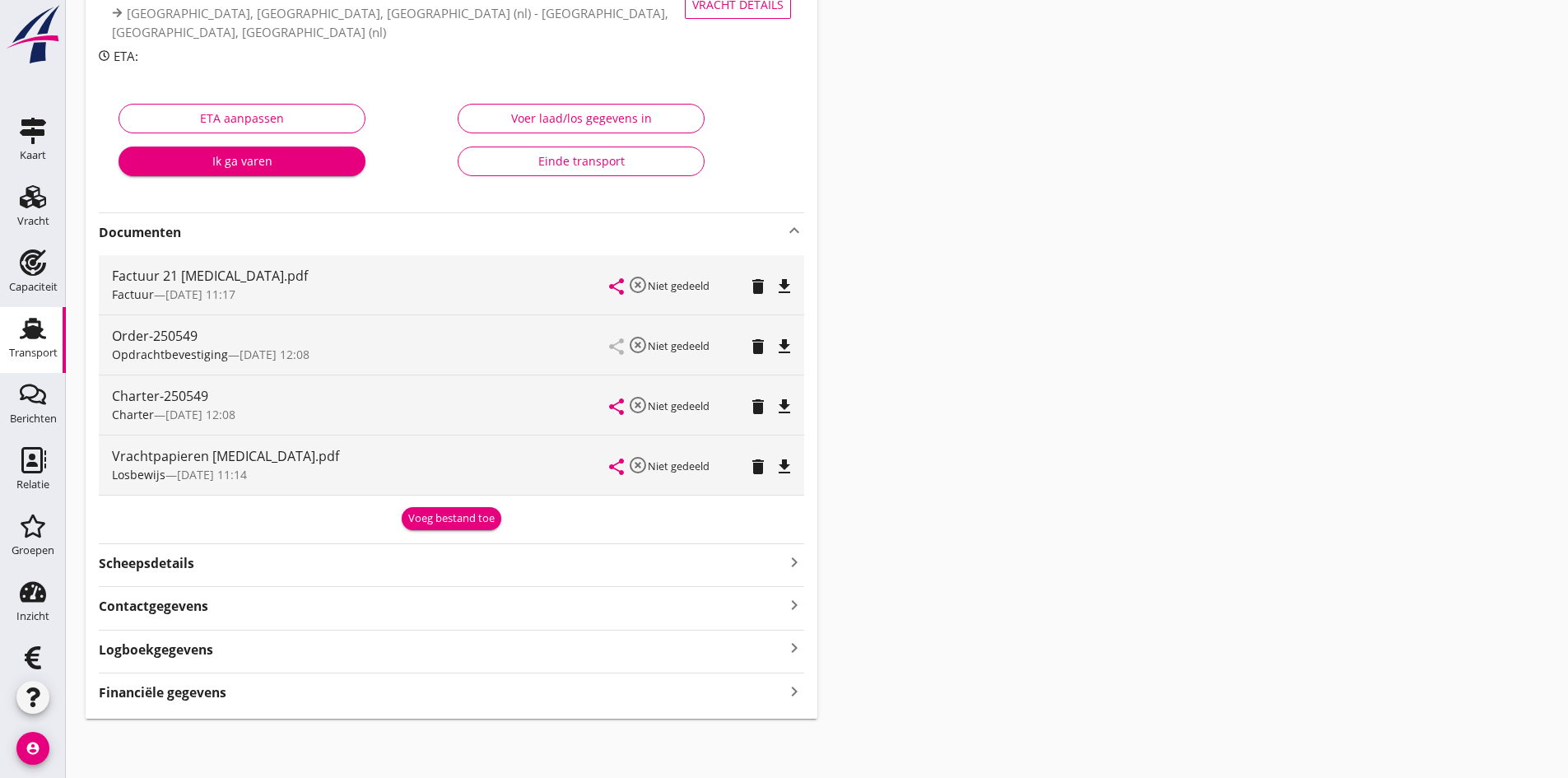
click at [786, 692] on icon "keyboard_arrow_right" at bounding box center [794, 691] width 20 height 22
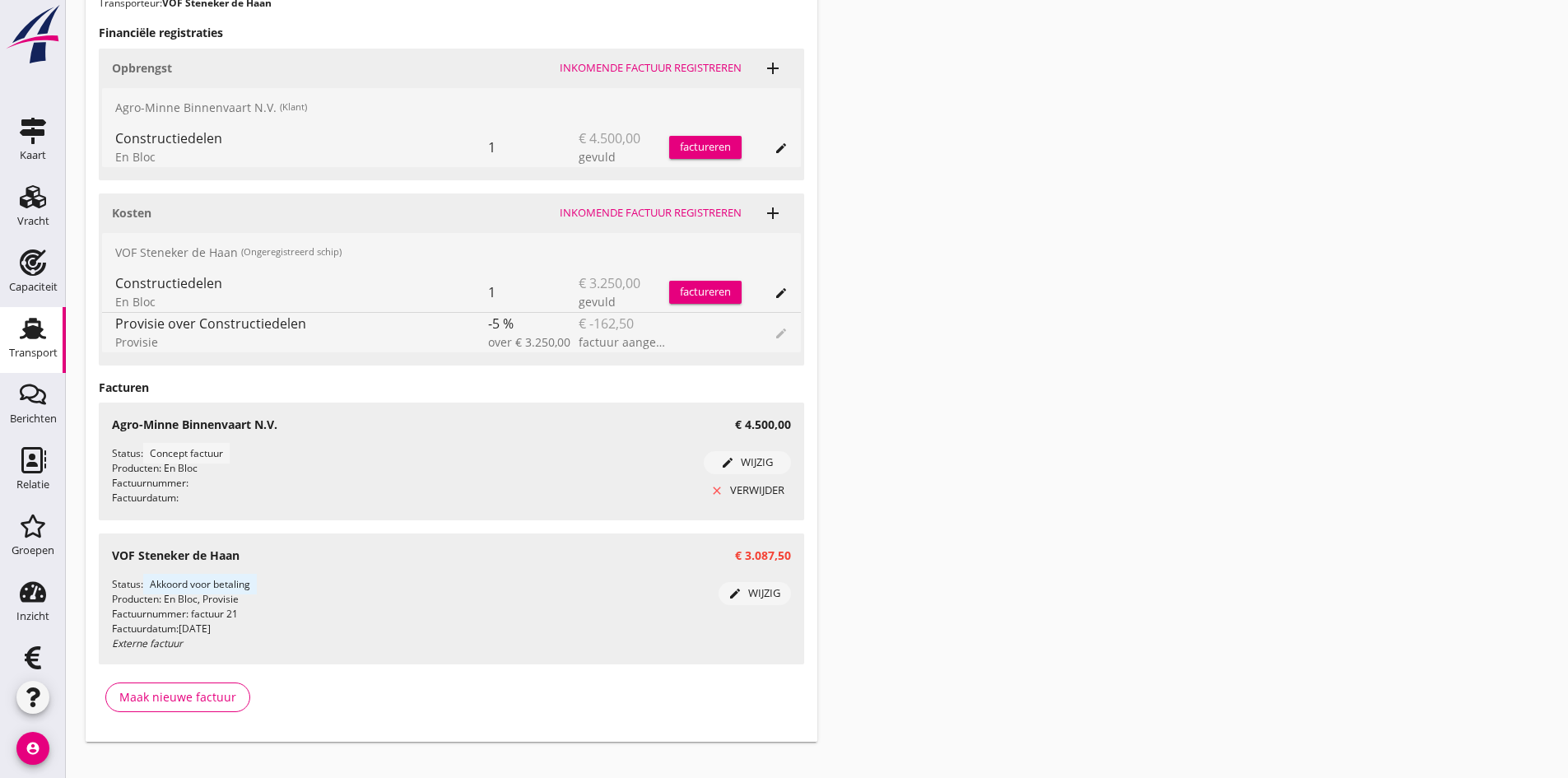
scroll to position [978, 0]
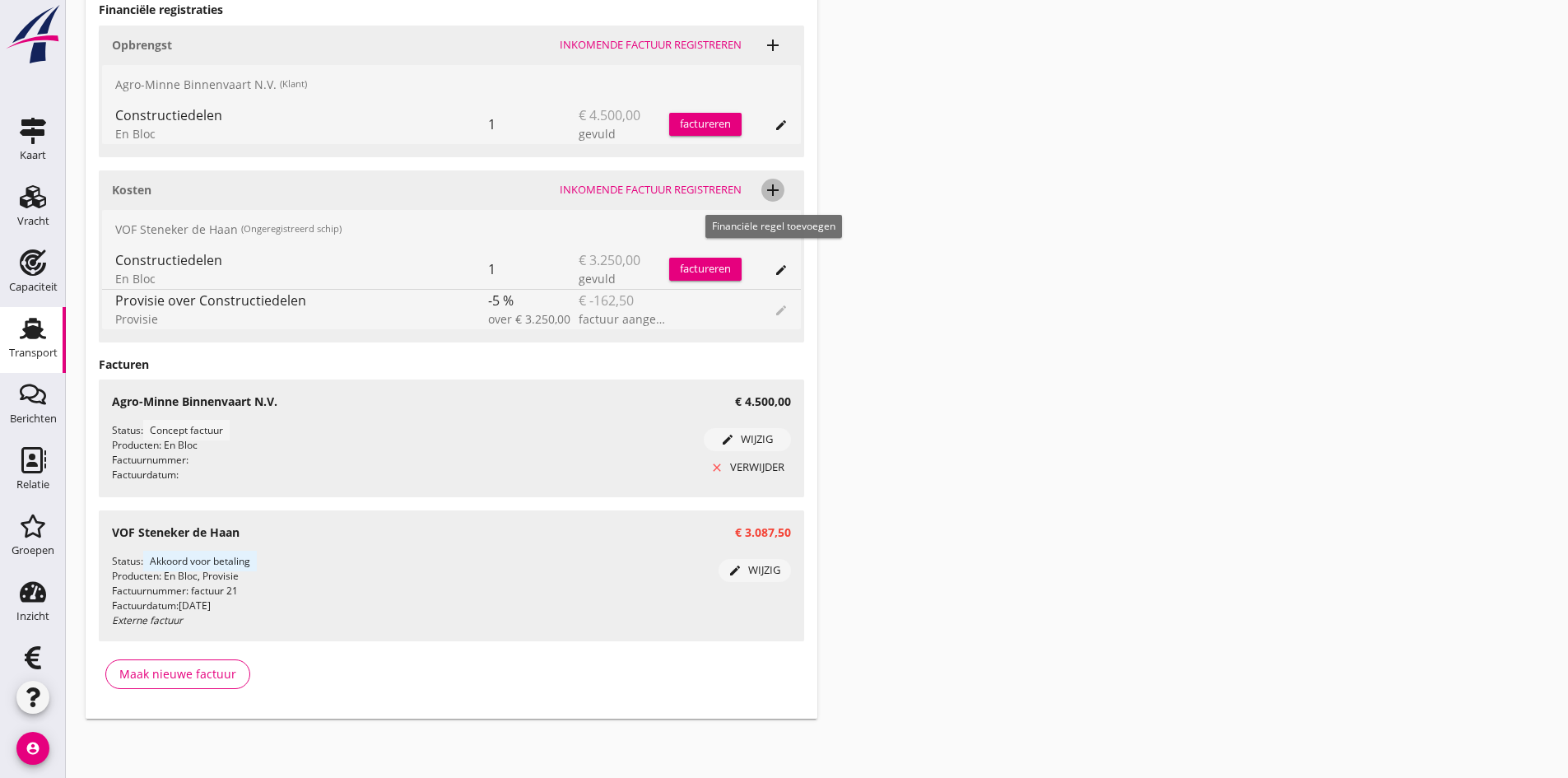
click at [774, 188] on icon "add" at bounding box center [773, 190] width 20 height 20
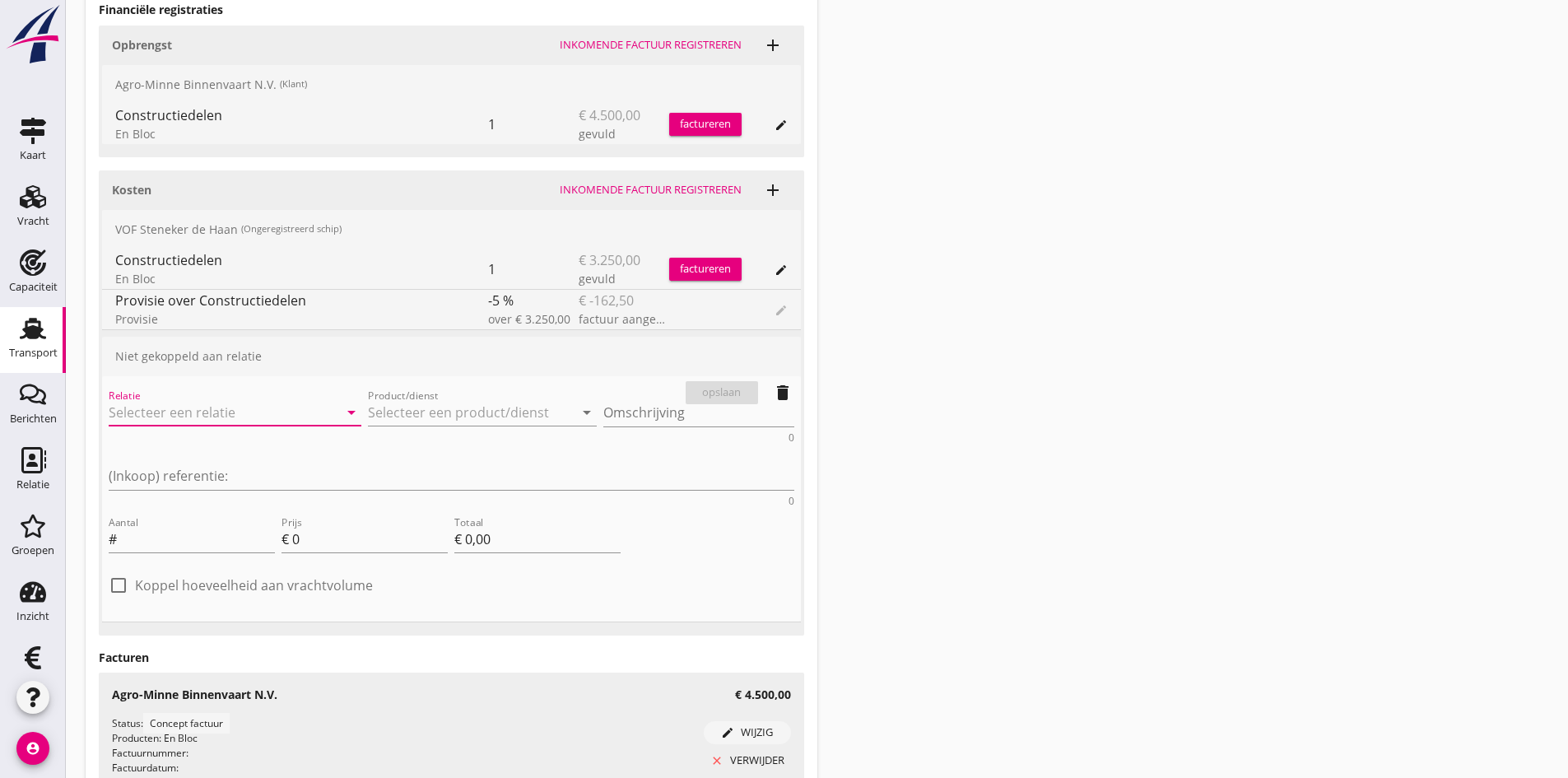
click at [186, 409] on input "Relatie" at bounding box center [212, 413] width 207 height 27
click at [186, 449] on div "VOF Steneker de Haan" at bounding box center [210, 444] width 177 height 20
type input "VOF Steneker de Haan"
click at [368, 413] on input "Product/dienst" at bounding box center [471, 413] width 207 height 27
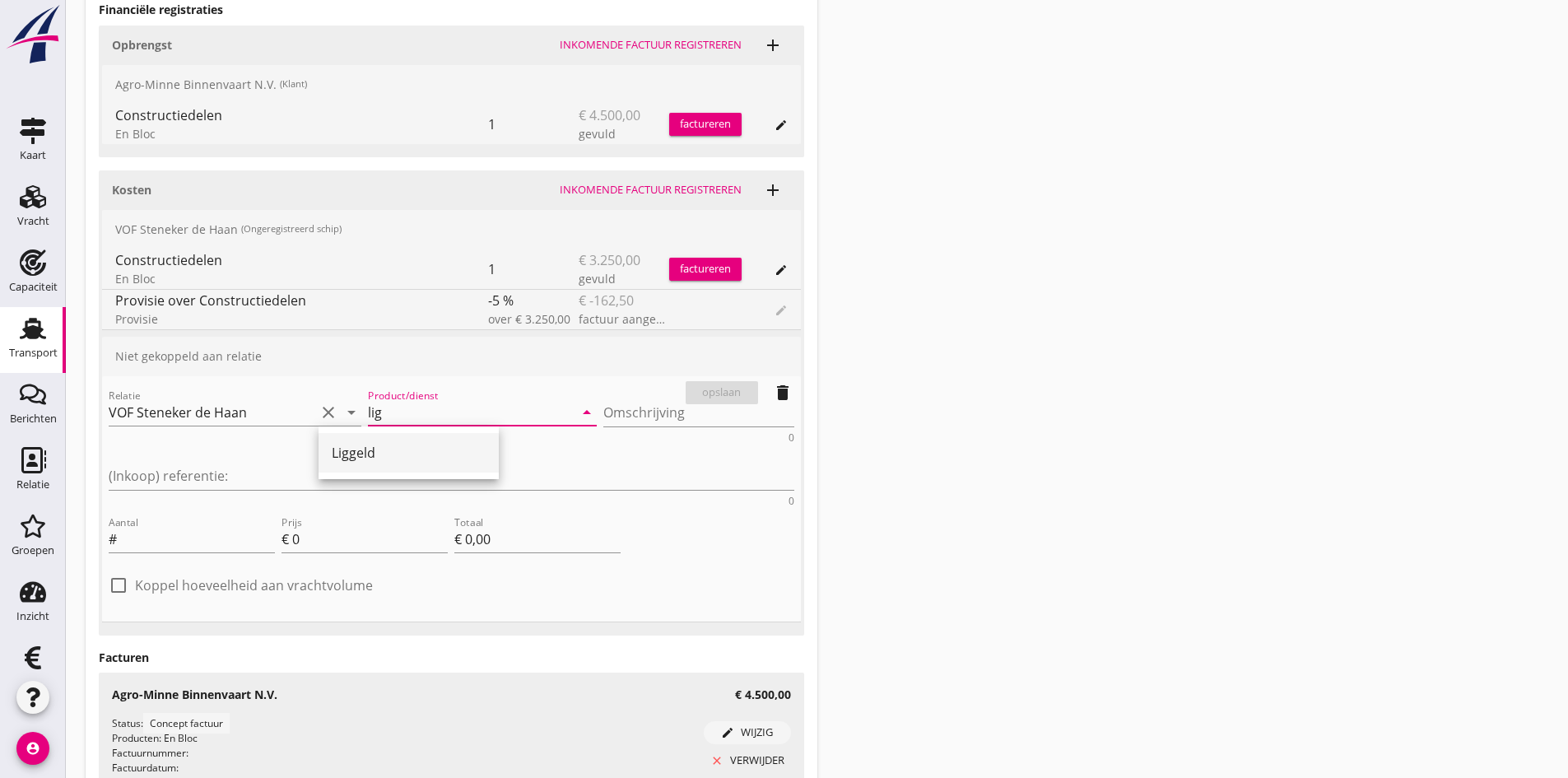
click at [357, 451] on div "Liggeld" at bounding box center [408, 452] width 154 height 20
type input "Liggeld"
click at [604, 415] on textarea "Omschrijving" at bounding box center [699, 413] width 191 height 27
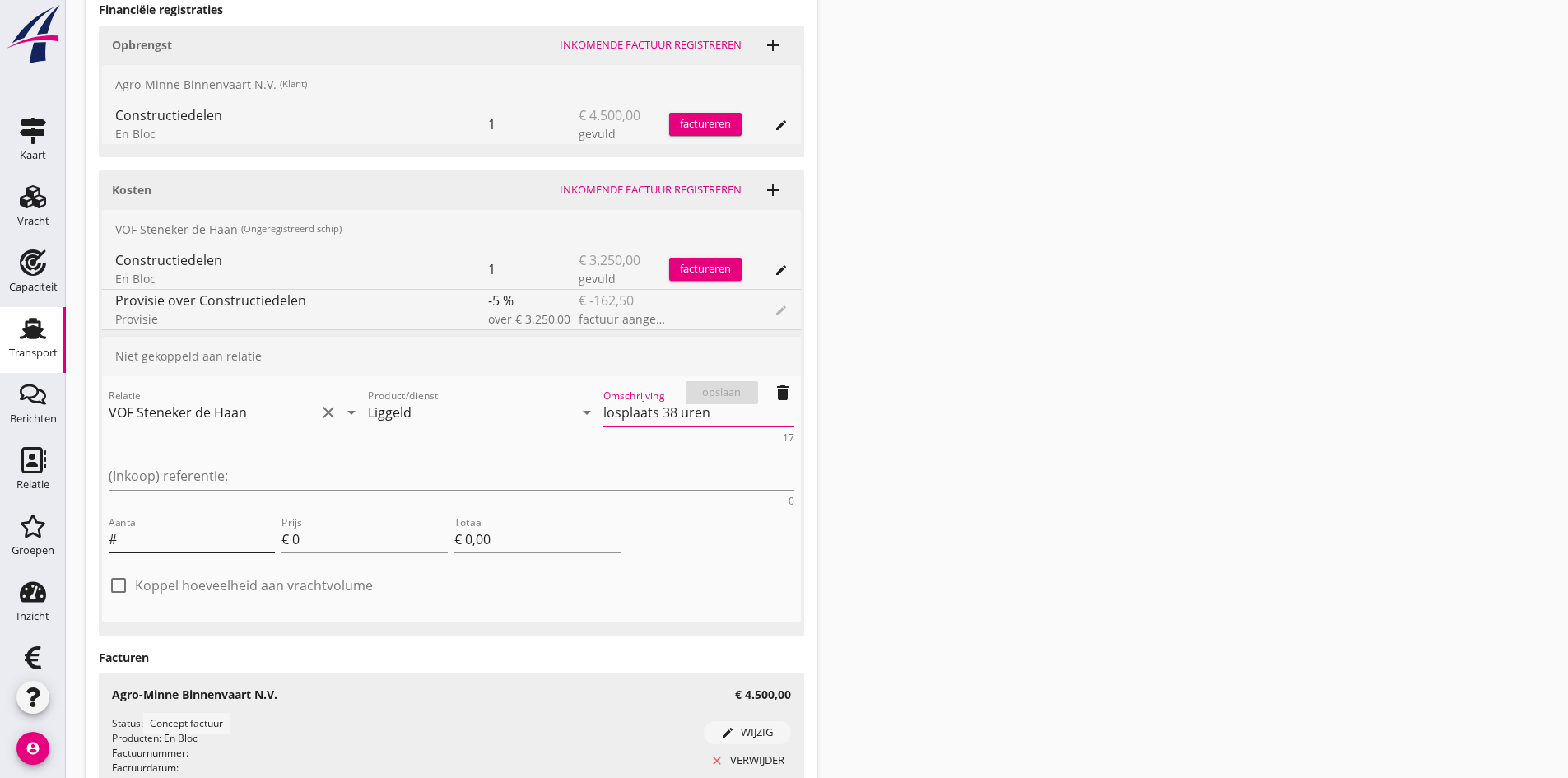
type textarea "losplaats 38 uren"
click at [194, 526] on input "Aantal" at bounding box center [197, 539] width 154 height 27
type input "38"
type input "3"
type input "€ 114,00"
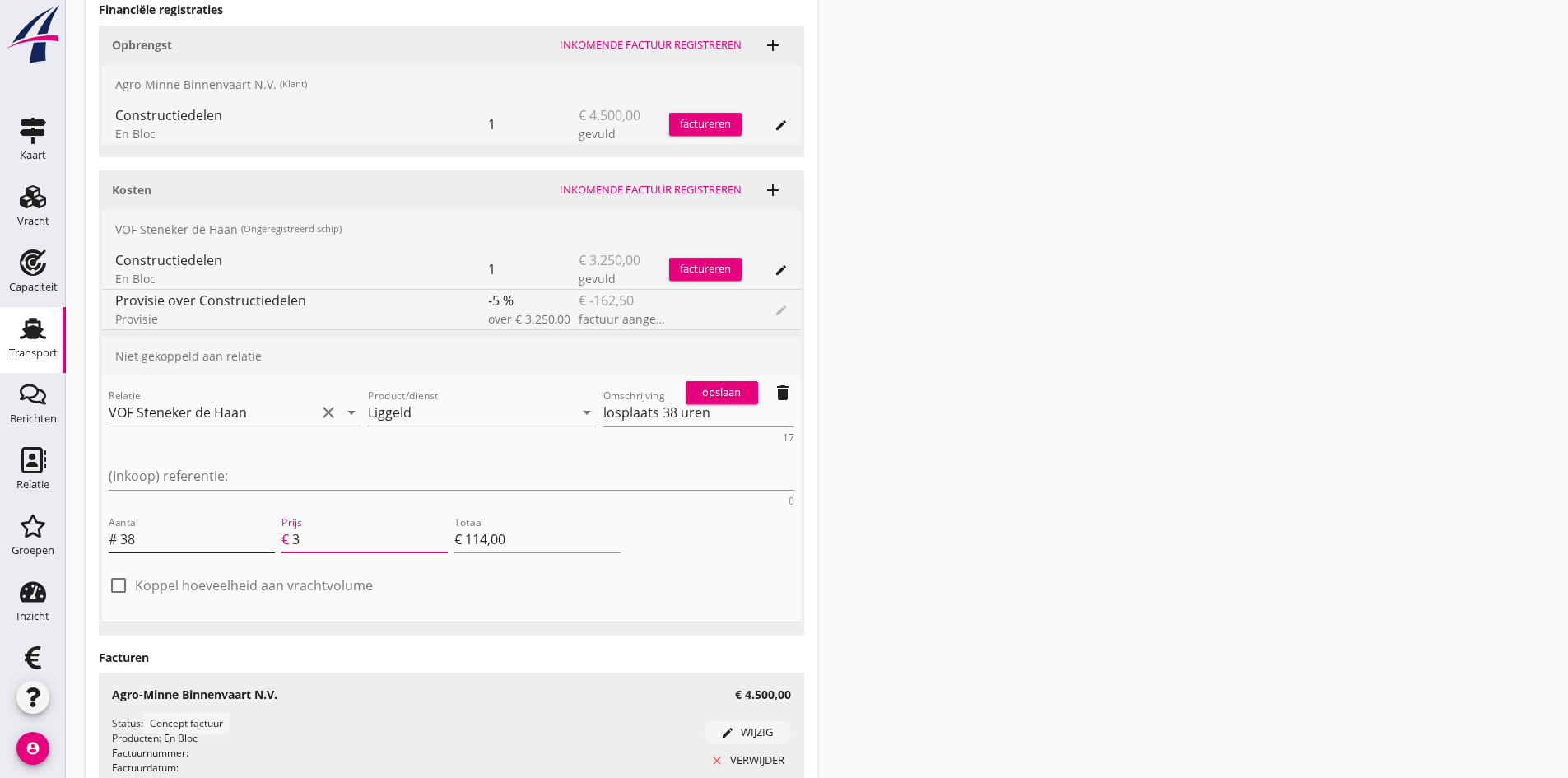
type input "30"
type input "€ 1.140,00"
type input "30"
click at [727, 389] on div "opslaan" at bounding box center [721, 392] width 59 height 16
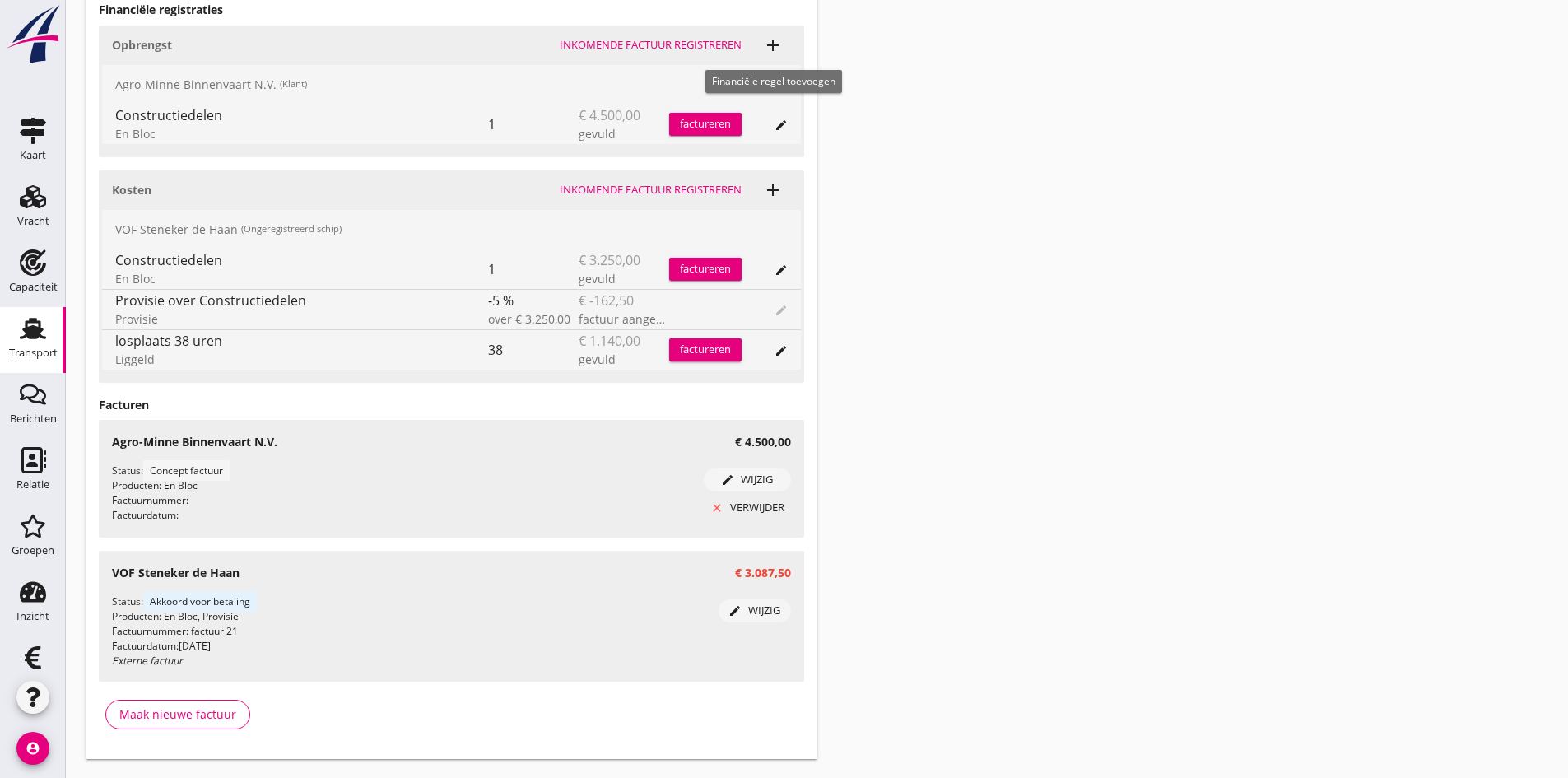
click at [771, 44] on icon "add" at bounding box center [773, 45] width 20 height 20
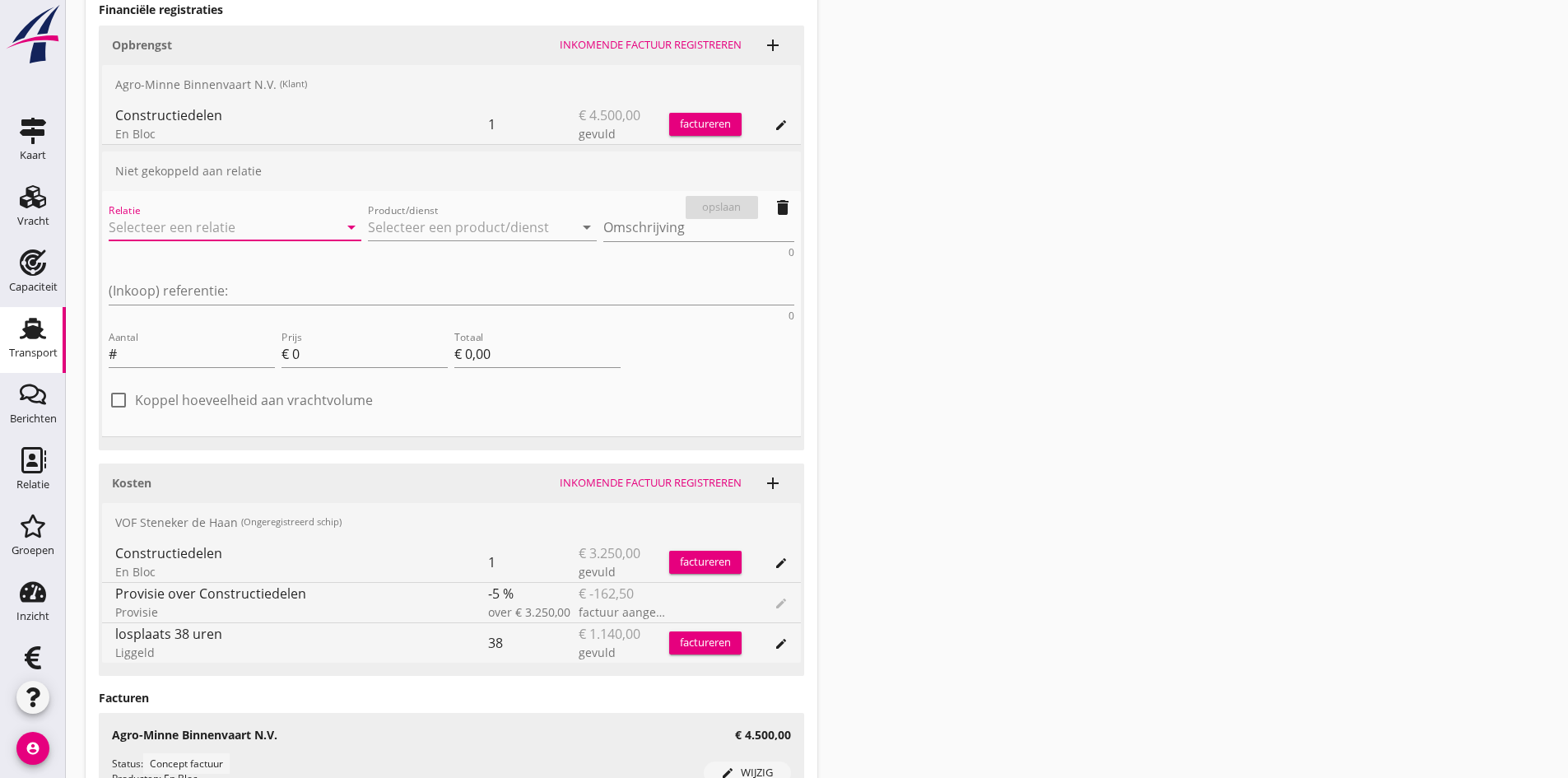
click at [187, 224] on input "Relatie" at bounding box center [212, 227] width 207 height 27
click at [185, 270] on div "(Klant)" at bounding box center [211, 278] width 179 height 17
type input "Agro-Minne Binnenvaart N.V."
click at [368, 230] on input "Product/dienst" at bounding box center [471, 227] width 207 height 27
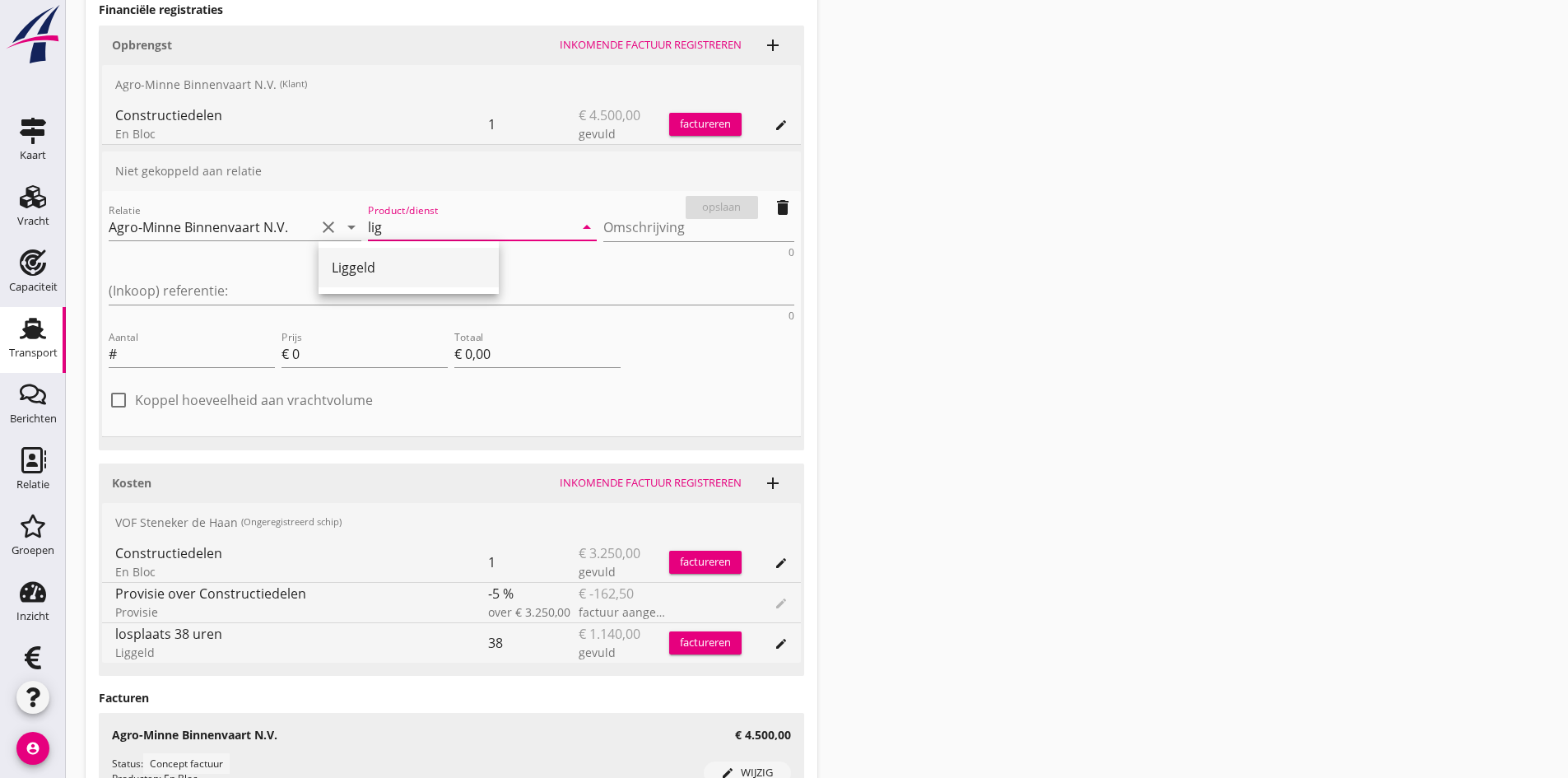
click at [354, 269] on div "Liggeld" at bounding box center [408, 267] width 154 height 20
type input "Liggeld"
click at [215, 341] on input "Aantal" at bounding box center [197, 353] width 154 height 27
type input "40"
click at [604, 225] on textarea "Omschrijving" at bounding box center [699, 228] width 191 height 27
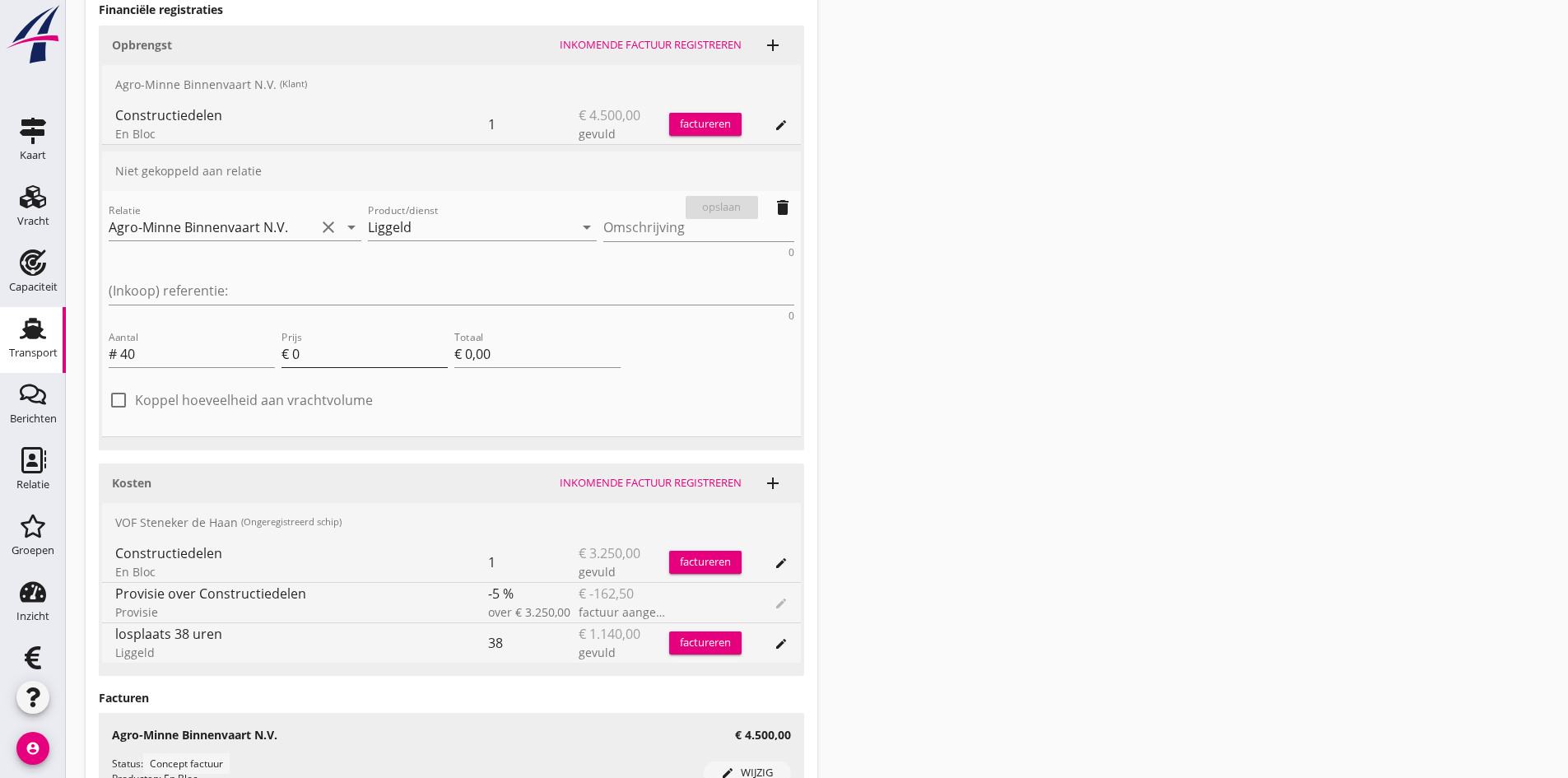
click at [337, 341] on input "0" at bounding box center [370, 353] width 155 height 27
type input "3"
type input "€ 120,00"
type input "30"
type input "€ 1.200,00"
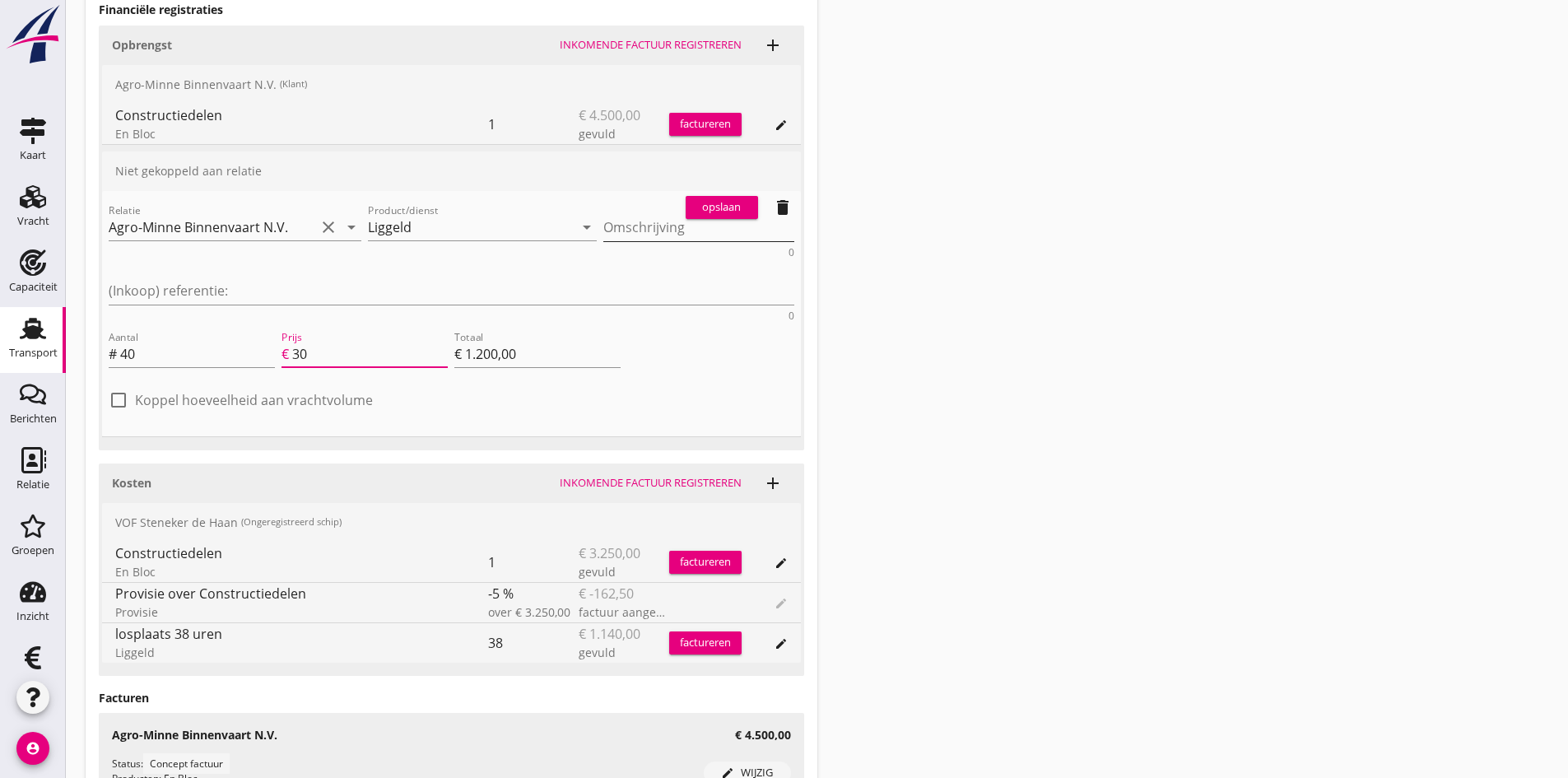
type input "30"
click at [604, 228] on textarea "Omschrijving" at bounding box center [699, 228] width 191 height 27
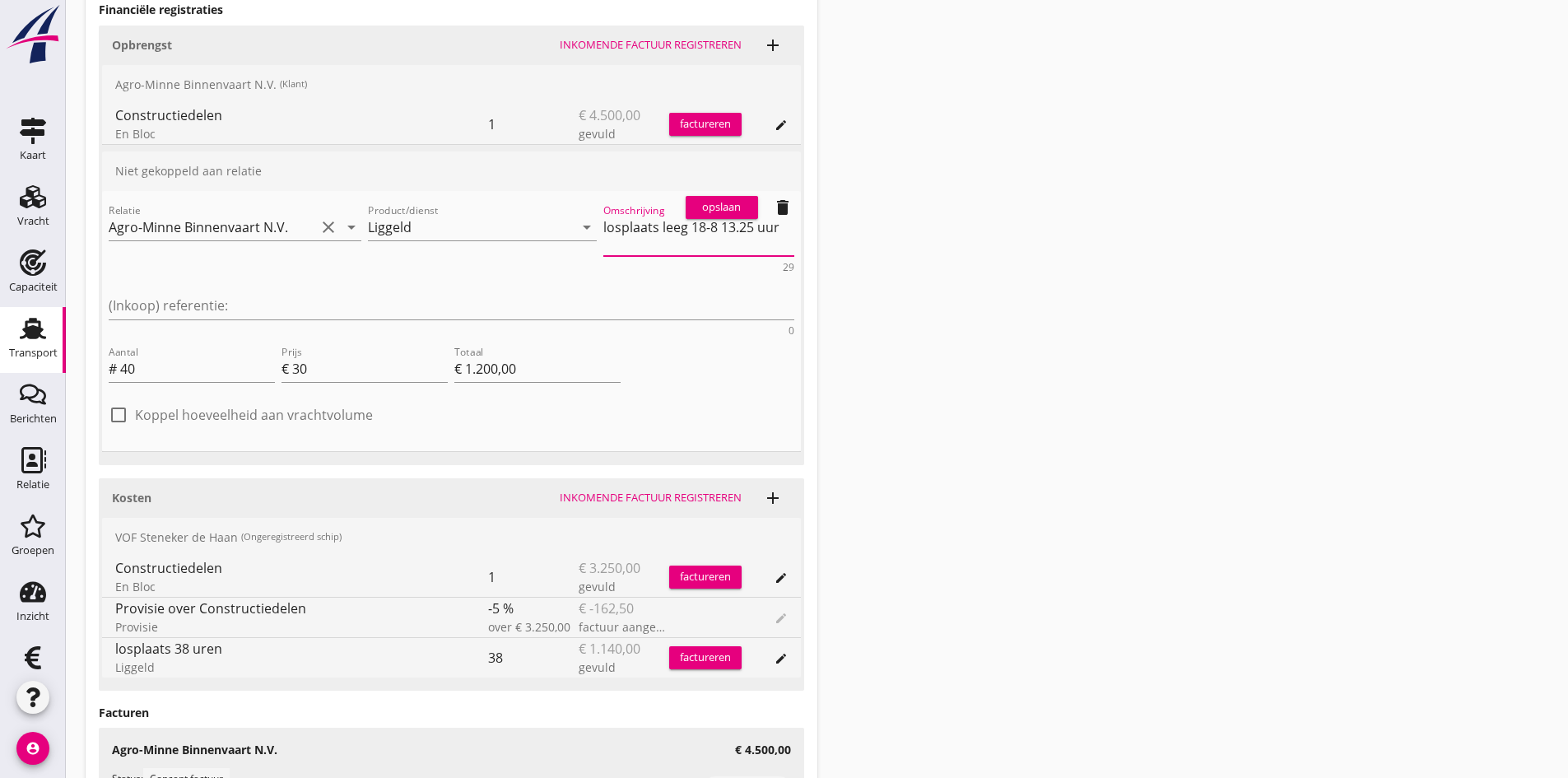
type textarea "losplaats leeg 18-8 13.25 uur"
click at [715, 208] on div "opslaan" at bounding box center [721, 207] width 59 height 16
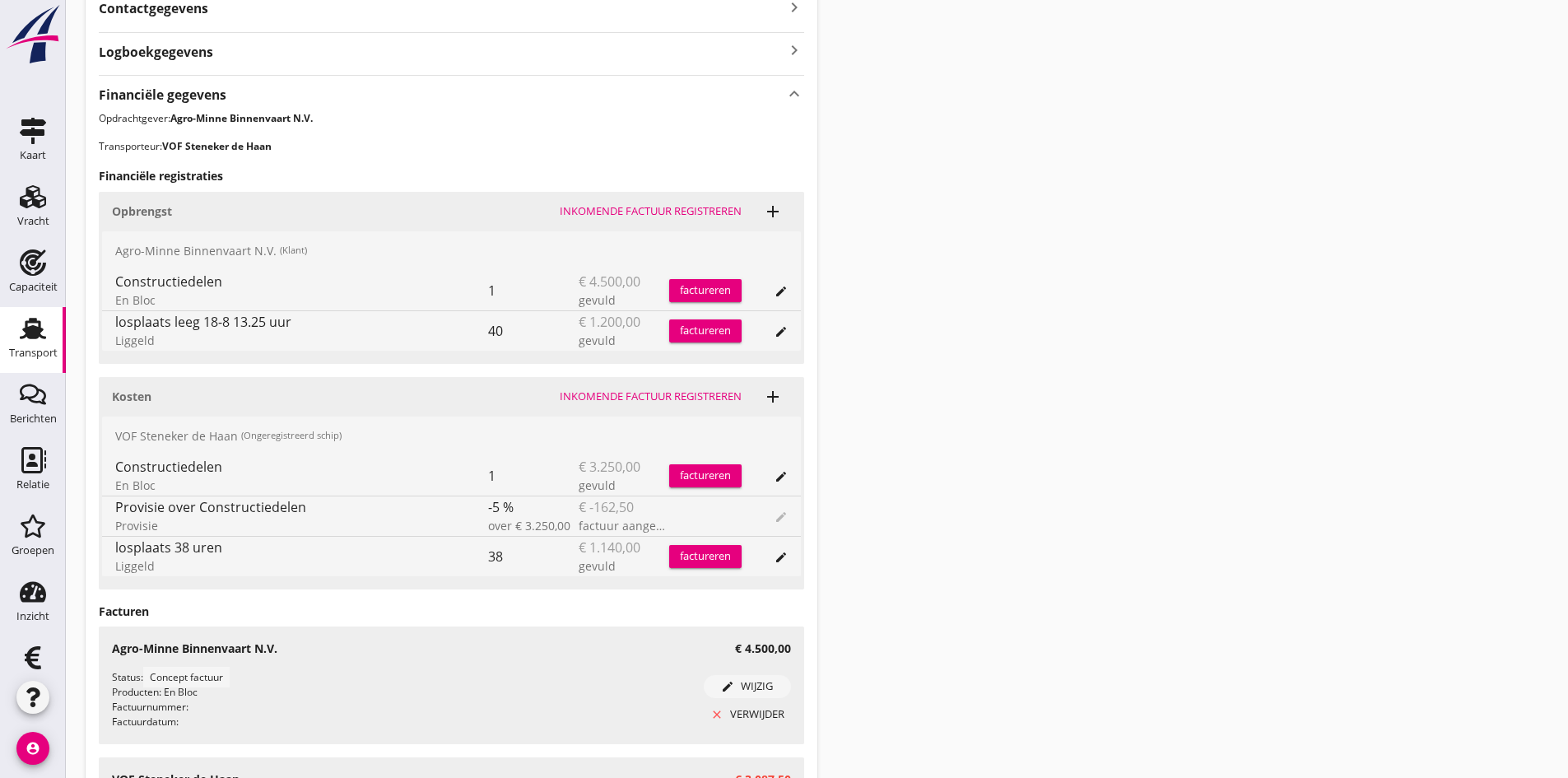
scroll to position [894, 0]
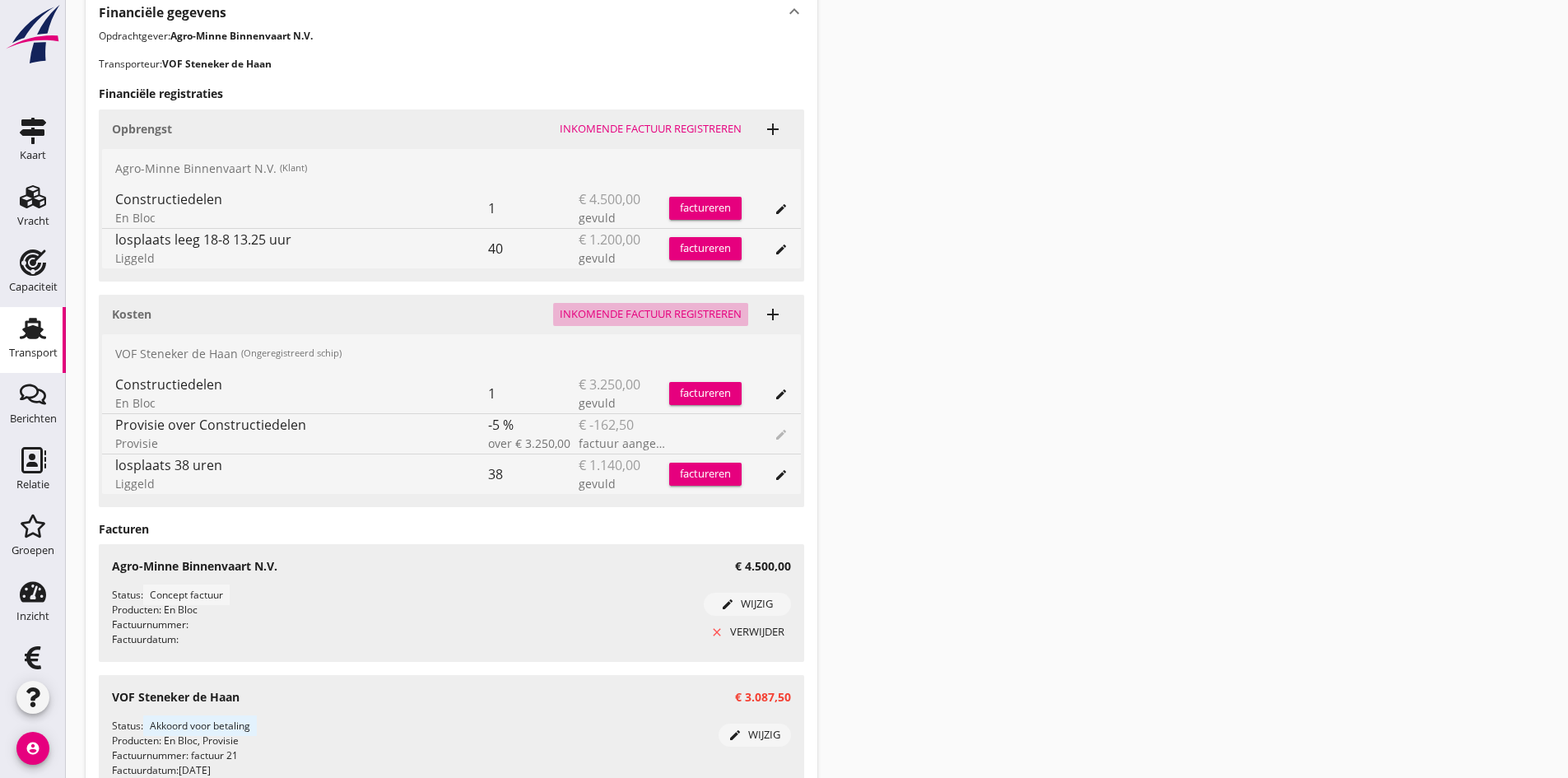
click at [633, 313] on div "Inkomende factuur registreren" at bounding box center [651, 314] width 182 height 16
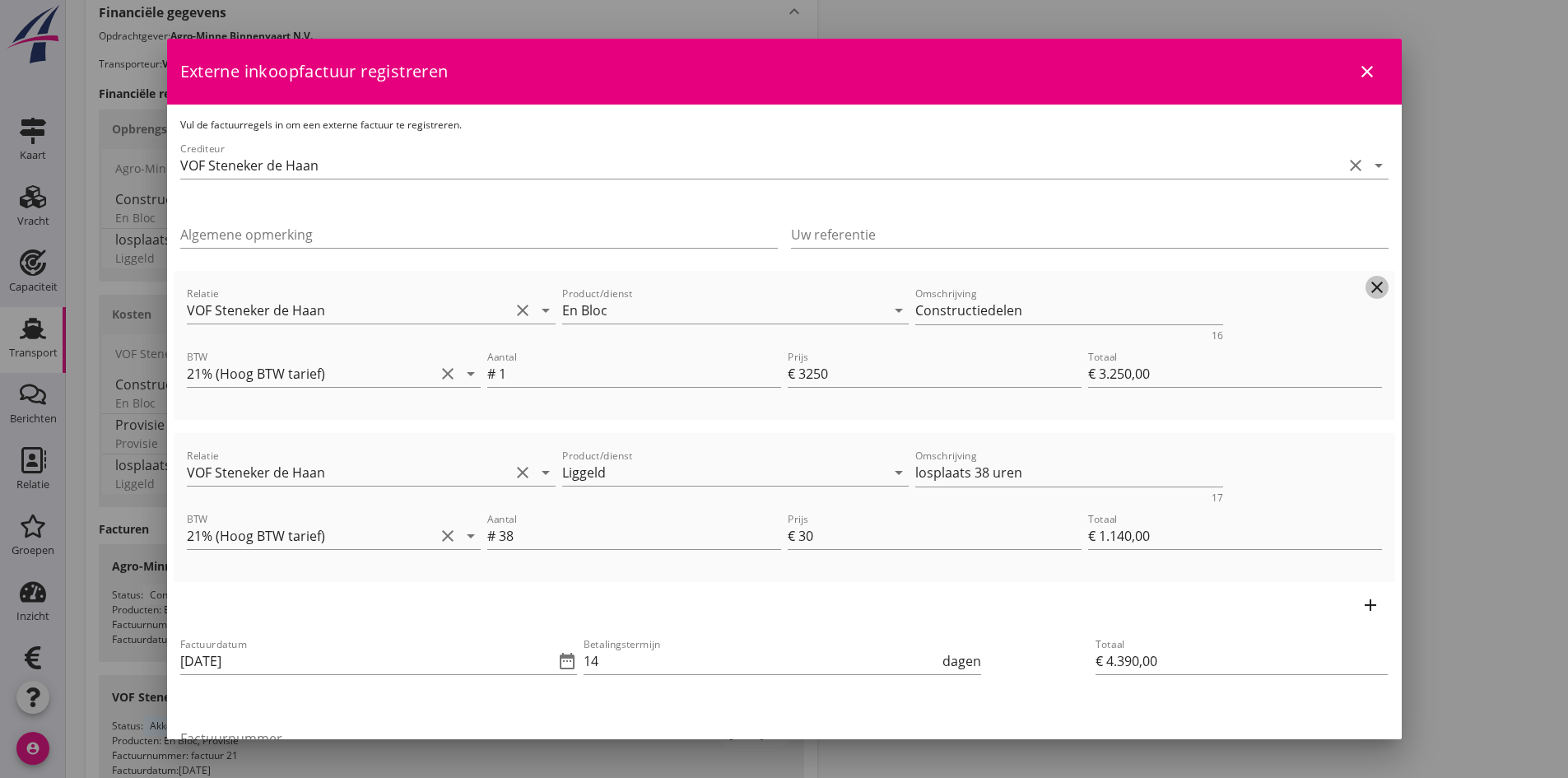
click at [1367, 284] on icon "clear" at bounding box center [1377, 286] width 20 height 20
type input "€ 1.140,00"
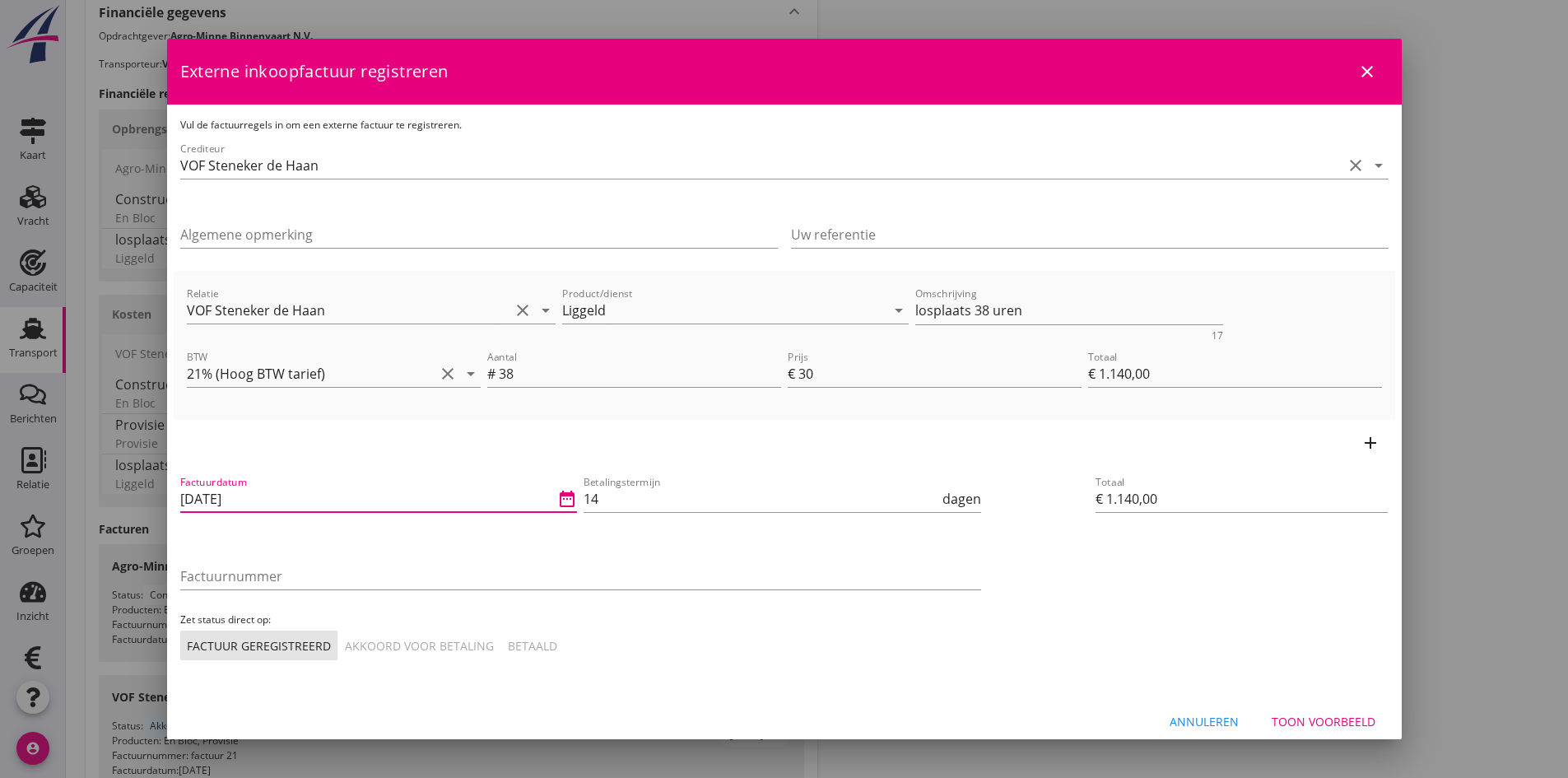
click at [298, 502] on input "[DATE]" at bounding box center [367, 498] width 375 height 27
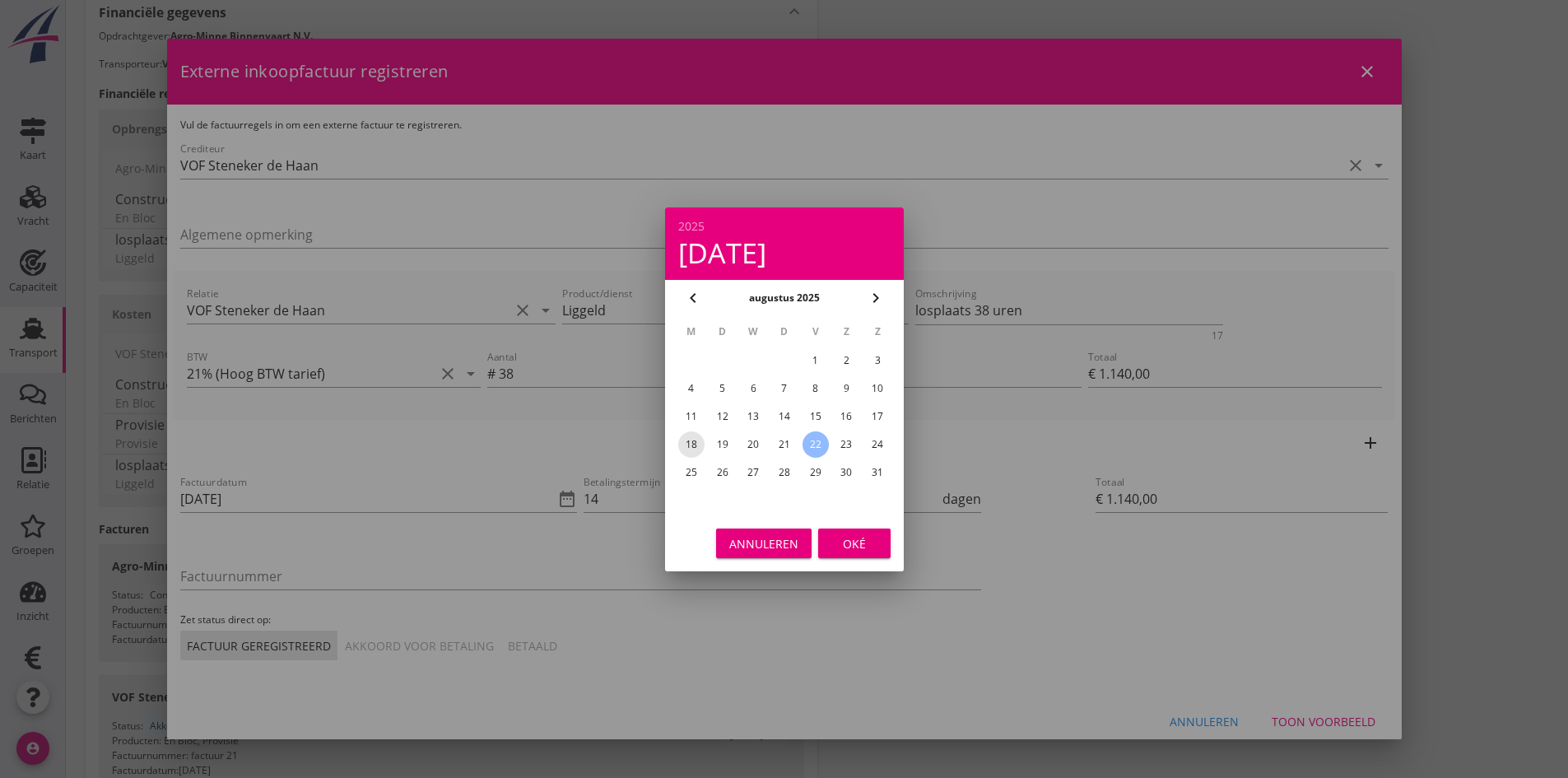
drag, startPoint x: 688, startPoint y: 440, endPoint x: 747, endPoint y: 465, distance: 64.1
click at [689, 440] on div "18" at bounding box center [691, 444] width 27 height 27
type input "18-08-2025"
click at [849, 542] on div "Oké" at bounding box center [854, 543] width 46 height 17
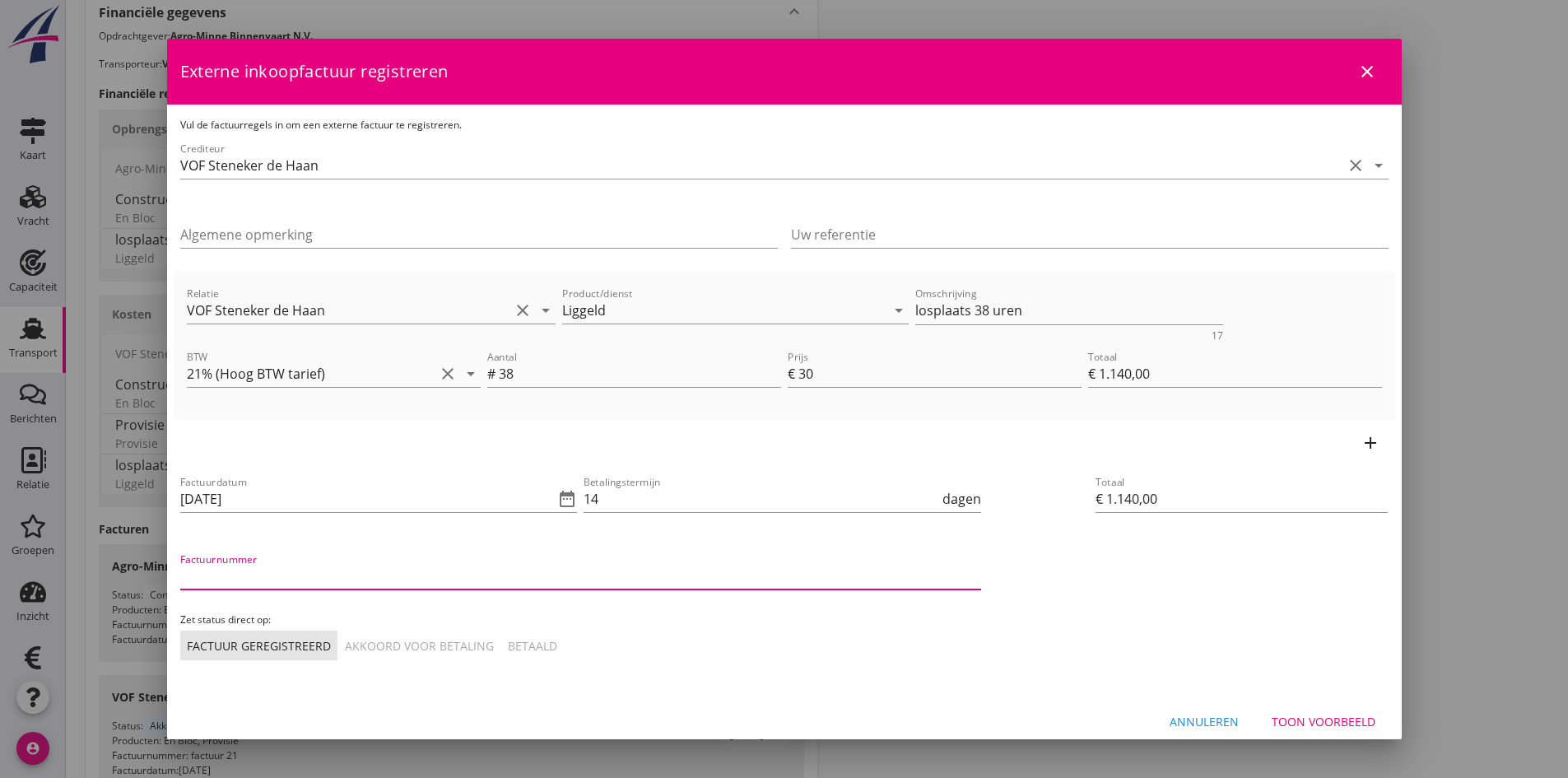
click at [308, 580] on input "Factuurnummer" at bounding box center [581, 576] width 801 height 27
type input "factuur 22 liggeld"
click at [393, 649] on div "Akkoord voor betaling" at bounding box center [419, 646] width 149 height 17
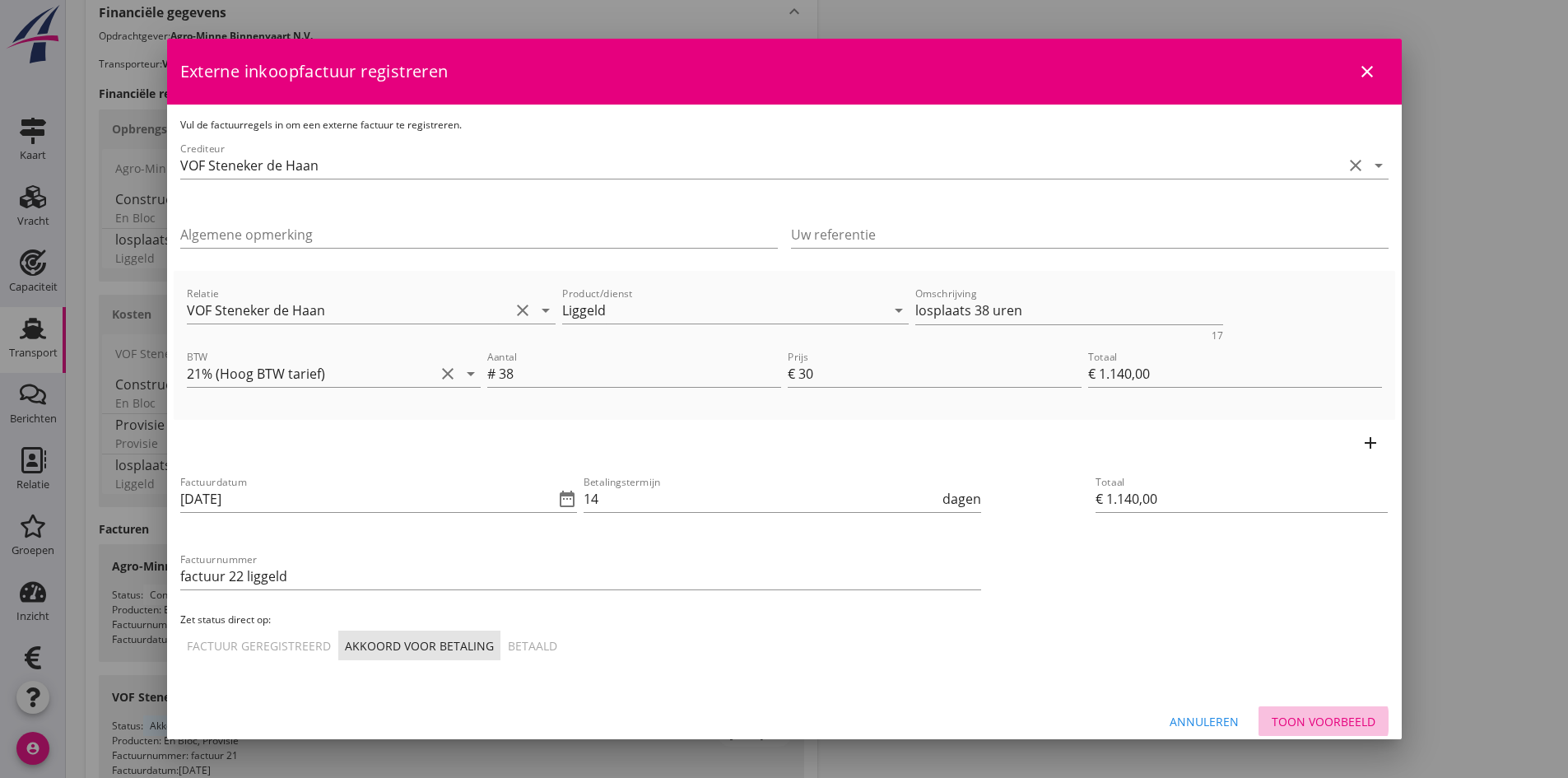
click at [1300, 726] on div "Toon voorbeeld" at bounding box center [1324, 721] width 104 height 17
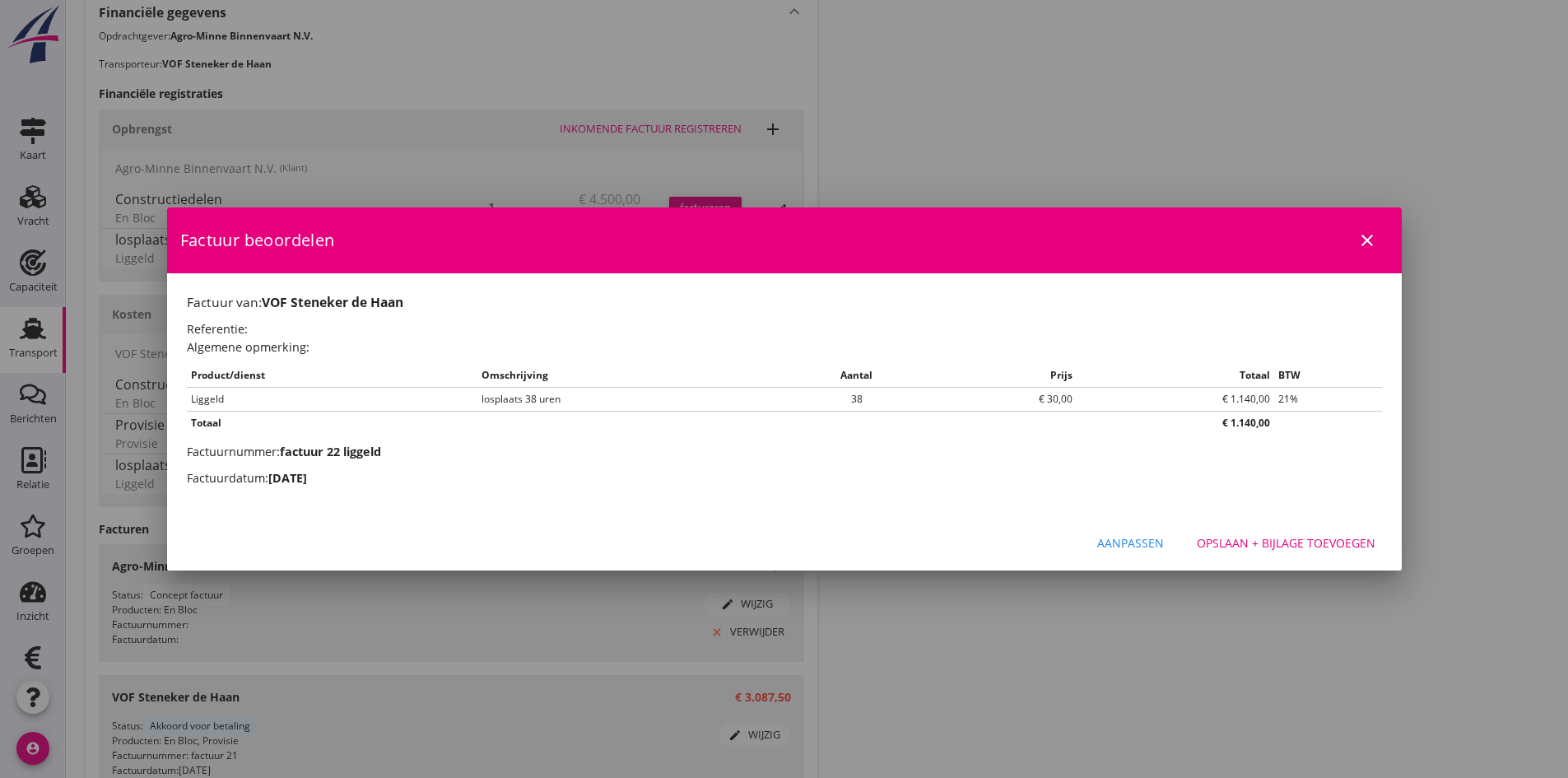
click at [1273, 539] on div "Opslaan + bijlage toevoegen" at bounding box center [1287, 543] width 178 height 17
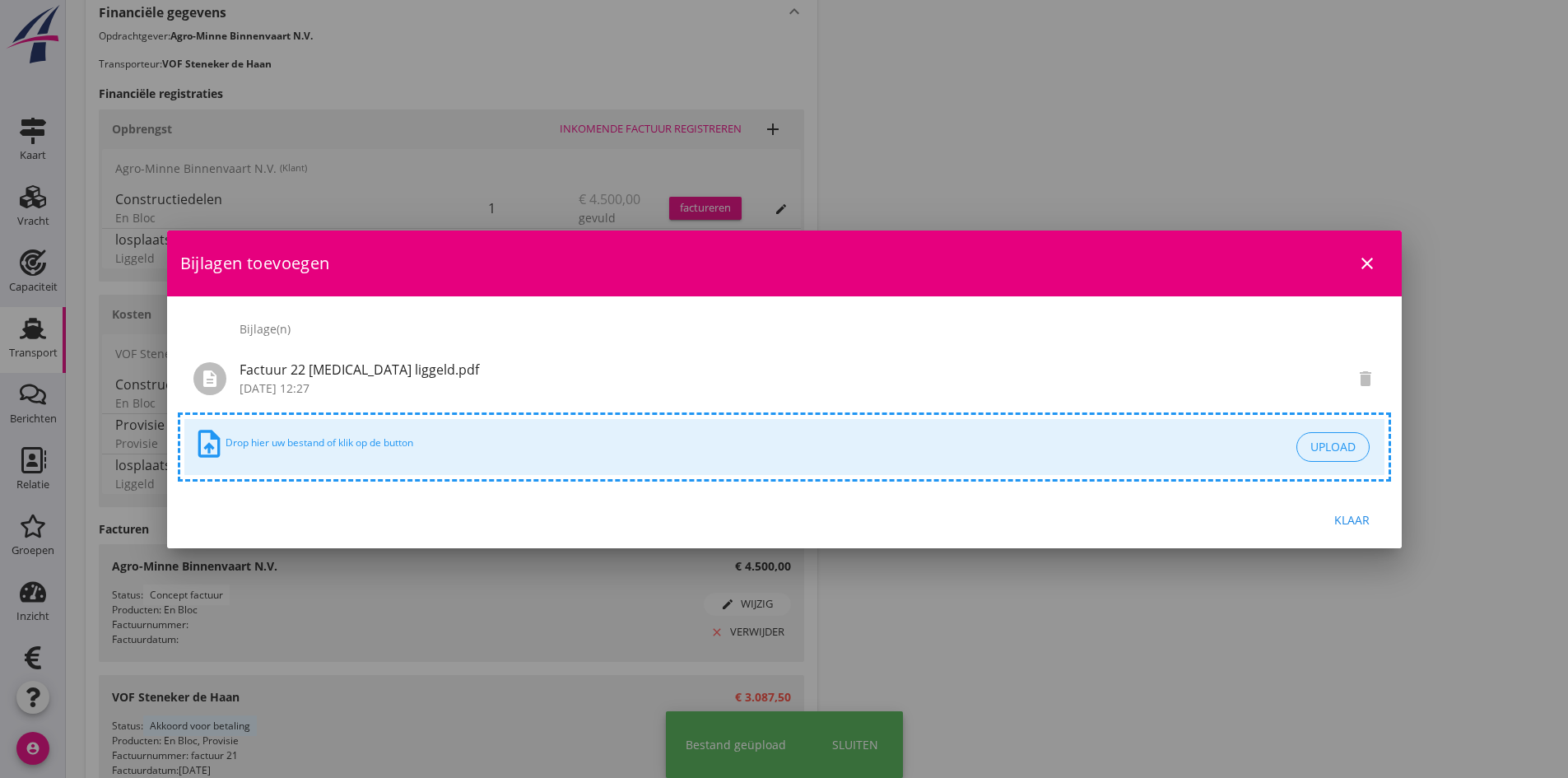
click at [1350, 516] on div "Klaar" at bounding box center [1353, 520] width 46 height 17
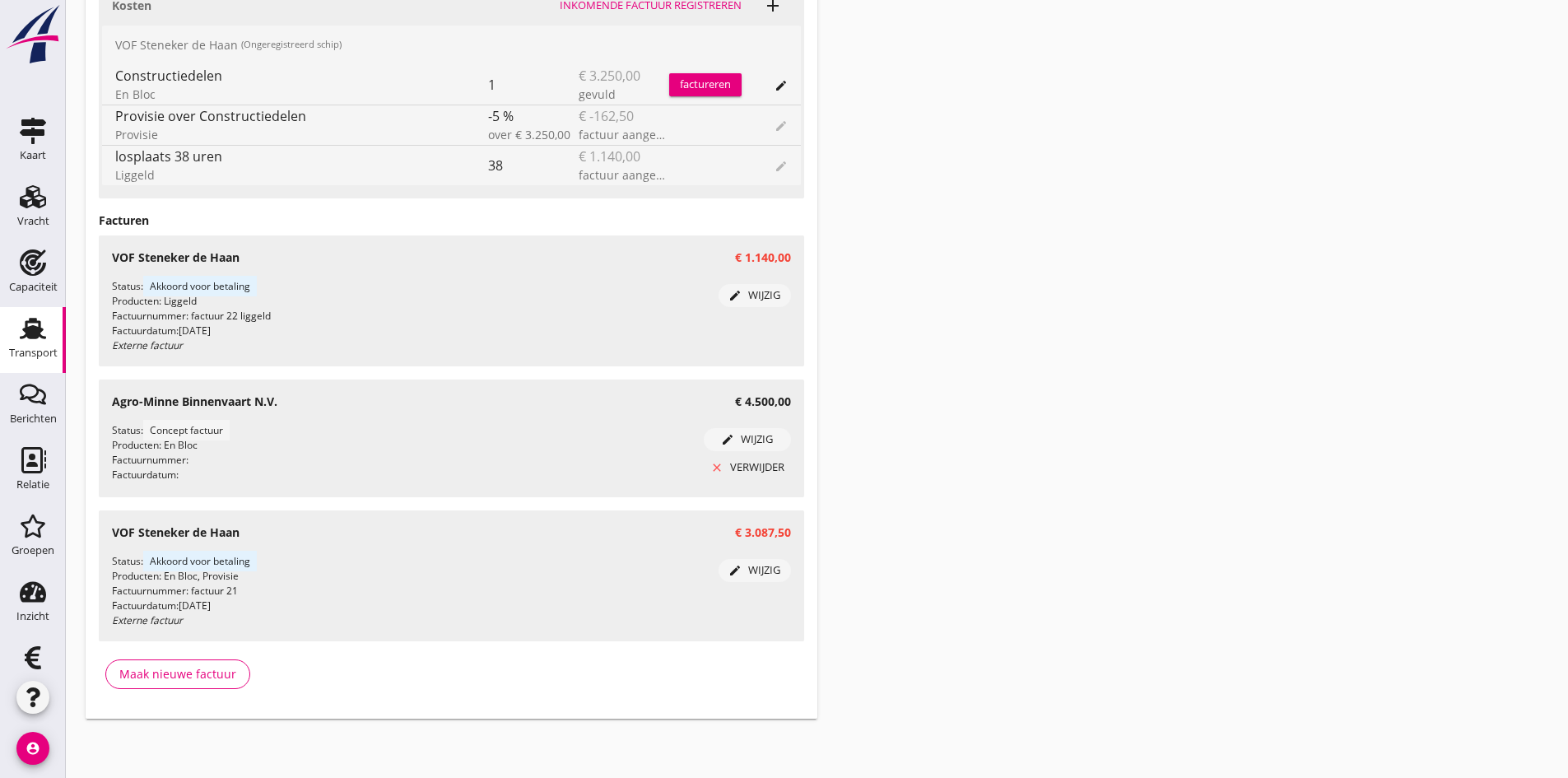
scroll to position [956, 0]
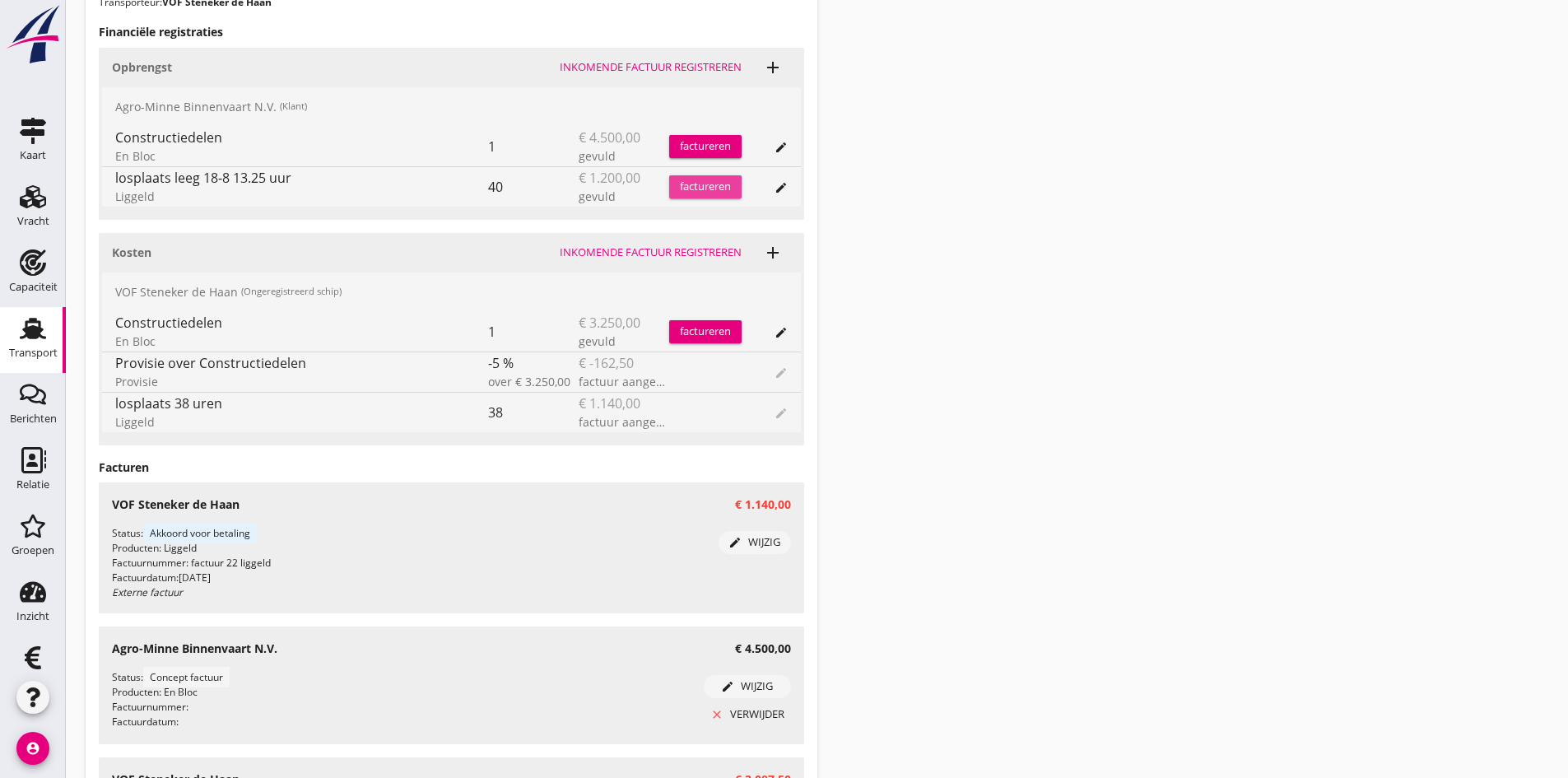
click at [684, 184] on div "factureren" at bounding box center [705, 186] width 72 height 16
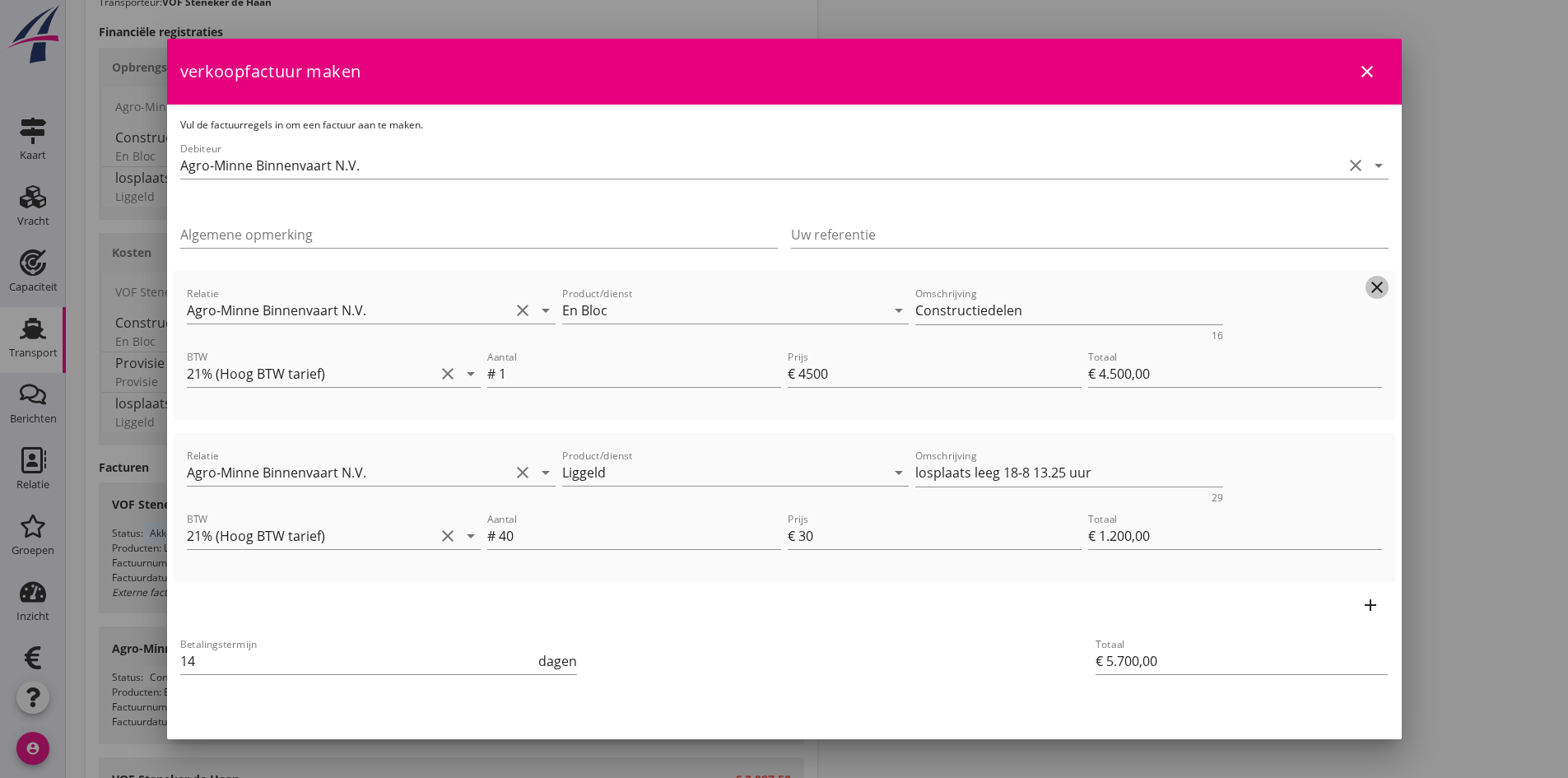
click at [1367, 286] on icon "clear" at bounding box center [1377, 286] width 20 height 20
type input "€ 1.200,00"
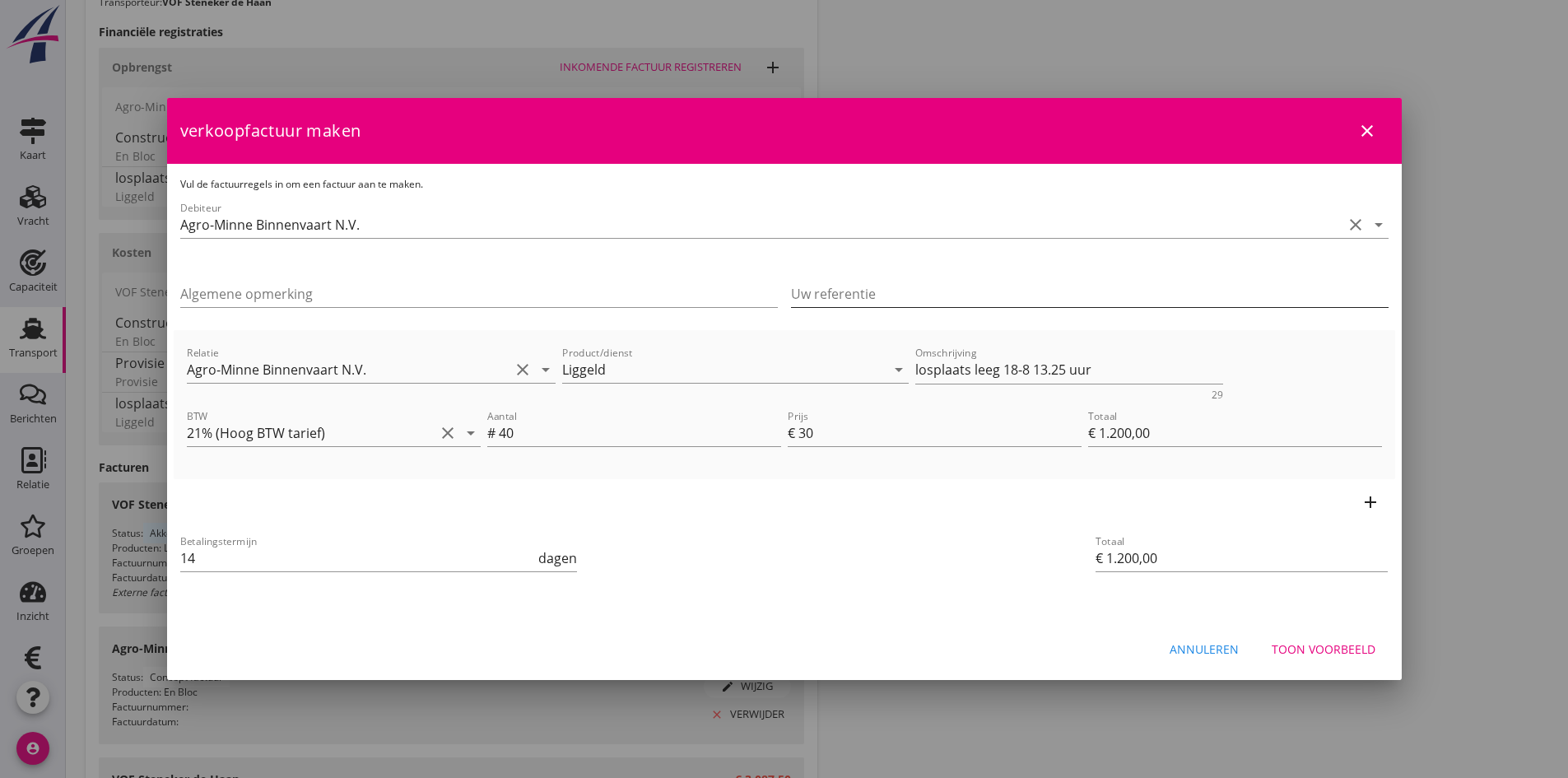
click at [917, 292] on input "Uw referentie" at bounding box center [1089, 293] width 598 height 27
click at [443, 429] on icon "clear" at bounding box center [448, 432] width 20 height 20
type input "ORD25-0694"
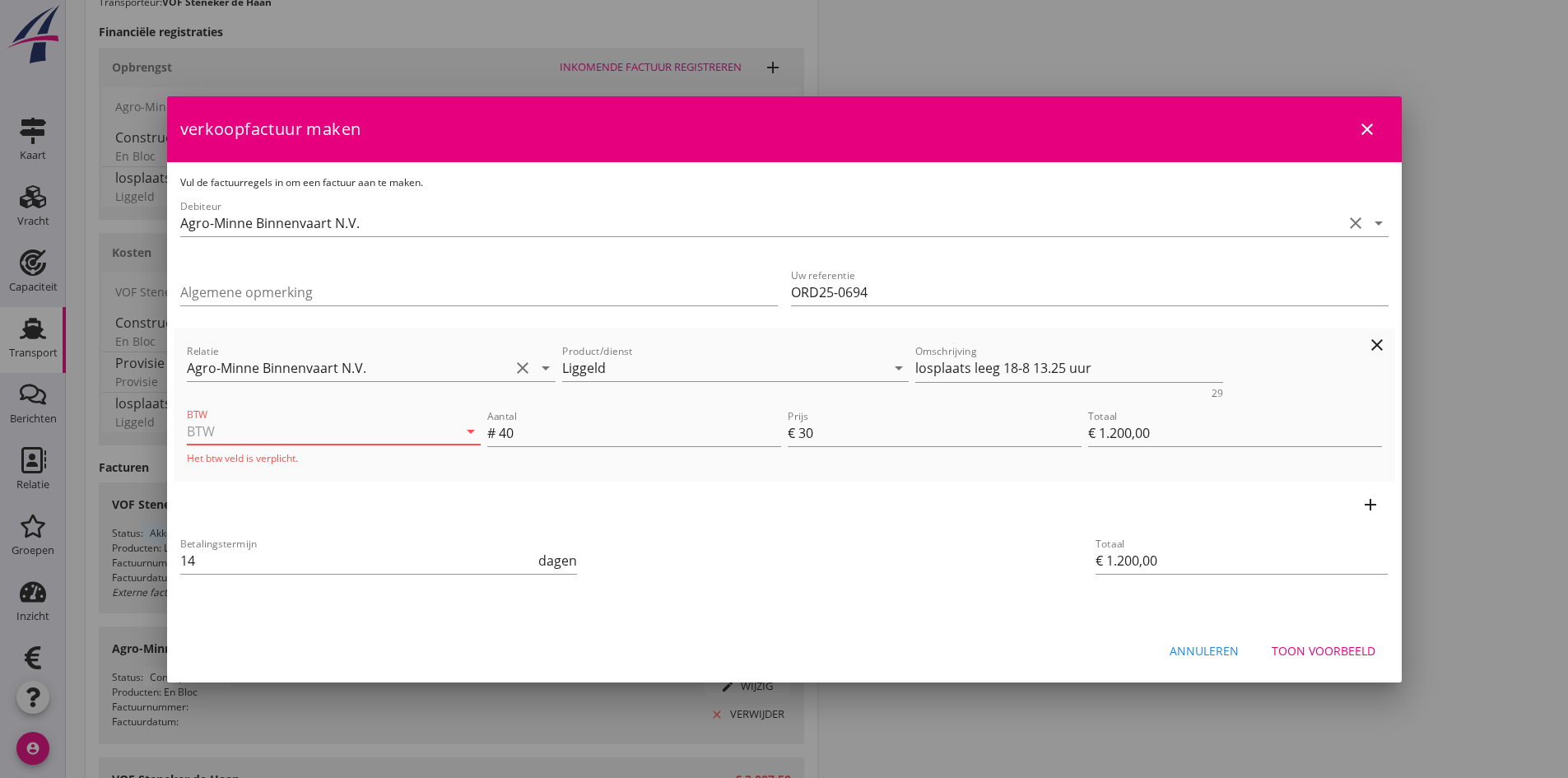
click at [358, 431] on input "BTW" at bounding box center [311, 431] width 248 height 27
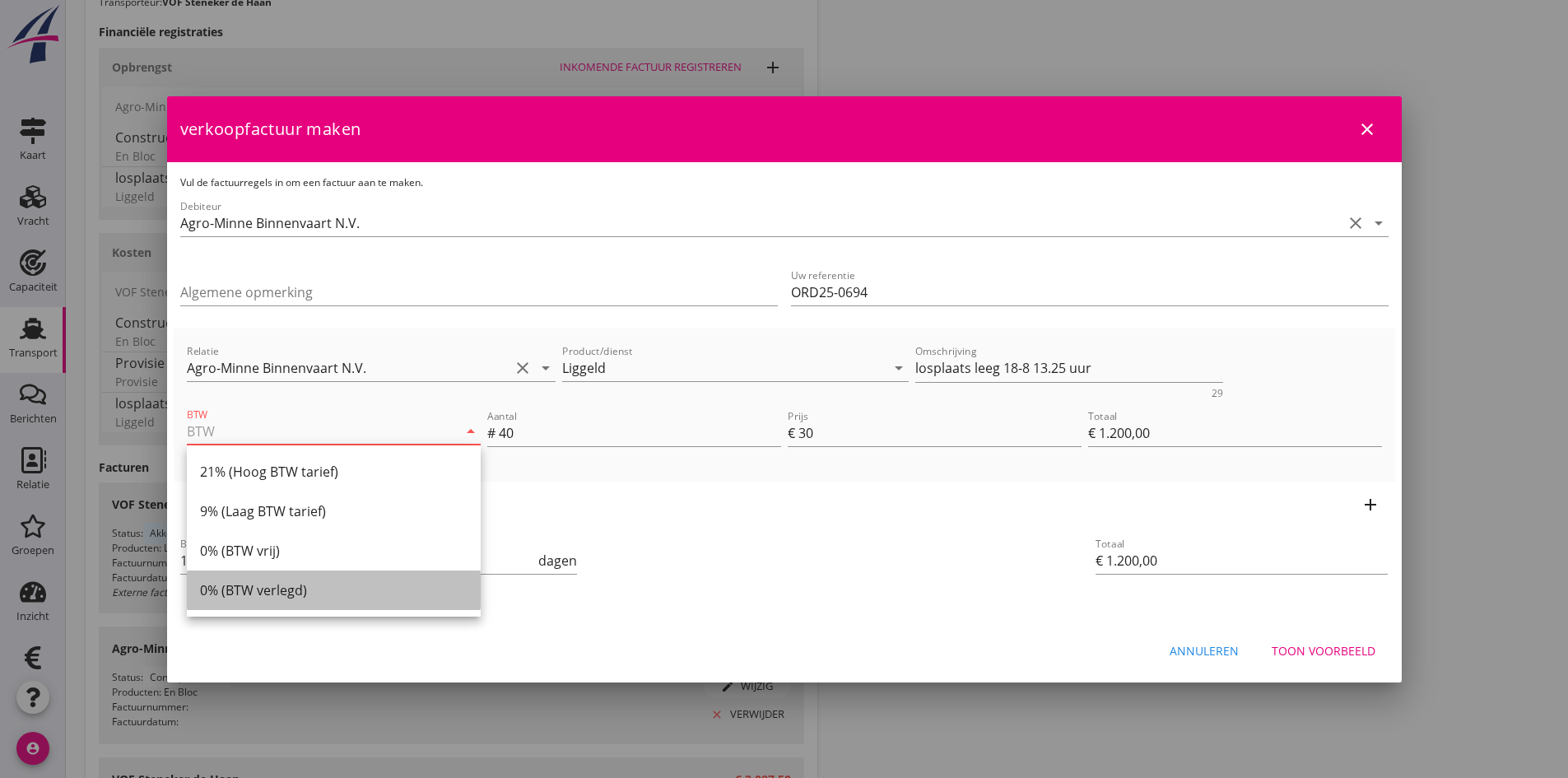
click at [274, 584] on div "0% (BTW verlegd)" at bounding box center [334, 590] width 268 height 20
type input "0% (BTW verlegd)"
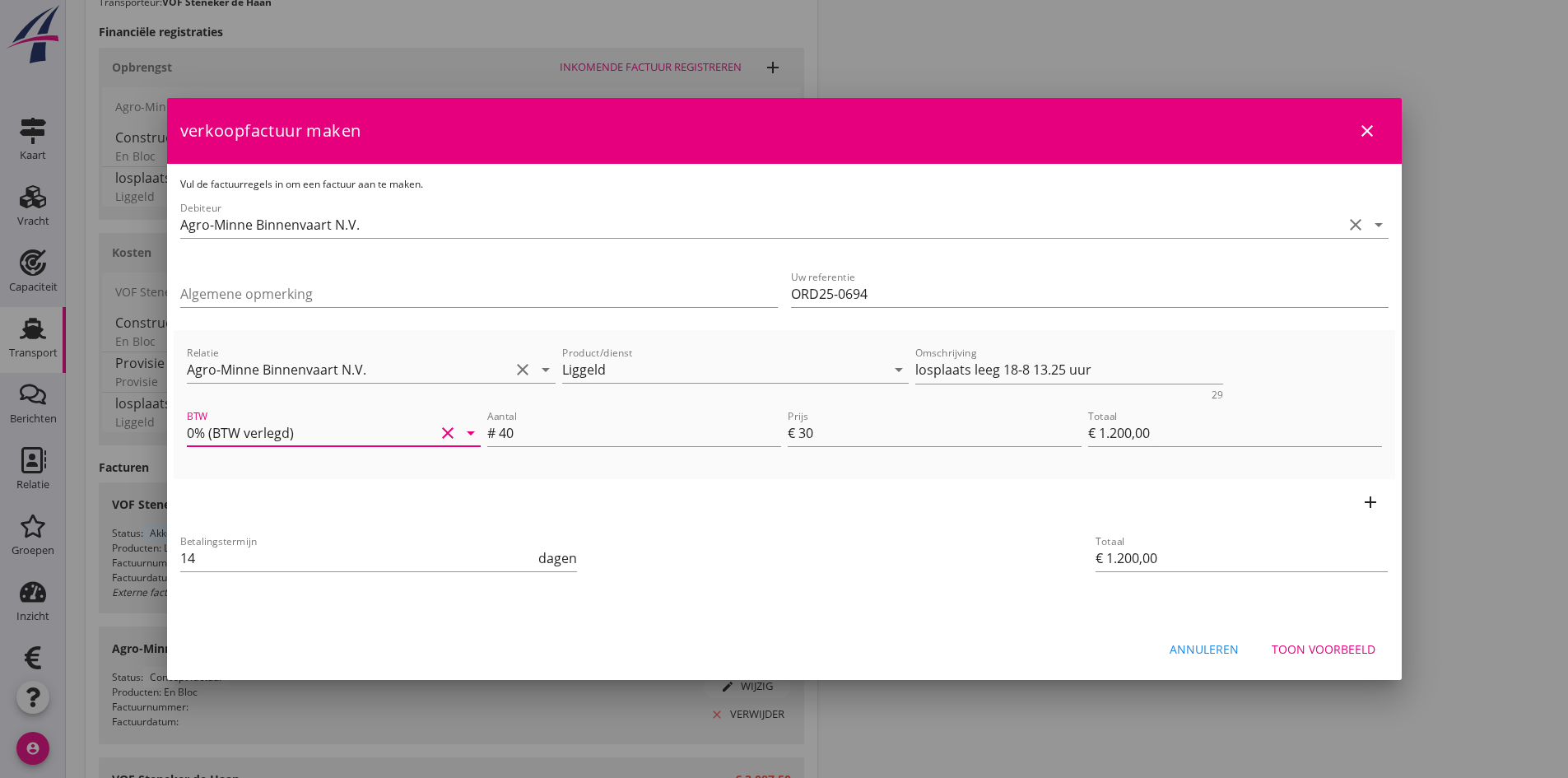
click at [1297, 651] on div "Toon voorbeeld" at bounding box center [1324, 649] width 104 height 17
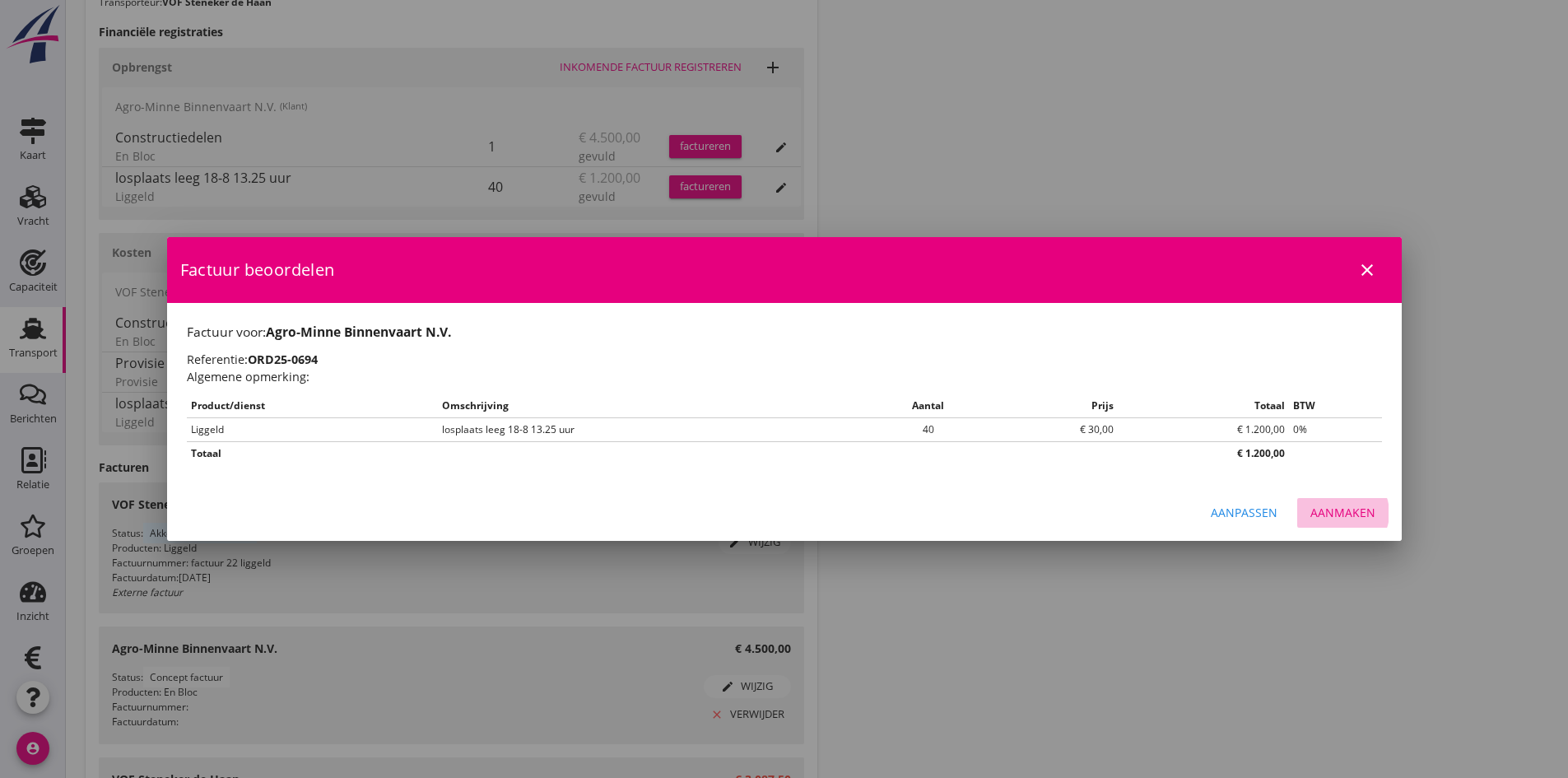
click at [1344, 509] on div "Aanmaken" at bounding box center [1343, 512] width 65 height 17
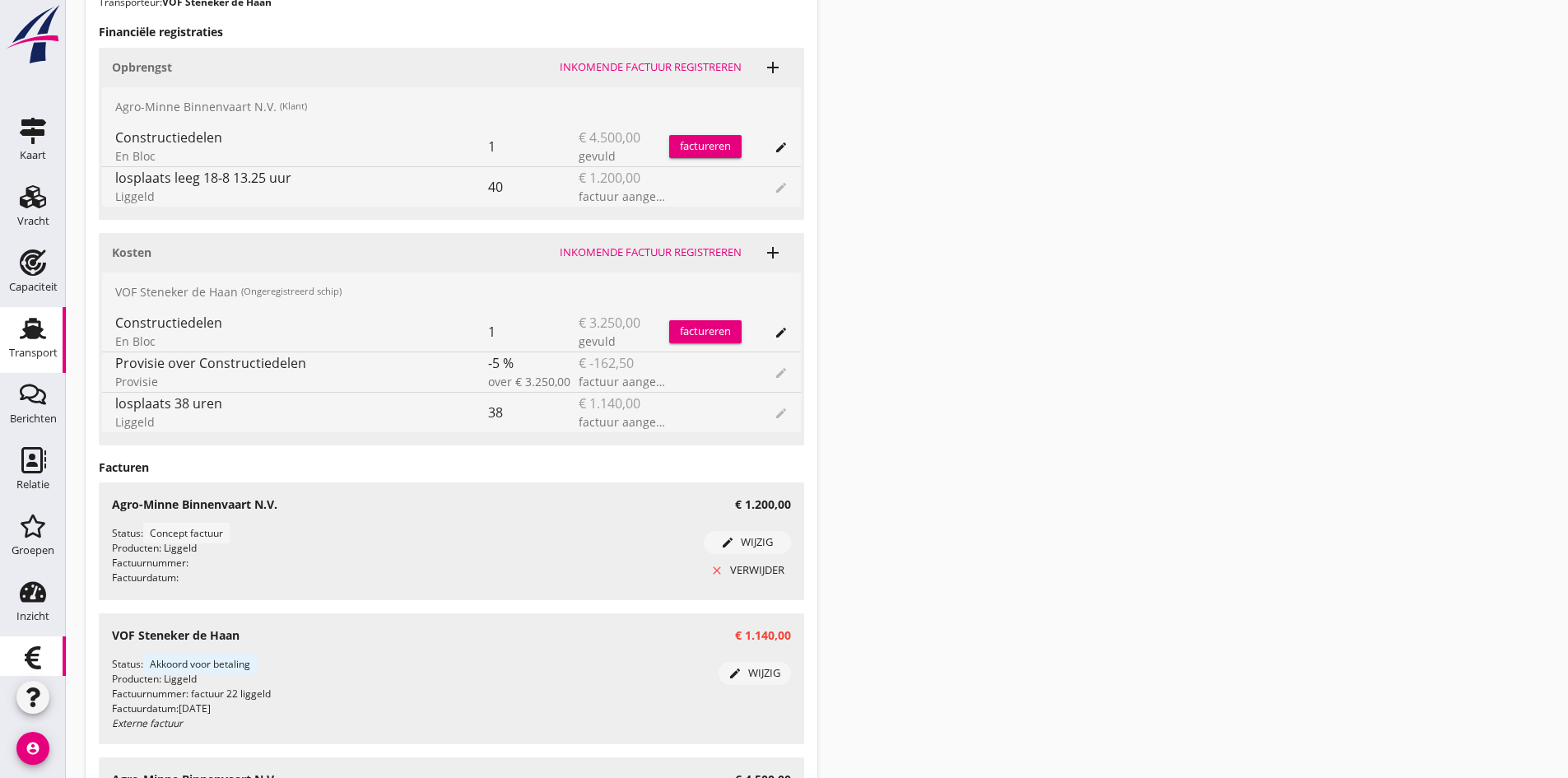
click at [34, 663] on icon "Financieel" at bounding box center [33, 658] width 27 height 27
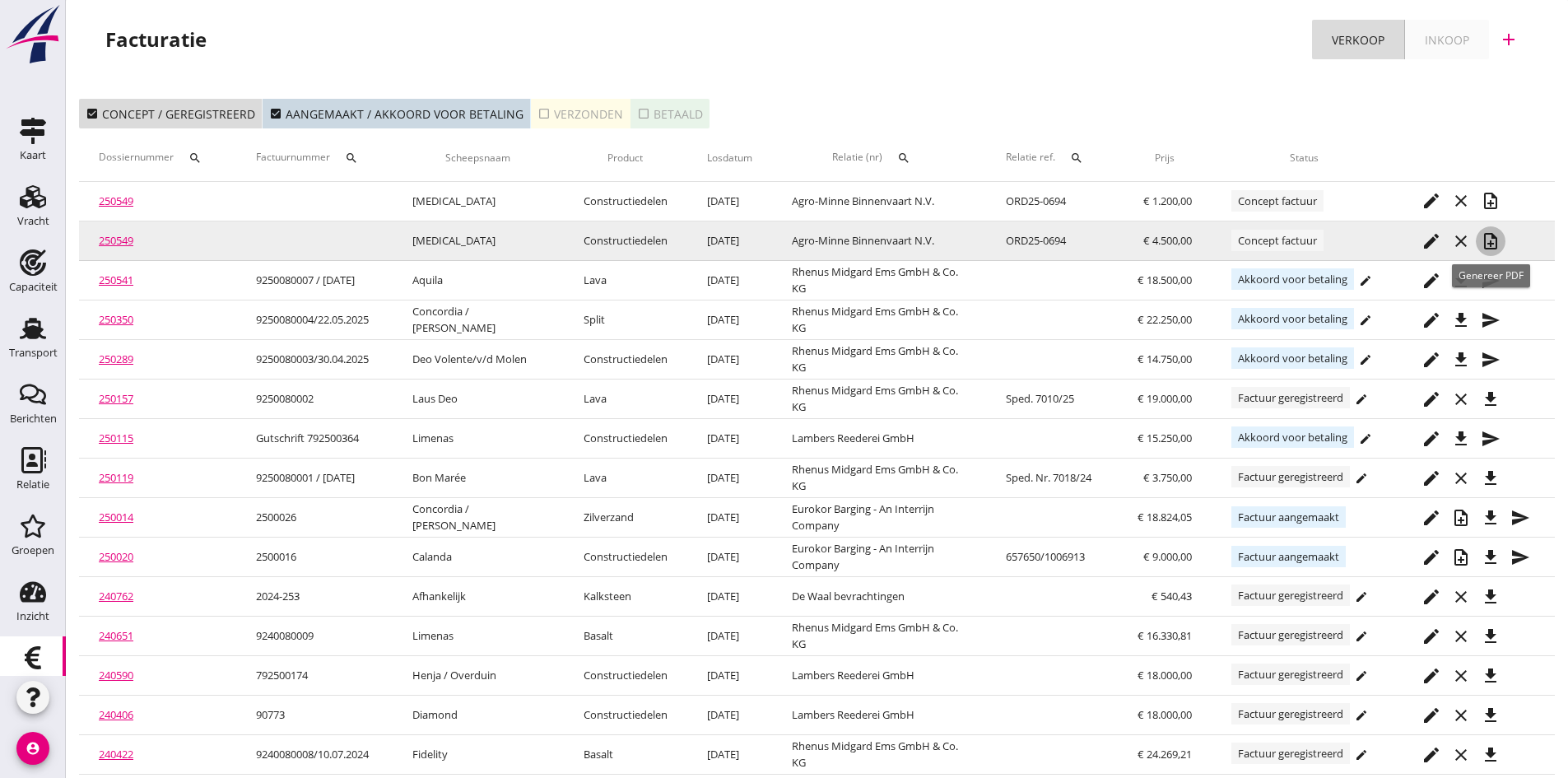
click at [1492, 241] on icon "note_add" at bounding box center [1491, 241] width 20 height 20
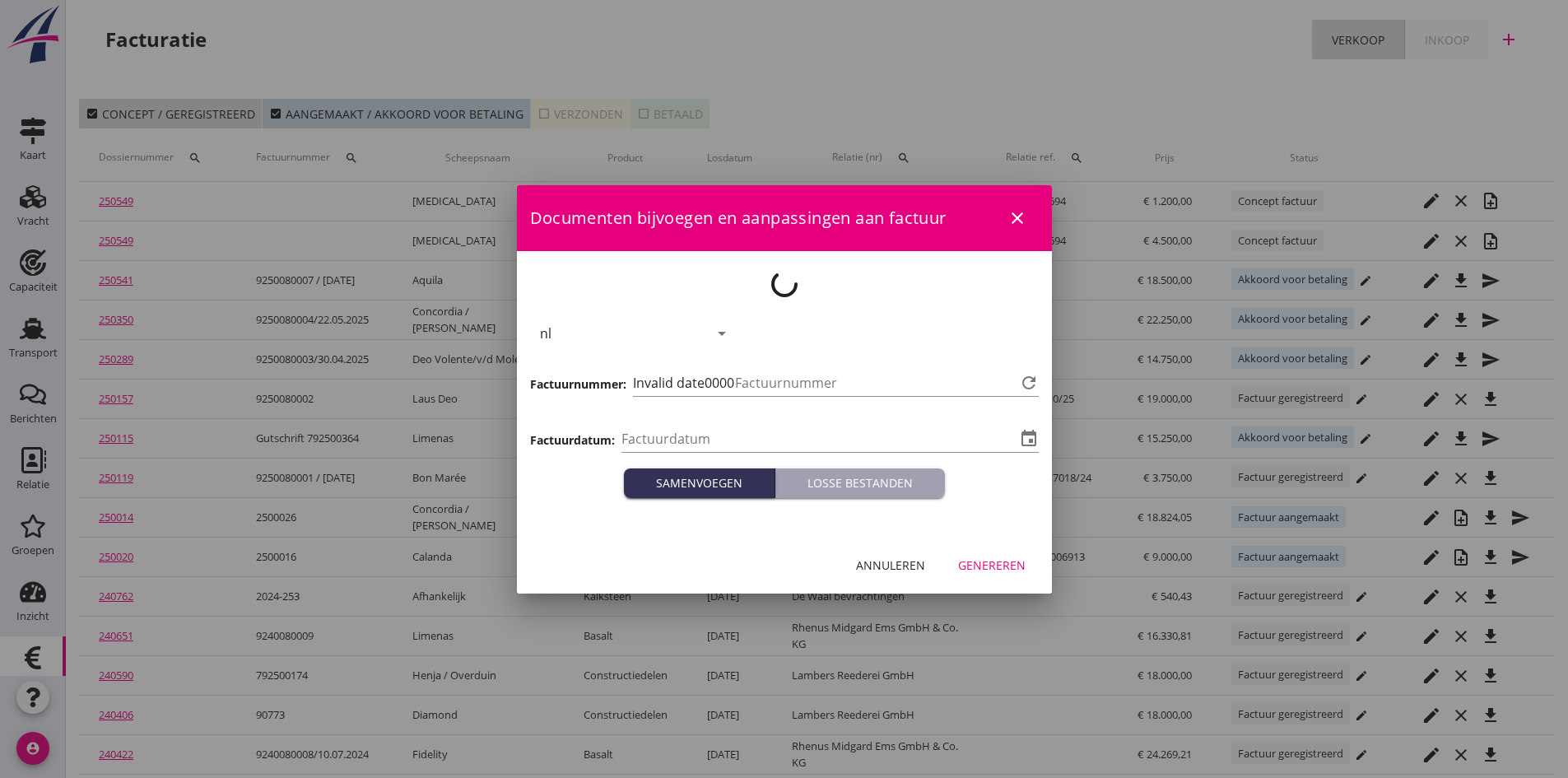
type input "[DATE]"
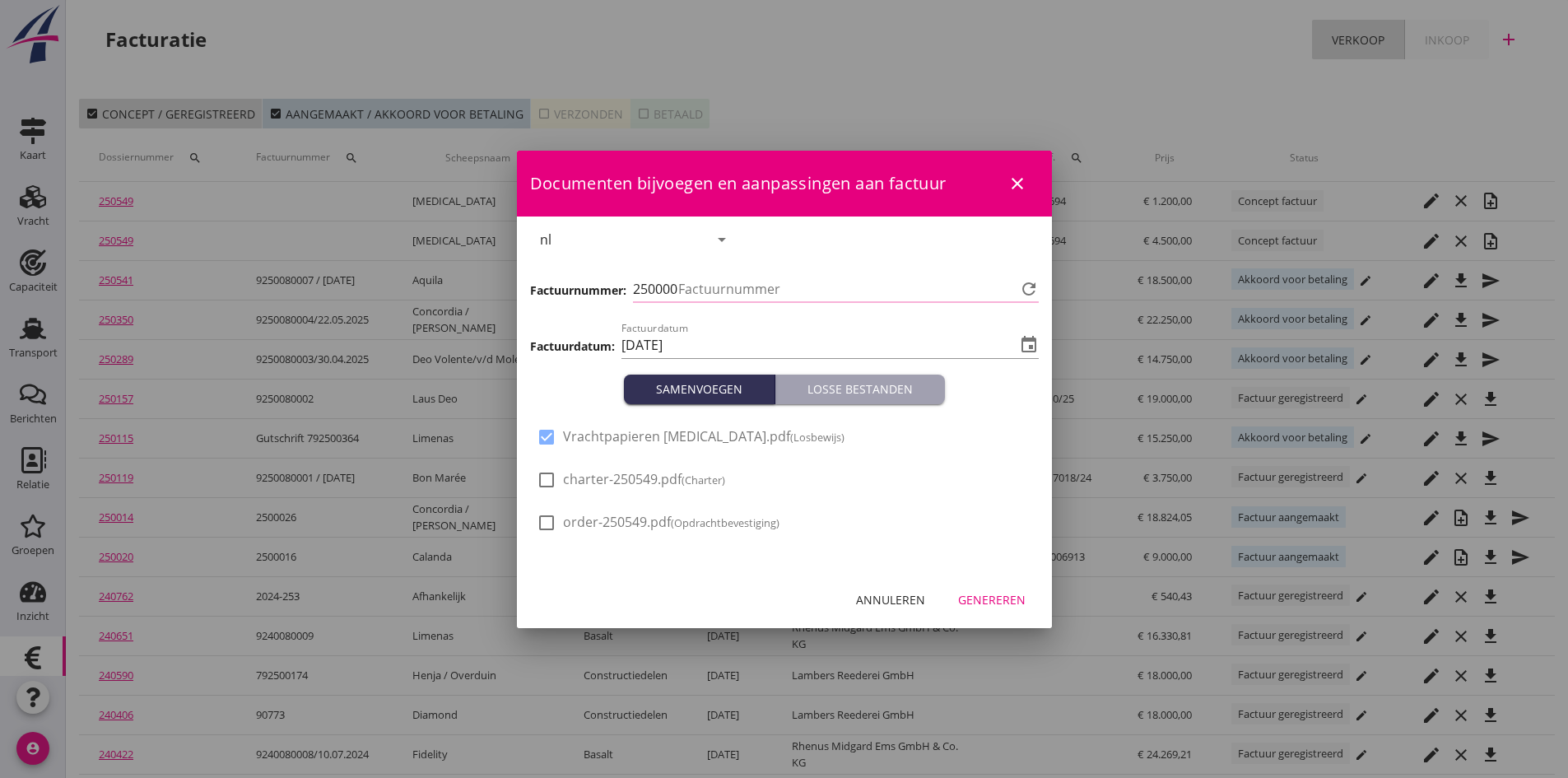
type input "698"
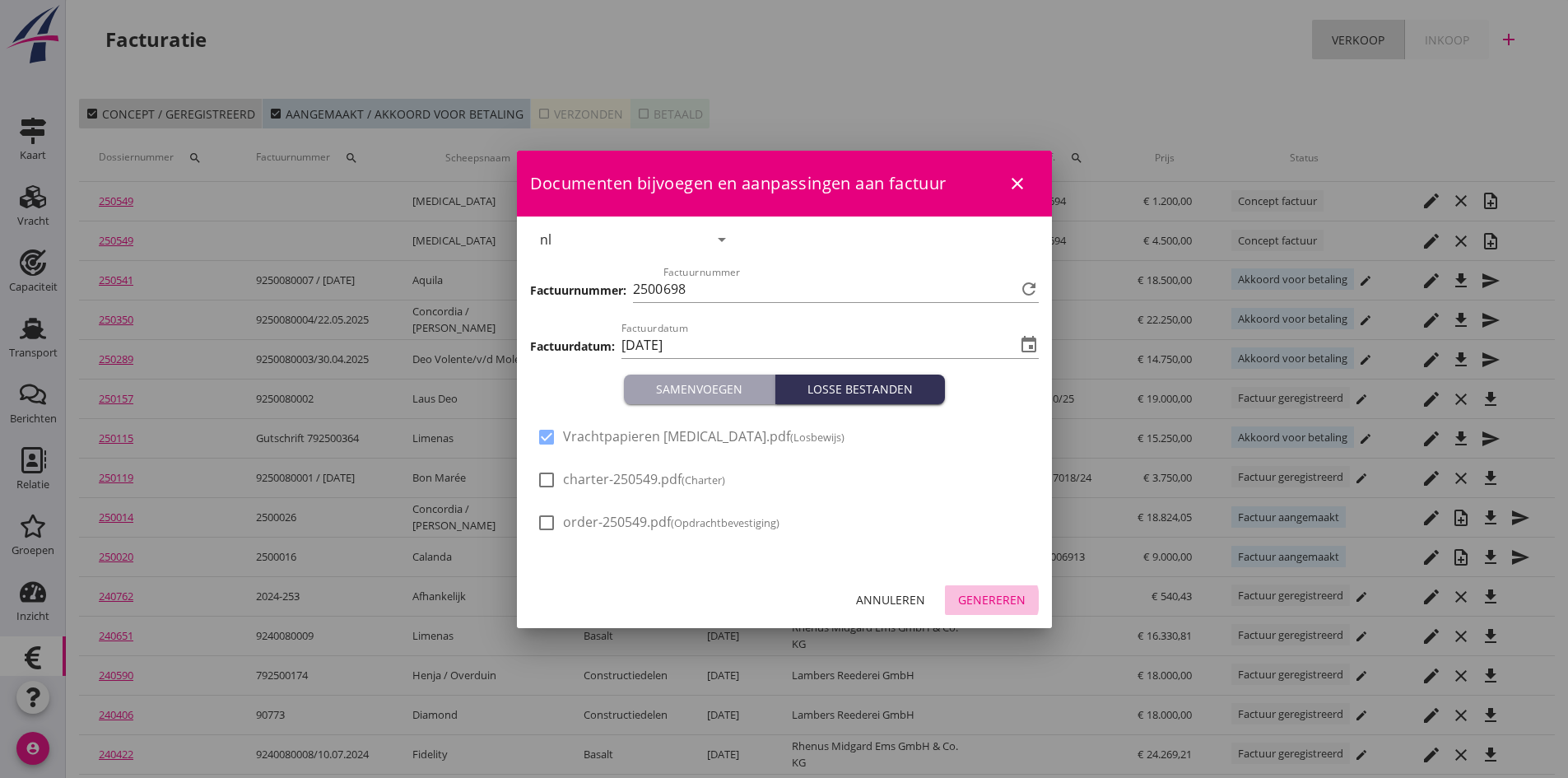
click at [993, 600] on div "Genereren" at bounding box center [992, 600] width 68 height 17
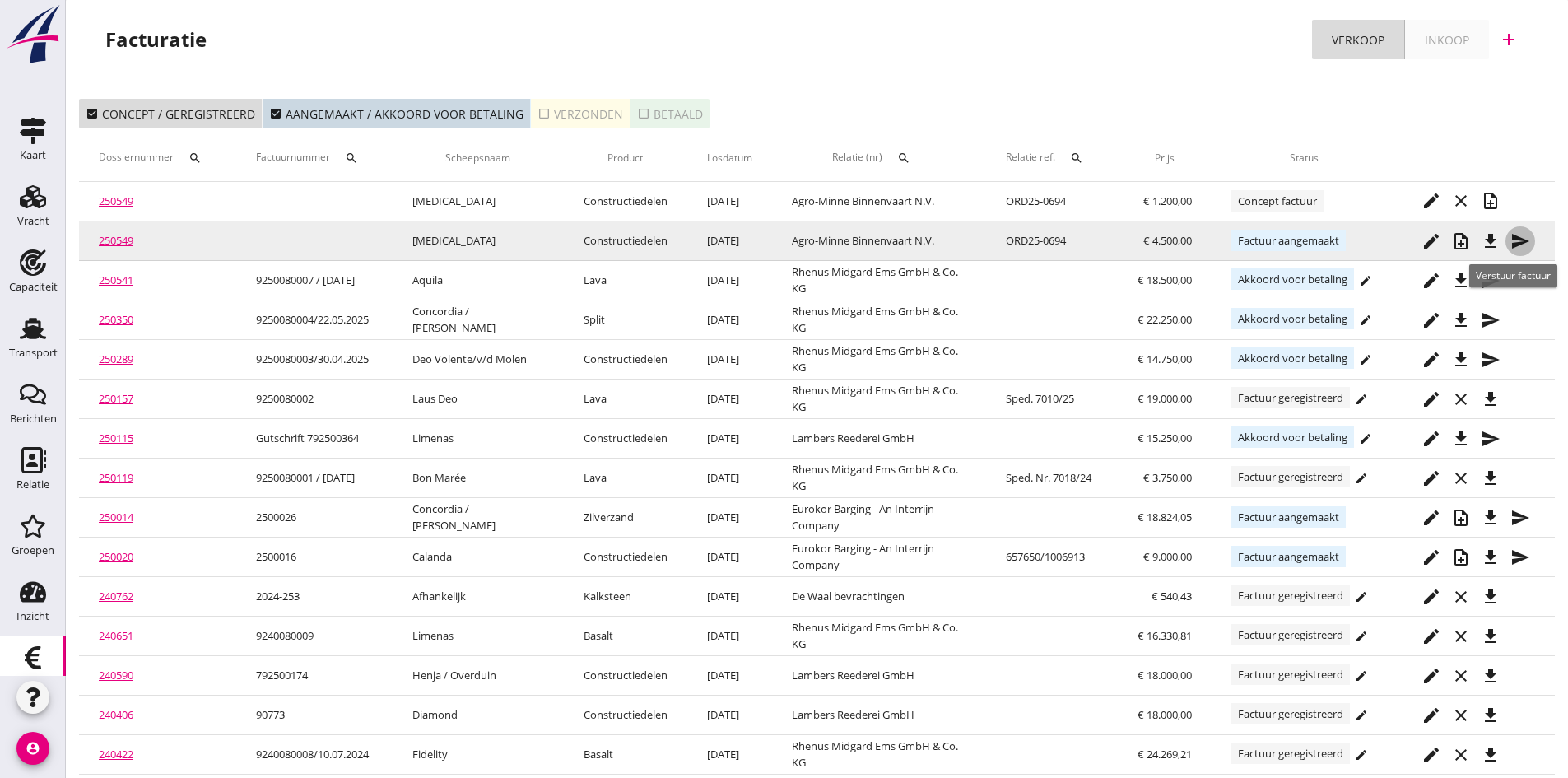
click at [1517, 238] on icon "send" at bounding box center [1520, 241] width 20 height 20
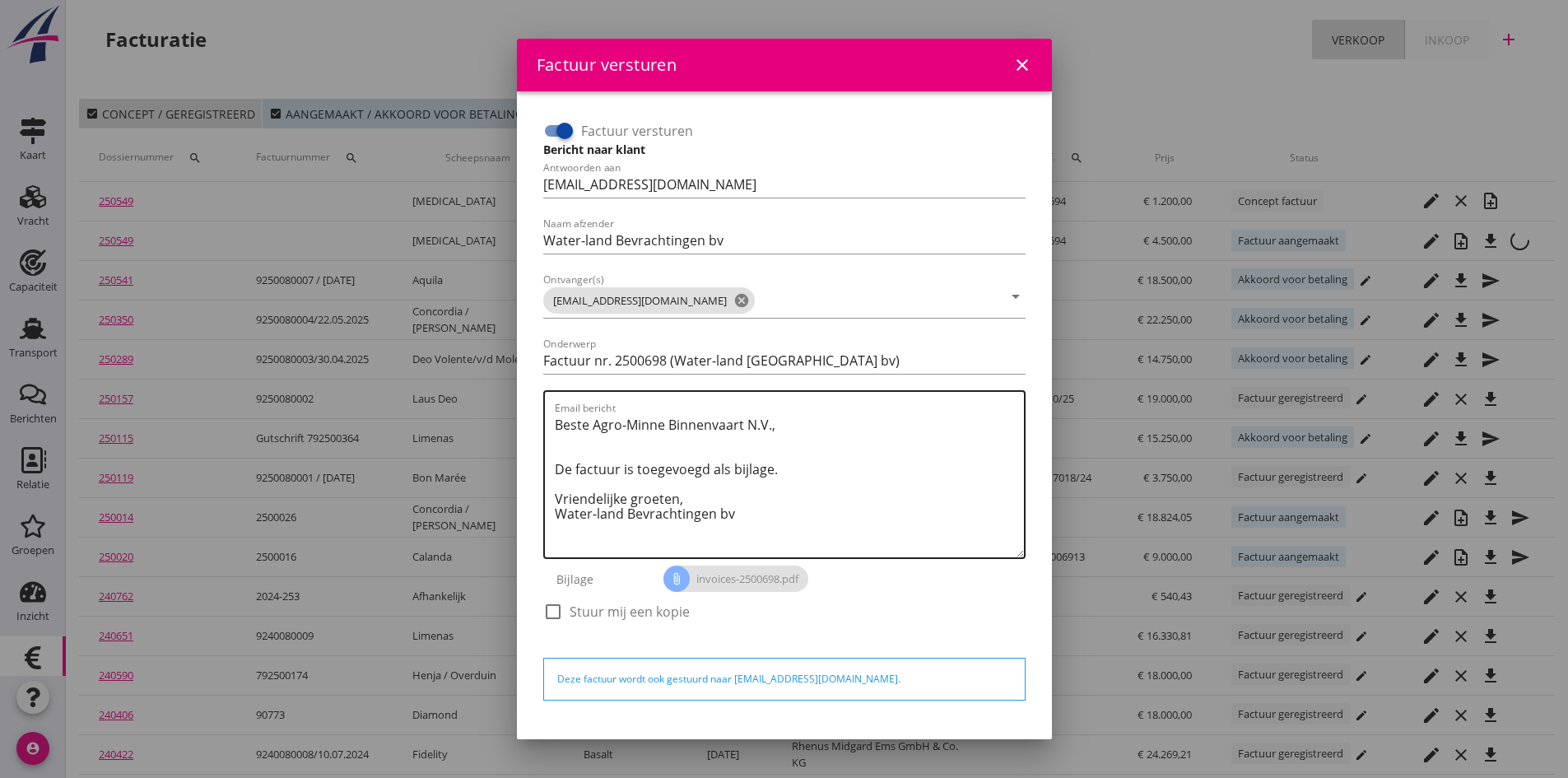
scroll to position [47, 0]
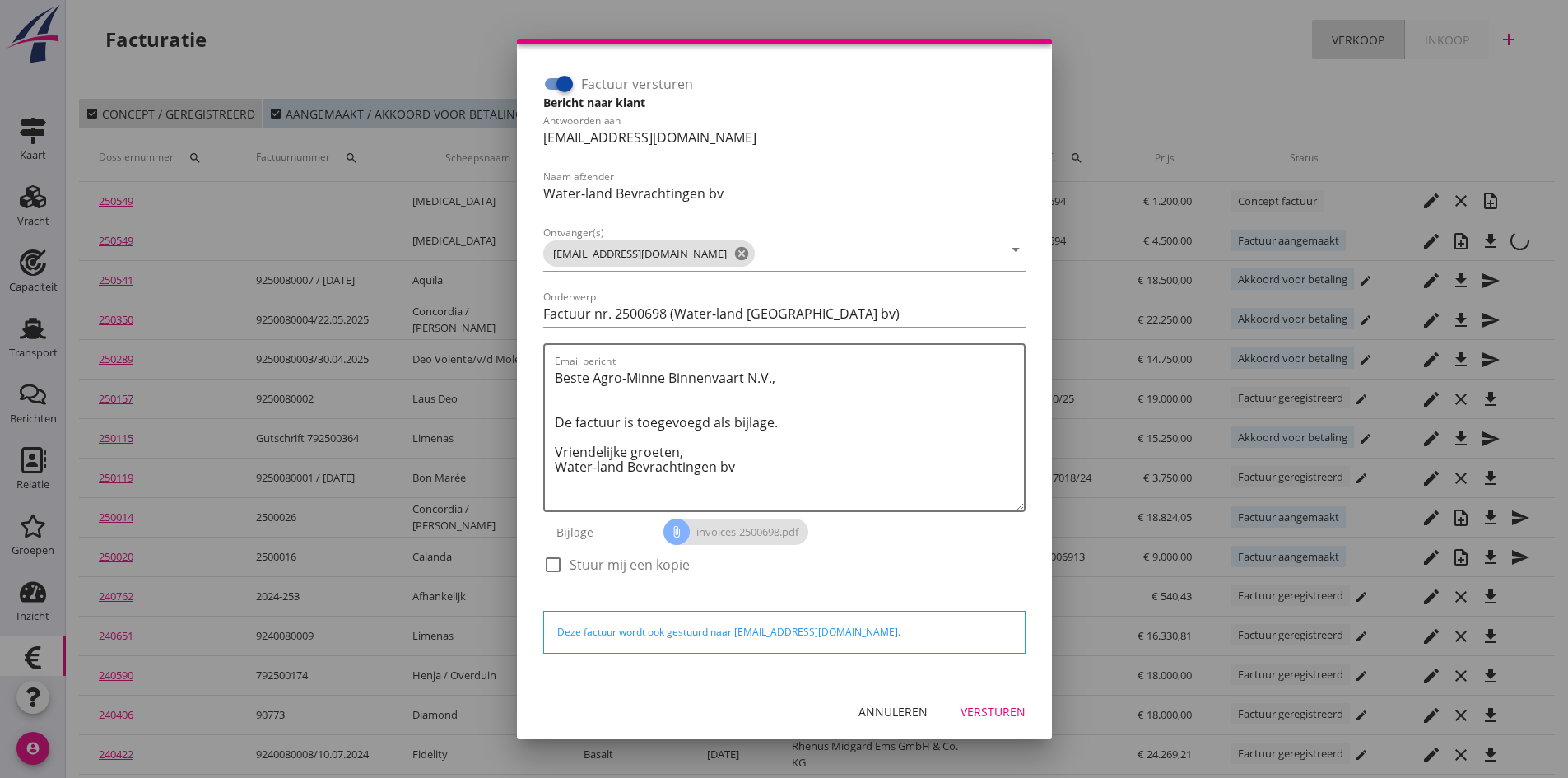
click at [965, 715] on div "Versturen" at bounding box center [993, 712] width 65 height 17
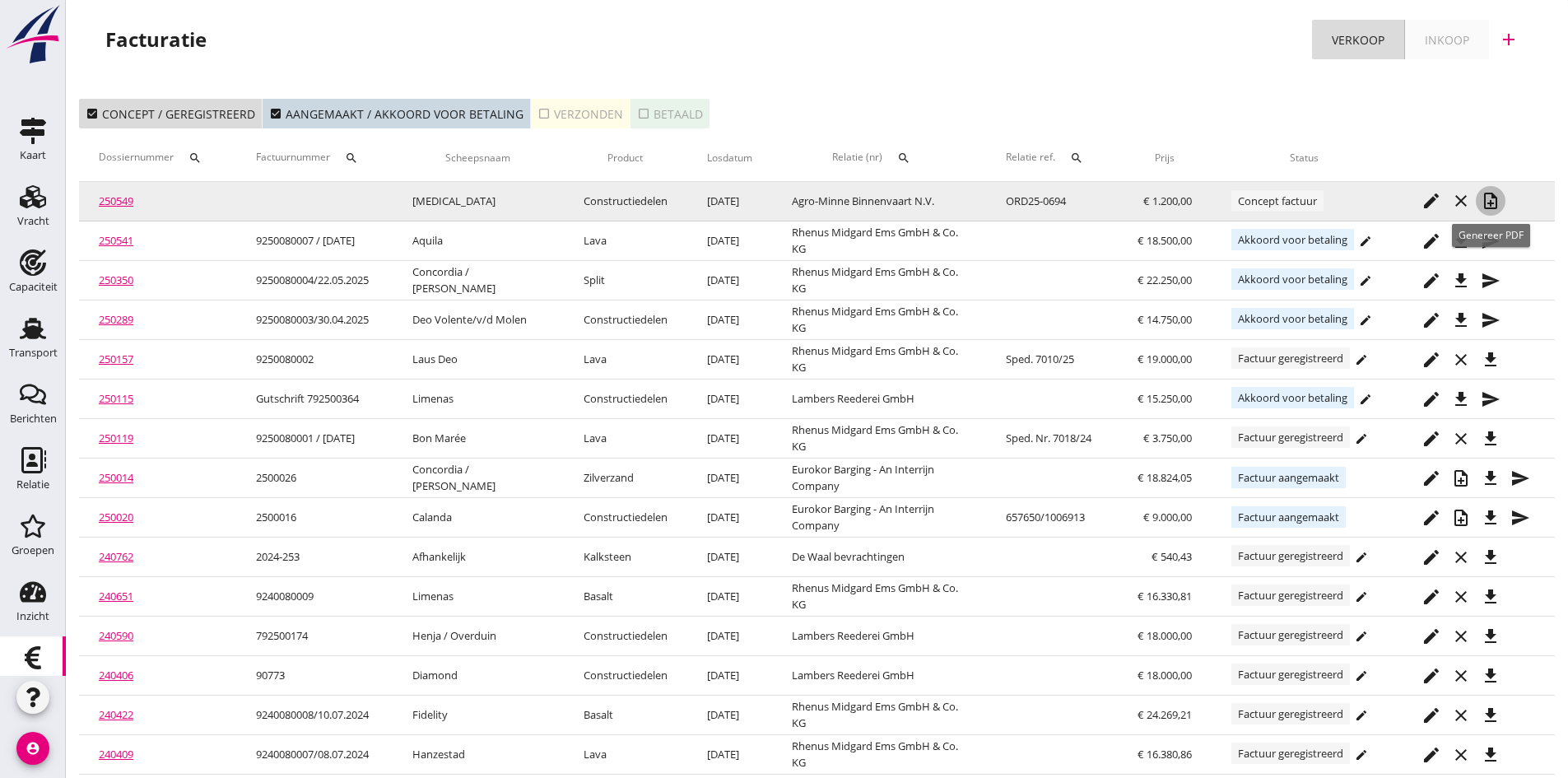
click at [1491, 196] on icon "note_add" at bounding box center [1491, 201] width 20 height 20
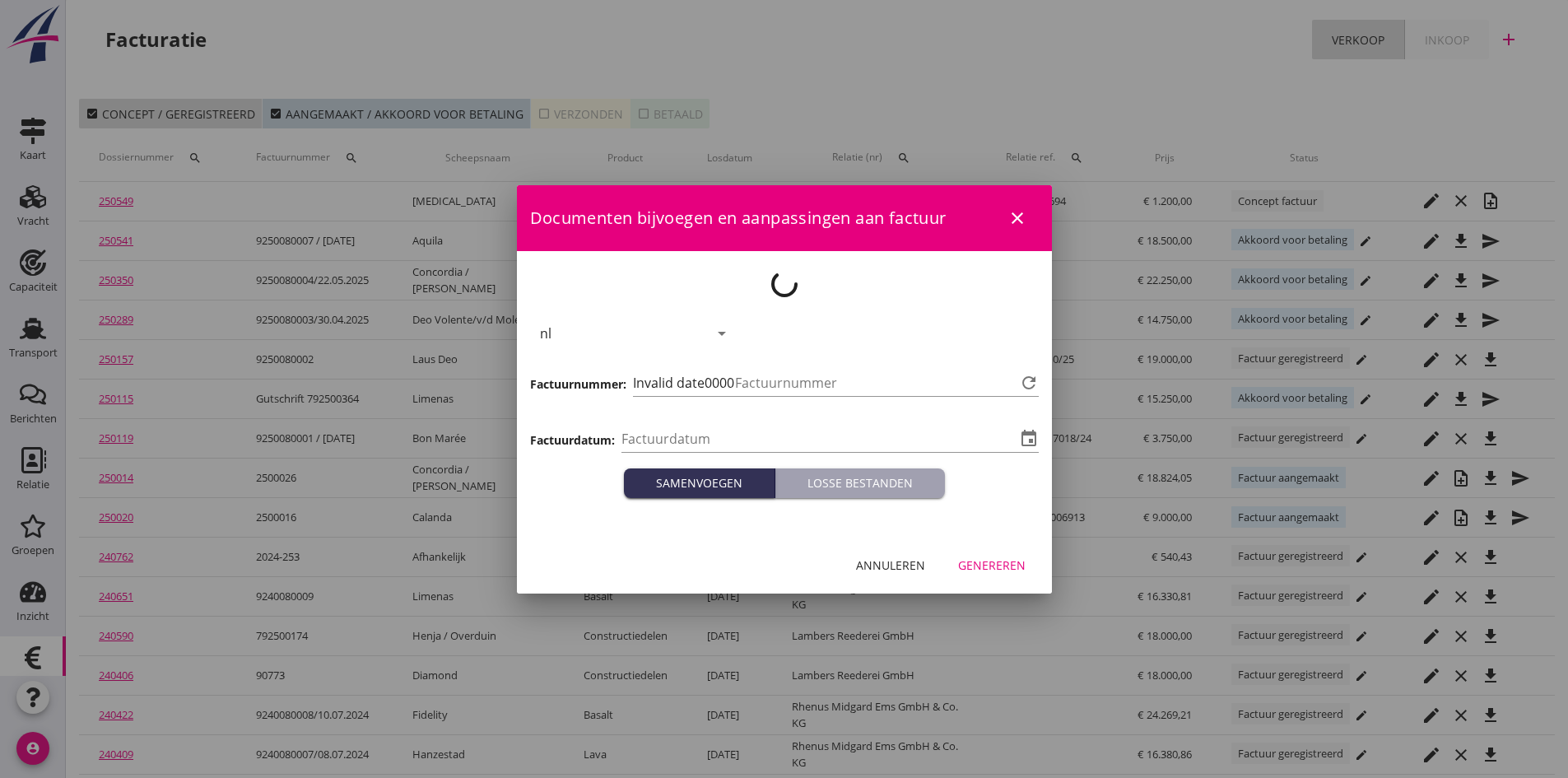
type input "[DATE]"
type input "699"
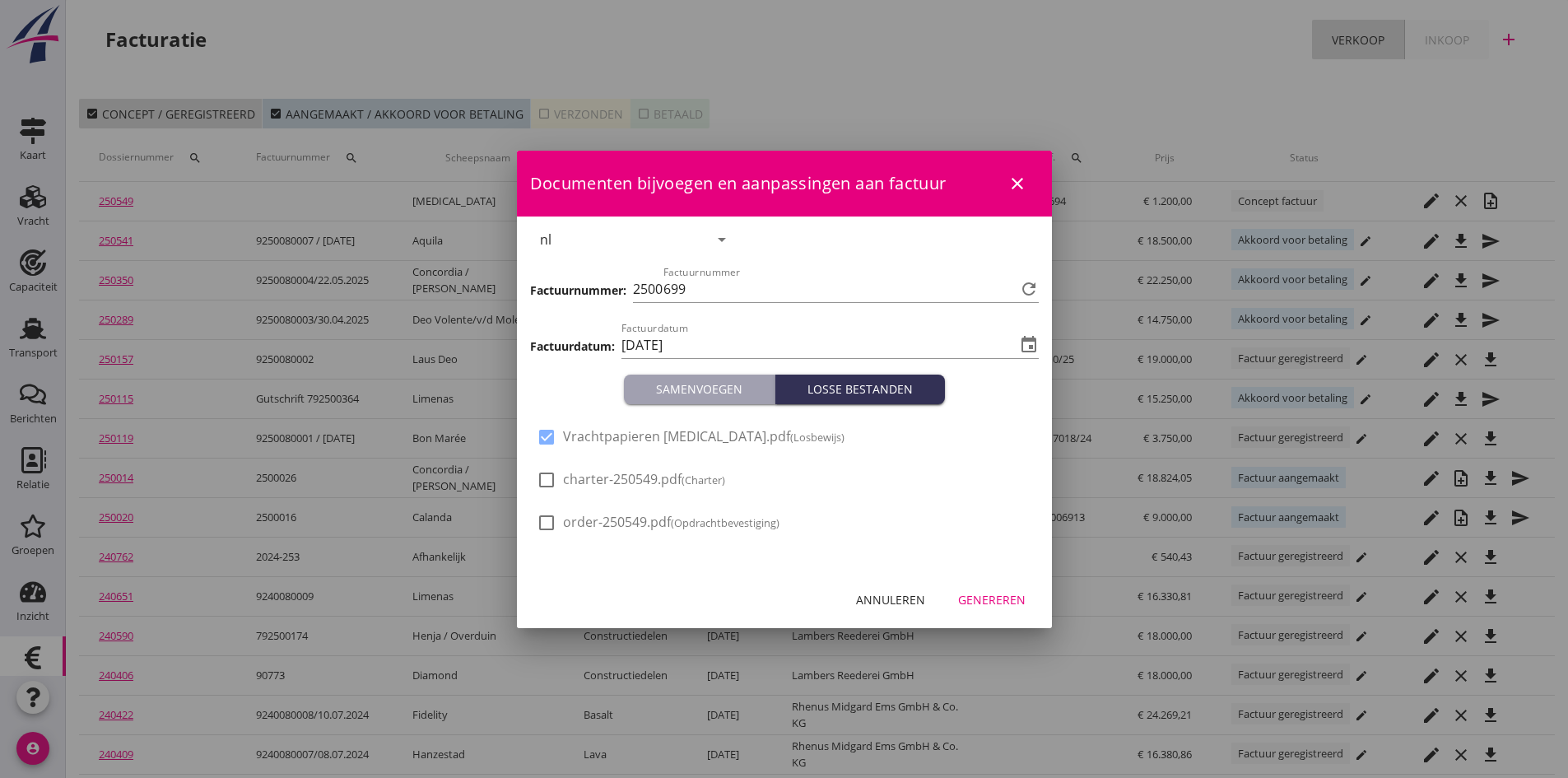
click at [990, 593] on div "Genereren" at bounding box center [992, 600] width 68 height 17
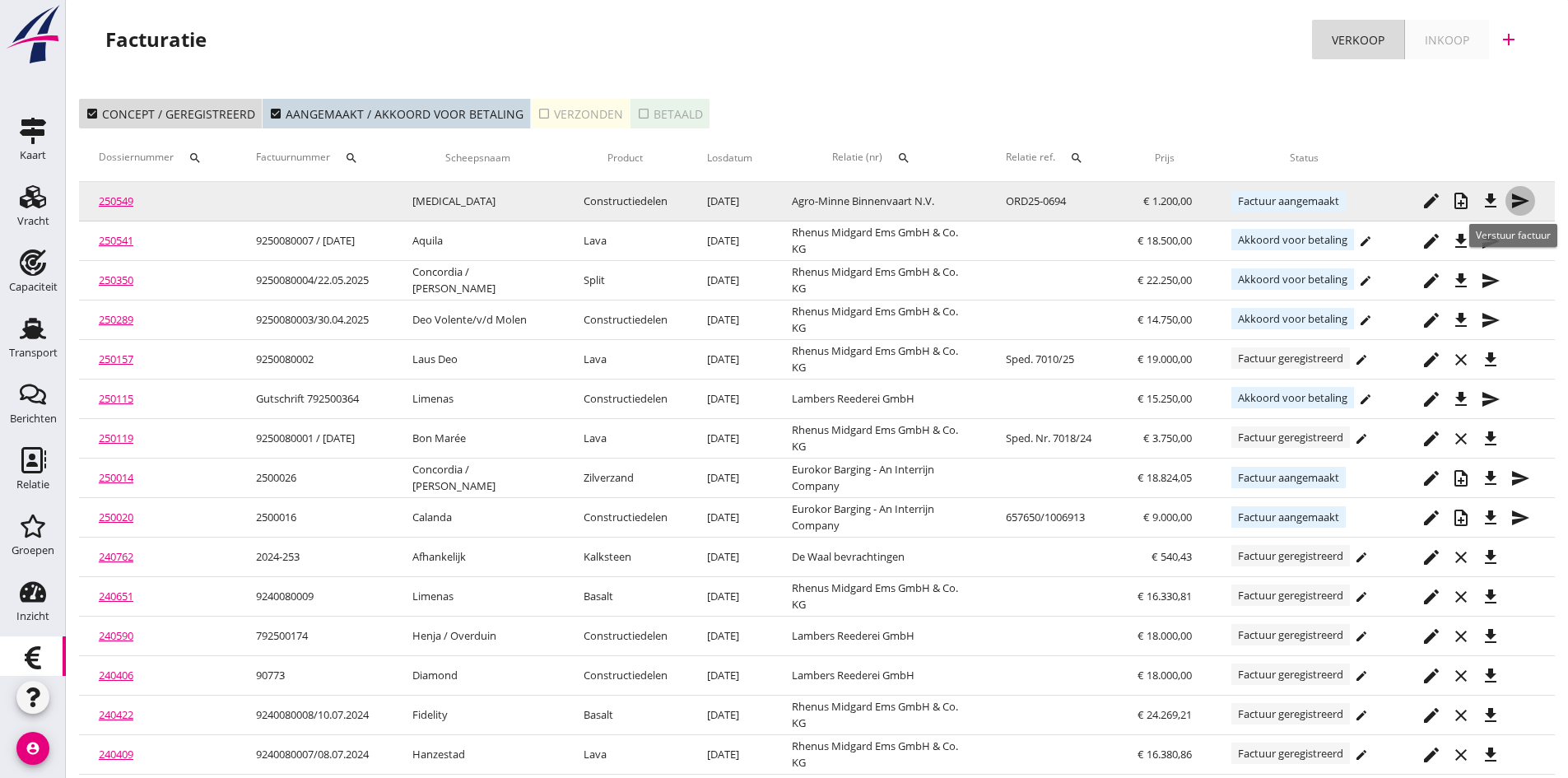
click at [1515, 199] on icon "send" at bounding box center [1520, 201] width 20 height 20
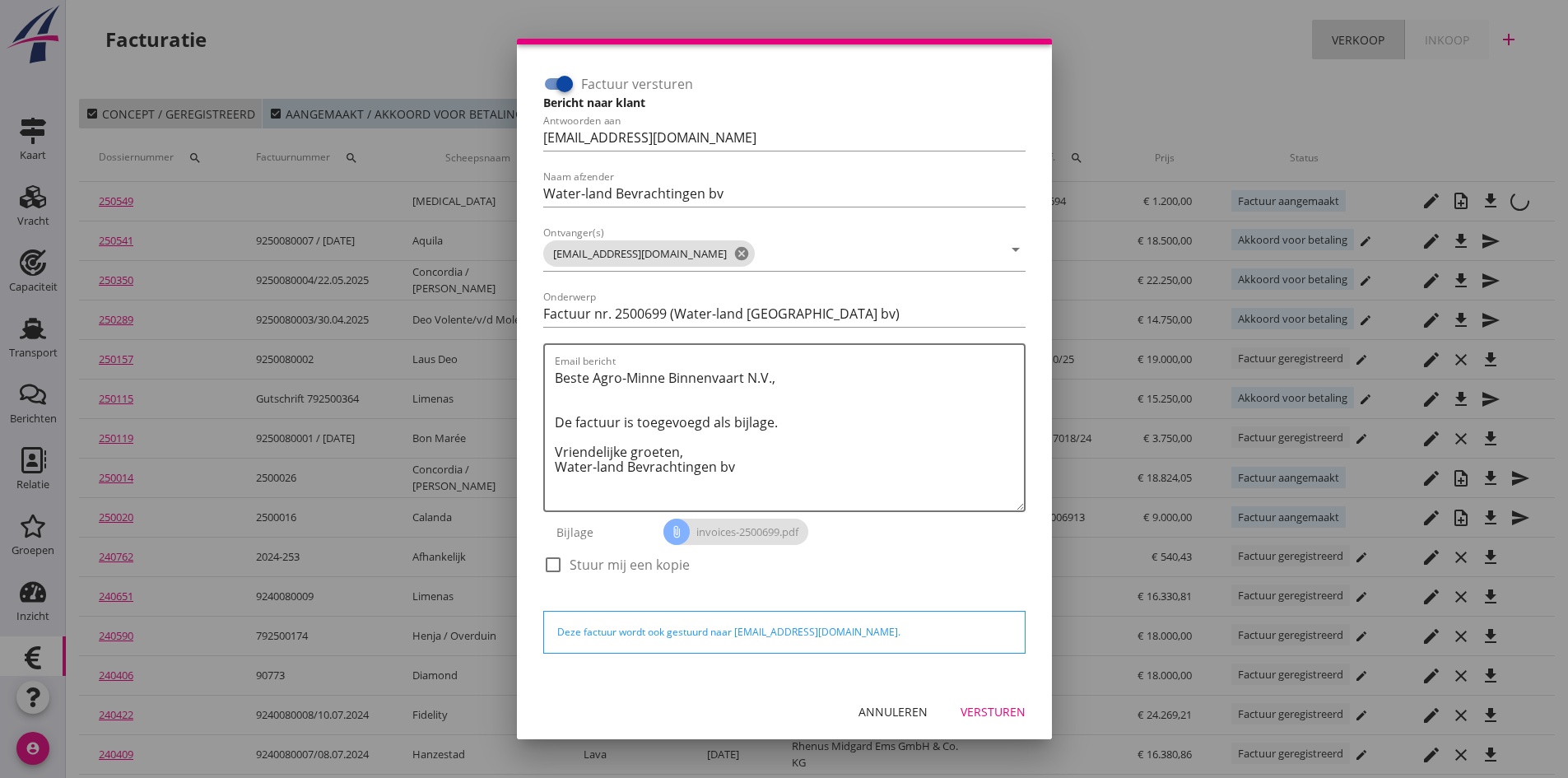
click at [968, 707] on div "Versturen" at bounding box center [993, 712] width 65 height 17
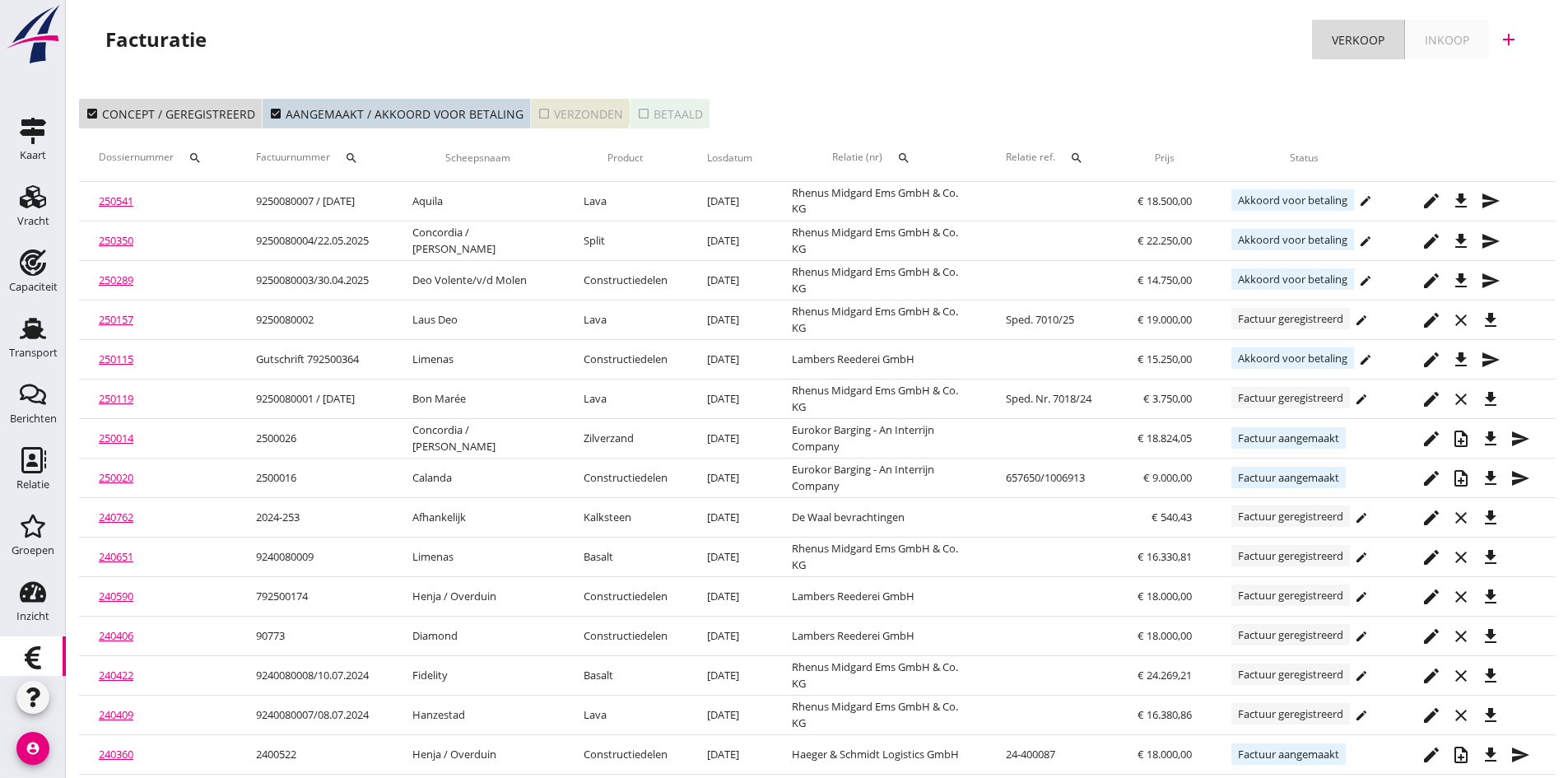
click at [564, 114] on div "check_box_outline_blank Verzonden" at bounding box center [581, 114] width 86 height 17
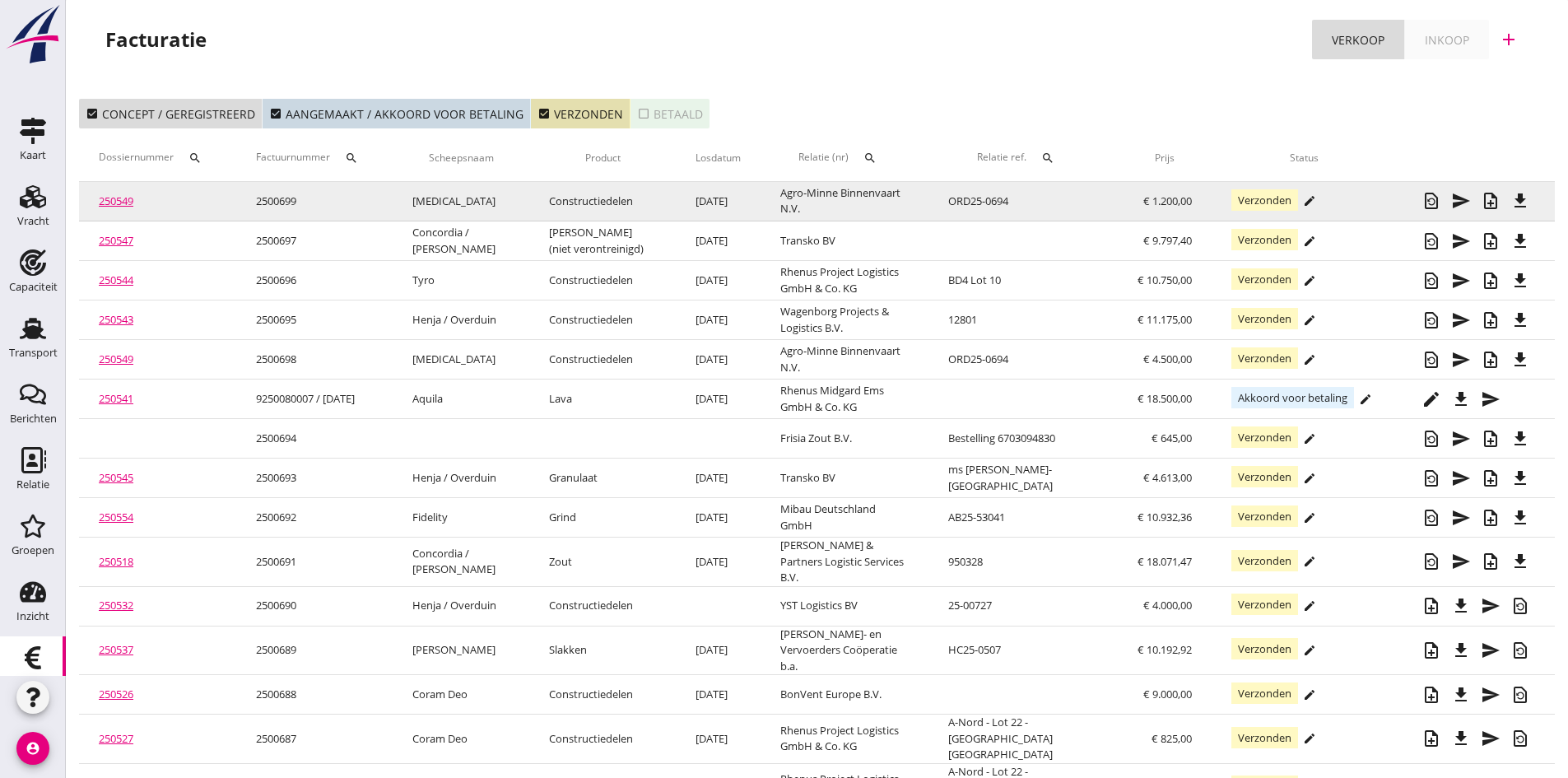
click at [122, 199] on link "250549" at bounding box center [116, 201] width 34 height 15
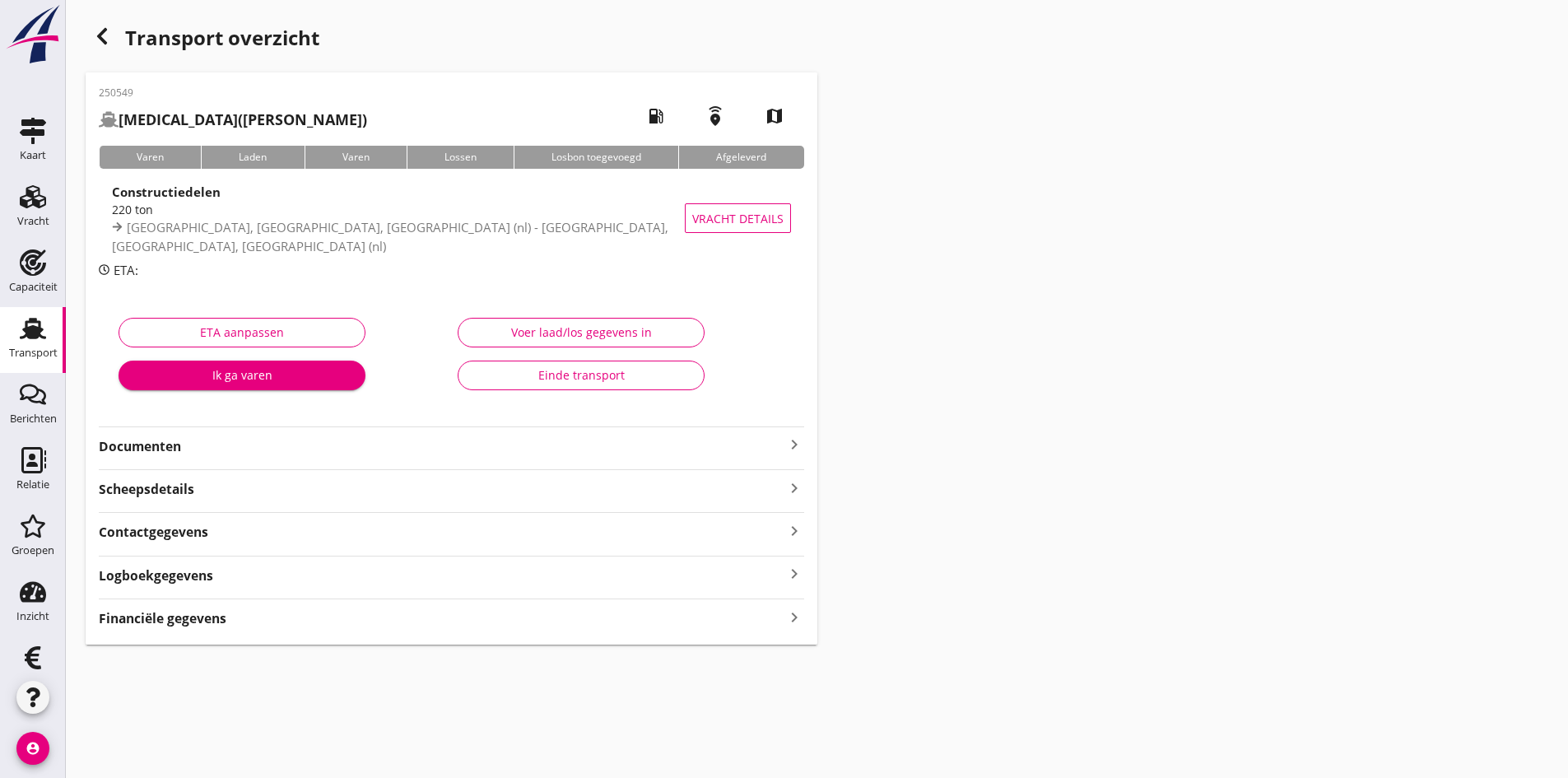
click at [153, 446] on strong "Documenten" at bounding box center [442, 447] width 686 height 19
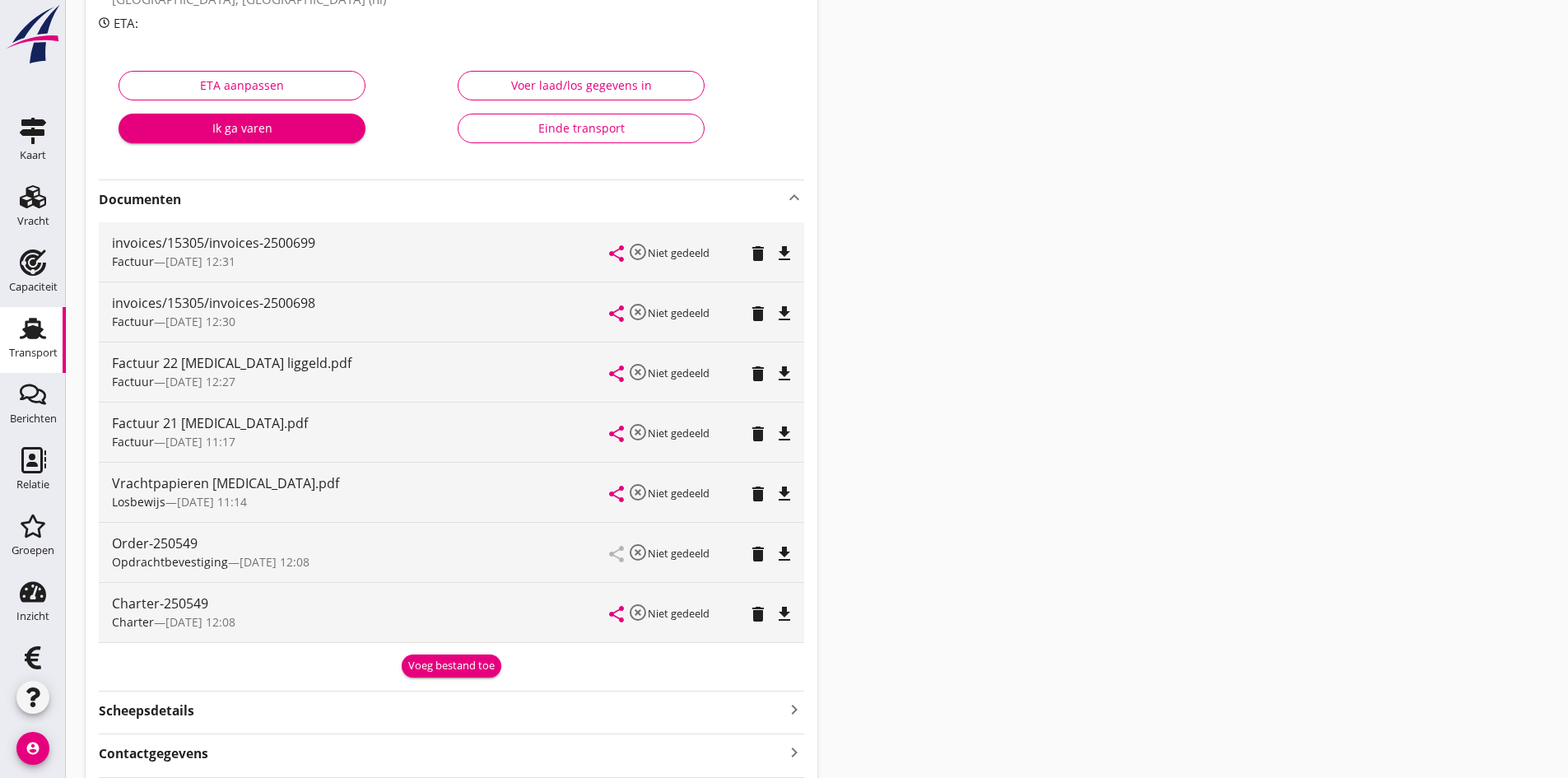
scroll to position [82, 0]
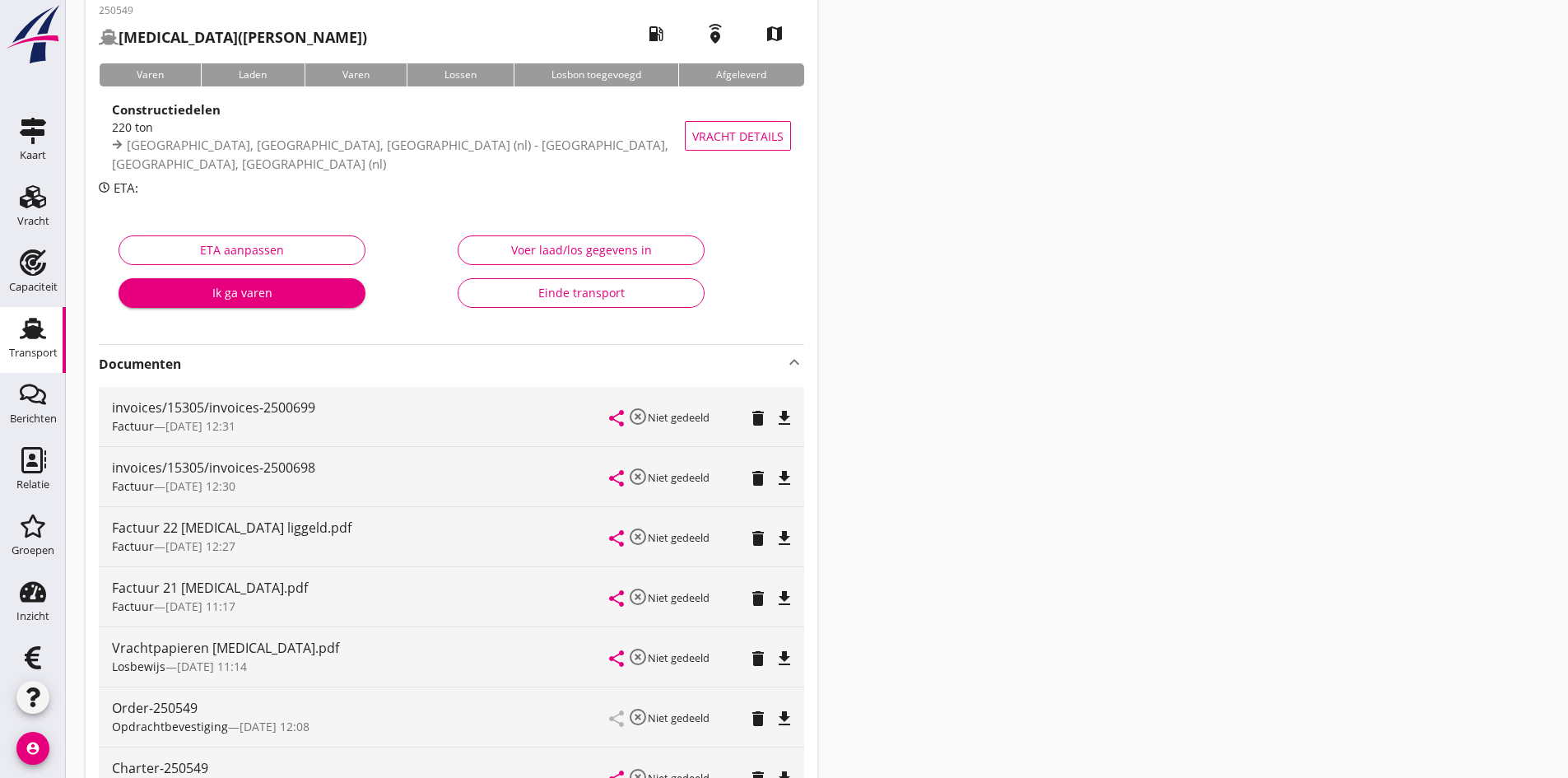
click at [583, 293] on div "Einde transport" at bounding box center [581, 293] width 219 height 17
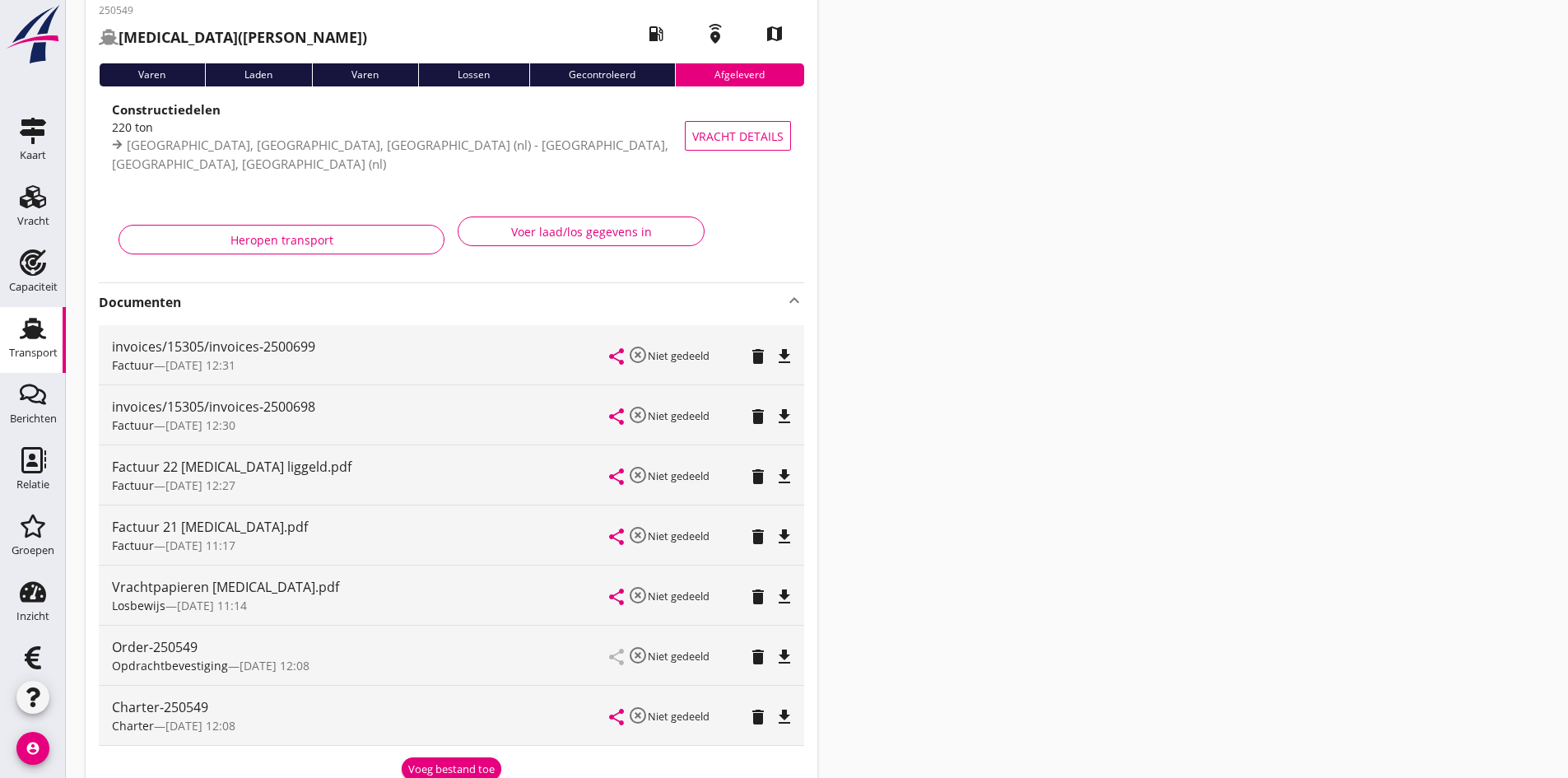
click at [25, 329] on use at bounding box center [33, 328] width 27 height 21
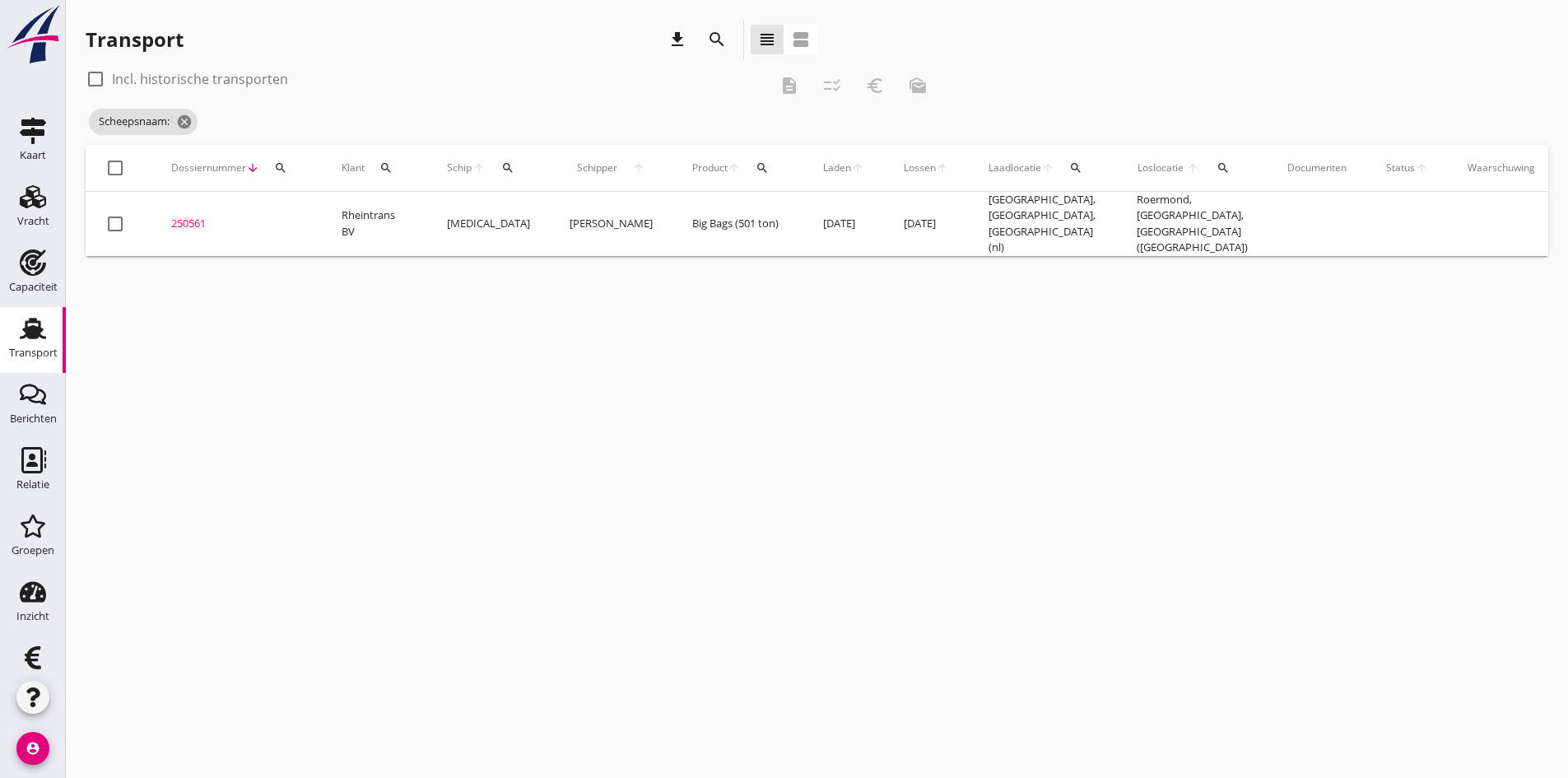
click at [504, 165] on icon "search" at bounding box center [508, 167] width 13 height 13
click at [514, 214] on input "Zoek op (scheeps)naam" at bounding box center [585, 215] width 172 height 27
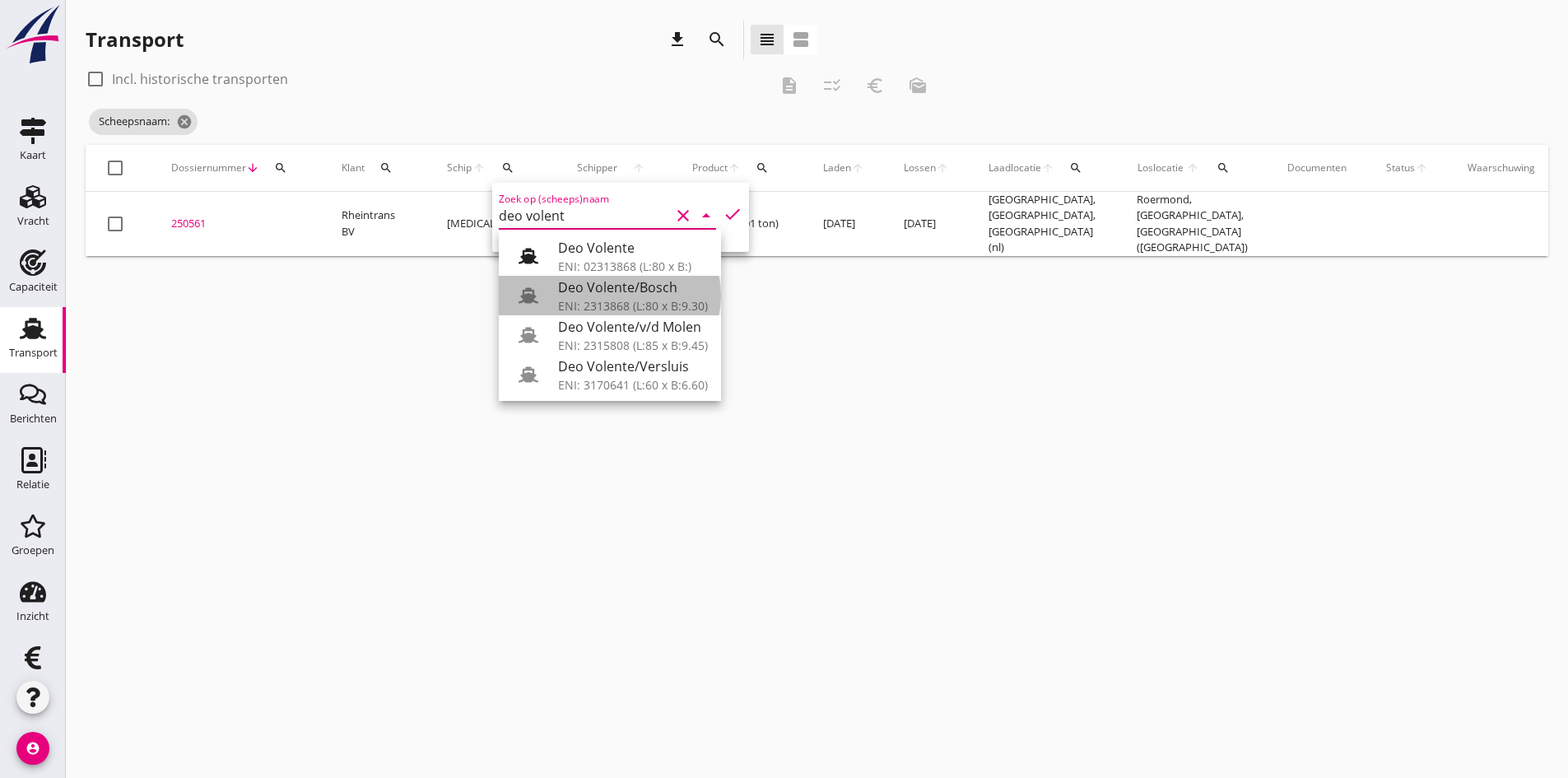
click at [661, 296] on div "Deo Volente/Bosch" at bounding box center [633, 286] width 150 height 20
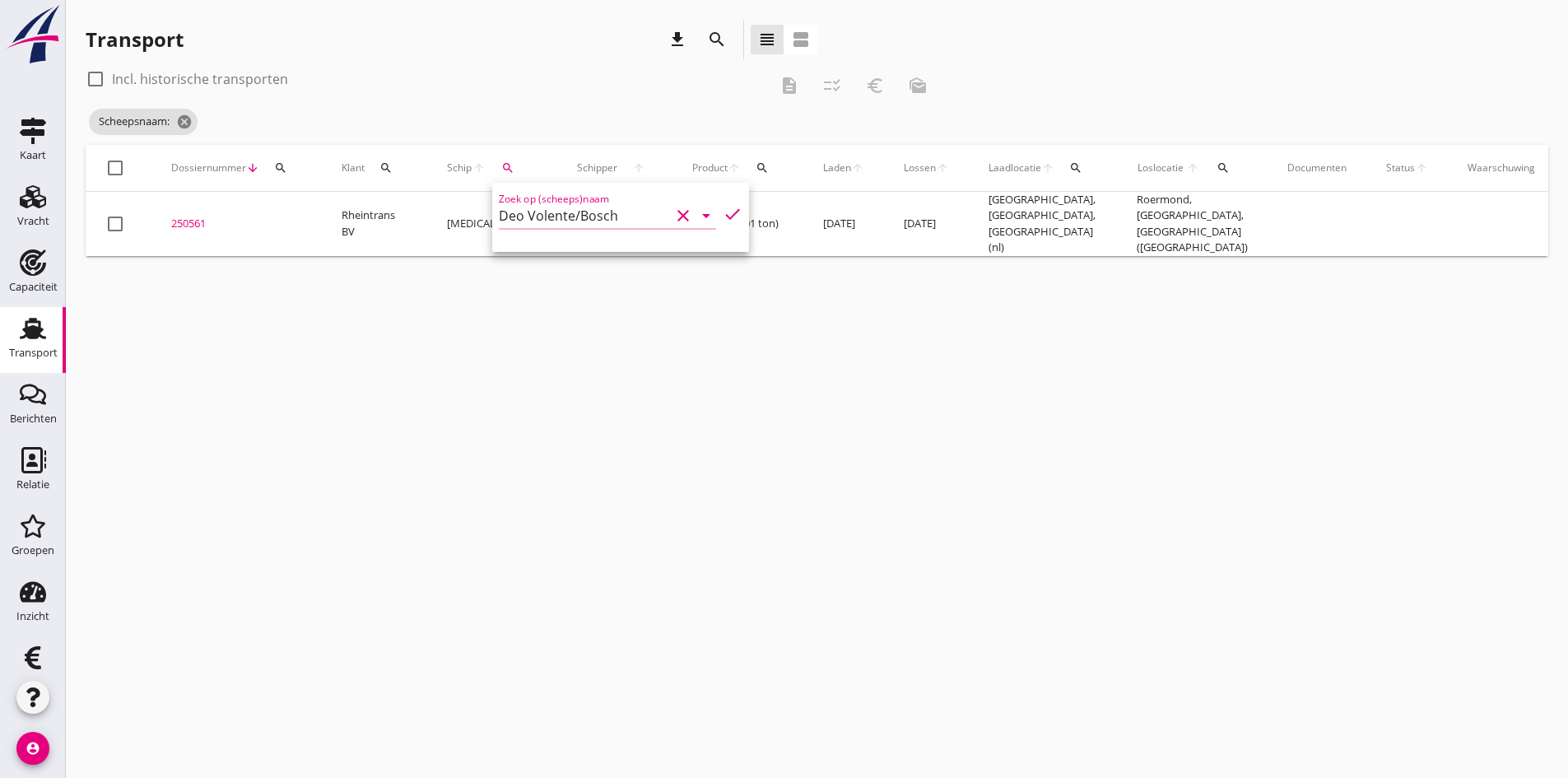
click at [723, 207] on icon "check" at bounding box center [733, 214] width 20 height 20
type input "Deo Volente/Bosch"
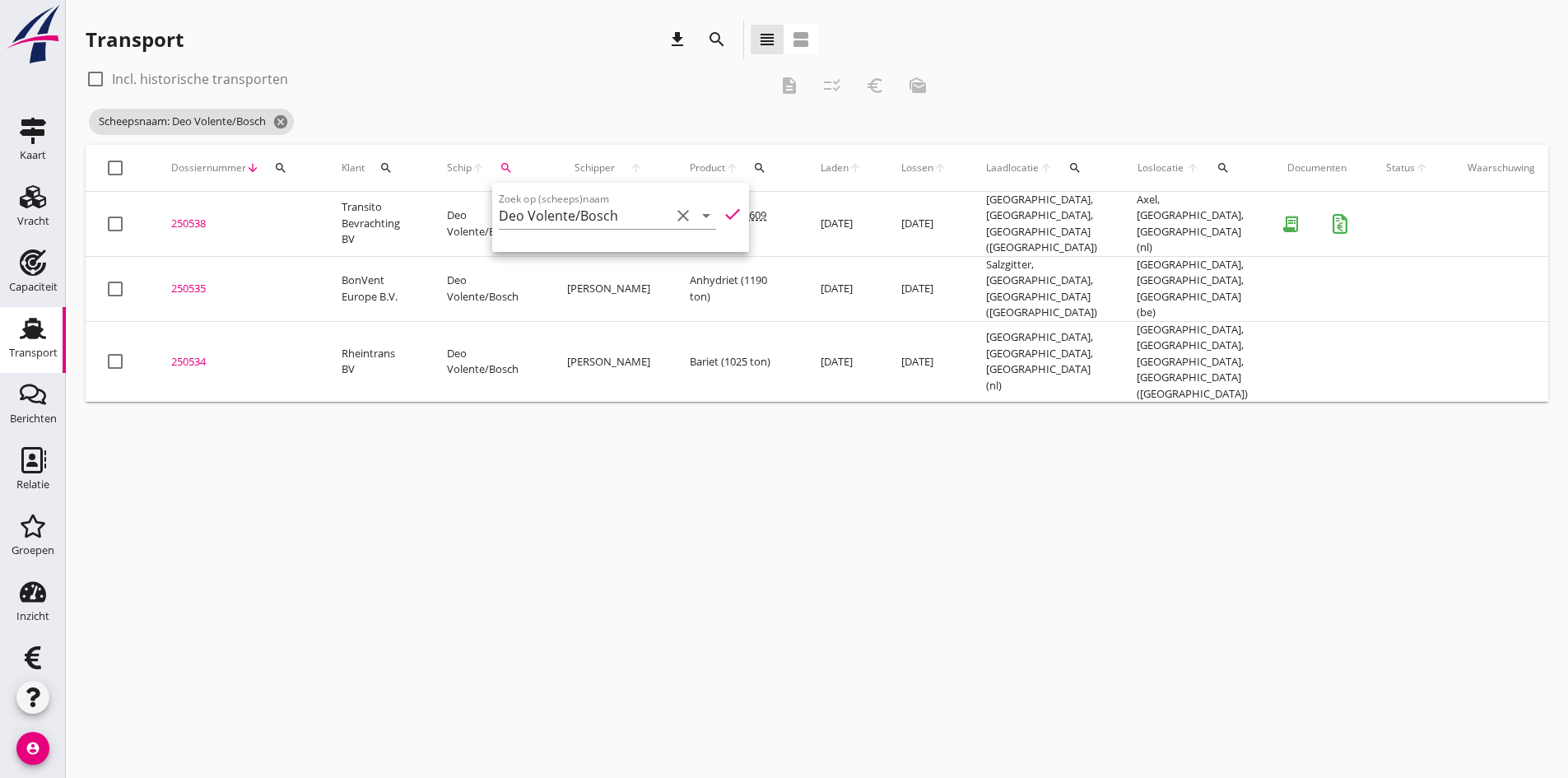
click at [187, 220] on div "250538" at bounding box center [237, 223] width 131 height 16
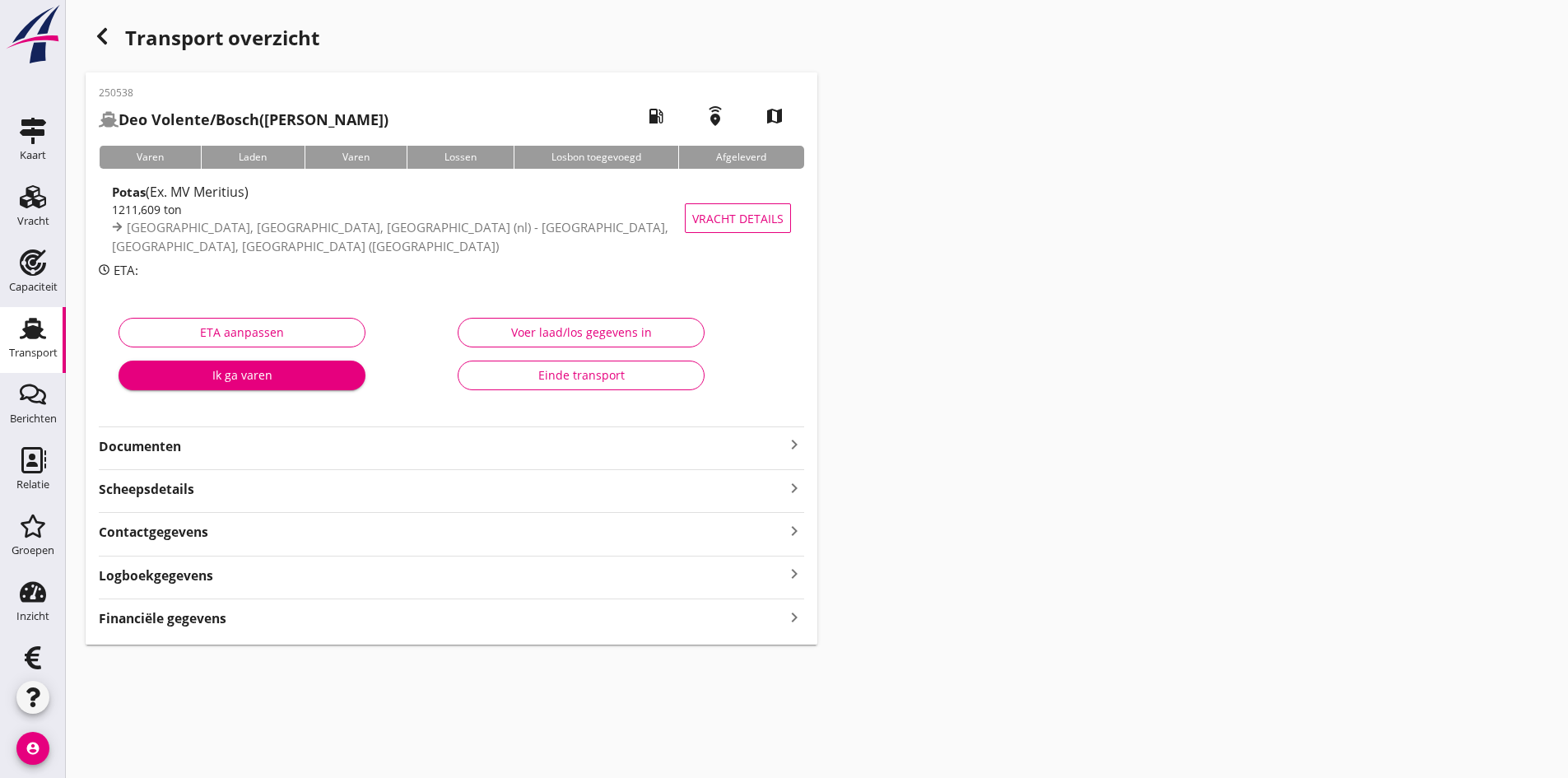
click at [145, 445] on strong "Documenten" at bounding box center [442, 447] width 686 height 19
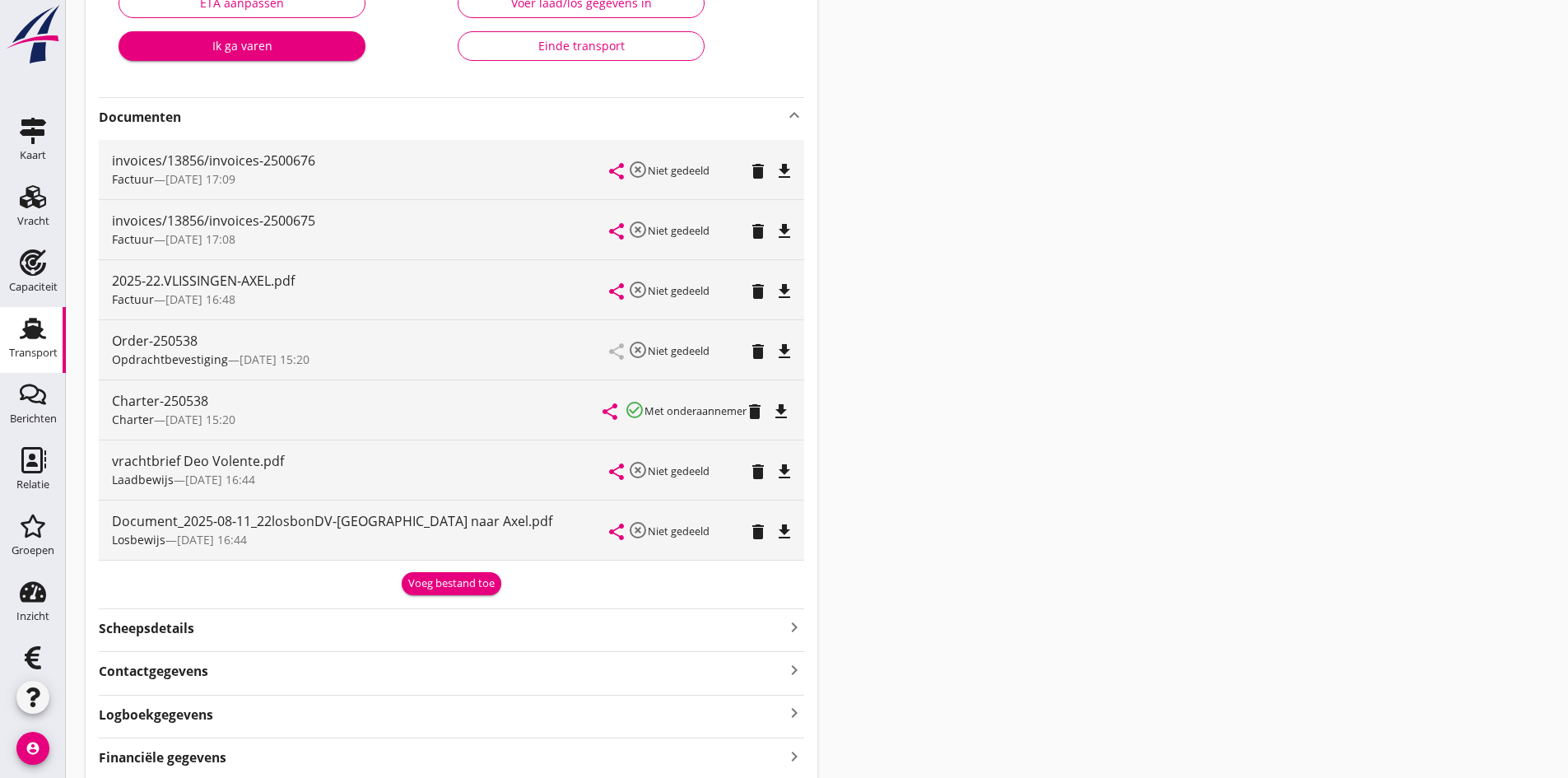
scroll to position [395, 0]
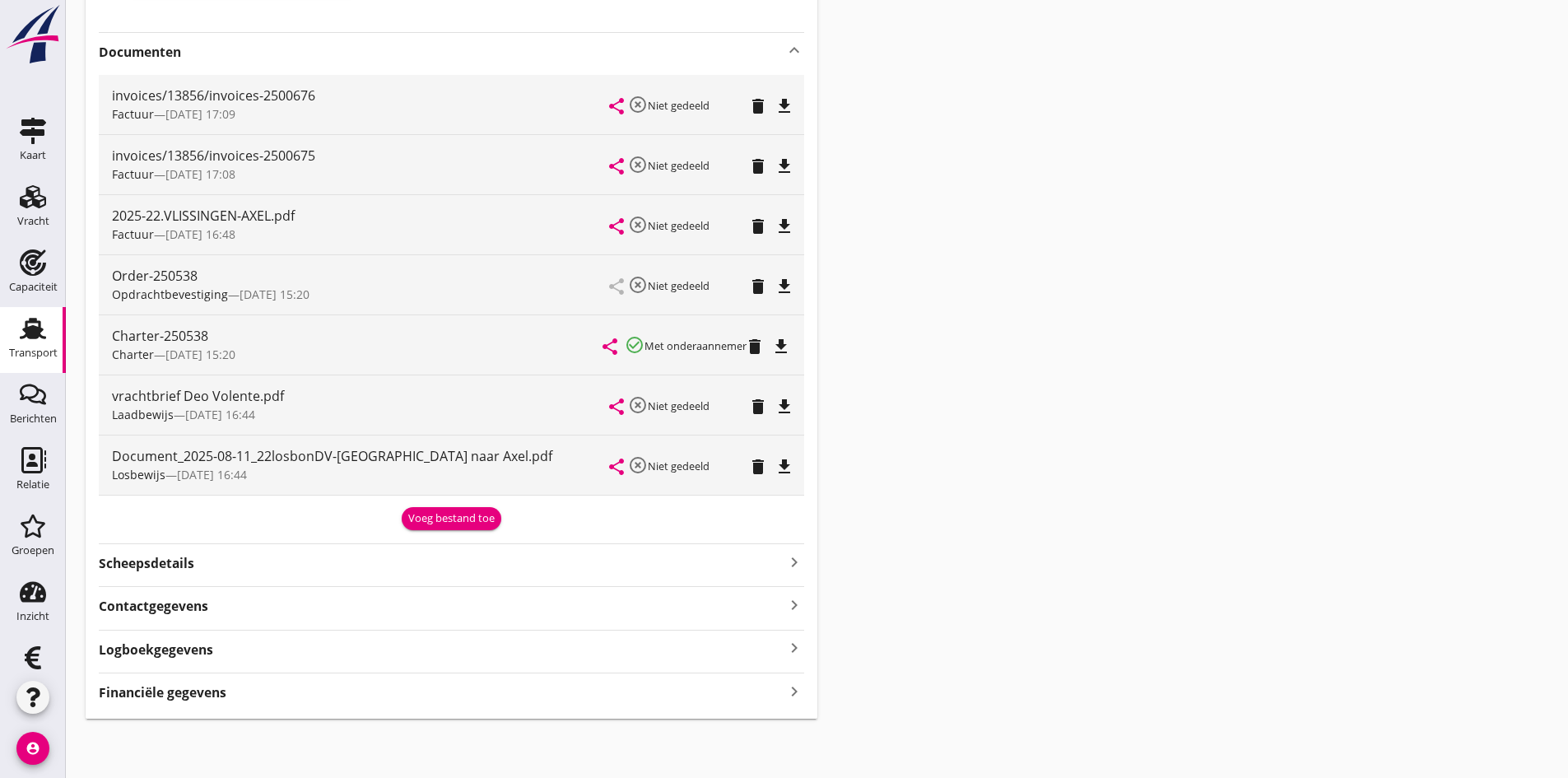
click at [793, 686] on icon "keyboard_arrow_right" at bounding box center [794, 691] width 20 height 22
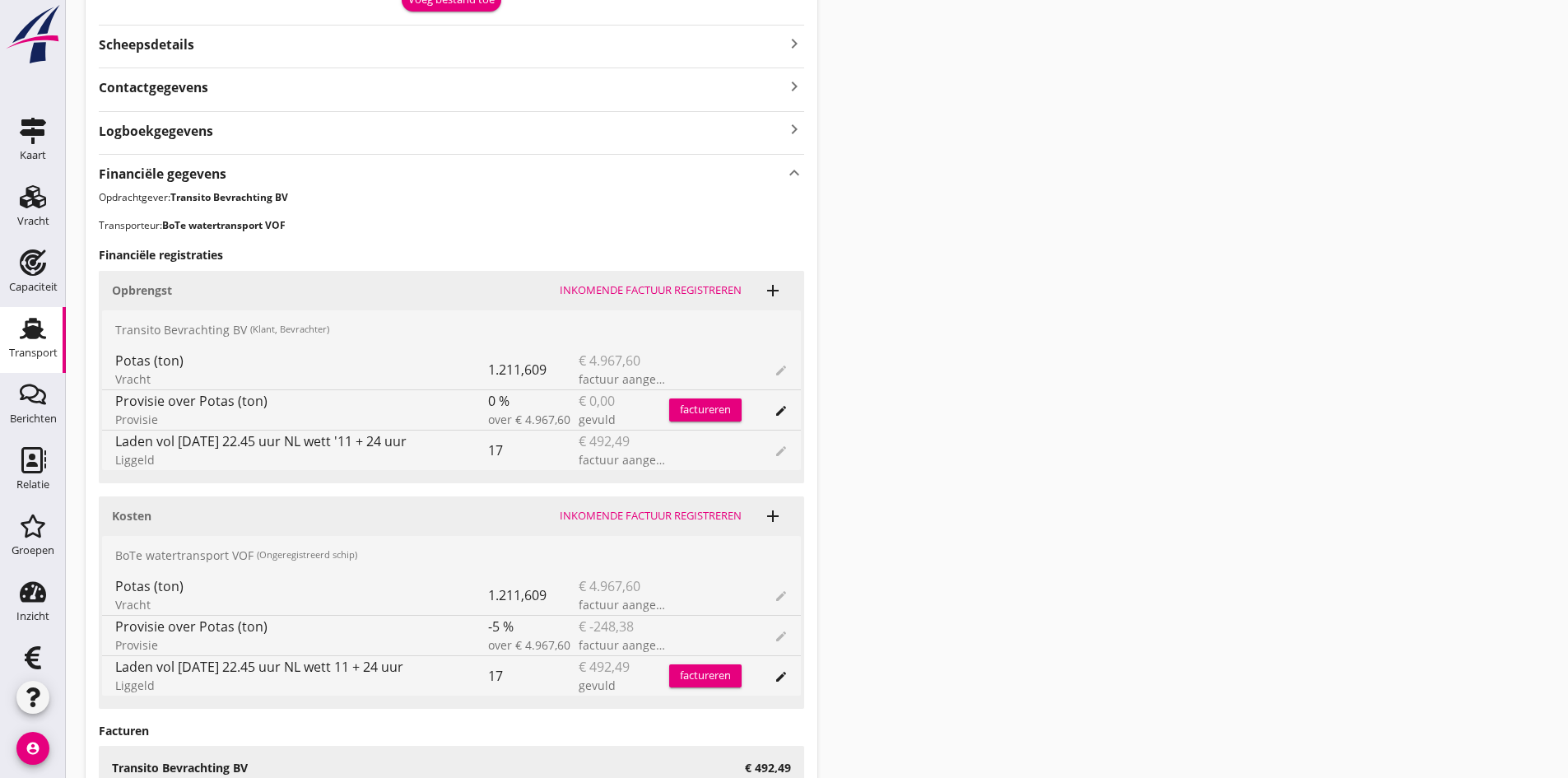
scroll to position [995, 0]
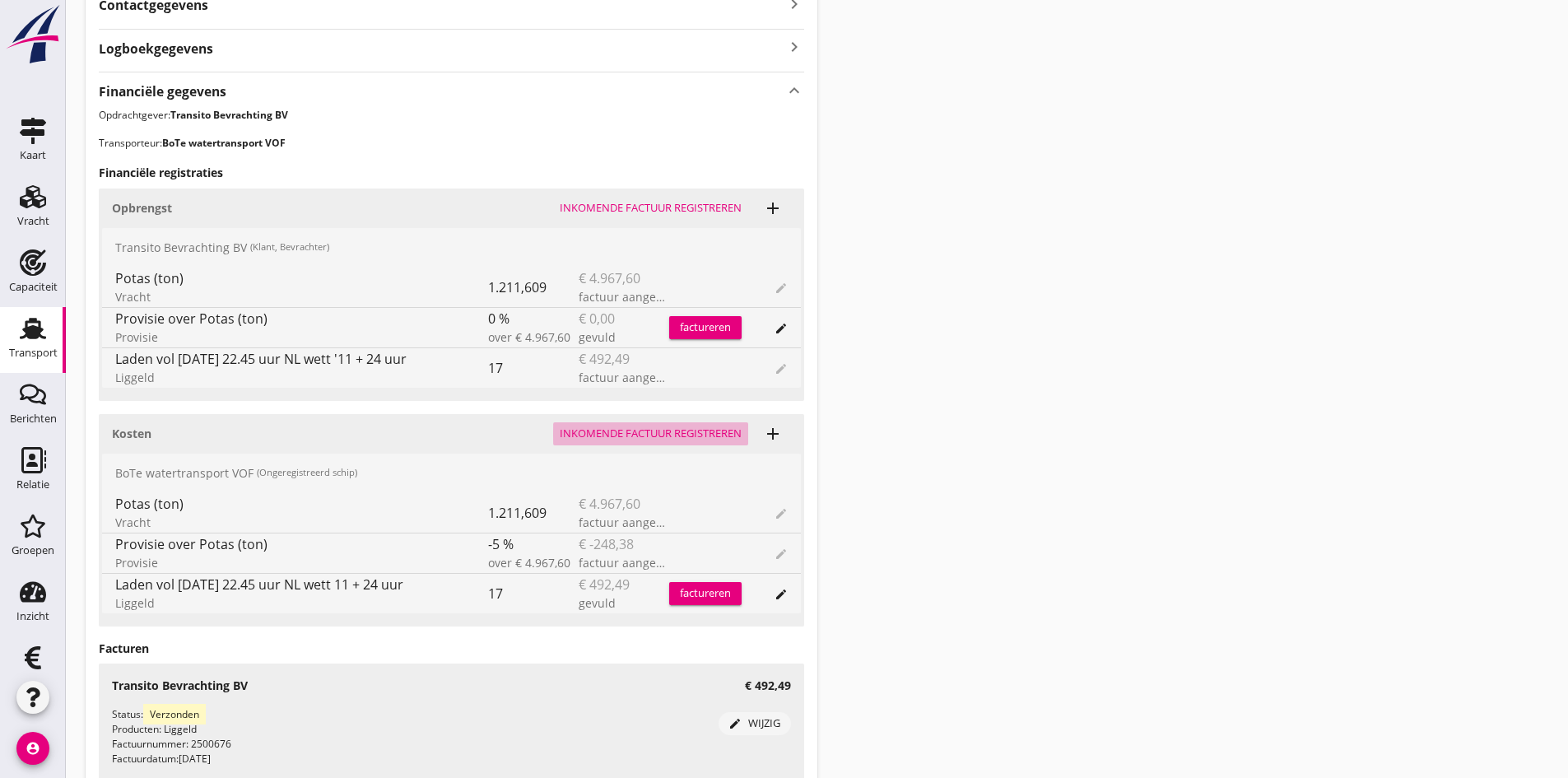
click at [647, 431] on div "Inkomende factuur registreren" at bounding box center [651, 433] width 182 height 16
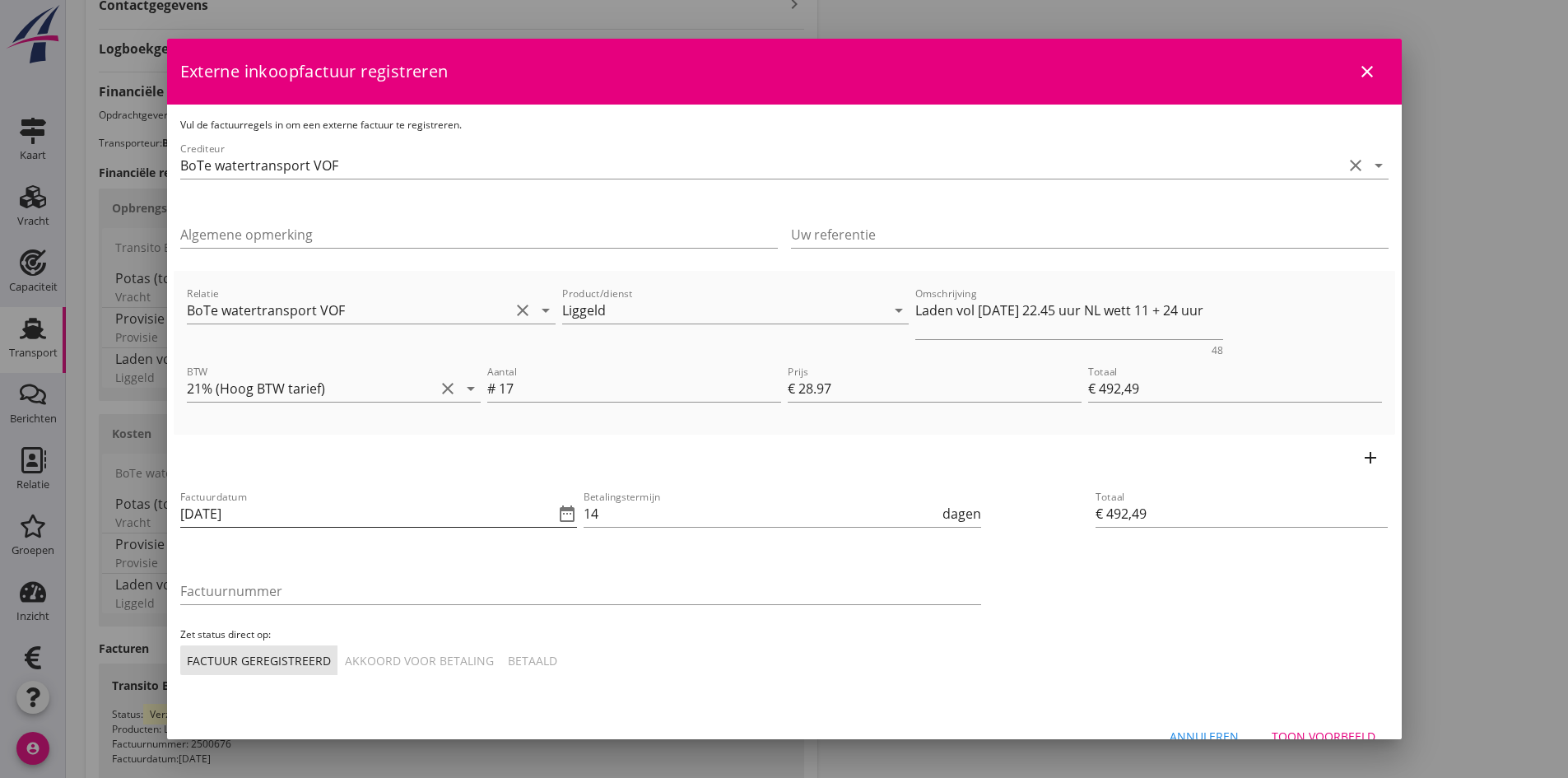
click at [297, 511] on input "[DATE]" at bounding box center [367, 514] width 375 height 27
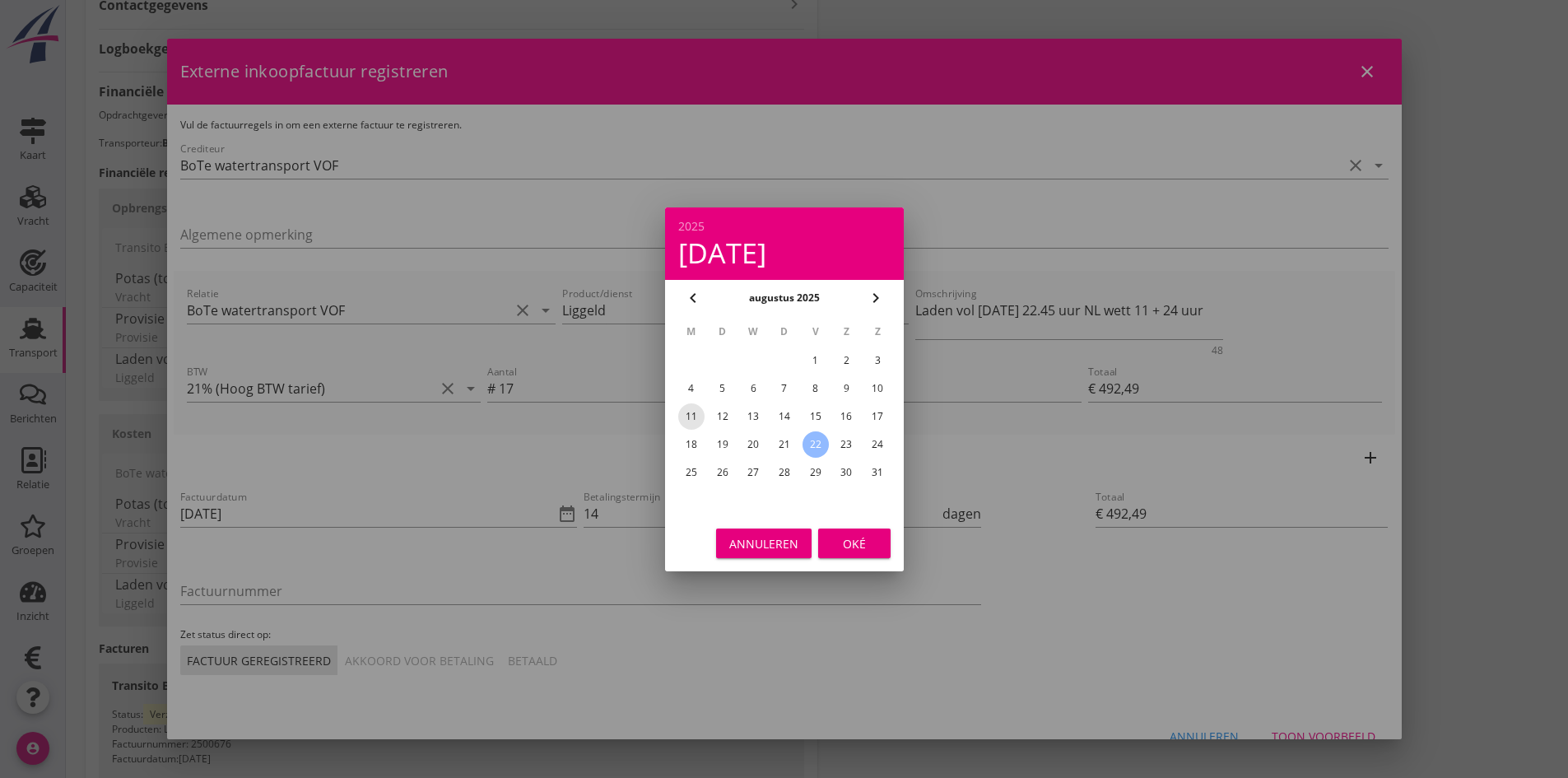
drag, startPoint x: 693, startPoint y: 416, endPoint x: 721, endPoint y: 438, distance: 35.6
click at [696, 418] on div "11" at bounding box center [691, 416] width 27 height 27
type input "11-08-2025"
click at [853, 539] on div "Oké" at bounding box center [854, 543] width 46 height 17
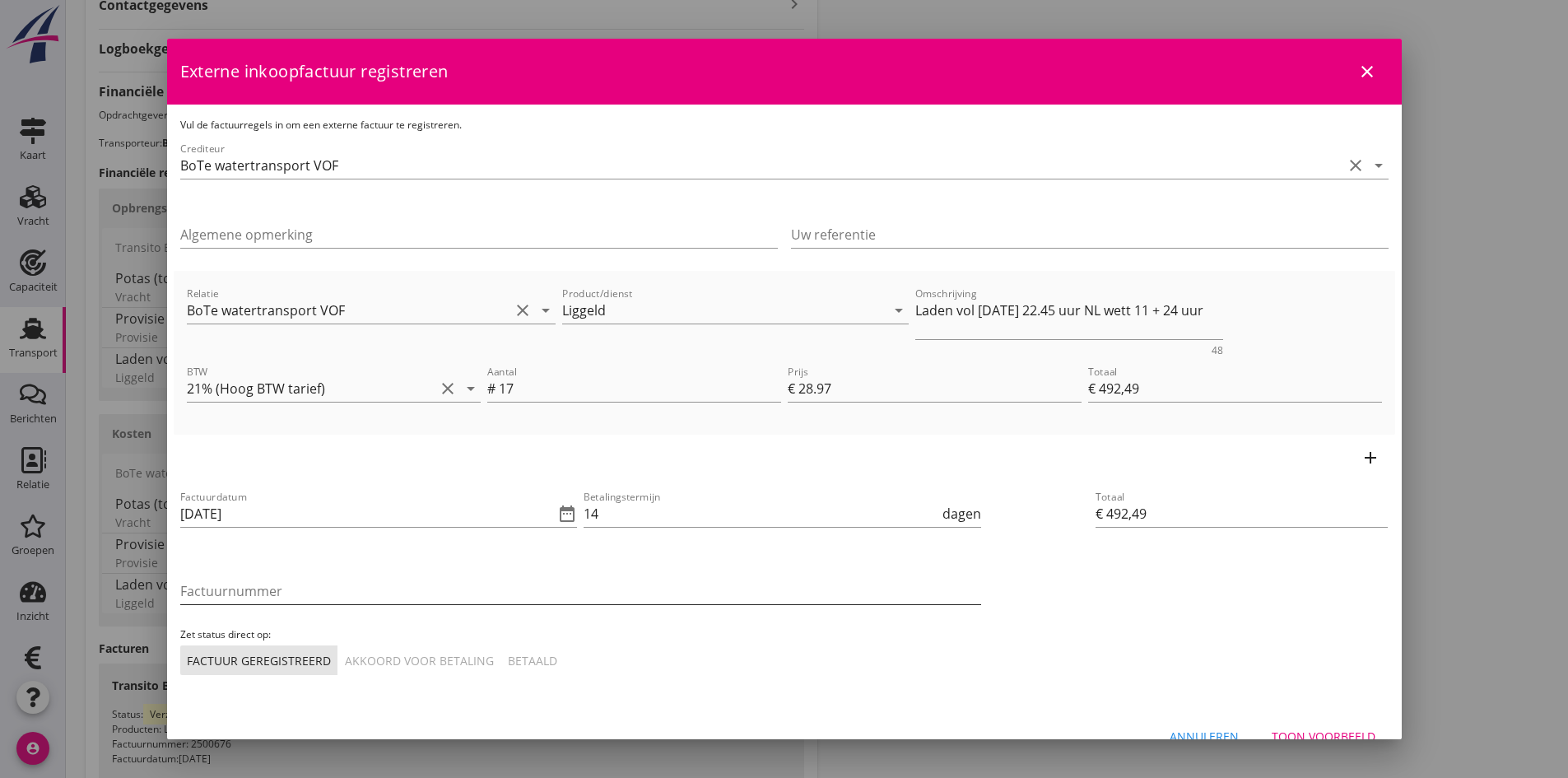
click at [284, 589] on input "Factuurnummer" at bounding box center [581, 591] width 801 height 27
type input "2025-22LA"
drag, startPoint x: 429, startPoint y: 666, endPoint x: 558, endPoint y: 663, distance: 129.0
click at [434, 666] on div "Akkoord voor betaling" at bounding box center [419, 660] width 149 height 17
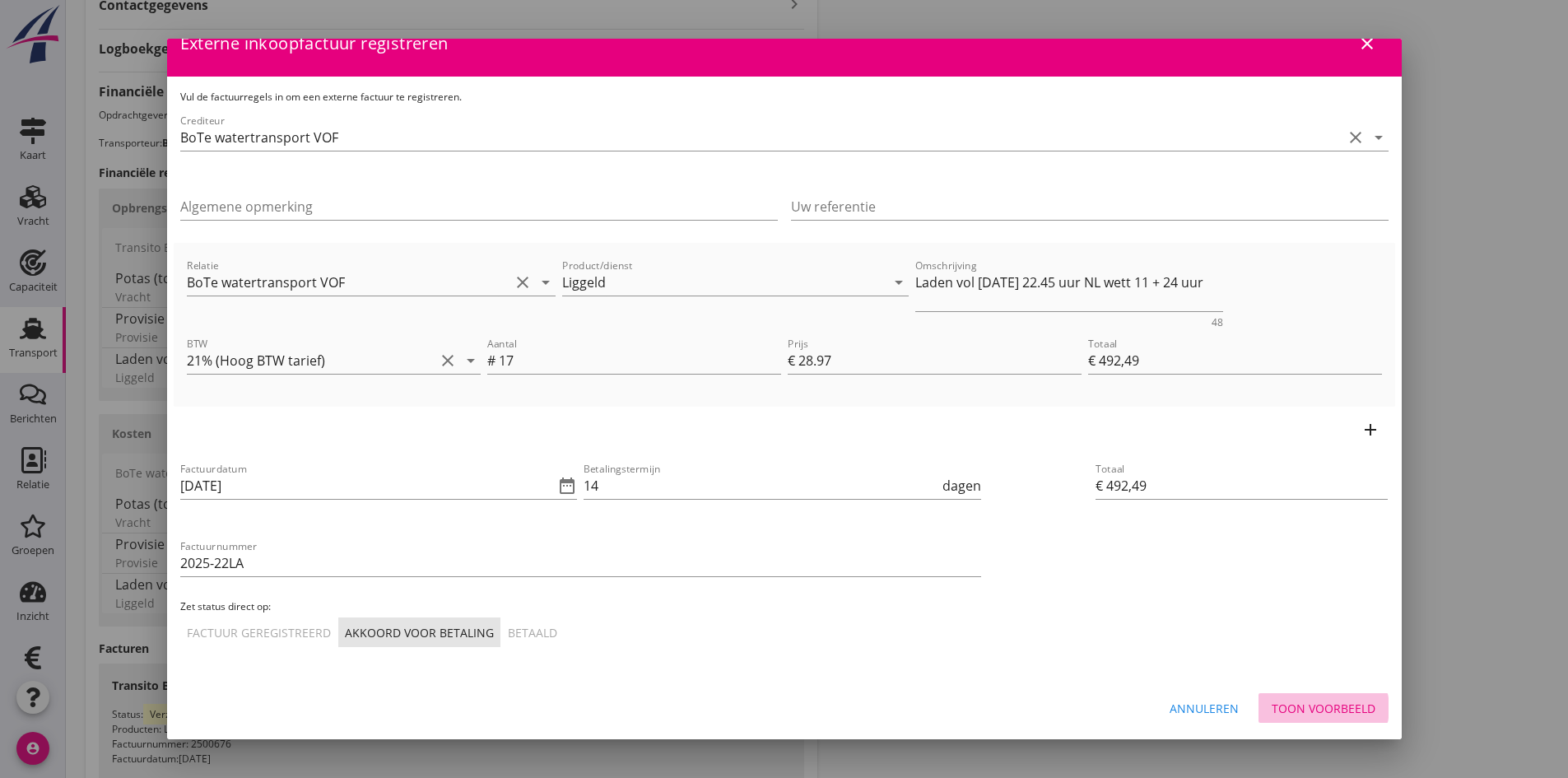
click at [1300, 711] on div "Toon voorbeeld" at bounding box center [1324, 709] width 104 height 17
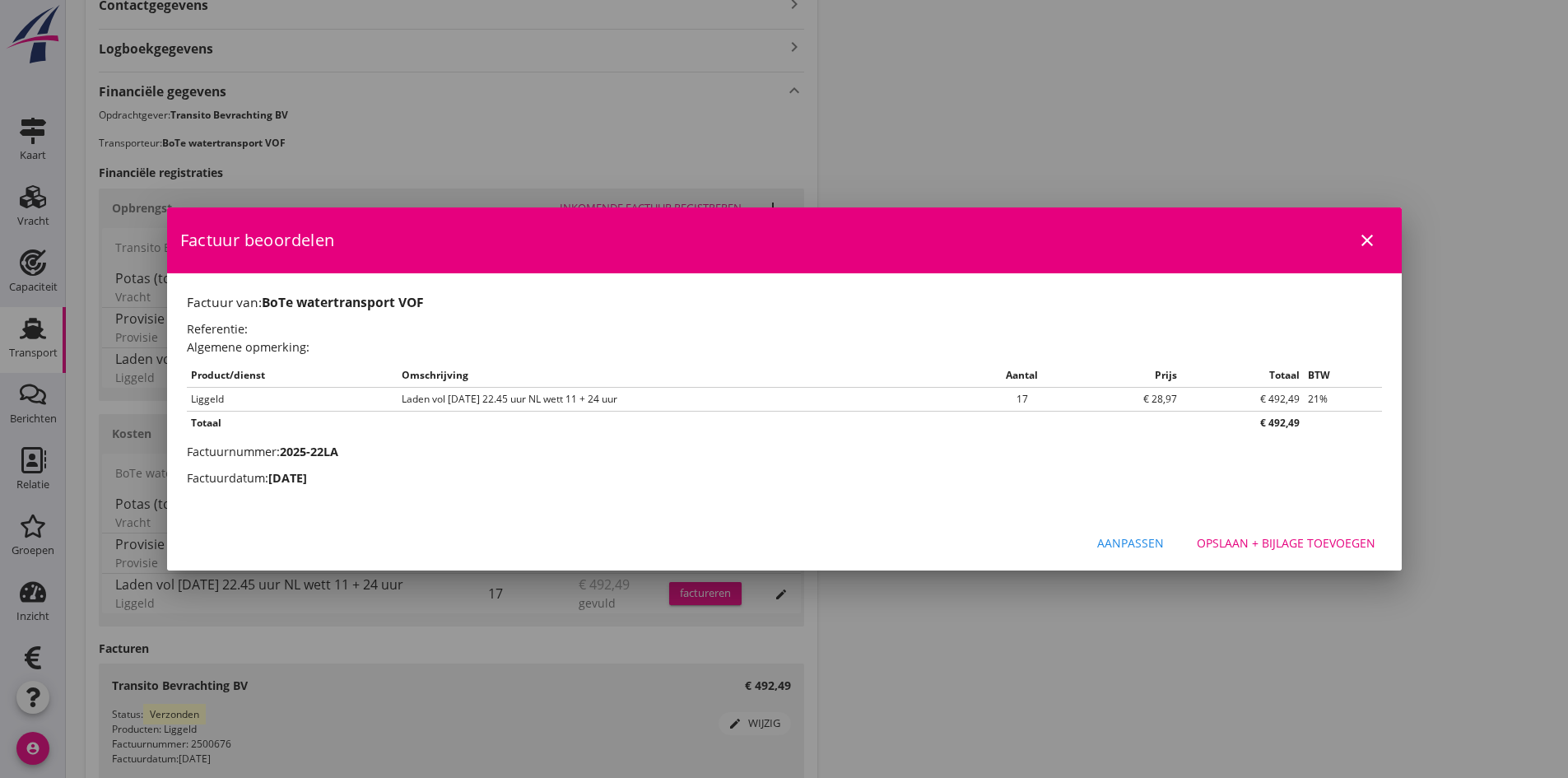
scroll to position [0, 0]
click at [1252, 539] on div "Opslaan + bijlage toevoegen" at bounding box center [1287, 543] width 178 height 17
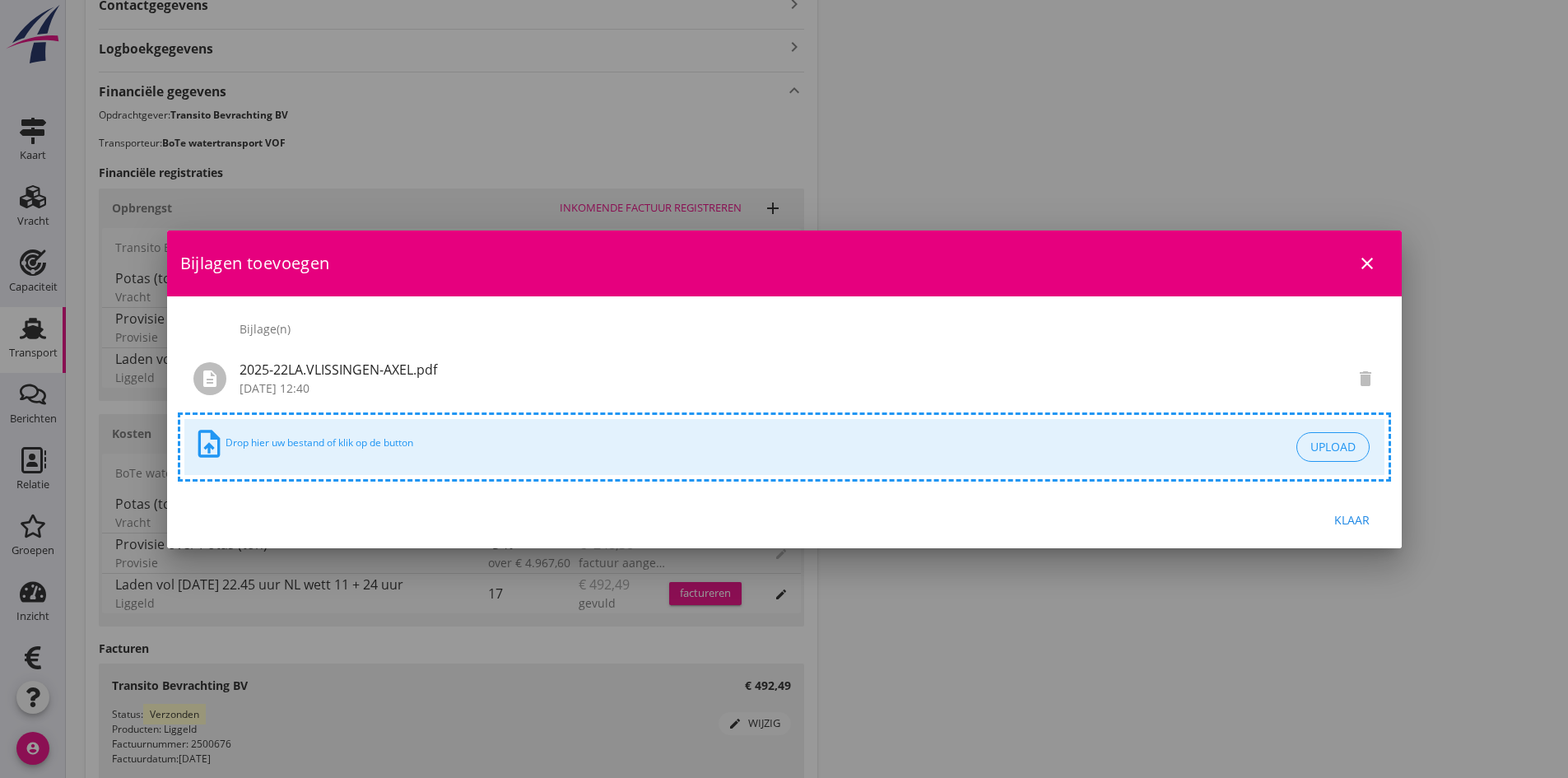
click at [1346, 517] on div "Klaar" at bounding box center [1353, 520] width 46 height 17
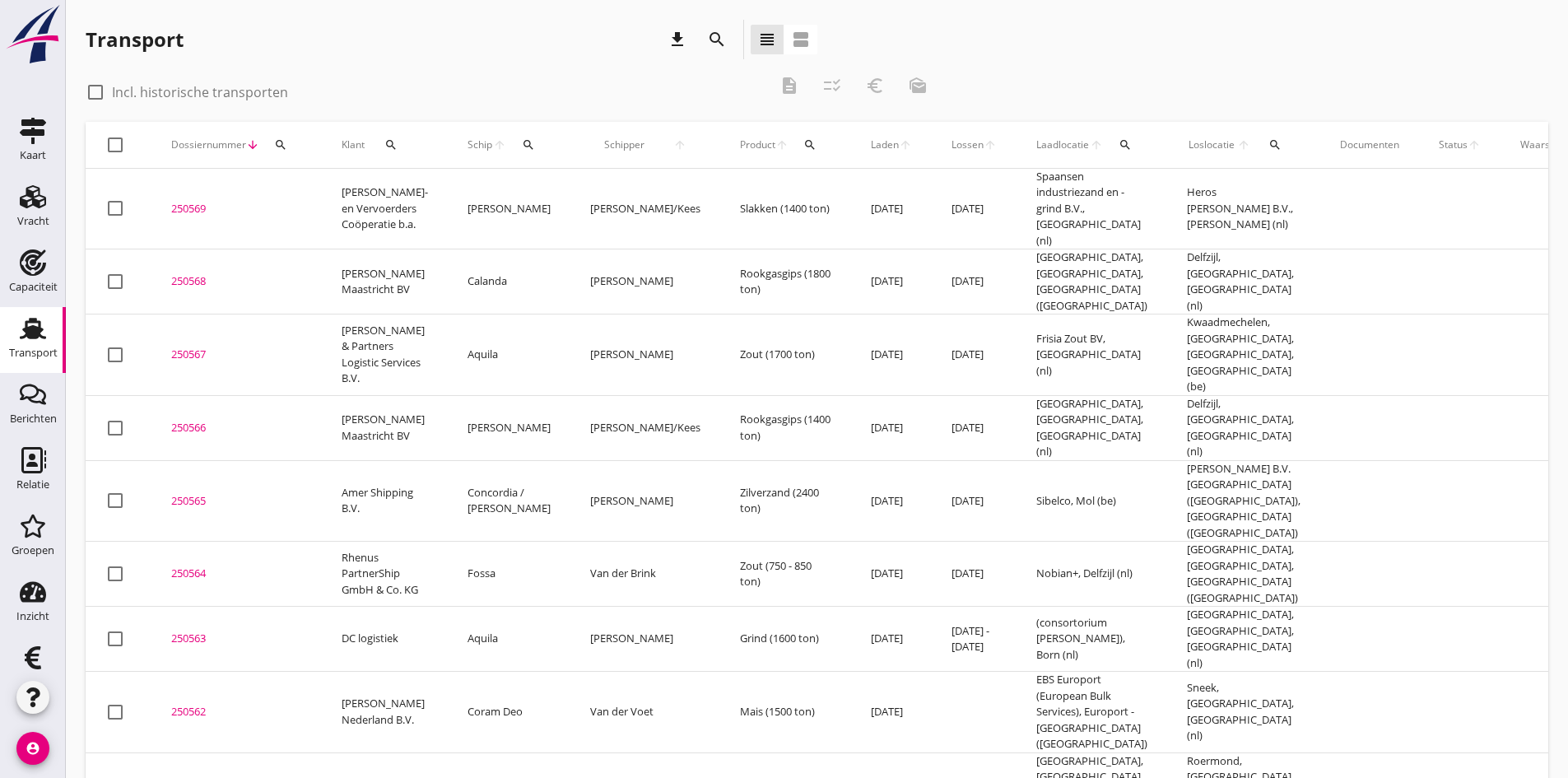
click at [522, 143] on icon "search" at bounding box center [528, 144] width 13 height 13
click at [522, 188] on input "Zoek op (scheeps)naam" at bounding box center [585, 192] width 172 height 27
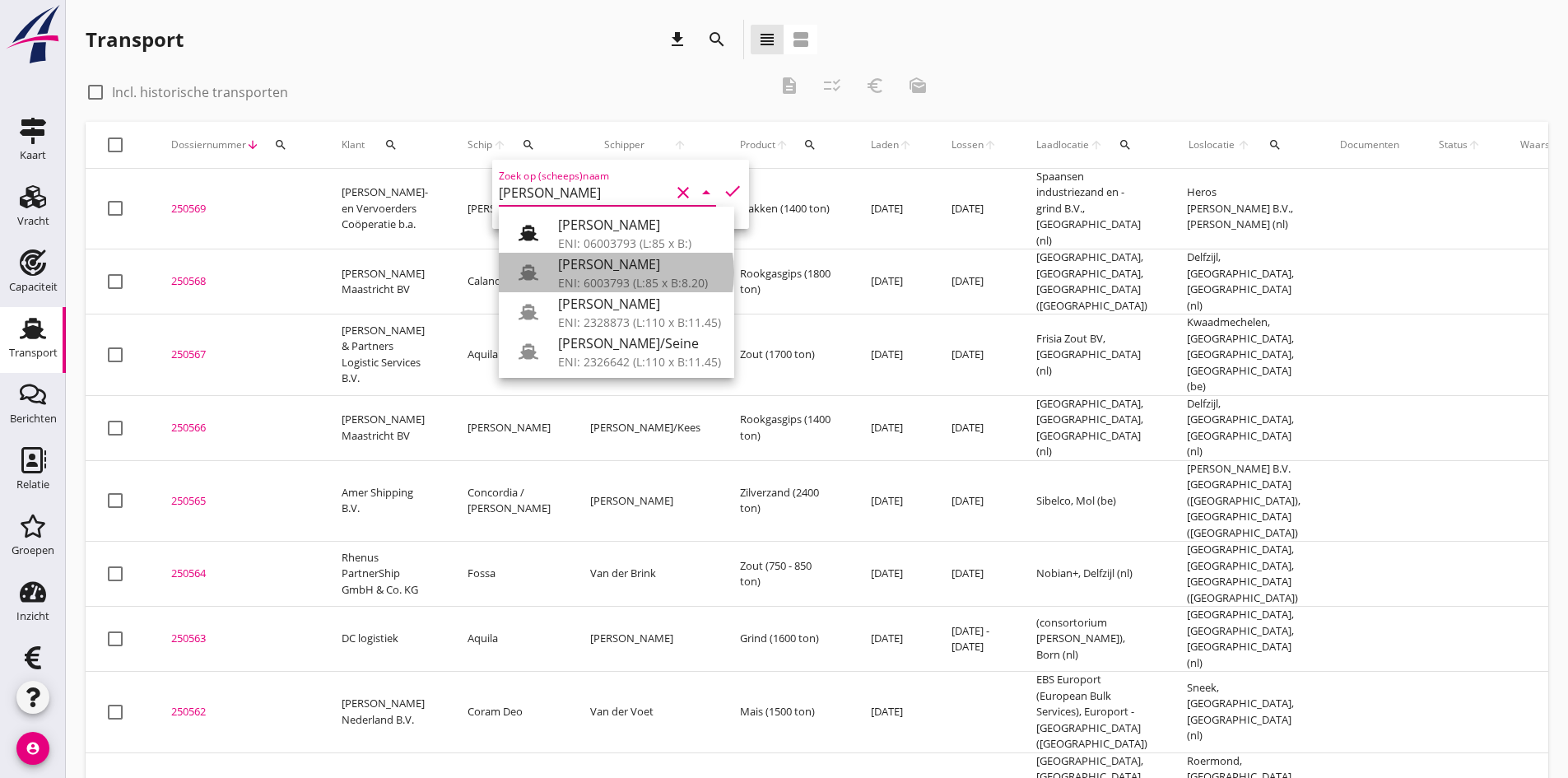
click at [600, 268] on div "[PERSON_NAME]" at bounding box center [640, 264] width 163 height 20
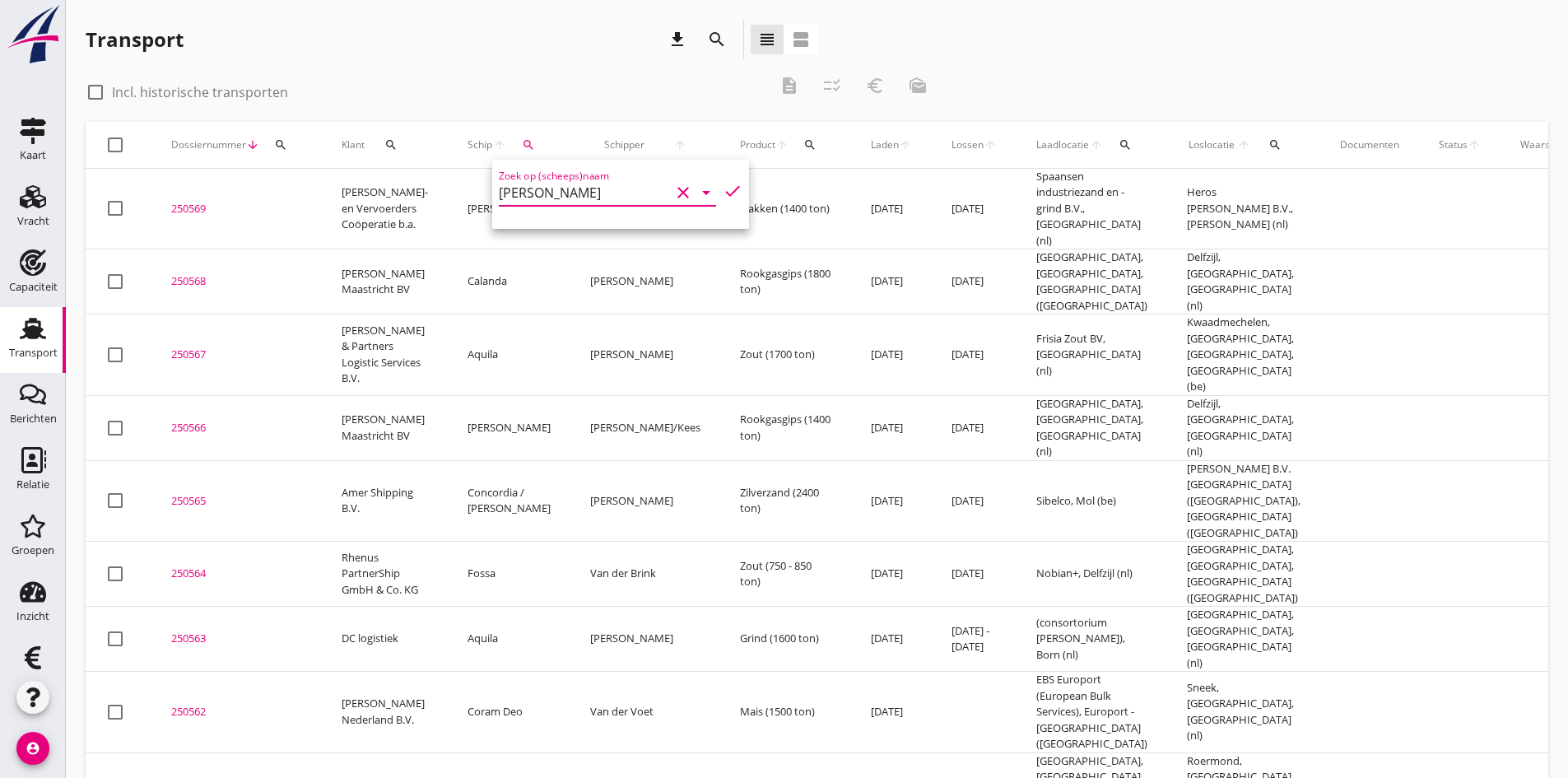
click at [723, 190] on icon "check" at bounding box center [733, 190] width 20 height 20
type input "[PERSON_NAME]"
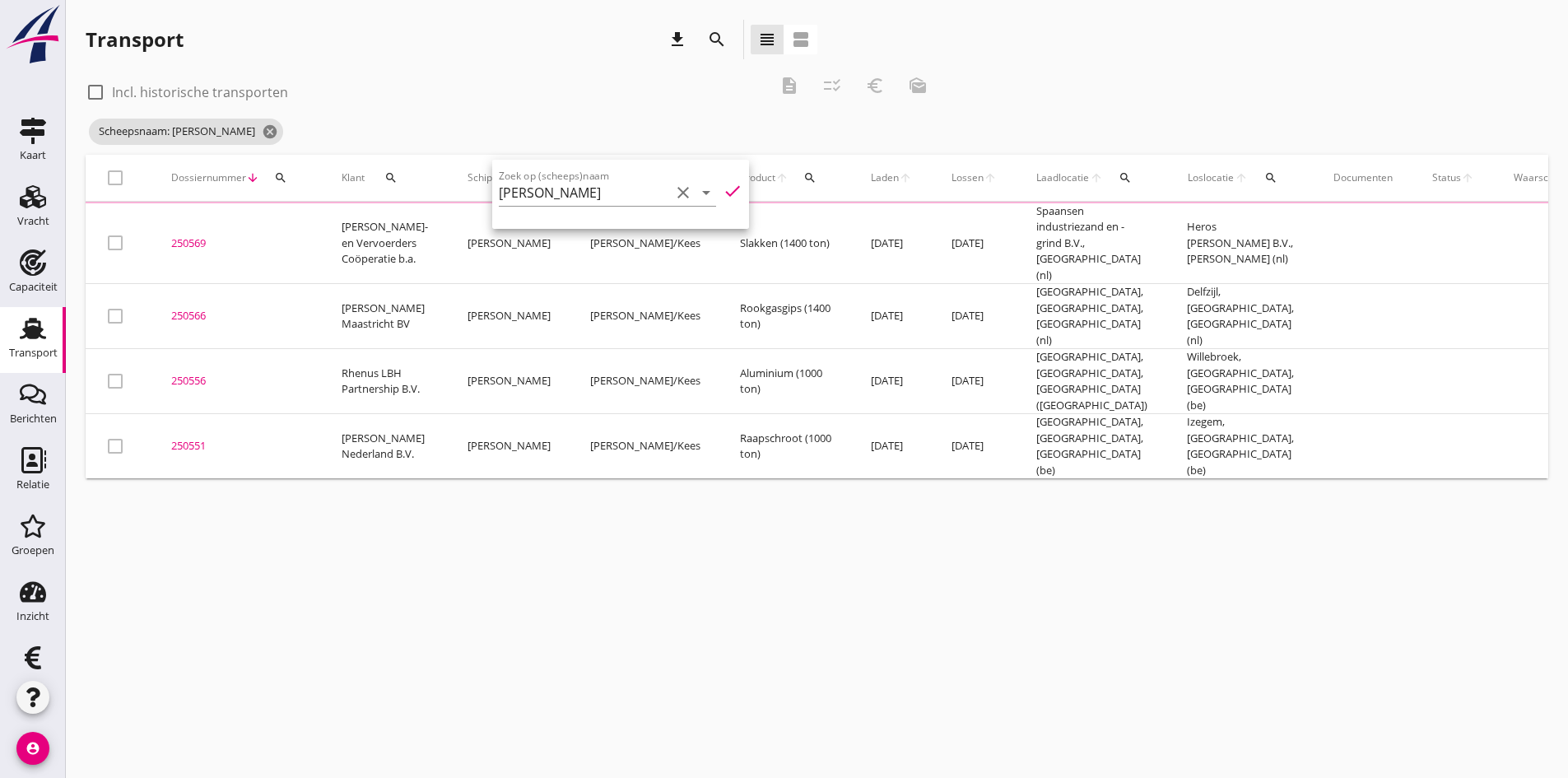
click at [515, 504] on div "cancel You are impersonating another user. Transport download search view_headl…" at bounding box center [817, 389] width 1503 height 778
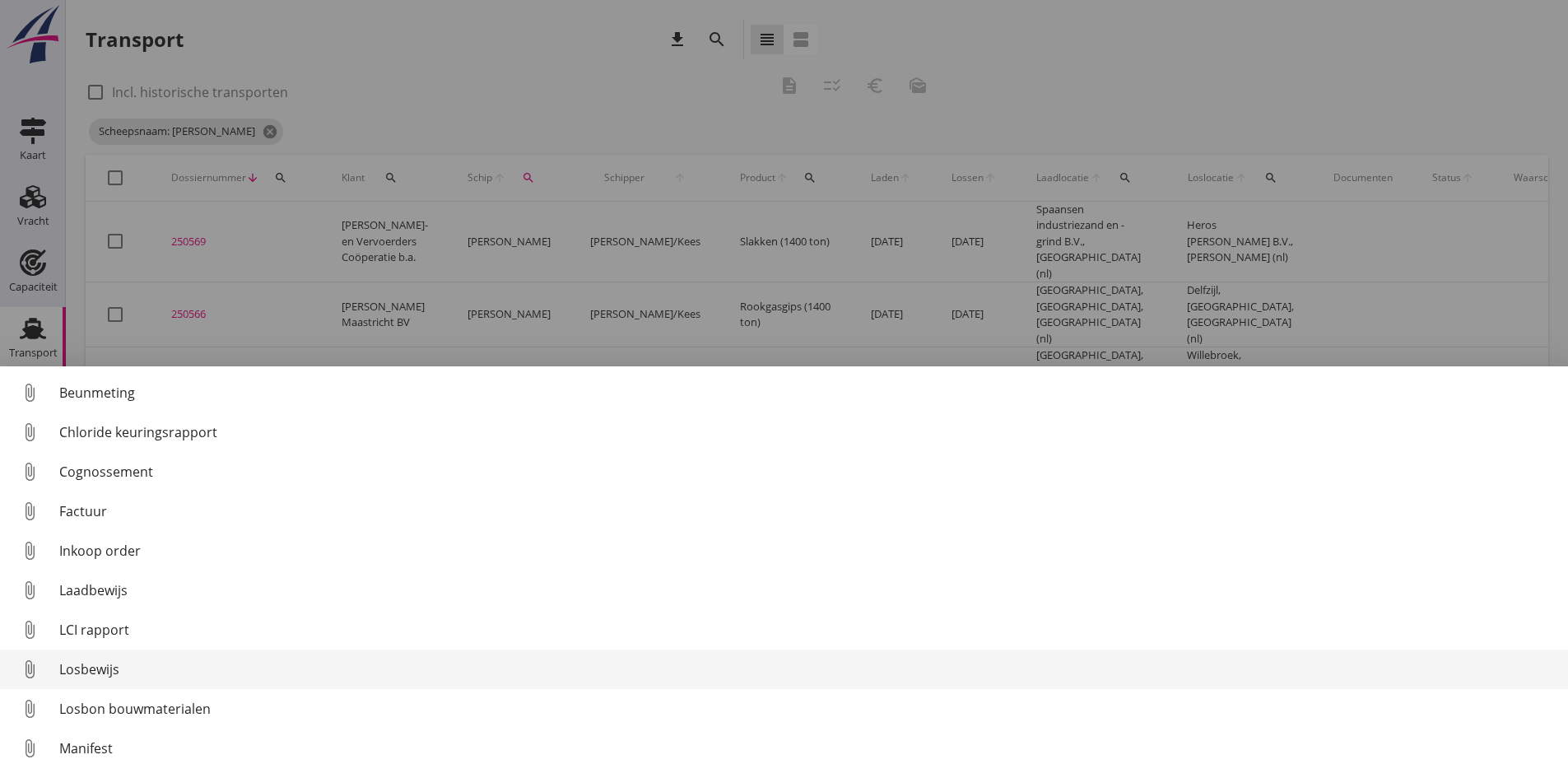
click at [84, 666] on div "Losbewijs" at bounding box center [807, 669] width 1496 height 20
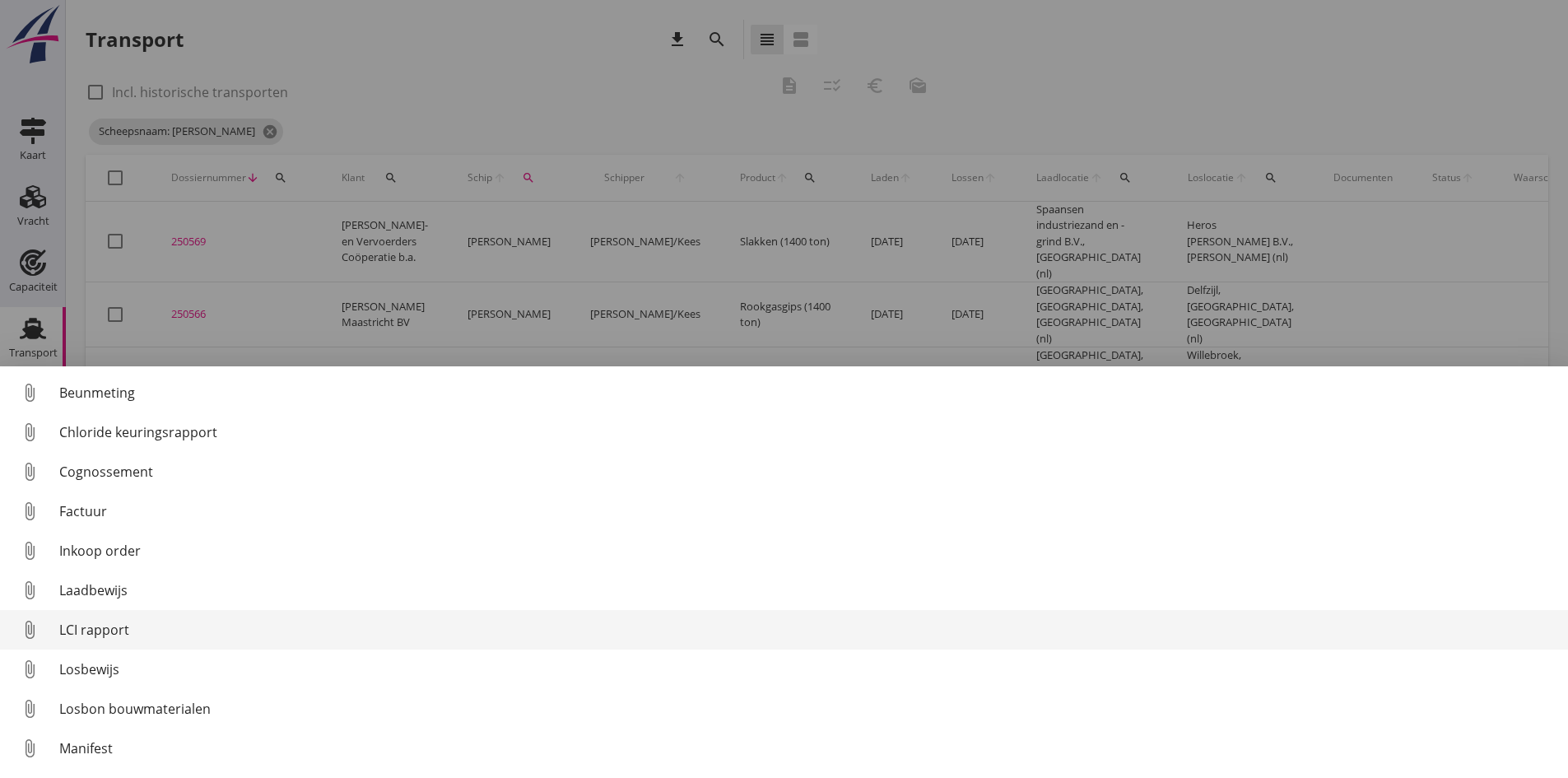
click at [92, 630] on div "LCI rapport" at bounding box center [807, 630] width 1496 height 20
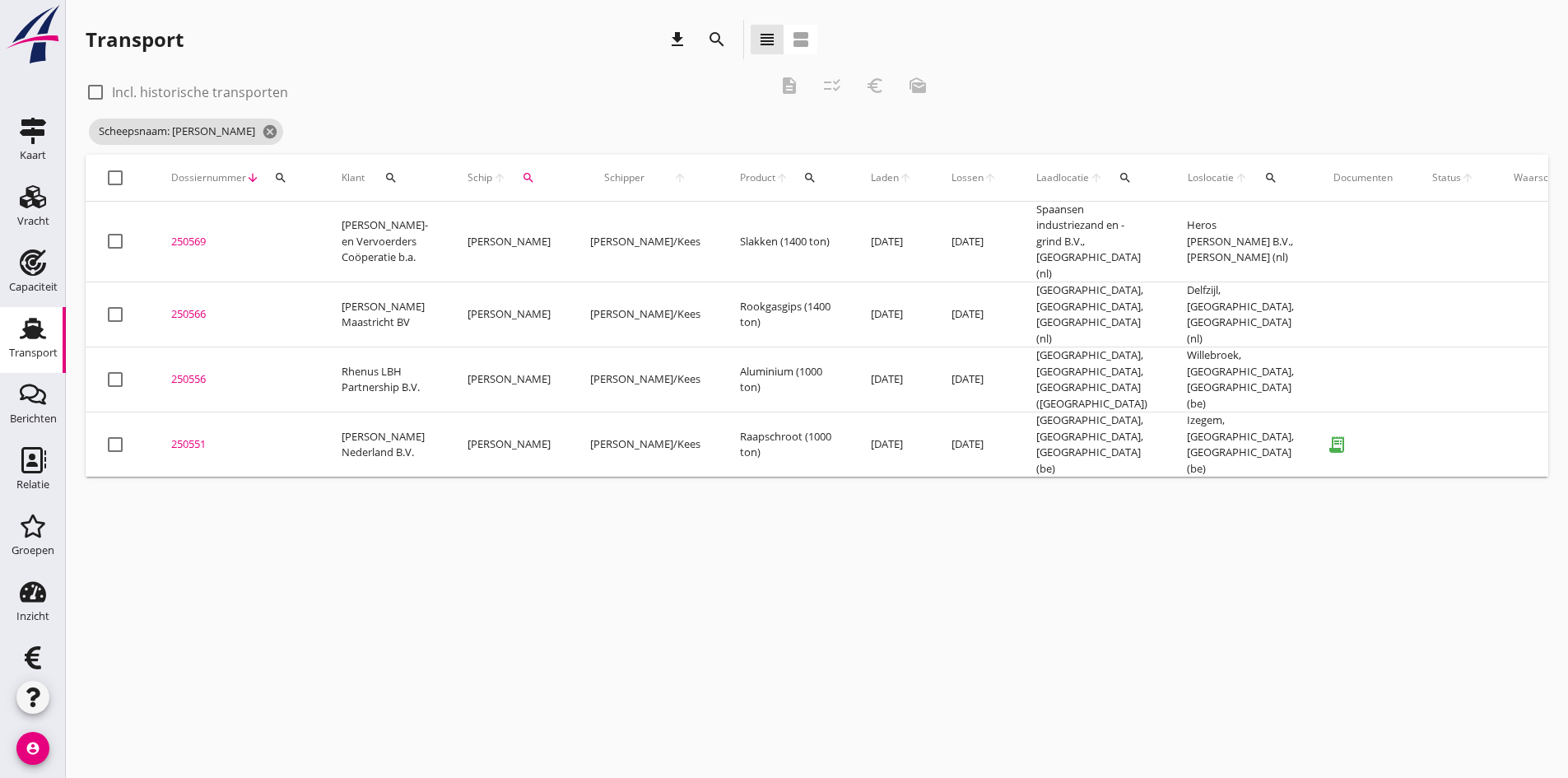
click at [191, 437] on div "250551" at bounding box center [237, 444] width 131 height 16
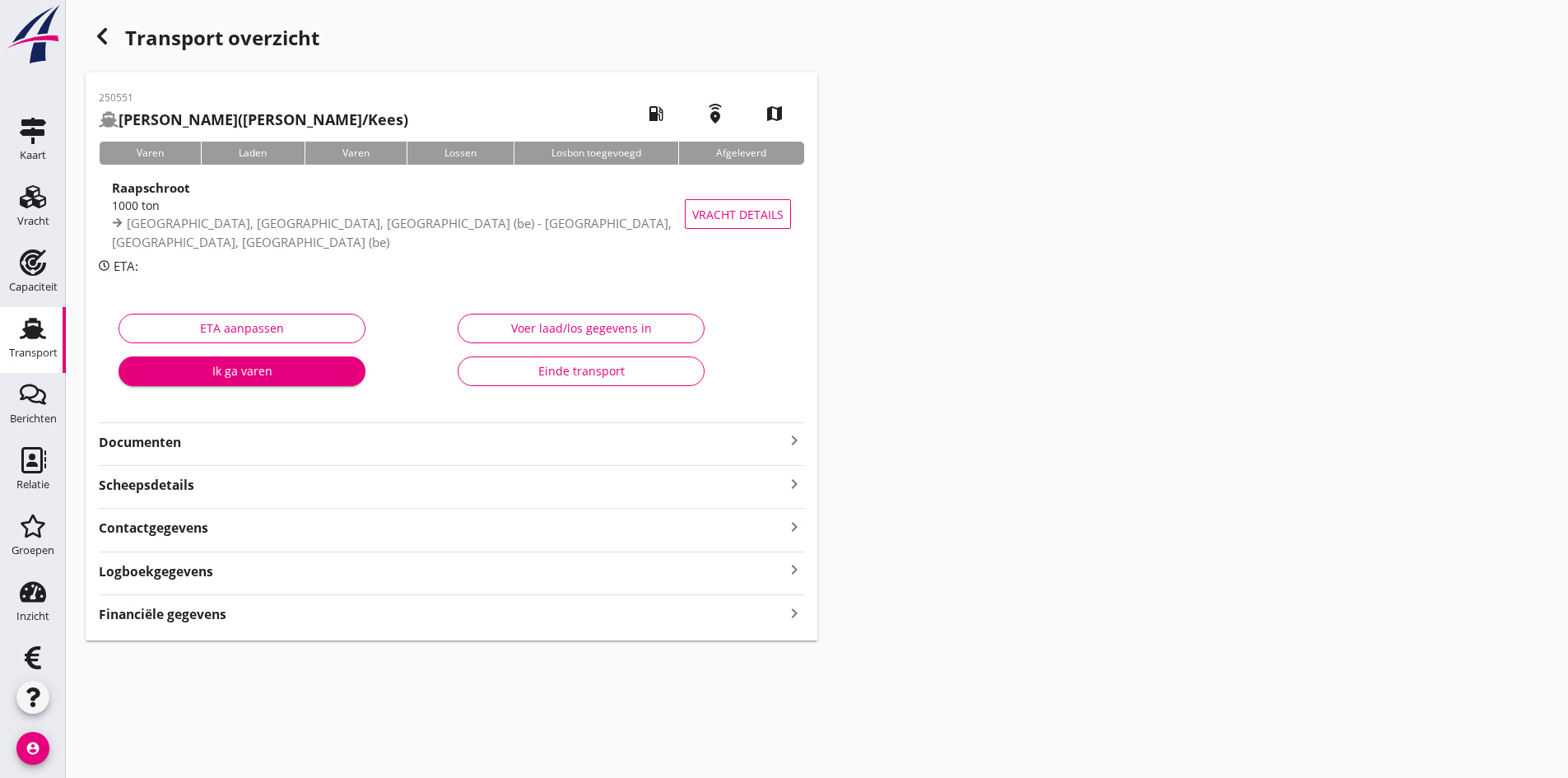
click at [148, 443] on strong "Documenten" at bounding box center [442, 443] width 686 height 19
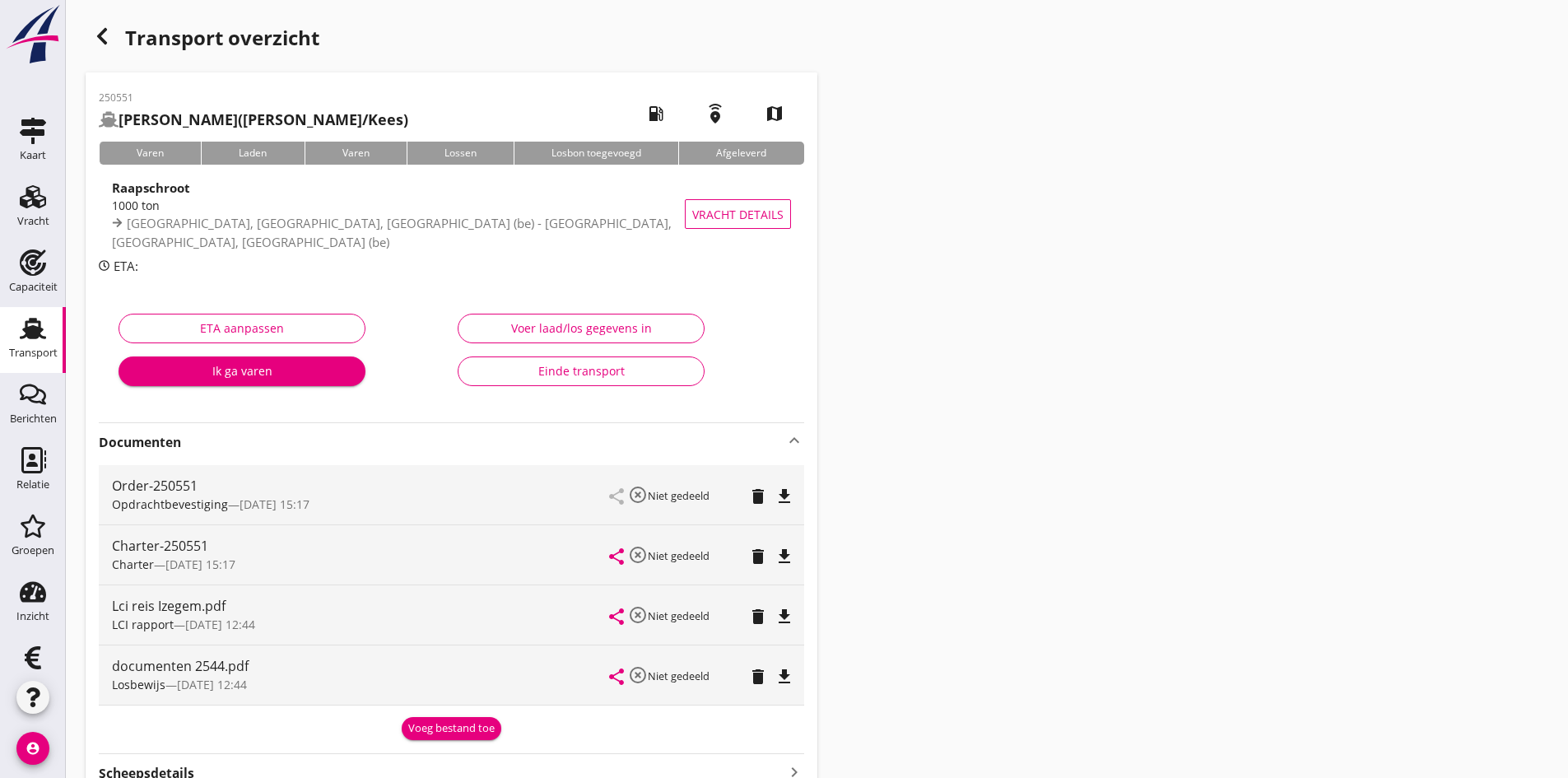
click at [533, 323] on div "Voer laad/los gegevens in" at bounding box center [581, 328] width 219 height 17
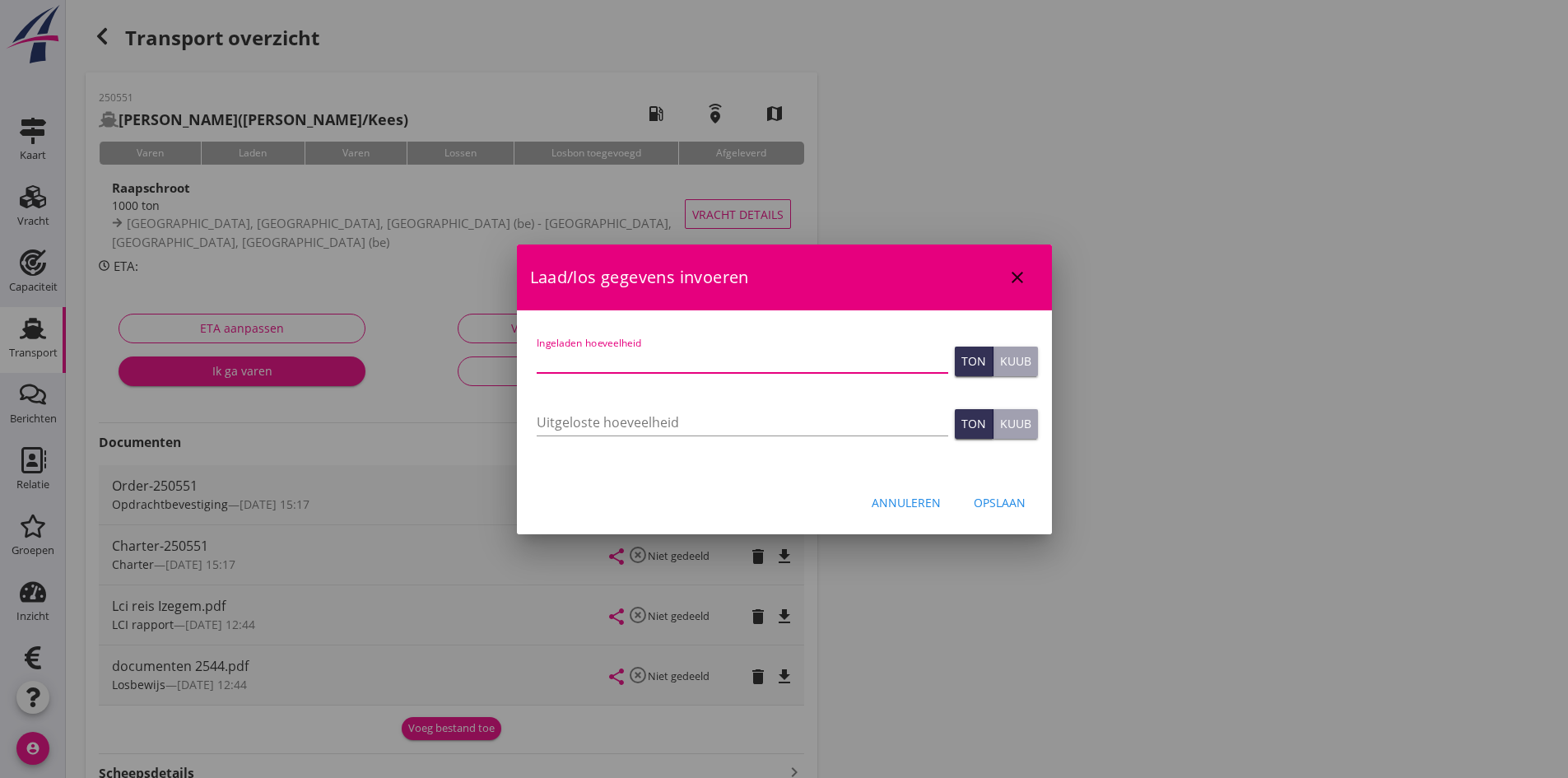
drag, startPoint x: 561, startPoint y: 353, endPoint x: 548, endPoint y: 352, distance: 13.0
click at [562, 353] on input "Ingeladen hoeveelheid" at bounding box center [743, 359] width 412 height 27
type input "1000"
type input "1000.6"
type input "1000.265"
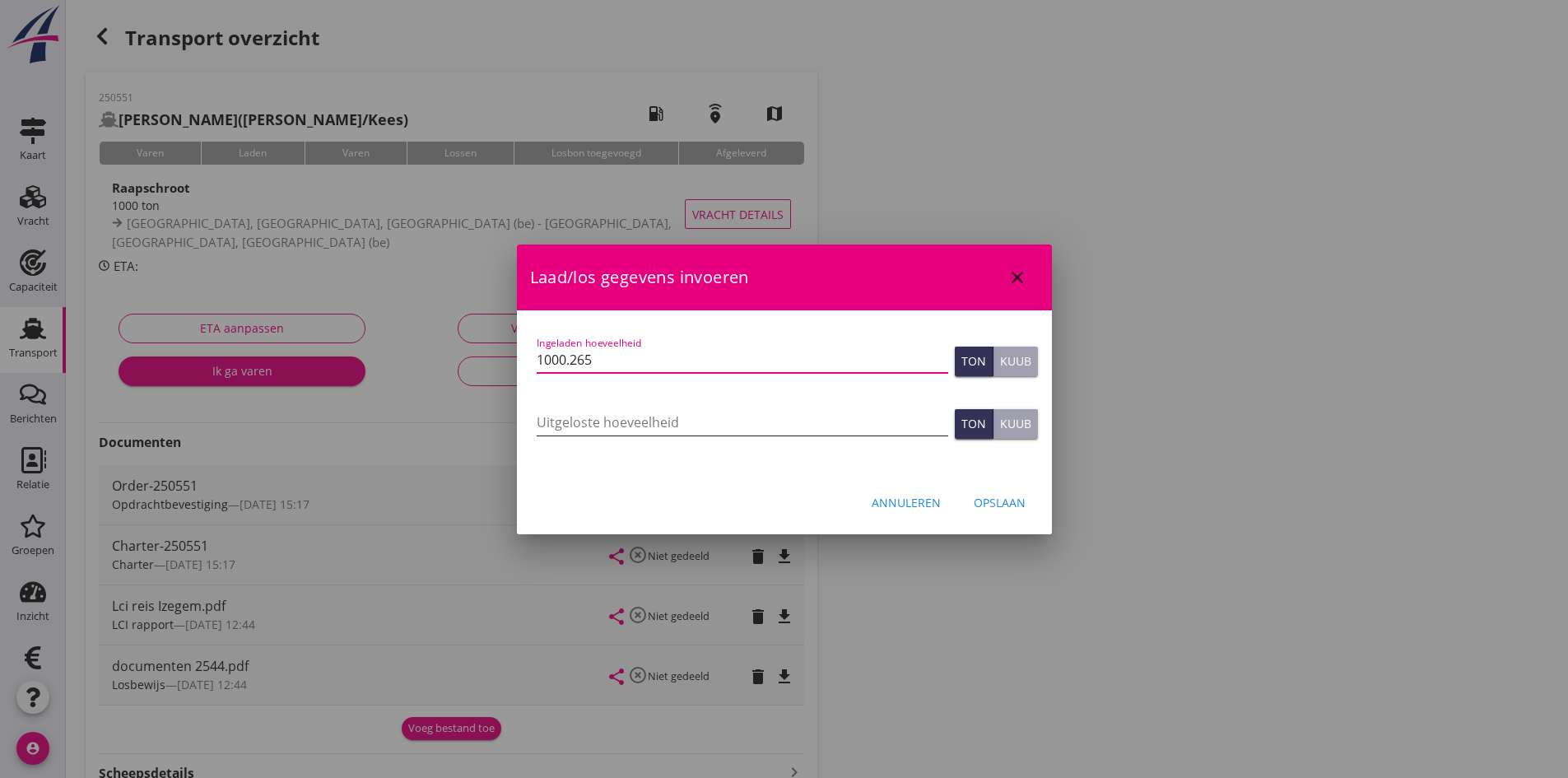
click at [580, 415] on input "Uitgeloste hoeveelheid" at bounding box center [743, 422] width 412 height 27
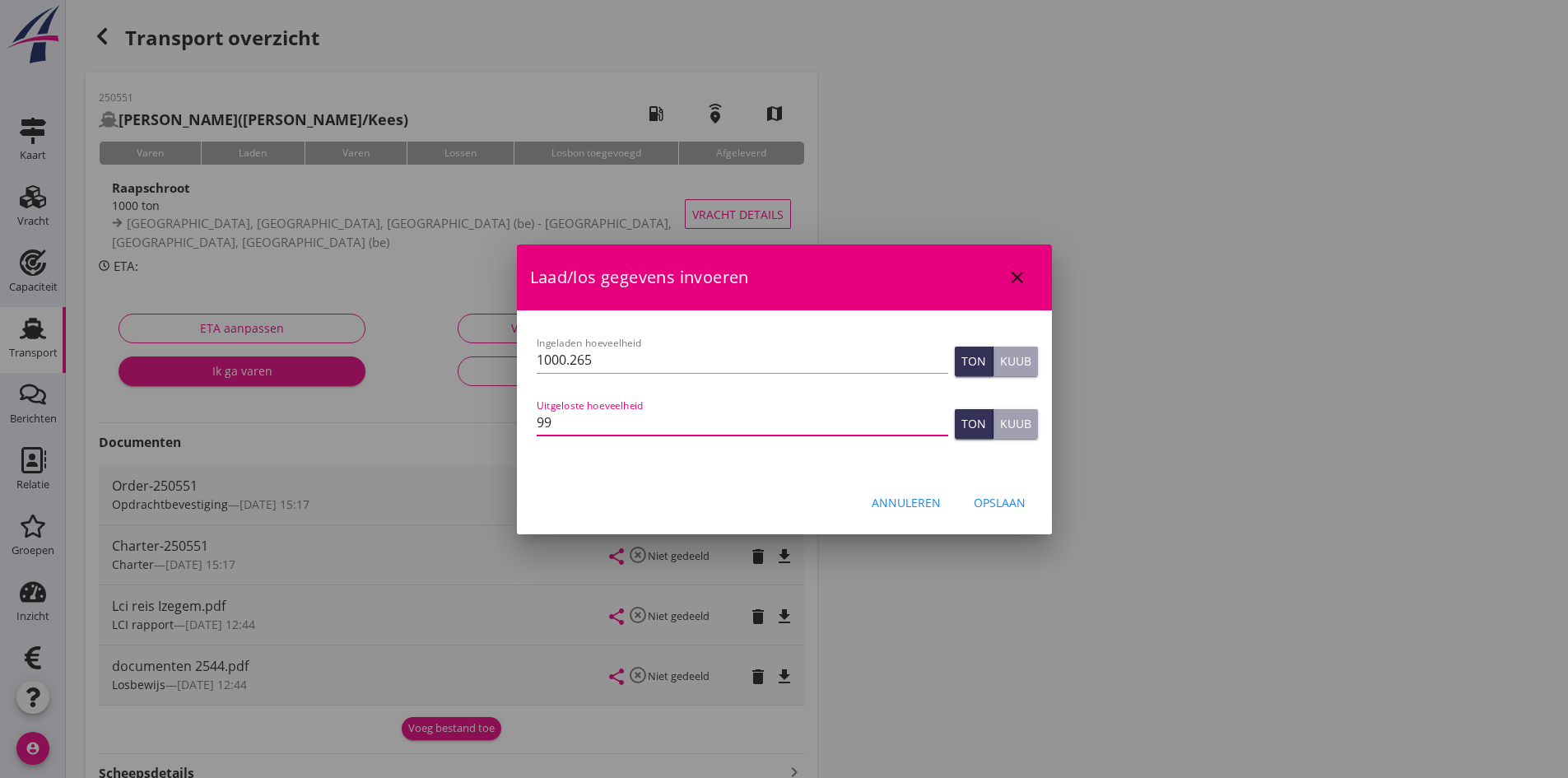
type input "997"
type input "997.865"
click at [996, 500] on div "Opslaan" at bounding box center [999, 503] width 51 height 17
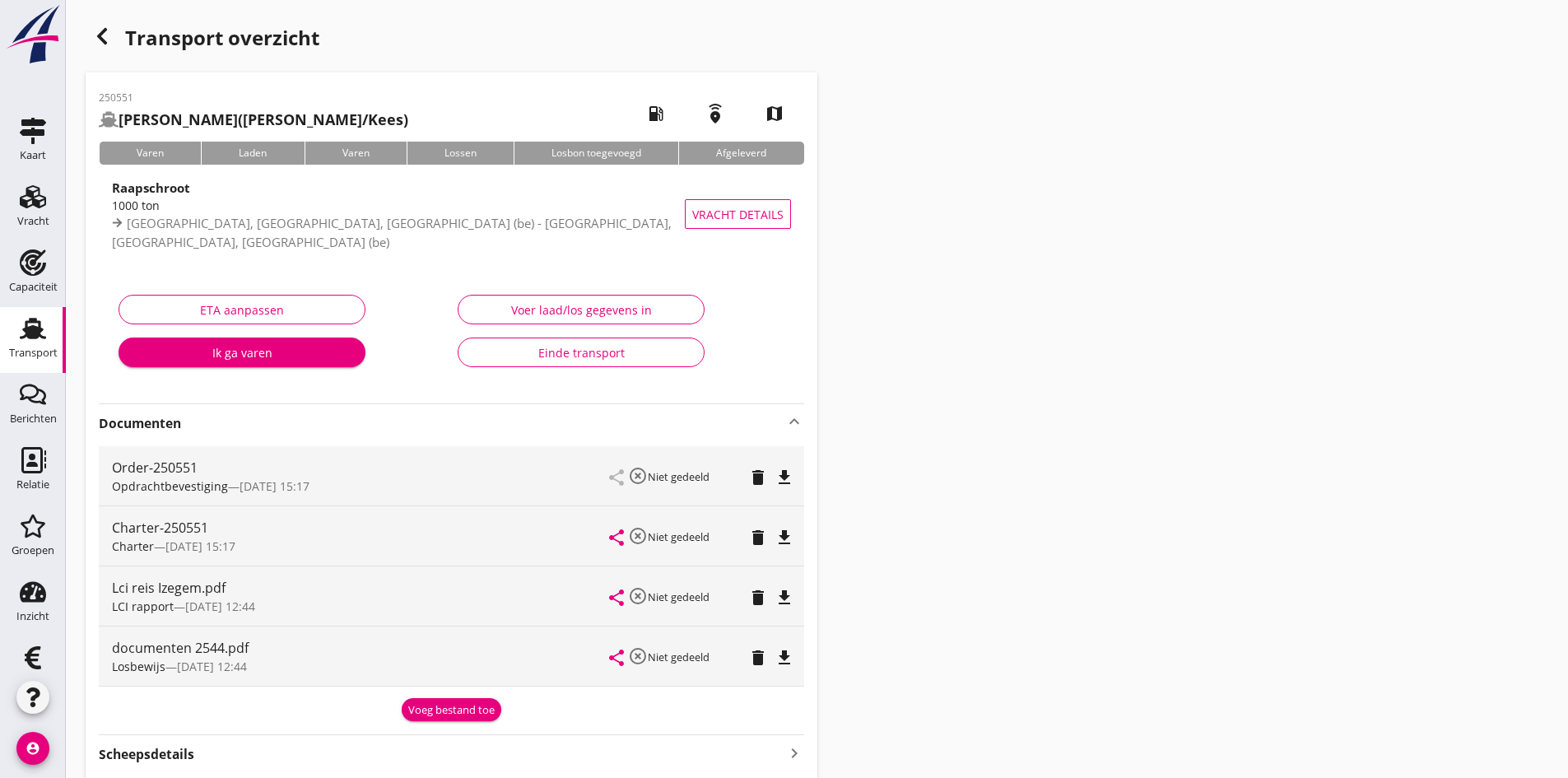
scroll to position [192, 0]
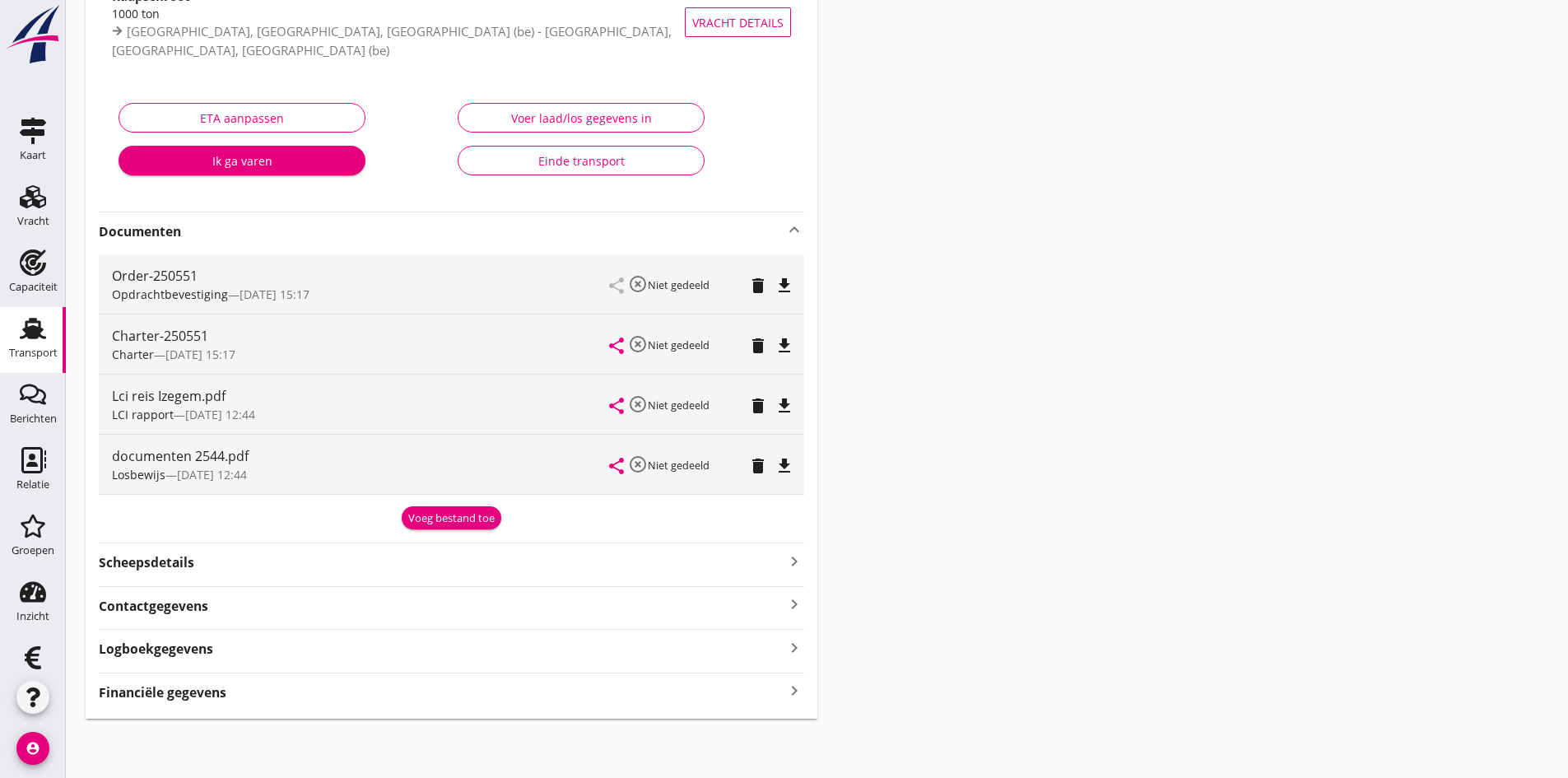
click at [793, 691] on icon "keyboard_arrow_right" at bounding box center [794, 691] width 20 height 22
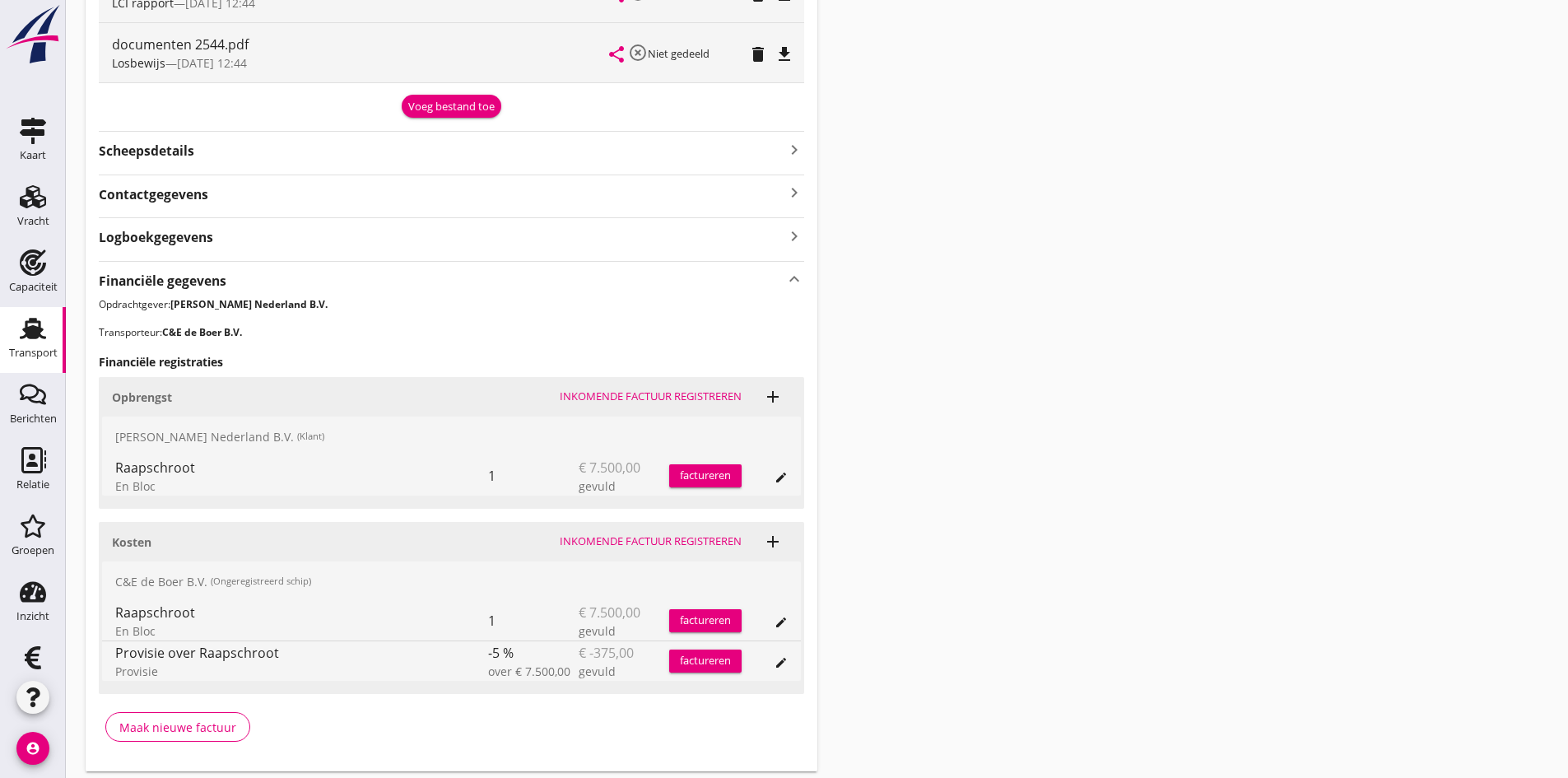
scroll to position [656, 0]
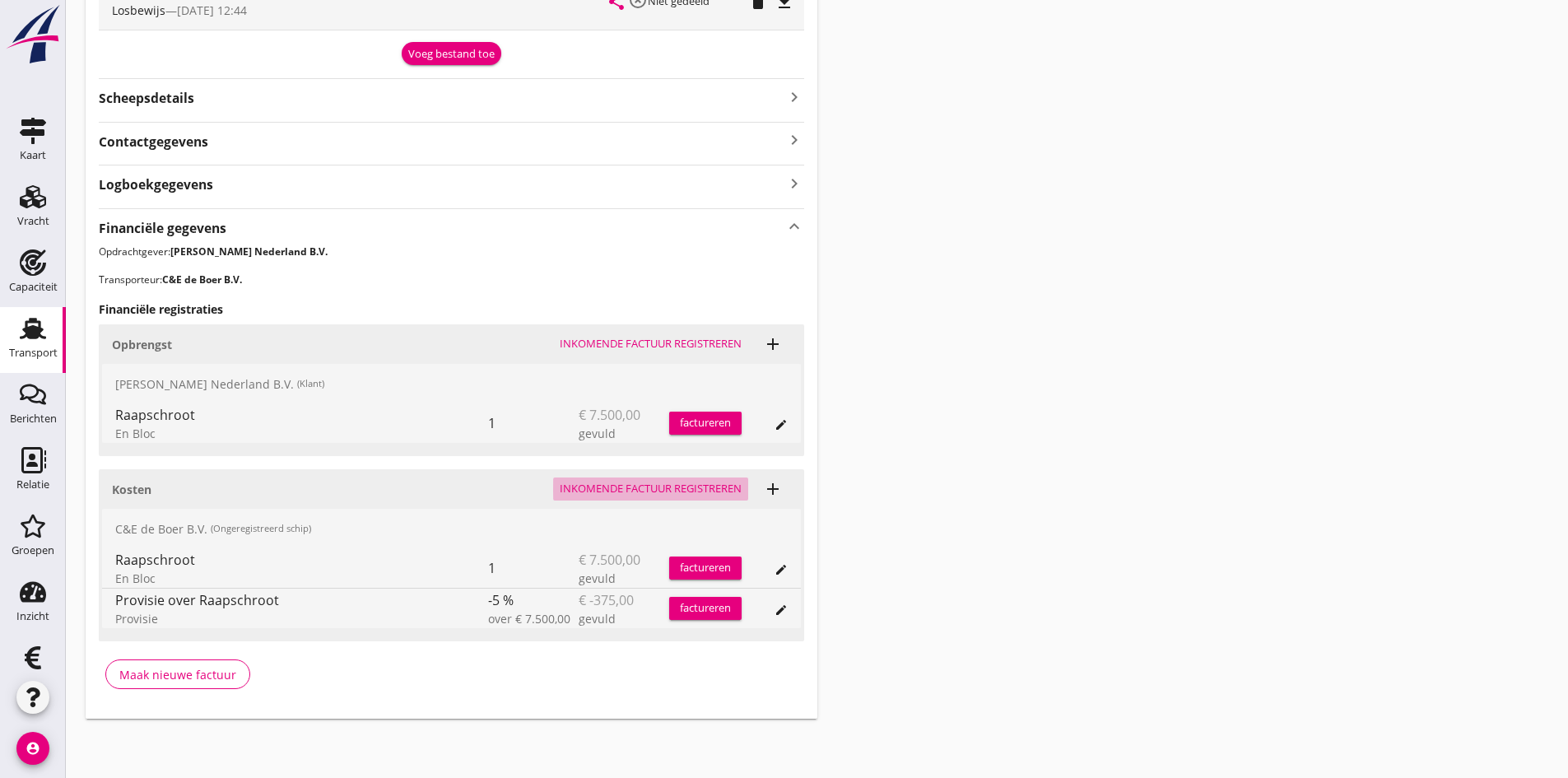
click at [597, 491] on div "Inkomende factuur registreren" at bounding box center [651, 489] width 182 height 16
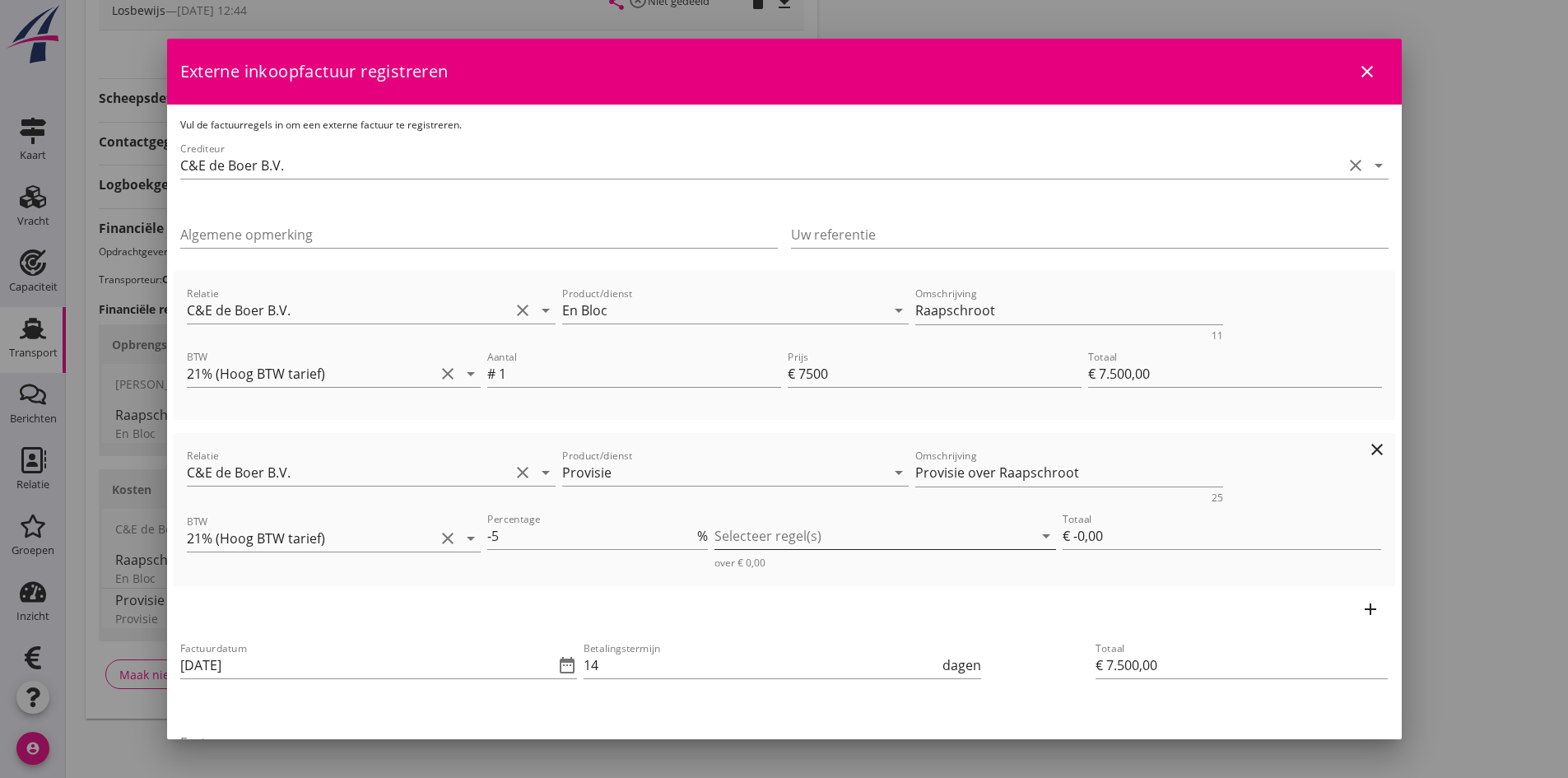
click at [821, 534] on div at bounding box center [873, 535] width 318 height 27
click at [749, 545] on icon "check_box_outline_blank" at bounding box center [747, 549] width 33 height 33
type input "€ -375,00"
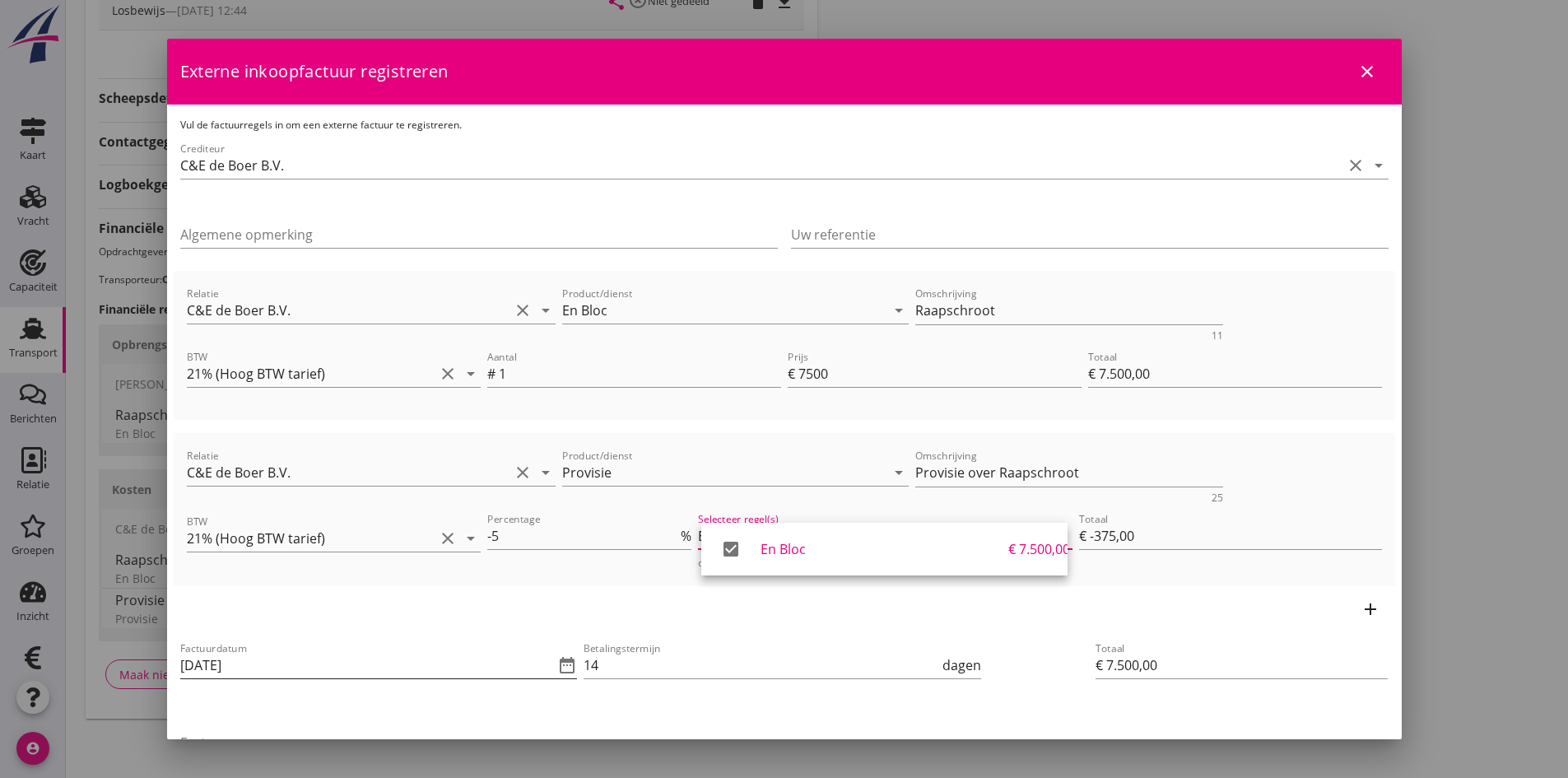
click at [310, 662] on input "[DATE]" at bounding box center [367, 665] width 375 height 27
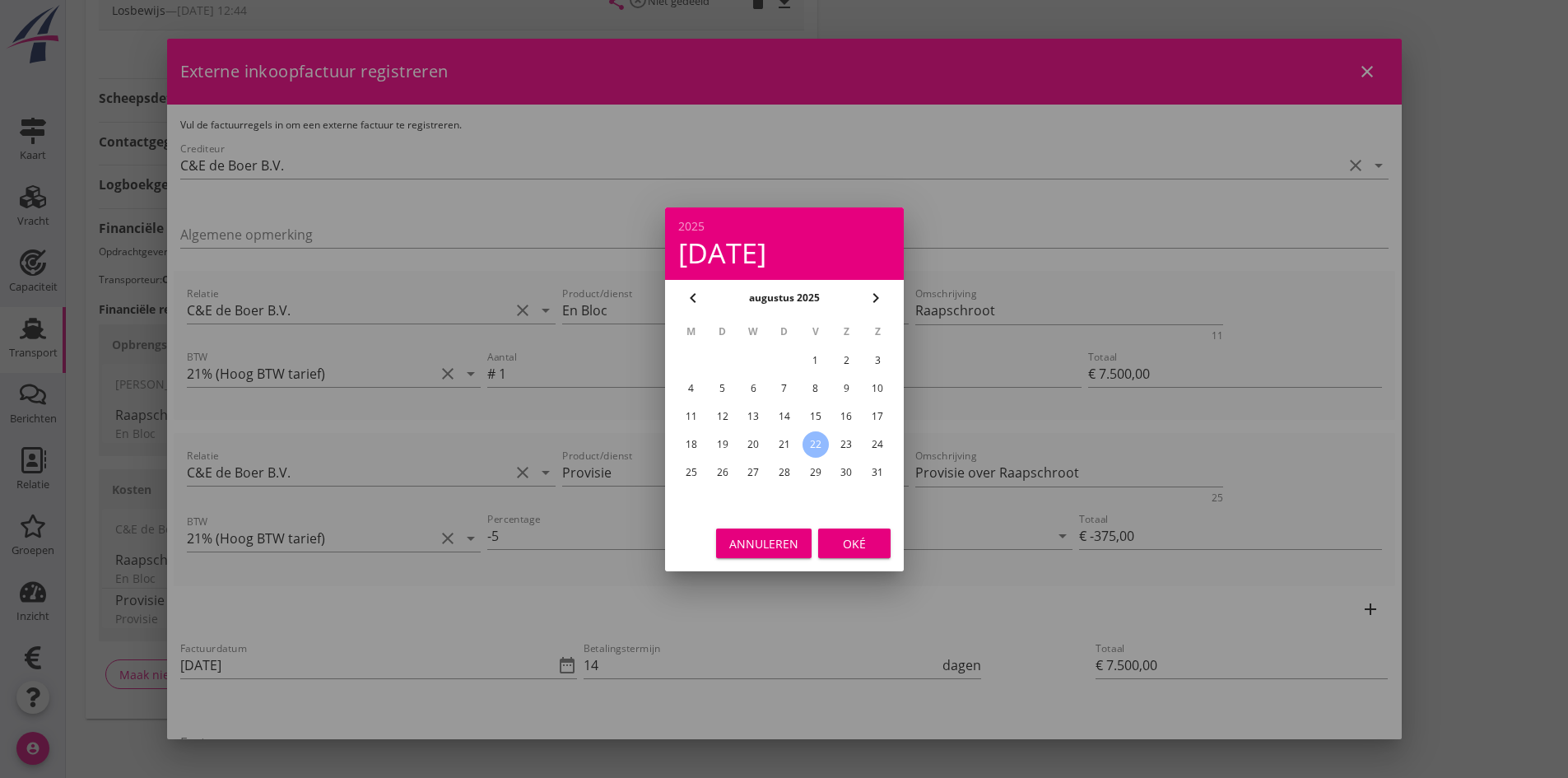
click at [755, 445] on div "20" at bounding box center [753, 444] width 27 height 27
type input "[DATE]"
click at [837, 541] on div "Oké" at bounding box center [854, 543] width 46 height 17
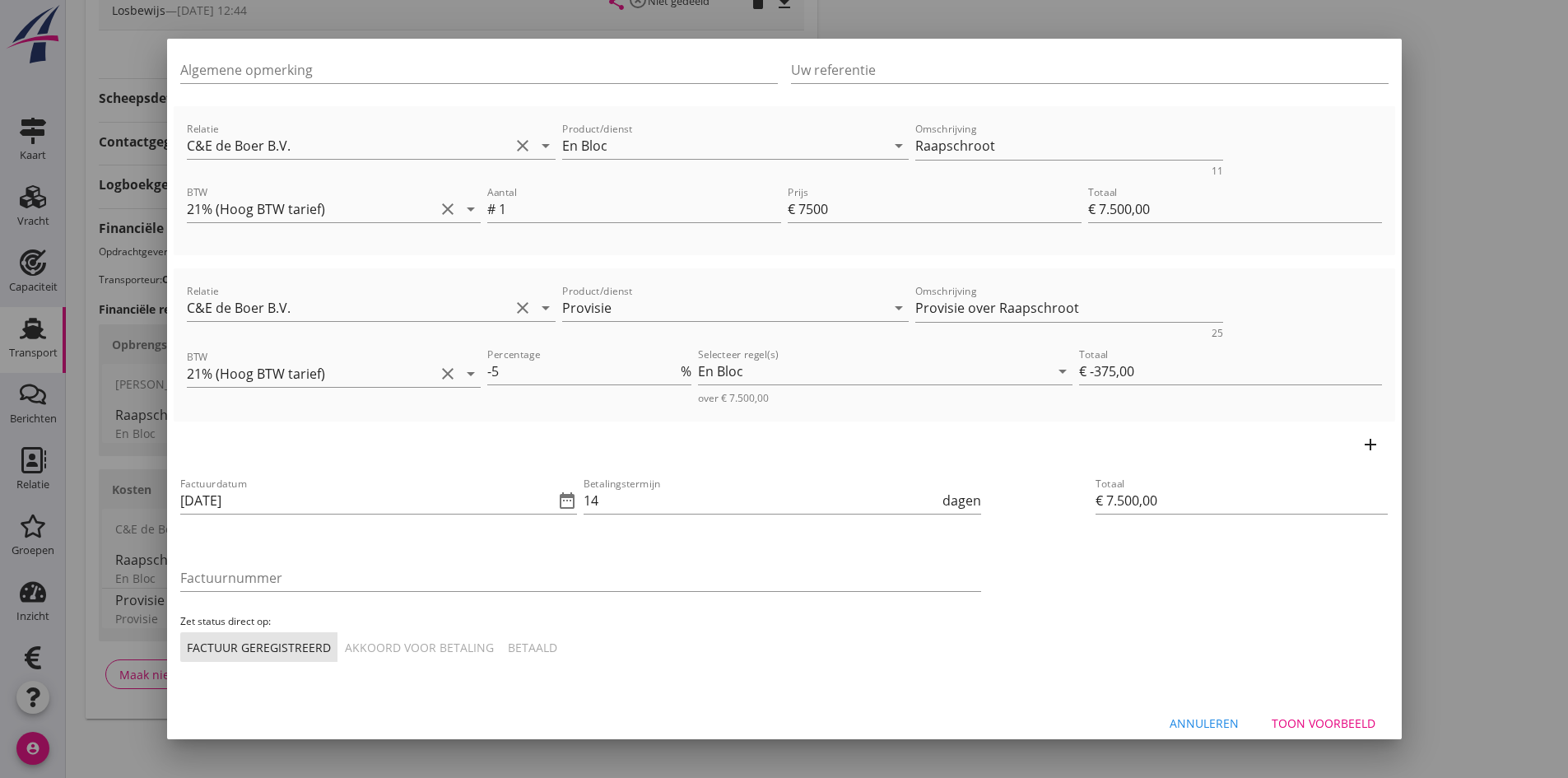
scroll to position [179, 0]
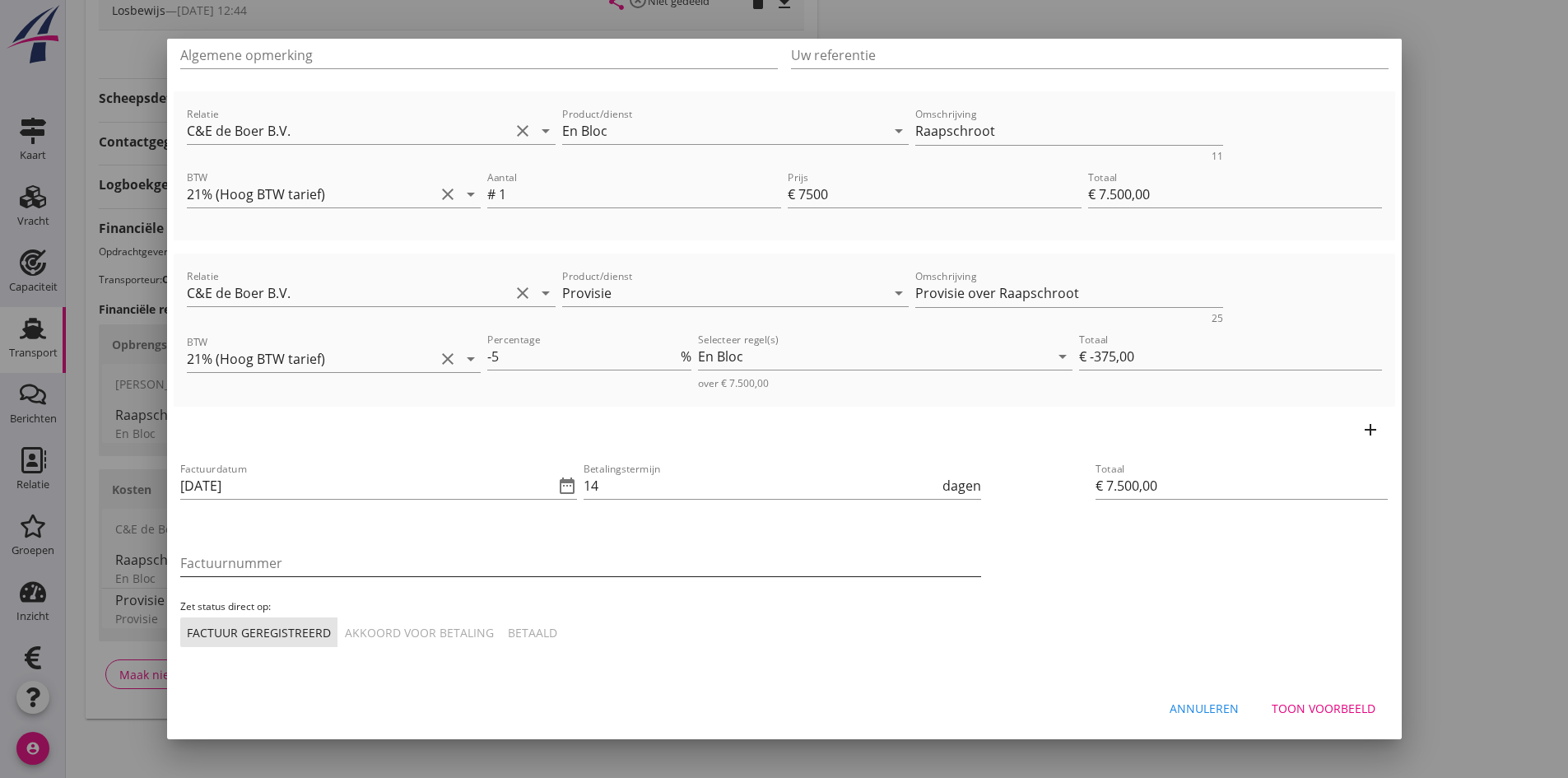
click at [389, 567] on input "Factuurnummer" at bounding box center [581, 563] width 801 height 27
type input "202547"
click at [404, 626] on div "Akkoord voor betaling" at bounding box center [419, 633] width 149 height 17
click at [1296, 708] on div "Toon voorbeeld" at bounding box center [1324, 709] width 104 height 17
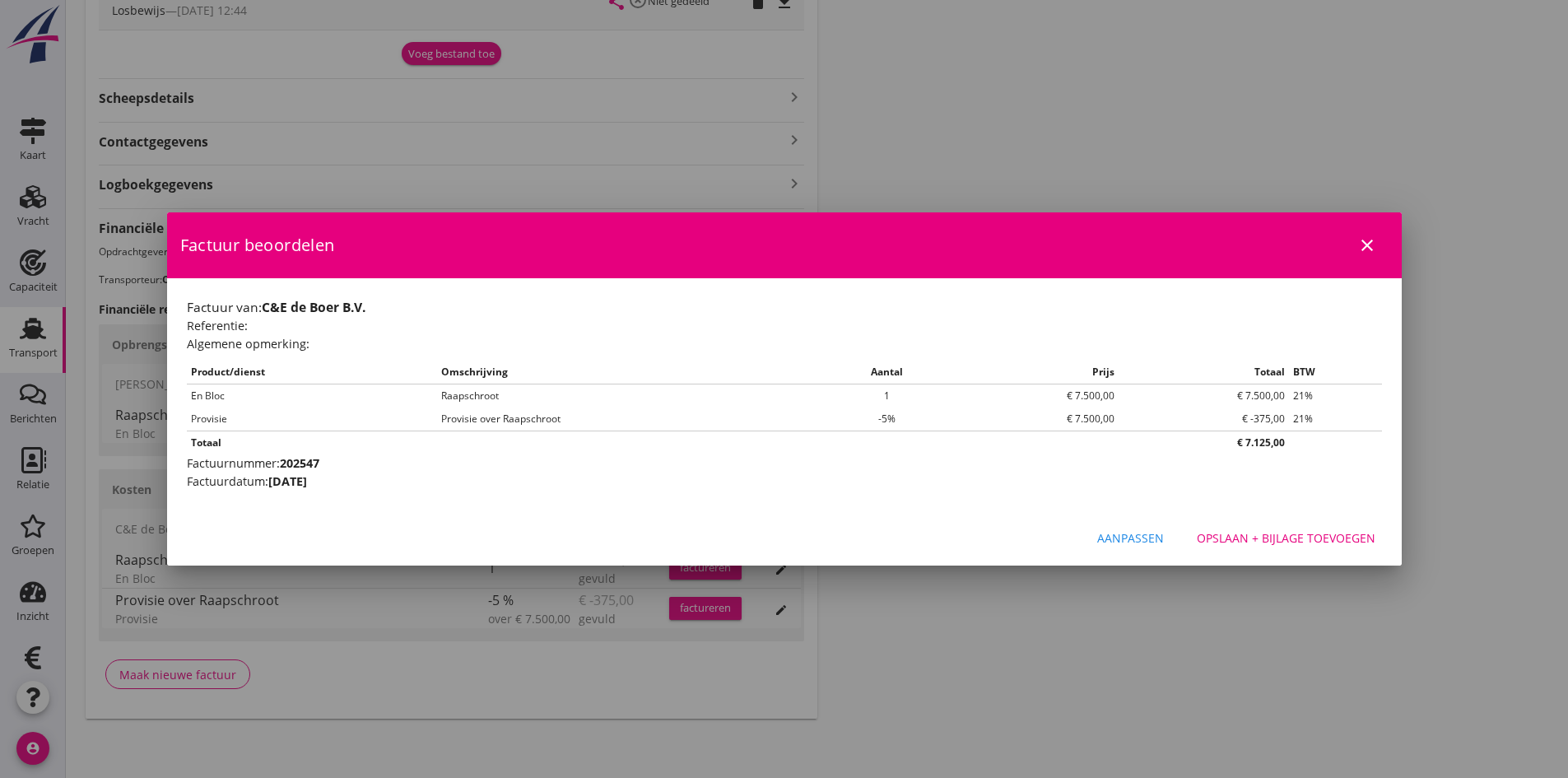
scroll to position [0, 0]
click at [1300, 538] on div "Opslaan + bijlage toevoegen" at bounding box center [1287, 538] width 178 height 17
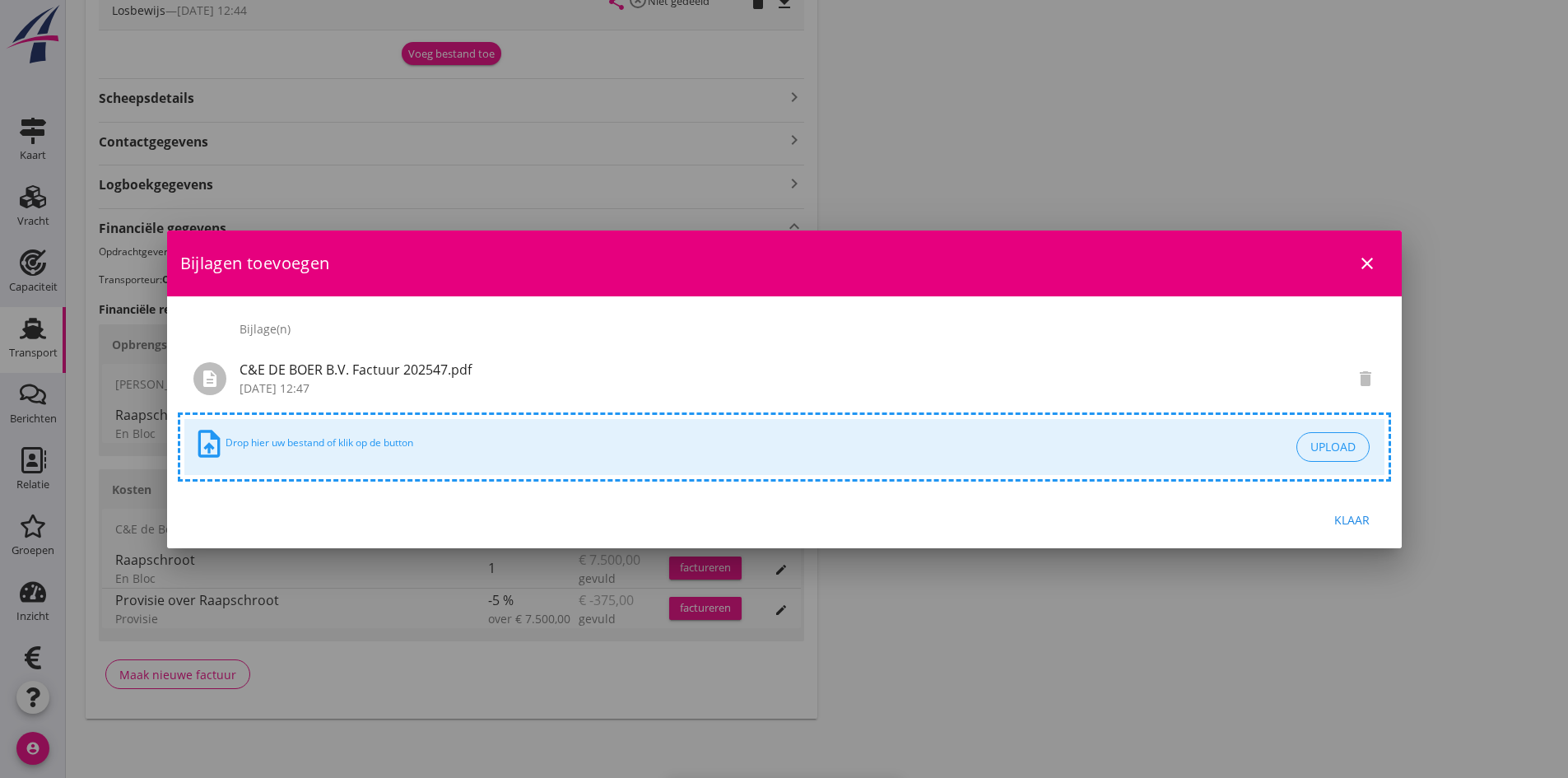
click at [1342, 519] on div "Klaar" at bounding box center [1353, 520] width 46 height 17
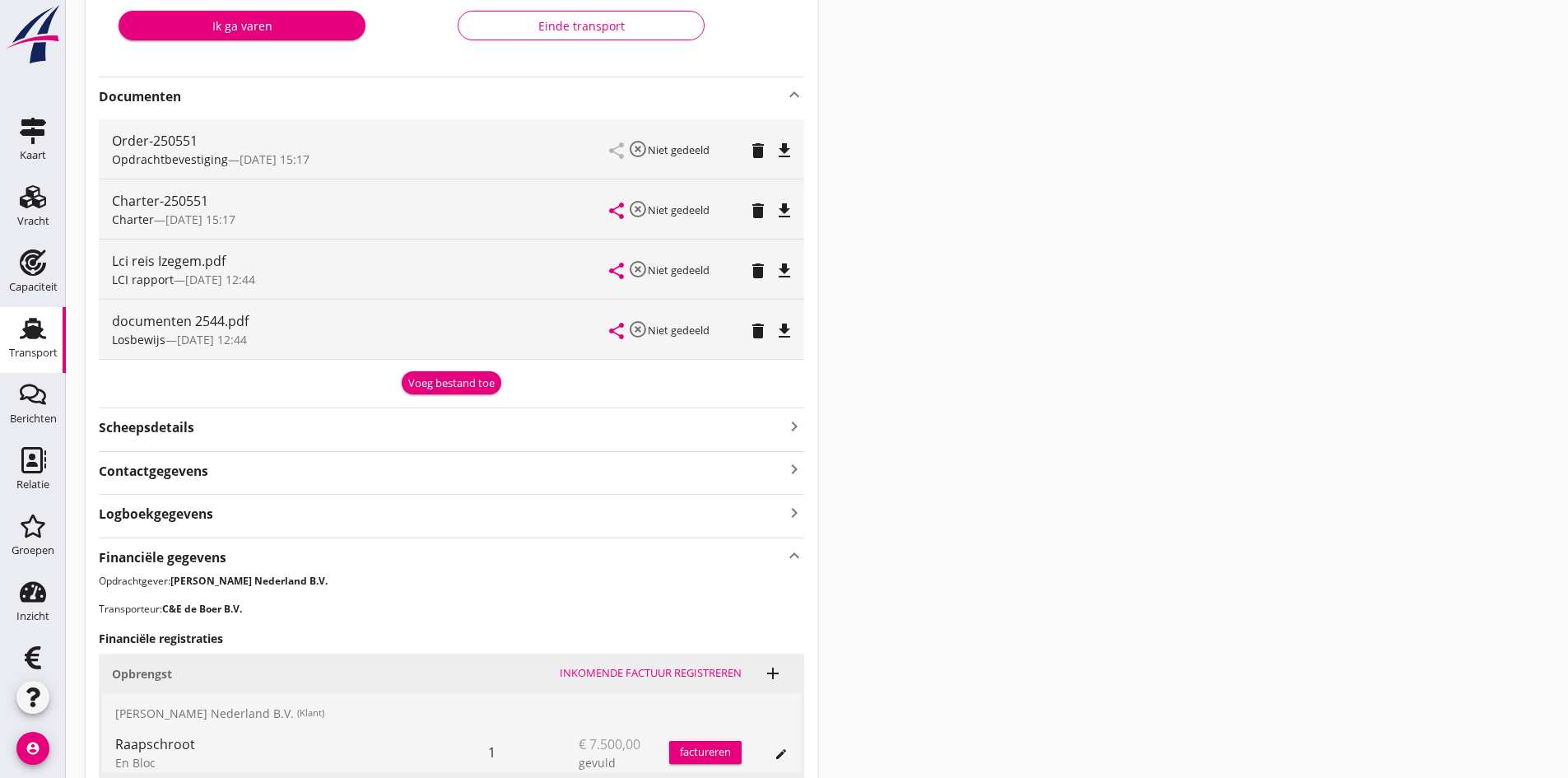
scroll to position [574, 0]
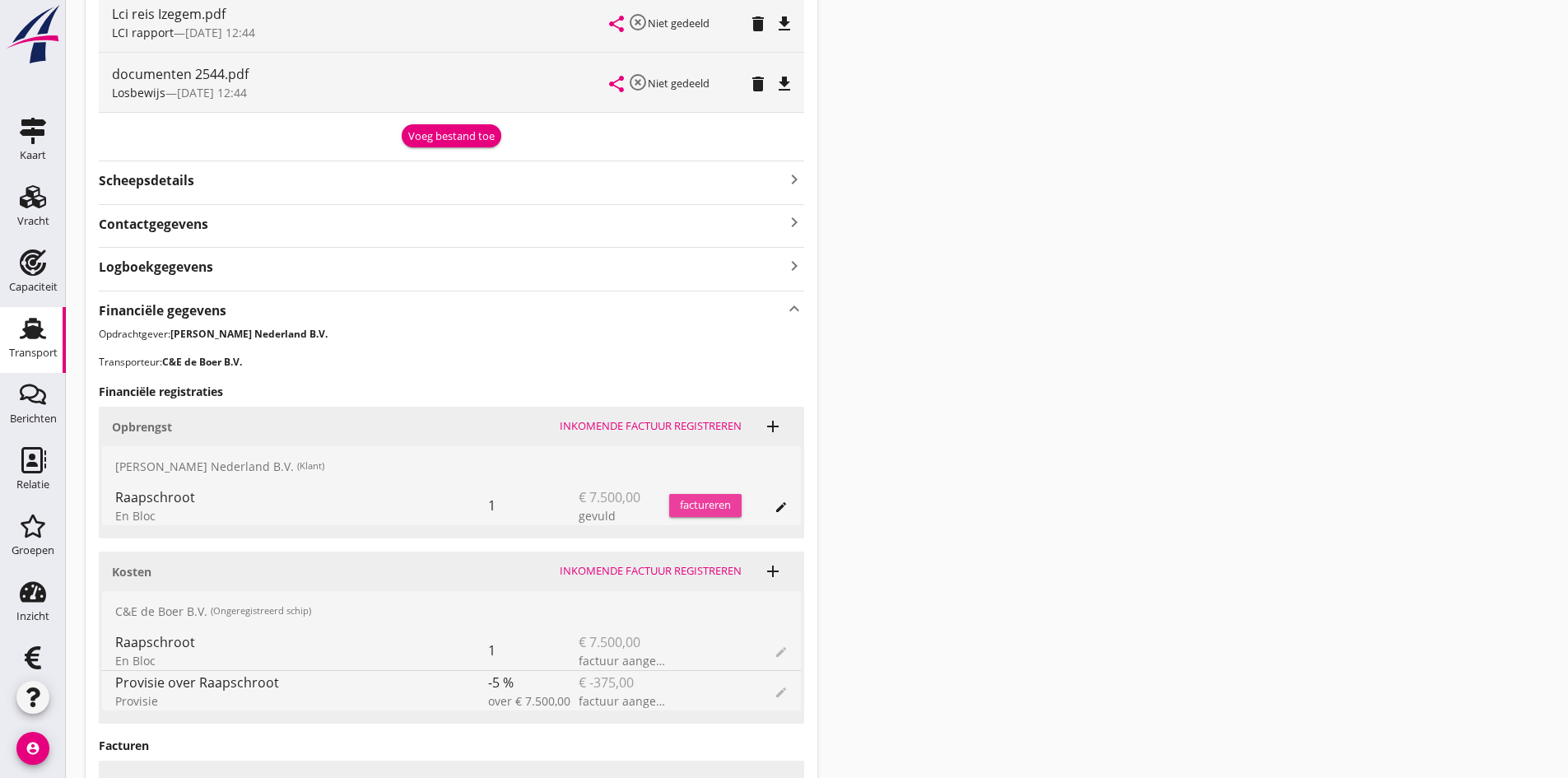
click at [687, 504] on div "factureren" at bounding box center [705, 505] width 72 height 16
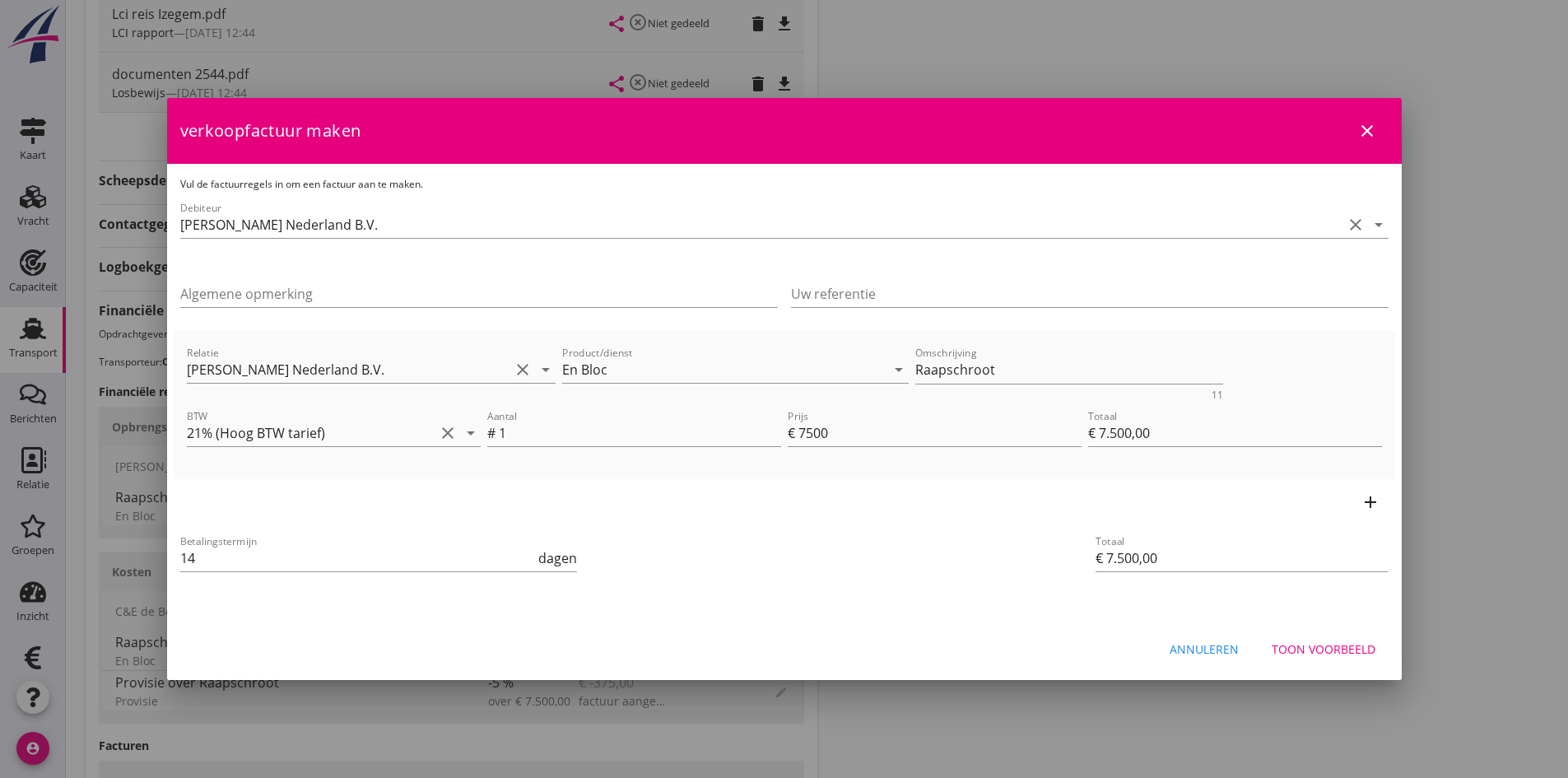
click at [1289, 652] on div "Toon voorbeeld" at bounding box center [1324, 649] width 104 height 17
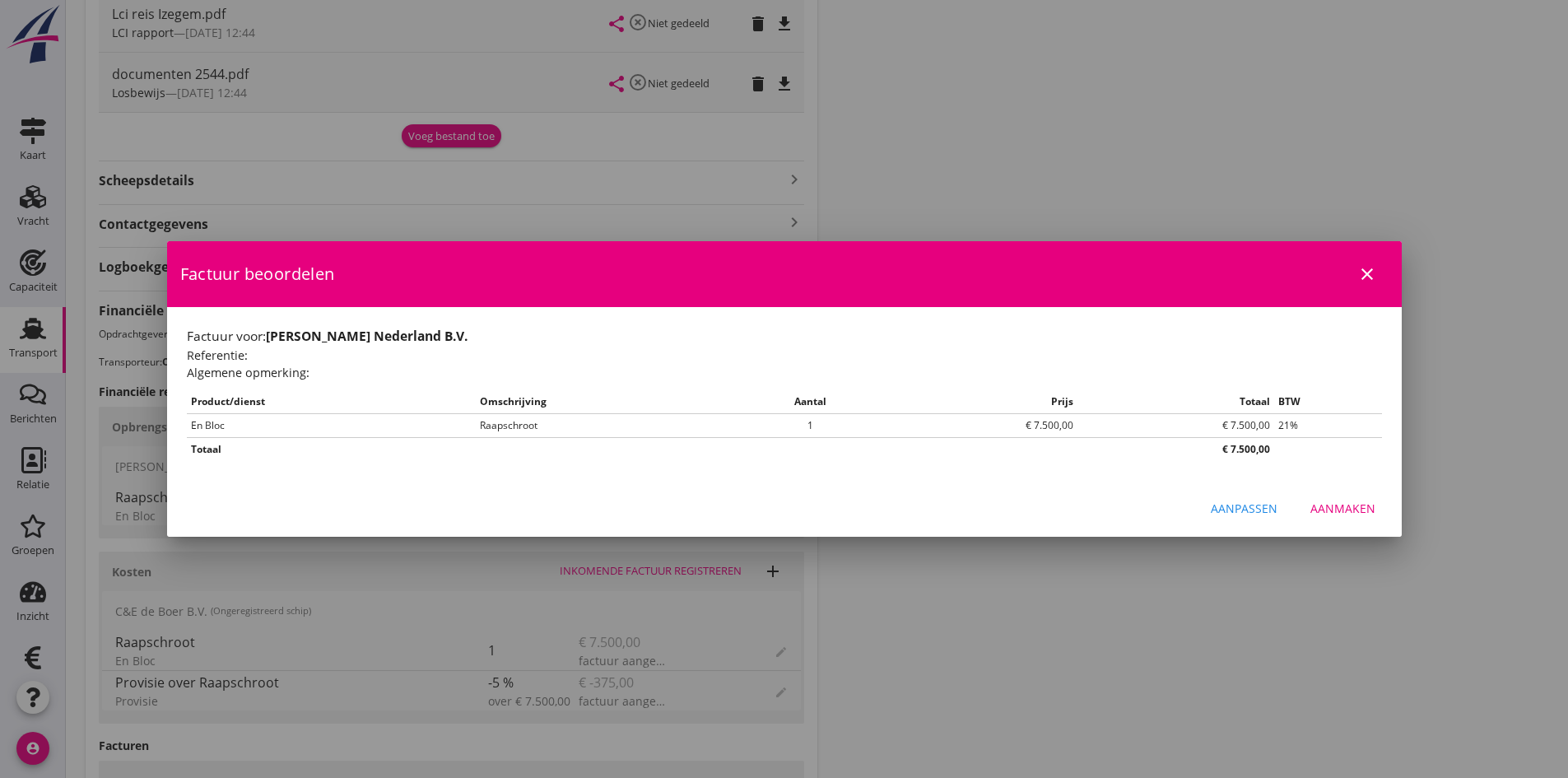
click at [1346, 513] on div "Aanmaken" at bounding box center [1343, 509] width 65 height 17
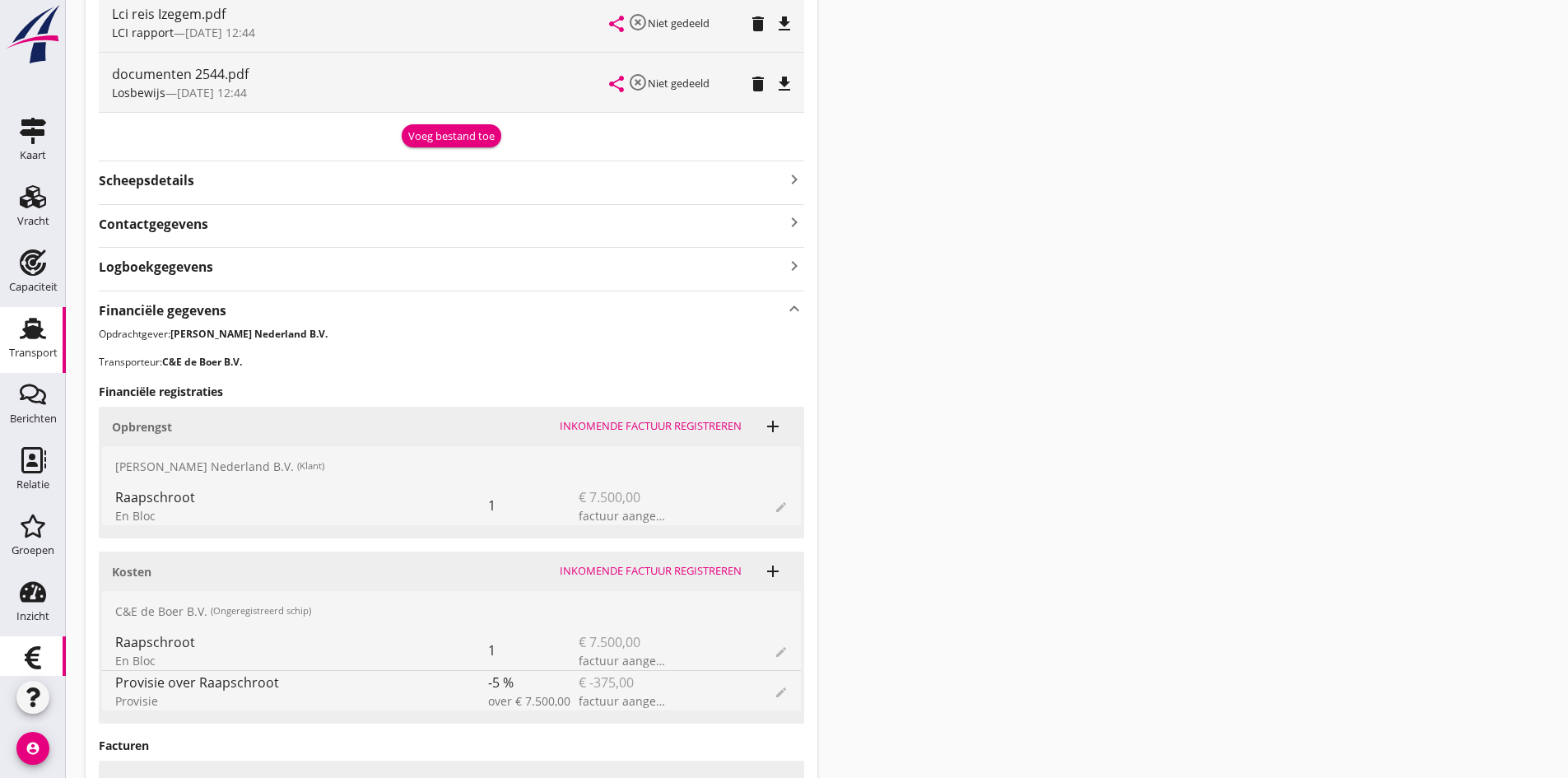
click at [31, 660] on use at bounding box center [33, 657] width 16 height 23
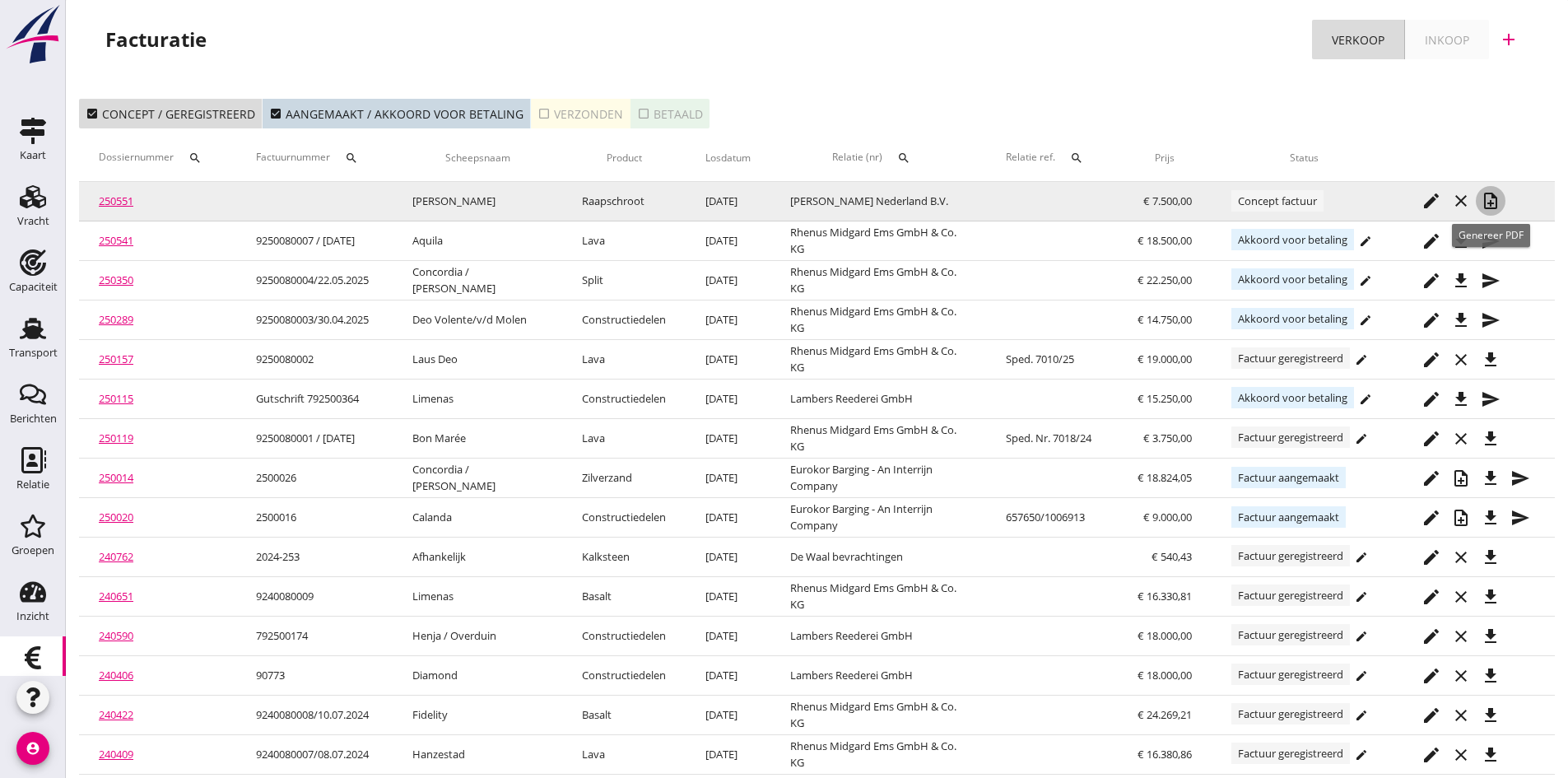
click at [1491, 193] on icon "note_add" at bounding box center [1491, 201] width 20 height 20
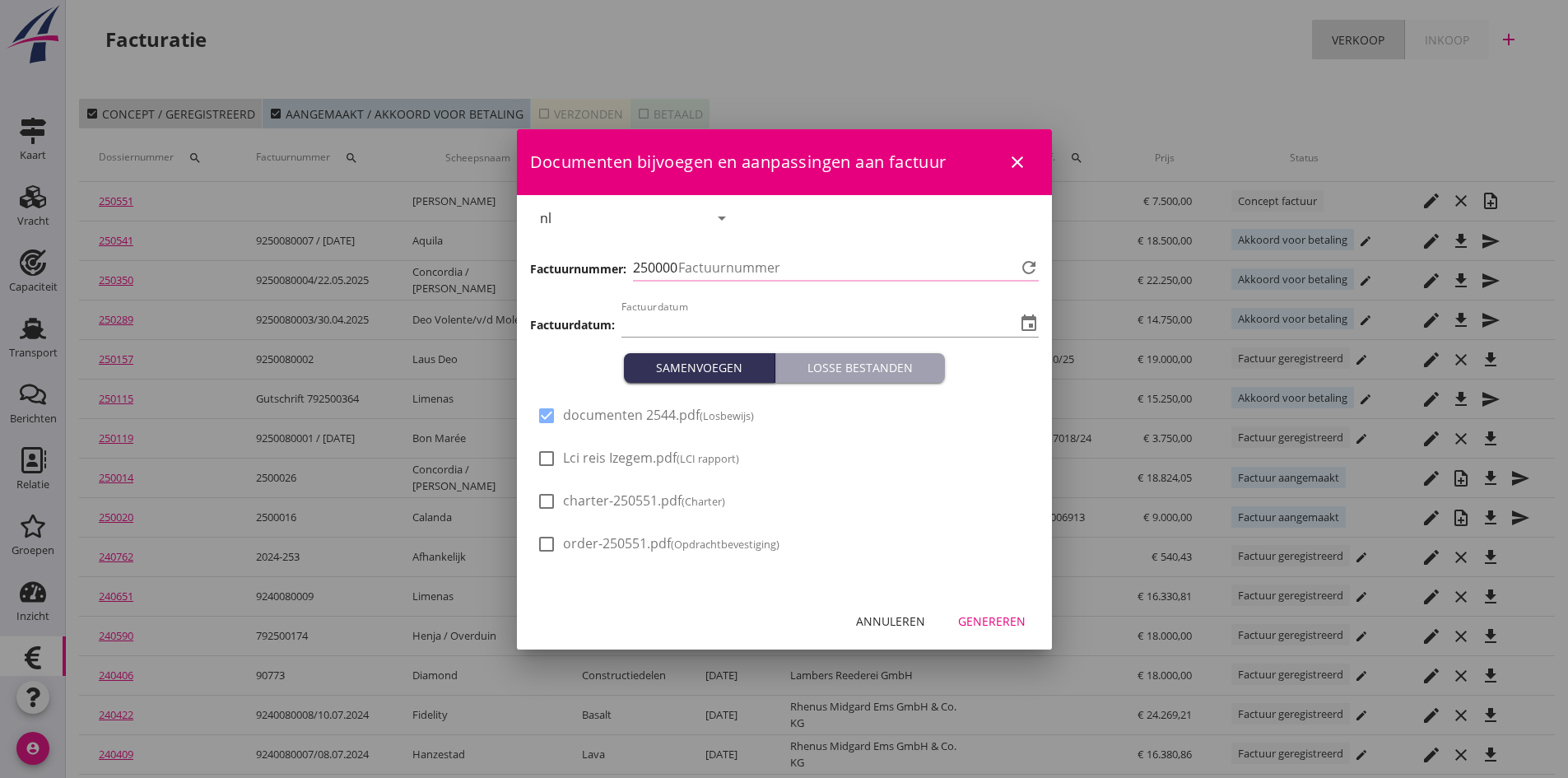
type input "[DATE]"
type input "700"
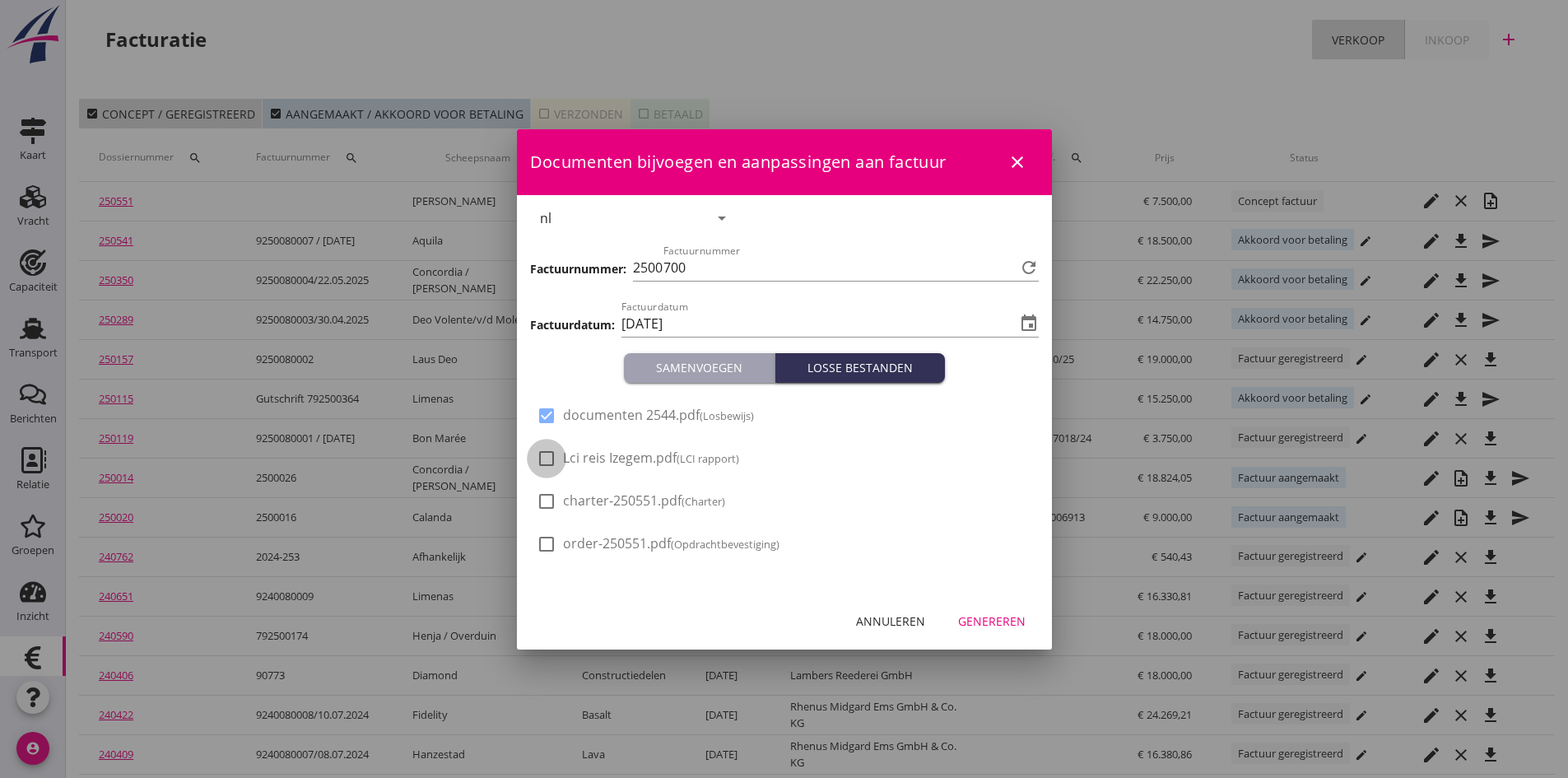
drag, startPoint x: 542, startPoint y: 458, endPoint x: 572, endPoint y: 462, distance: 30.3
click at [545, 458] on div at bounding box center [546, 458] width 28 height 28
checkbox input "true"
click at [997, 619] on div "Genereren" at bounding box center [992, 621] width 68 height 17
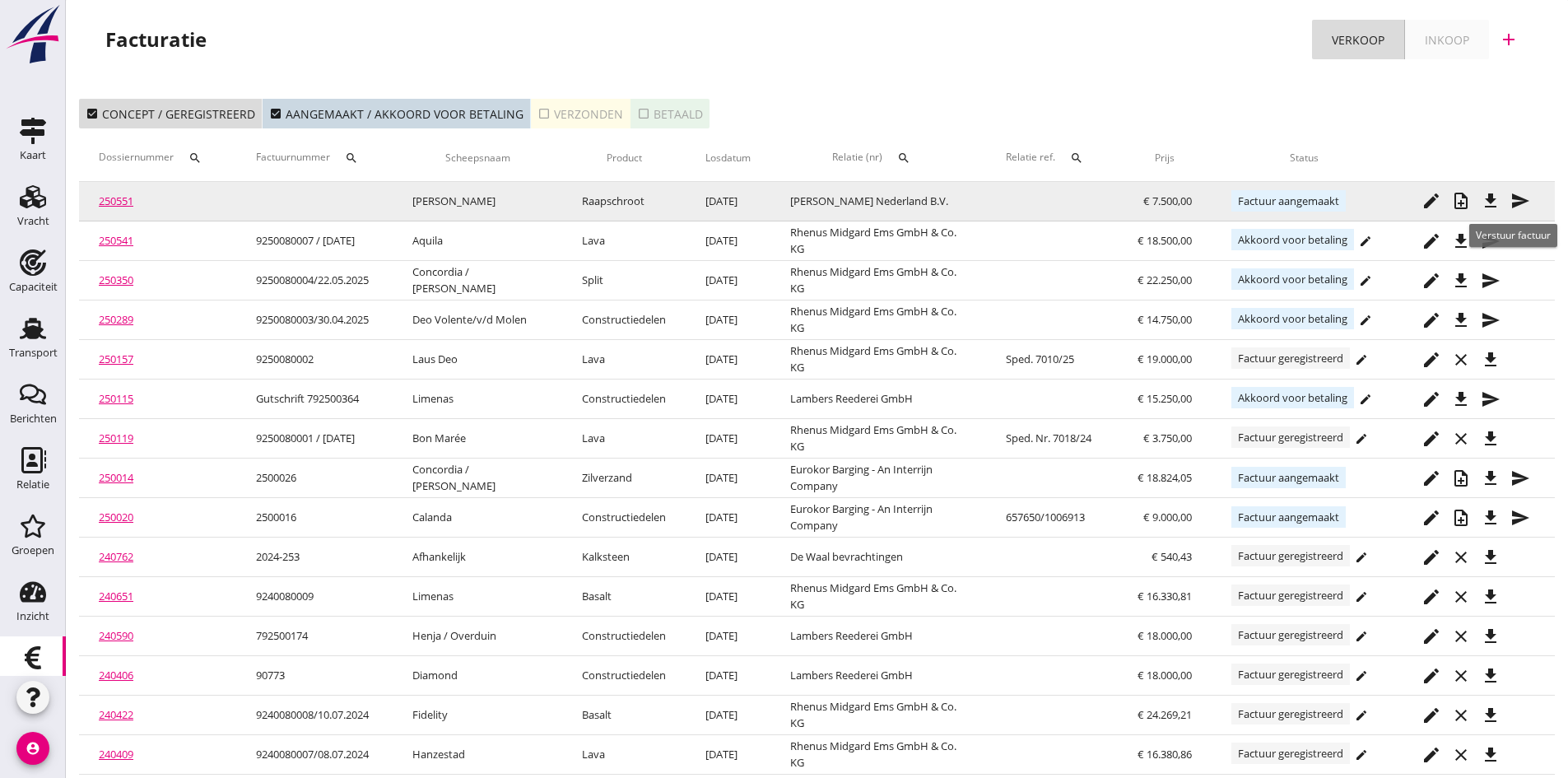
click at [1515, 197] on icon "send" at bounding box center [1520, 201] width 20 height 20
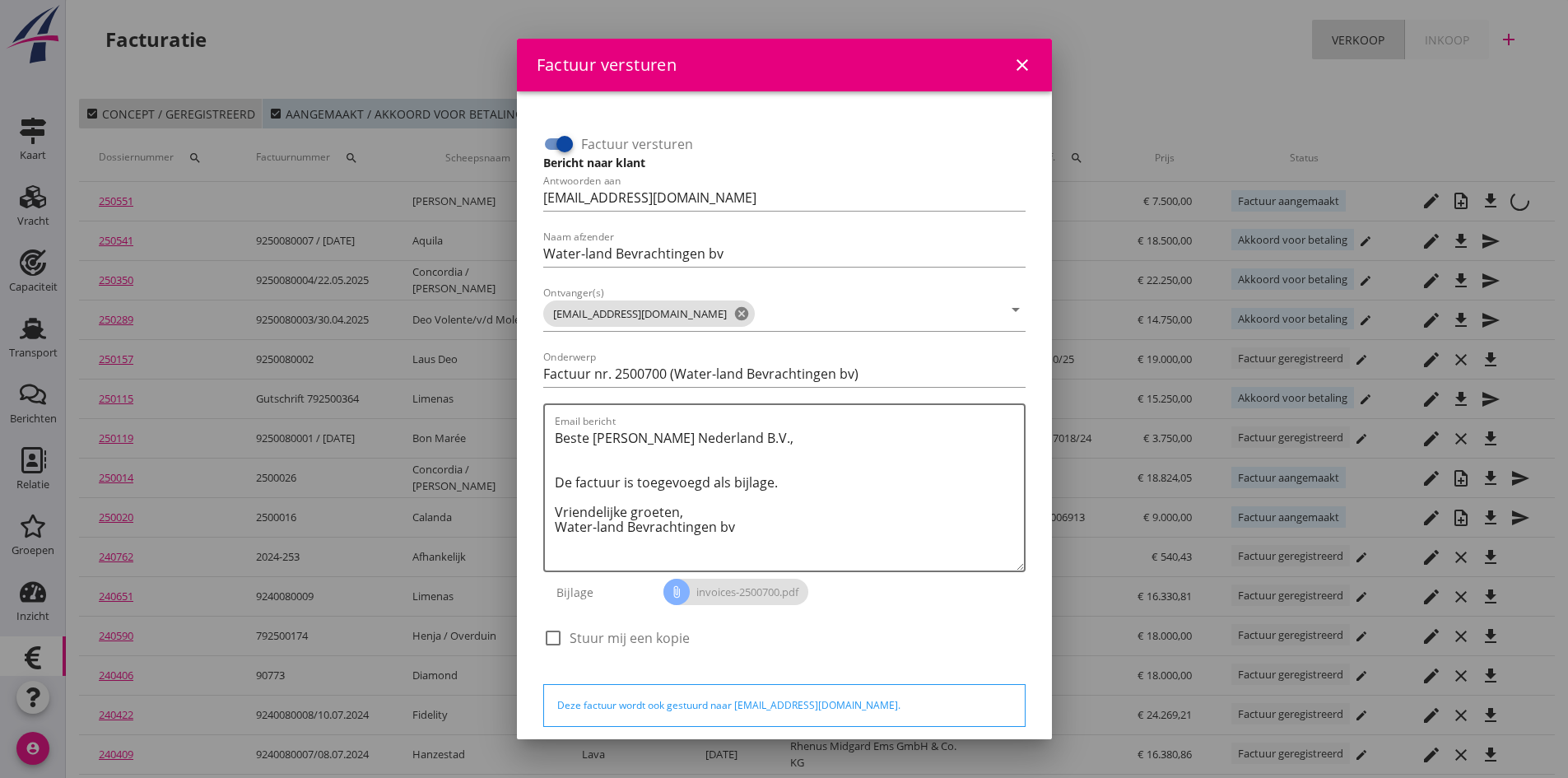
scroll to position [73, 0]
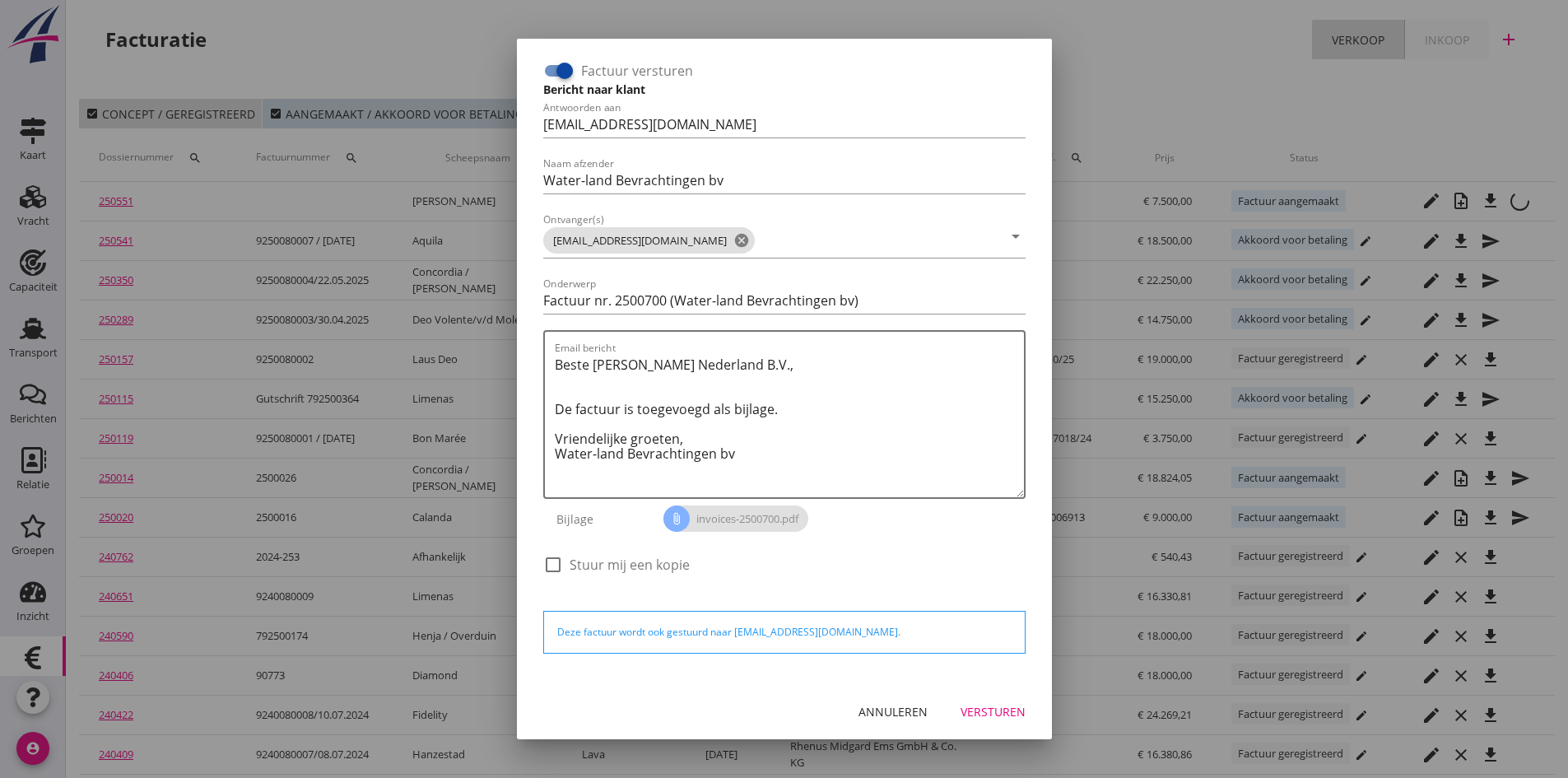
click at [983, 707] on div "Versturen" at bounding box center [993, 712] width 65 height 17
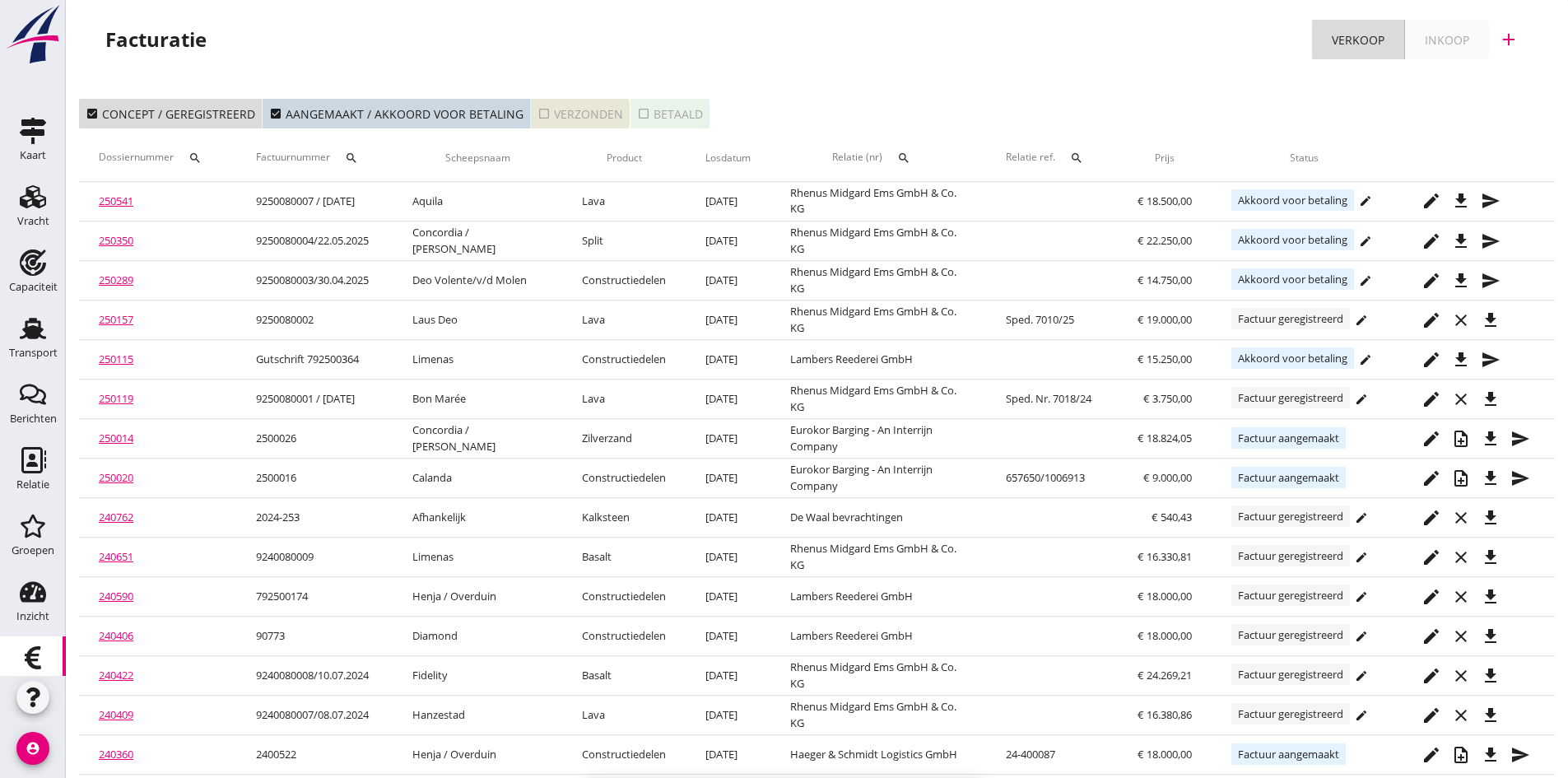
click at [570, 112] on div "check_box_outline_blank Verzonden" at bounding box center [581, 114] width 86 height 17
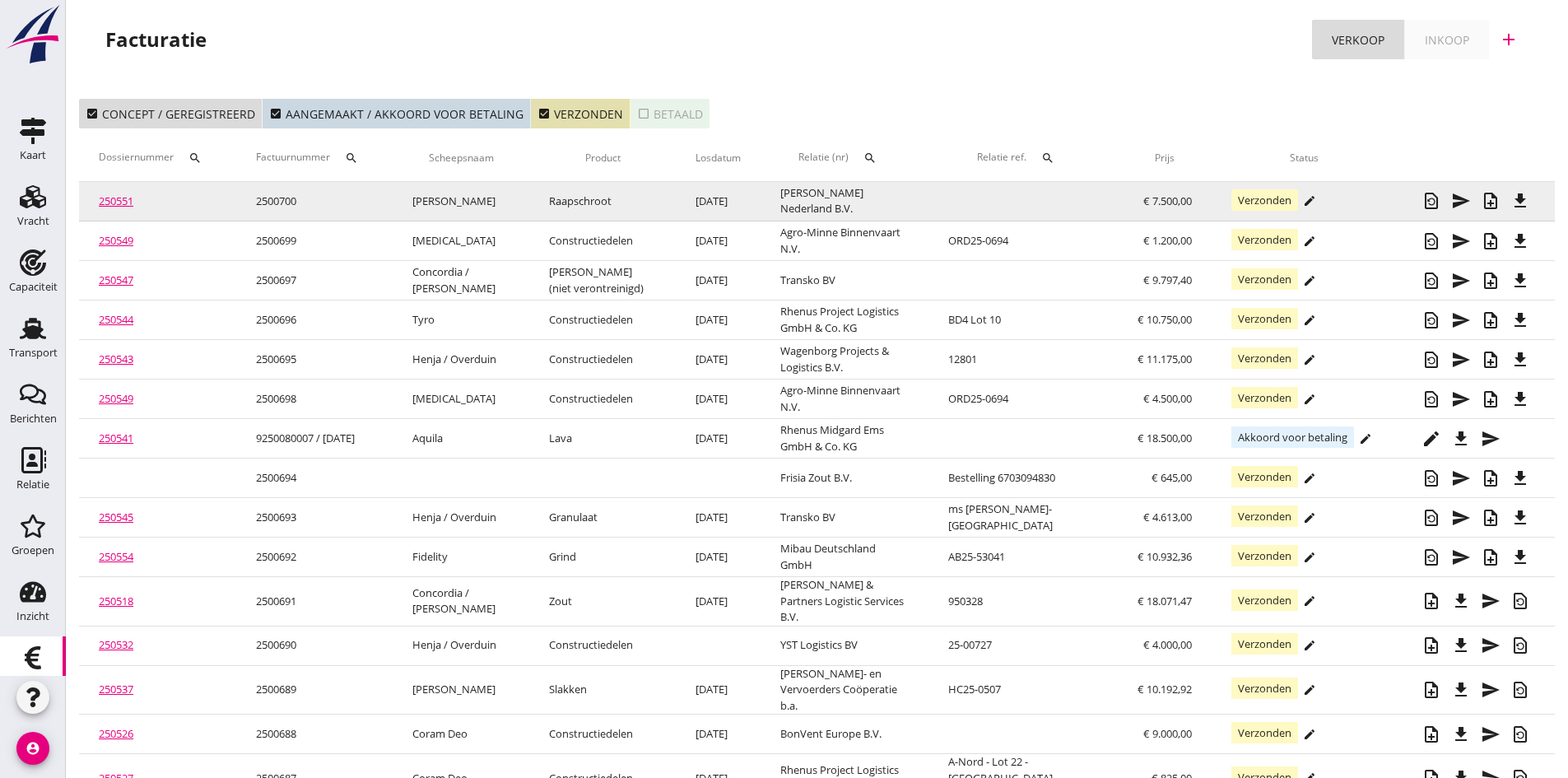
click at [117, 202] on link "250551" at bounding box center [116, 201] width 34 height 15
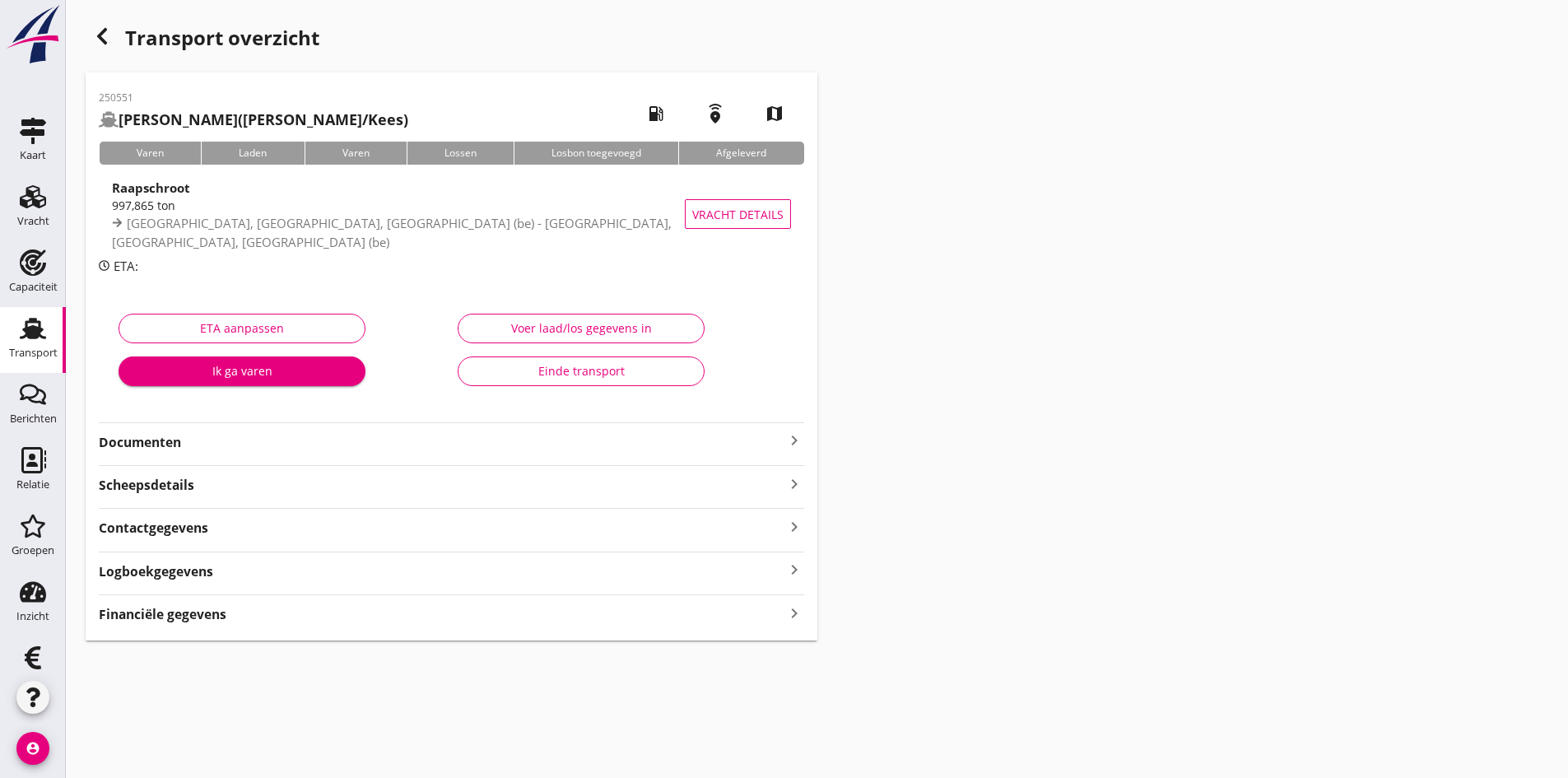
click at [154, 447] on strong "Documenten" at bounding box center [442, 443] width 686 height 19
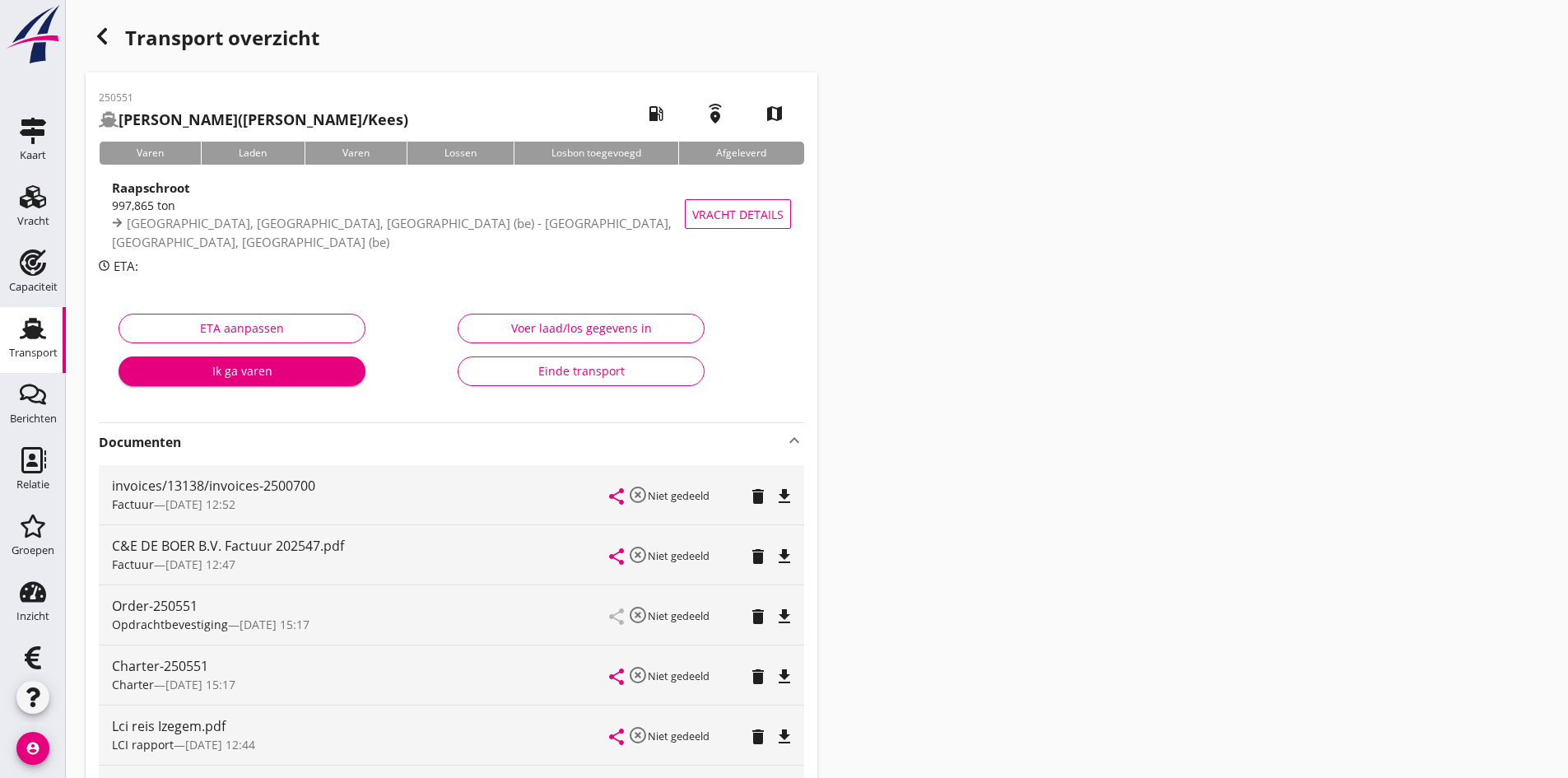
scroll to position [82, 0]
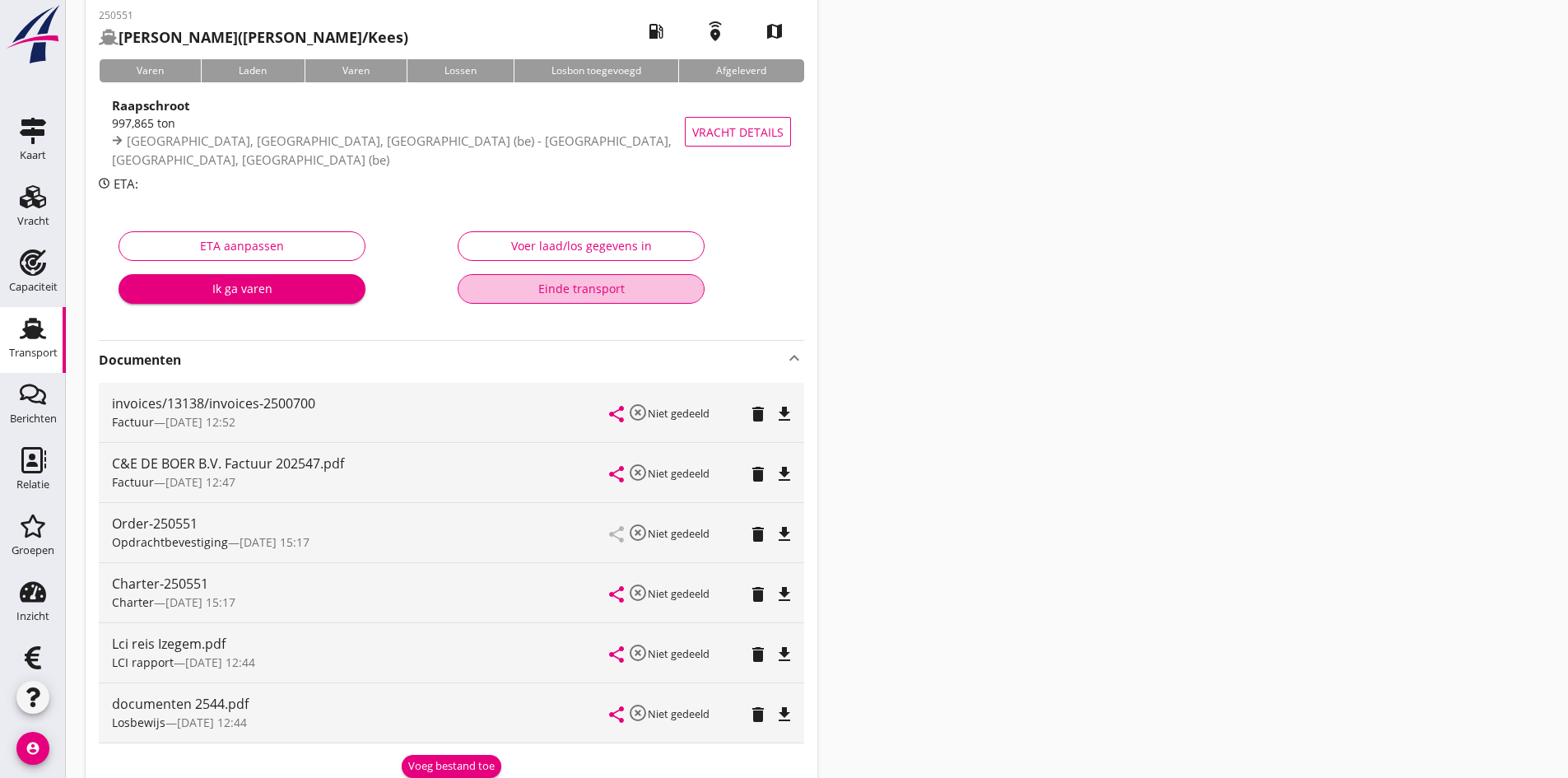
click at [548, 286] on div "Einde transport" at bounding box center [581, 288] width 219 height 17
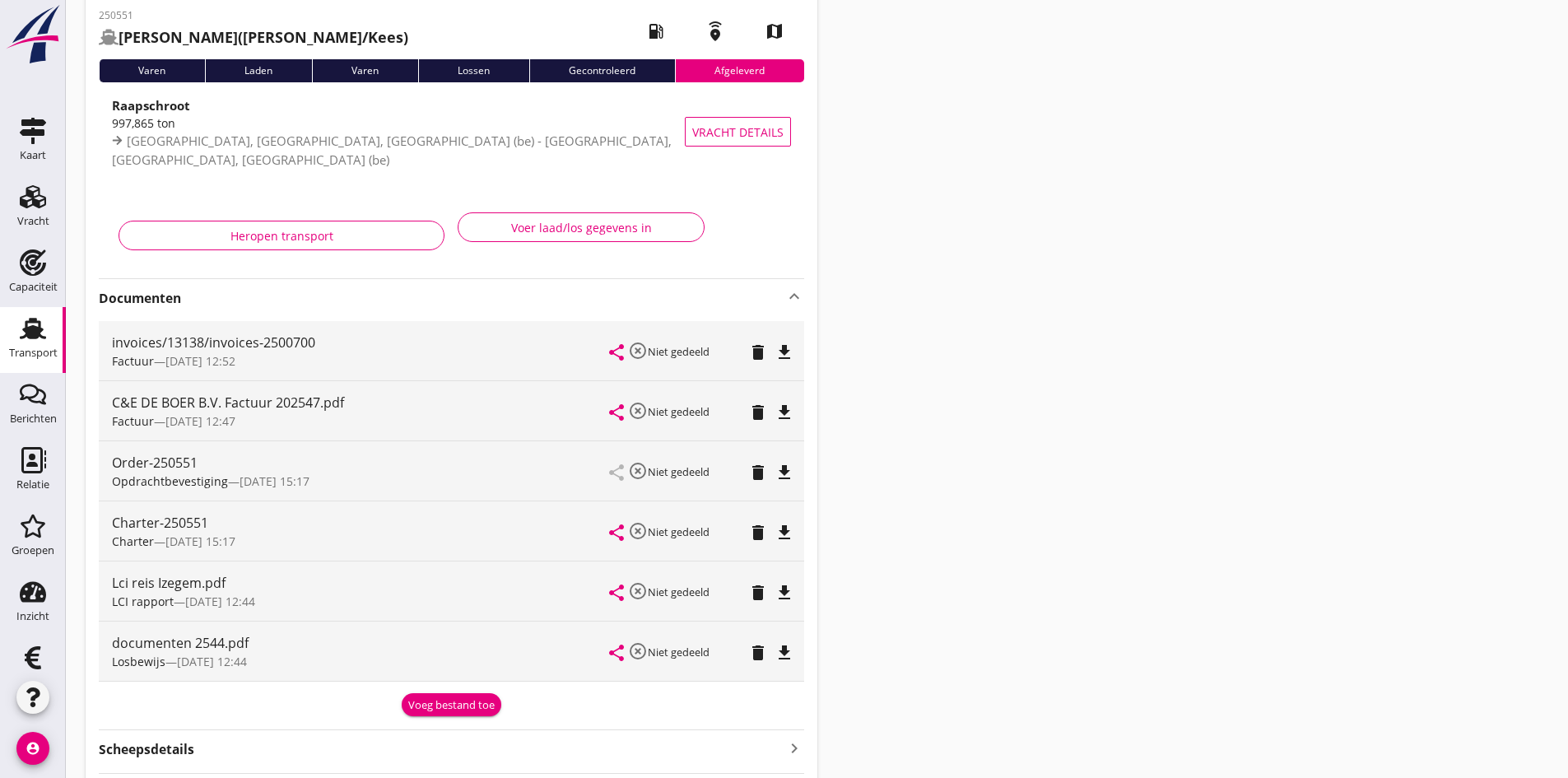
scroll to position [0, 0]
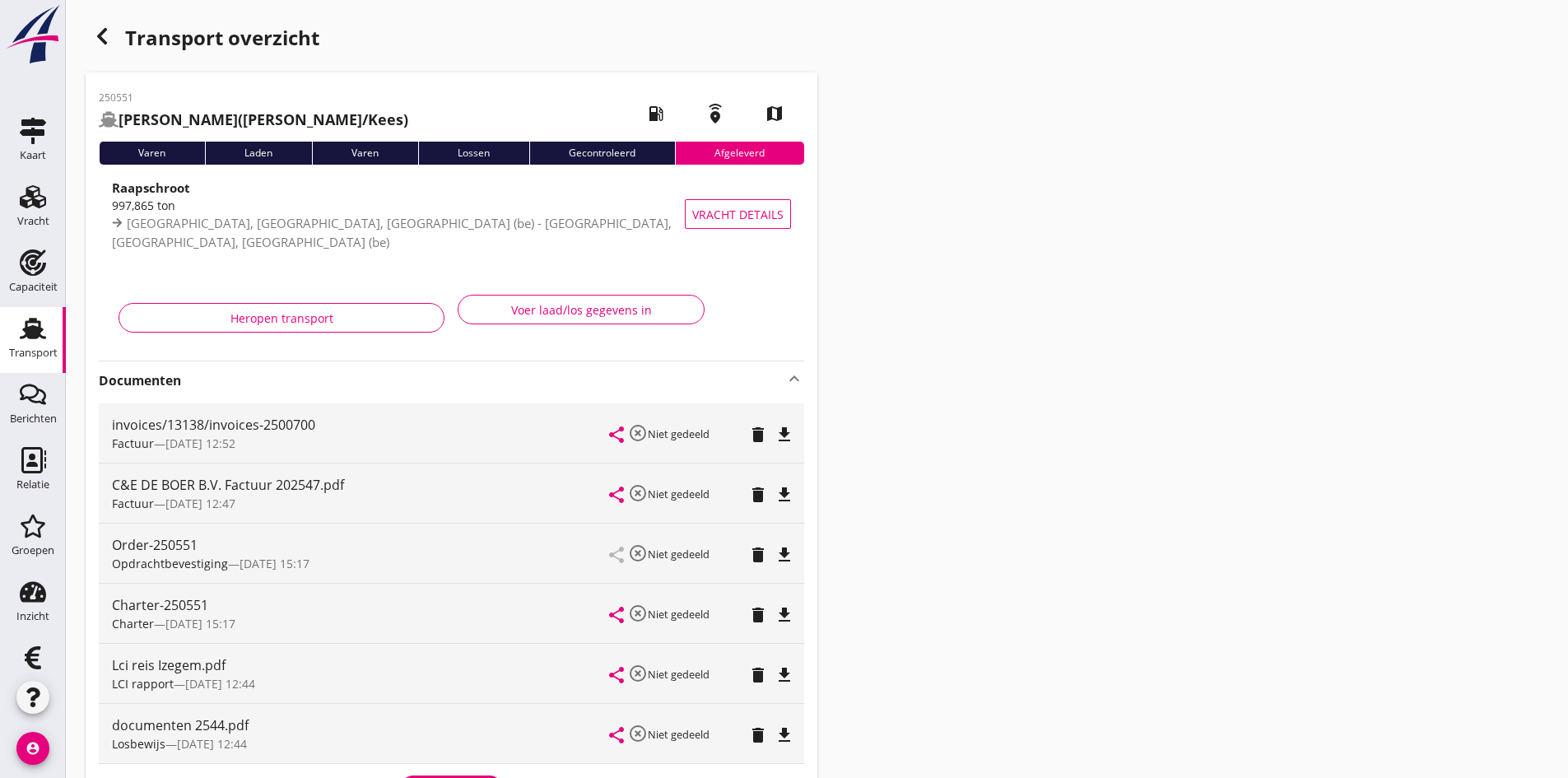
click at [29, 330] on use at bounding box center [33, 328] width 27 height 21
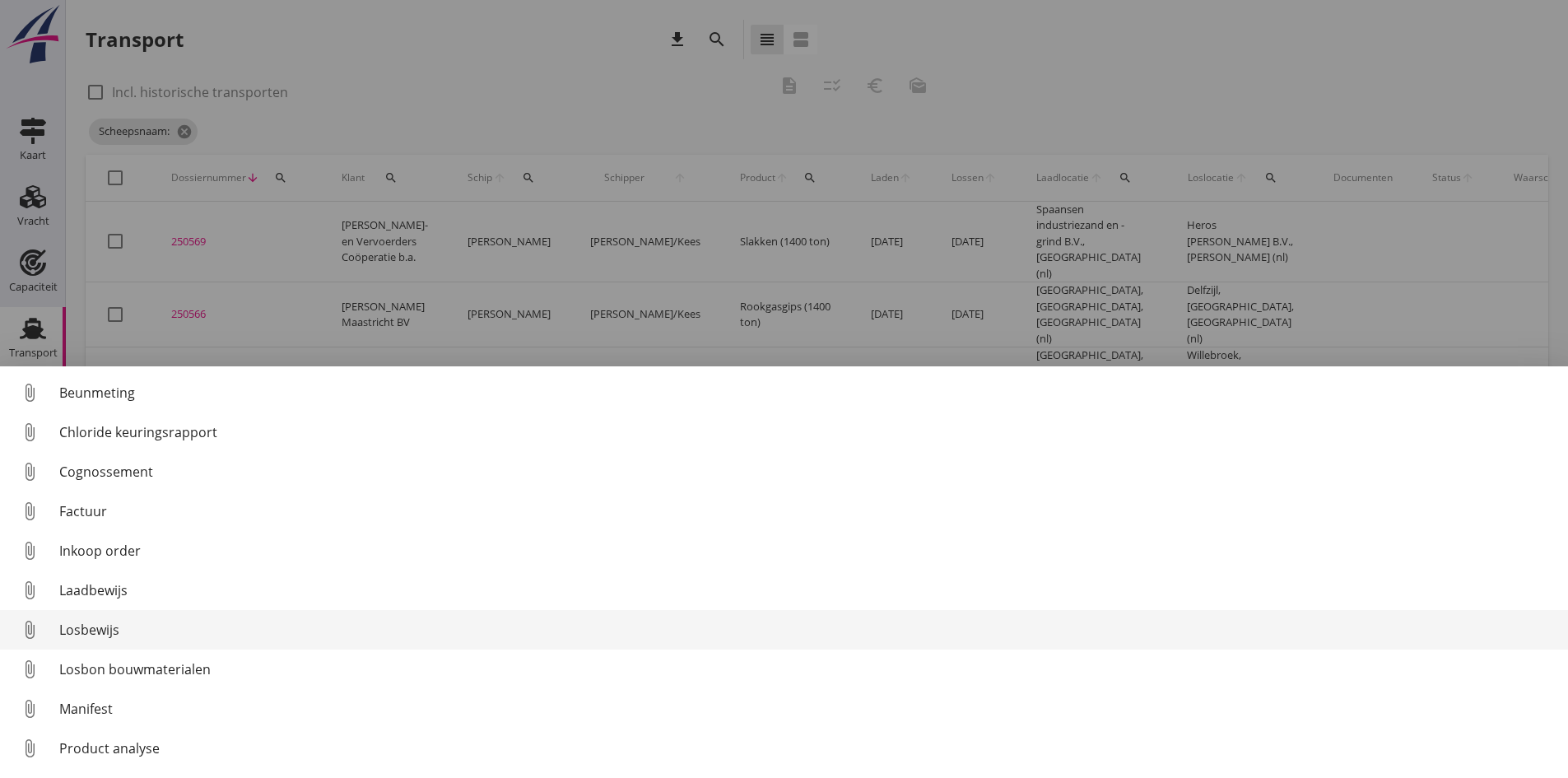
click at [100, 623] on div "Losbewijs" at bounding box center [807, 630] width 1496 height 20
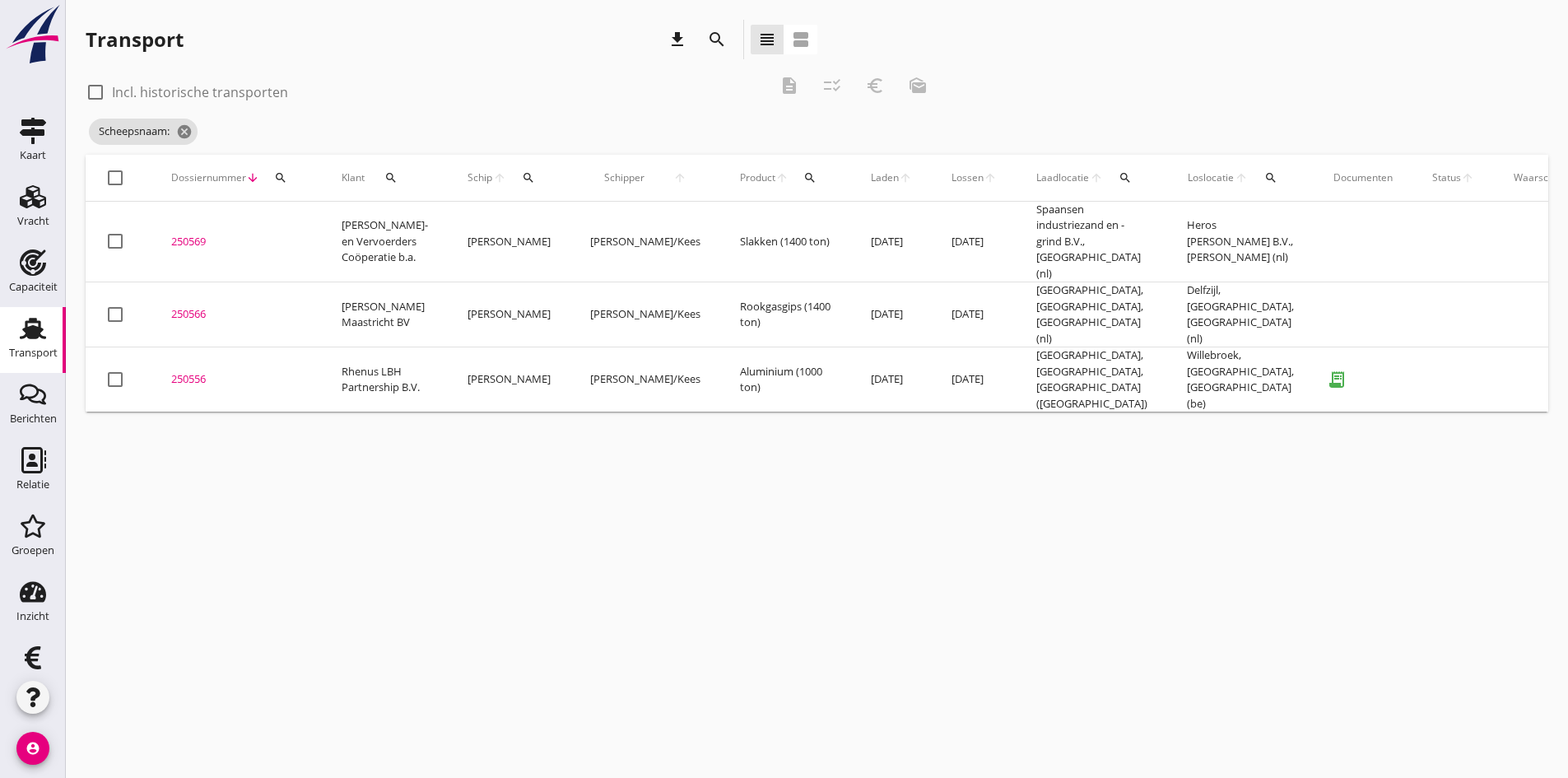
click at [199, 371] on div "250556" at bounding box center [237, 379] width 131 height 16
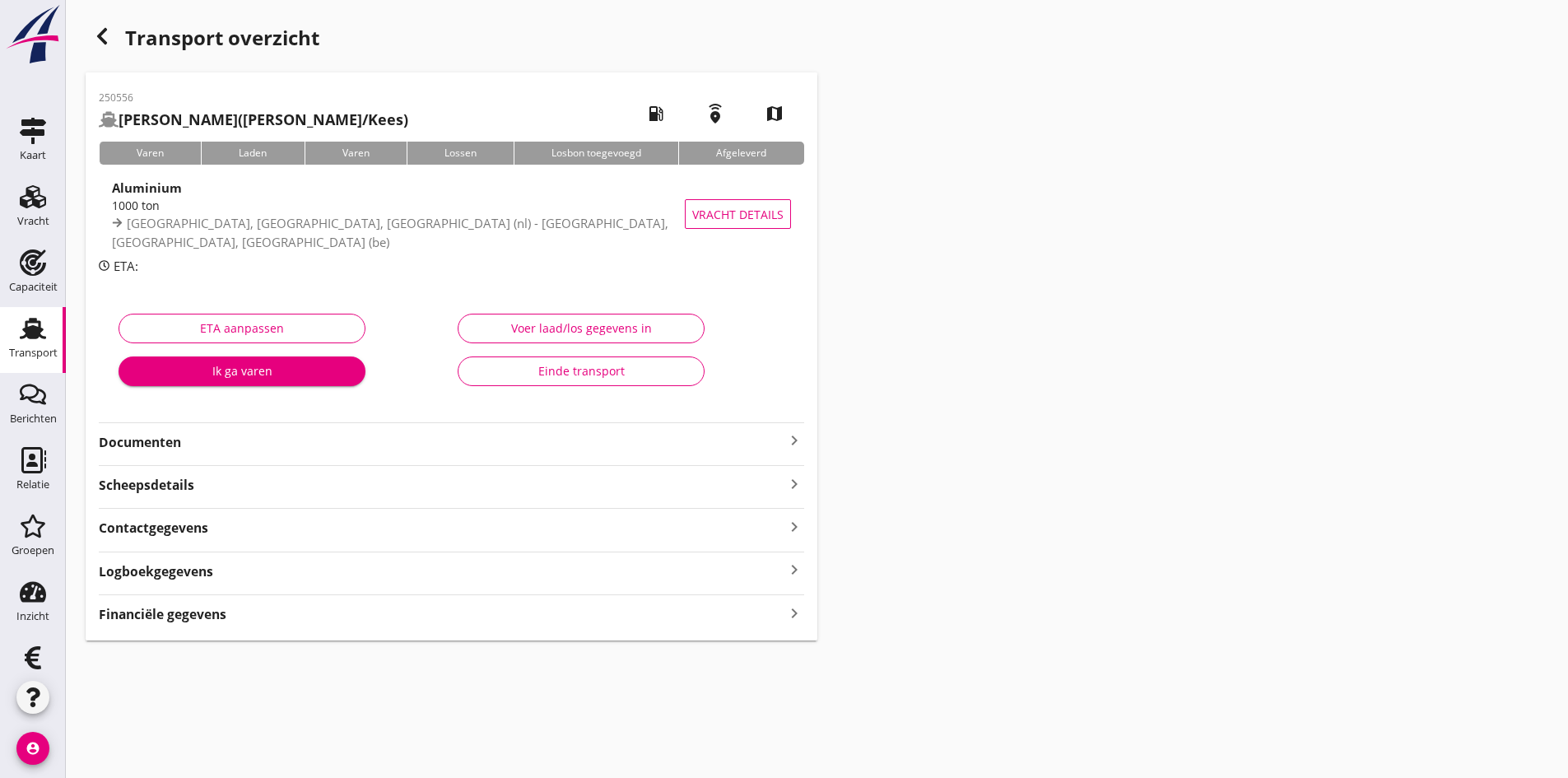
click at [524, 323] on div "Voer laad/los gegevens in" at bounding box center [581, 328] width 219 height 17
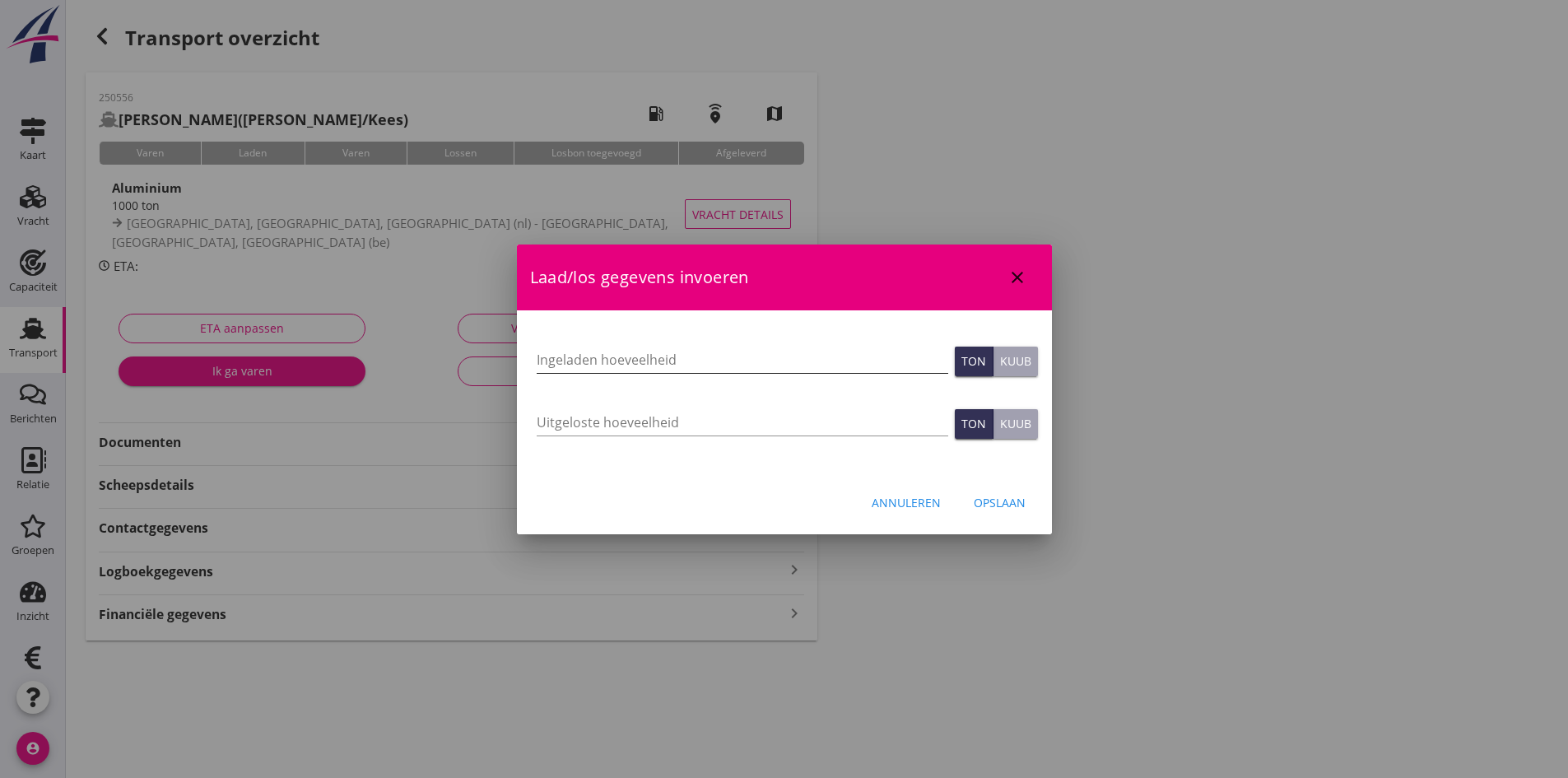
click at [552, 357] on input "Ingeladen hoeveelheid" at bounding box center [743, 359] width 412 height 27
type input "1016"
type input "1016.346"
click at [582, 422] on input "Uitgeloste hoeveelheid" at bounding box center [743, 422] width 412 height 27
type input "1016"
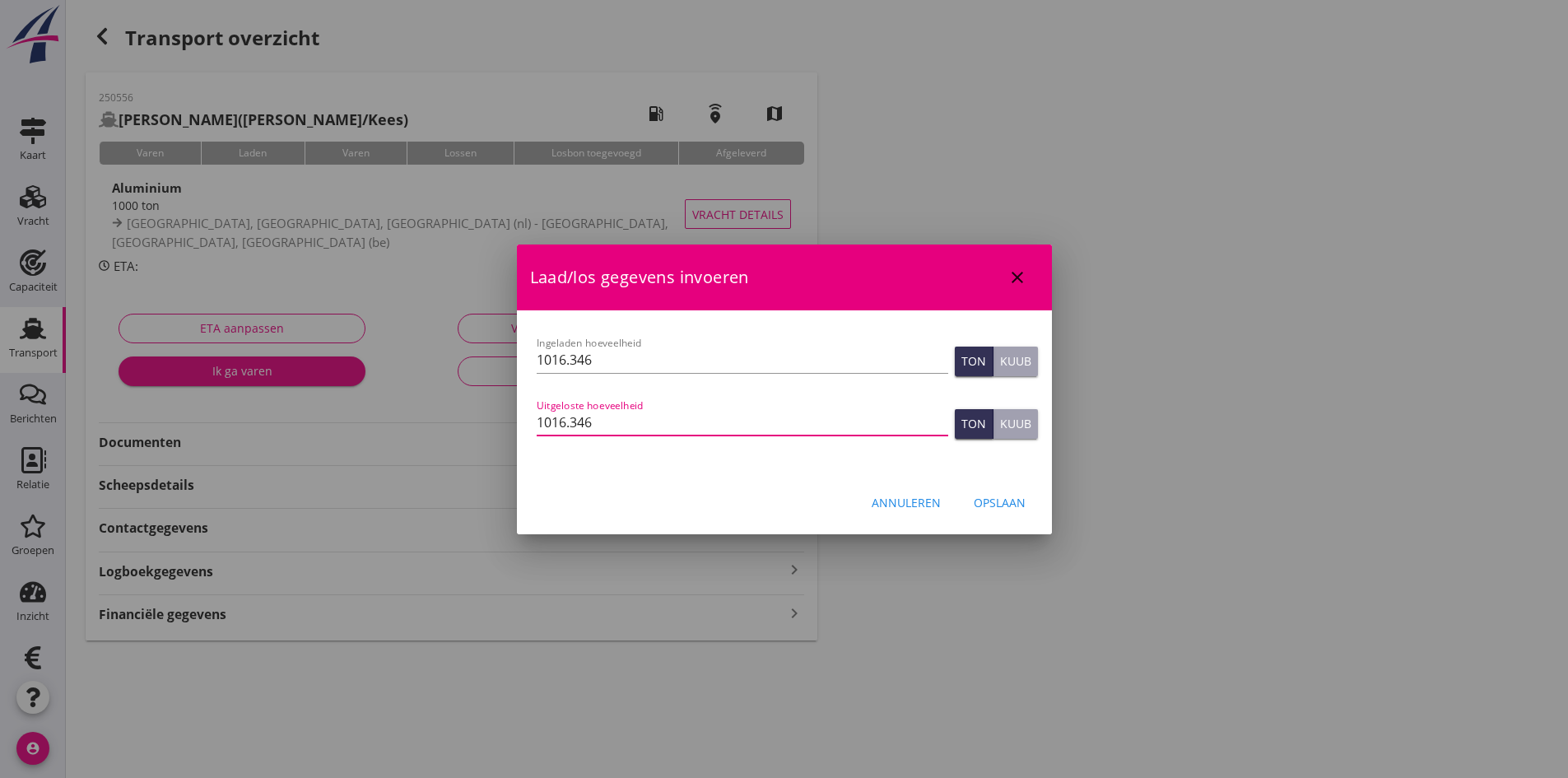
type input "1016.346"
click at [995, 499] on div "Opslaan" at bounding box center [999, 503] width 51 height 17
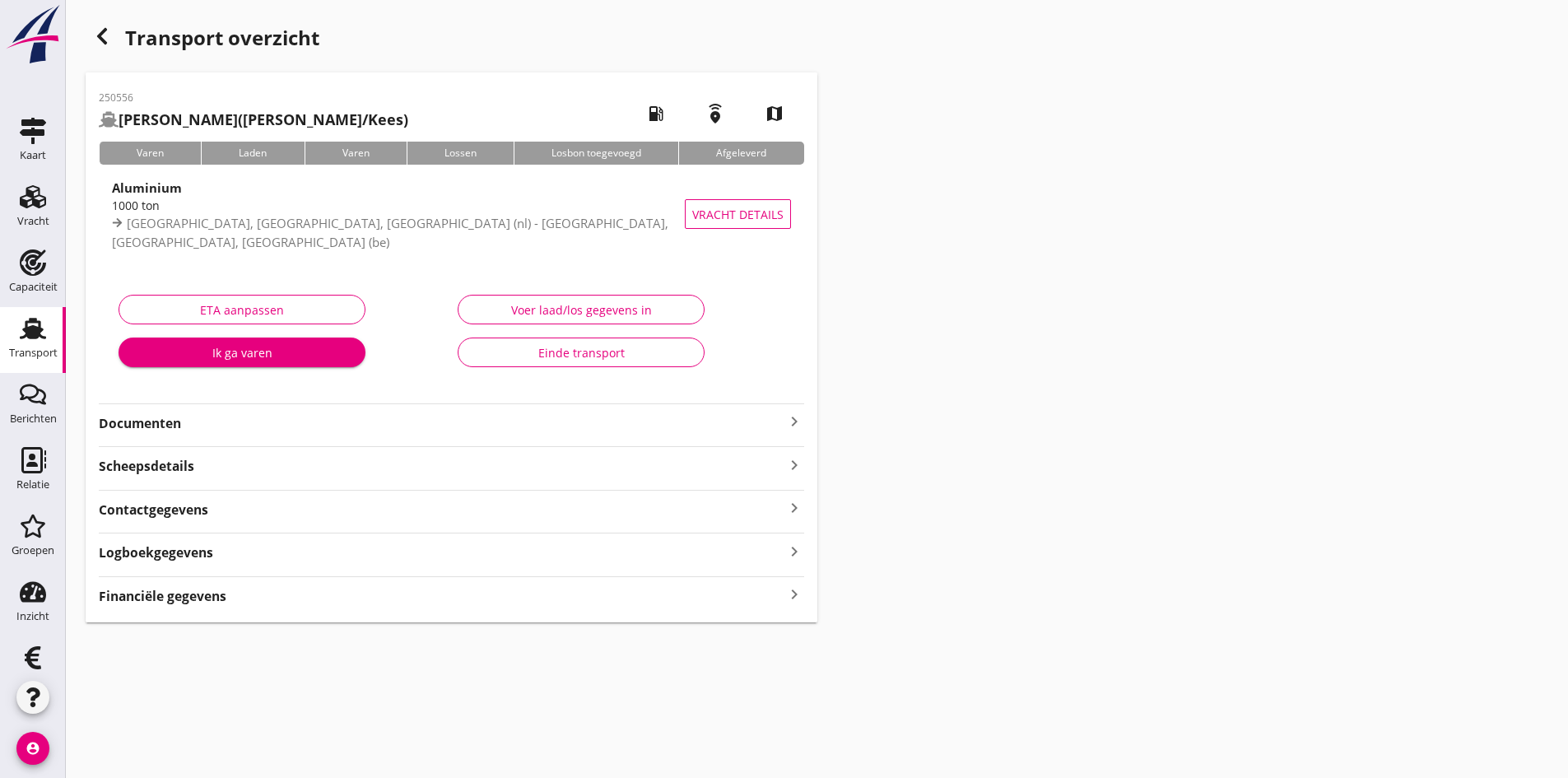
drag, startPoint x: 786, startPoint y: 599, endPoint x: 812, endPoint y: 604, distance: 26.5
click at [786, 598] on icon "keyboard_arrow_right" at bounding box center [794, 594] width 20 height 22
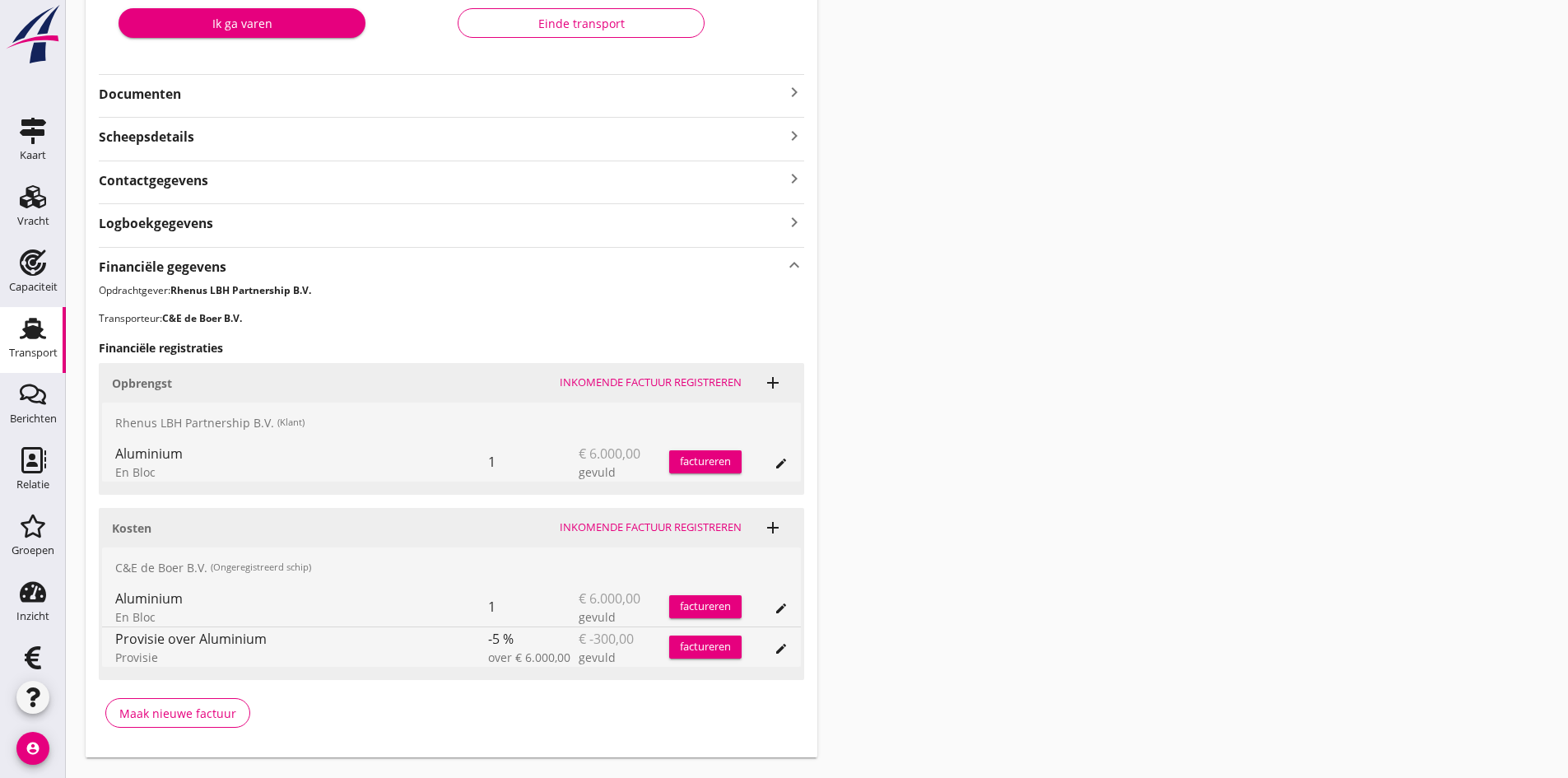
scroll to position [368, 0]
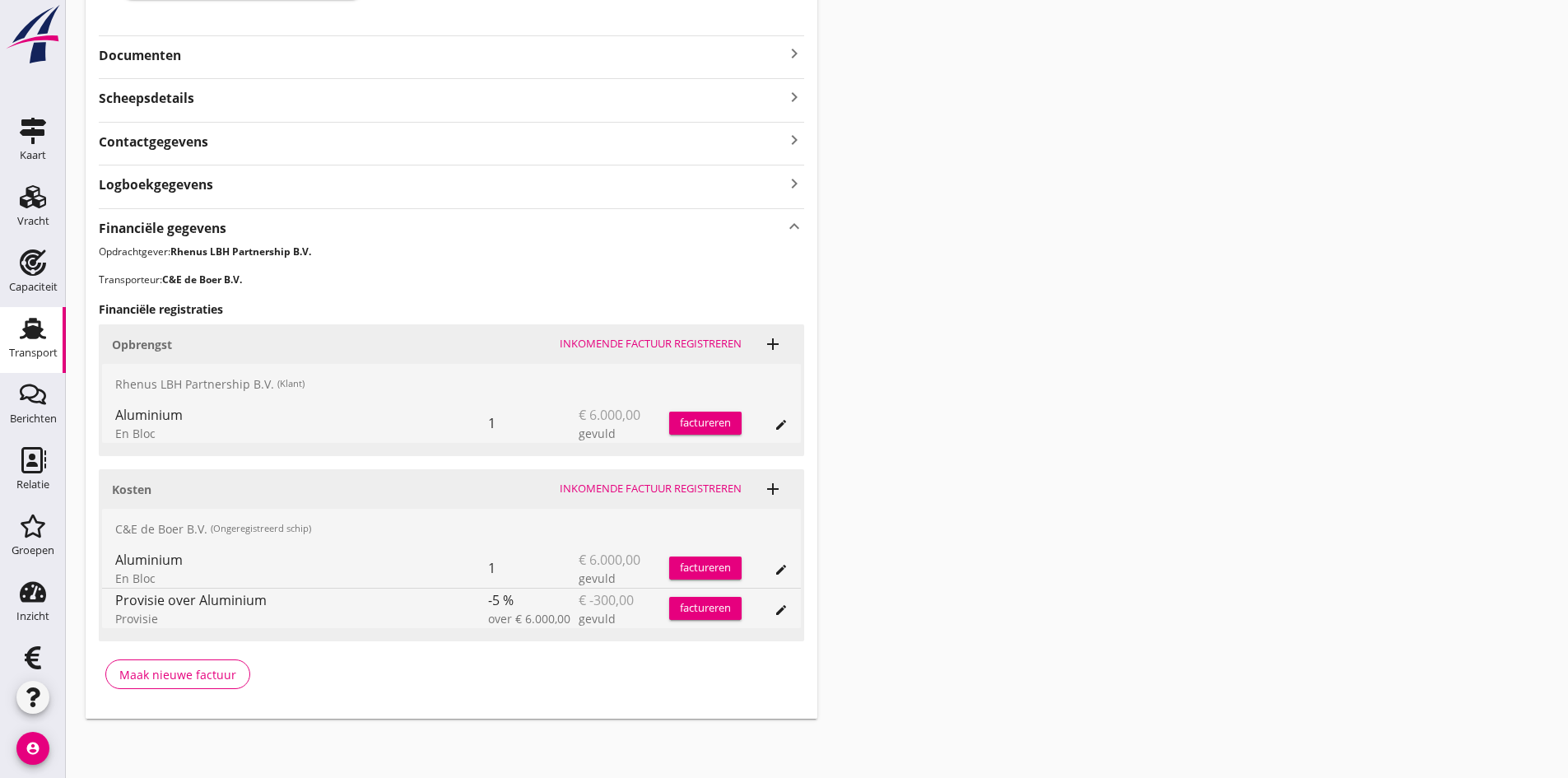
click at [636, 485] on div "Inkomende factuur registreren" at bounding box center [651, 489] width 182 height 16
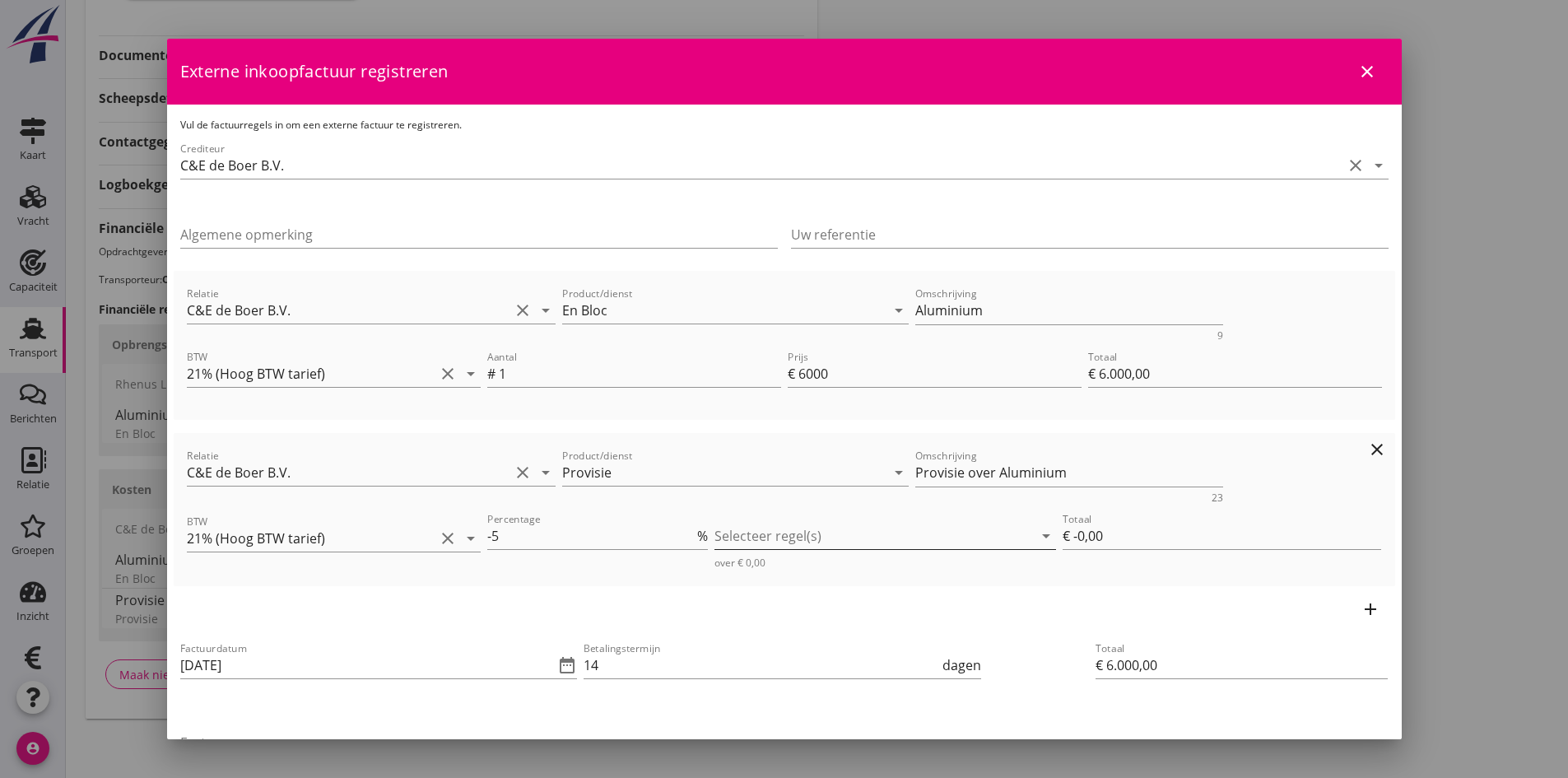
click at [1009, 539] on div at bounding box center [873, 535] width 318 height 27
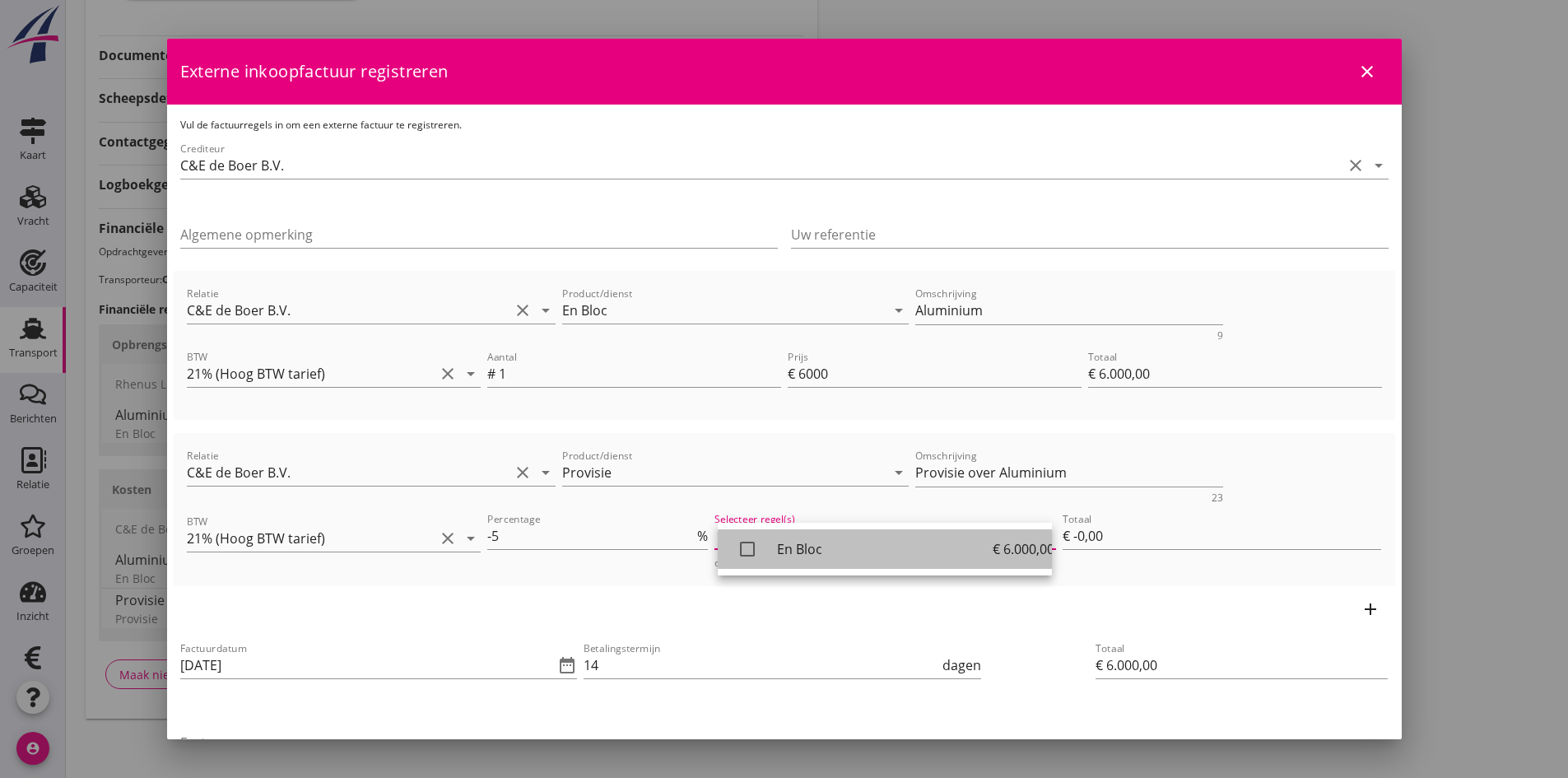
click at [744, 546] on icon "check_box_outline_blank" at bounding box center [747, 549] width 33 height 33
type input "€ -300,00"
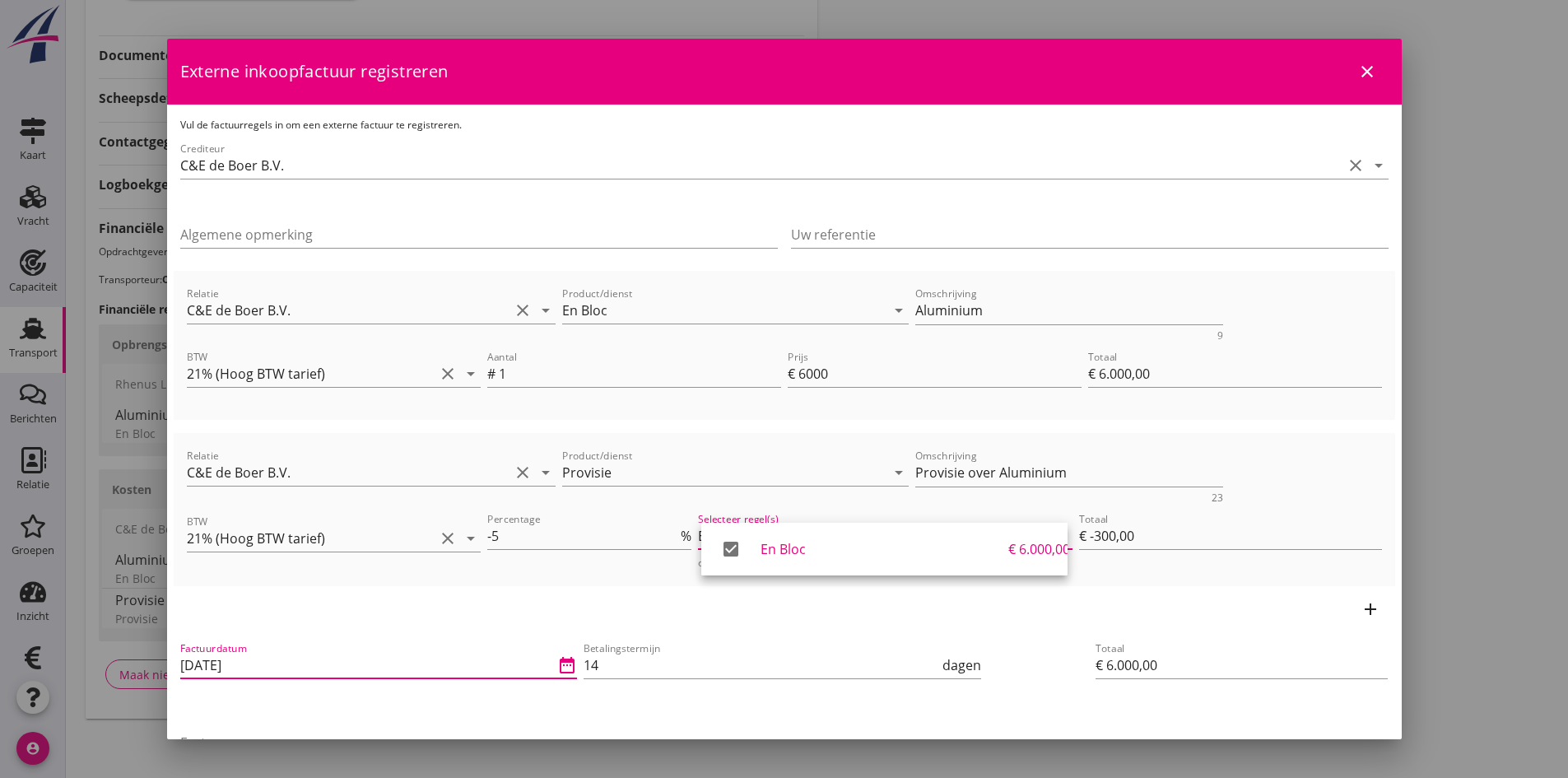
click at [278, 662] on input "[DATE]" at bounding box center [367, 665] width 375 height 27
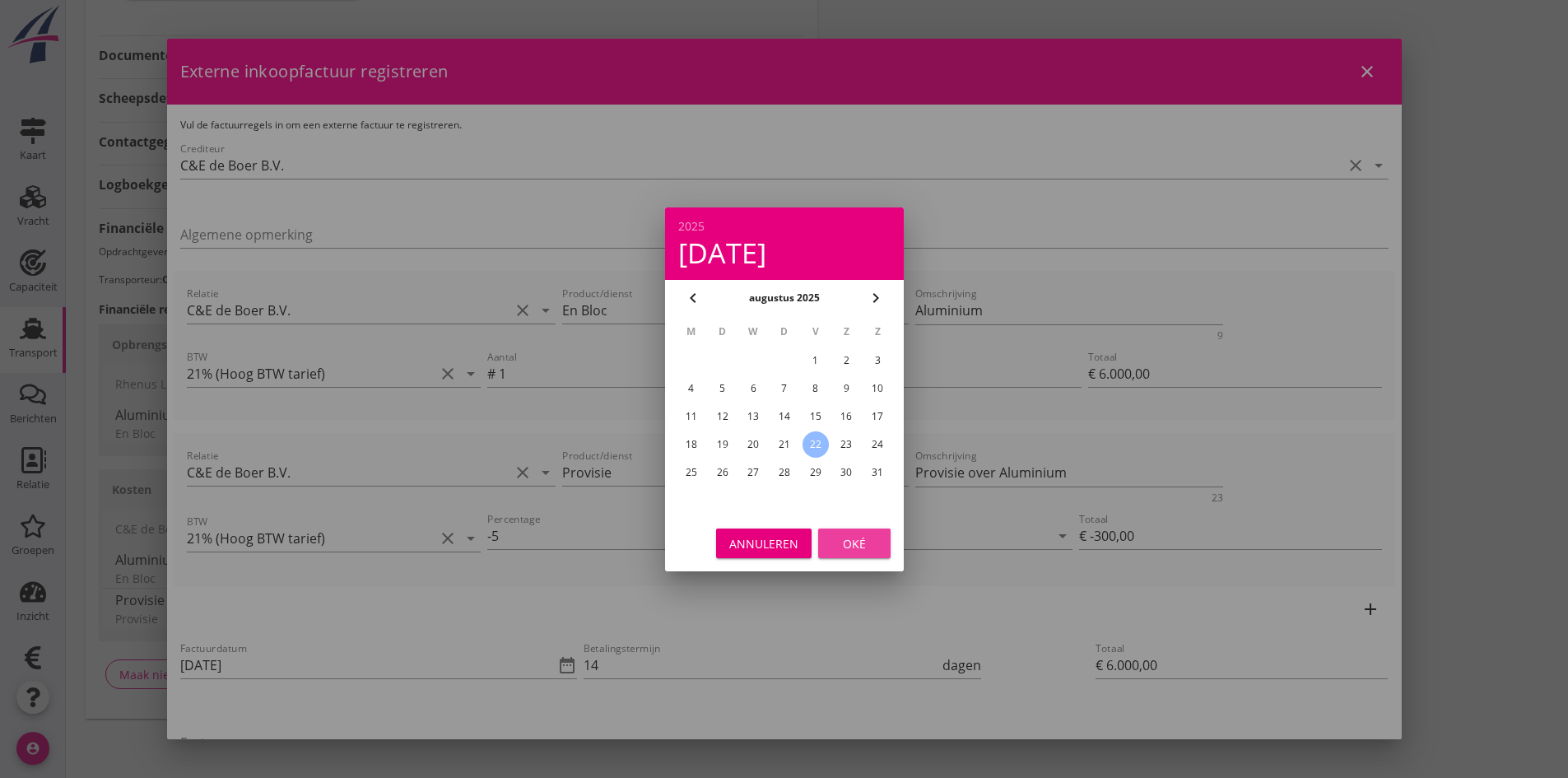
click at [854, 544] on div "Oké" at bounding box center [854, 543] width 46 height 17
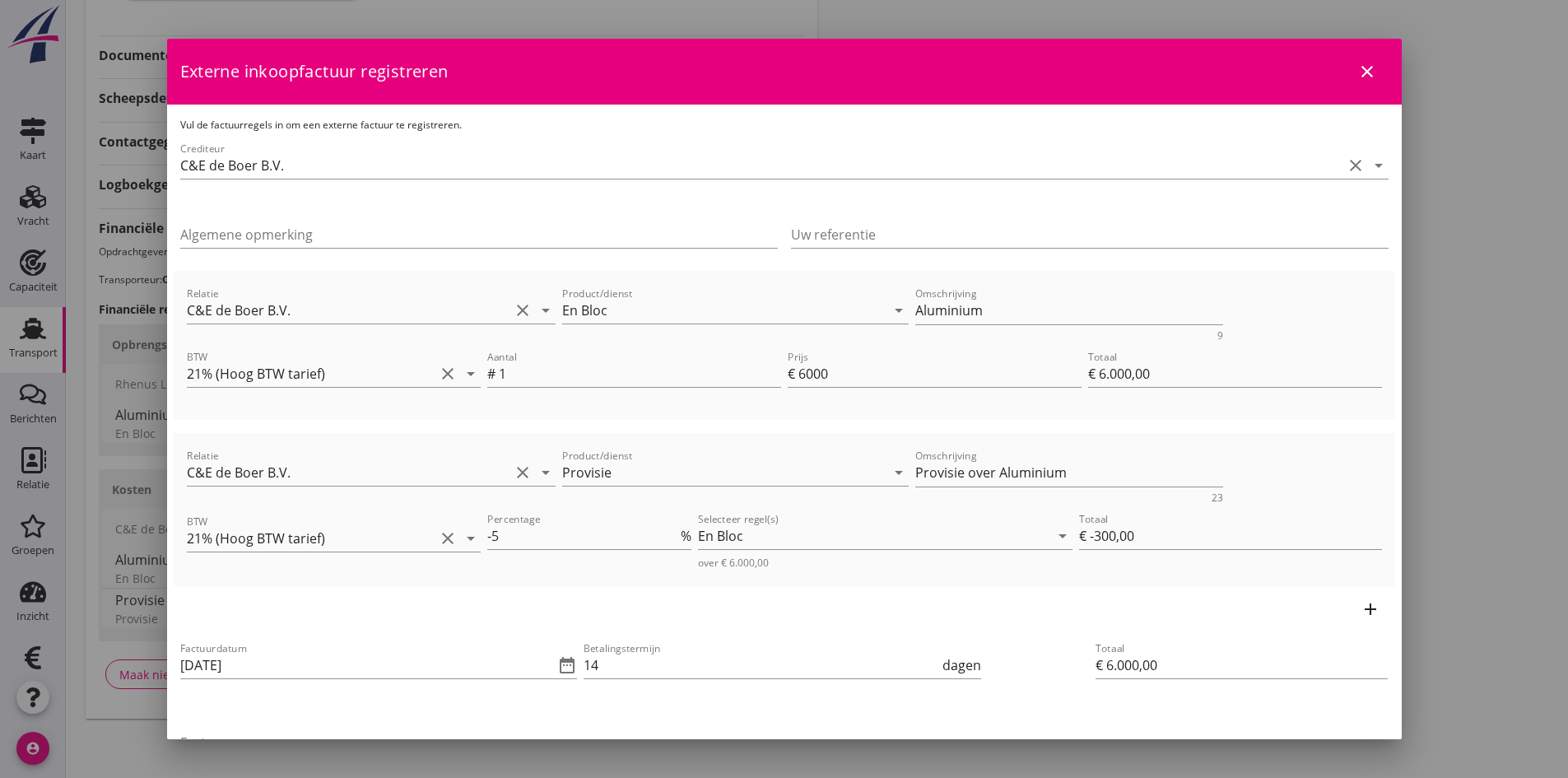
scroll to position [82, 0]
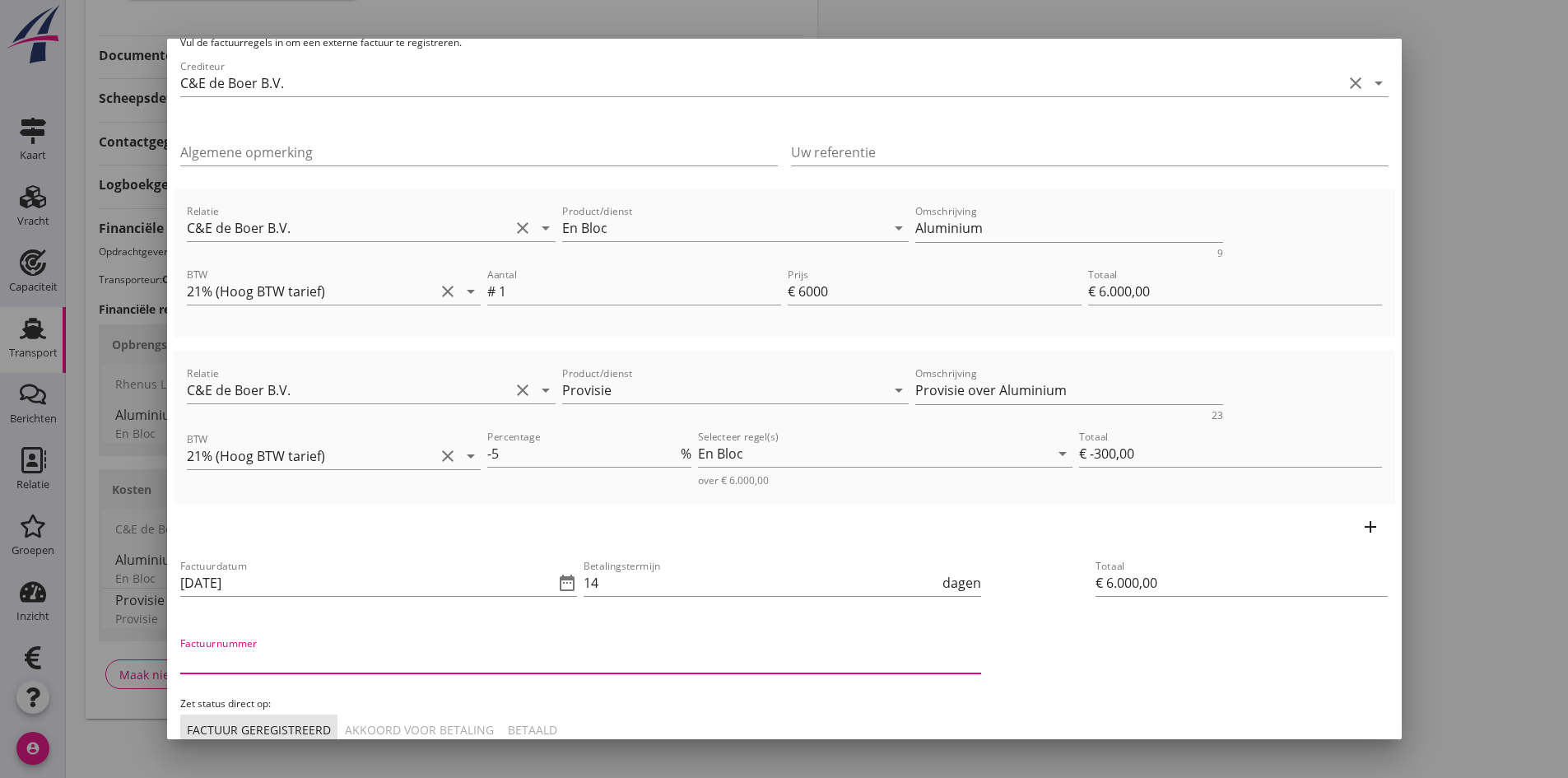
click at [286, 651] on input "Factuurnummer" at bounding box center [581, 660] width 801 height 27
type input "202548"
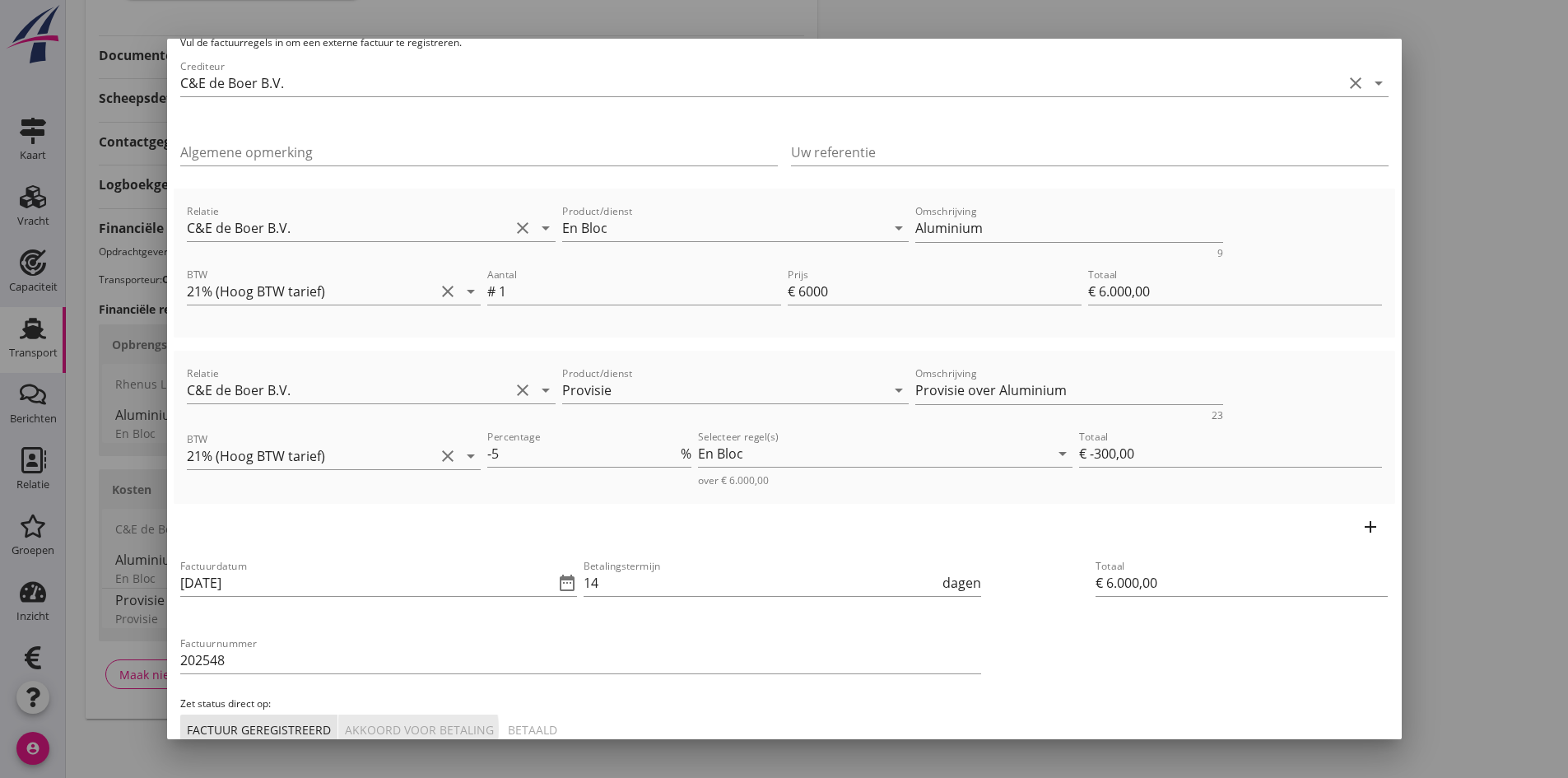
click at [388, 722] on div "Akkoord voor betaling" at bounding box center [419, 730] width 149 height 17
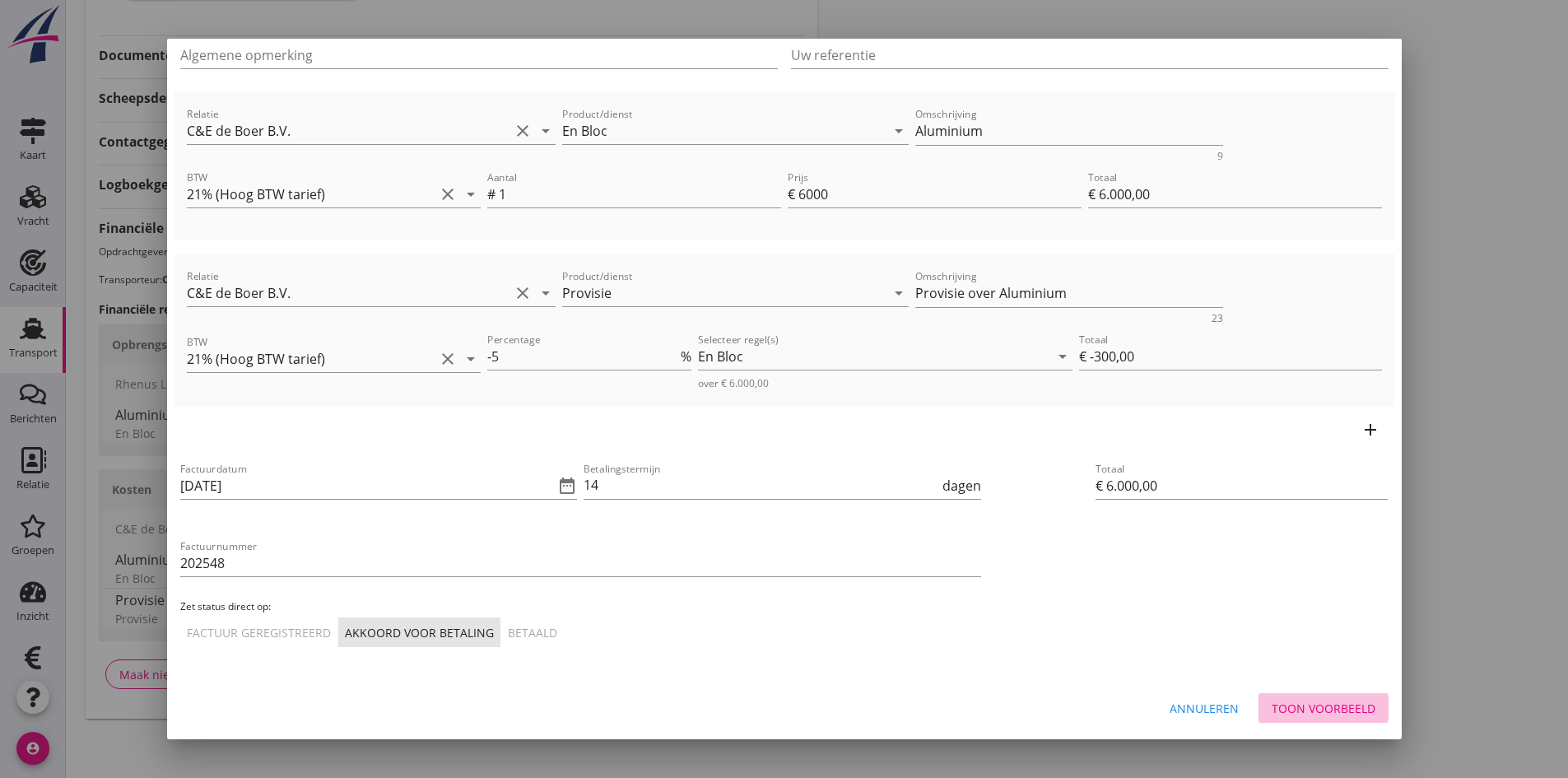
click at [1288, 706] on div "Toon voorbeeld" at bounding box center [1324, 709] width 104 height 17
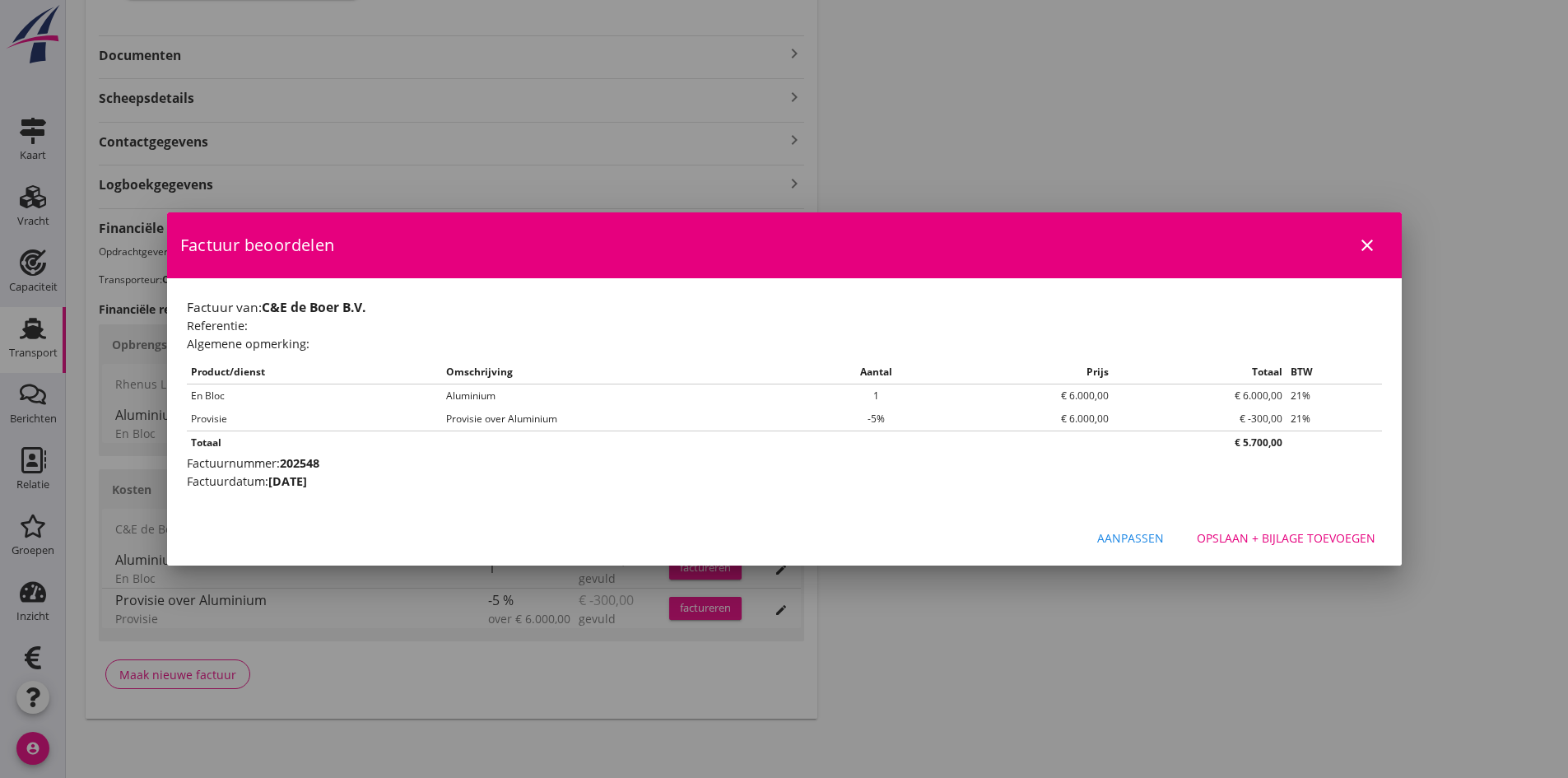
scroll to position [0, 0]
click at [1276, 535] on div "Opslaan + bijlage toevoegen" at bounding box center [1287, 538] width 178 height 17
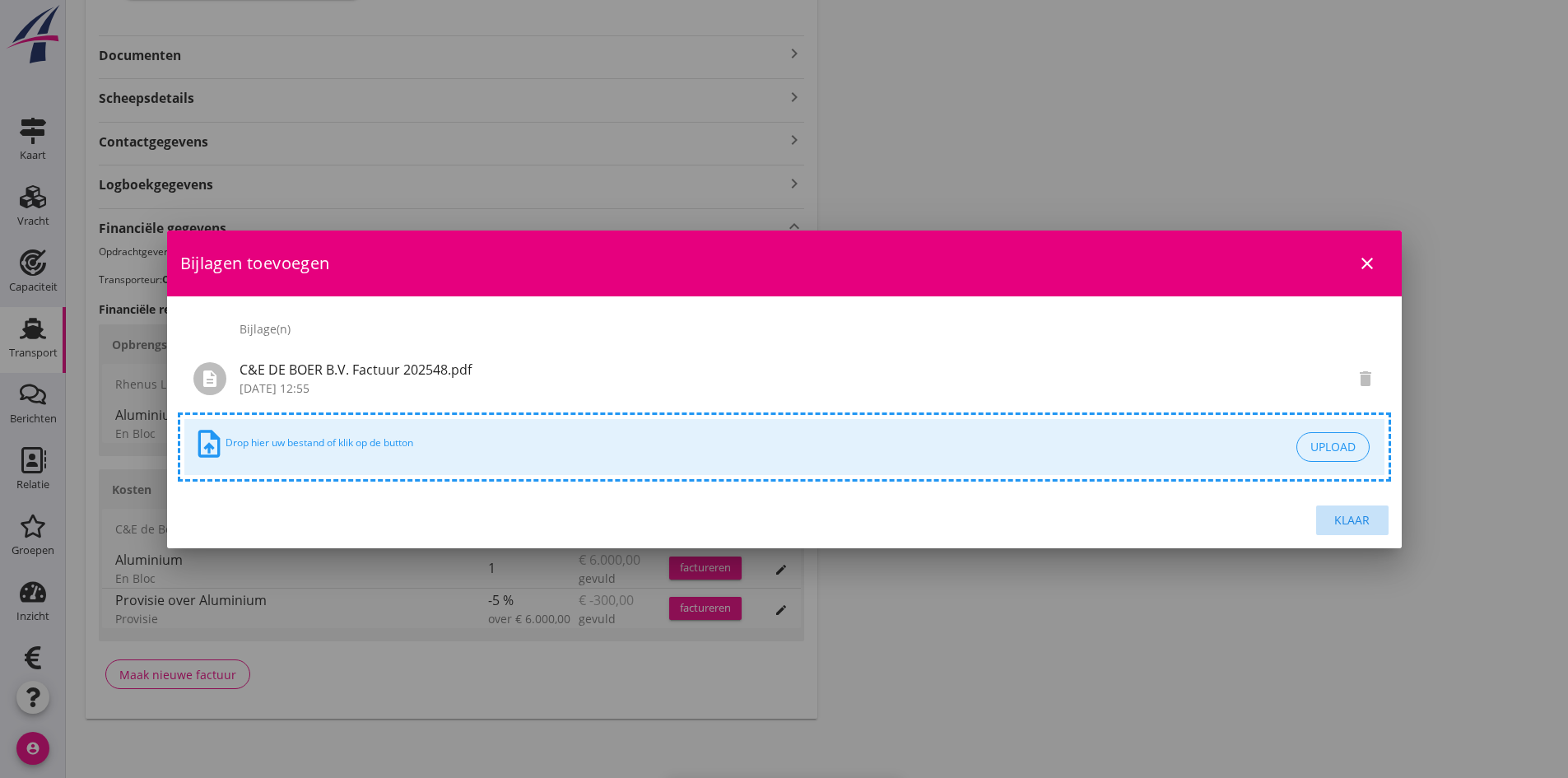
click at [1345, 522] on div "Klaar" at bounding box center [1353, 520] width 46 height 17
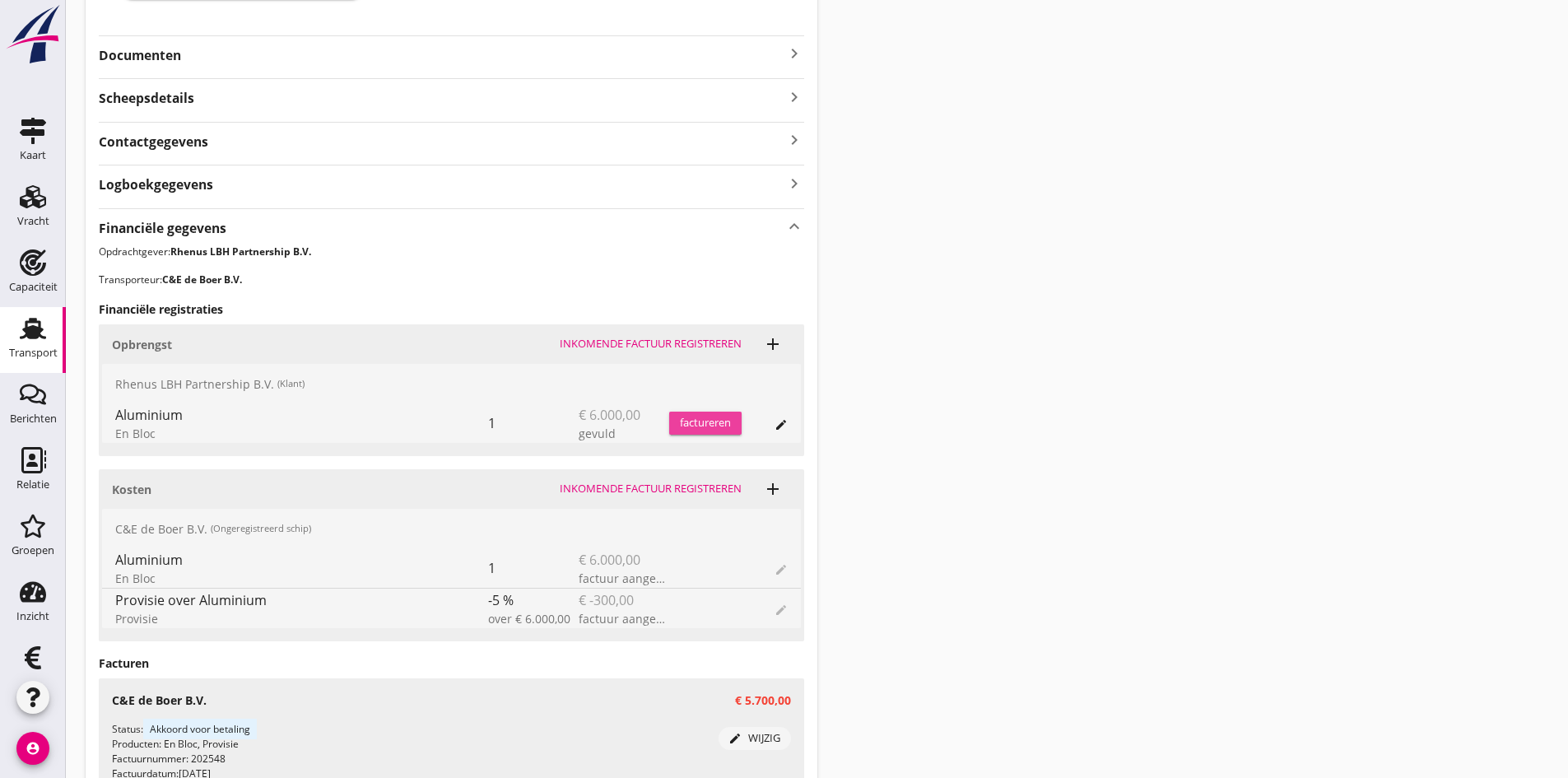
click at [686, 419] on div "factureren" at bounding box center [705, 423] width 72 height 16
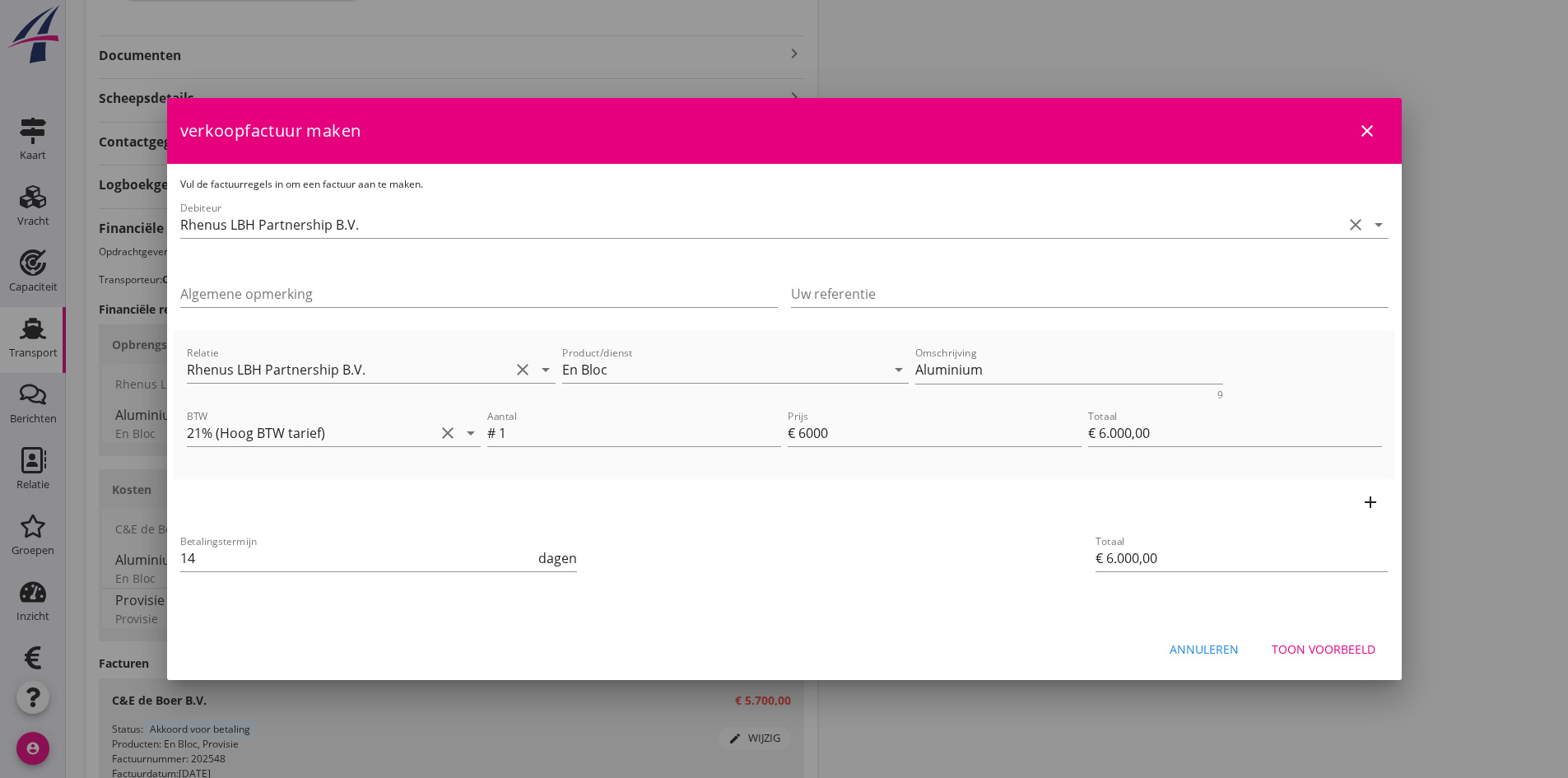
click at [1308, 649] on div "Toon voorbeeld" at bounding box center [1324, 649] width 104 height 17
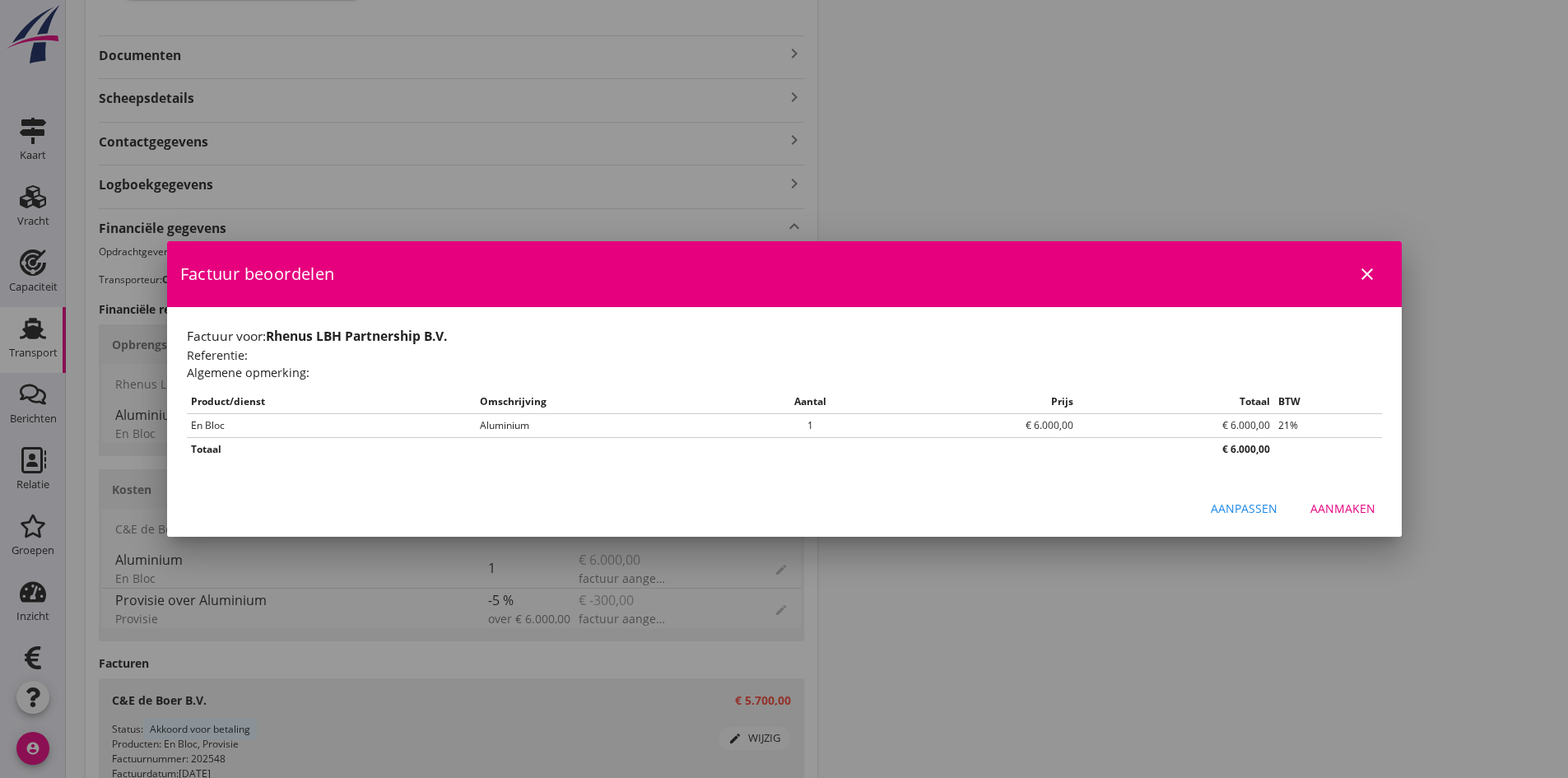
click at [1331, 510] on div "Aanmaken" at bounding box center [1343, 509] width 65 height 17
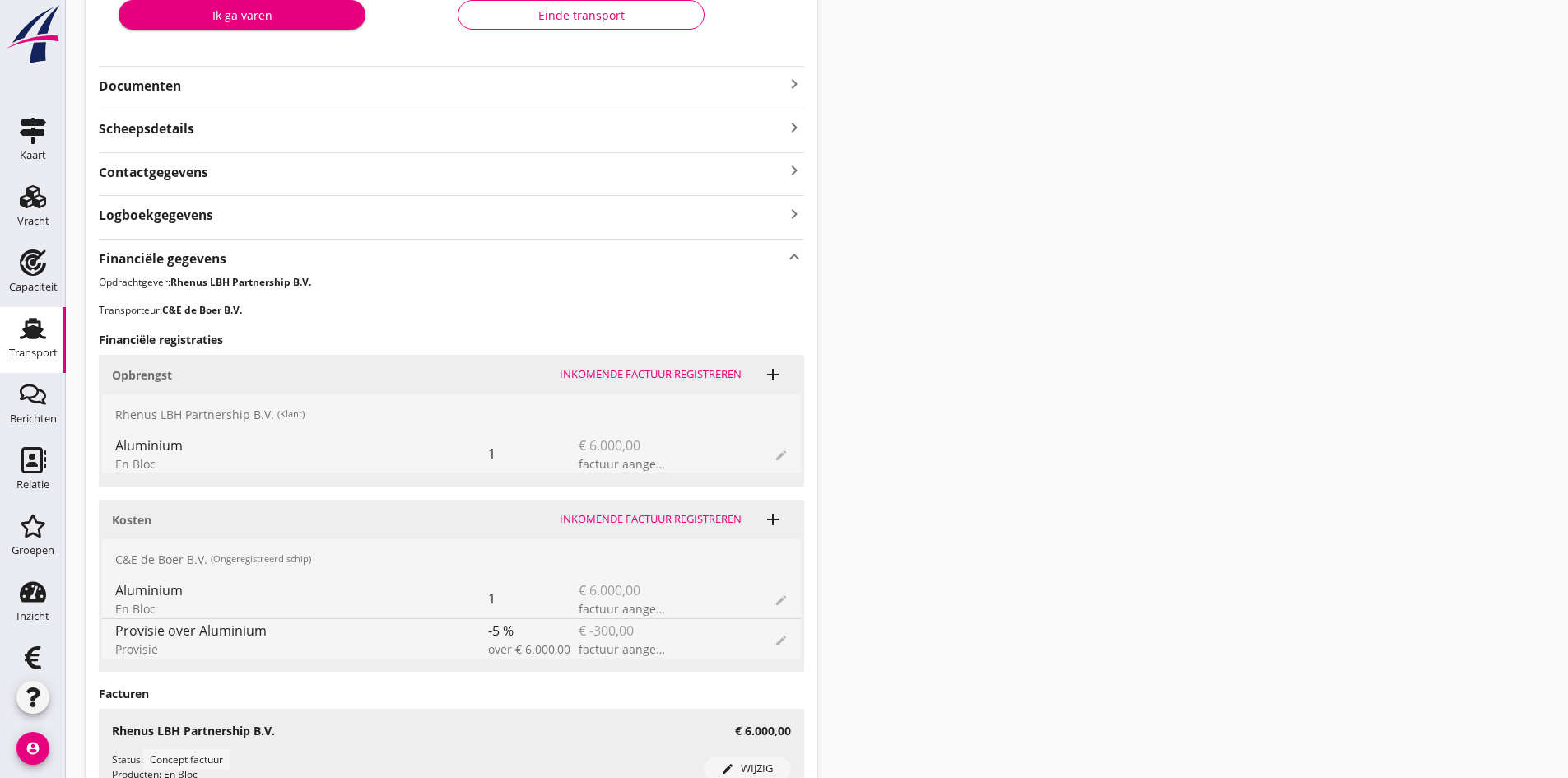
scroll to position [9, 0]
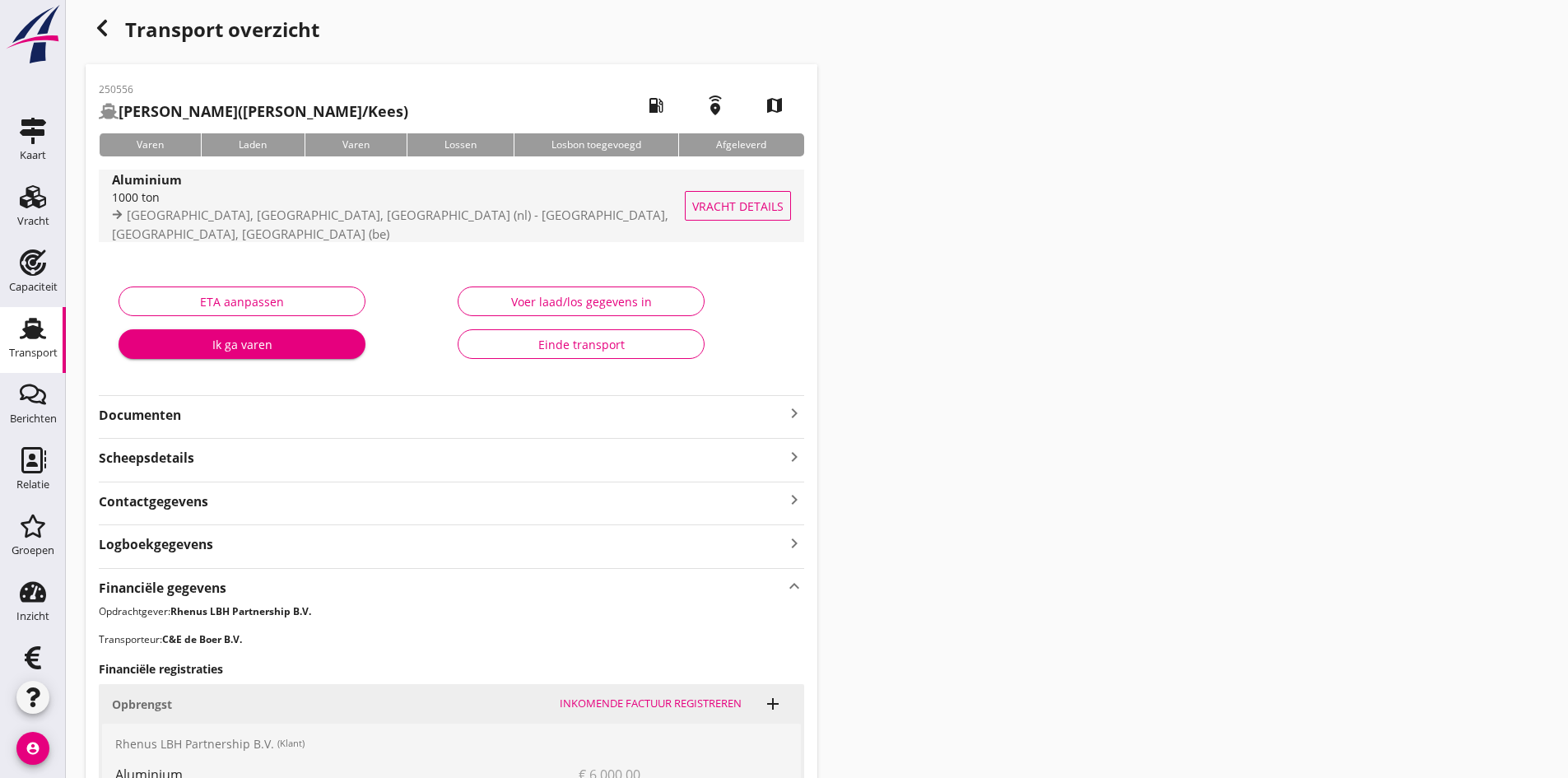
click at [242, 201] on div "1000 ton" at bounding box center [413, 197] width 603 height 17
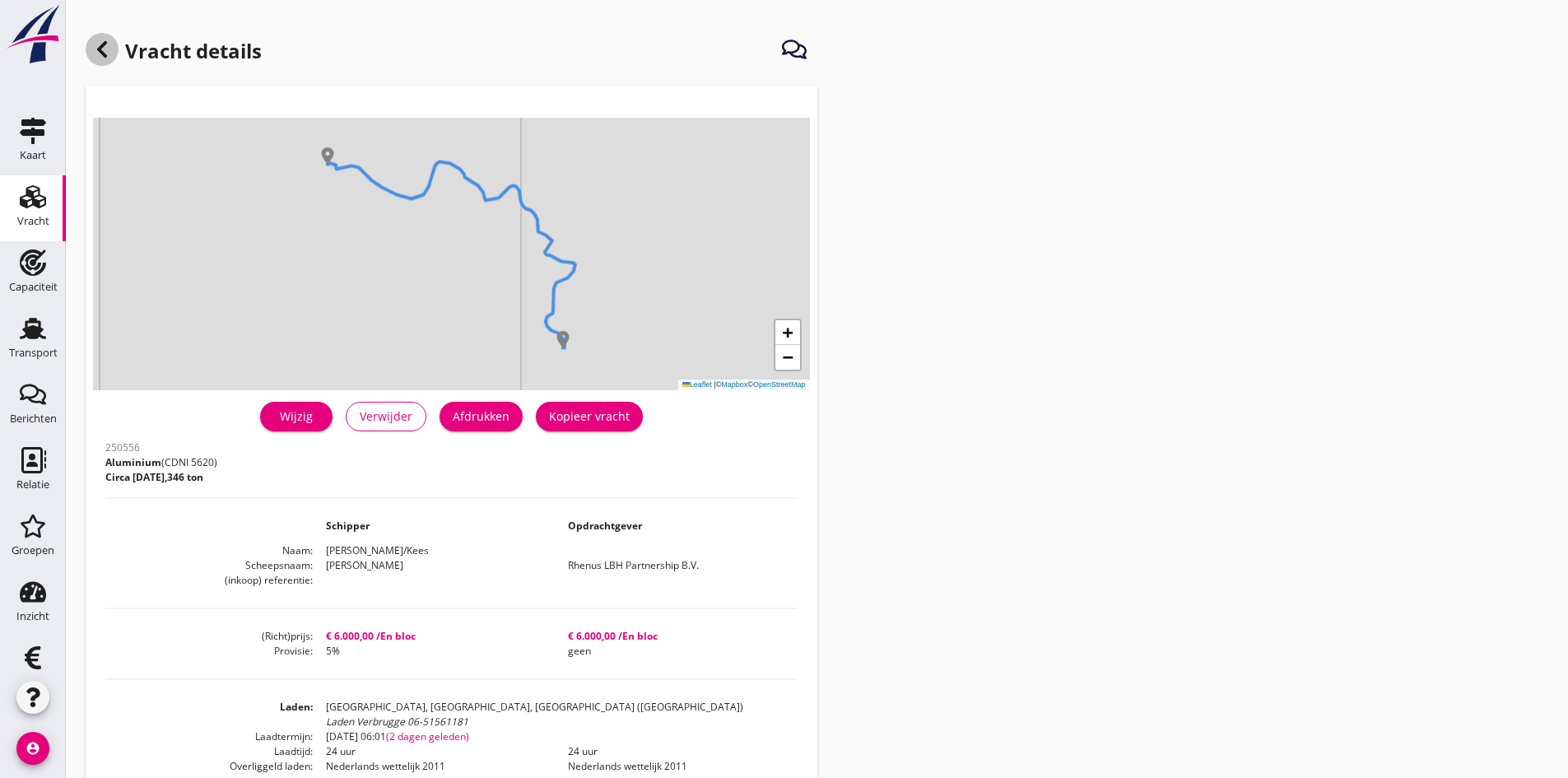
click at [100, 50] on use at bounding box center [102, 49] width 10 height 16
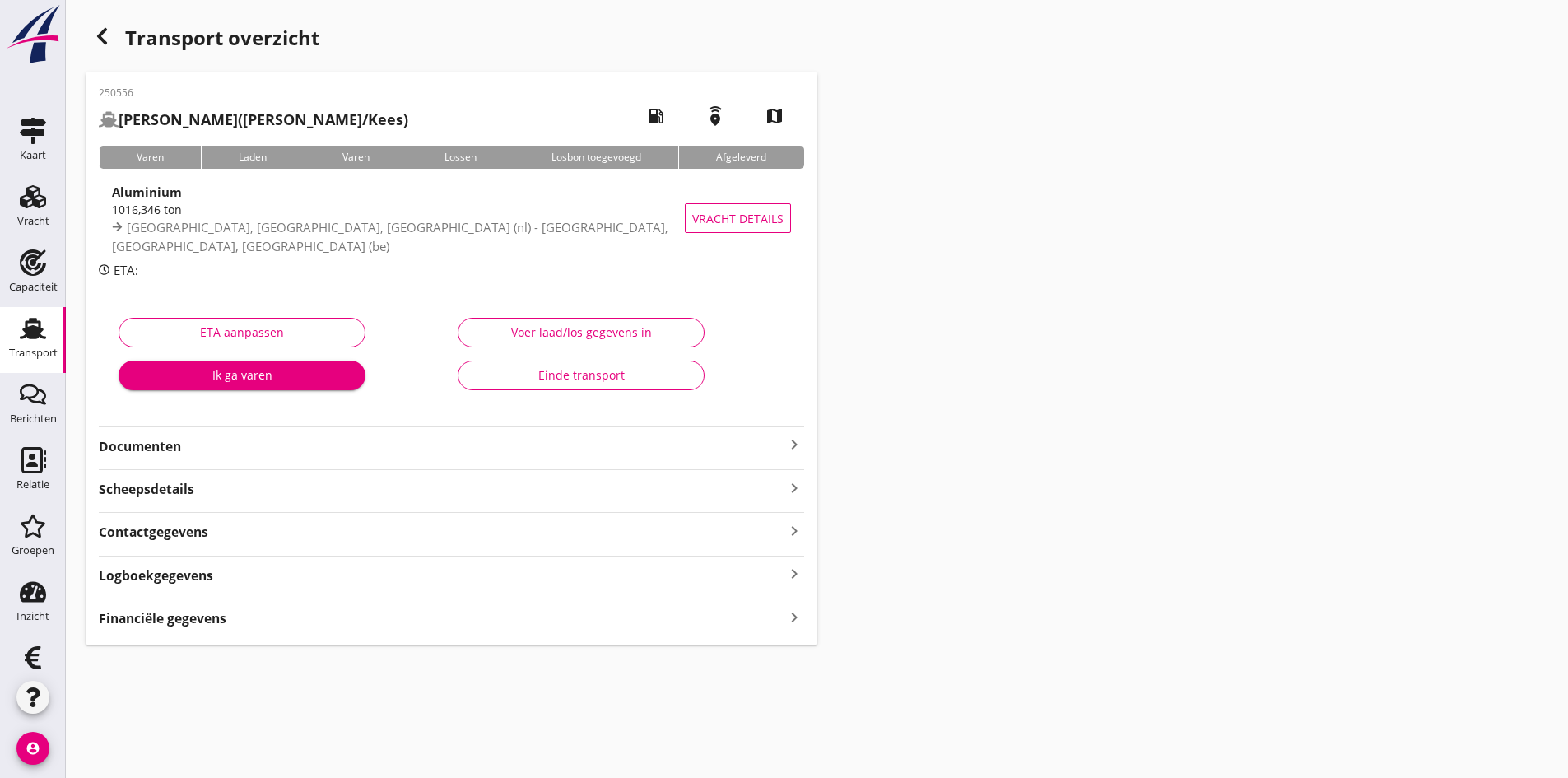
click at [154, 441] on strong "Documenten" at bounding box center [442, 447] width 686 height 19
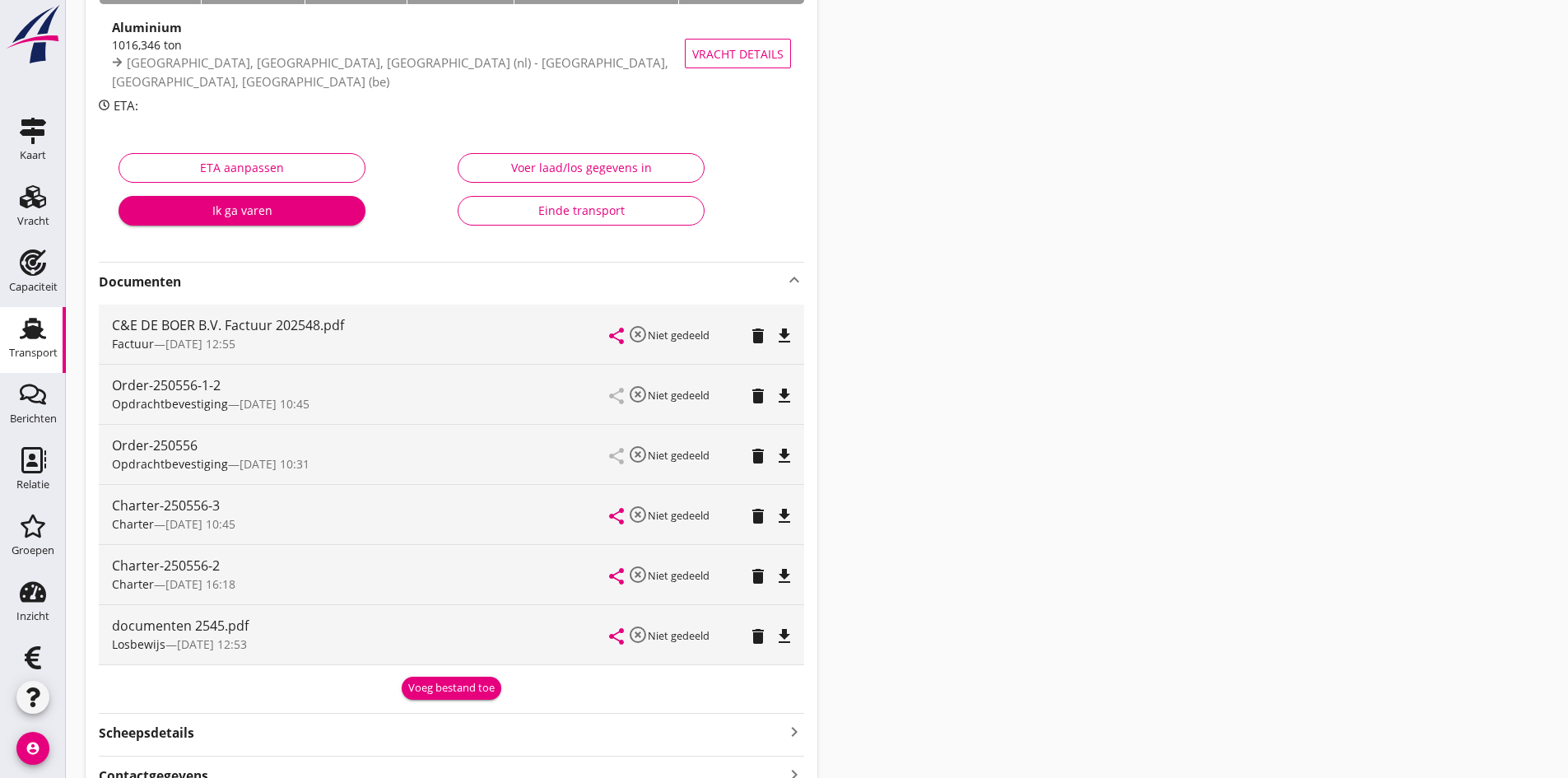
scroll to position [329, 0]
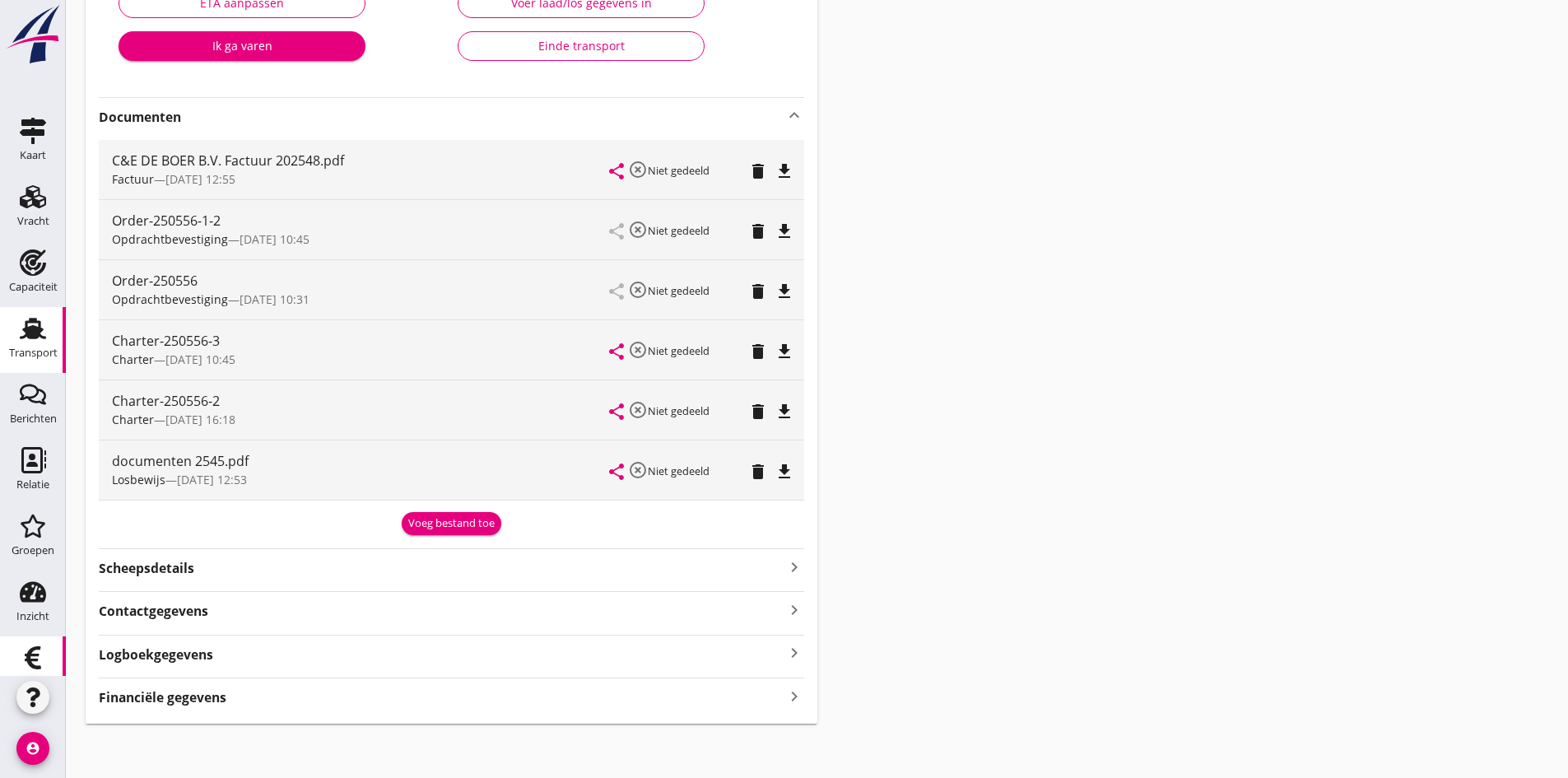
click at [34, 654] on icon "Financieel" at bounding box center [33, 658] width 27 height 27
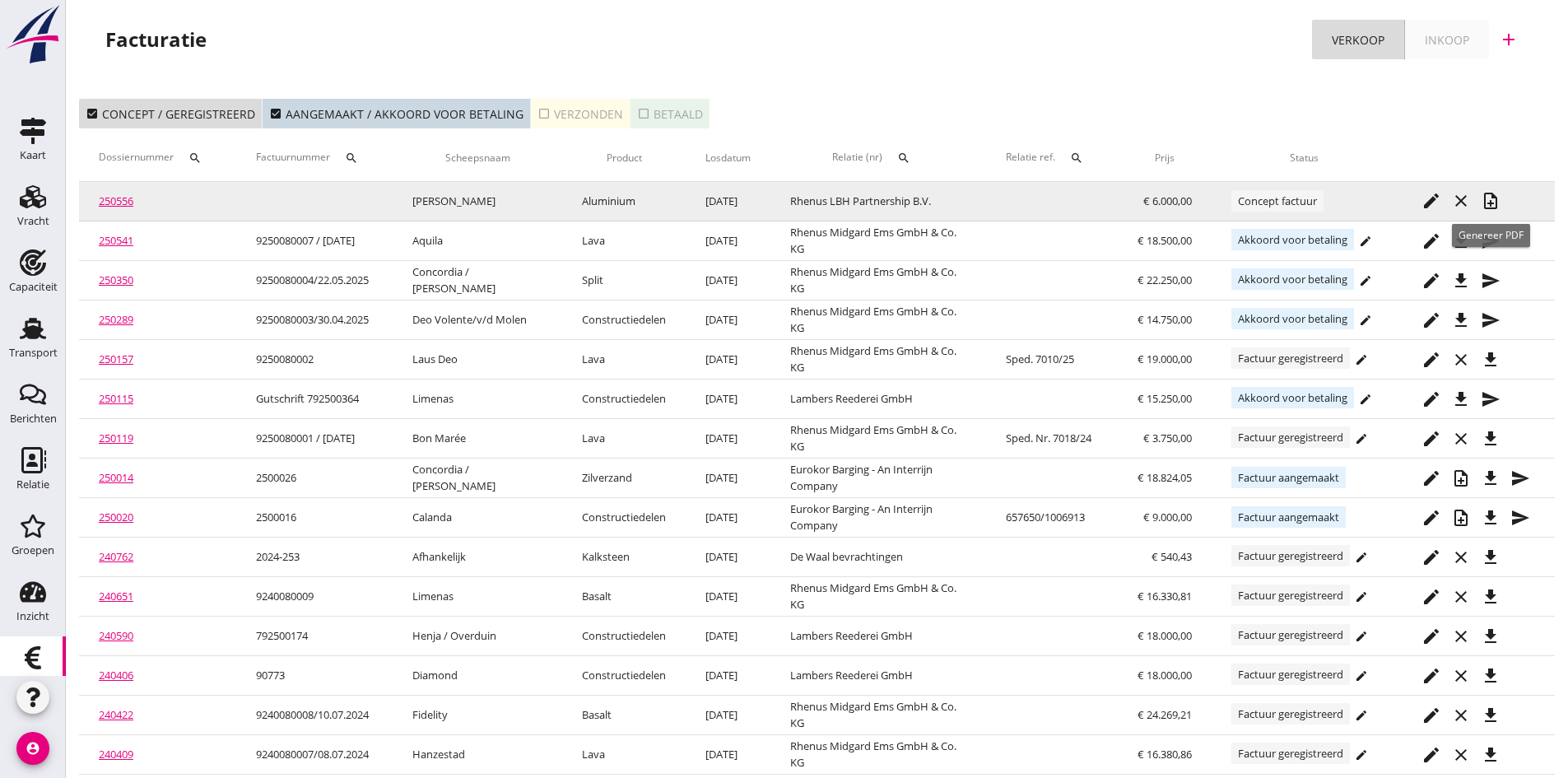
click at [1493, 196] on icon "note_add" at bounding box center [1491, 201] width 20 height 20
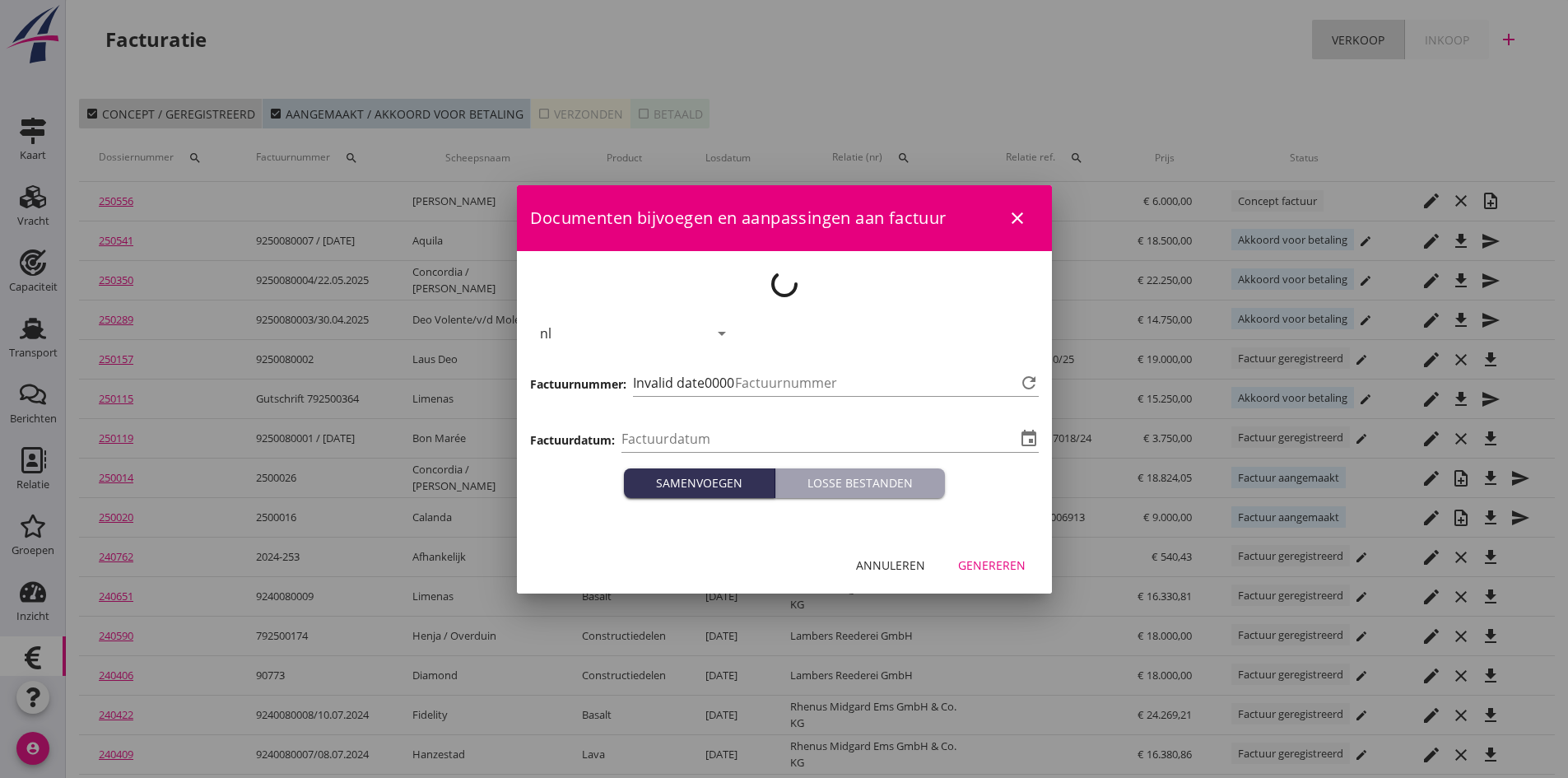
type input "[DATE]"
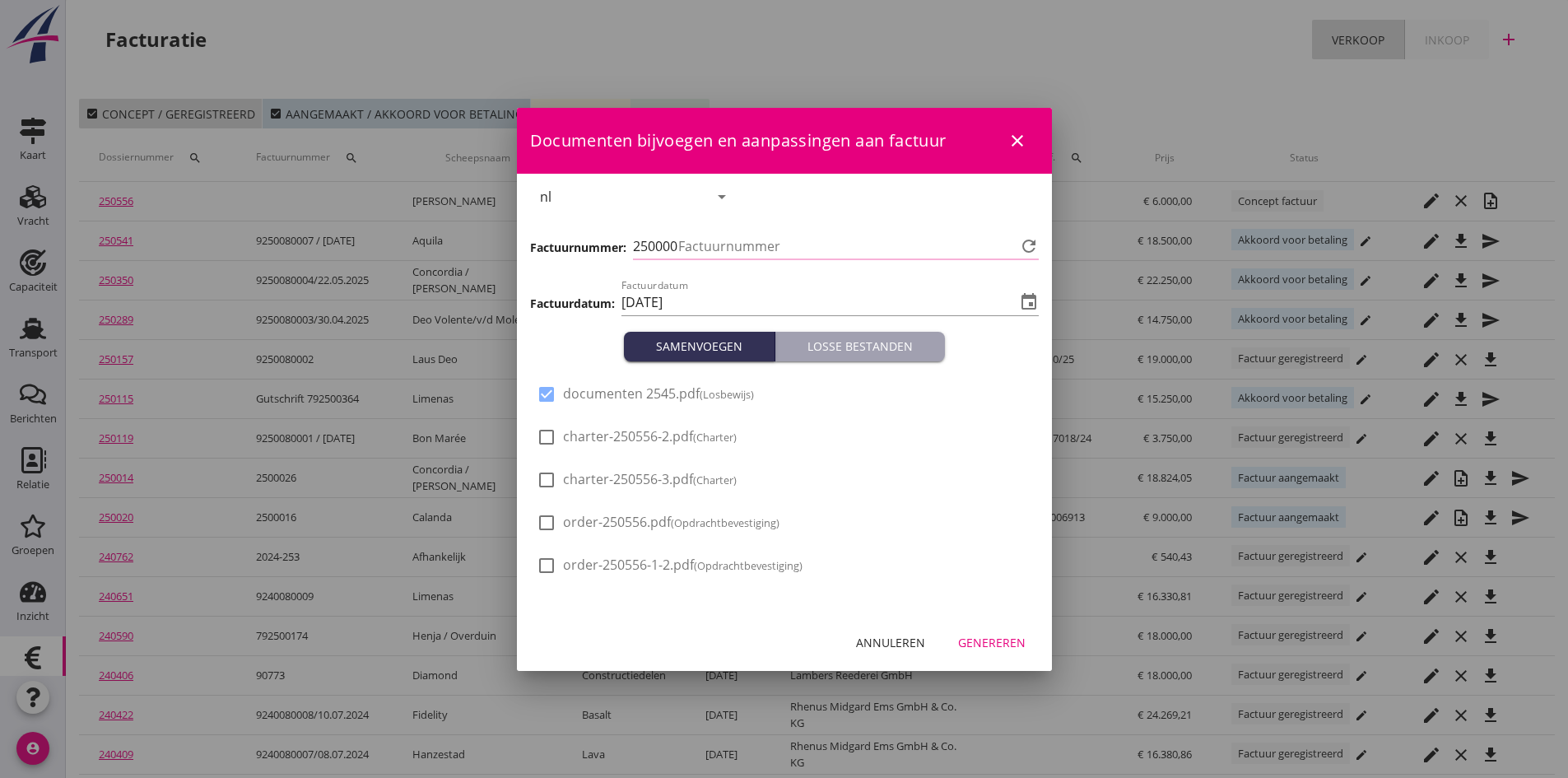
type input "701"
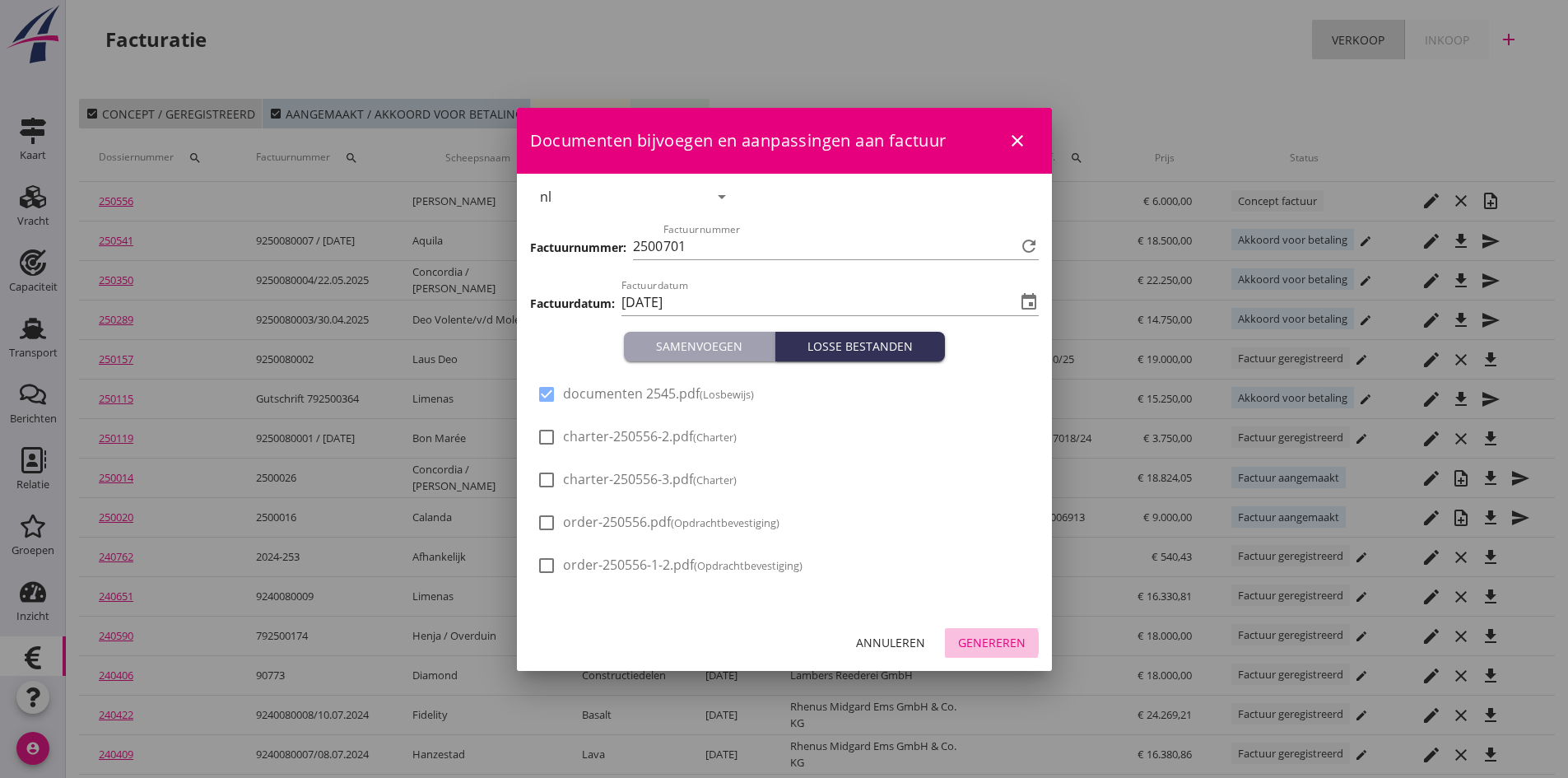
click at [981, 640] on div "Genereren" at bounding box center [992, 642] width 68 height 17
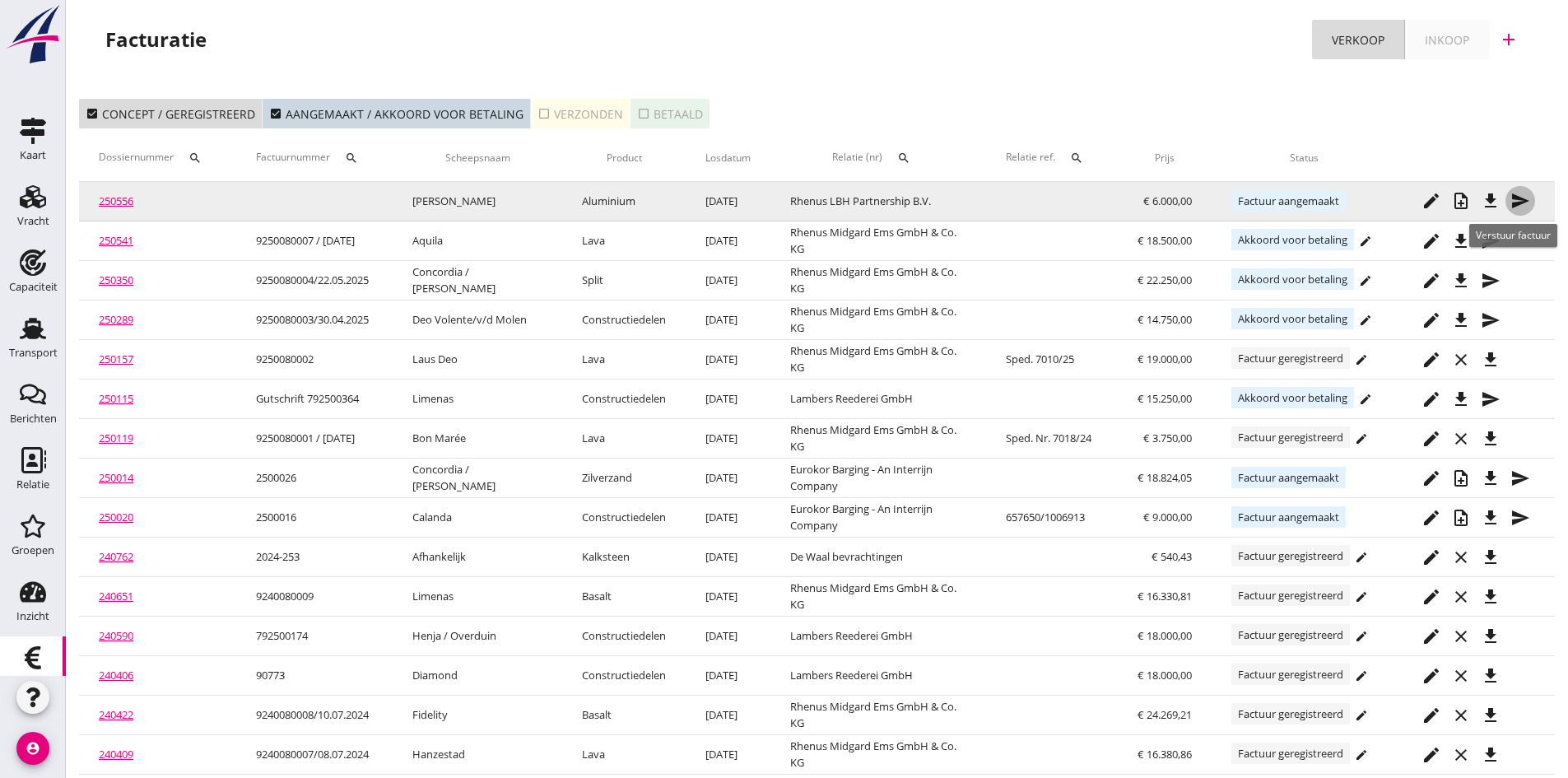
click at [1520, 195] on icon "send" at bounding box center [1520, 201] width 20 height 20
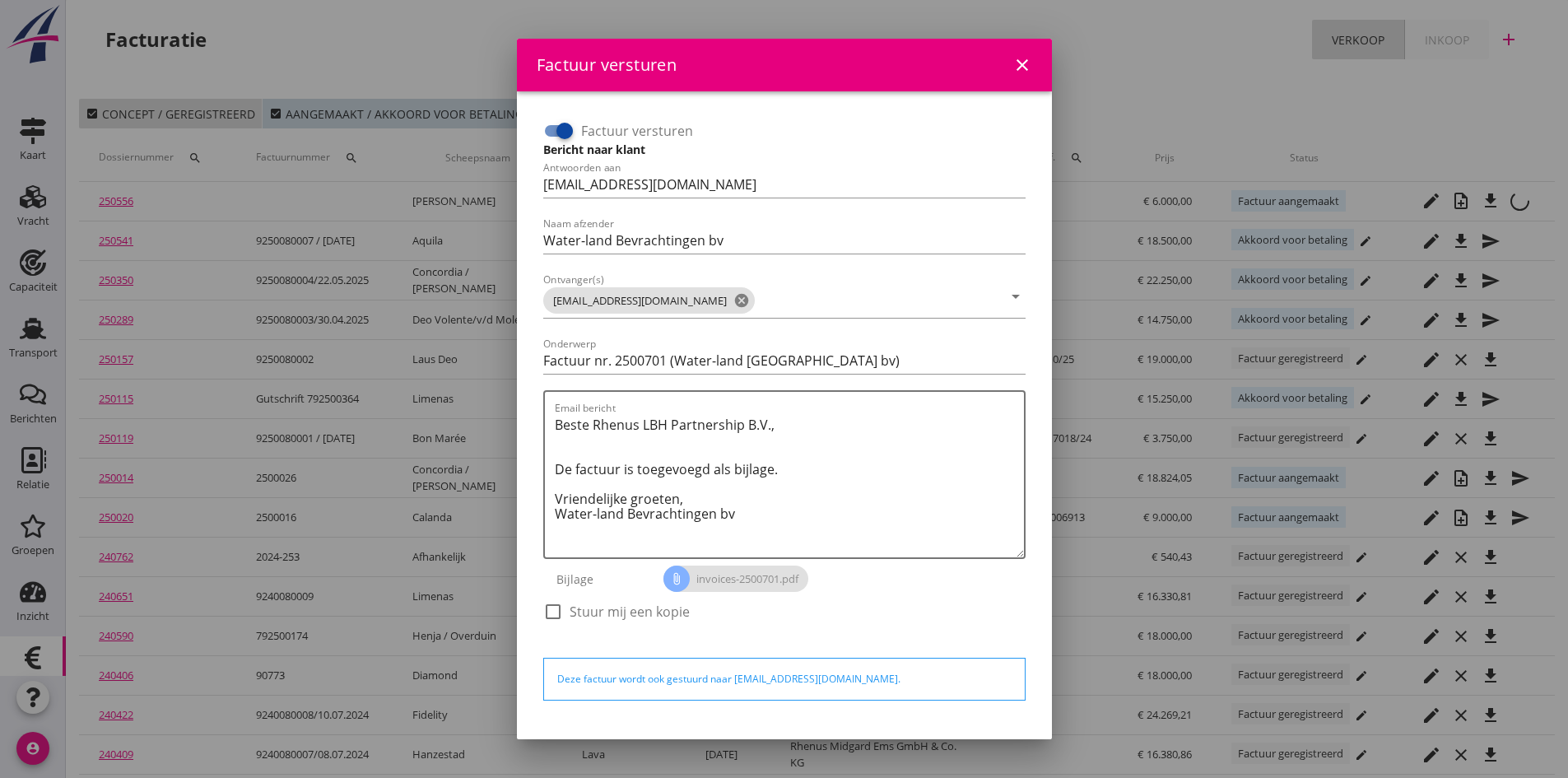
scroll to position [47, 0]
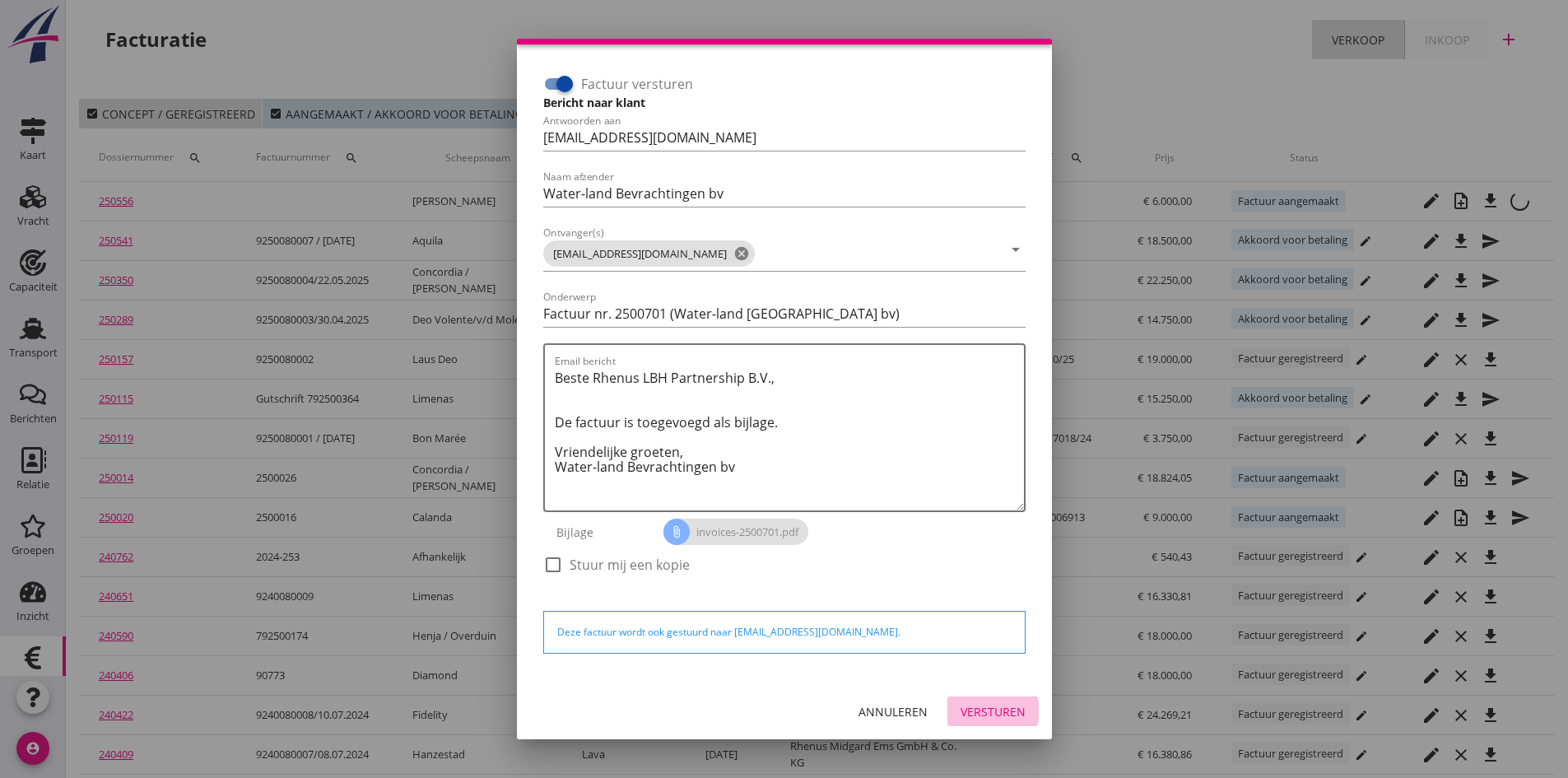
click at [961, 709] on div "Versturen" at bounding box center [993, 712] width 65 height 17
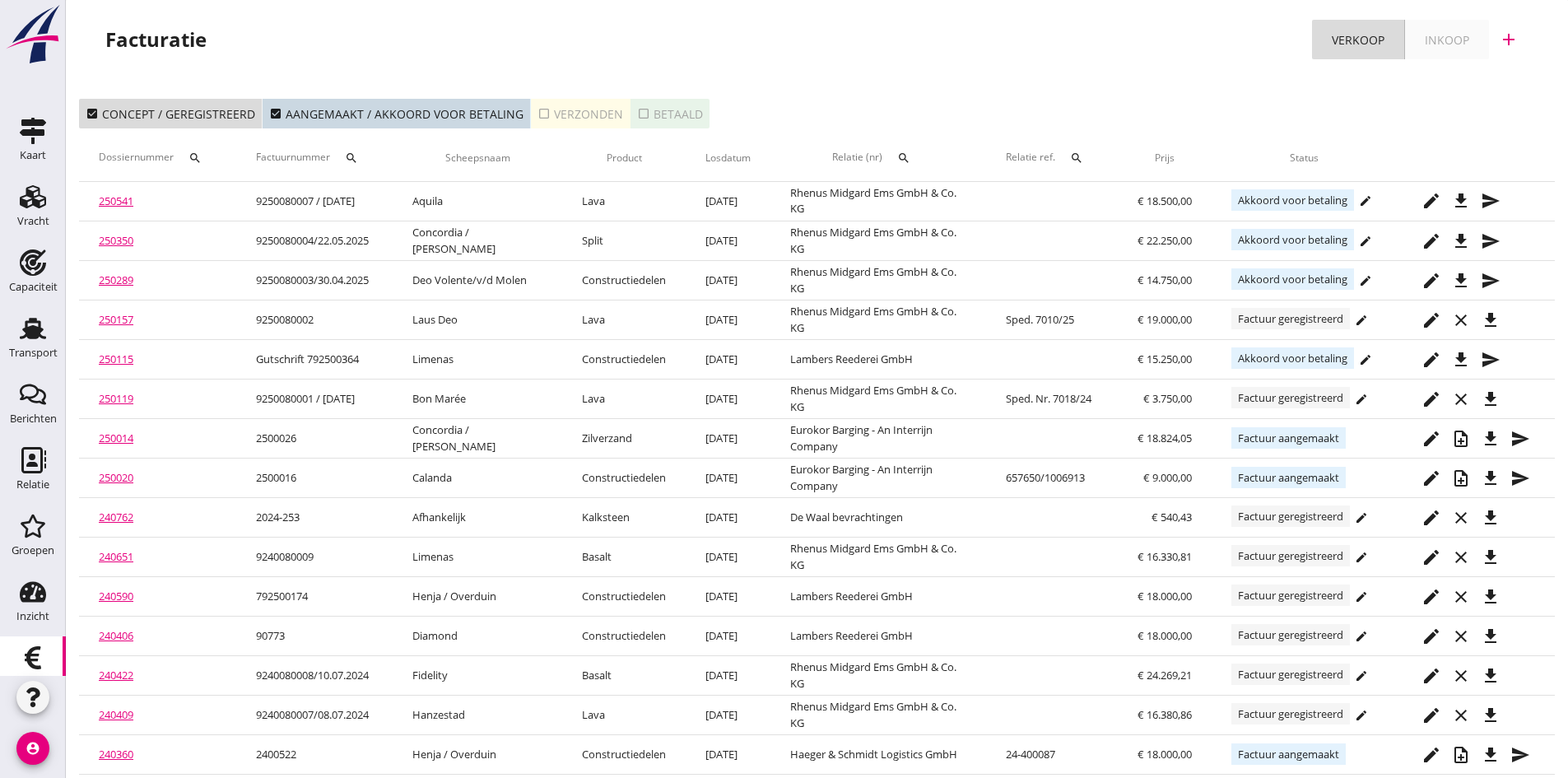
click at [577, 110] on div "check_box_outline_blank Verzonden" at bounding box center [581, 114] width 86 height 17
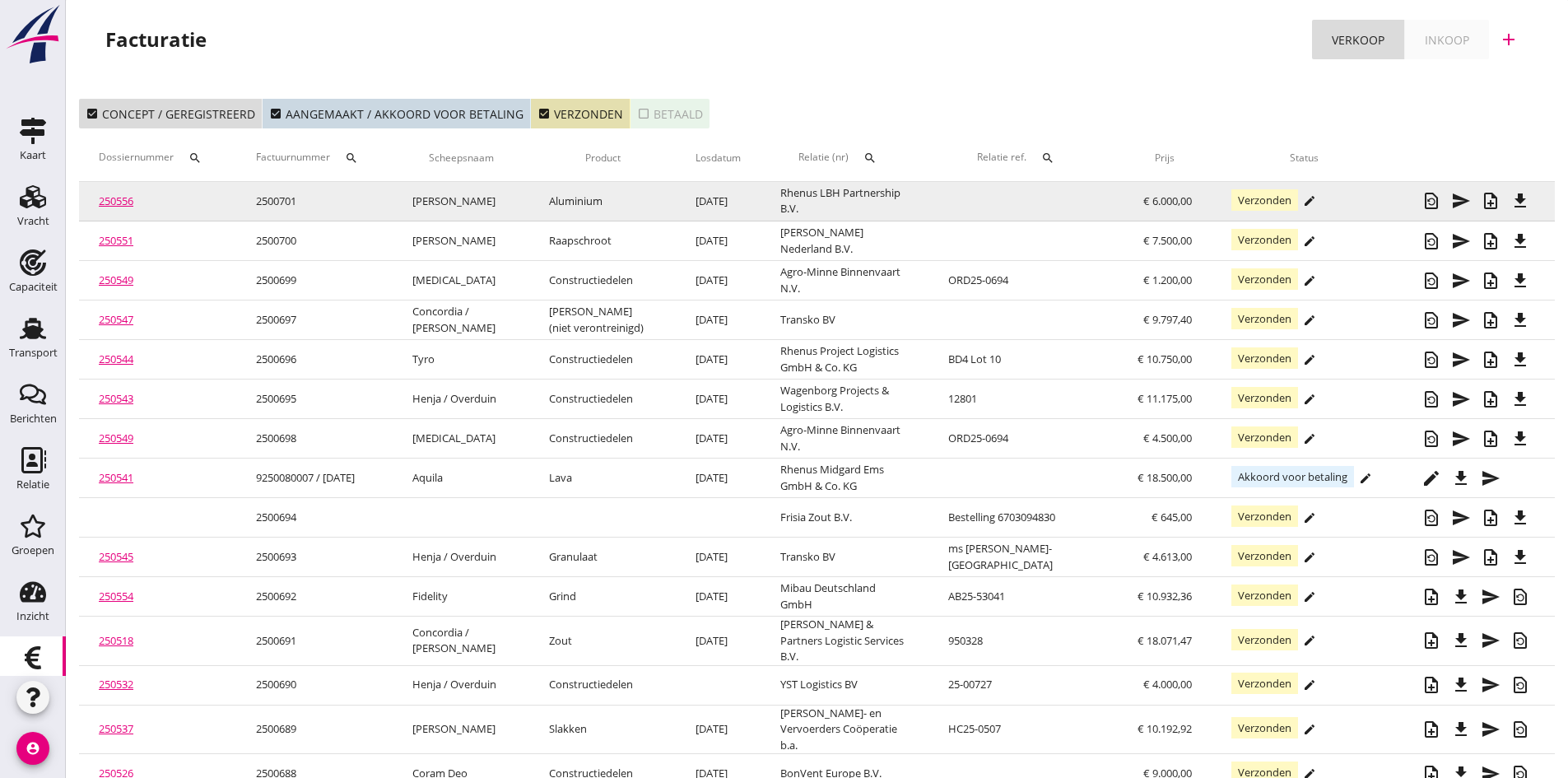
click at [115, 201] on link "250556" at bounding box center [116, 201] width 34 height 15
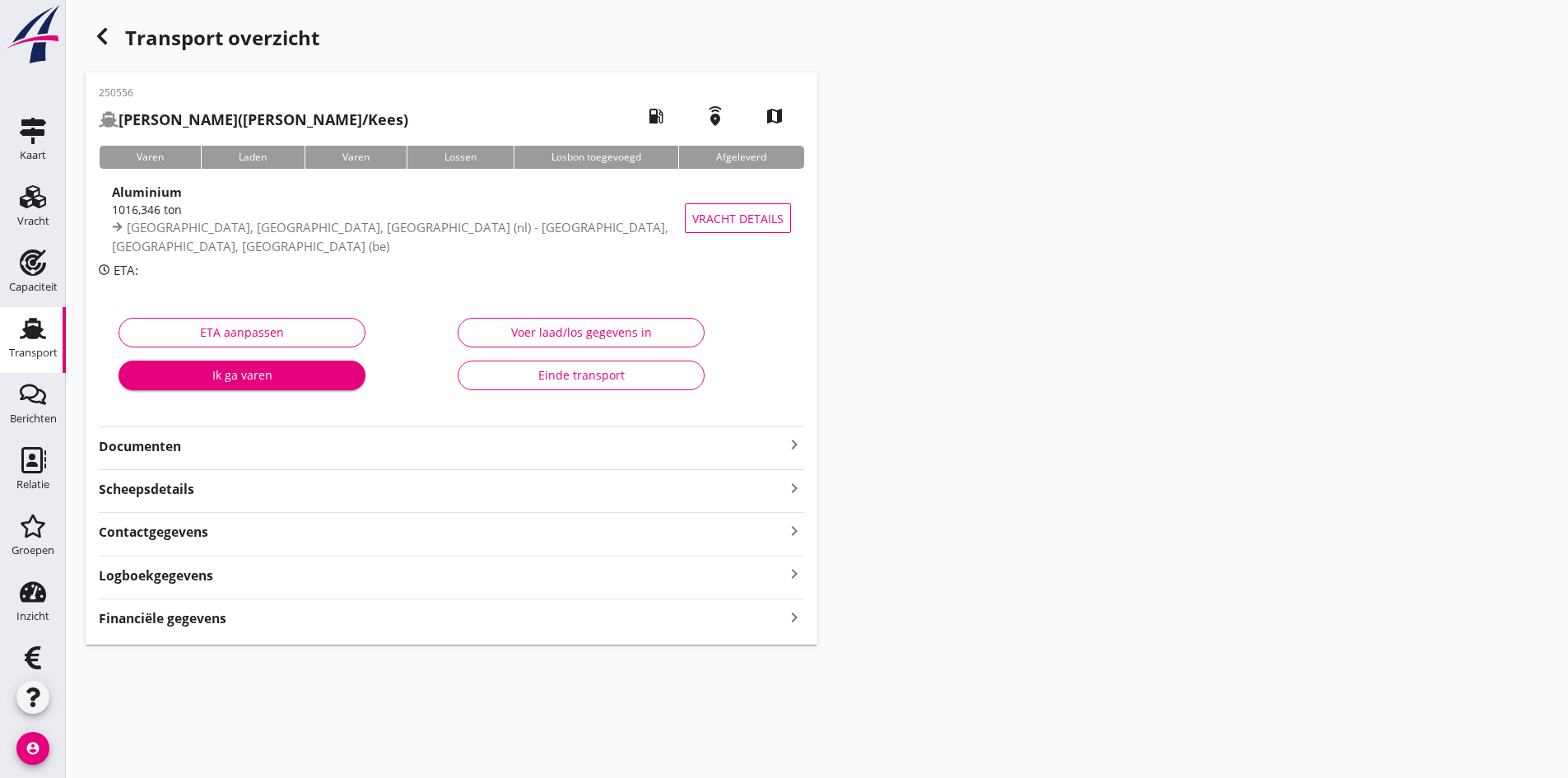
click at [124, 443] on strong "Documenten" at bounding box center [442, 447] width 686 height 19
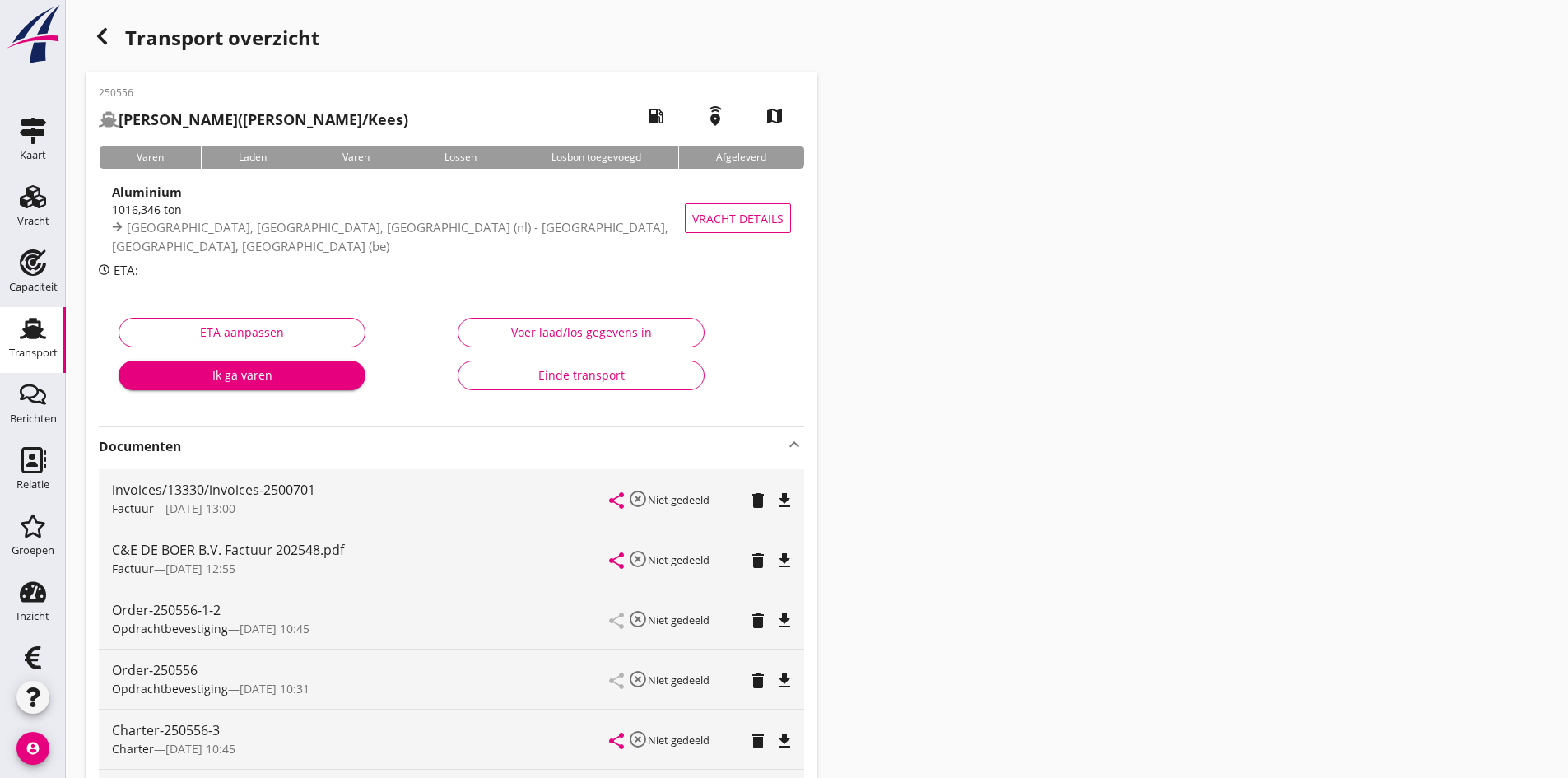
click at [564, 377] on div "Einde transport" at bounding box center [581, 375] width 219 height 17
